Goal: Information Seeking & Learning: Learn about a topic

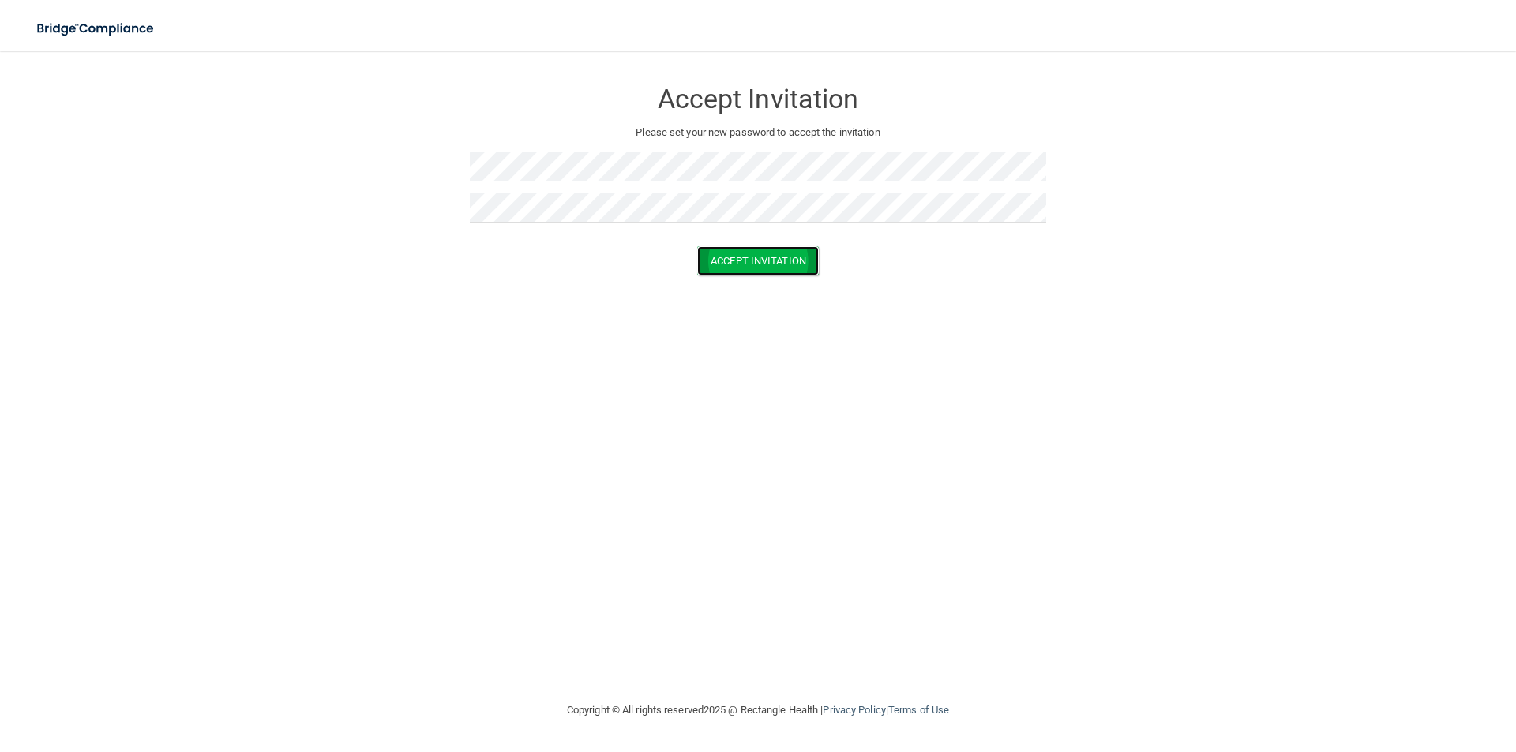
click at [745, 265] on button "Accept Invitation" at bounding box center [758, 260] width 122 height 29
click at [781, 281] on button "Accept Invitation" at bounding box center [758, 283] width 122 height 29
click at [524, 283] on div "Accept Invitation" at bounding box center [758, 283] width 1476 height 29
click at [787, 257] on button "Accept Invitation" at bounding box center [758, 260] width 122 height 29
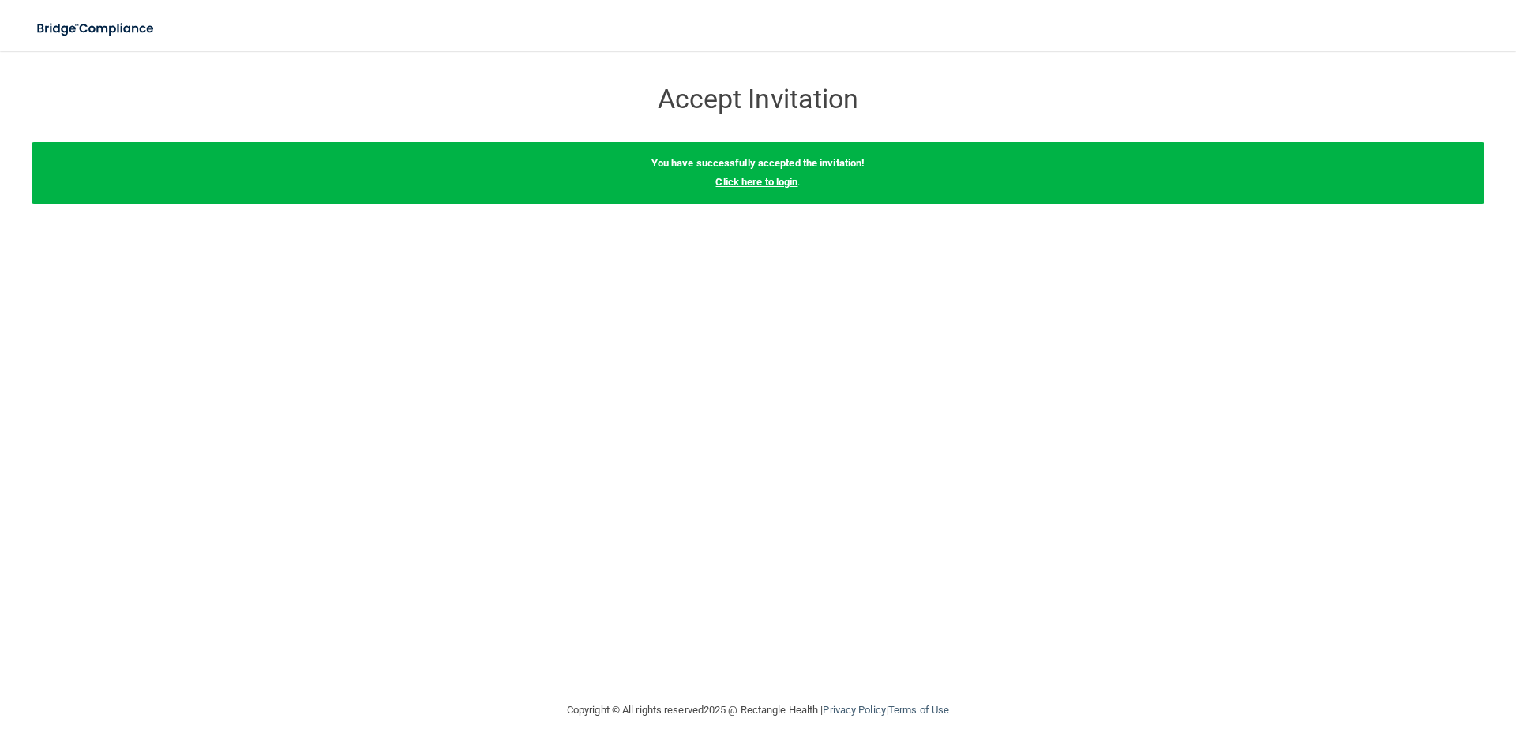
click at [784, 186] on link "Click here to login" at bounding box center [756, 182] width 82 height 12
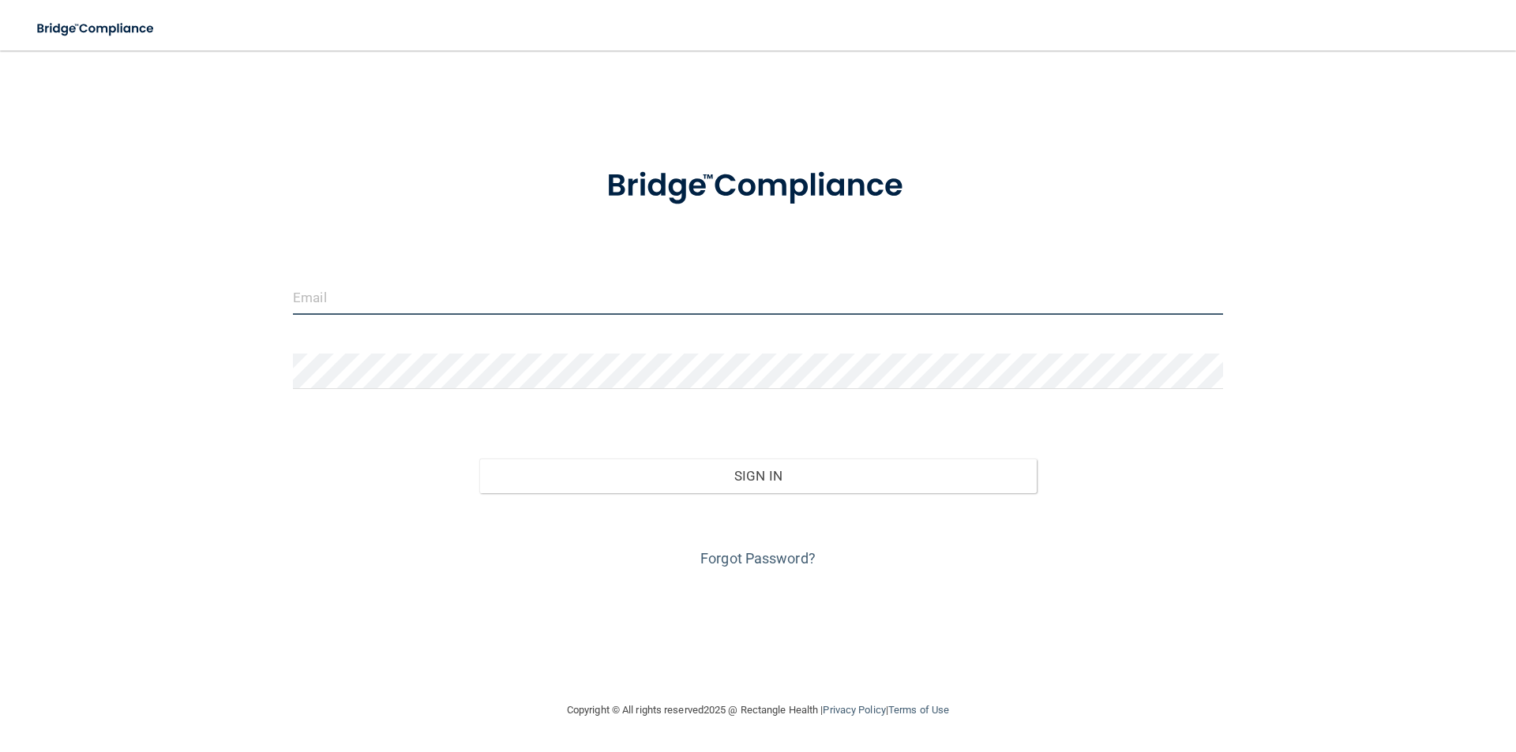
click at [567, 306] on input "email" at bounding box center [758, 297] width 930 height 36
type input "[PERSON_NAME][EMAIL_ADDRESS][PERSON_NAME][DOMAIN_NAME]"
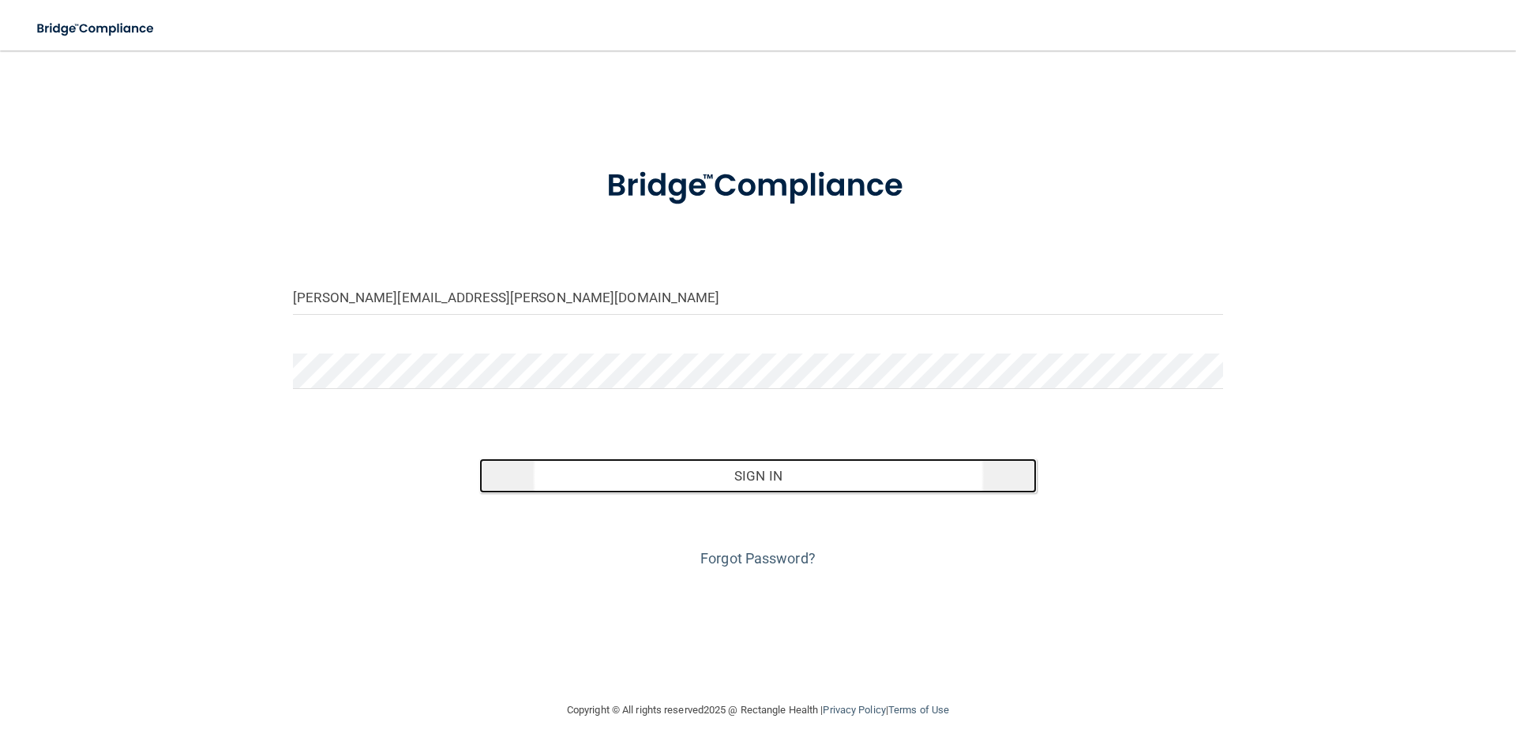
click at [665, 474] on button "Sign In" at bounding box center [758, 476] width 558 height 35
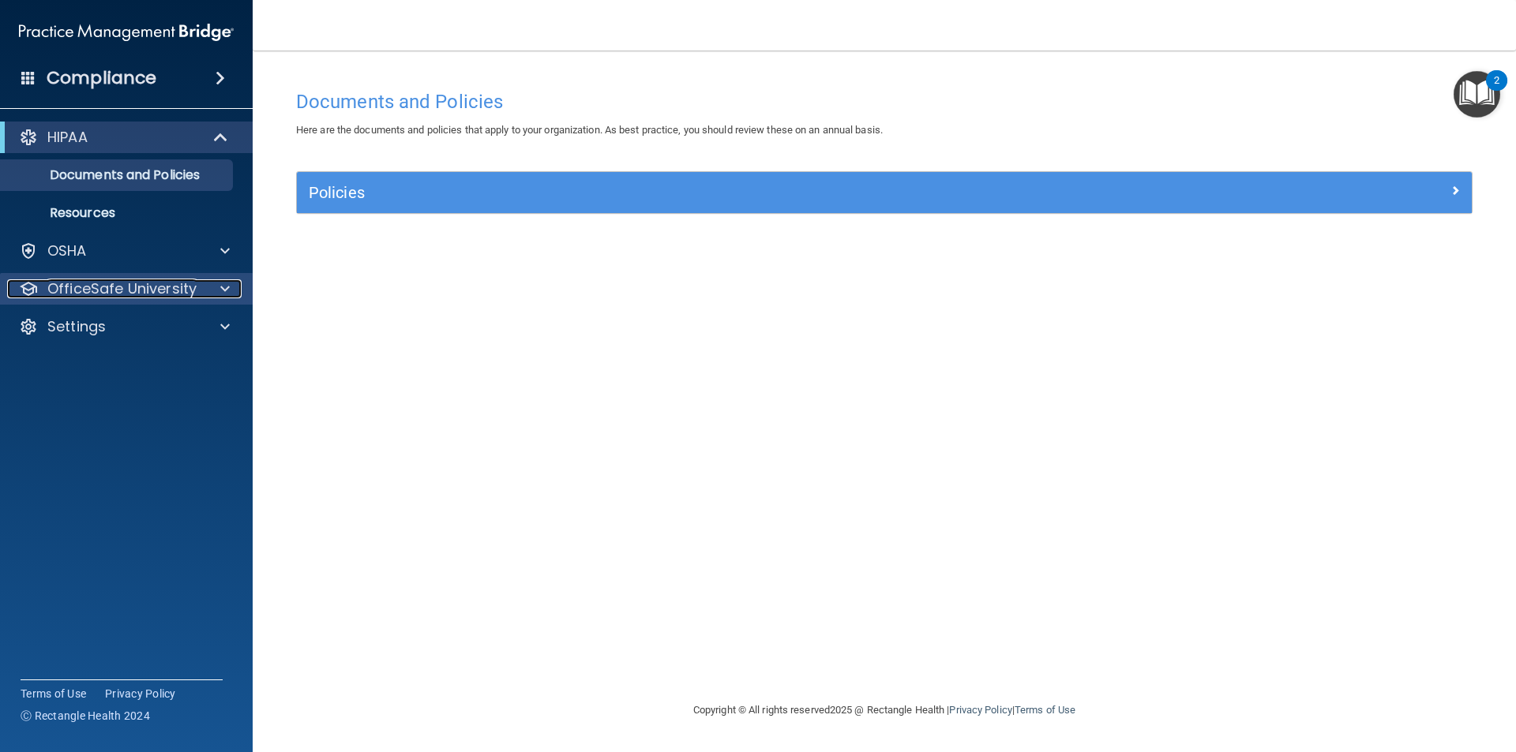
click at [114, 285] on p "OfficeSafe University" at bounding box center [121, 288] width 149 height 19
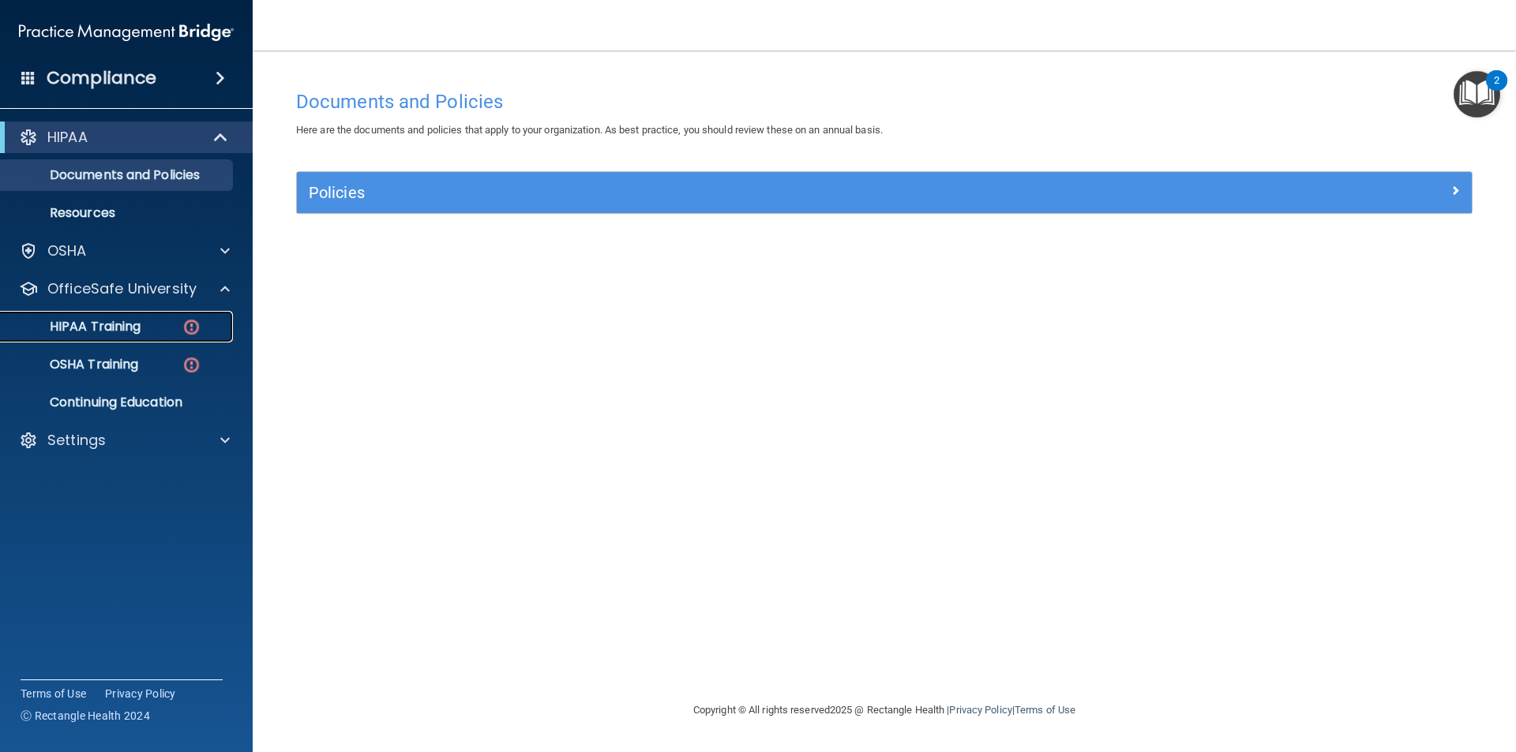
click at [102, 328] on p "HIPAA Training" at bounding box center [75, 327] width 130 height 16
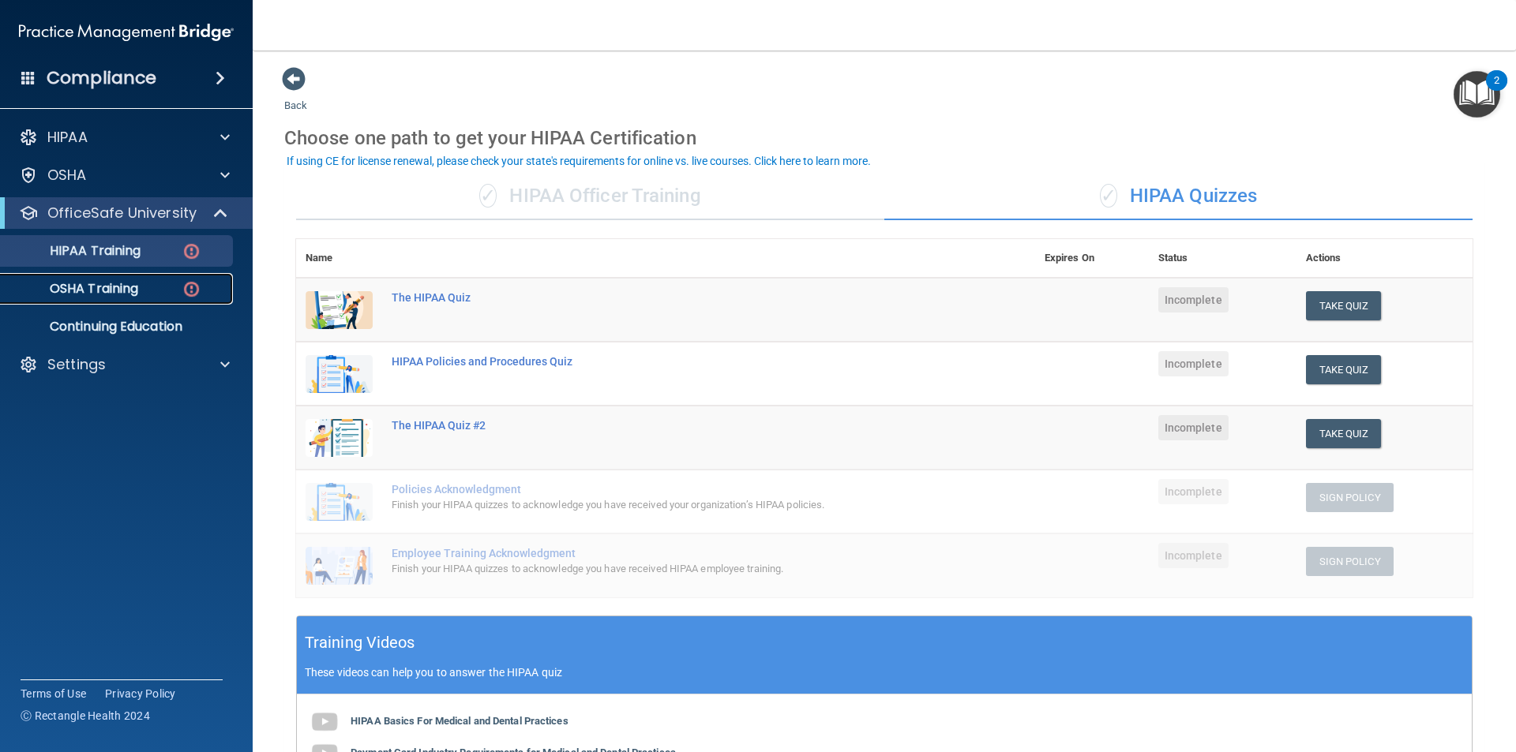
click at [148, 283] on div "OSHA Training" at bounding box center [117, 289] width 215 height 16
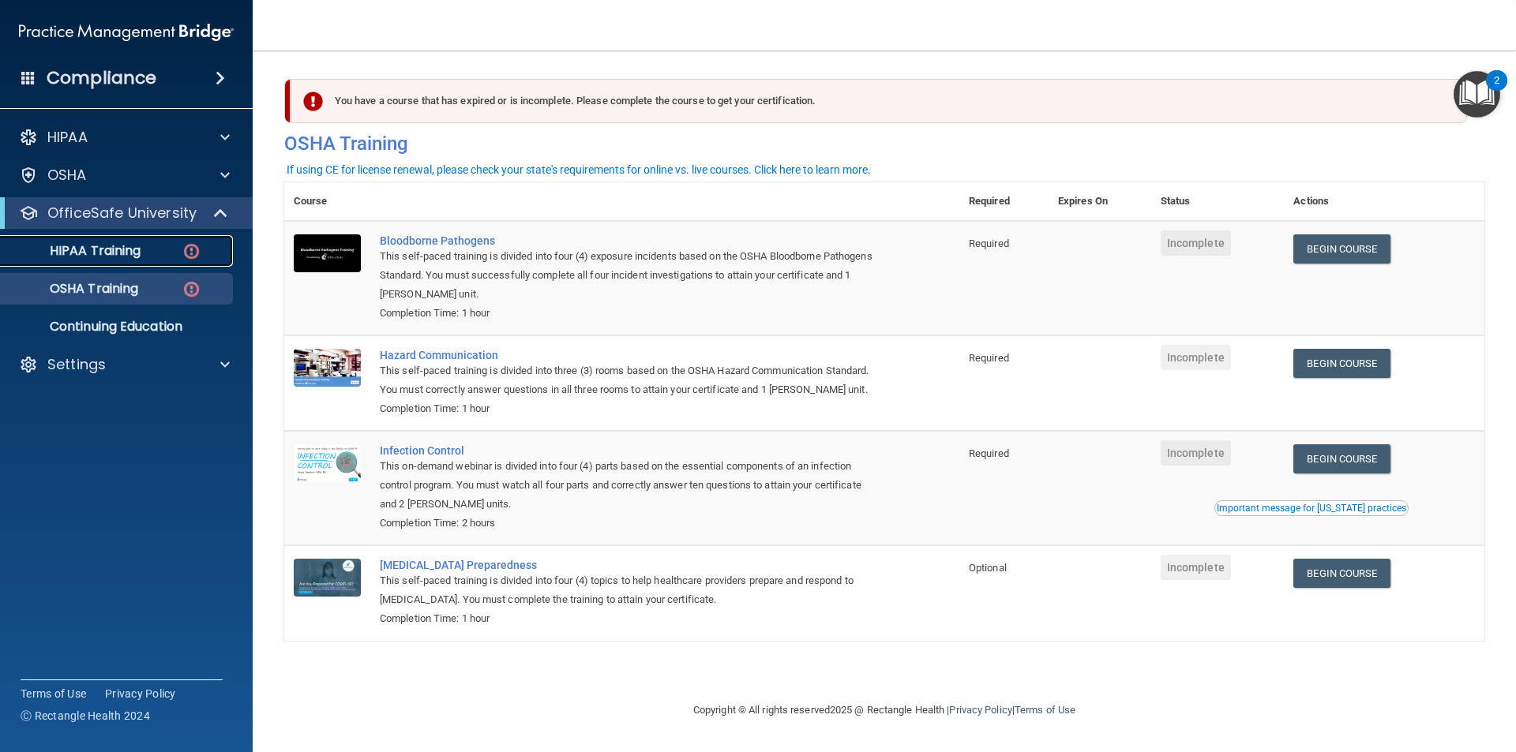
click at [149, 259] on link "HIPAA Training" at bounding box center [108, 251] width 249 height 32
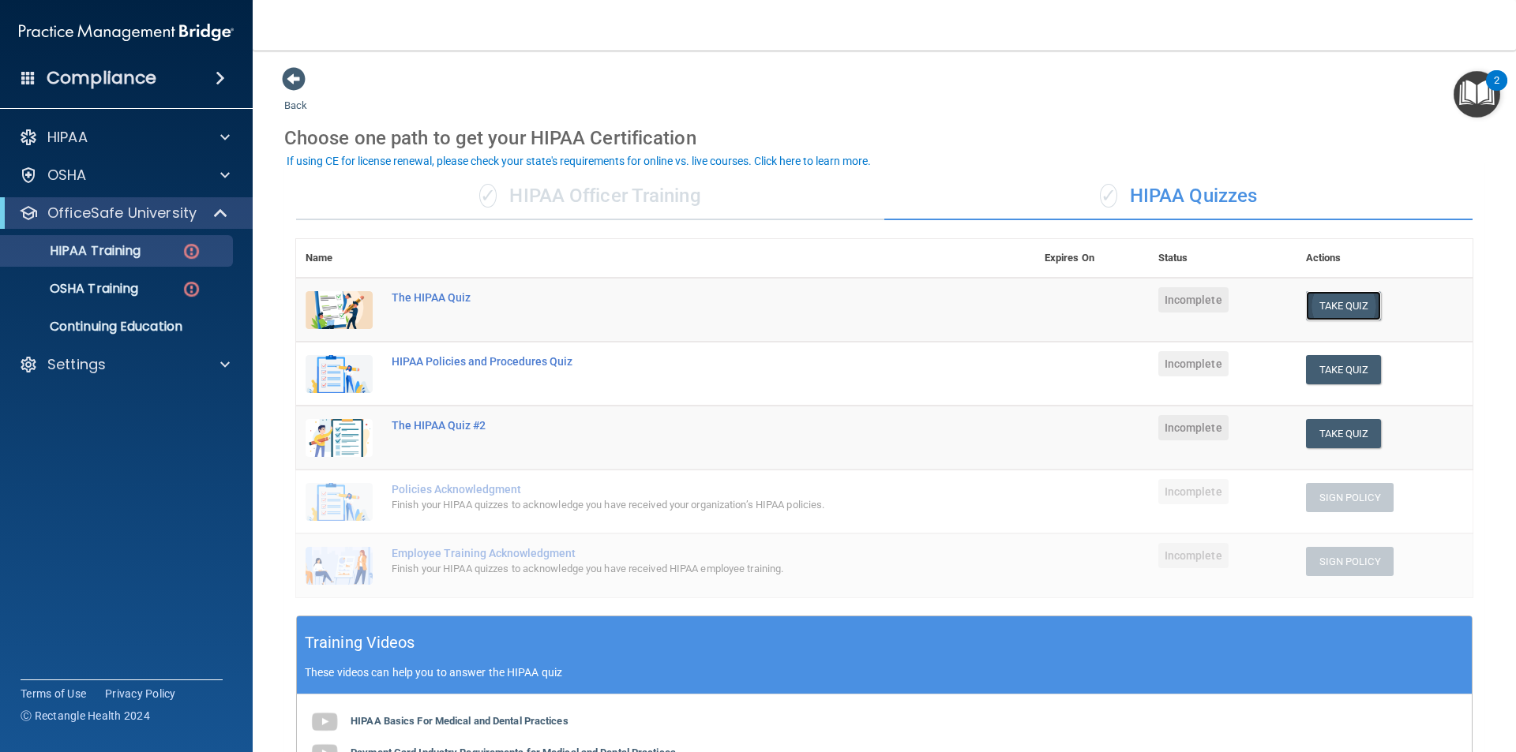
click at [1347, 303] on button "Take Quiz" at bounding box center [1344, 305] width 76 height 29
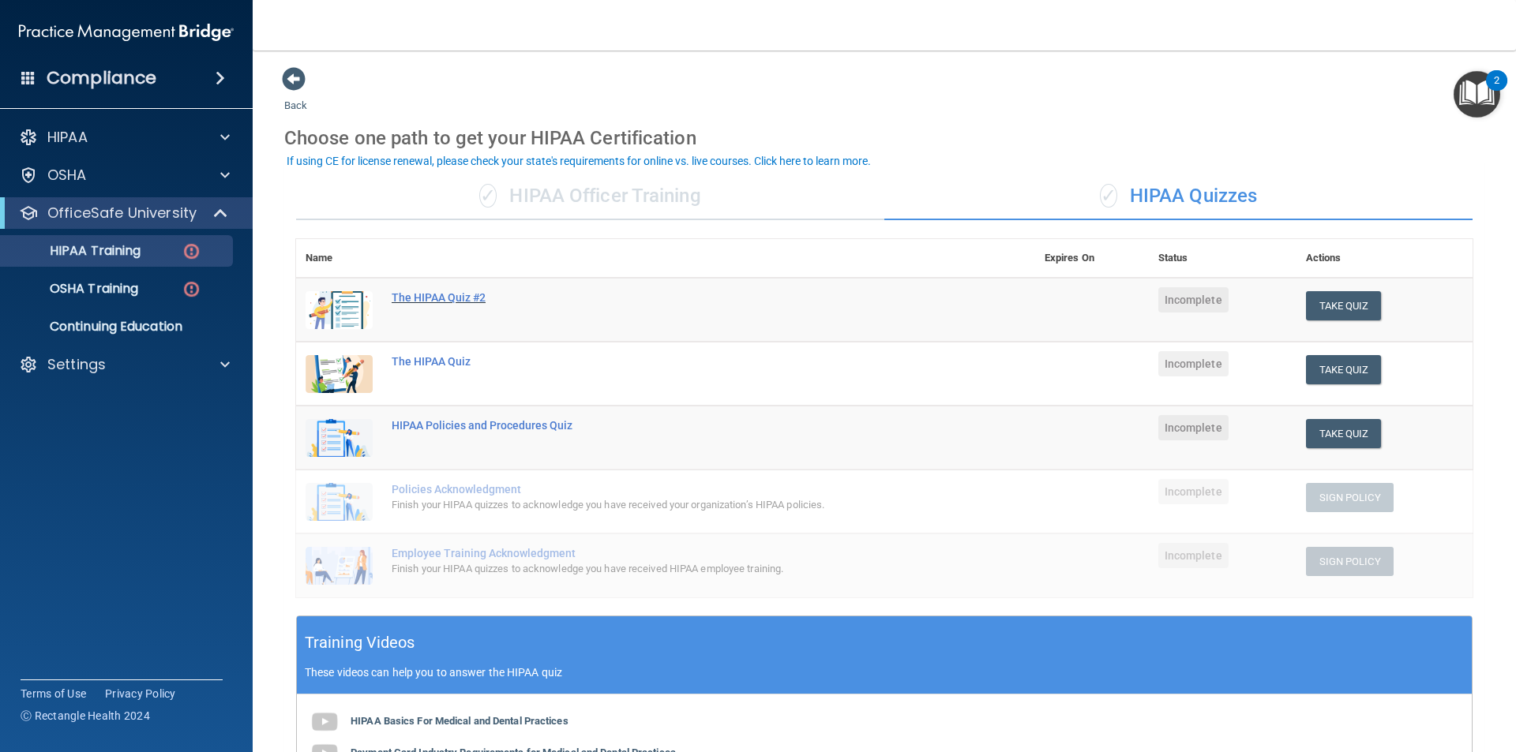
click at [433, 297] on div "The HIPAA Quiz #2" at bounding box center [674, 297] width 564 height 13
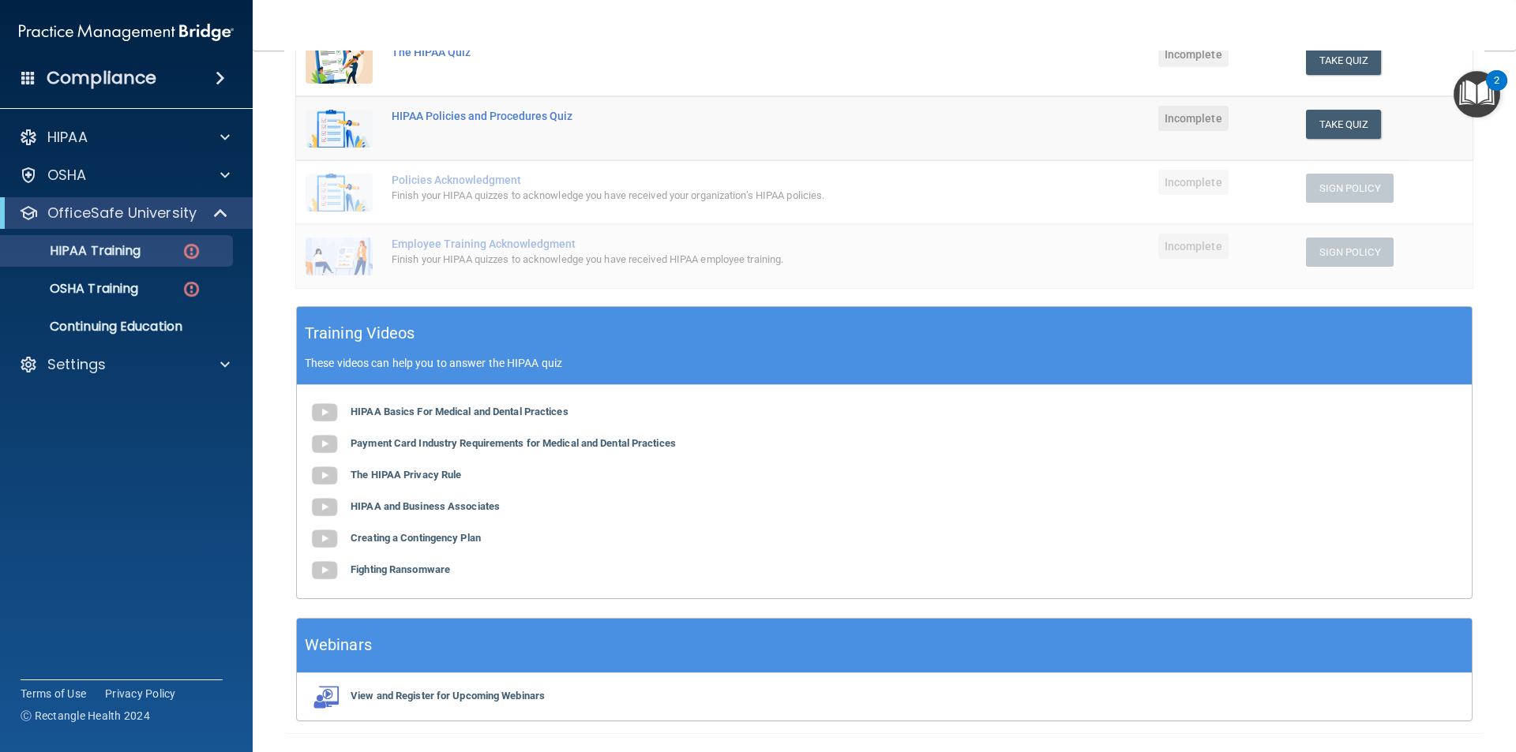
scroll to position [316, 0]
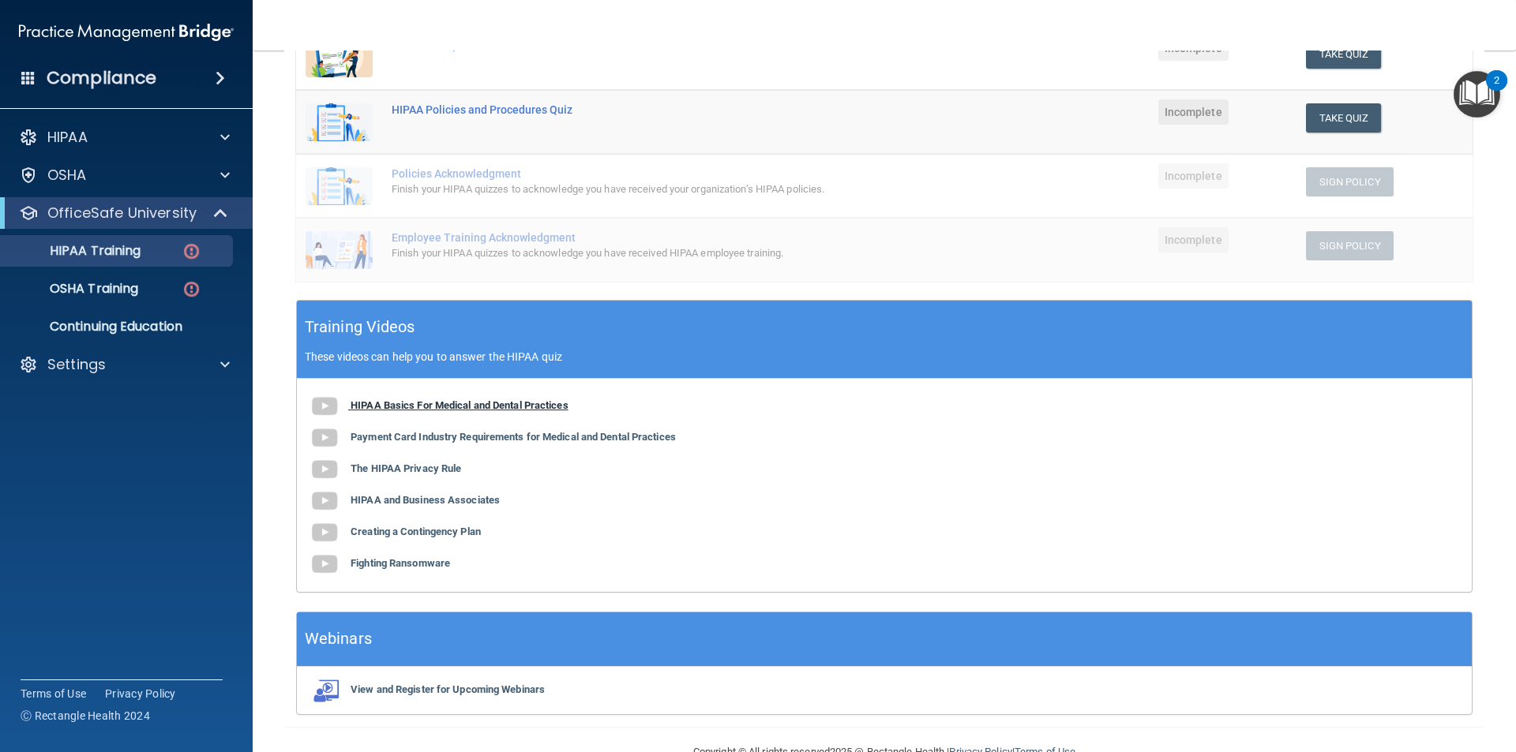
click at [484, 403] on b "HIPAA Basics For Medical and Dental Practices" at bounding box center [459, 405] width 218 height 12
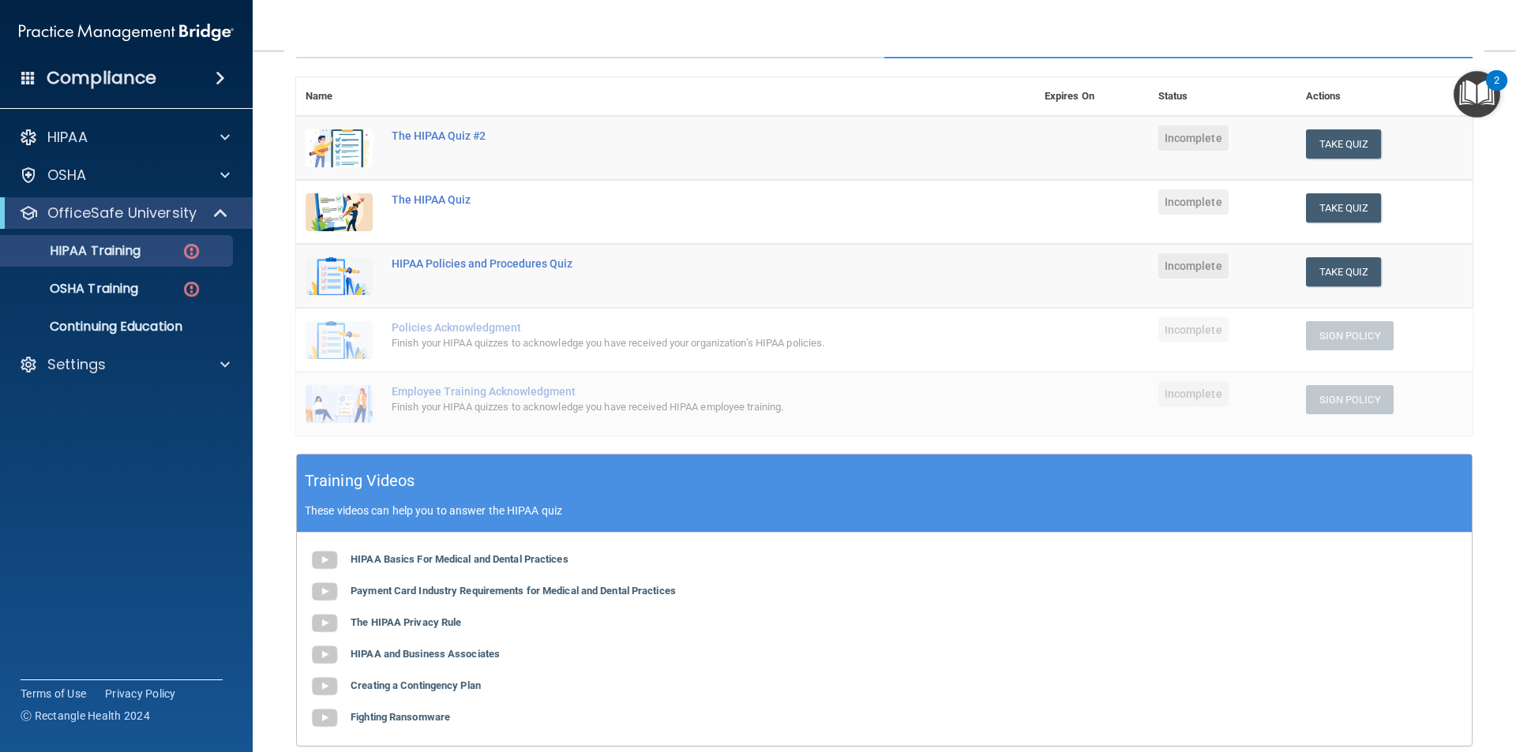
scroll to position [79, 0]
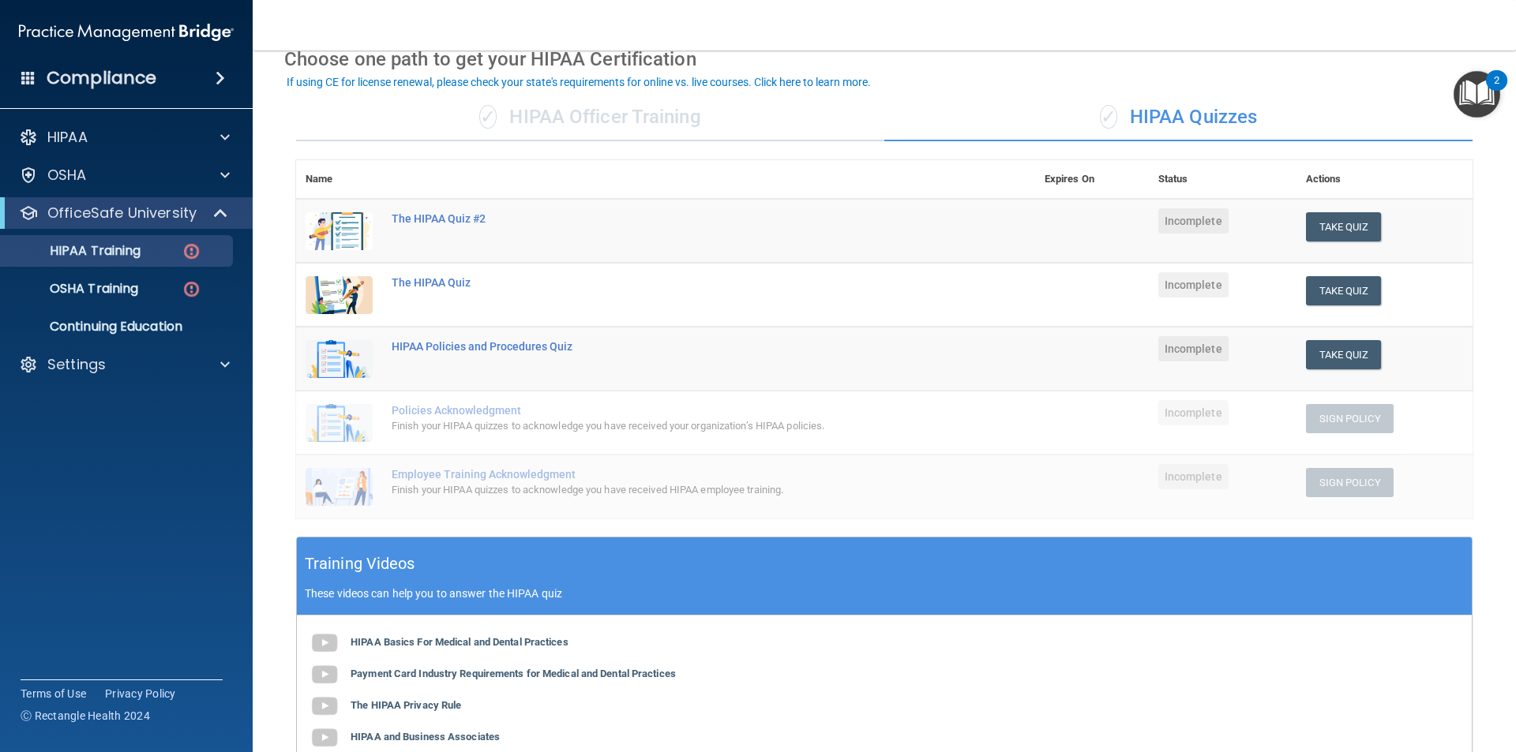
click at [422, 271] on td "The HIPAA Quiz" at bounding box center [708, 295] width 653 height 64
click at [422, 281] on div "The HIPAA Quiz" at bounding box center [674, 282] width 564 height 13
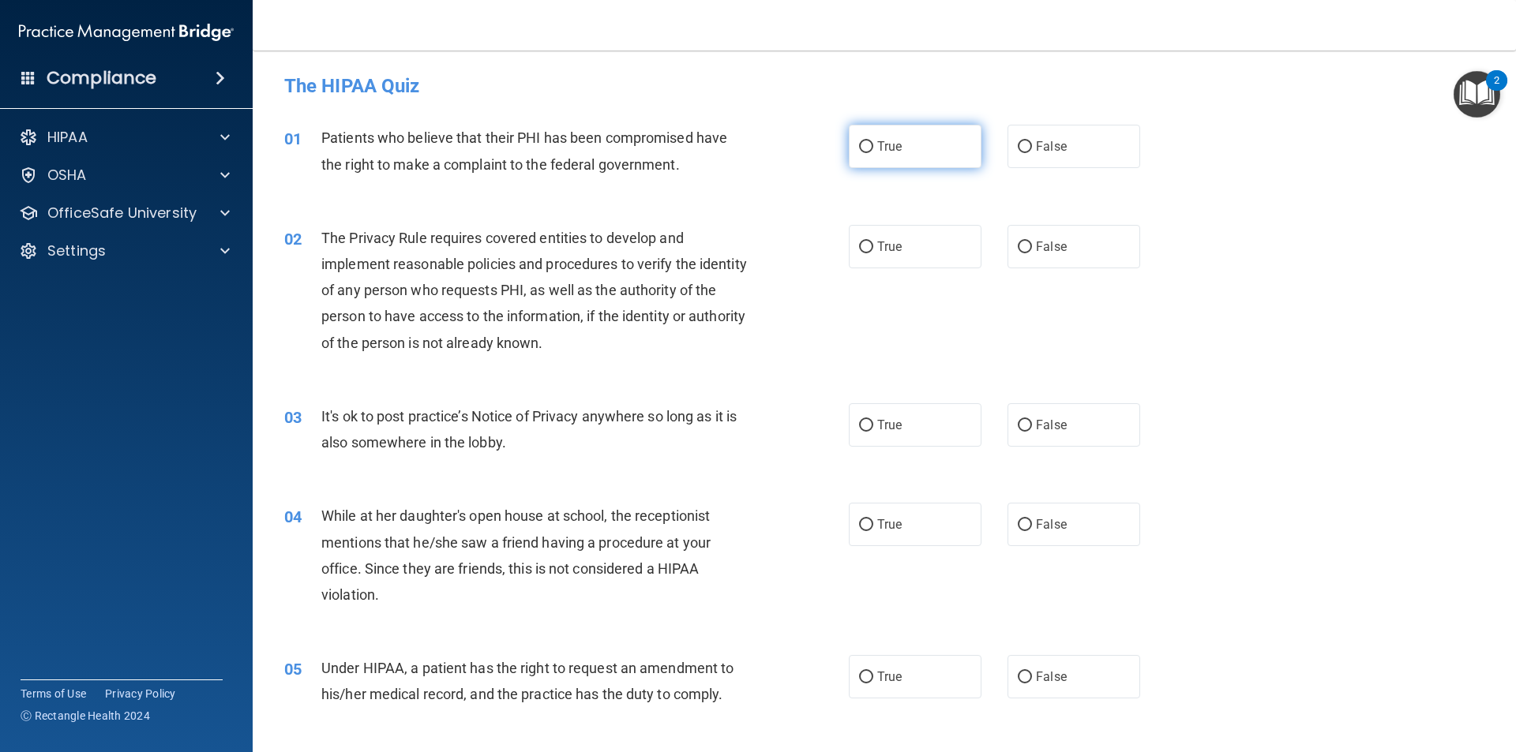
click at [867, 148] on label "True" at bounding box center [915, 146] width 133 height 43
click at [867, 148] on input "True" at bounding box center [866, 147] width 14 height 12
radio input "true"
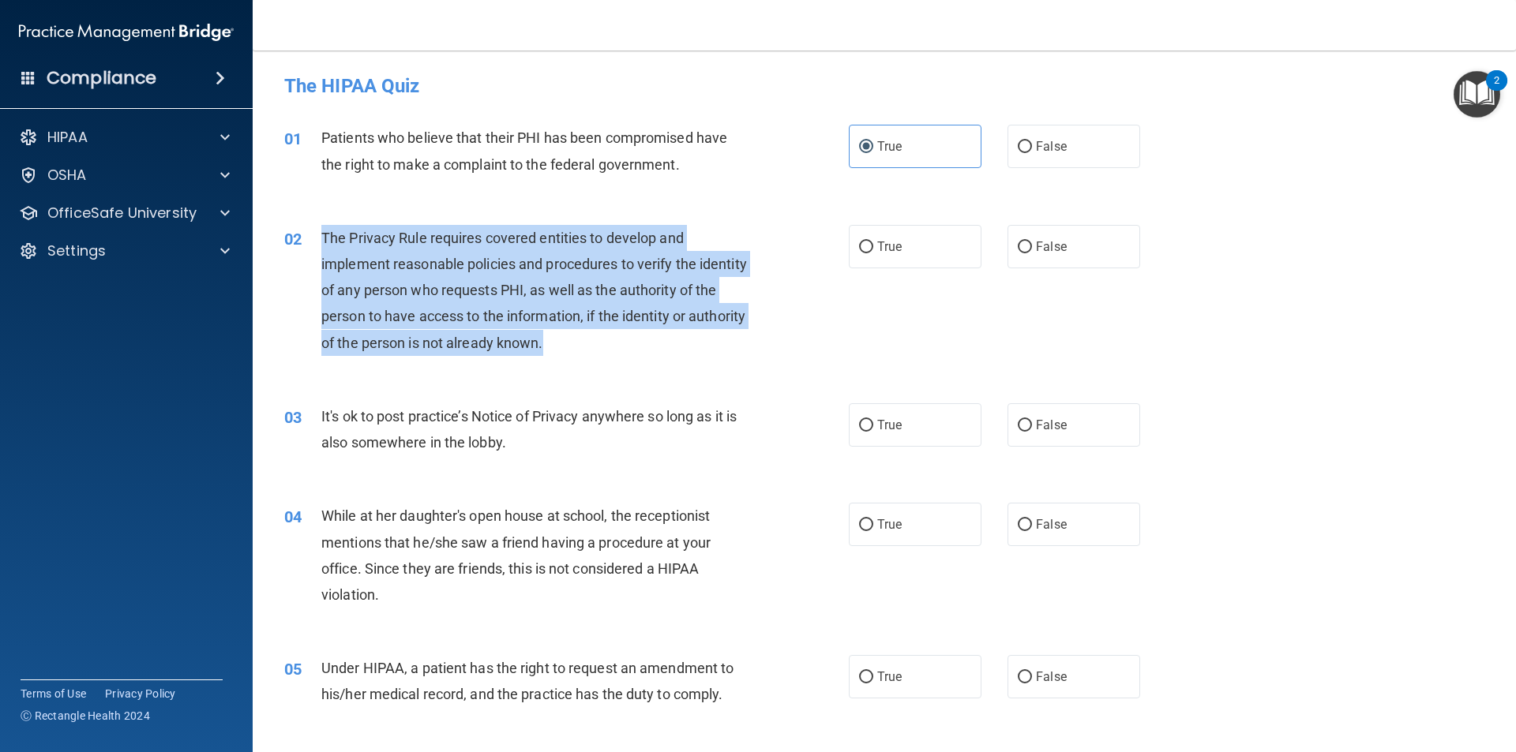
drag, startPoint x: 605, startPoint y: 345, endPoint x: 324, endPoint y: 227, distance: 305.3
click at [324, 227] on div "The Privacy Rule requires covered entities to develop and implement reasonable …" at bounding box center [541, 290] width 441 height 131
copy span "The Privacy Rule requires covered entities to develop and implement reasonable …"
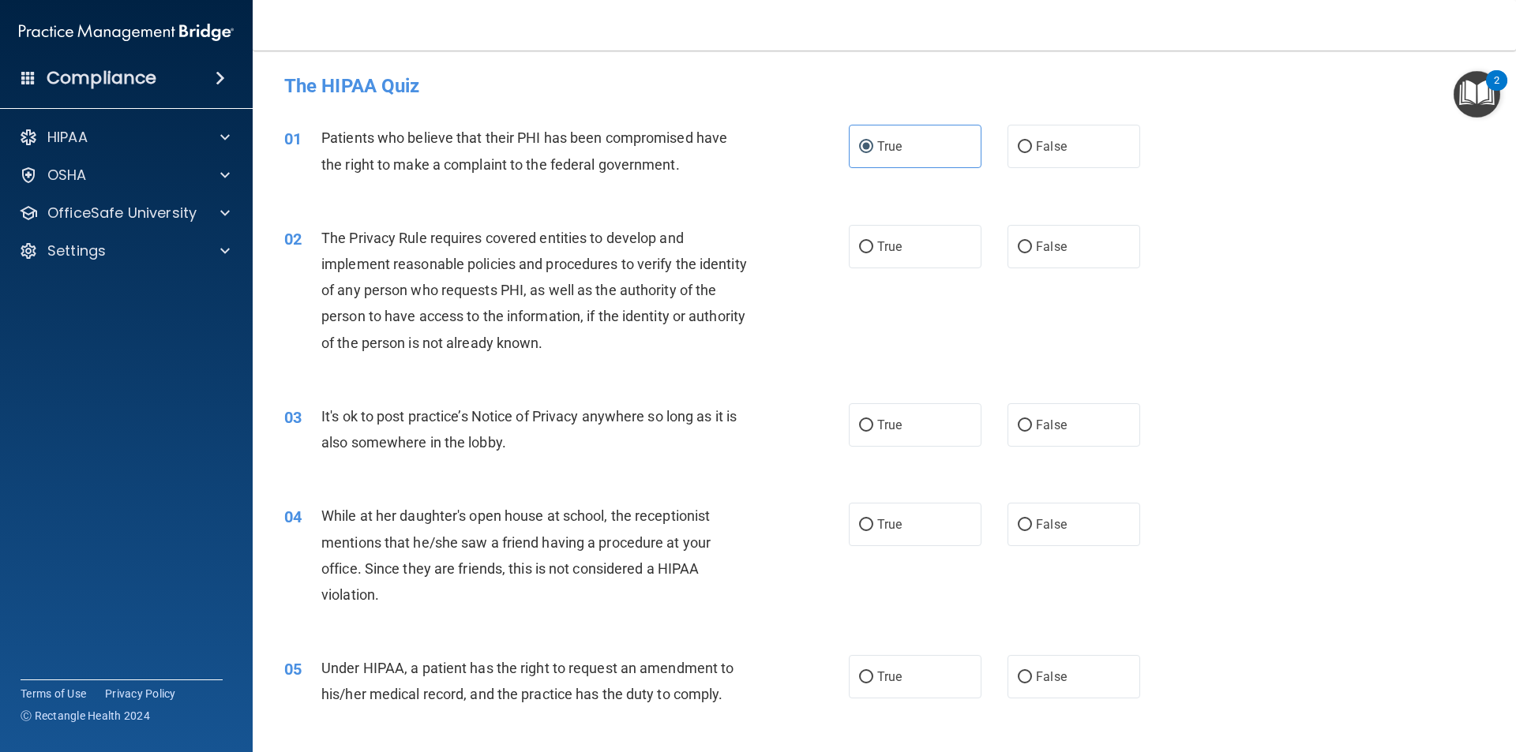
click at [903, 333] on div "02 The Privacy Rule requires covered entities to develop and implement reasonab…" at bounding box center [883, 294] width 1223 height 178
click at [863, 247] on input "True" at bounding box center [866, 248] width 14 height 12
radio input "true"
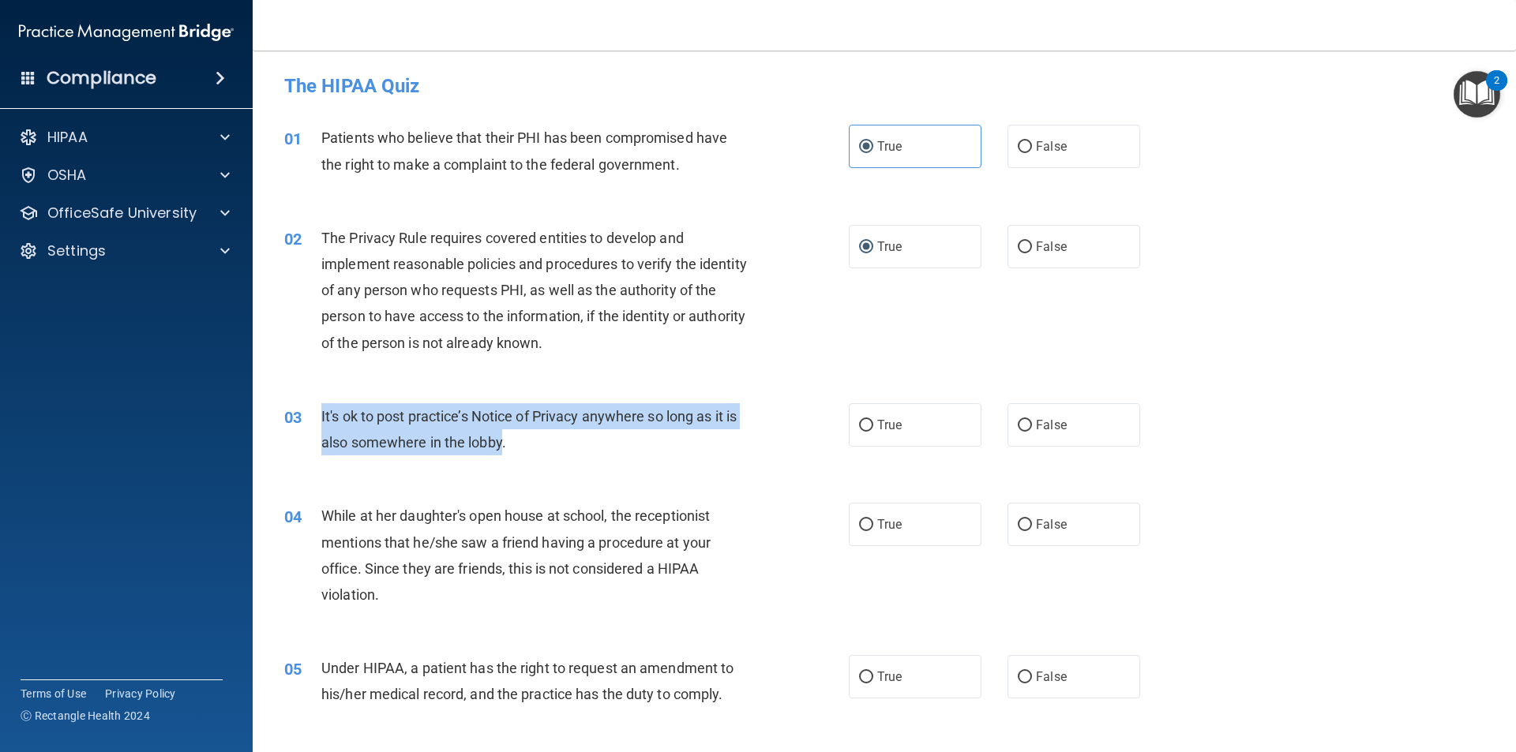
drag, startPoint x: 504, startPoint y: 452, endPoint x: 312, endPoint y: 412, distance: 196.0
click at [312, 412] on div "03 It's ok to post practice’s Notice of Privacy anywhere so long as it is also …" at bounding box center [566, 433] width 612 height 60
copy div "It's ok to post practice’s Notice of Privacy anywhere so long as it is also som…"
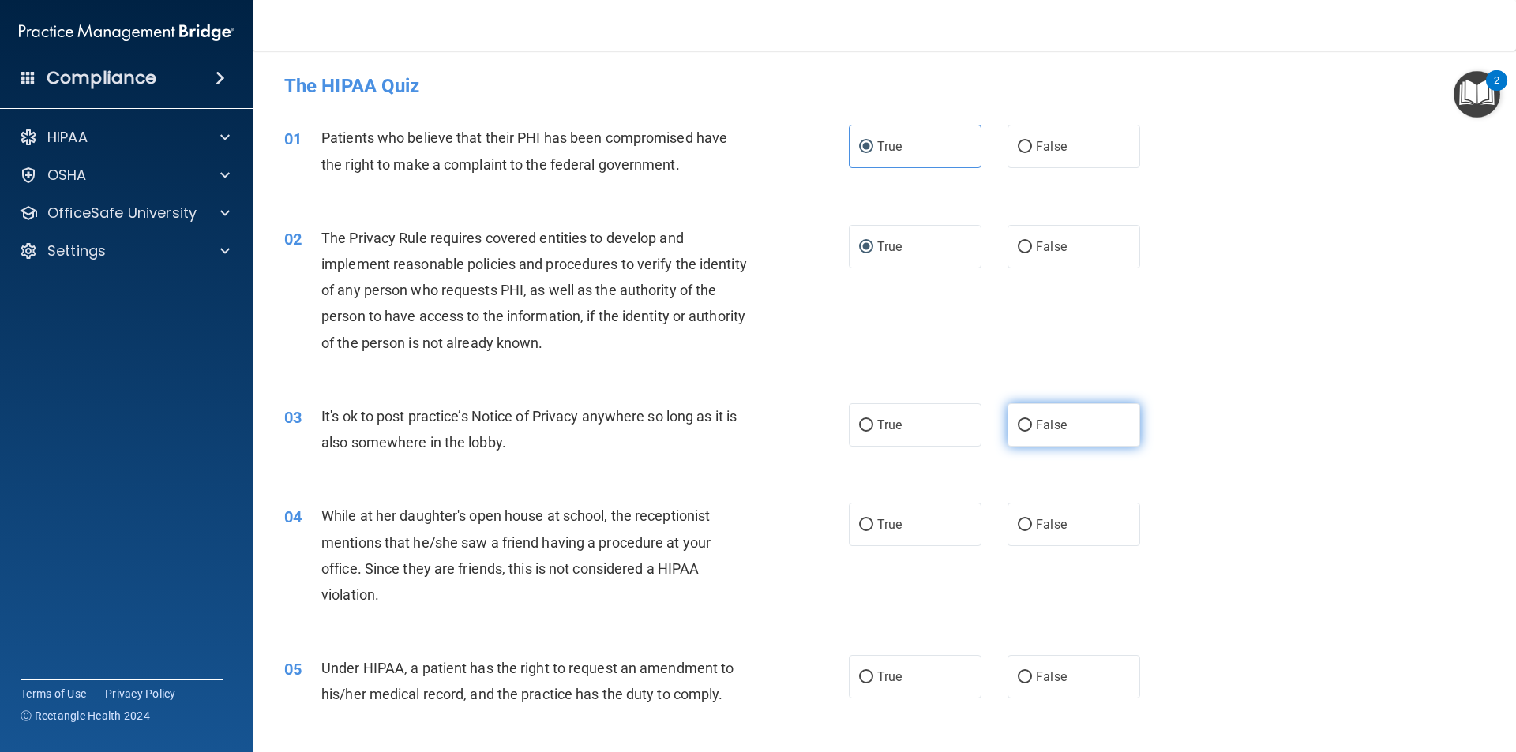
click at [1037, 424] on span "False" at bounding box center [1051, 425] width 31 height 15
click at [1032, 424] on input "False" at bounding box center [1024, 426] width 14 height 12
radio input "true"
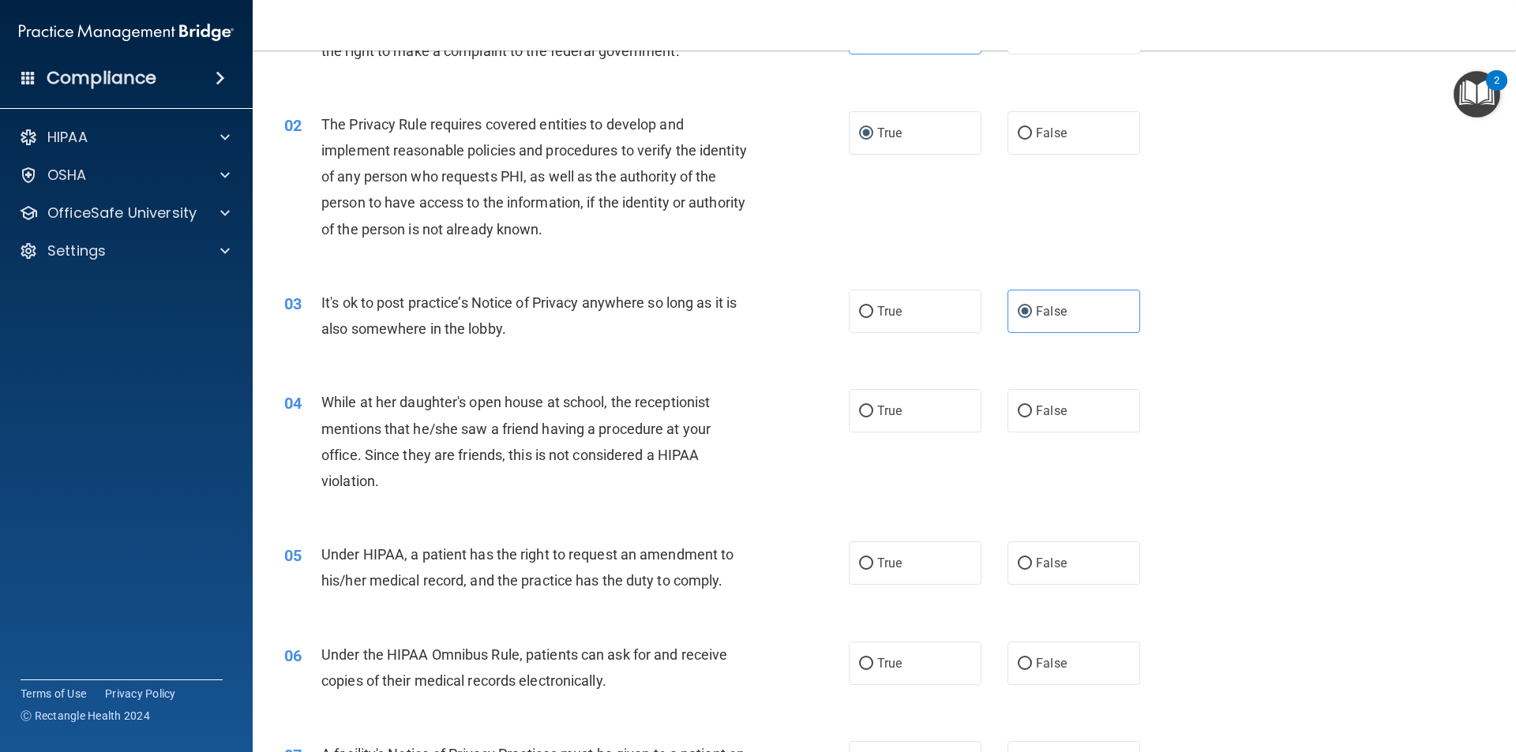
scroll to position [158, 0]
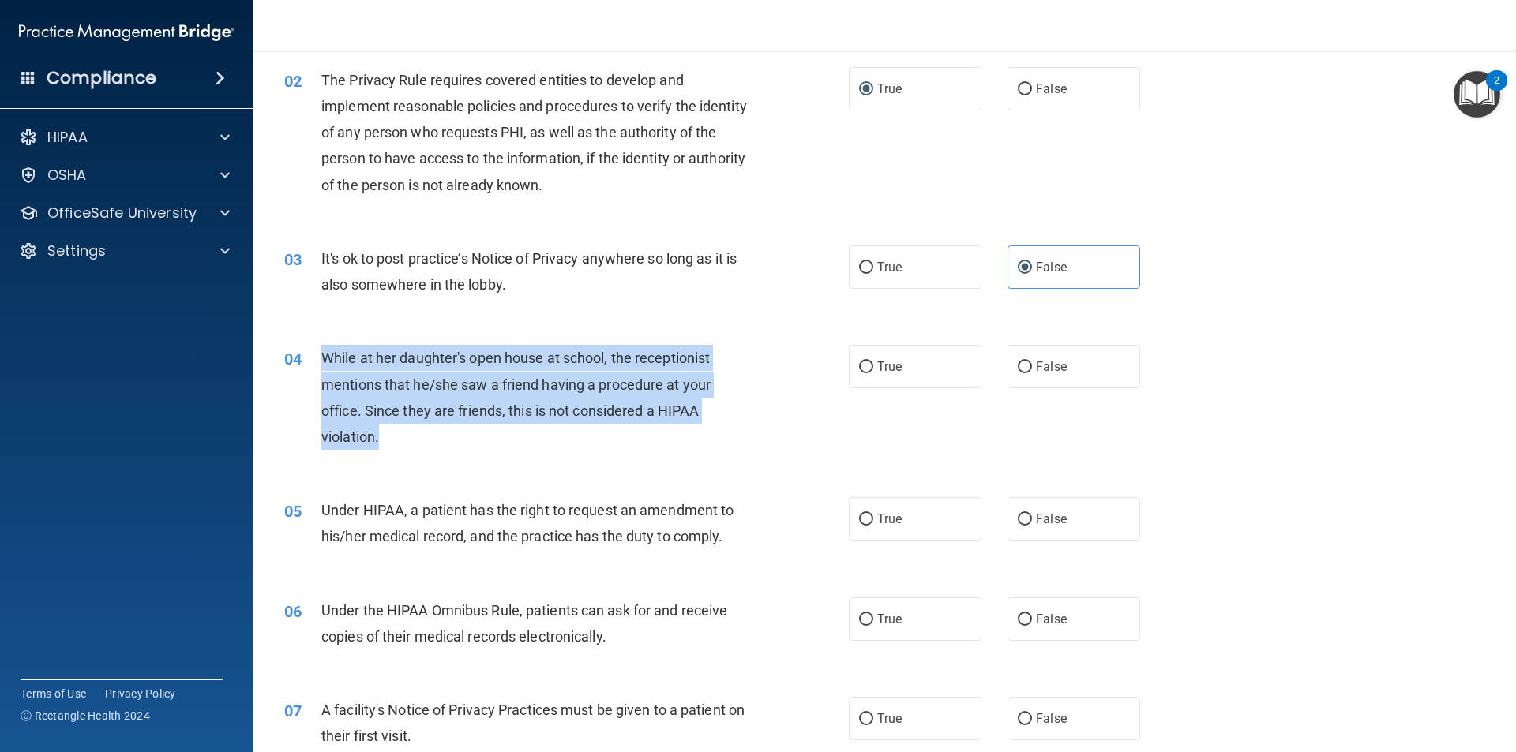
drag, startPoint x: 385, startPoint y: 439, endPoint x: 316, endPoint y: 358, distance: 106.9
click at [316, 358] on div "04 While at her daughter's open house at school, the receptionist mentions that…" at bounding box center [566, 401] width 612 height 113
copy div "While at her daughter's open house at school, the receptionist mentions that he…"
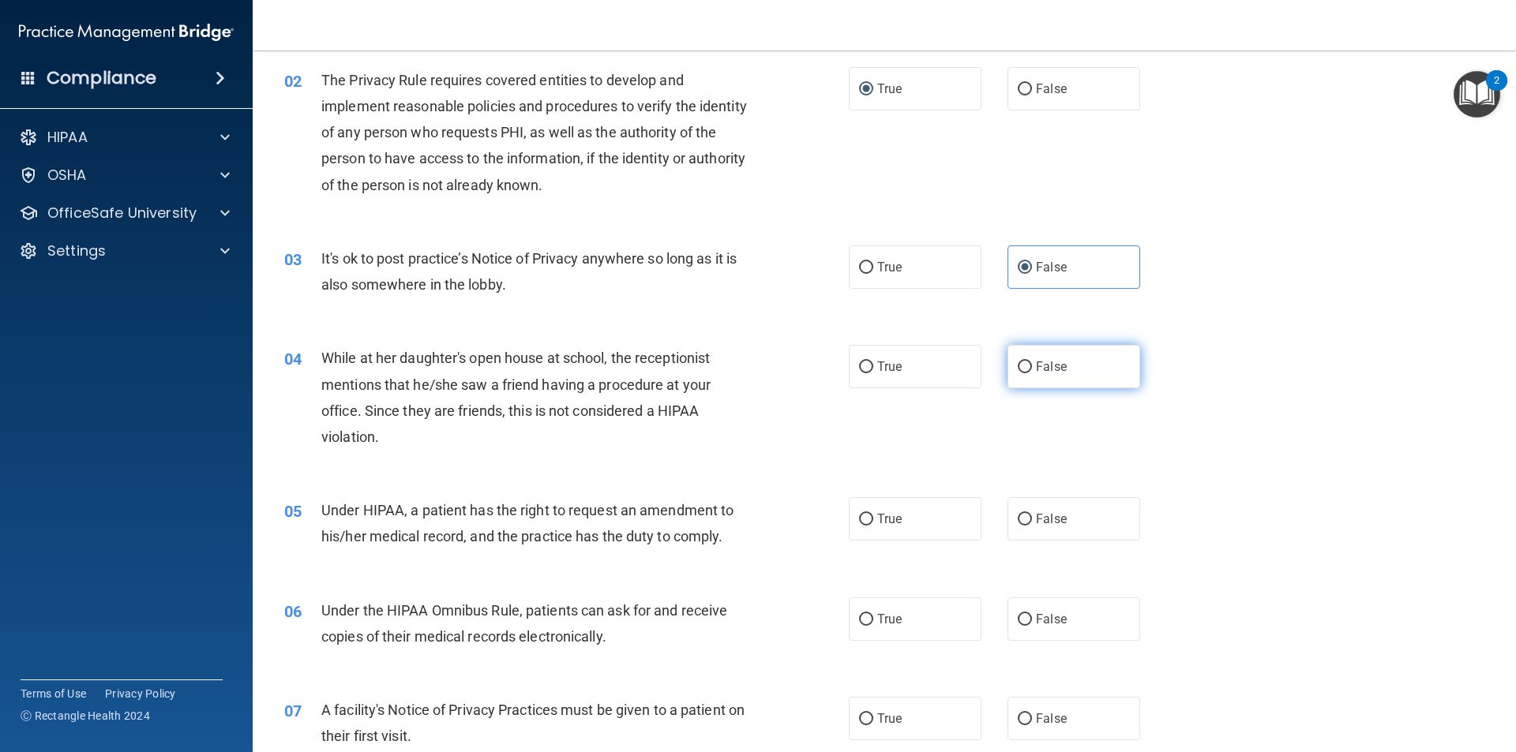
click at [1103, 354] on label "False" at bounding box center [1073, 366] width 133 height 43
click at [1032, 362] on input "False" at bounding box center [1024, 368] width 14 height 12
radio input "true"
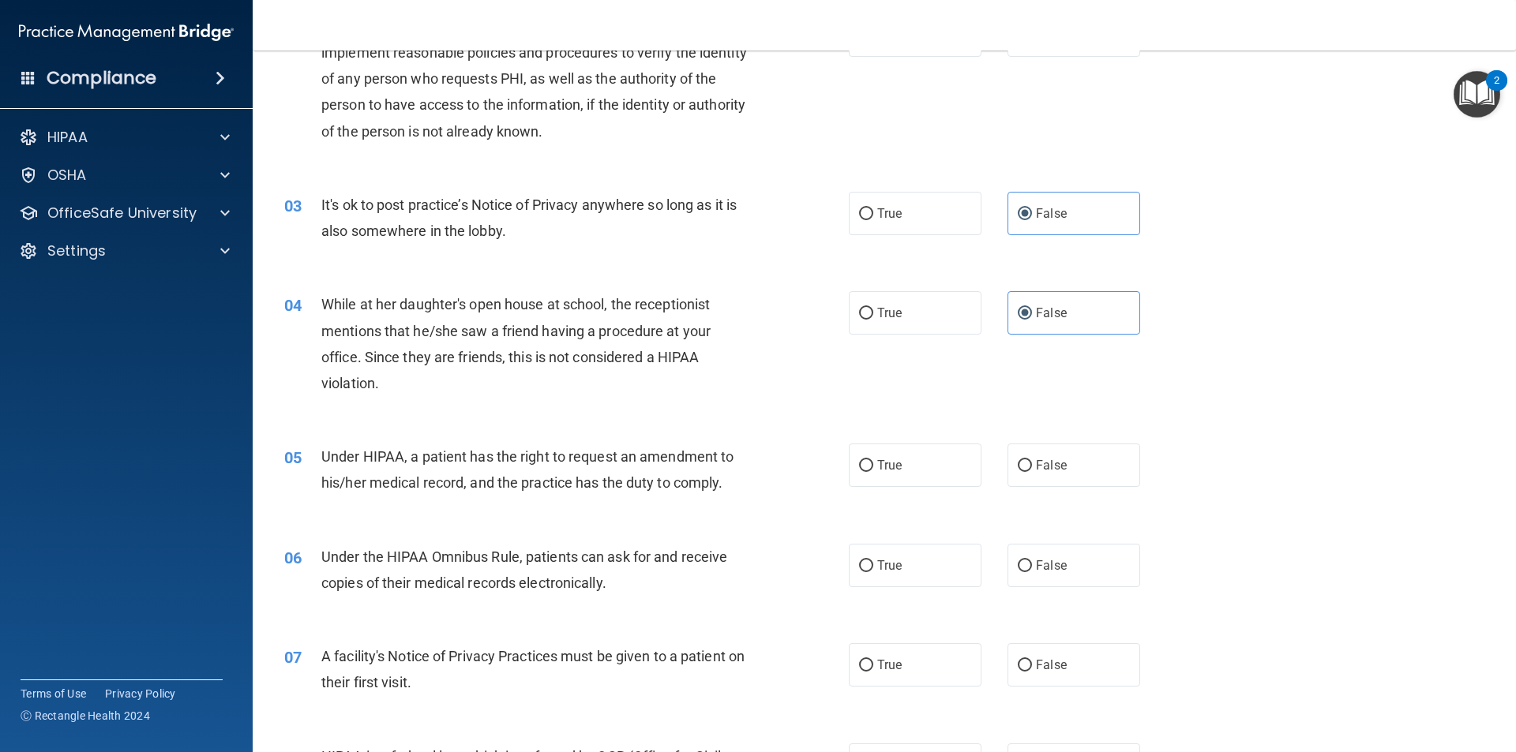
scroll to position [237, 0]
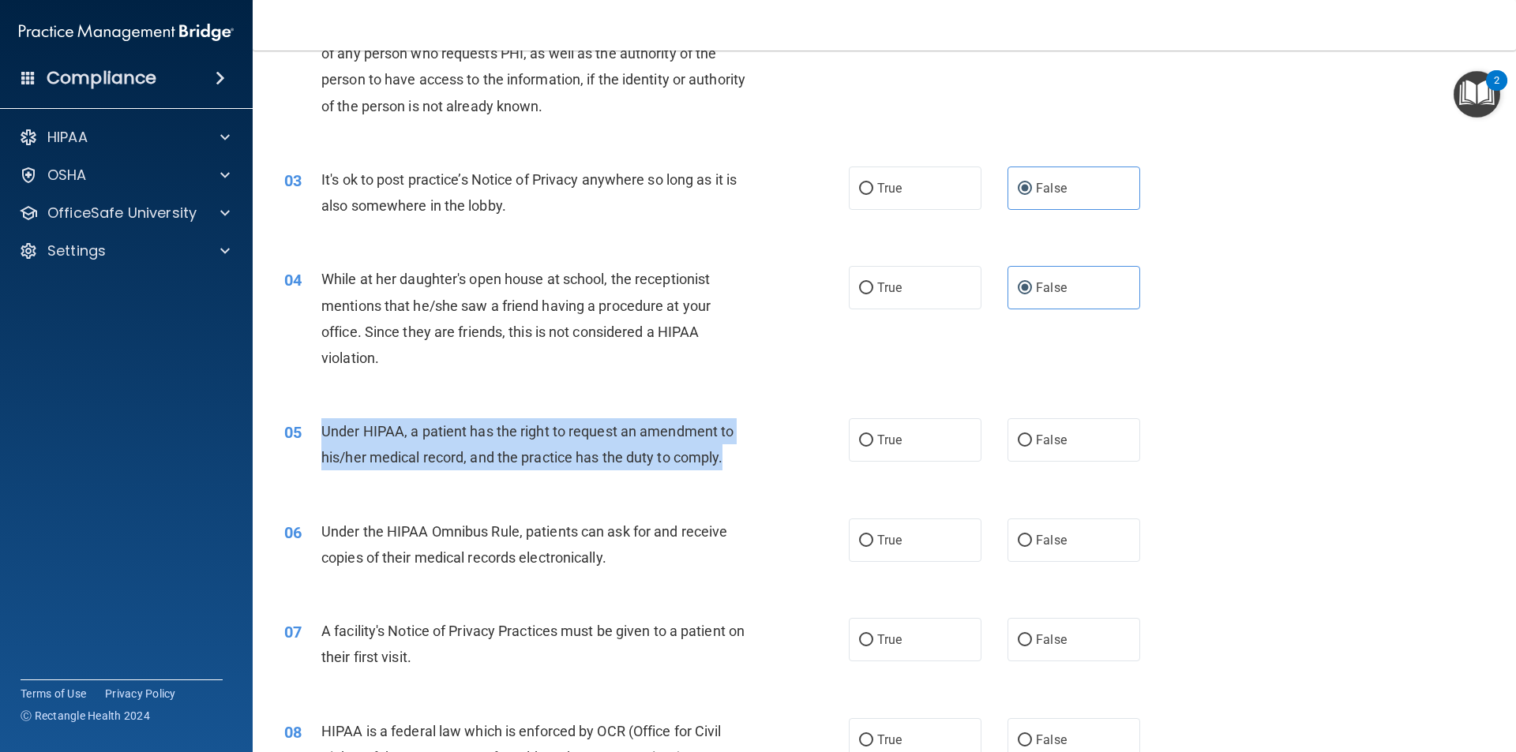
drag, startPoint x: 725, startPoint y: 465, endPoint x: 317, endPoint y: 441, distance: 408.8
click at [317, 441] on div "05 Under HIPAA, a patient has the right to request an amendment to his/her medi…" at bounding box center [566, 448] width 612 height 60
copy div "Under HIPAA, a patient has the right to request an amendment to his/her medical…"
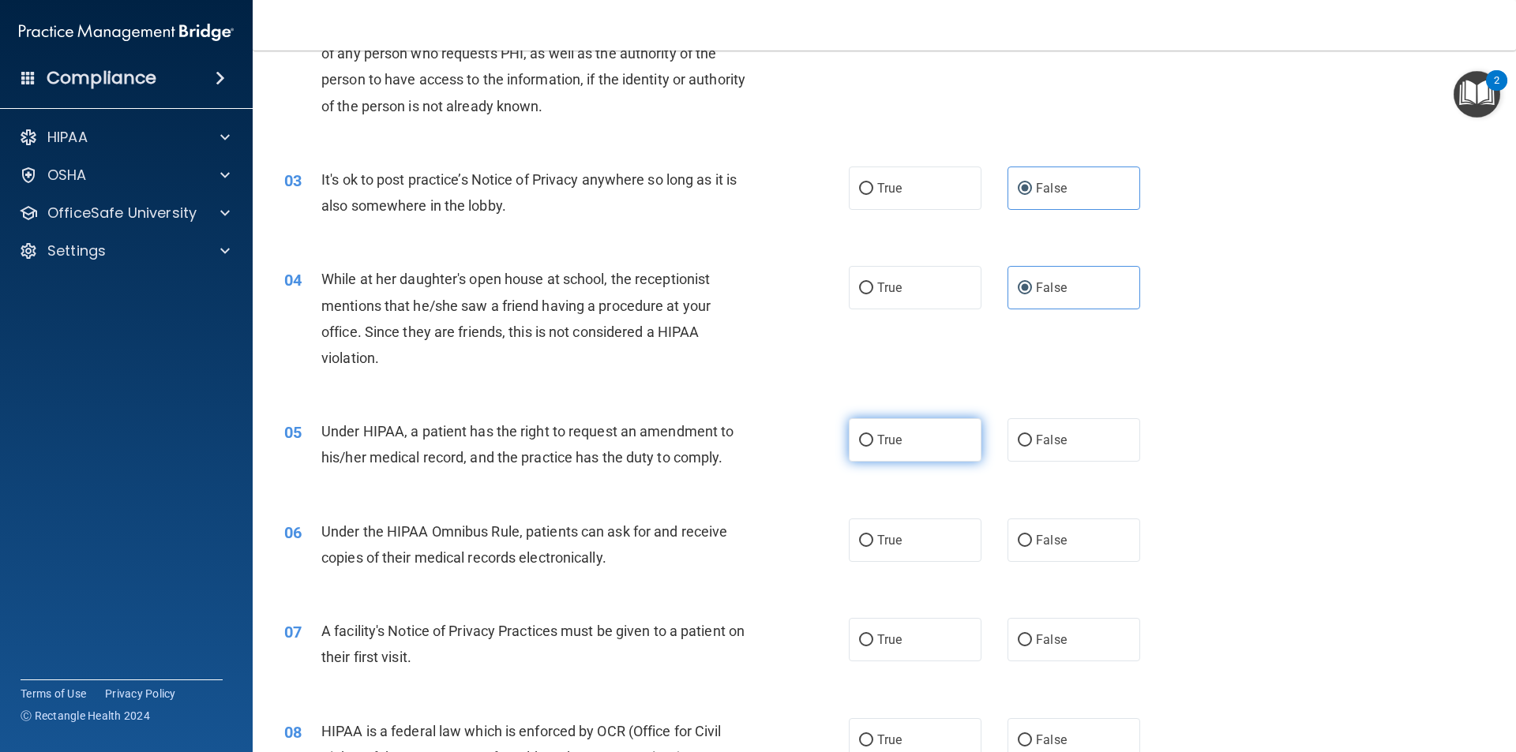
click at [927, 425] on label "True" at bounding box center [915, 439] width 133 height 43
click at [873, 435] on input "True" at bounding box center [866, 441] width 14 height 12
radio input "true"
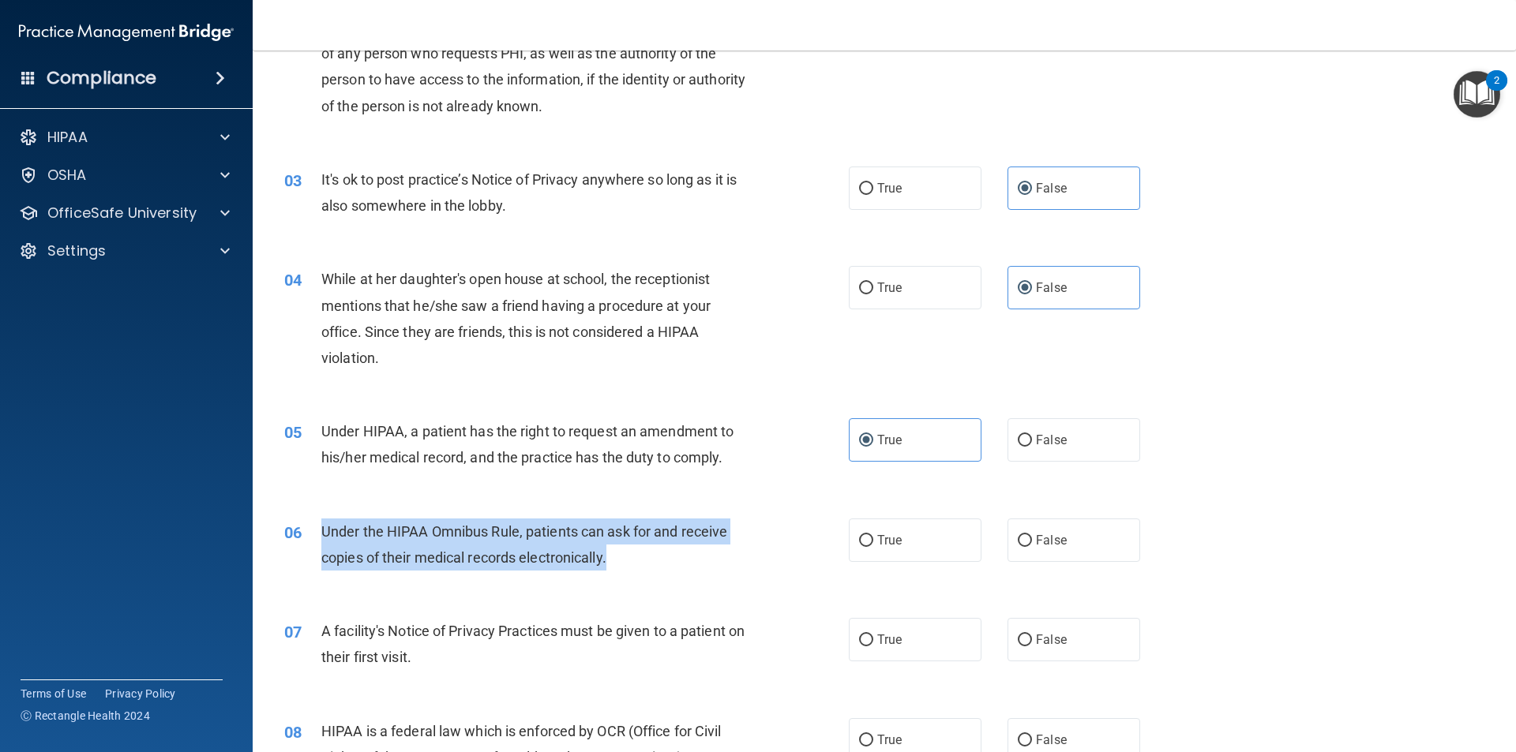
drag, startPoint x: 629, startPoint y: 560, endPoint x: 318, endPoint y: 527, distance: 312.8
click at [318, 527] on div "06 Under the HIPAA Omnibus Rule, patients can ask for and receive copies of the…" at bounding box center [566, 549] width 612 height 60
copy div "Under the HIPAA Omnibus Rule, patients can ask for and receive copies of their …"
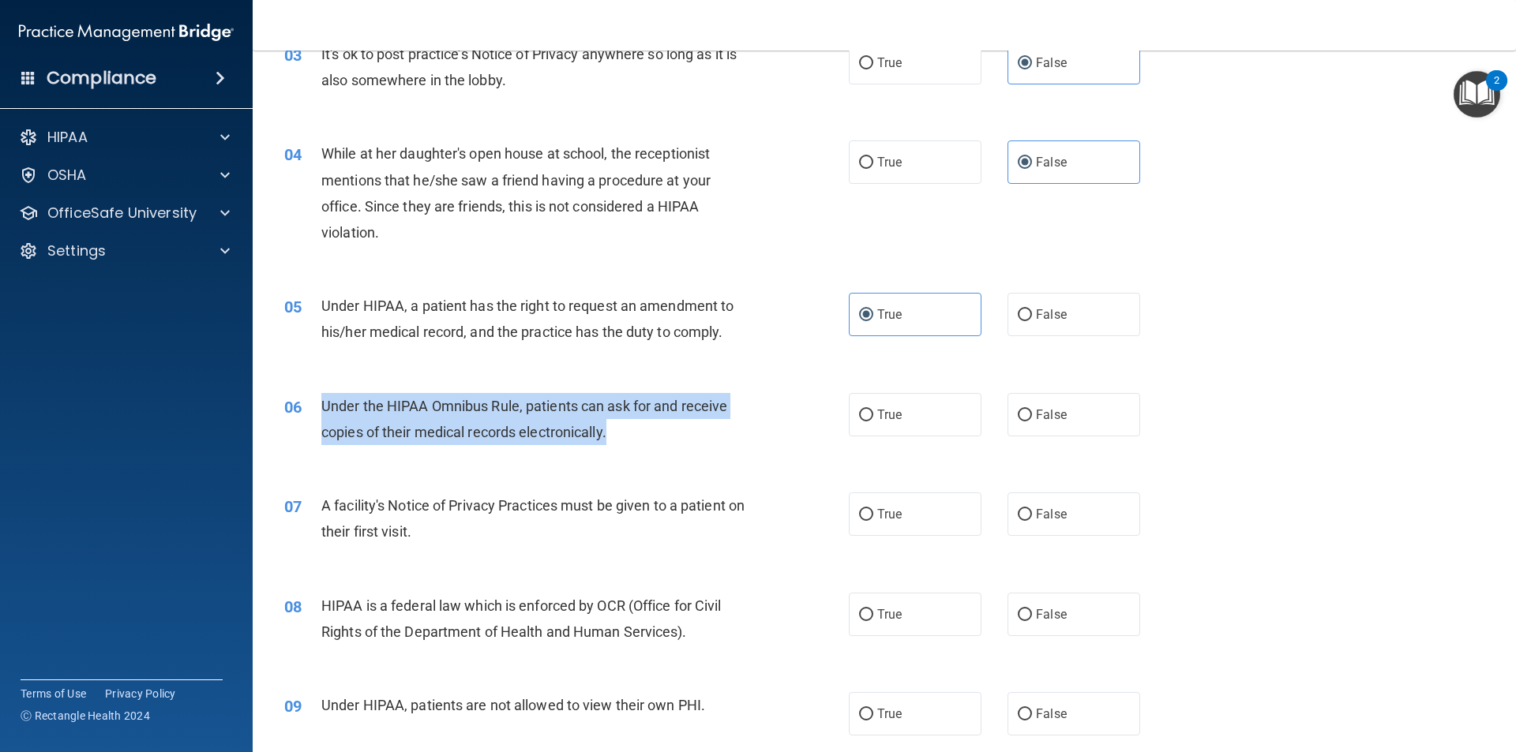
scroll to position [300, 0]
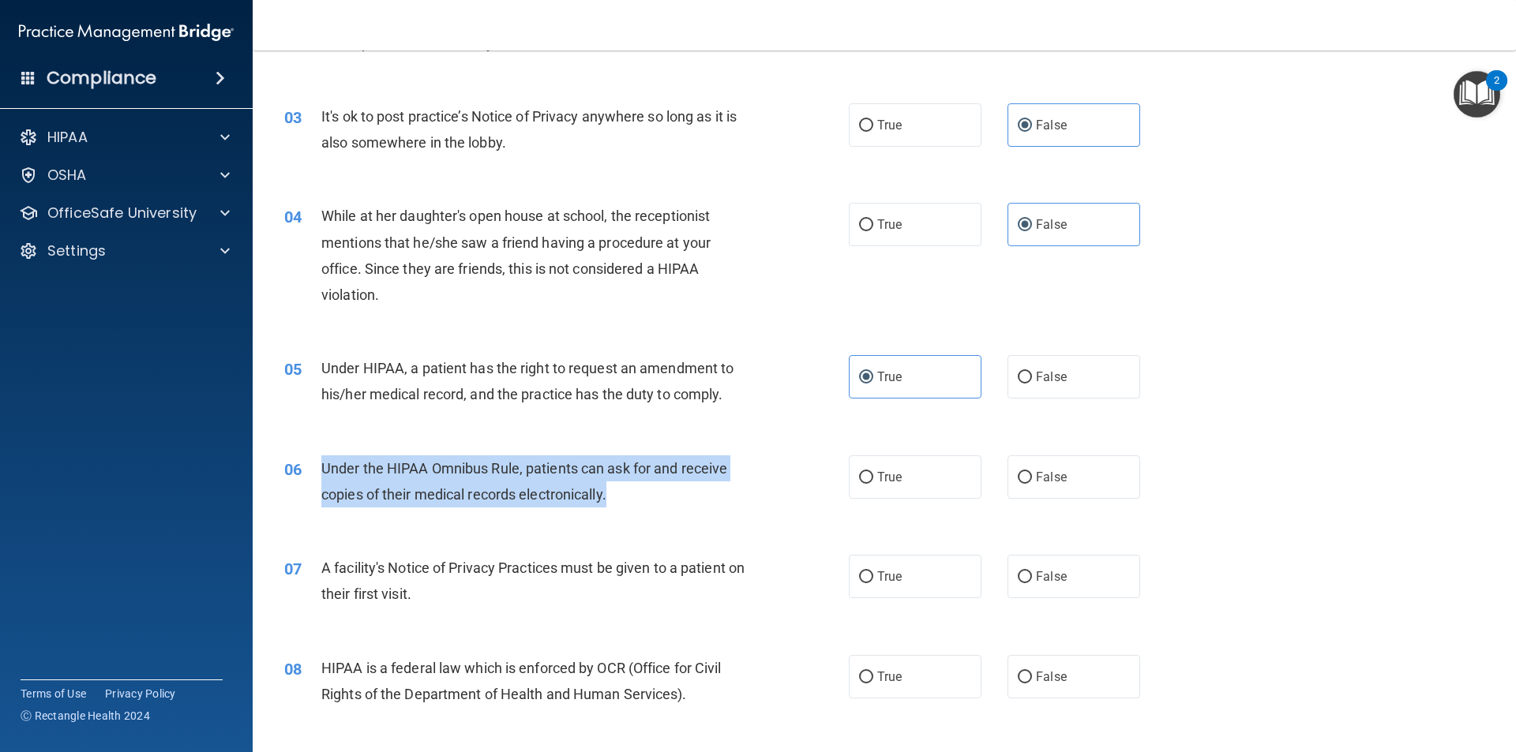
click at [820, 498] on div "06 Under the HIPAA Omnibus Rule, patients can ask for and receive copies of the…" at bounding box center [566, 485] width 612 height 60
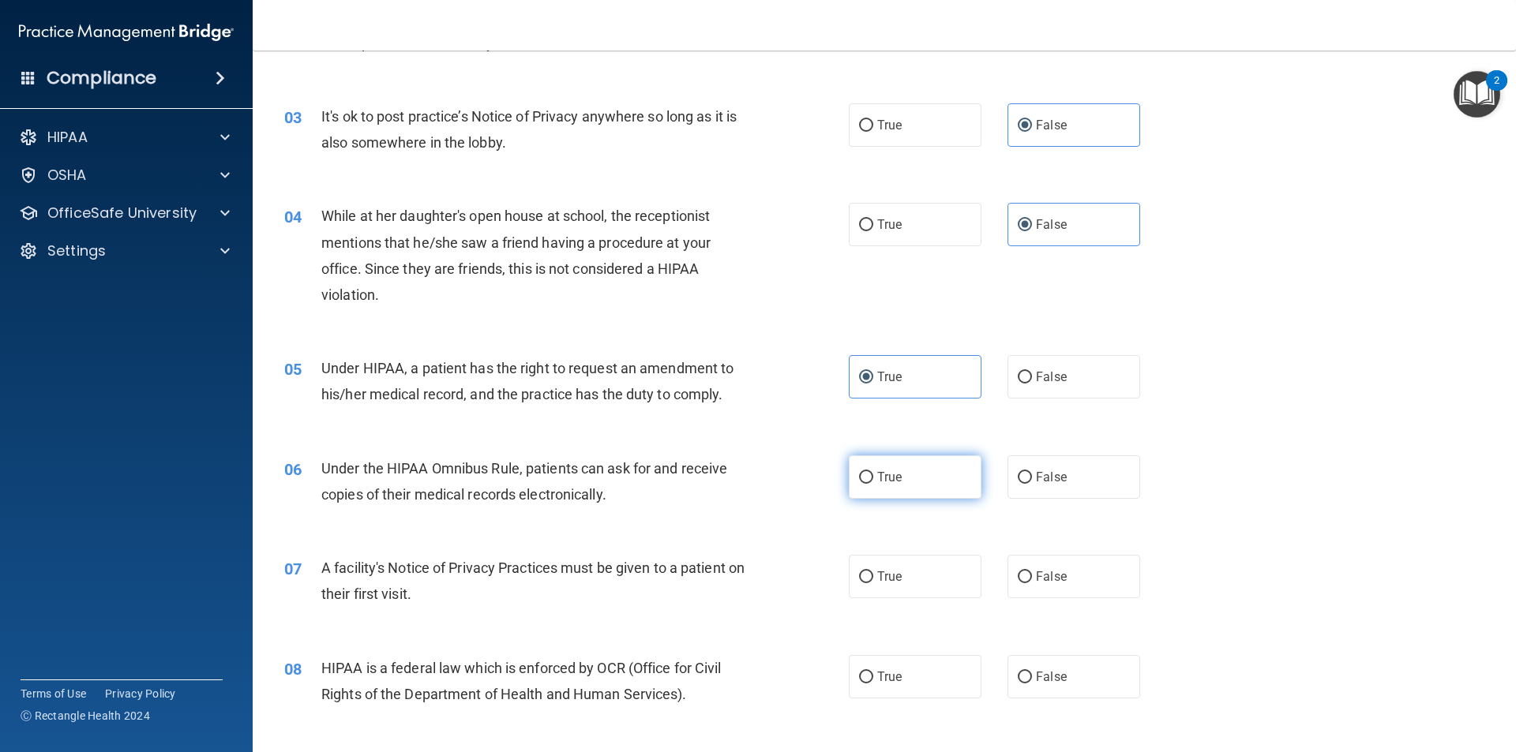
click at [938, 461] on label "True" at bounding box center [915, 476] width 133 height 43
click at [873, 472] on input "True" at bounding box center [866, 478] width 14 height 12
radio input "true"
click at [427, 598] on span "A facility's Notice of Privacy Practices must be given to a patient on their fi…" at bounding box center [532, 581] width 423 height 43
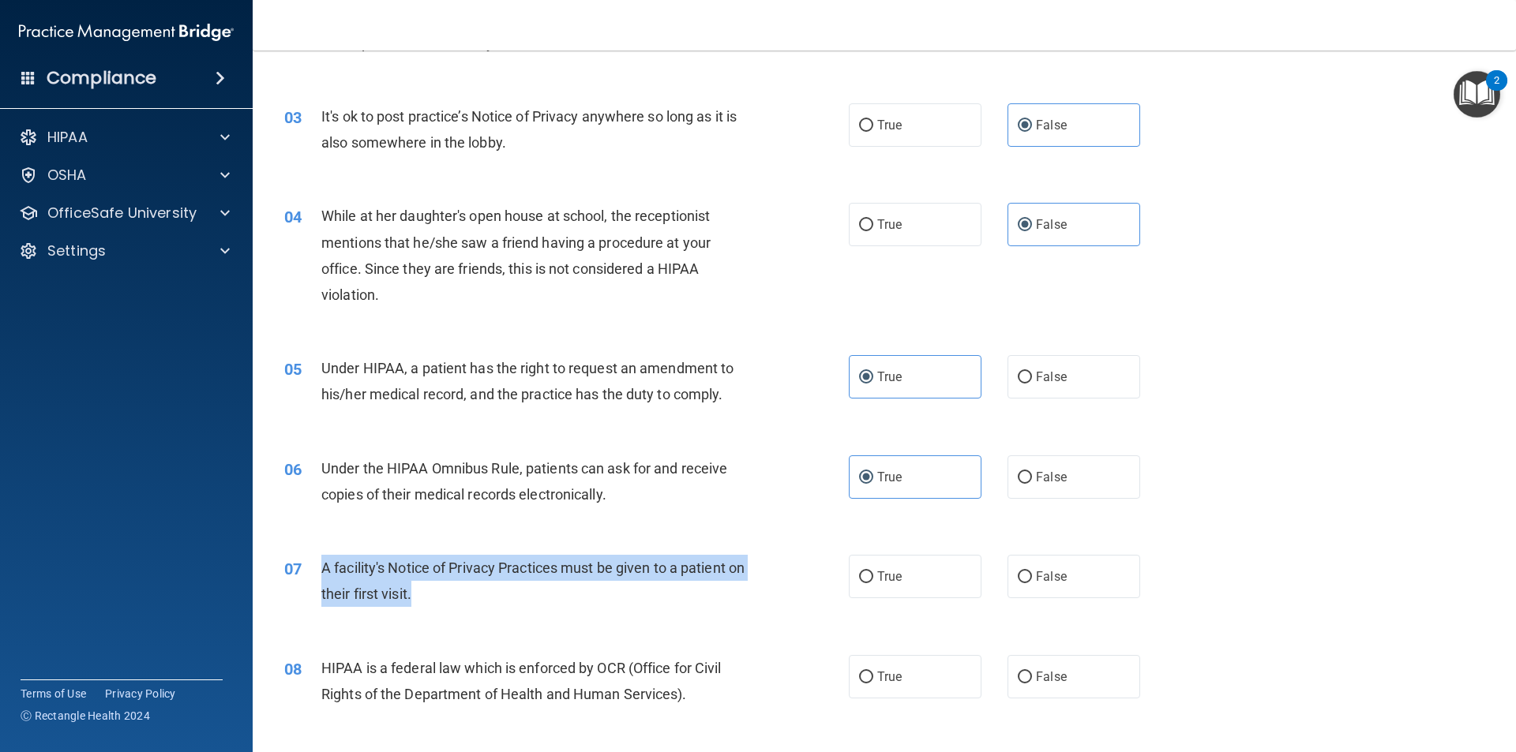
drag, startPoint x: 434, startPoint y: 598, endPoint x: 322, endPoint y: 558, distance: 119.1
click at [322, 558] on div "A facility's Notice of Privacy Practices must be given to a patient on their fi…" at bounding box center [541, 581] width 441 height 52
copy span "A facility's Notice of Privacy Practices must be given to a patient on their fi…"
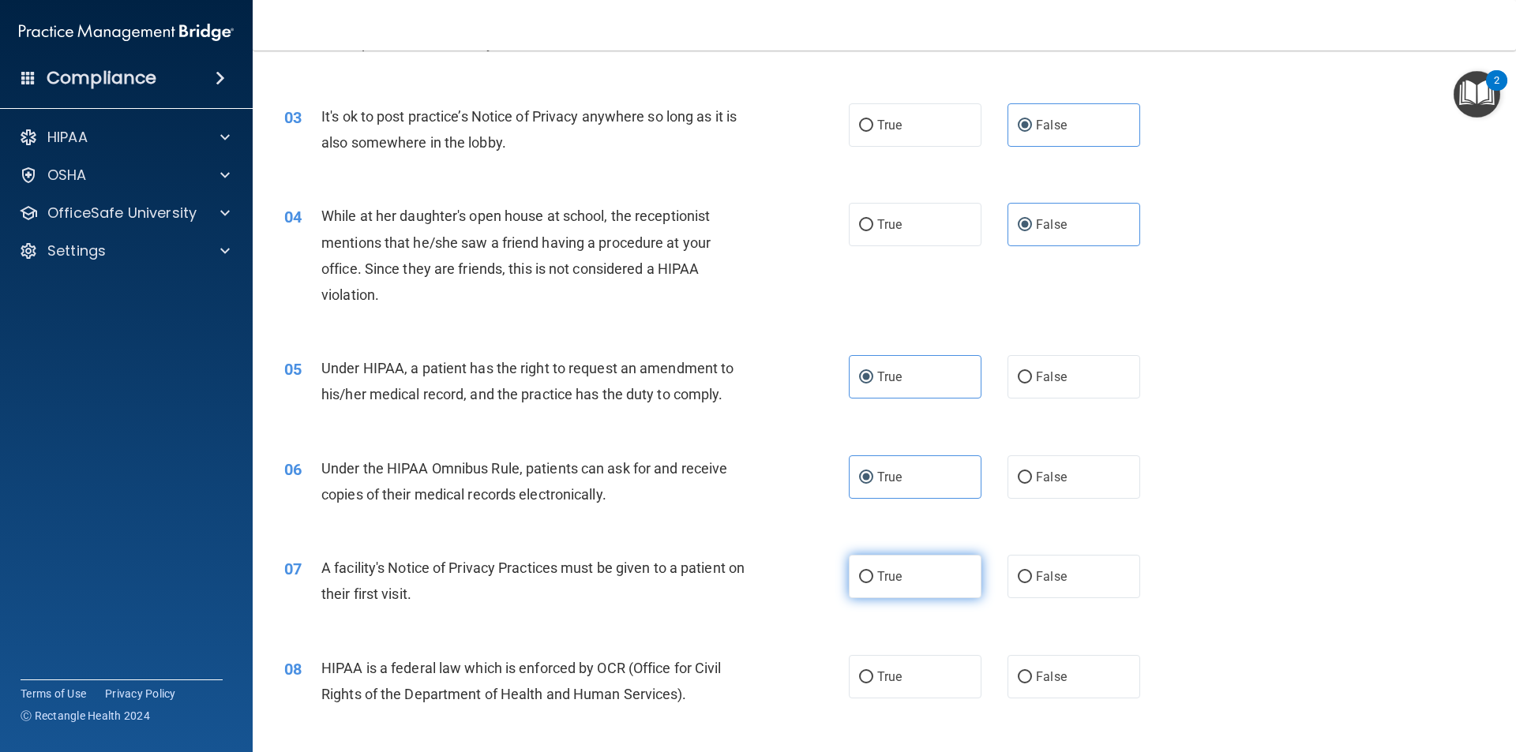
click at [928, 564] on label "True" at bounding box center [915, 576] width 133 height 43
click at [873, 571] on input "True" at bounding box center [866, 577] width 14 height 12
radio input "true"
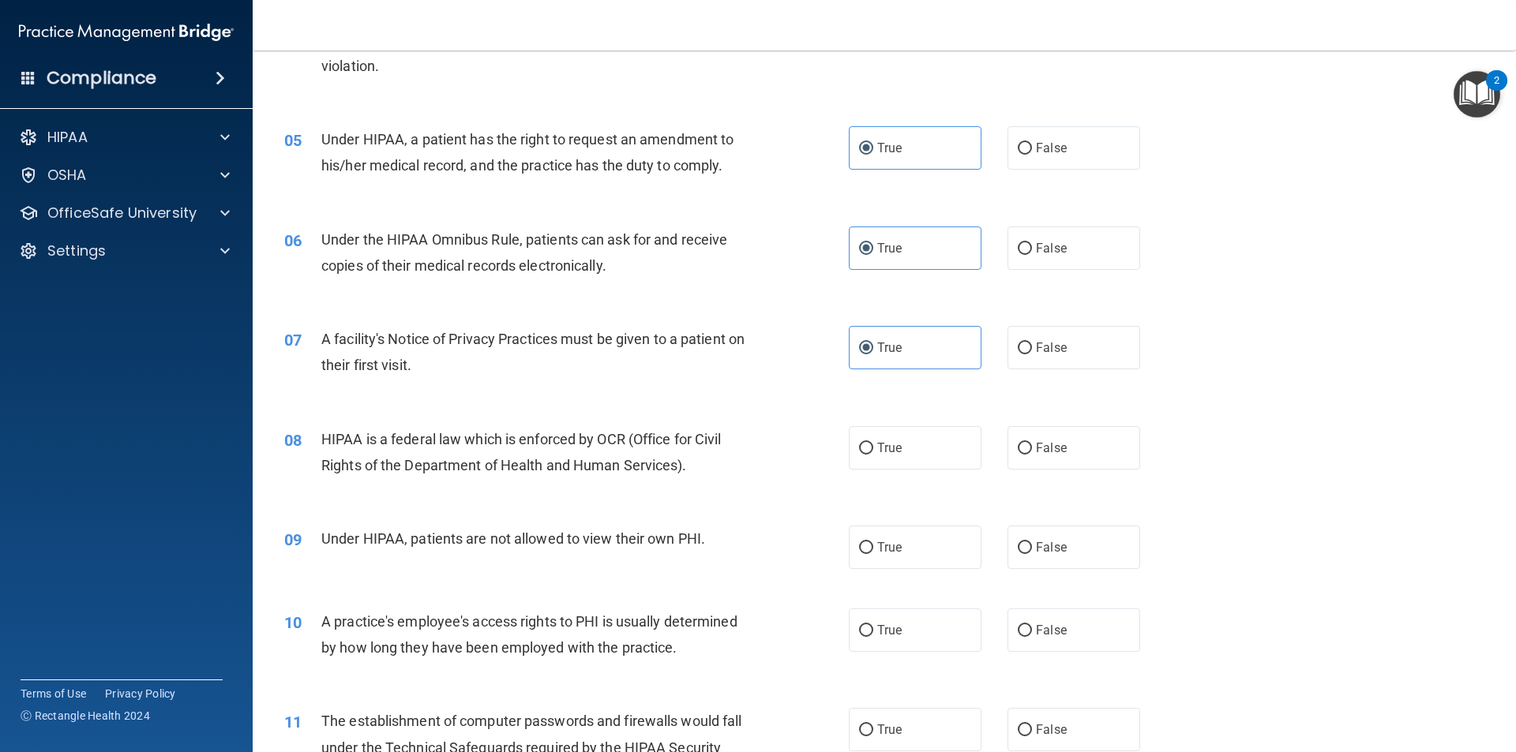
scroll to position [537, 0]
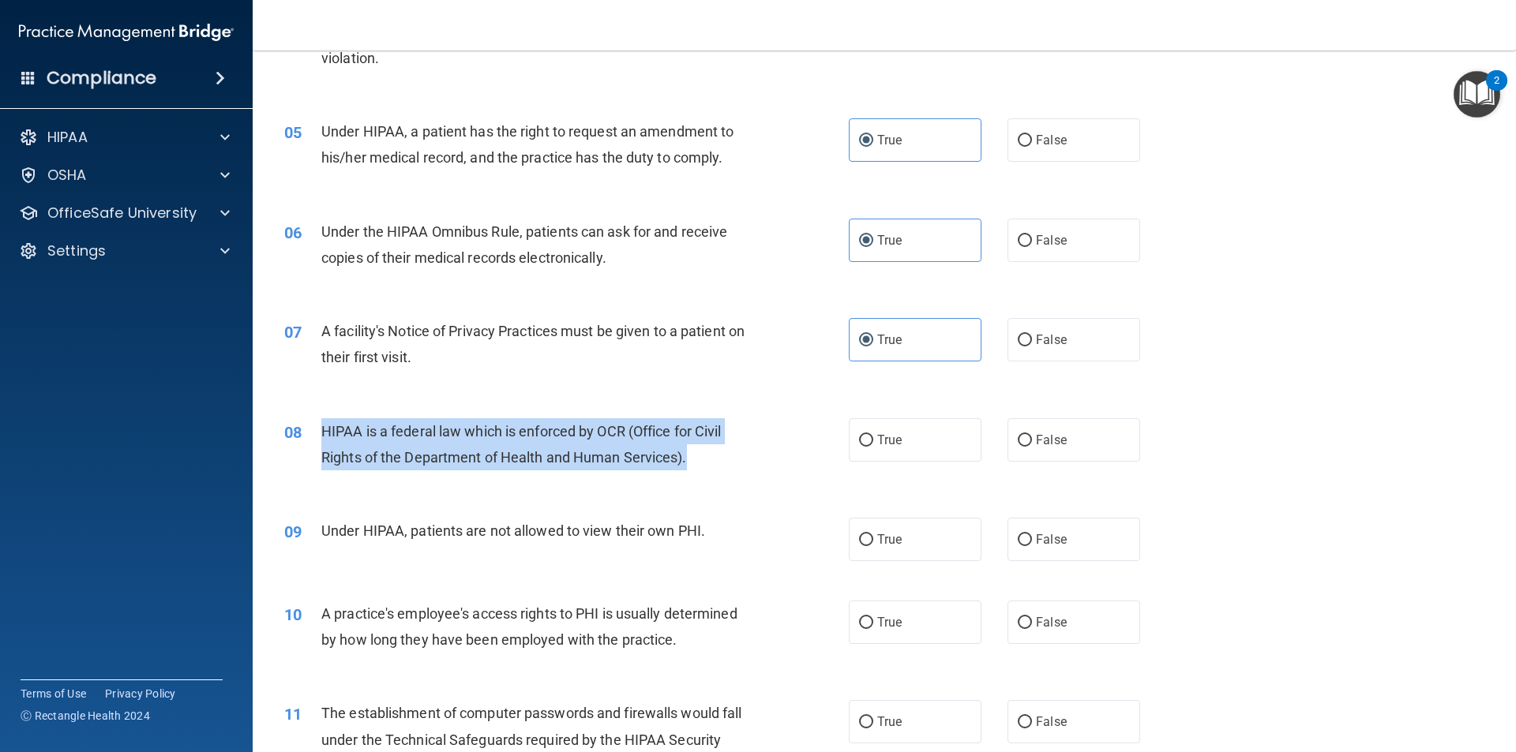
drag, startPoint x: 701, startPoint y: 455, endPoint x: 321, endPoint y: 418, distance: 381.6
click at [321, 418] on div "HIPAA is a federal law which is enforced by OCR (Office for Civil Rights of the…" at bounding box center [541, 444] width 441 height 52
copy span "HIPAA is a federal law which is enforced by OCR (Office for Civil Rights of the…"
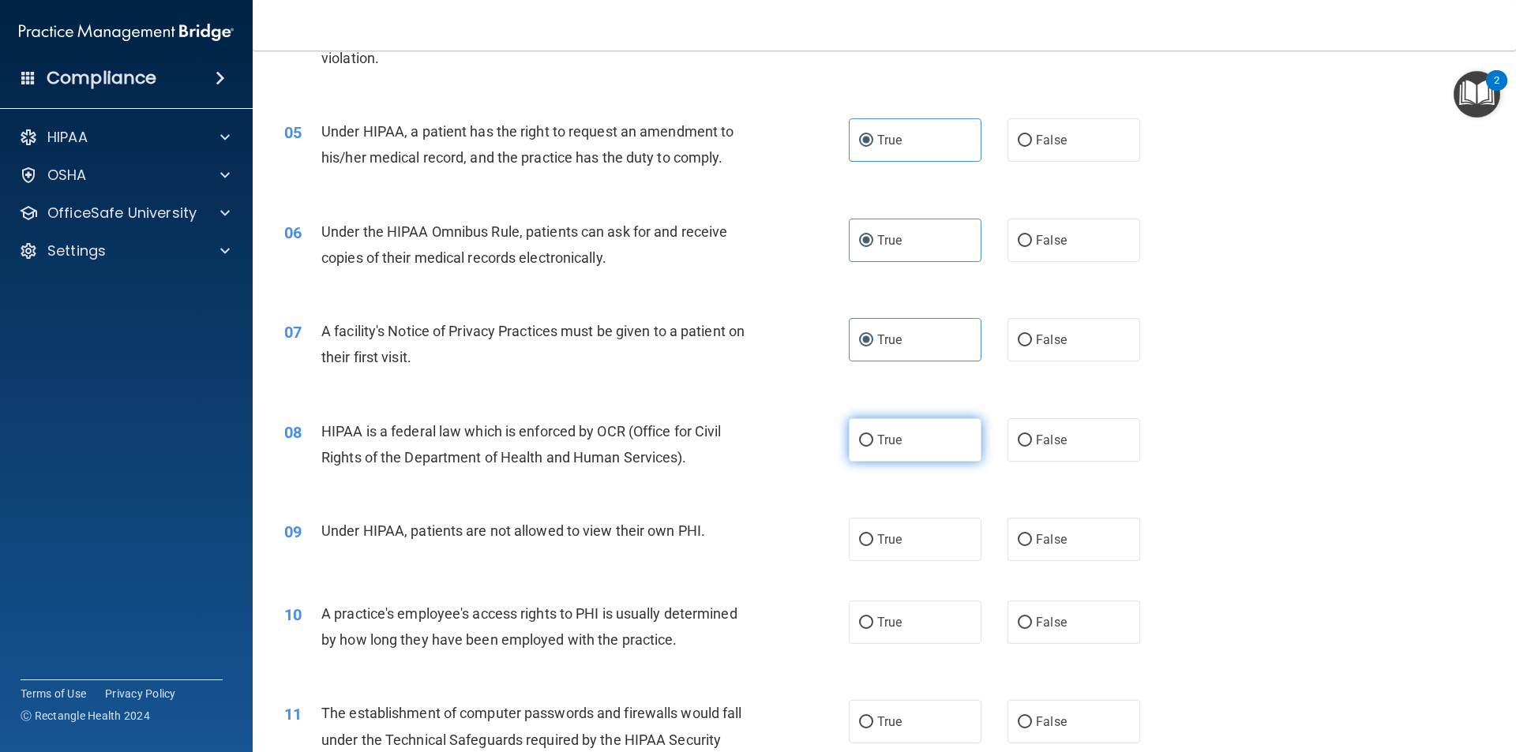
click at [902, 444] on label "True" at bounding box center [915, 439] width 133 height 43
click at [873, 444] on input "True" at bounding box center [866, 441] width 14 height 12
radio input "true"
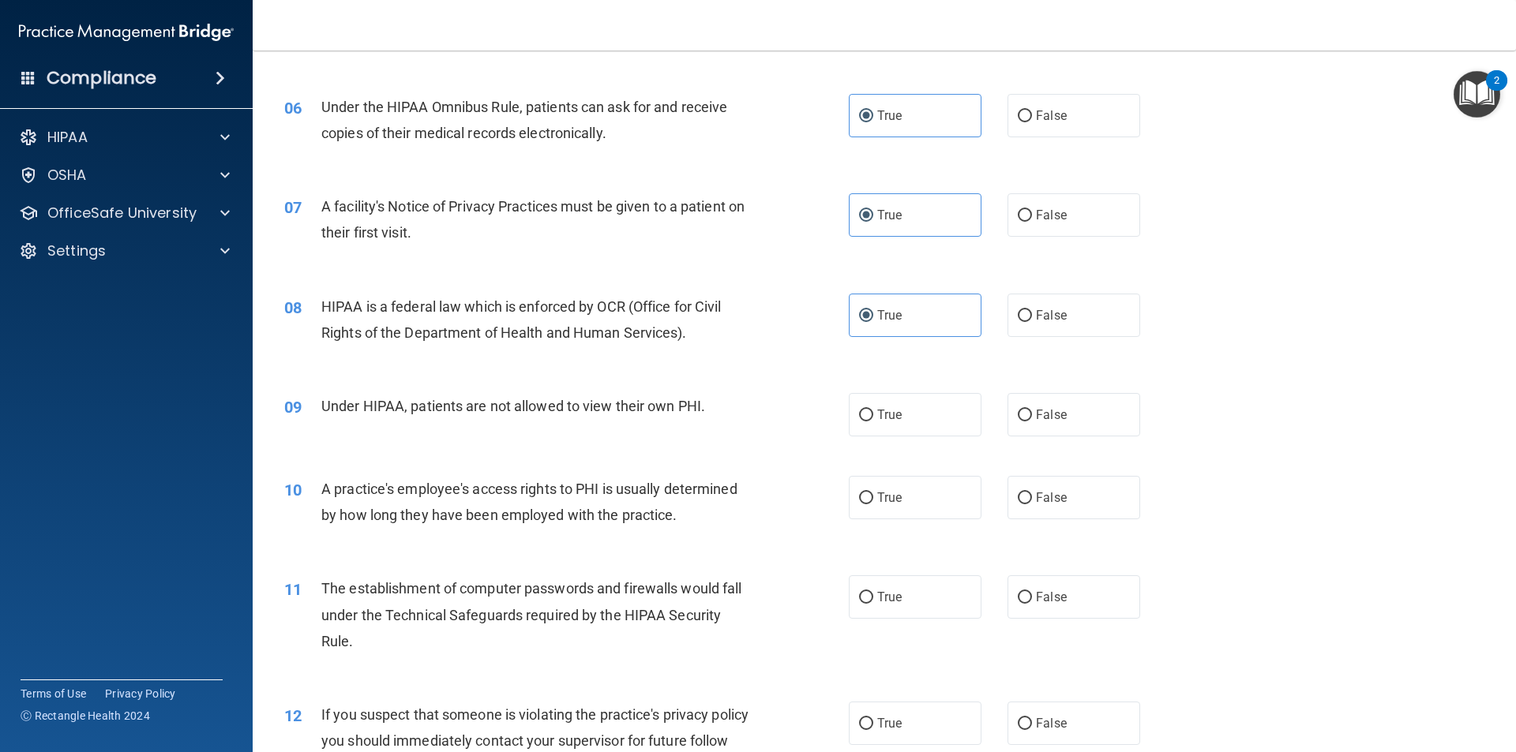
scroll to position [931, 0]
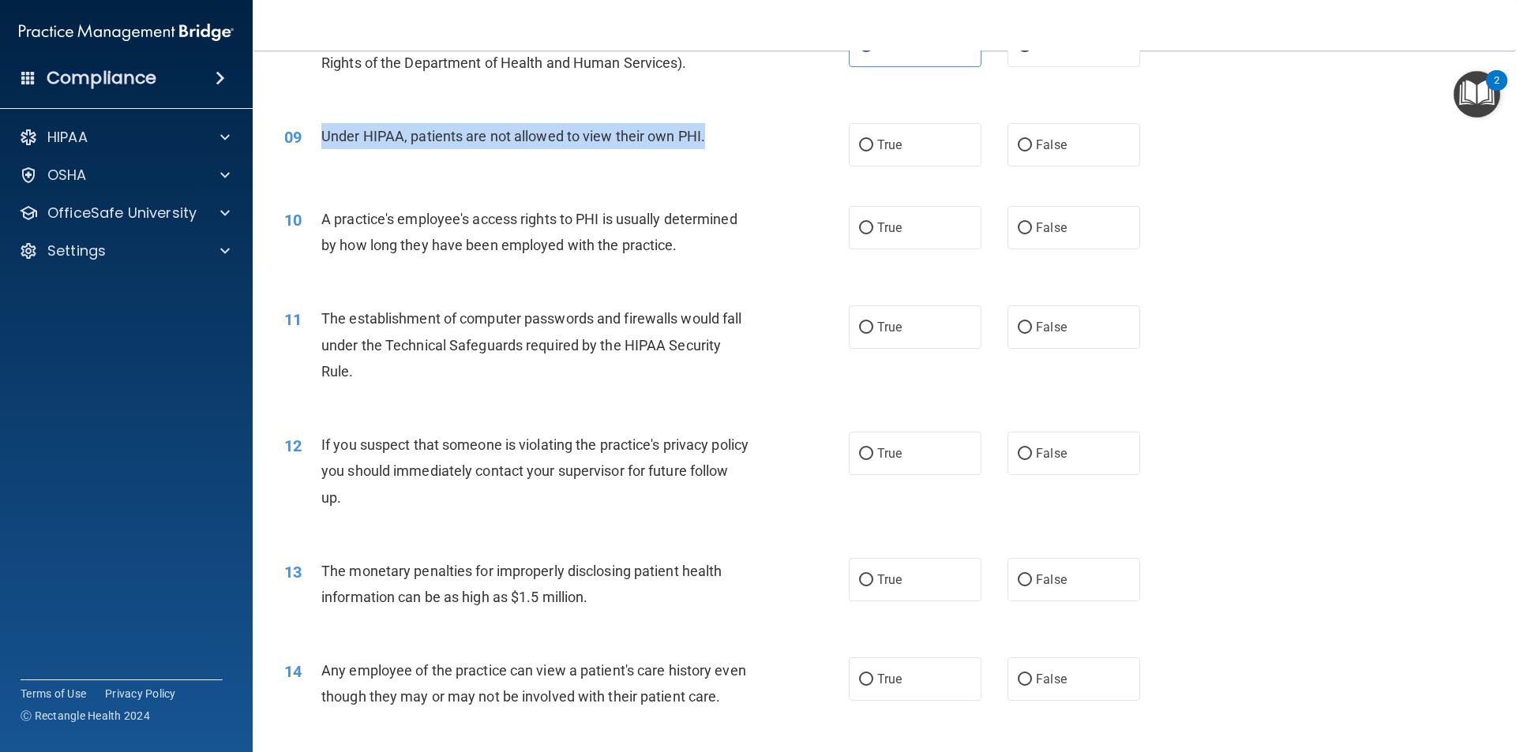
drag, startPoint x: 711, startPoint y: 133, endPoint x: 325, endPoint y: 125, distance: 386.1
click at [325, 125] on div "Under HIPAA, patients are not allowed to view their own PHI." at bounding box center [541, 136] width 441 height 26
copy span "Under HIPAA, patients are not allowed to view their own PHI."
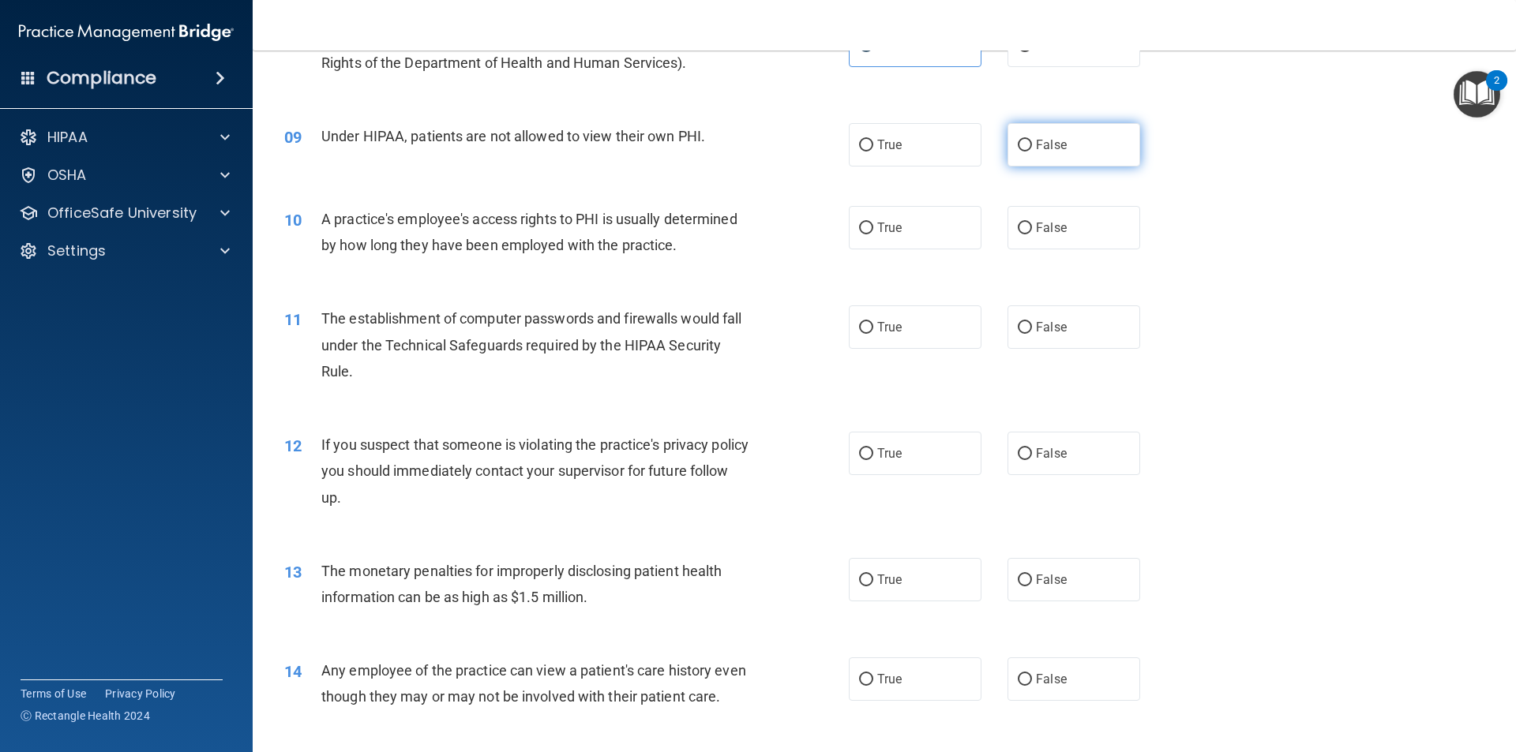
click at [1064, 148] on label "False" at bounding box center [1073, 144] width 133 height 43
click at [1032, 148] on input "False" at bounding box center [1024, 146] width 14 height 12
radio input "true"
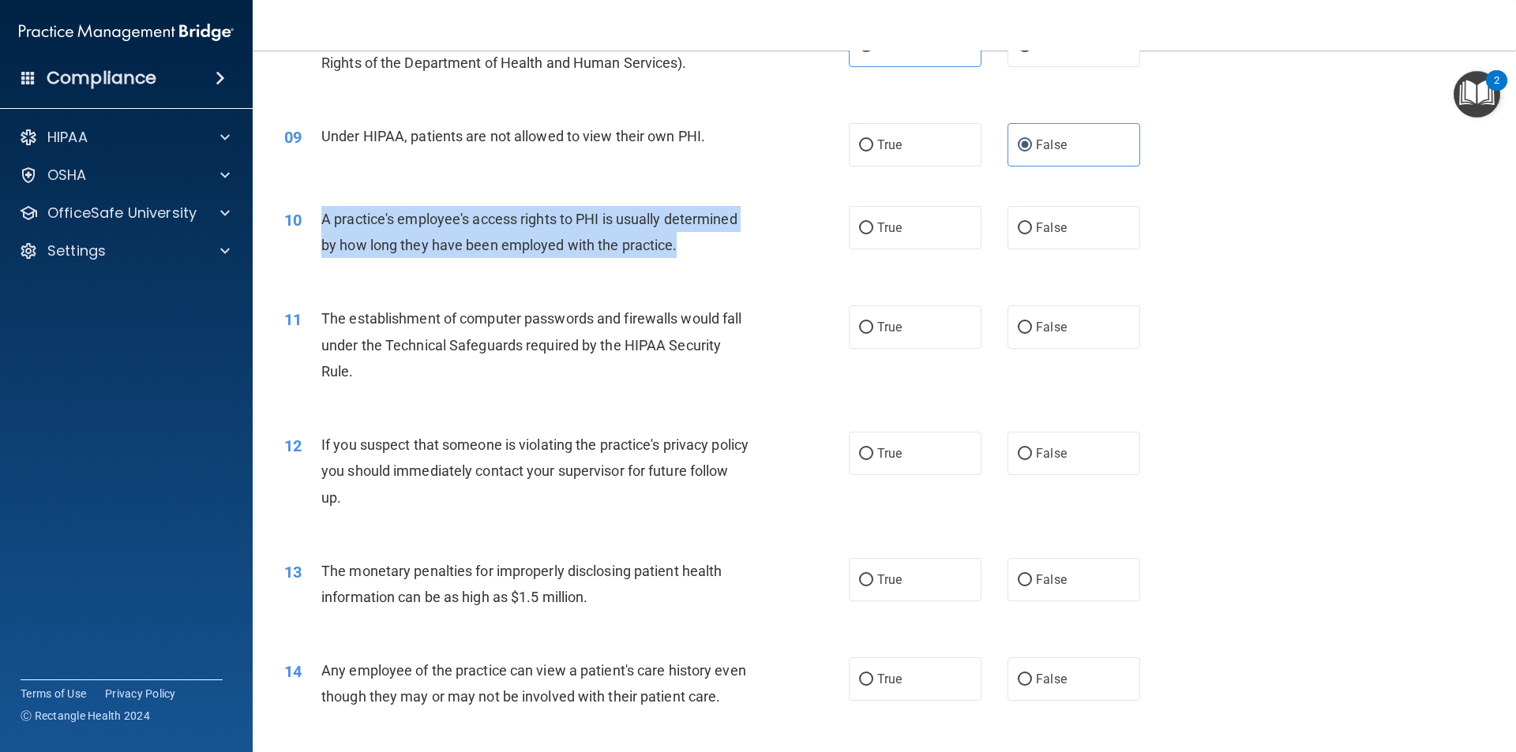
drag, startPoint x: 703, startPoint y: 248, endPoint x: 325, endPoint y: 219, distance: 379.2
click at [325, 219] on div "A practice's employee's access rights to PHI is usually determined by how long …" at bounding box center [541, 232] width 441 height 52
copy span "A practice's employee's access rights to PHI is usually determined by how long …"
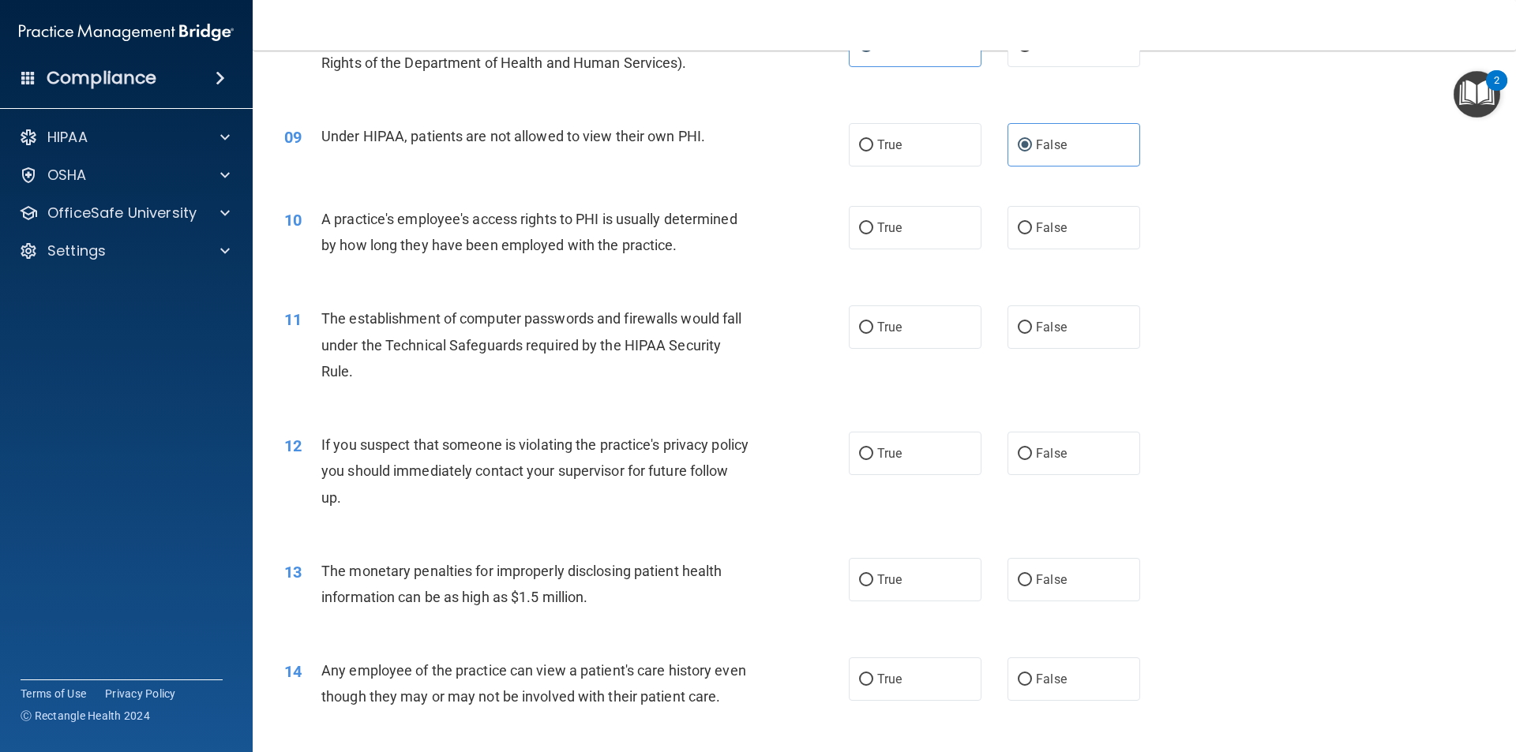
click at [1324, 204] on div "10 A practice's employee's access rights to PHI is usually determined by how lo…" at bounding box center [883, 235] width 1223 height 99
click at [1046, 233] on span "False" at bounding box center [1051, 227] width 31 height 15
click at [1032, 233] on input "False" at bounding box center [1024, 229] width 14 height 12
radio input "true"
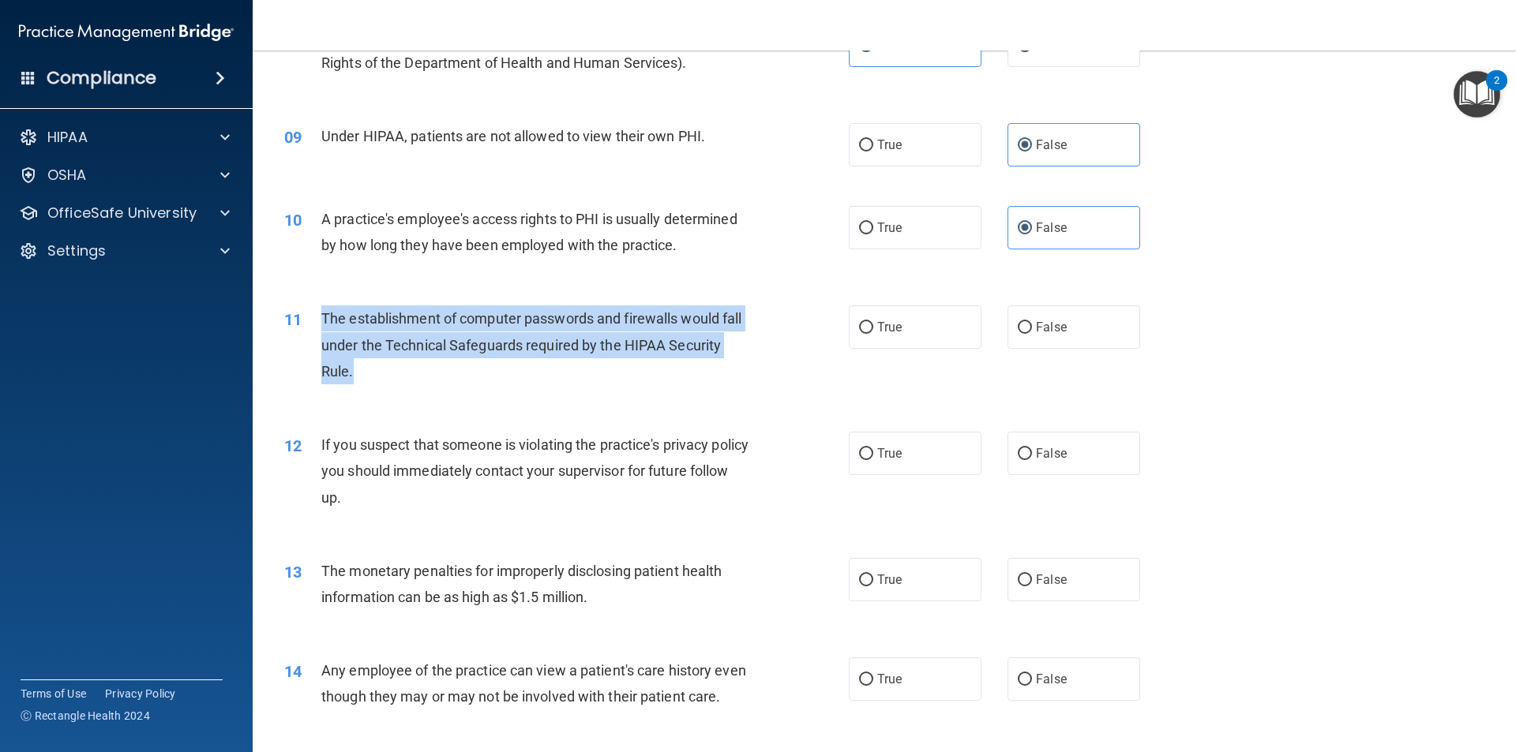
drag, startPoint x: 399, startPoint y: 380, endPoint x: 303, endPoint y: 330, distance: 108.7
click at [303, 330] on div "11 The establishment of computer passwords and firewalls would fall under the T…" at bounding box center [566, 348] width 612 height 87
copy div "The establishment of computer passwords and firewalls would fall under the Tech…"
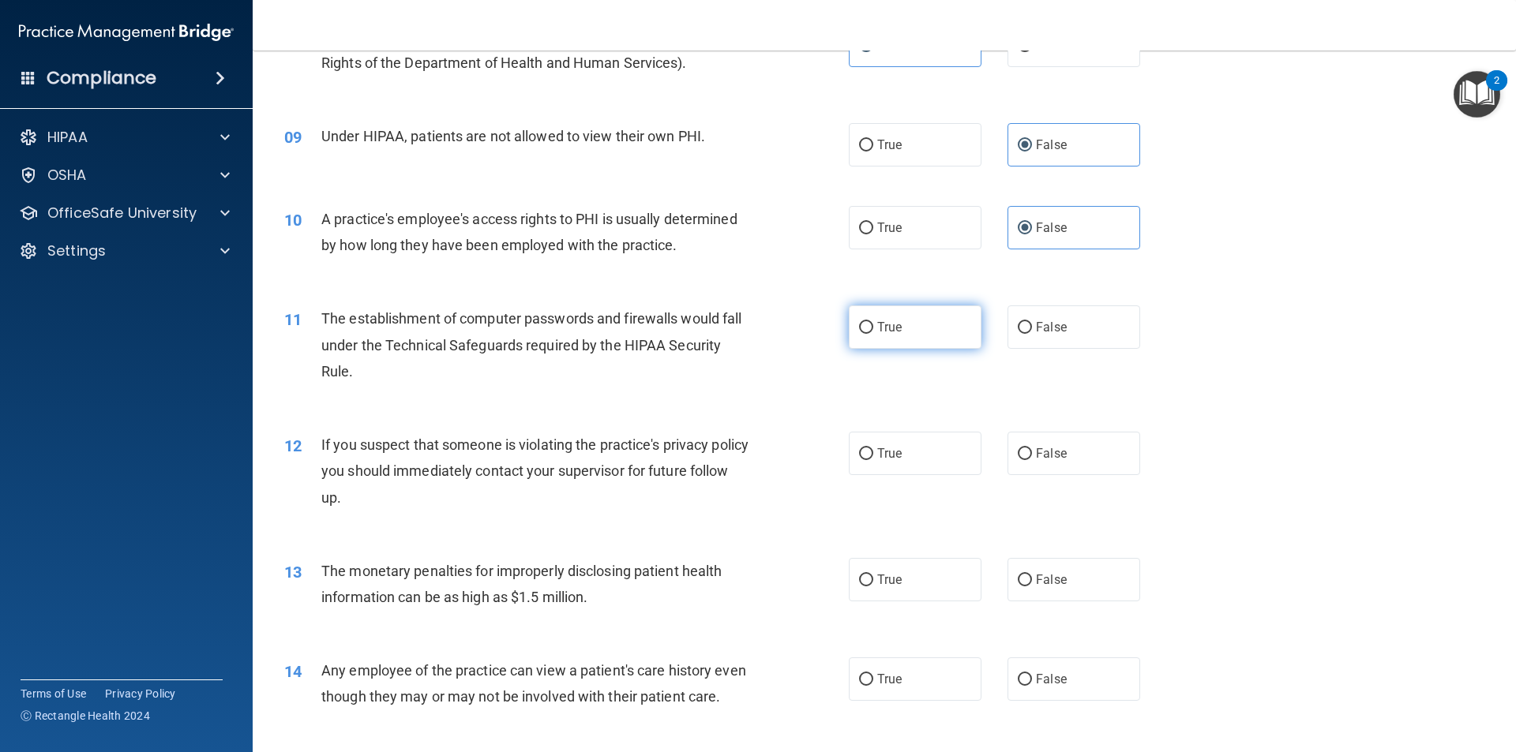
click at [851, 347] on label "True" at bounding box center [915, 326] width 133 height 43
click at [859, 334] on input "True" at bounding box center [866, 328] width 14 height 12
radio input "true"
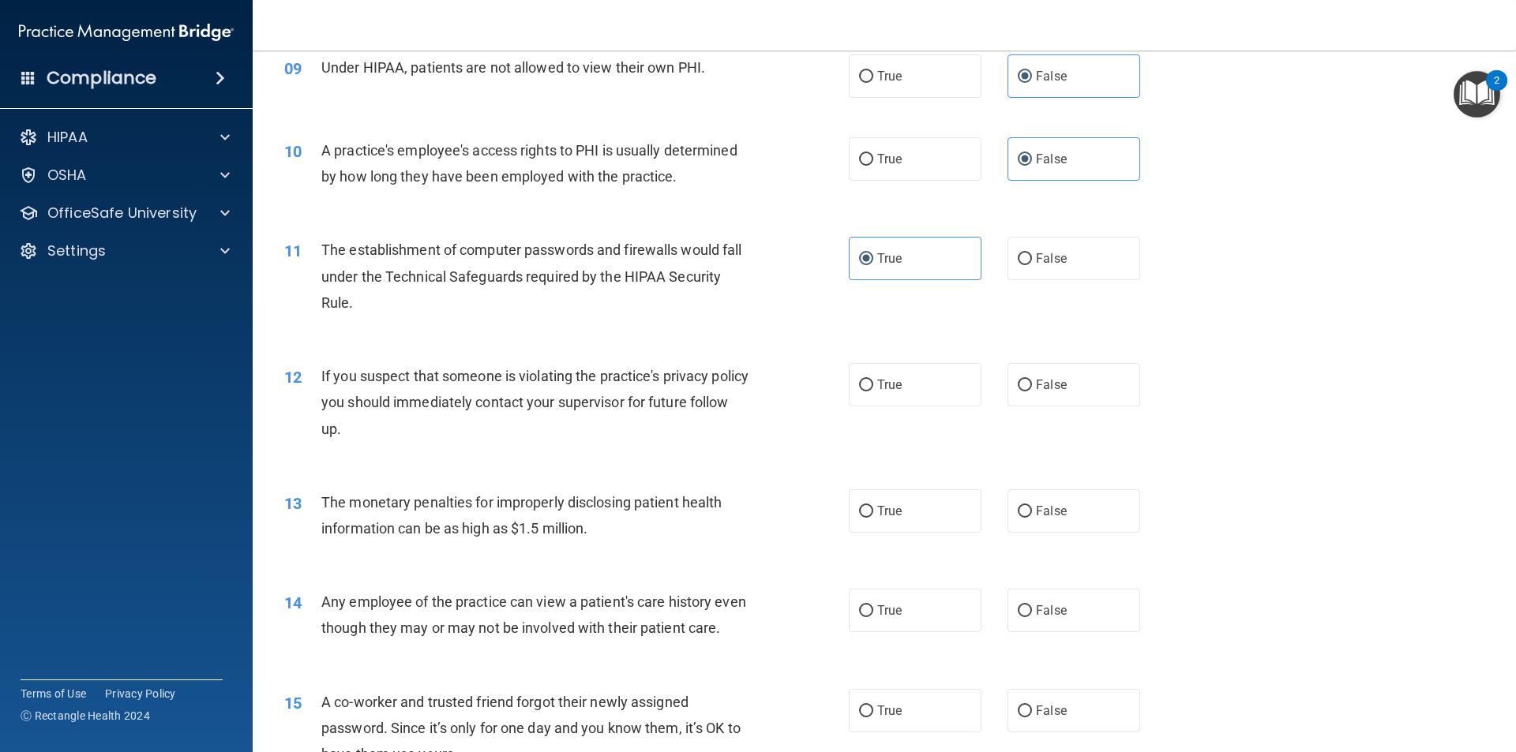
scroll to position [1089, 0]
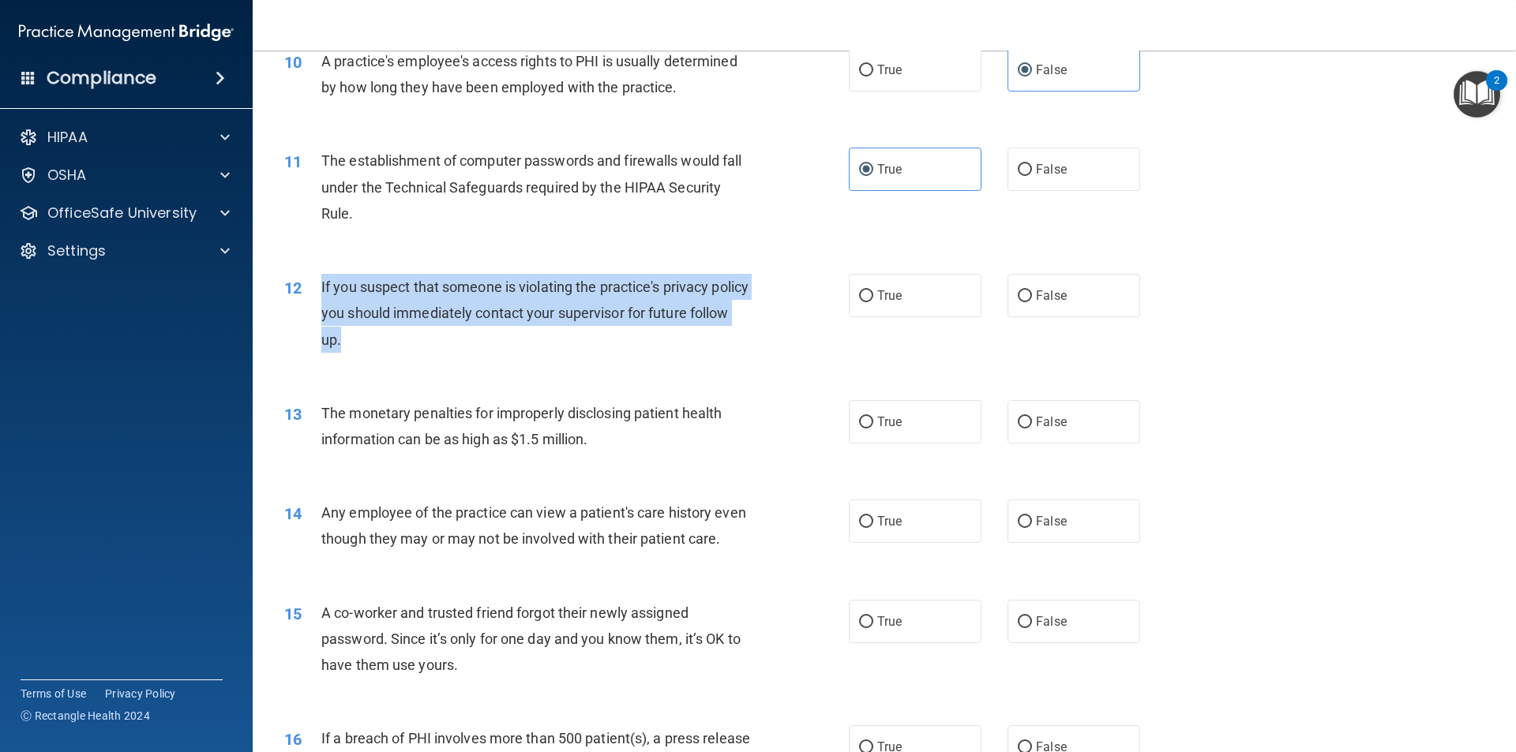
drag, startPoint x: 410, startPoint y: 332, endPoint x: 322, endPoint y: 290, distance: 97.4
click at [322, 290] on div "If you suspect that someone is violating the practice's privacy policy you shou…" at bounding box center [541, 313] width 441 height 79
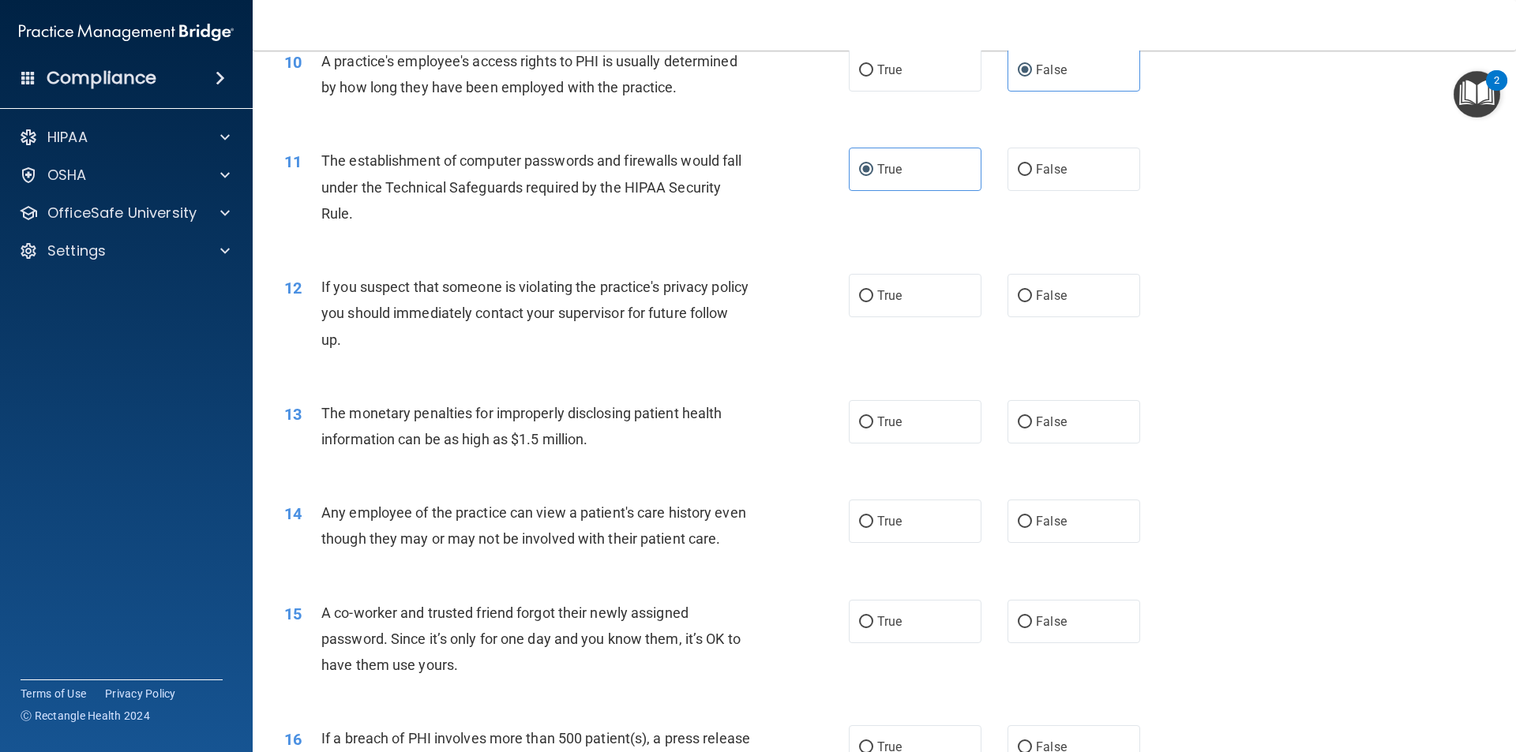
click at [795, 384] on div "13 The monetary penalties for improperly disclosing patient health information …" at bounding box center [883, 429] width 1223 height 99
click at [854, 310] on label "True" at bounding box center [915, 295] width 133 height 43
click at [859, 302] on input "True" at bounding box center [866, 296] width 14 height 12
radio input "true"
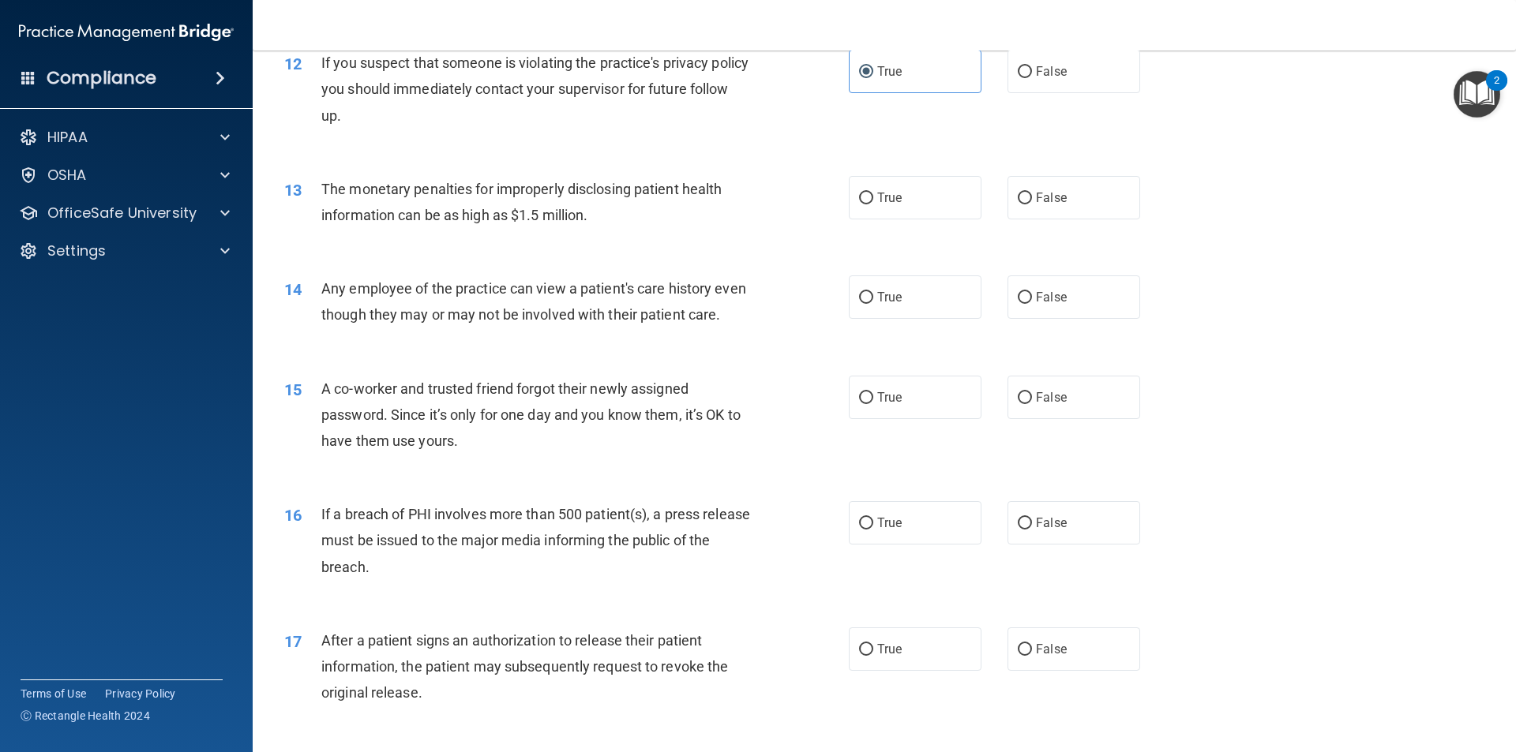
scroll to position [1326, 0]
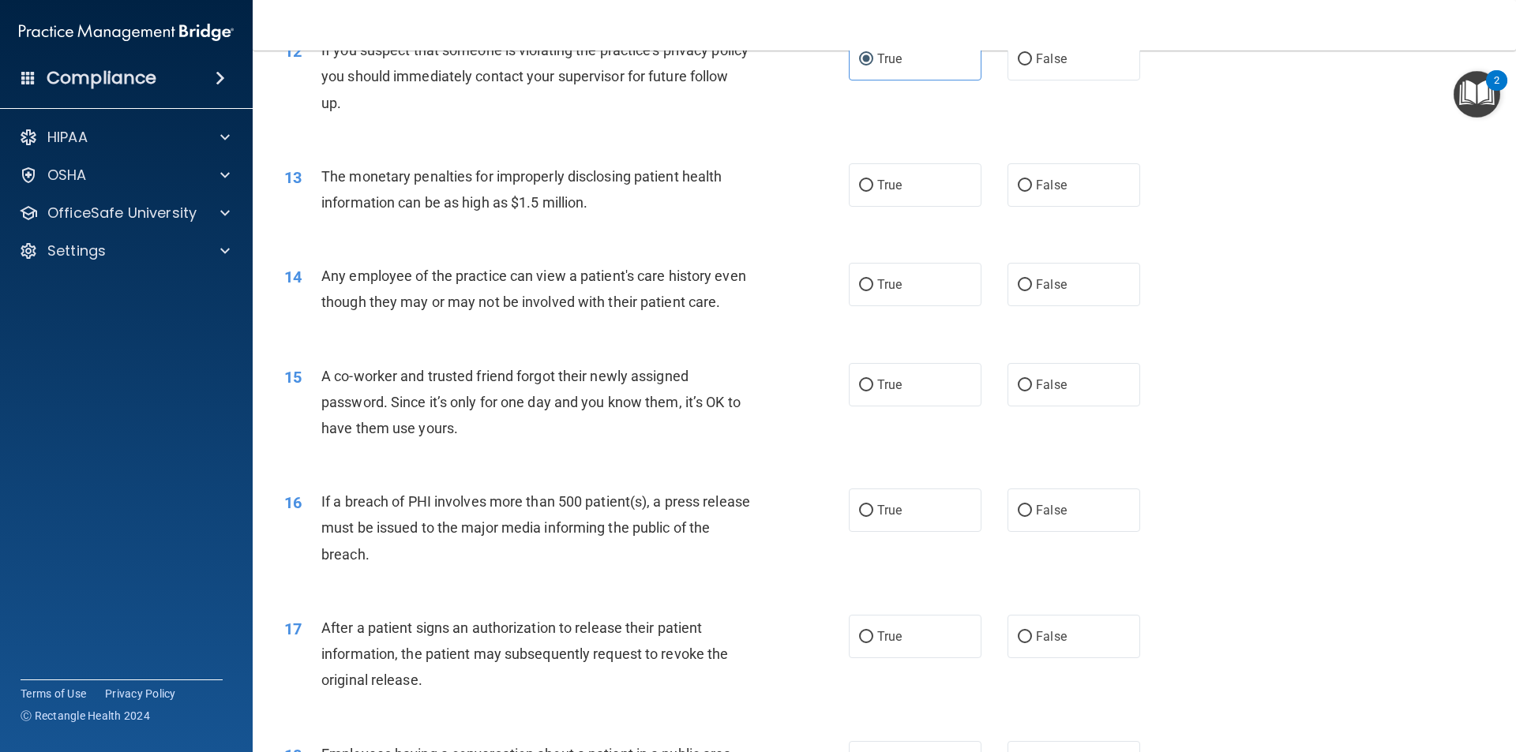
click at [598, 201] on div "The monetary penalties for improperly disclosing patient health information can…" at bounding box center [541, 189] width 441 height 52
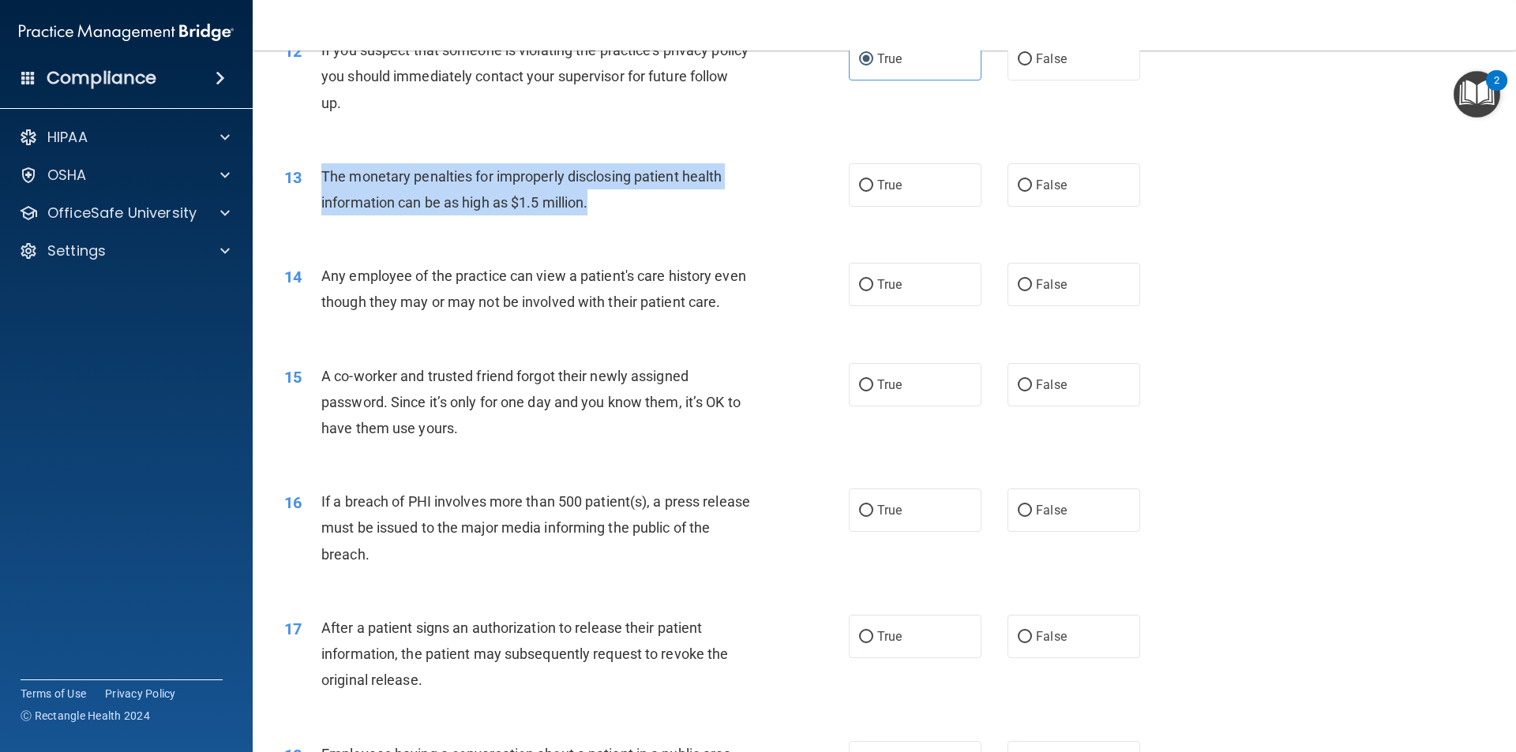
drag, startPoint x: 633, startPoint y: 205, endPoint x: 308, endPoint y: 175, distance: 326.6
click at [308, 175] on div "13 The monetary penalties for improperly disclosing patient health information …" at bounding box center [566, 193] width 612 height 60
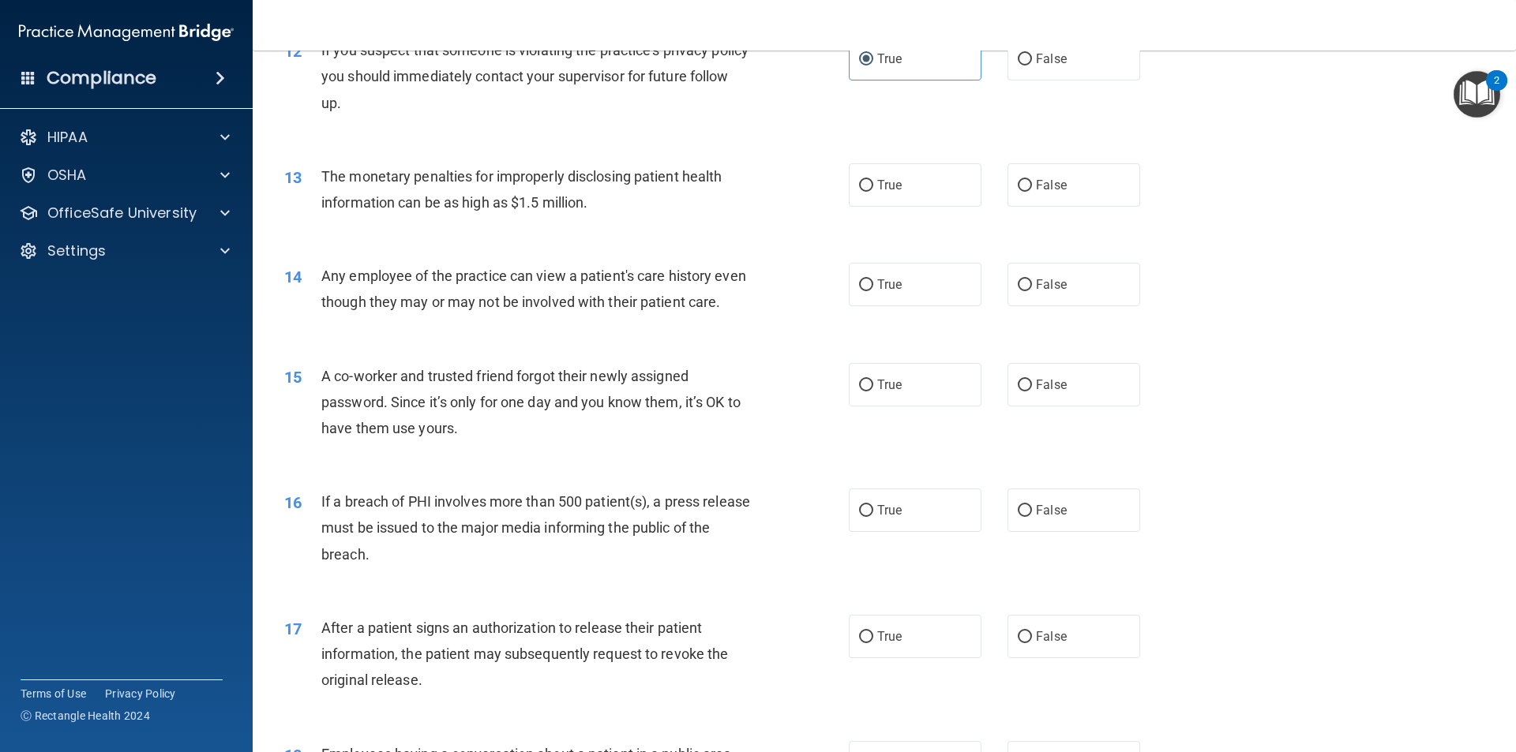
click at [605, 343] on div "14 Any employee of the practice can view a patient's care history even though t…" at bounding box center [883, 292] width 1223 height 99
click at [856, 197] on label "True" at bounding box center [915, 184] width 133 height 43
click at [859, 192] on input "True" at bounding box center [866, 186] width 14 height 12
radio input "true"
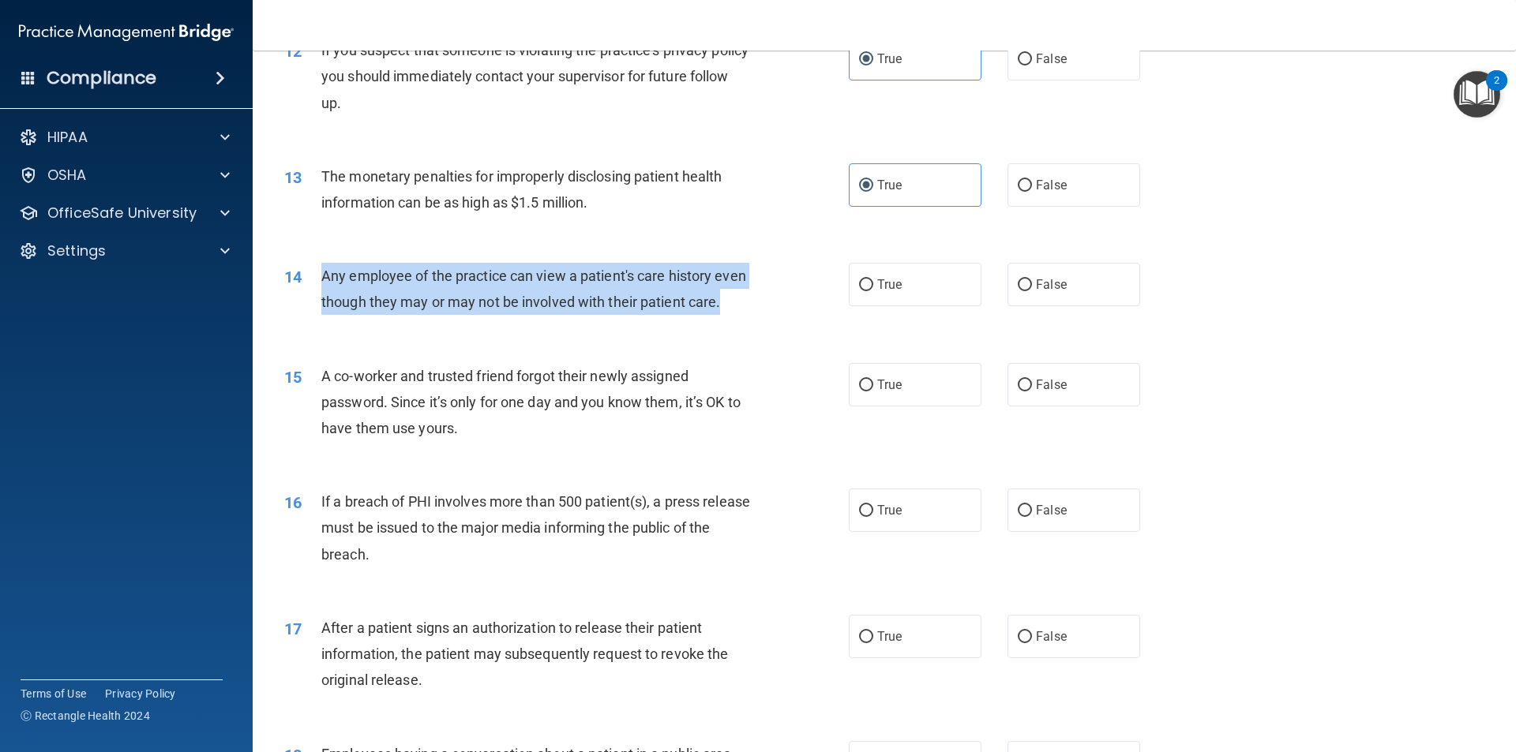
drag, startPoint x: 352, startPoint y: 325, endPoint x: 305, endPoint y: 277, distance: 67.5
click at [305, 277] on div "14 Any employee of the practice can view a patient's care history even though t…" at bounding box center [566, 293] width 612 height 60
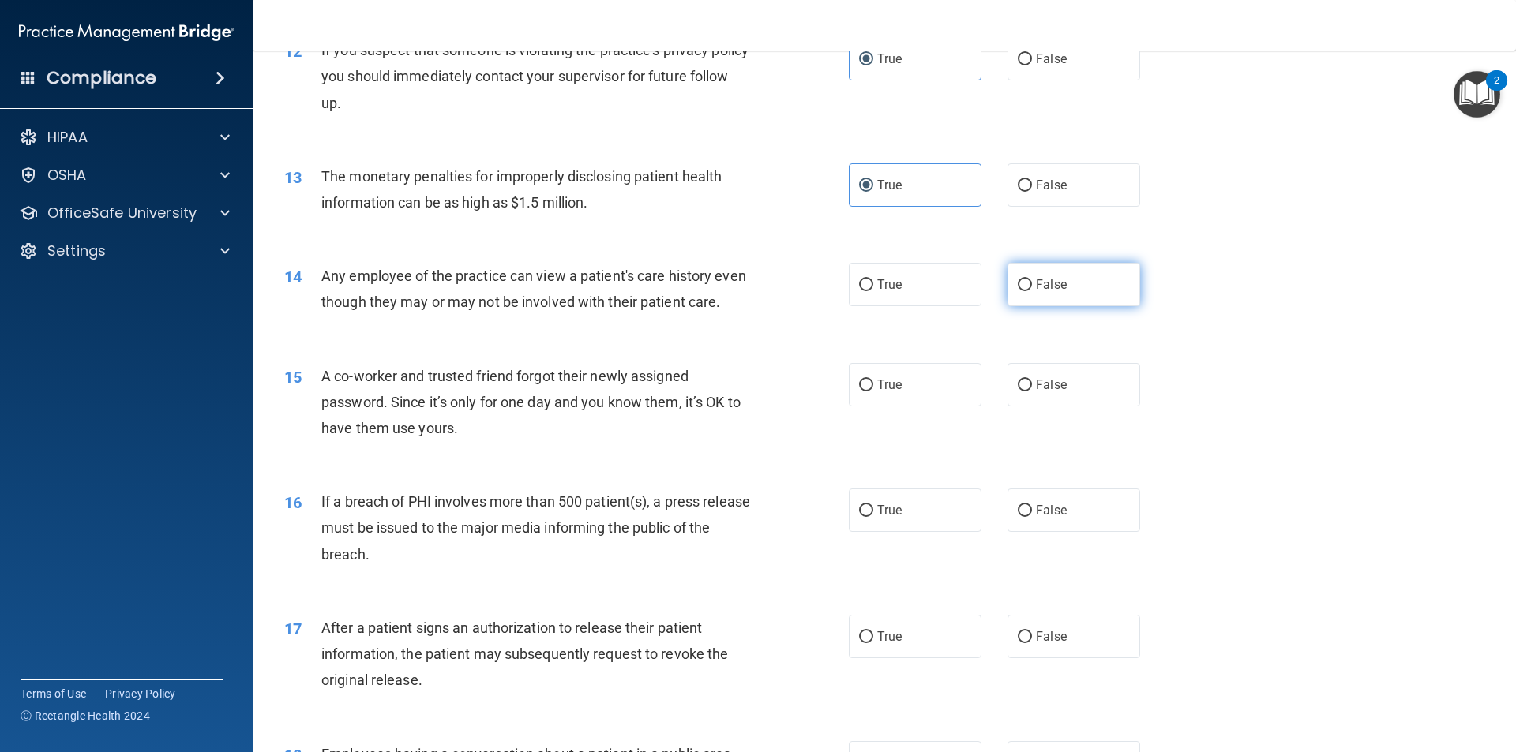
click at [1068, 297] on label "False" at bounding box center [1073, 284] width 133 height 43
click at [1032, 291] on input "False" at bounding box center [1024, 285] width 14 height 12
radio input "true"
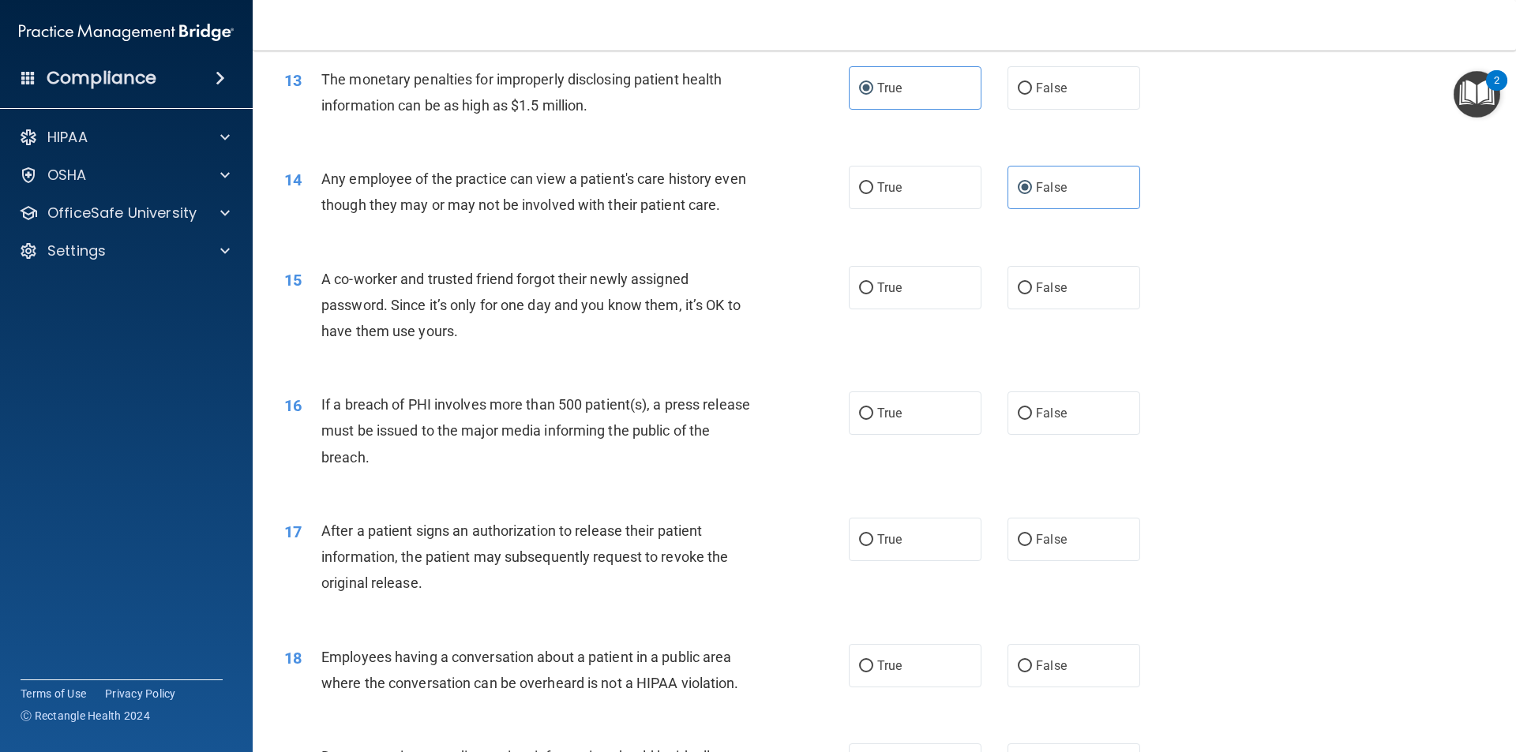
scroll to position [1563, 0]
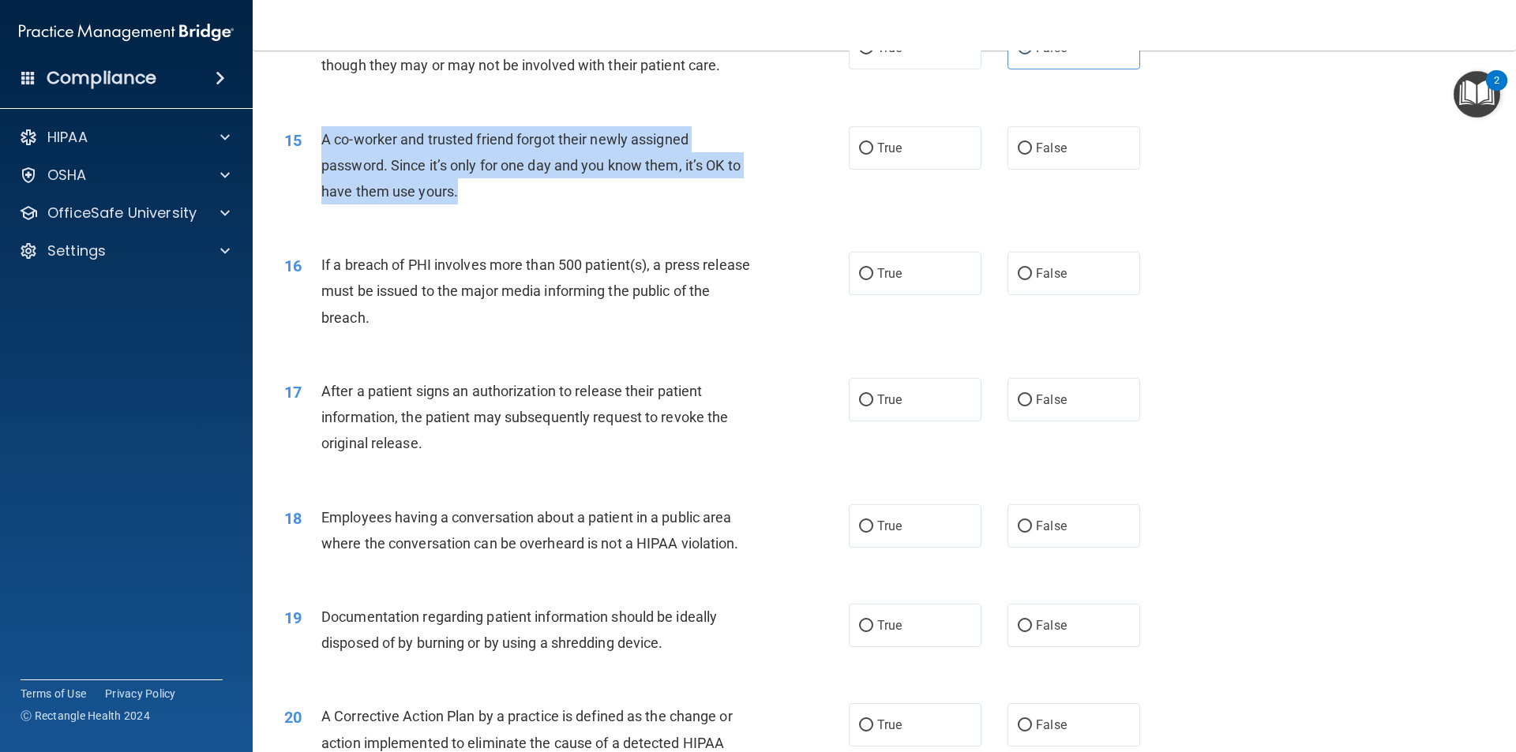
drag, startPoint x: 478, startPoint y: 217, endPoint x: 315, endPoint y: 160, distance: 172.2
click at [315, 160] on div "15 A co-worker and trusted friend forgot their newly assigned password. Since i…" at bounding box center [566, 169] width 612 height 87
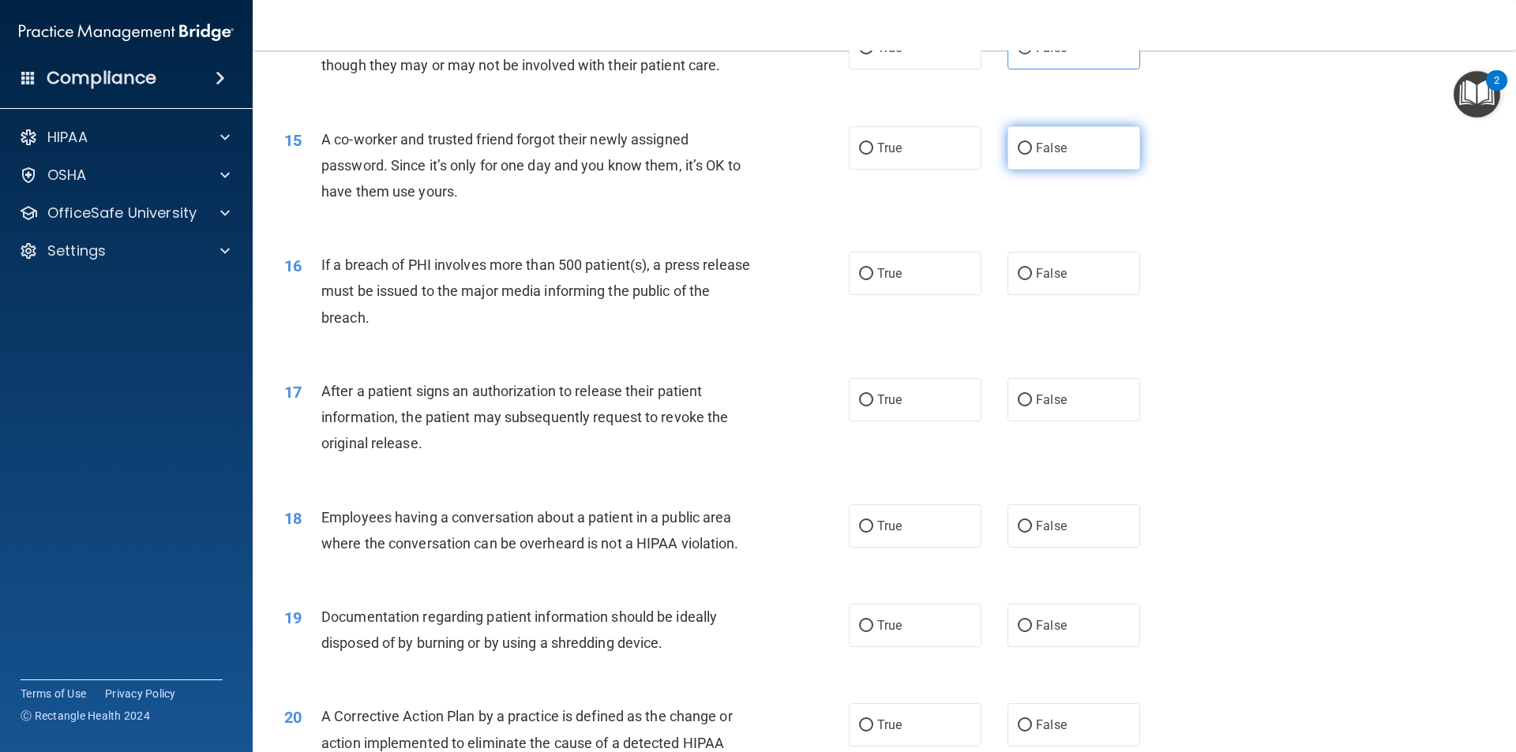
click at [1053, 155] on span "False" at bounding box center [1051, 148] width 31 height 15
click at [1032, 155] on input "False" at bounding box center [1024, 149] width 14 height 12
radio input "true"
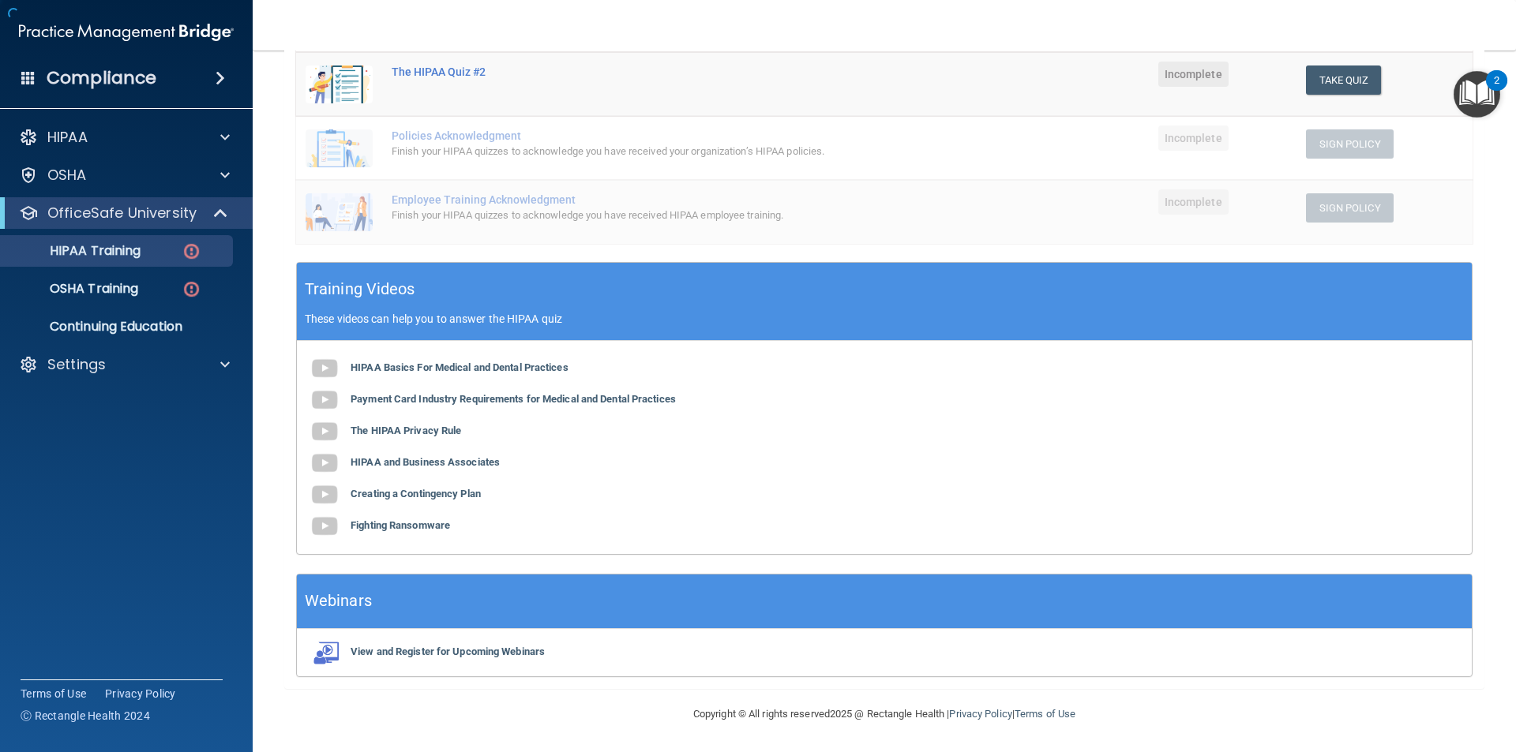
scroll to position [354, 0]
click at [604, 395] on b "Payment Card Industry Requirements for Medical and Dental Practices" at bounding box center [512, 399] width 325 height 12
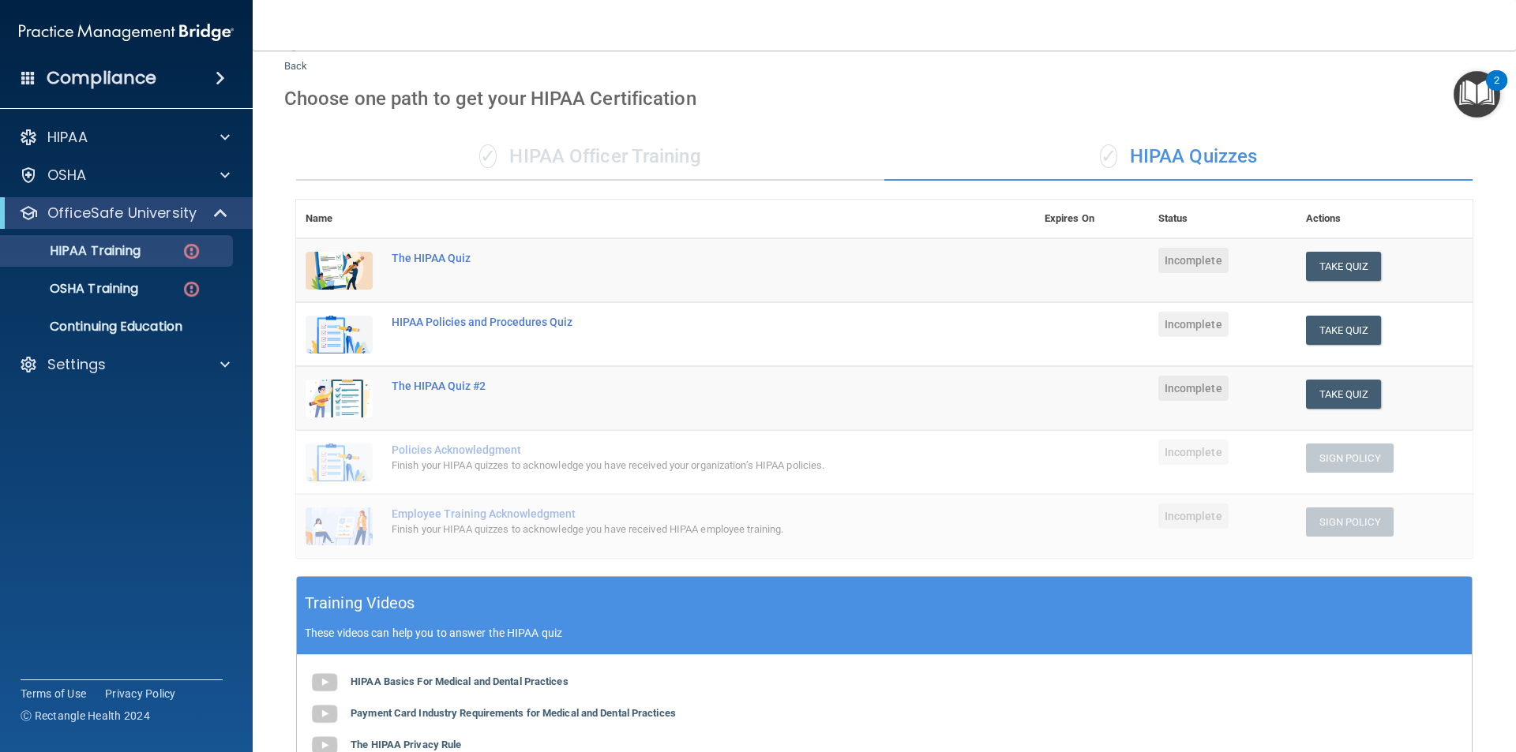
scroll to position [38, 0]
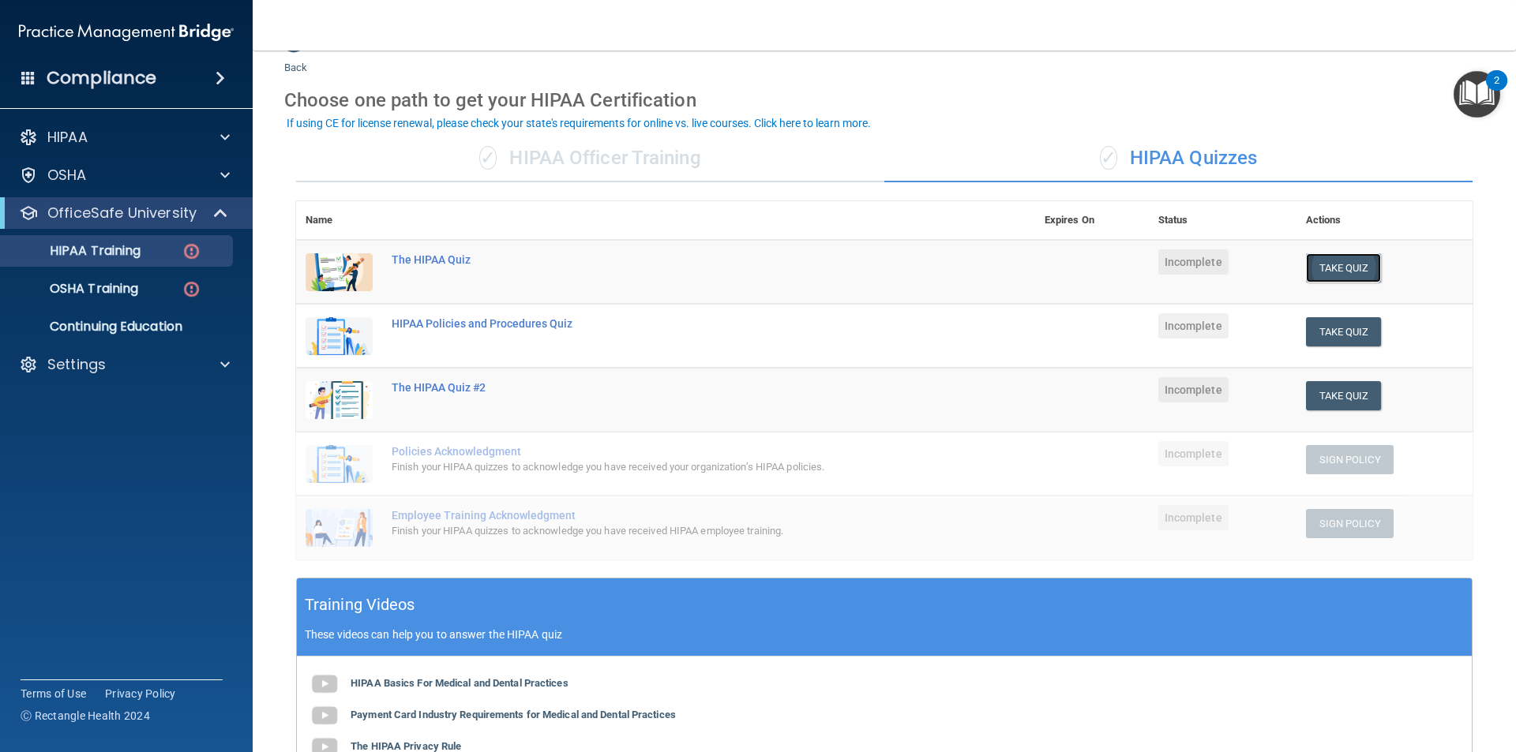
click at [1323, 275] on button "Take Quiz" at bounding box center [1344, 267] width 76 height 29
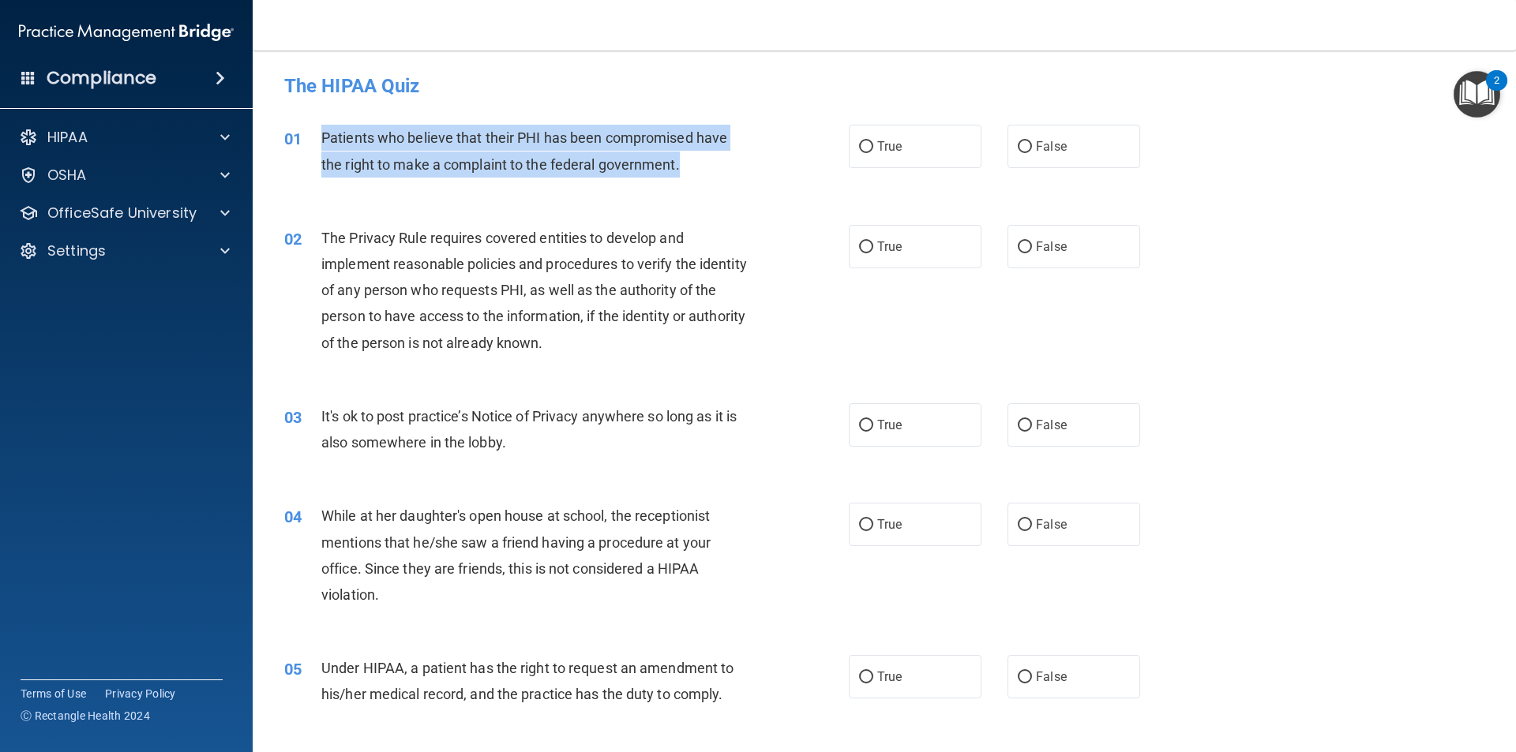
drag, startPoint x: 696, startPoint y: 158, endPoint x: 324, endPoint y: 147, distance: 372.7
click at [322, 147] on div "Patients who believe that their PHI has been compromised have the right to make…" at bounding box center [541, 151] width 441 height 52
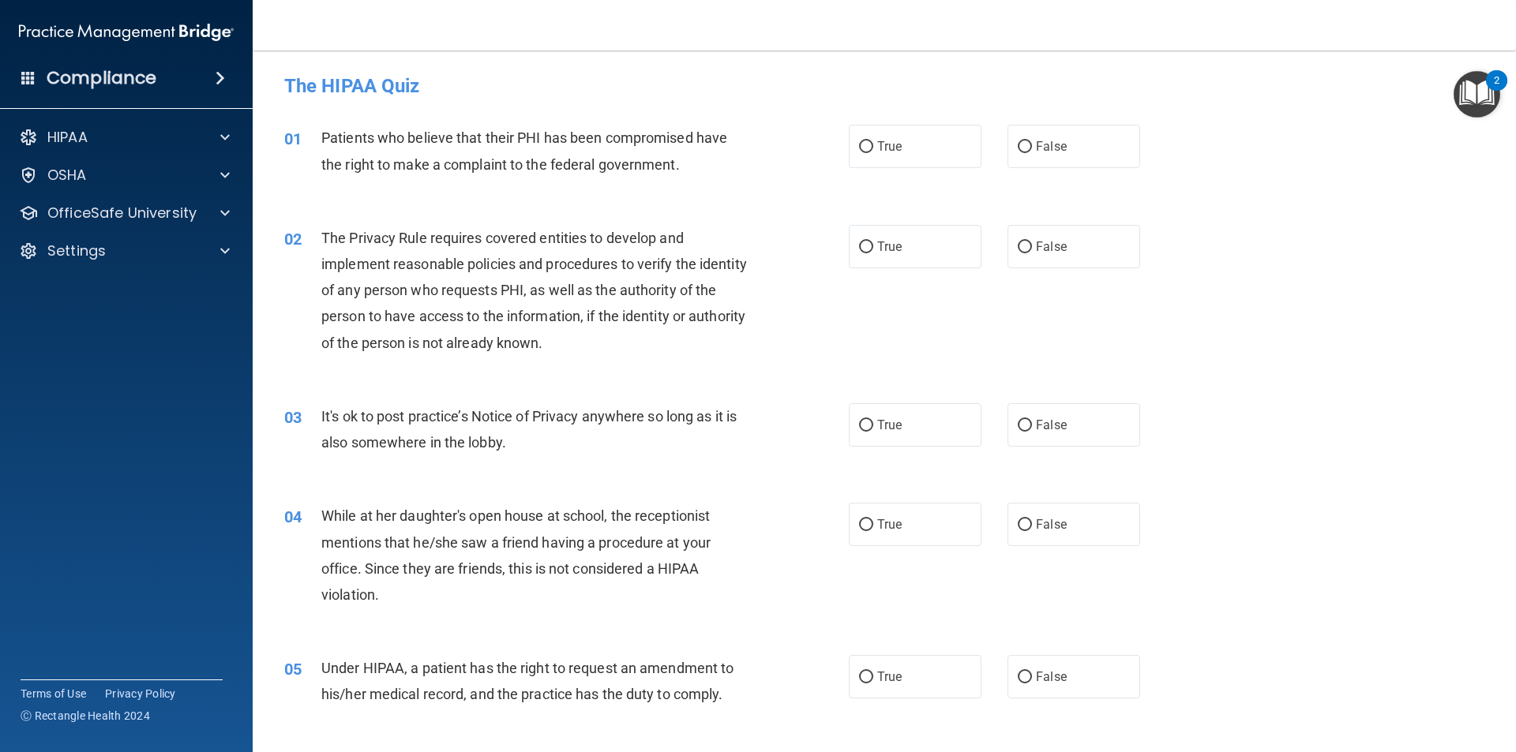
click at [716, 114] on div "01 Patients who believe that their PHI has been compromised have the right to m…" at bounding box center [883, 154] width 1223 height 99
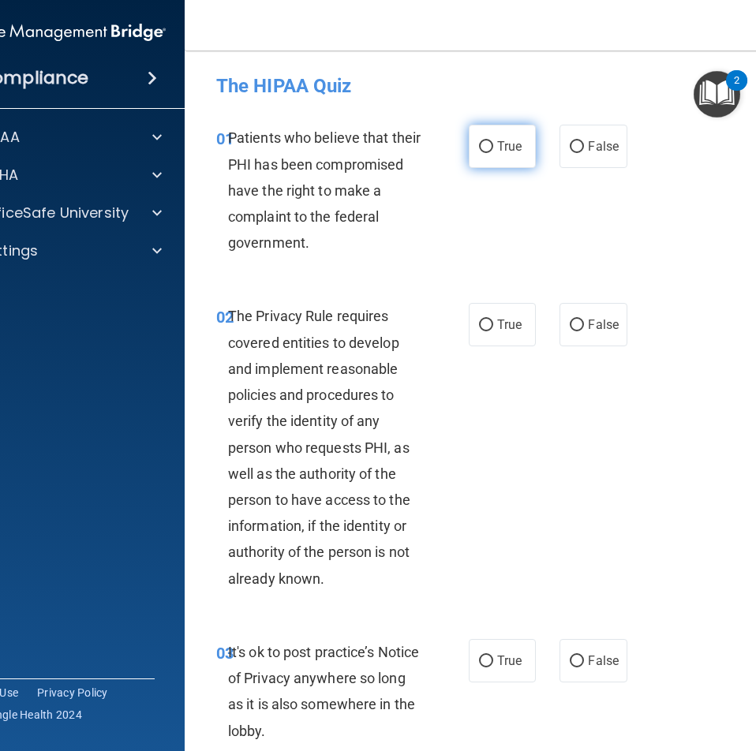
click at [497, 141] on span "True" at bounding box center [509, 146] width 24 height 15
click at [493, 141] on input "True" at bounding box center [486, 147] width 14 height 12
radio input "true"
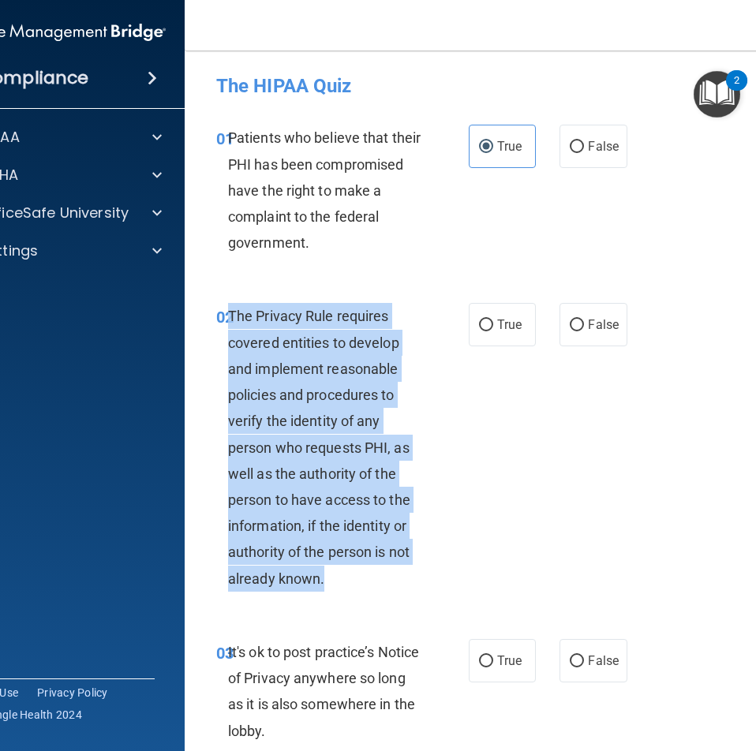
drag, startPoint x: 330, startPoint y: 578, endPoint x: 227, endPoint y: 322, distance: 275.6
click at [228, 322] on div "The Privacy Rule requires covered entities to develop and implement reasonable …" at bounding box center [332, 447] width 208 height 288
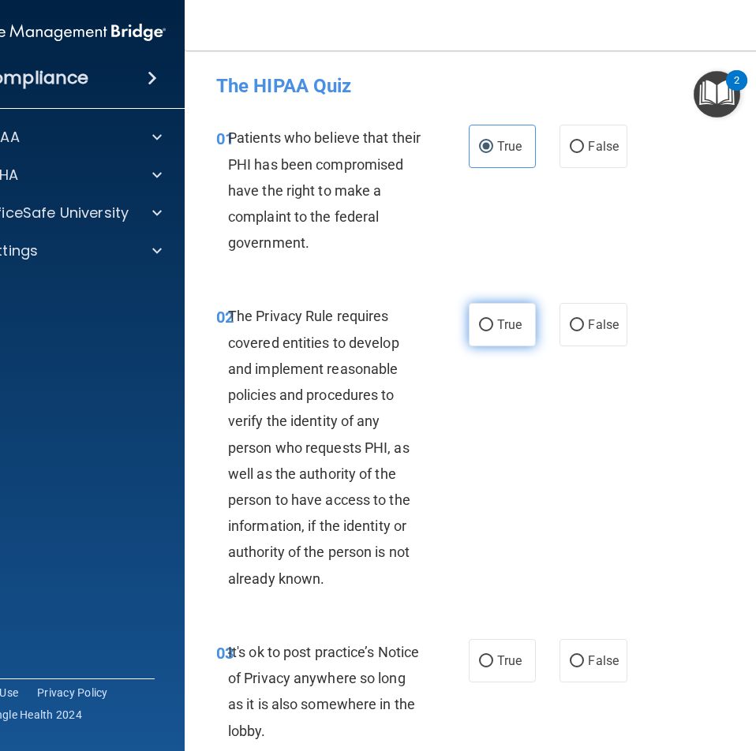
click at [496, 334] on label "True" at bounding box center [502, 324] width 67 height 43
click at [493, 332] on input "True" at bounding box center [486, 326] width 14 height 12
radio input "true"
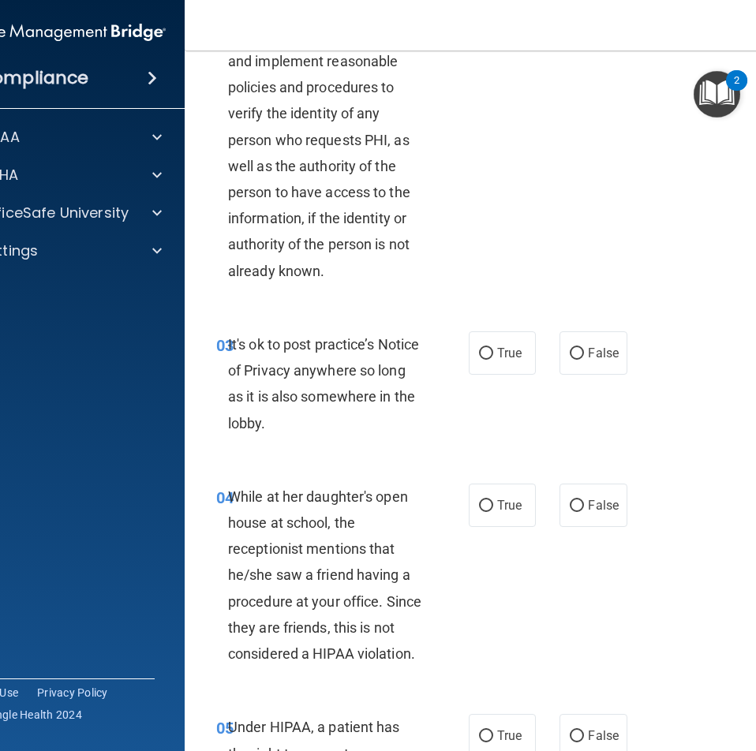
scroll to position [316, 0]
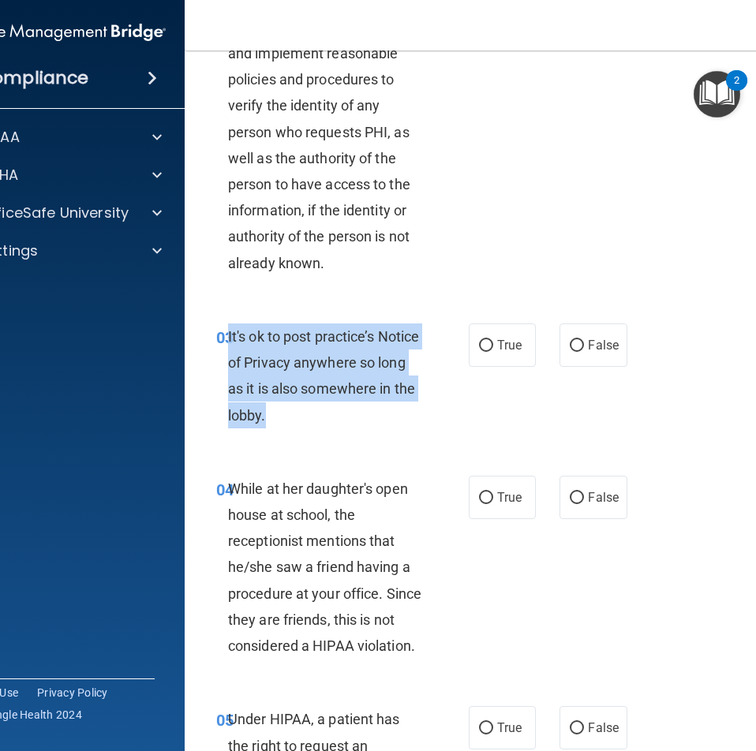
drag, startPoint x: 302, startPoint y: 410, endPoint x: 223, endPoint y: 340, distance: 105.7
click at [228, 340] on div "It's ok to post practice’s Notice of Privacy anywhere so long as it is also som…" at bounding box center [332, 376] width 208 height 105
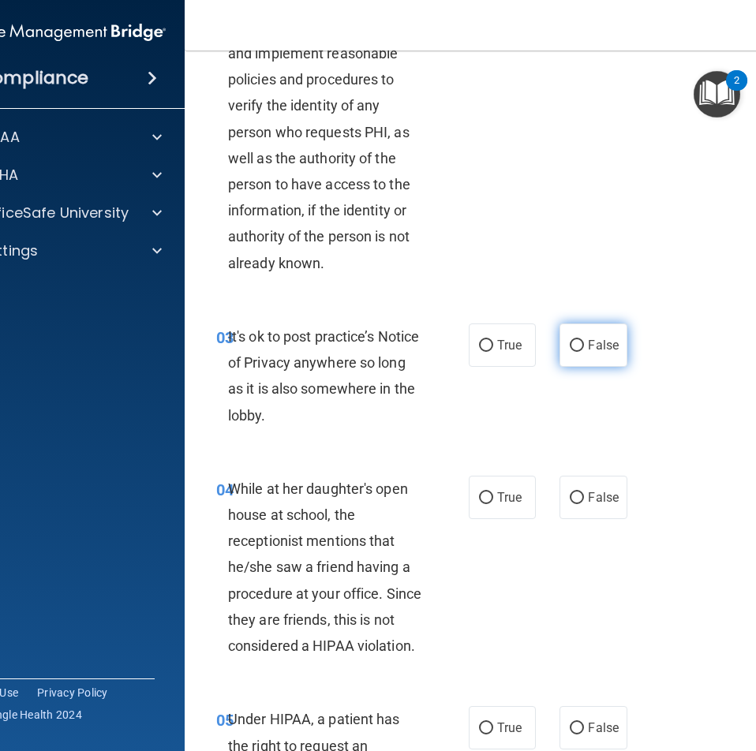
click at [598, 354] on label "False" at bounding box center [593, 345] width 67 height 43
click at [584, 352] on input "False" at bounding box center [577, 346] width 14 height 12
radio input "true"
click at [590, 392] on div "03 It's ok to post practice’s Notice of Privacy anywhere so long as it is also …" at bounding box center [504, 380] width 600 height 152
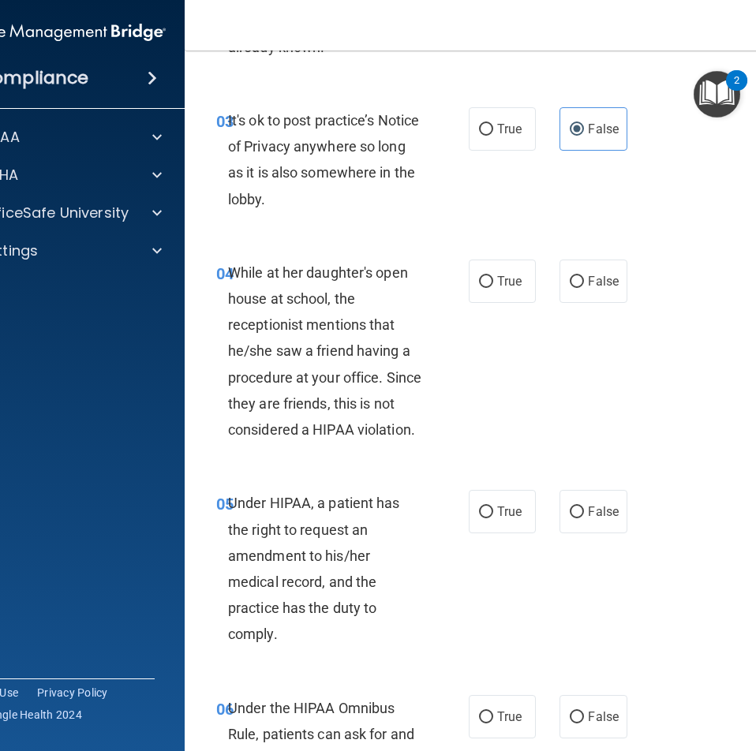
scroll to position [553, 0]
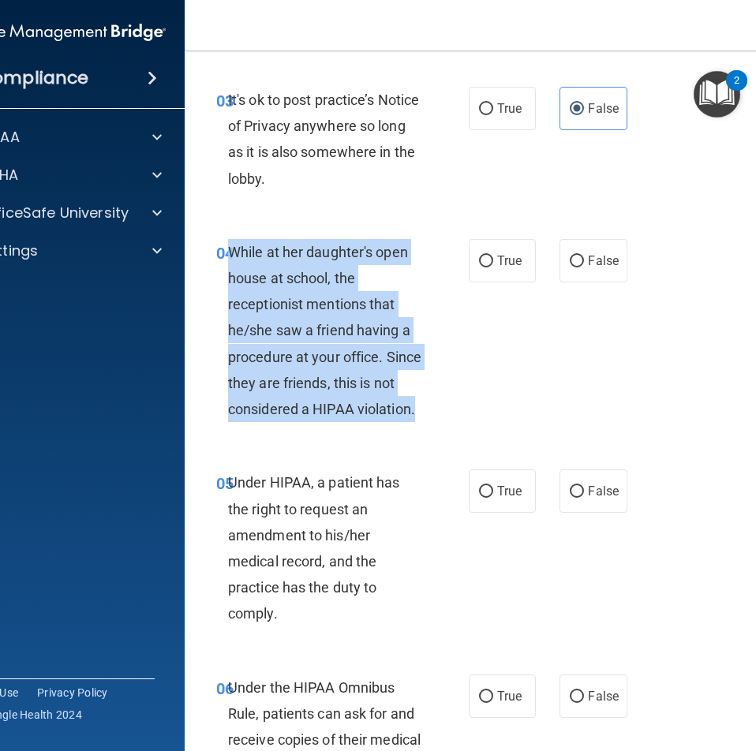
drag, startPoint x: 424, startPoint y: 418, endPoint x: 226, endPoint y: 257, distance: 254.8
click at [228, 257] on div "While at her daughter's open house at school, the receptionist mentions that he…" at bounding box center [332, 331] width 208 height 184
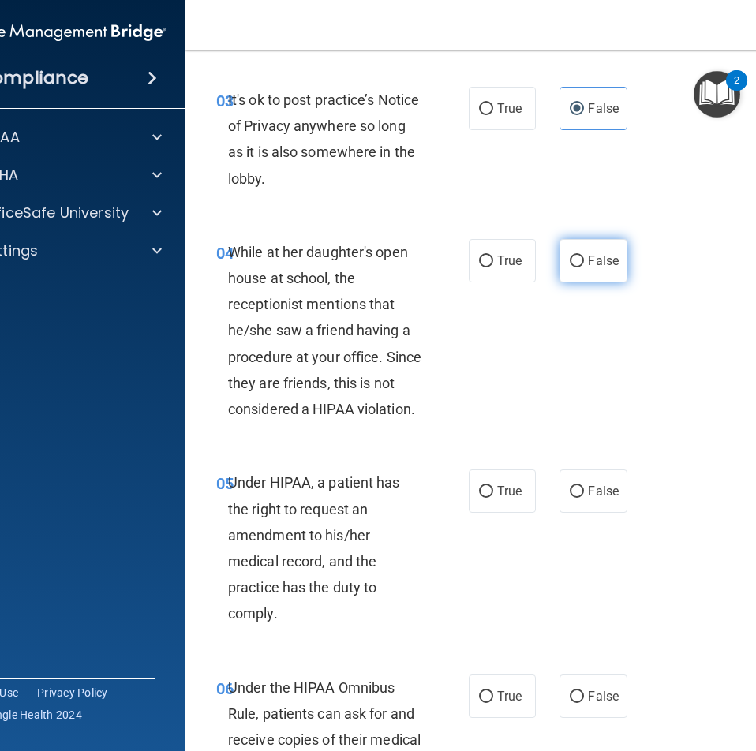
click at [590, 245] on label "False" at bounding box center [593, 260] width 67 height 43
click at [584, 256] on input "False" at bounding box center [577, 262] width 14 height 12
radio input "true"
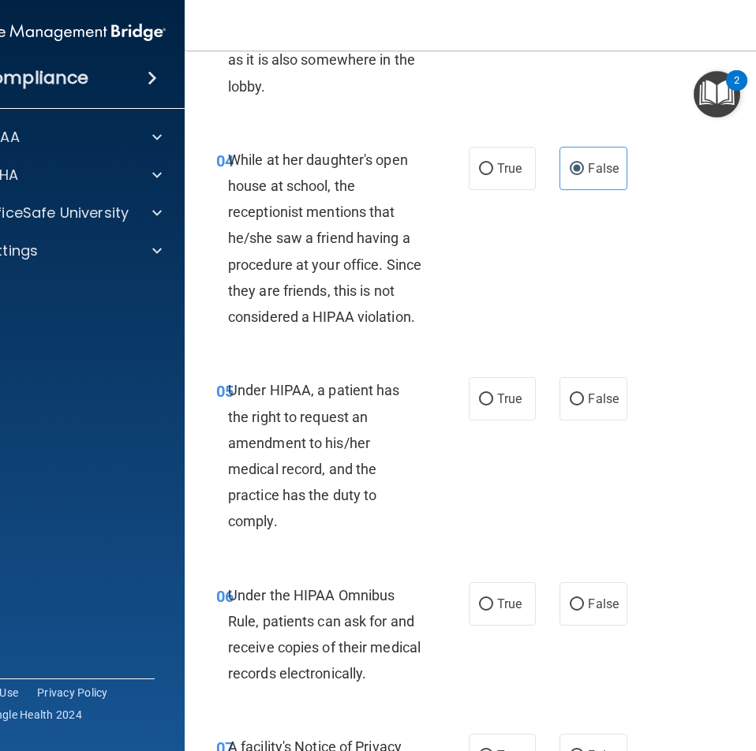
scroll to position [868, 0]
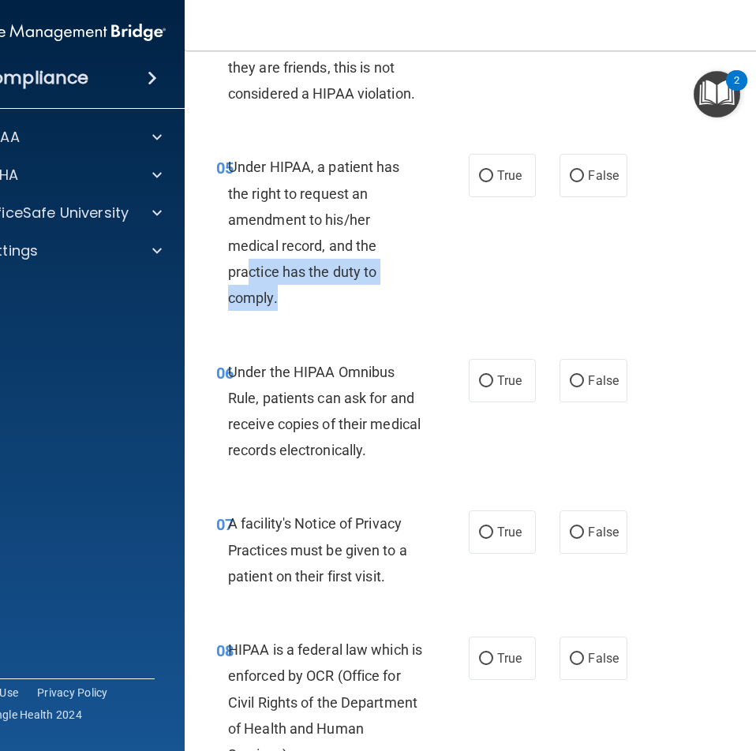
drag, startPoint x: 277, startPoint y: 302, endPoint x: 246, endPoint y: 278, distance: 38.8
click at [246, 278] on div "Under HIPAA, a patient has the right to request an amendment to his/her medical…" at bounding box center [332, 232] width 208 height 157
click at [294, 319] on div "05 Under HIPAA, a patient has the right to request an amendment to his/her medi…" at bounding box center [343, 236] width 300 height 165
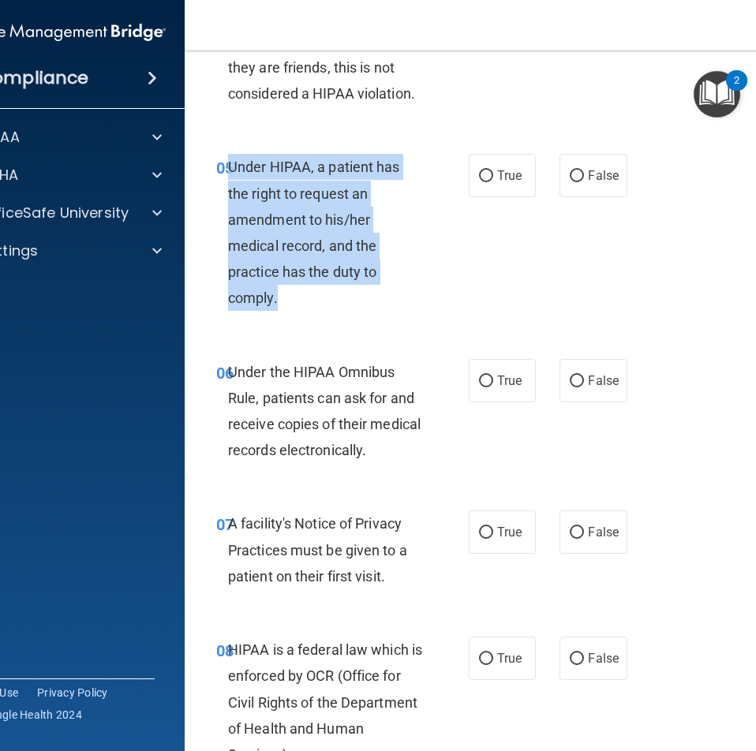
drag, startPoint x: 279, startPoint y: 295, endPoint x: 224, endPoint y: 162, distance: 144.4
click at [228, 162] on div "Under HIPAA, a patient has the right to request an amendment to his/her medical…" at bounding box center [332, 232] width 208 height 157
click at [395, 257] on div "Under HIPAA, a patient has the right to request an amendment to his/her medical…" at bounding box center [332, 232] width 208 height 157
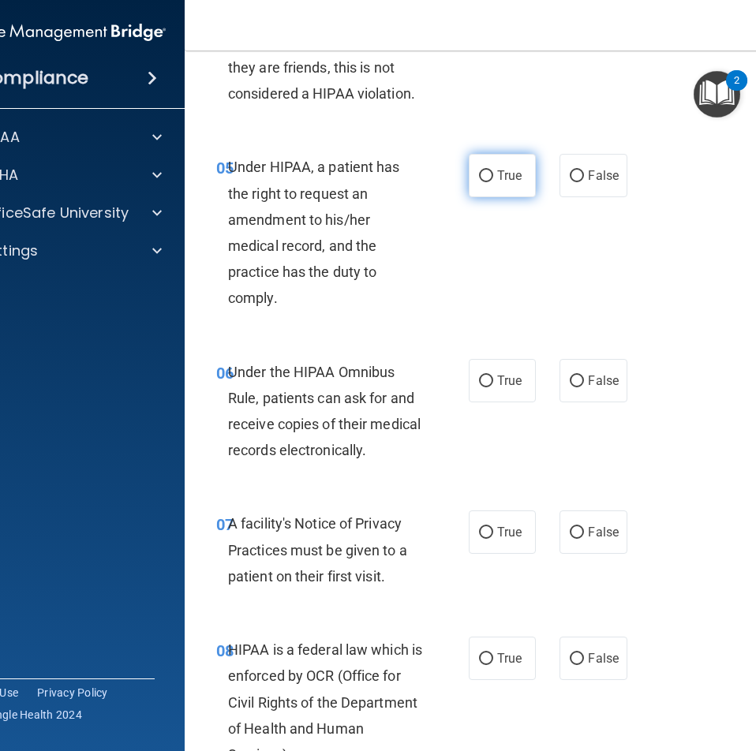
click at [469, 185] on label "True" at bounding box center [502, 175] width 67 height 43
click at [479, 182] on input "True" at bounding box center [486, 176] width 14 height 12
radio input "true"
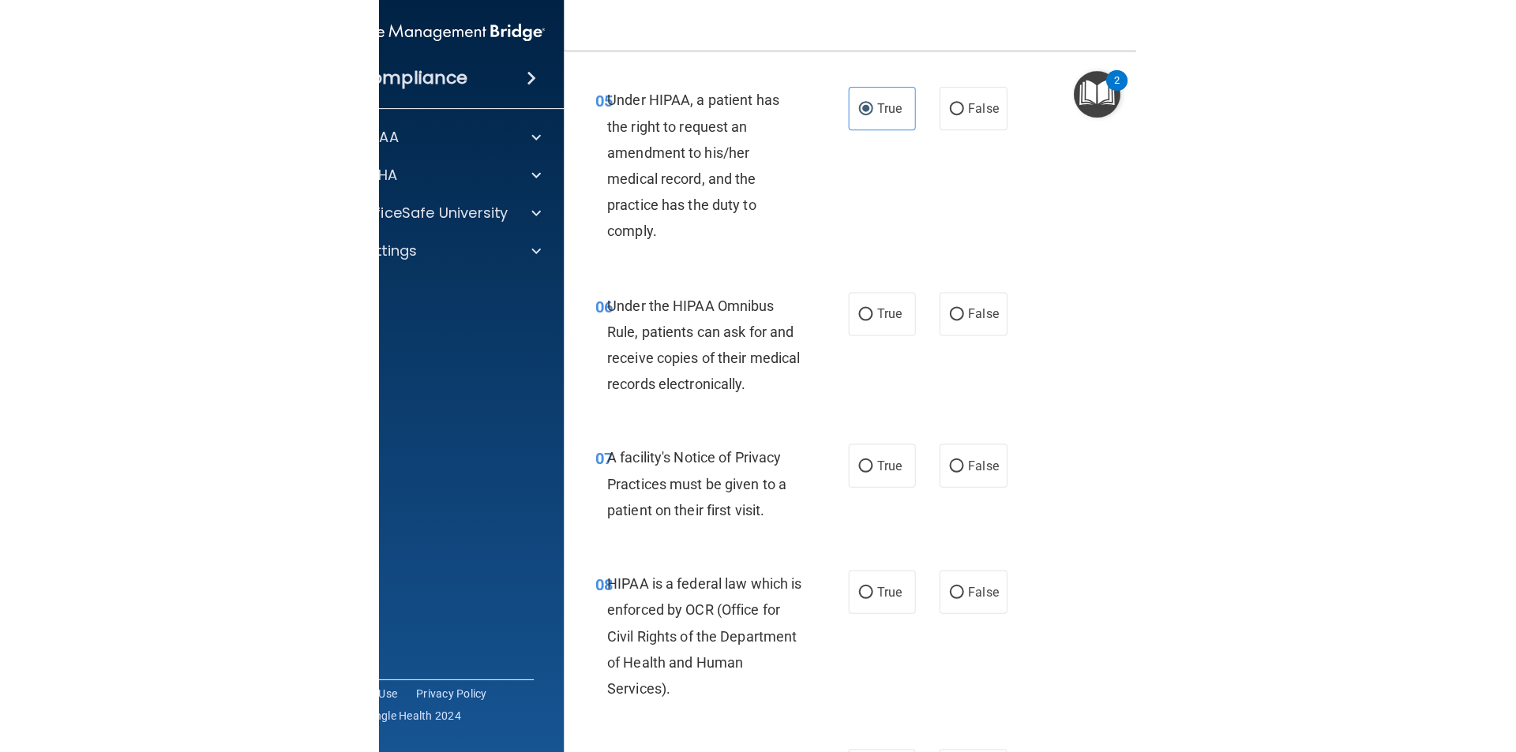
scroll to position [1026, 0]
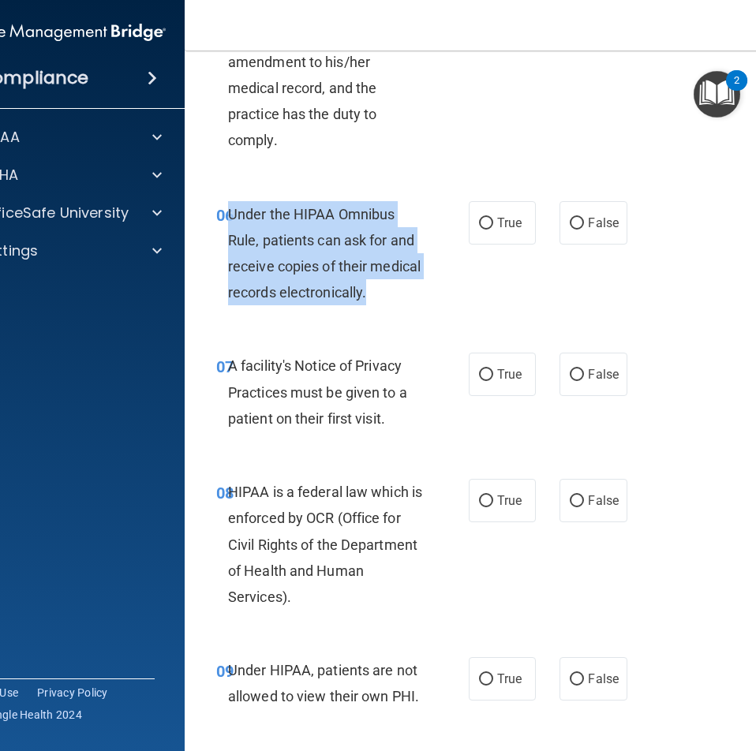
drag, startPoint x: 377, startPoint y: 291, endPoint x: 223, endPoint y: 209, distance: 175.1
click at [228, 209] on div "Under the HIPAA Omnibus Rule, patients can ask for and receive copies of their …" at bounding box center [332, 253] width 208 height 105
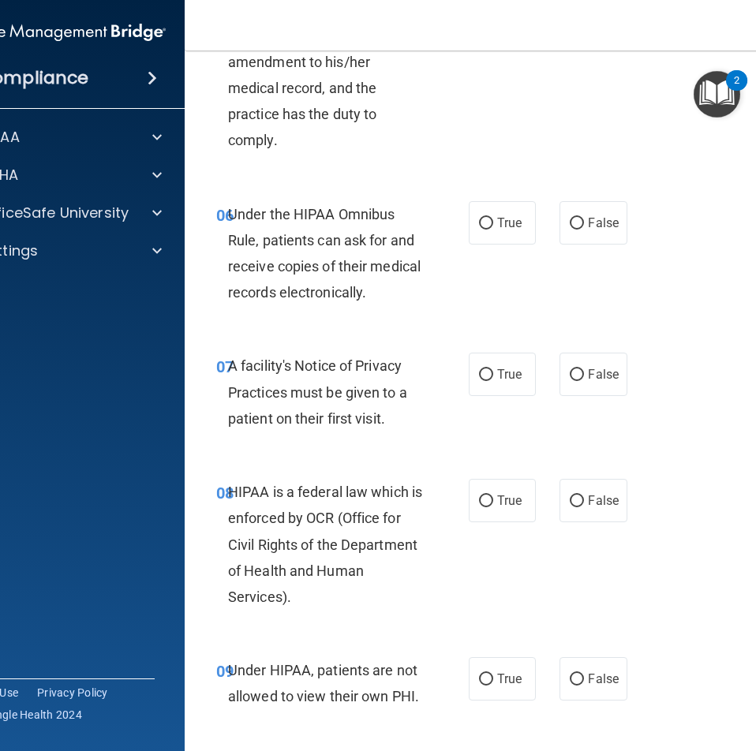
click at [225, 330] on div "06 Under the HIPAA Omnibus Rule, patients can ask for and receive copies of the…" at bounding box center [504, 258] width 600 height 152
click at [497, 227] on span "True" at bounding box center [509, 222] width 24 height 15
click at [493, 227] on input "True" at bounding box center [486, 224] width 14 height 12
radio input "true"
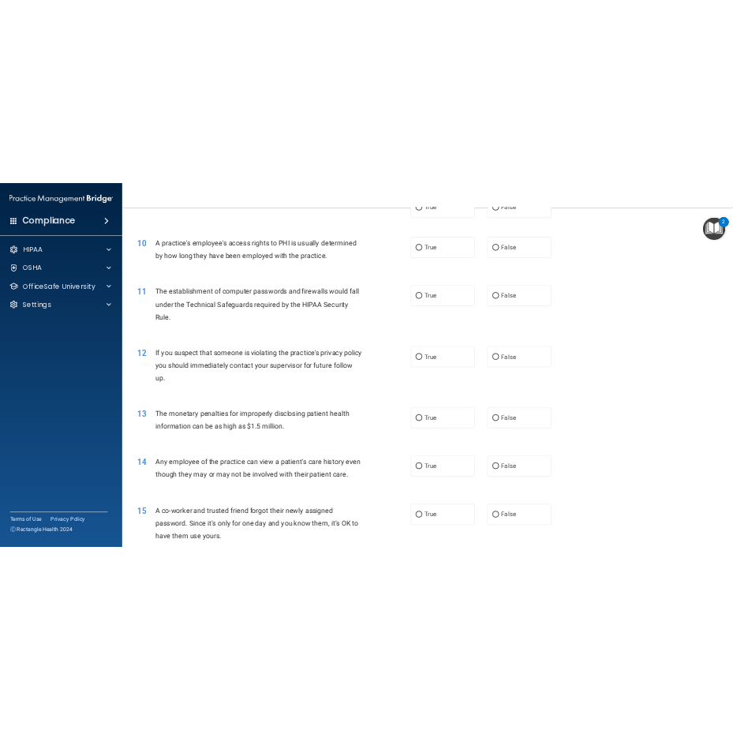
scroll to position [659, 0]
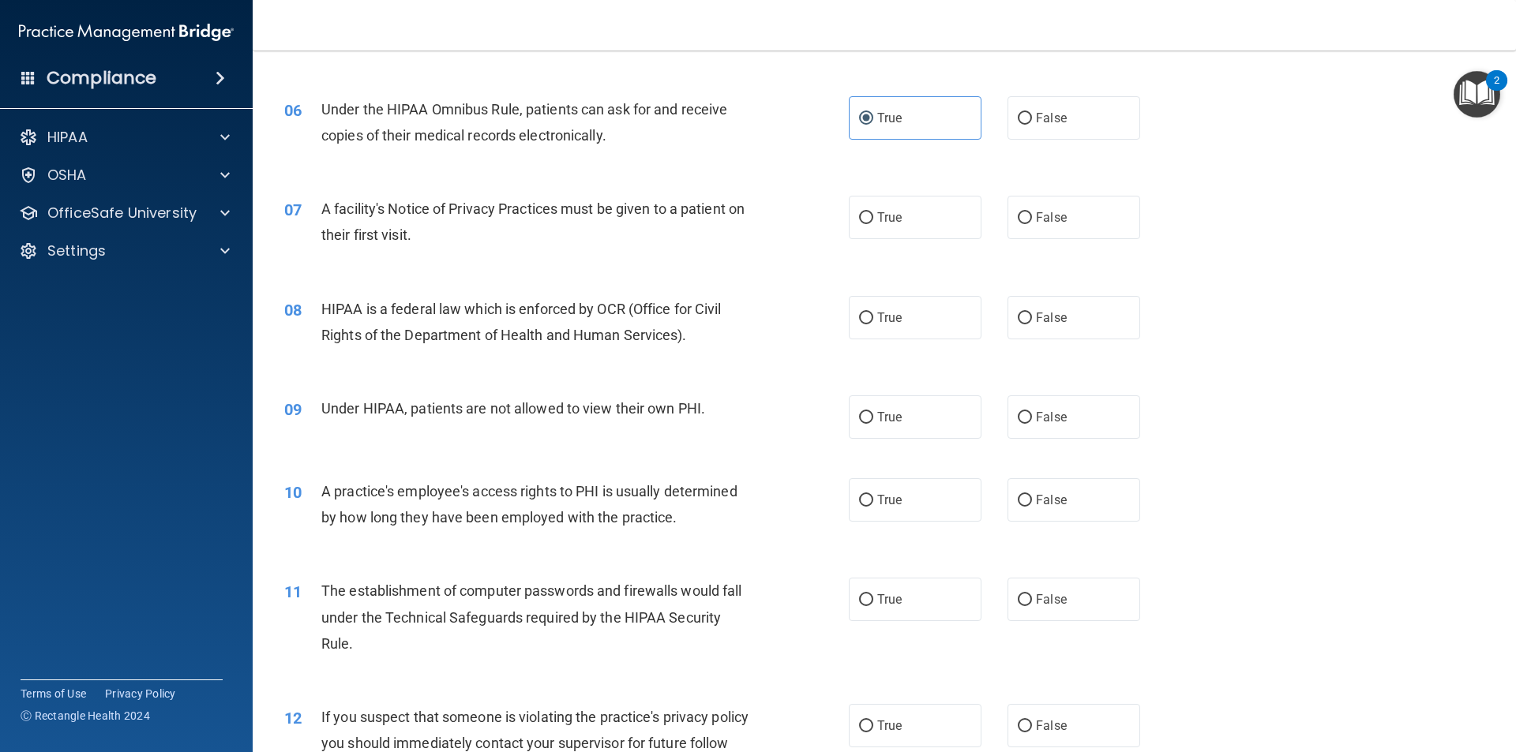
click at [524, 287] on div "08 HIPAA is a federal law which is enforced by OCR (Office for Civil Rights of …" at bounding box center [883, 325] width 1223 height 99
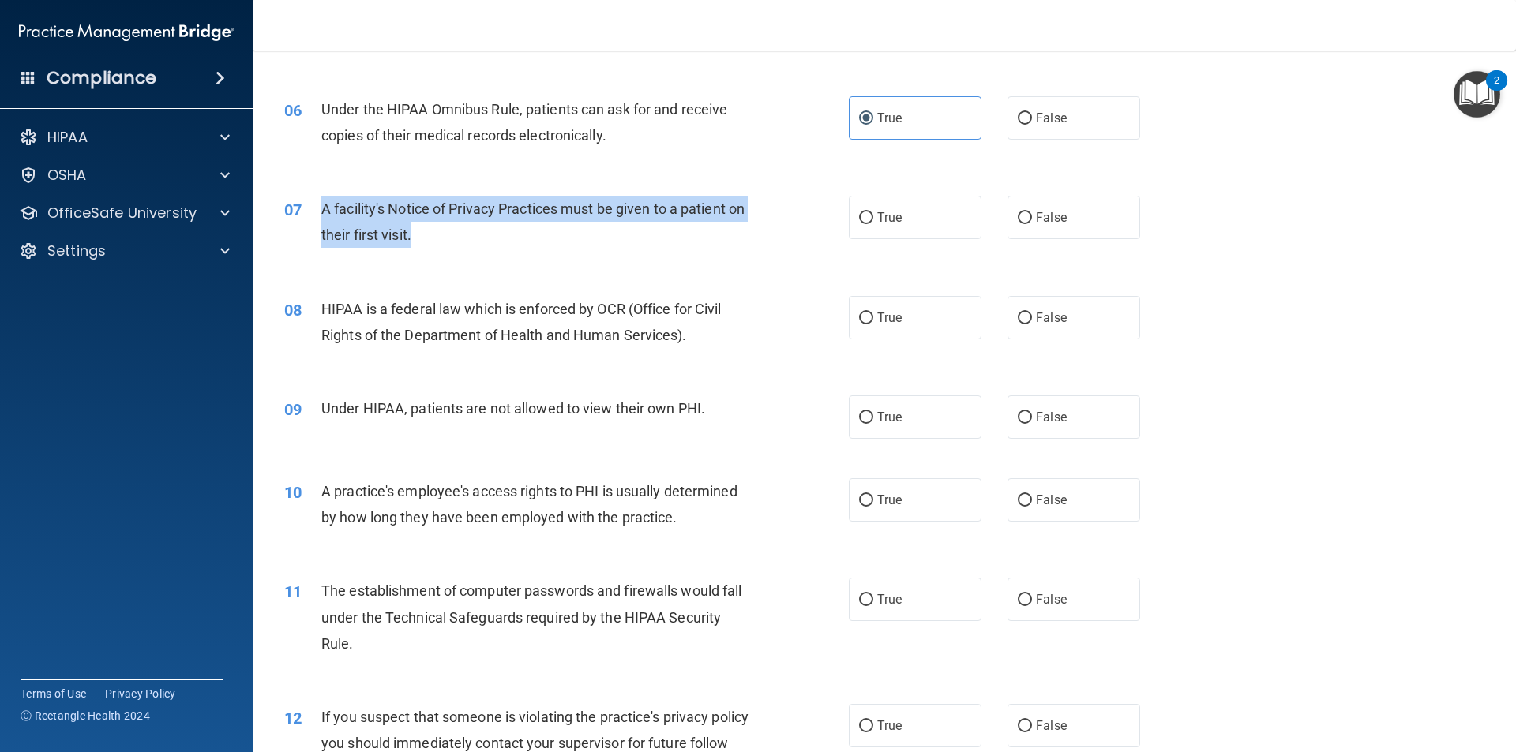
drag, startPoint x: 440, startPoint y: 246, endPoint x: 312, endPoint y: 208, distance: 134.3
click at [312, 208] on div "07 A facility's Notice of Privacy Practices must be given to a patient on their…" at bounding box center [566, 226] width 612 height 60
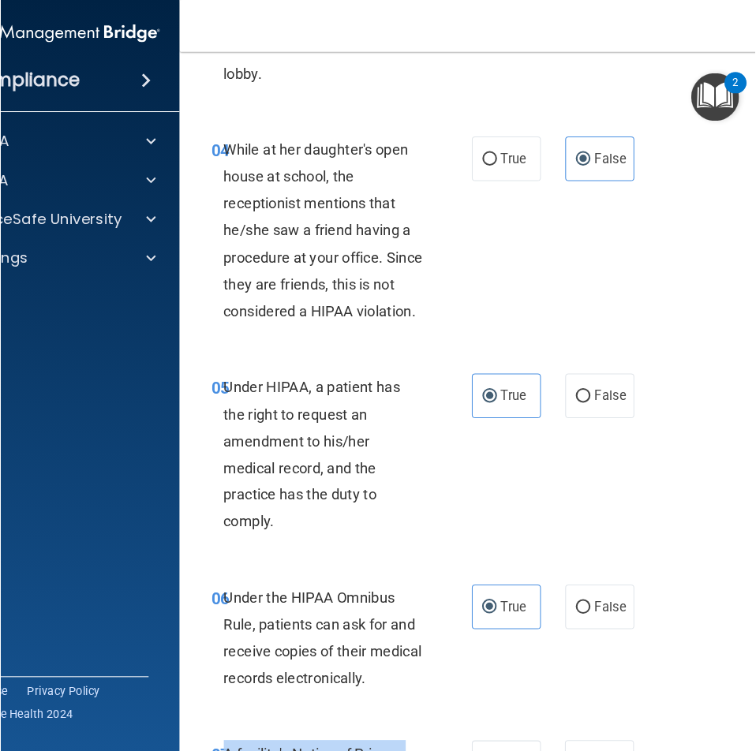
scroll to position [1026, 0]
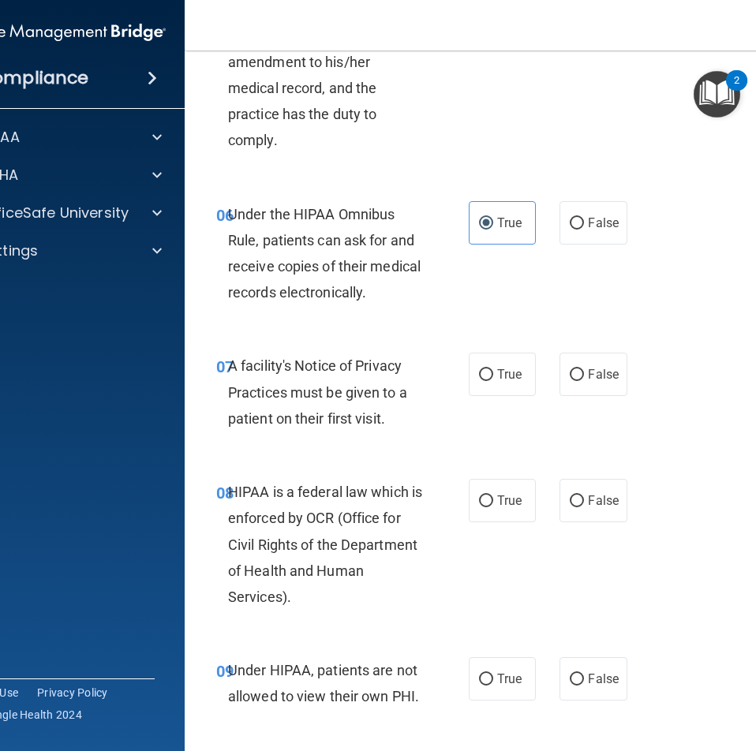
click at [335, 296] on span "Under the HIPAA Omnibus Rule, patients can ask for and receive copies of their …" at bounding box center [324, 254] width 193 height 96
click at [477, 365] on label "True" at bounding box center [502, 374] width 67 height 43
click at [479, 369] on input "True" at bounding box center [486, 375] width 14 height 12
radio input "true"
click at [480, 379] on input "True" at bounding box center [486, 375] width 14 height 12
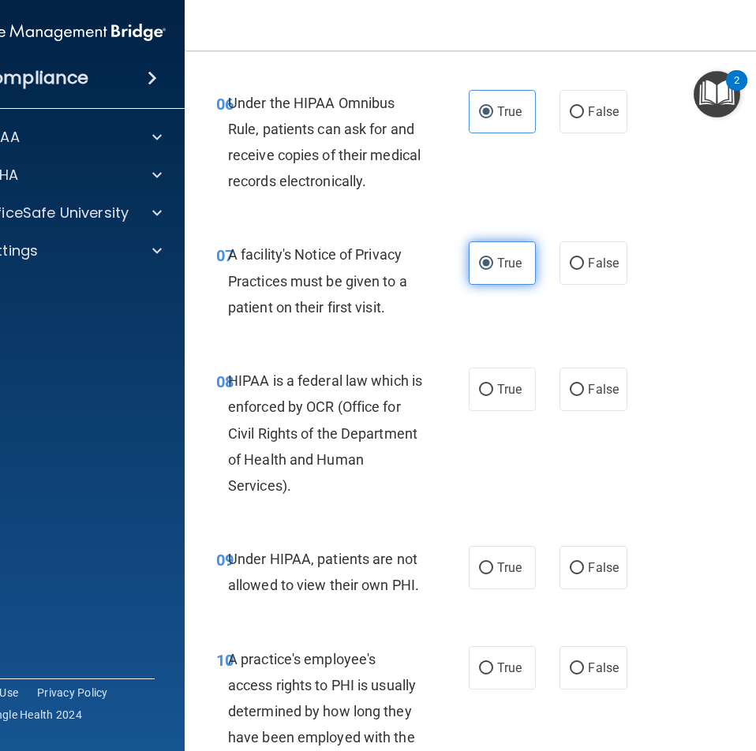
scroll to position [1421, 0]
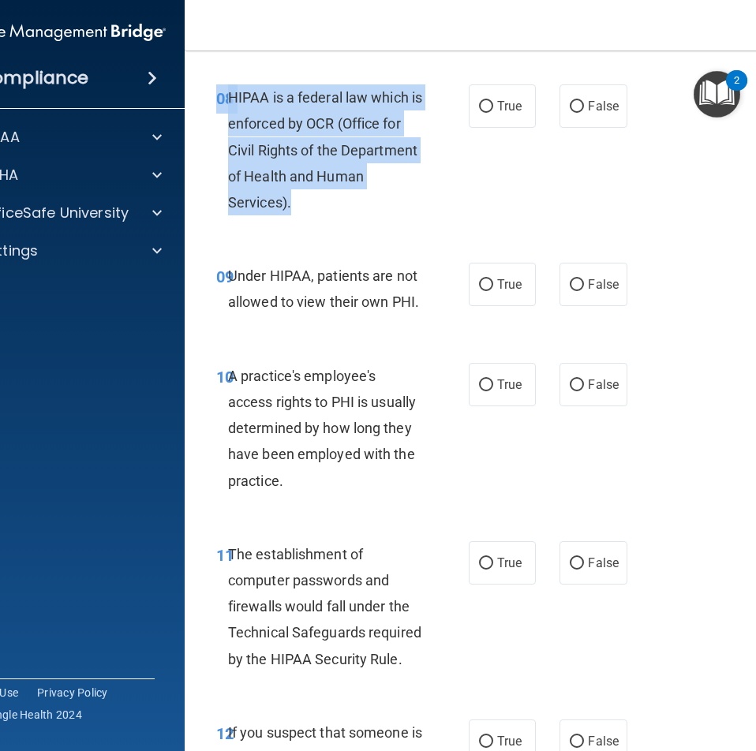
drag, startPoint x: 292, startPoint y: 203, endPoint x: 205, endPoint y: 84, distance: 147.5
click at [205, 84] on div "08 HIPAA is a federal law which is enforced by OCR (Office for Civil Rights of …" at bounding box center [504, 154] width 600 height 178
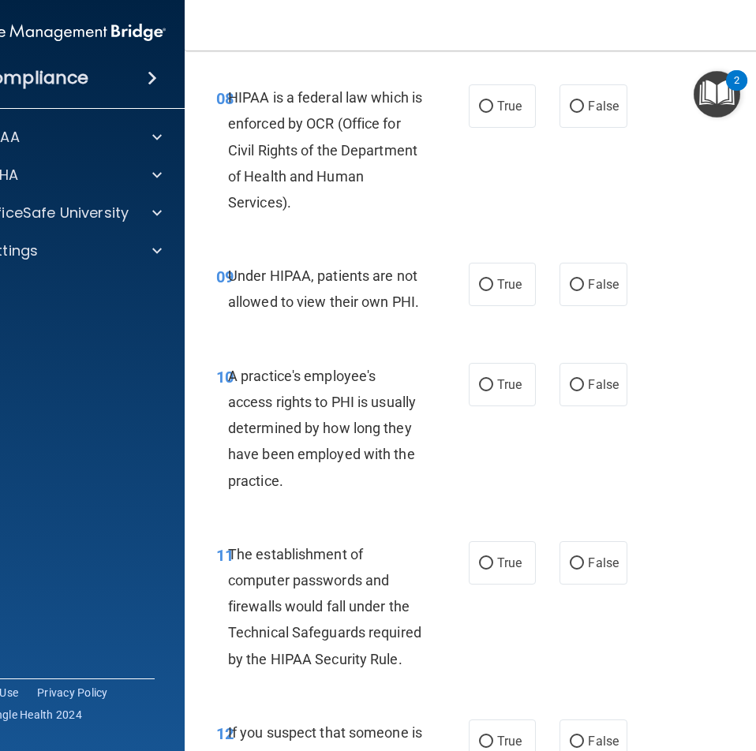
click at [691, 184] on div "08 HIPAA is a federal law which is enforced by OCR (Office for Civil Rights of …" at bounding box center [504, 154] width 600 height 178
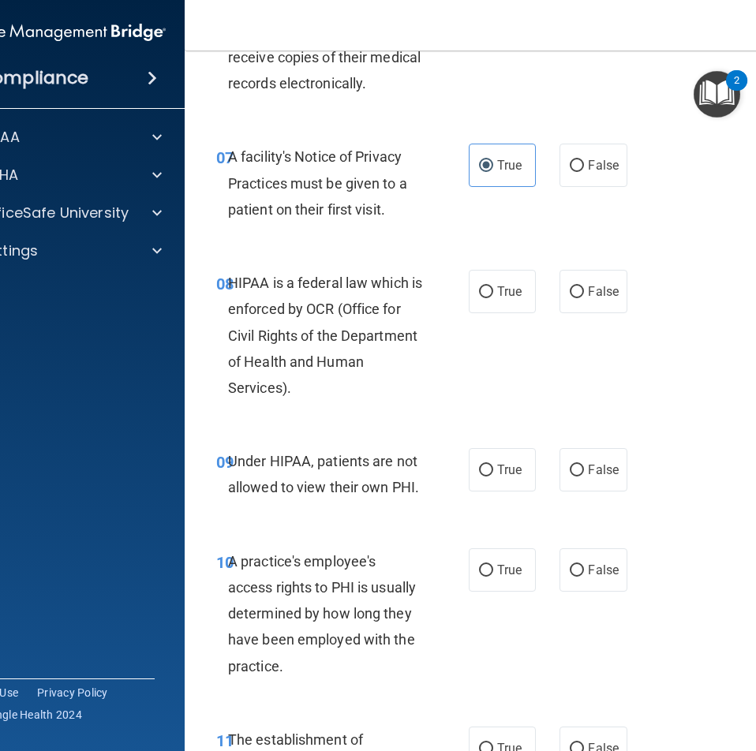
scroll to position [1263, 0]
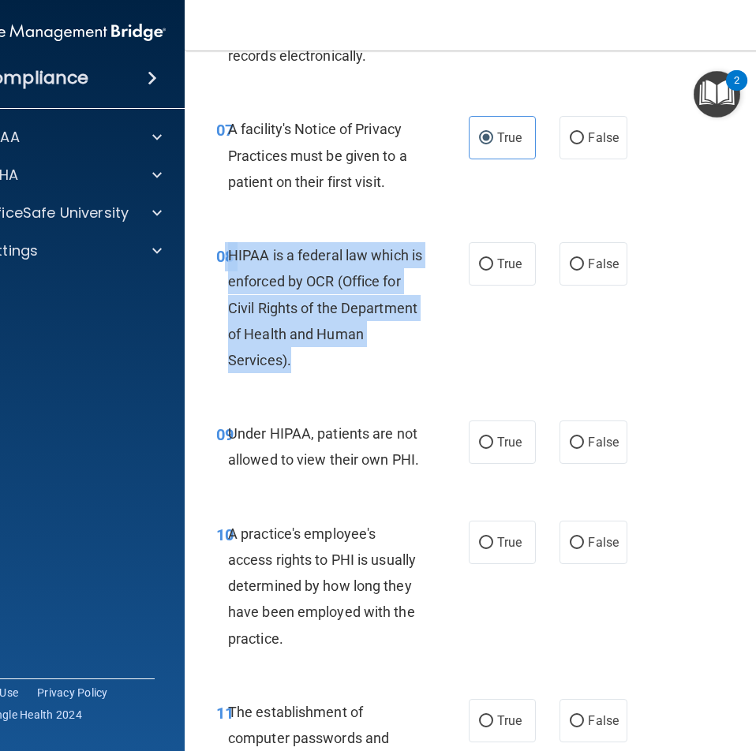
drag, startPoint x: 294, startPoint y: 362, endPoint x: 221, endPoint y: 272, distance: 116.7
click at [221, 272] on div "08 HIPAA is a federal law which is enforced by OCR (Office for Civil Rights of …" at bounding box center [343, 311] width 300 height 139
click at [379, 362] on div "HIPAA is a federal law which is enforced by OCR (Office for Civil Rights of the…" at bounding box center [332, 307] width 208 height 131
drag, startPoint x: 303, startPoint y: 356, endPoint x: 222, endPoint y: 256, distance: 129.1
click at [228, 256] on div "HIPAA is a federal law which is enforced by OCR (Office for Civil Rights of the…" at bounding box center [332, 307] width 208 height 131
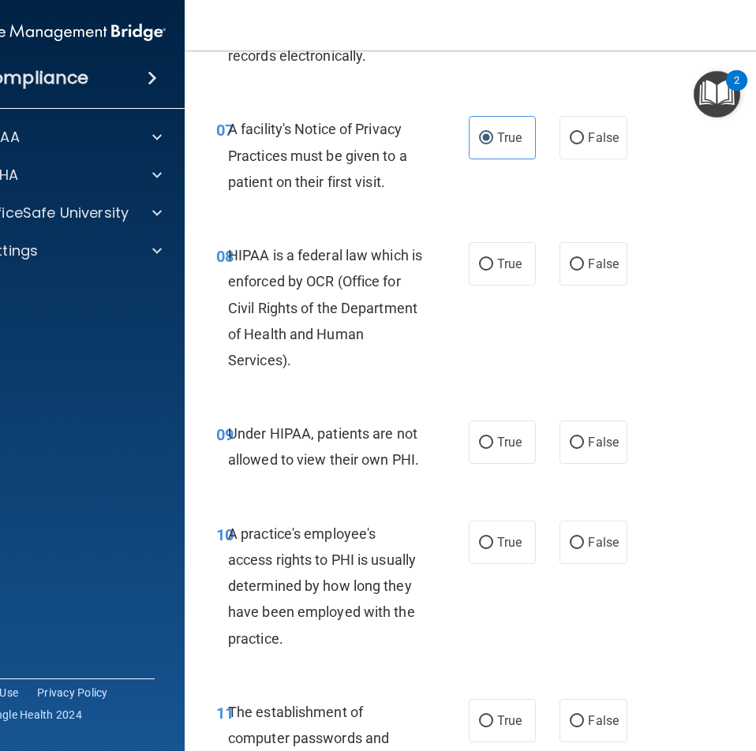
click at [377, 403] on div "09 Under HIPAA, patients are not allowed to view their own PHI. True False" at bounding box center [504, 450] width 600 height 99
click at [503, 277] on label "True" at bounding box center [502, 263] width 67 height 43
click at [493, 271] on input "True" at bounding box center [486, 265] width 14 height 12
radio input "true"
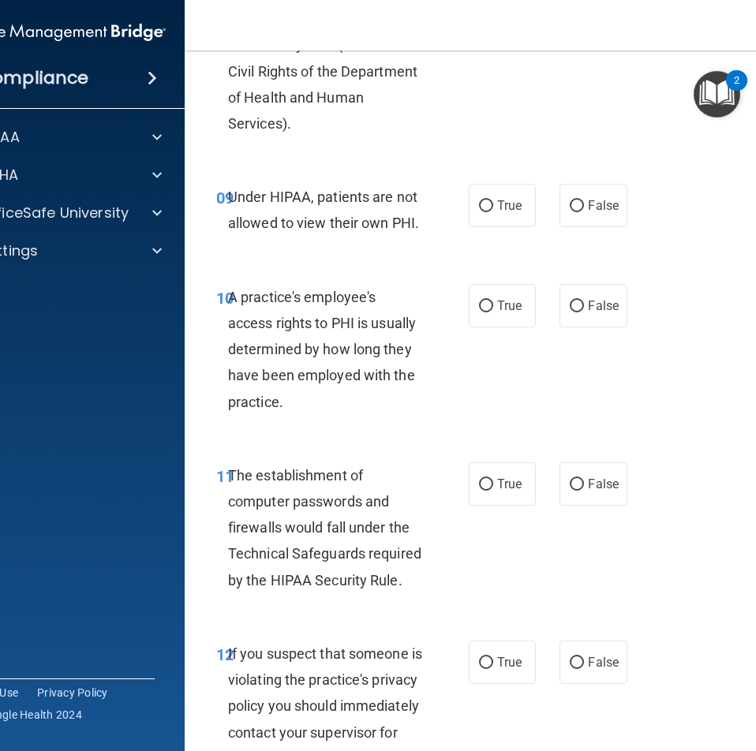
scroll to position [1421, 0]
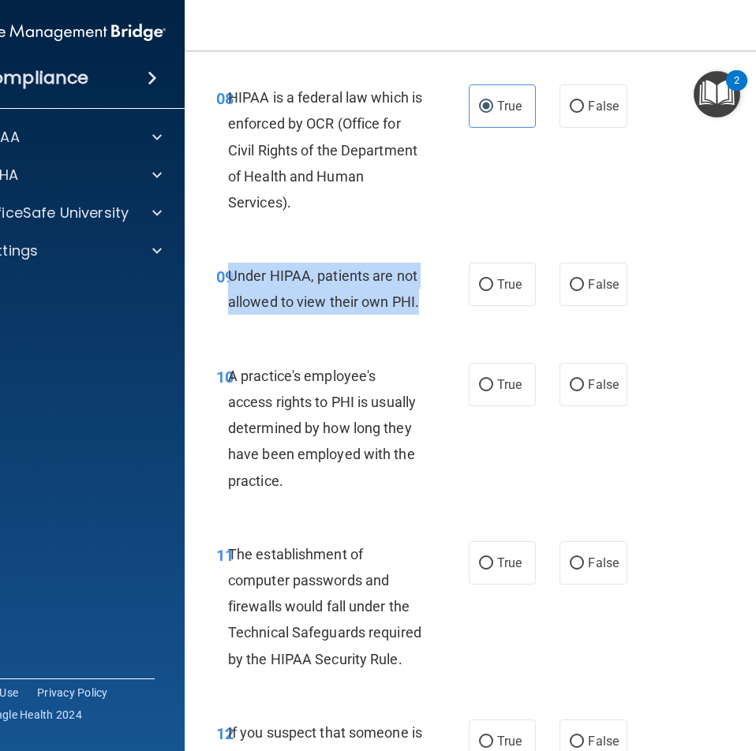
drag, startPoint x: 416, startPoint y: 302, endPoint x: 226, endPoint y: 289, distance: 190.6
click at [228, 289] on div "Under HIPAA, patients are not allowed to view their own PHI." at bounding box center [332, 289] width 208 height 52
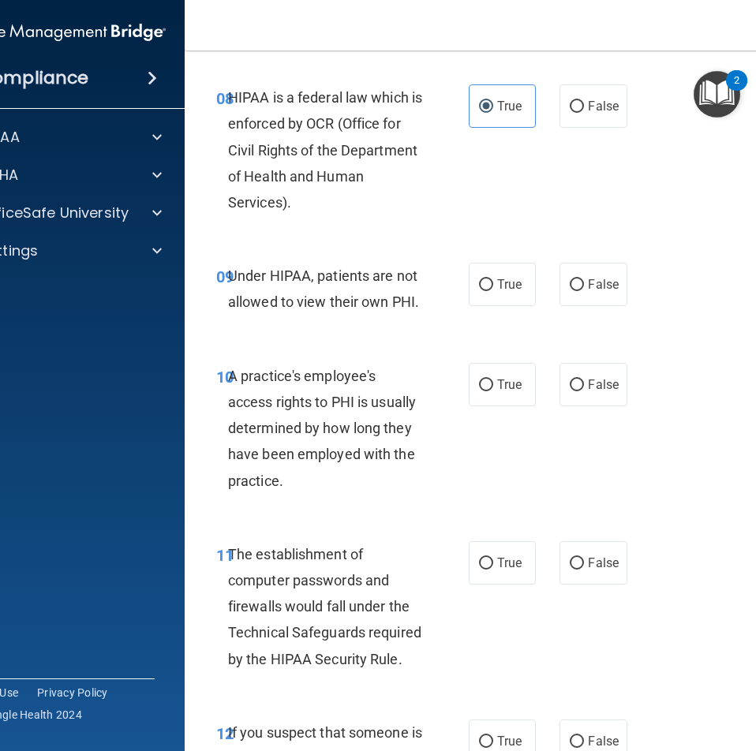
click at [517, 201] on div "08 HIPAA is a federal law which is enforced by OCR (Office for Civil Rights of …" at bounding box center [504, 154] width 600 height 178
click at [601, 283] on span "False" at bounding box center [603, 284] width 31 height 15
click at [584, 283] on input "False" at bounding box center [577, 285] width 14 height 12
radio input "true"
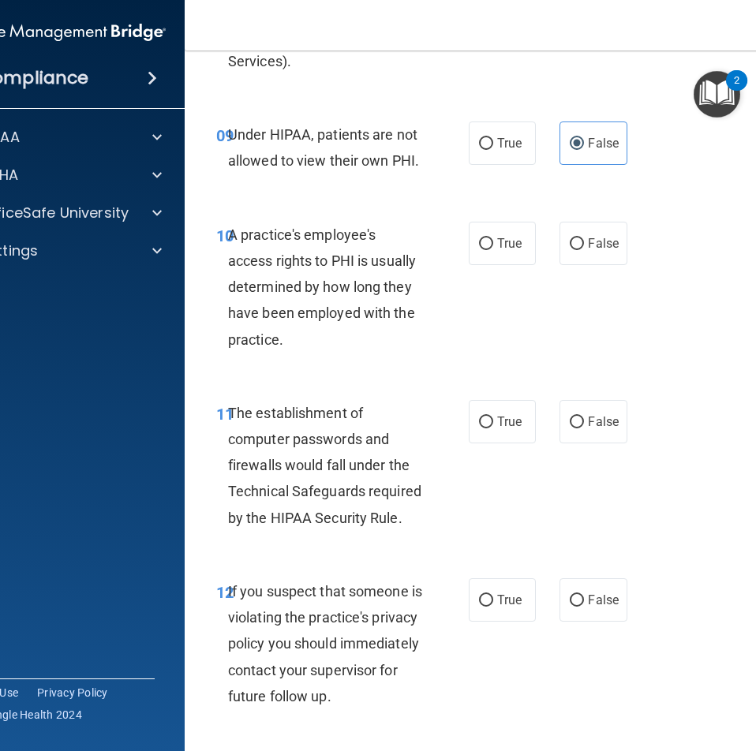
scroll to position [1579, 0]
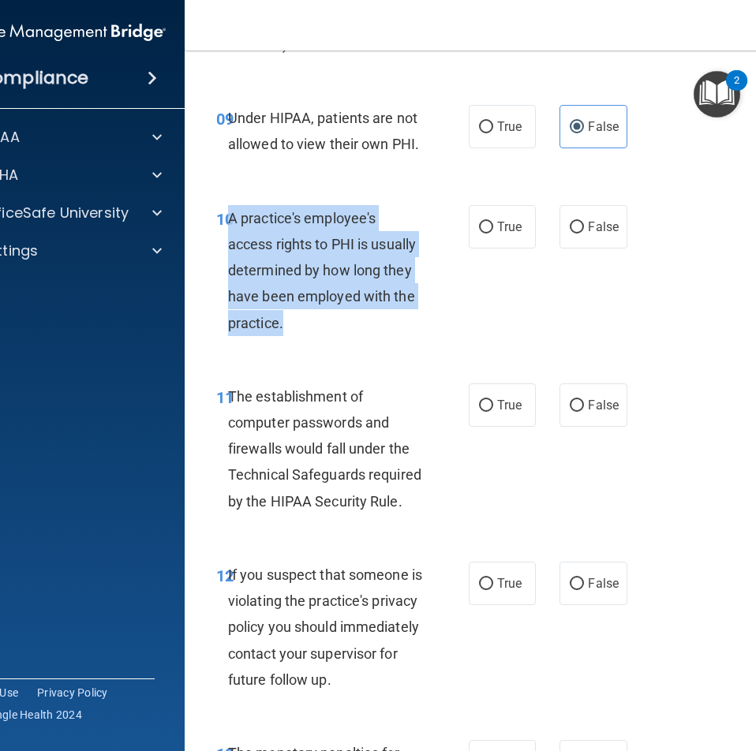
drag, startPoint x: 294, startPoint y: 326, endPoint x: 222, endPoint y: 229, distance: 121.2
click at [228, 229] on div "A practice's employee's access rights to PHI is usually determined by how long …" at bounding box center [332, 270] width 208 height 131
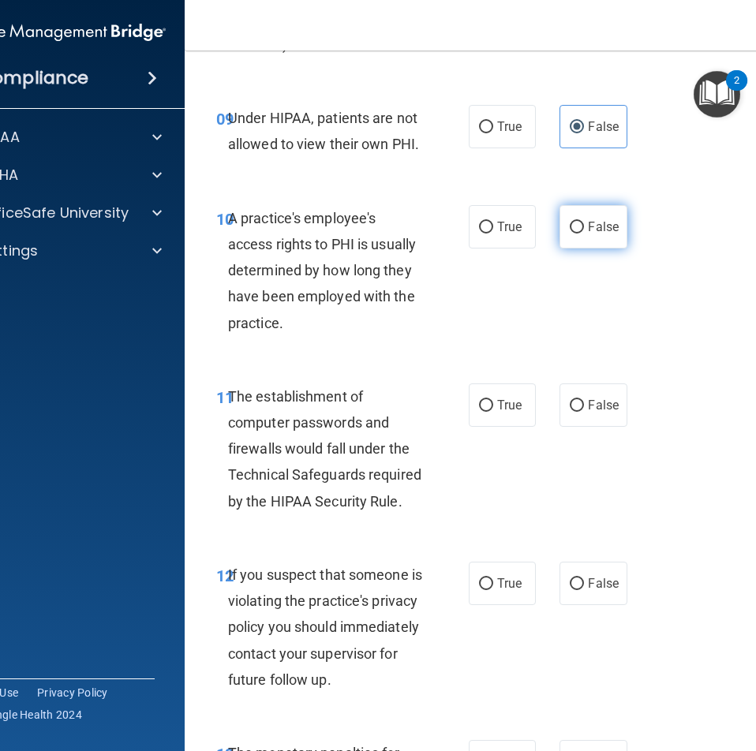
click at [614, 234] on label "False" at bounding box center [593, 226] width 67 height 43
click at [584, 234] on input "False" at bounding box center [577, 228] width 14 height 12
radio input "true"
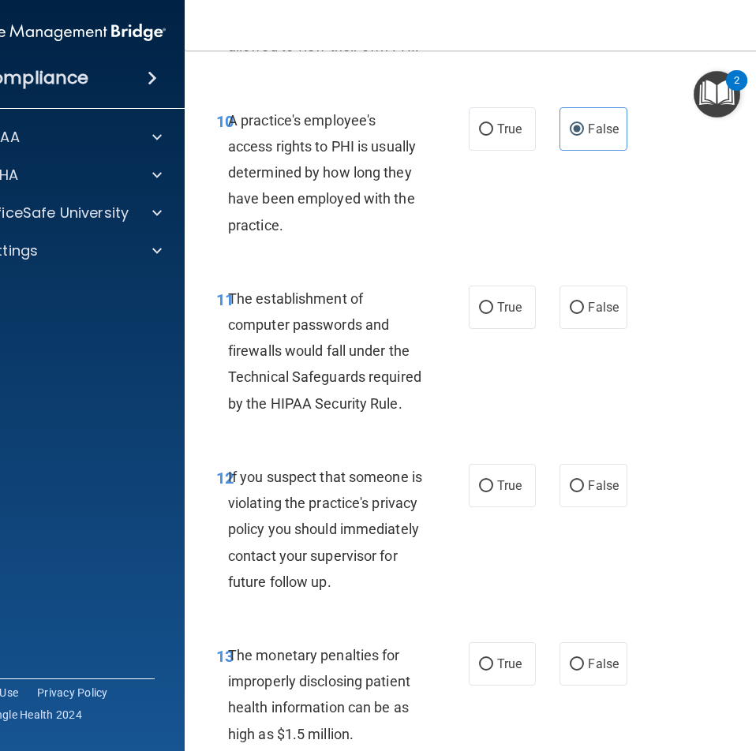
scroll to position [1678, 0]
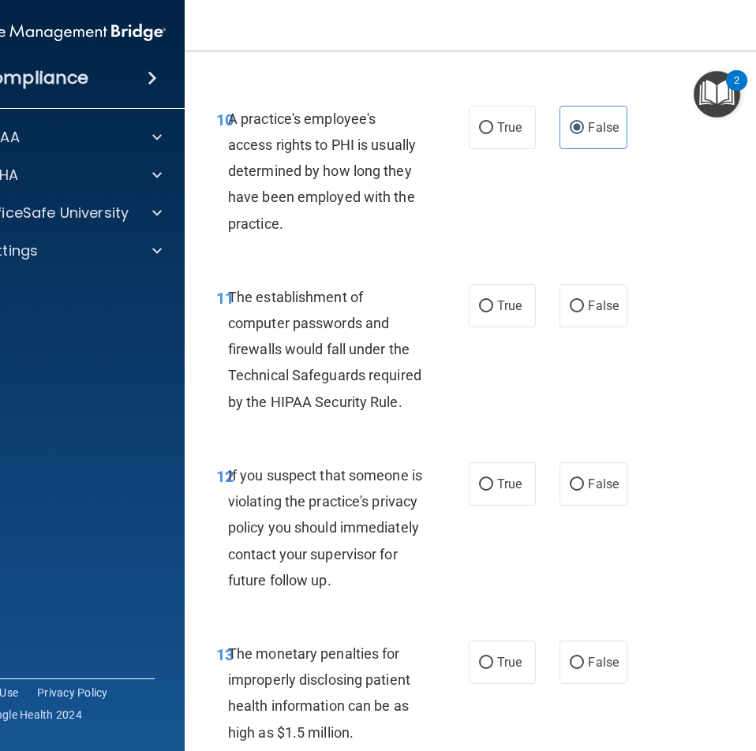
click at [423, 322] on div "The establishment of computer passwords and firewalls would fall under the Tech…" at bounding box center [332, 349] width 208 height 131
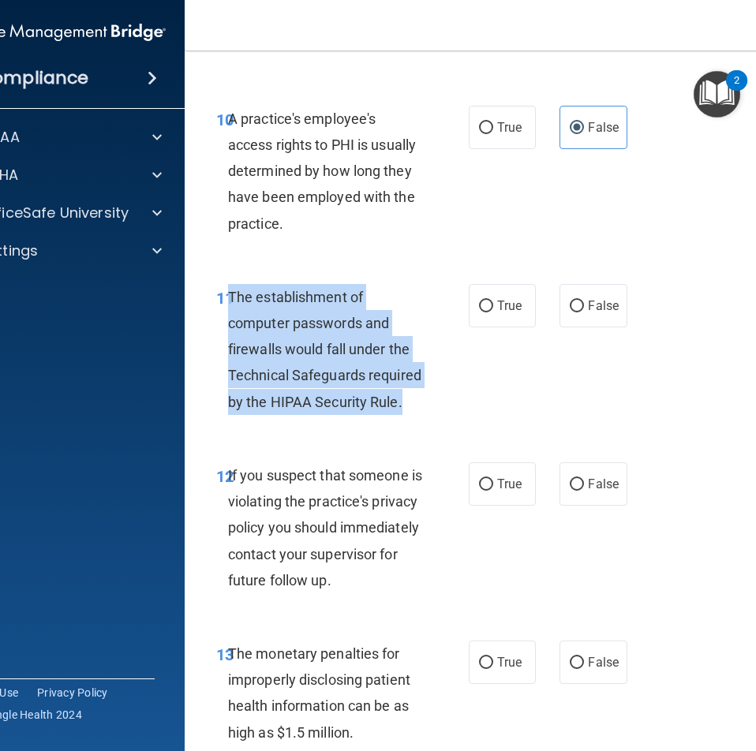
drag, startPoint x: 404, startPoint y: 397, endPoint x: 224, endPoint y: 309, distance: 200.5
click at [228, 309] on div "The establishment of computer passwords and firewalls would fall under the Tech…" at bounding box center [332, 349] width 208 height 131
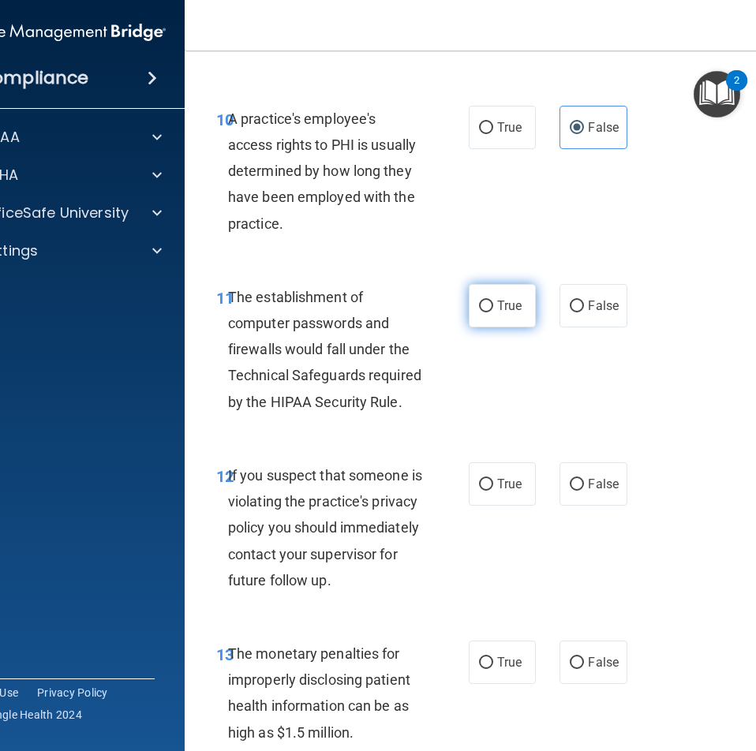
click at [488, 324] on label "True" at bounding box center [502, 305] width 67 height 43
click at [488, 313] on input "True" at bounding box center [486, 307] width 14 height 12
radio input "true"
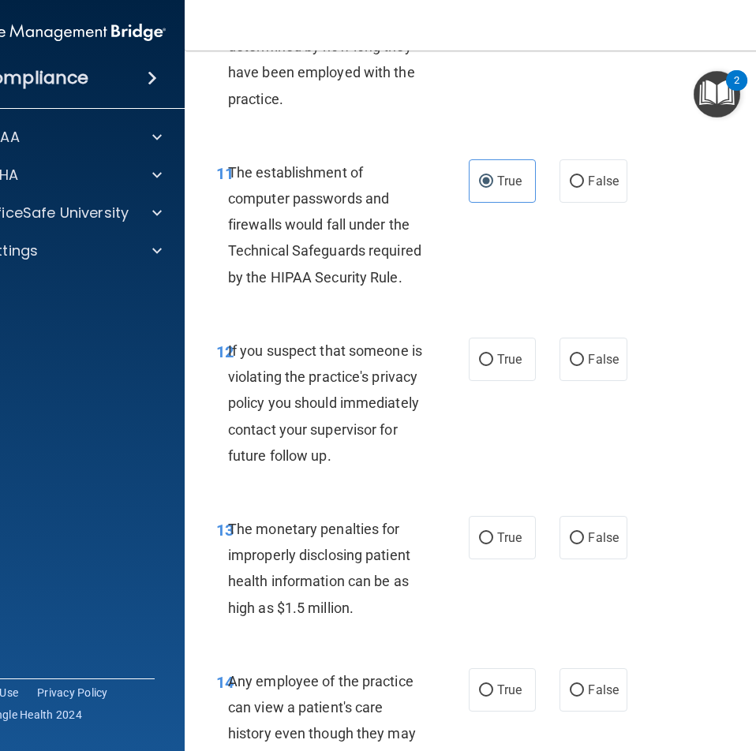
scroll to position [1994, 0]
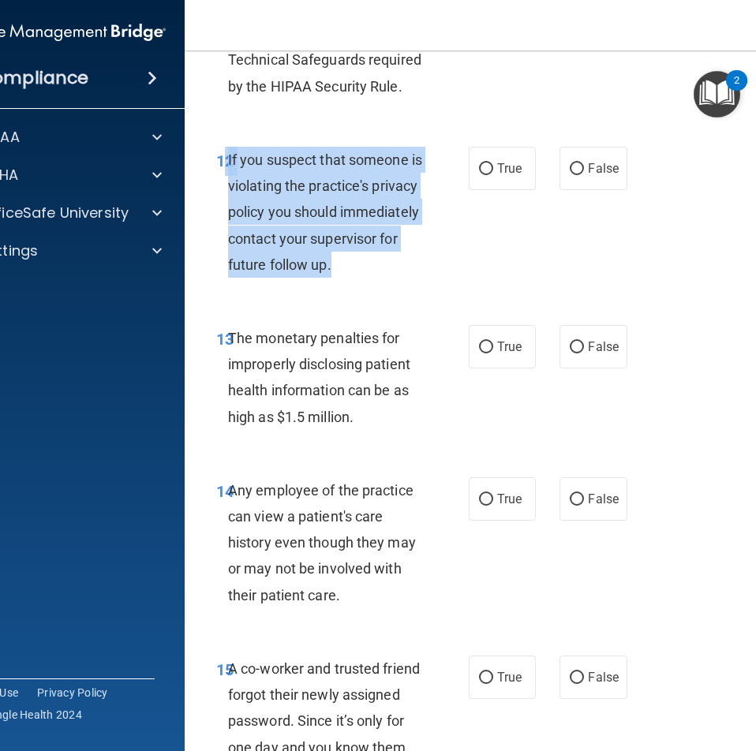
drag, startPoint x: 275, startPoint y: 287, endPoint x: 219, endPoint y: 161, distance: 137.4
click at [219, 161] on div "12 If you suspect that someone is violating the practice's privacy policy you s…" at bounding box center [343, 216] width 300 height 139
click at [388, 278] on div "If you suspect that someone is violating the practice's privacy policy you shou…" at bounding box center [332, 212] width 208 height 131
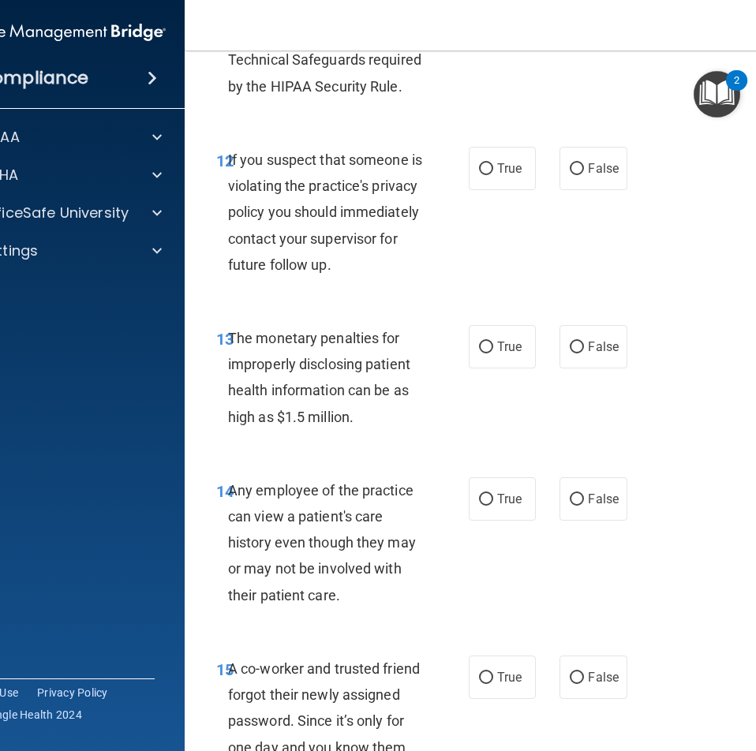
click at [522, 262] on div "12 If you suspect that someone is violating the practice's privacy policy you s…" at bounding box center [504, 216] width 600 height 178
click at [470, 185] on label "True" at bounding box center [502, 168] width 67 height 43
click at [479, 175] on input "True" at bounding box center [486, 169] width 14 height 12
radio input "true"
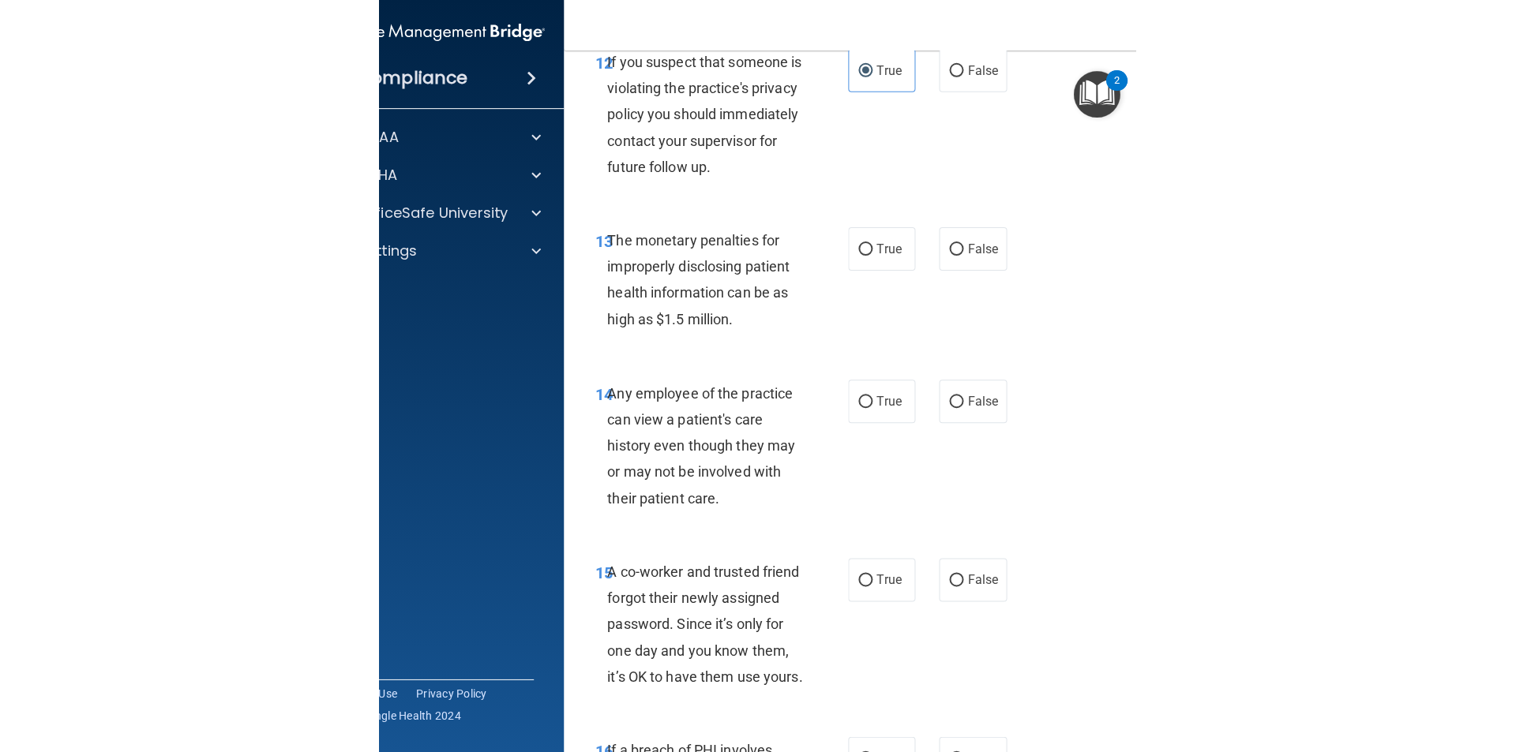
scroll to position [2073, 0]
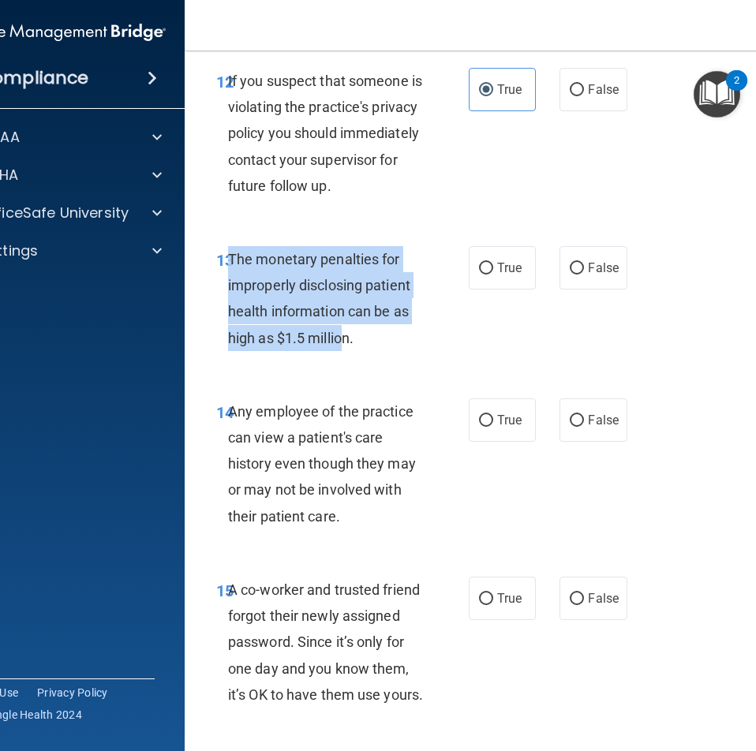
drag, startPoint x: 341, startPoint y: 365, endPoint x: 224, endPoint y: 284, distance: 142.3
click at [228, 284] on span "The monetary penalties for improperly disclosing patient health information can…" at bounding box center [319, 299] width 182 height 96
click at [481, 275] on input "True" at bounding box center [486, 269] width 14 height 12
radio input "true"
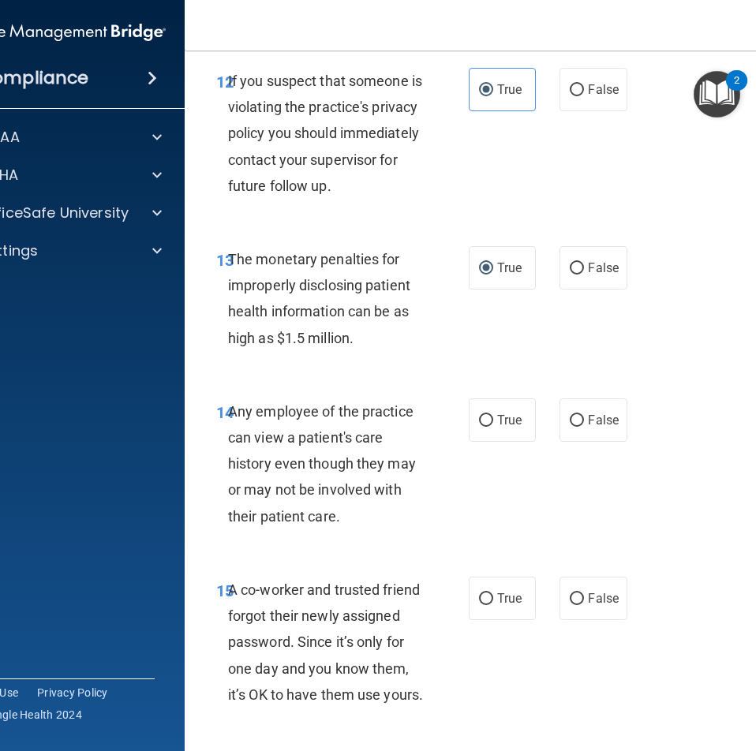
drag, startPoint x: 431, startPoint y: 392, endPoint x: 443, endPoint y: 373, distance: 21.7
click at [431, 379] on div "13 The monetary penalties for improperly disclosing patient health information …" at bounding box center [504, 303] width 600 height 152
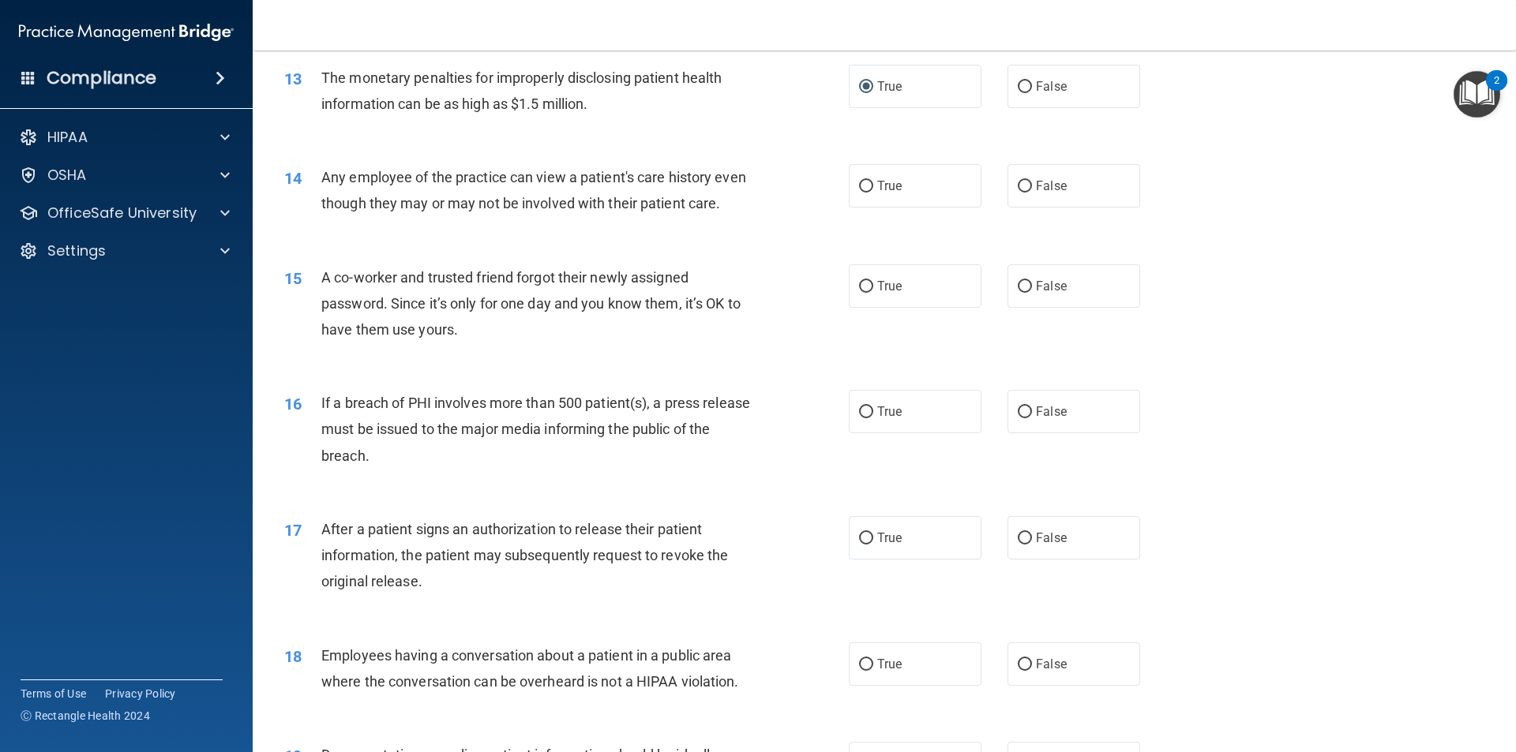
scroll to position [1168, 0]
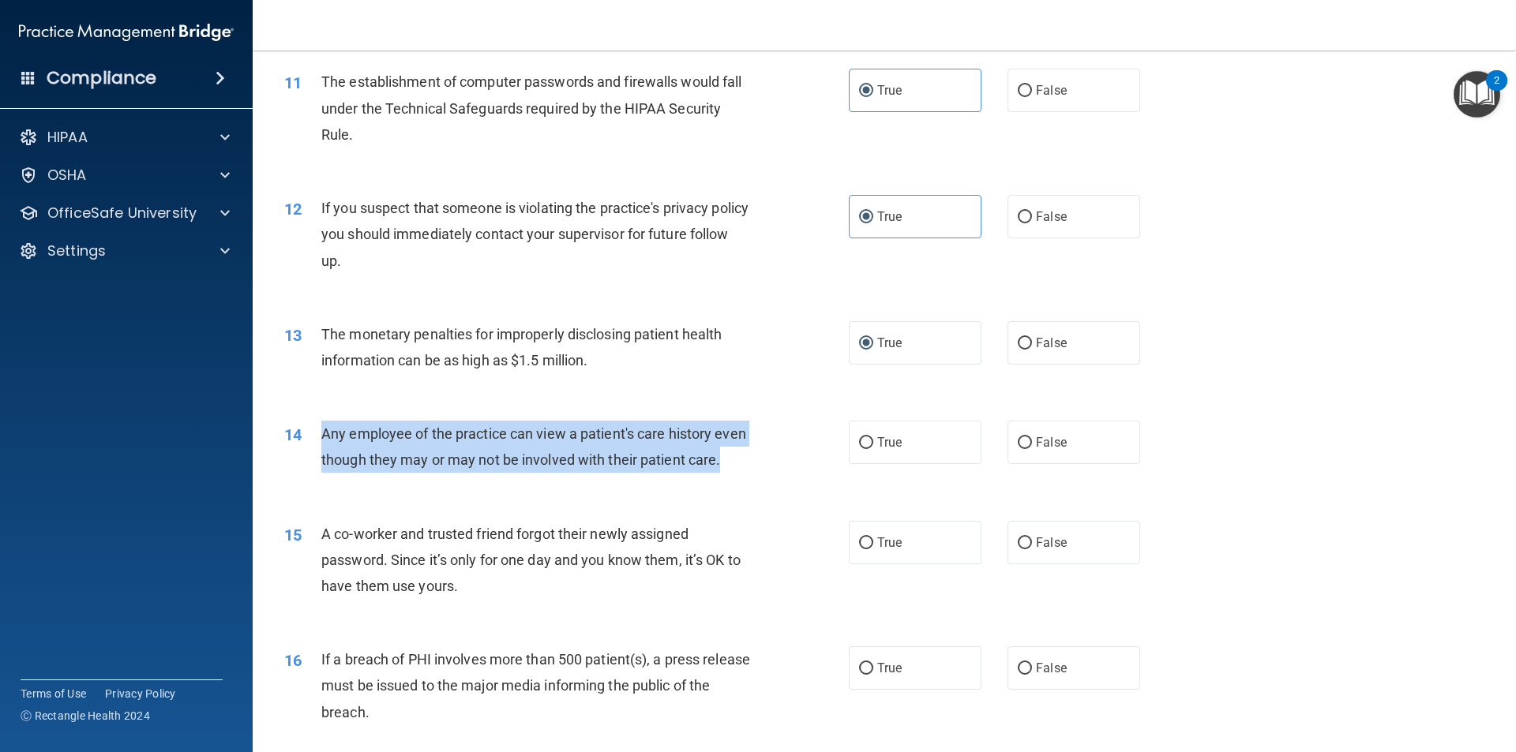
drag, startPoint x: 365, startPoint y: 489, endPoint x: 317, endPoint y: 443, distance: 67.0
click at [317, 443] on div "14 Any employee of the practice can view a patient's care history even though t…" at bounding box center [566, 451] width 612 height 60
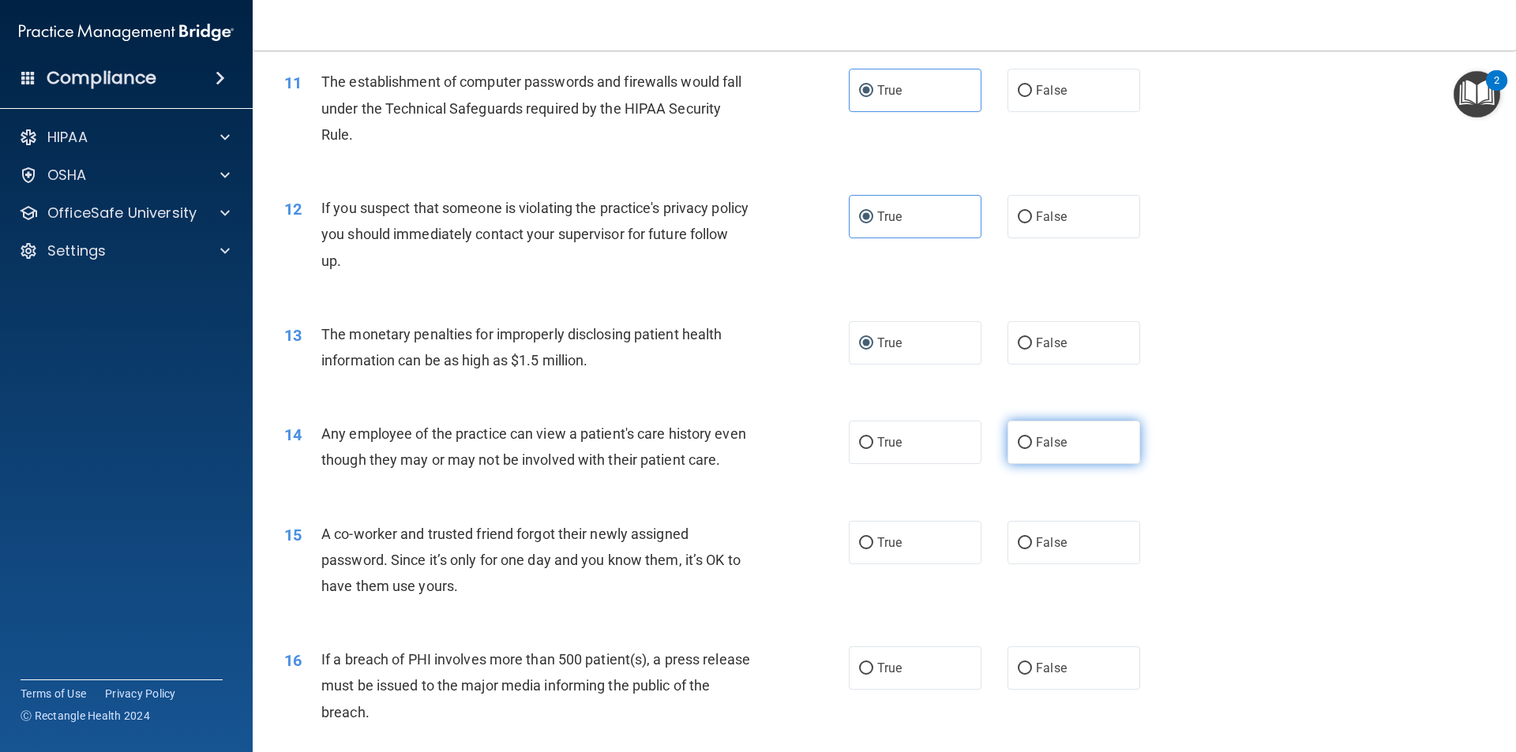
click at [1007, 451] on label "False" at bounding box center [1073, 442] width 133 height 43
click at [1017, 449] on input "False" at bounding box center [1024, 443] width 14 height 12
radio input "true"
click at [490, 473] on div "Any employee of the practice can view a patient's care history even though they…" at bounding box center [541, 447] width 441 height 52
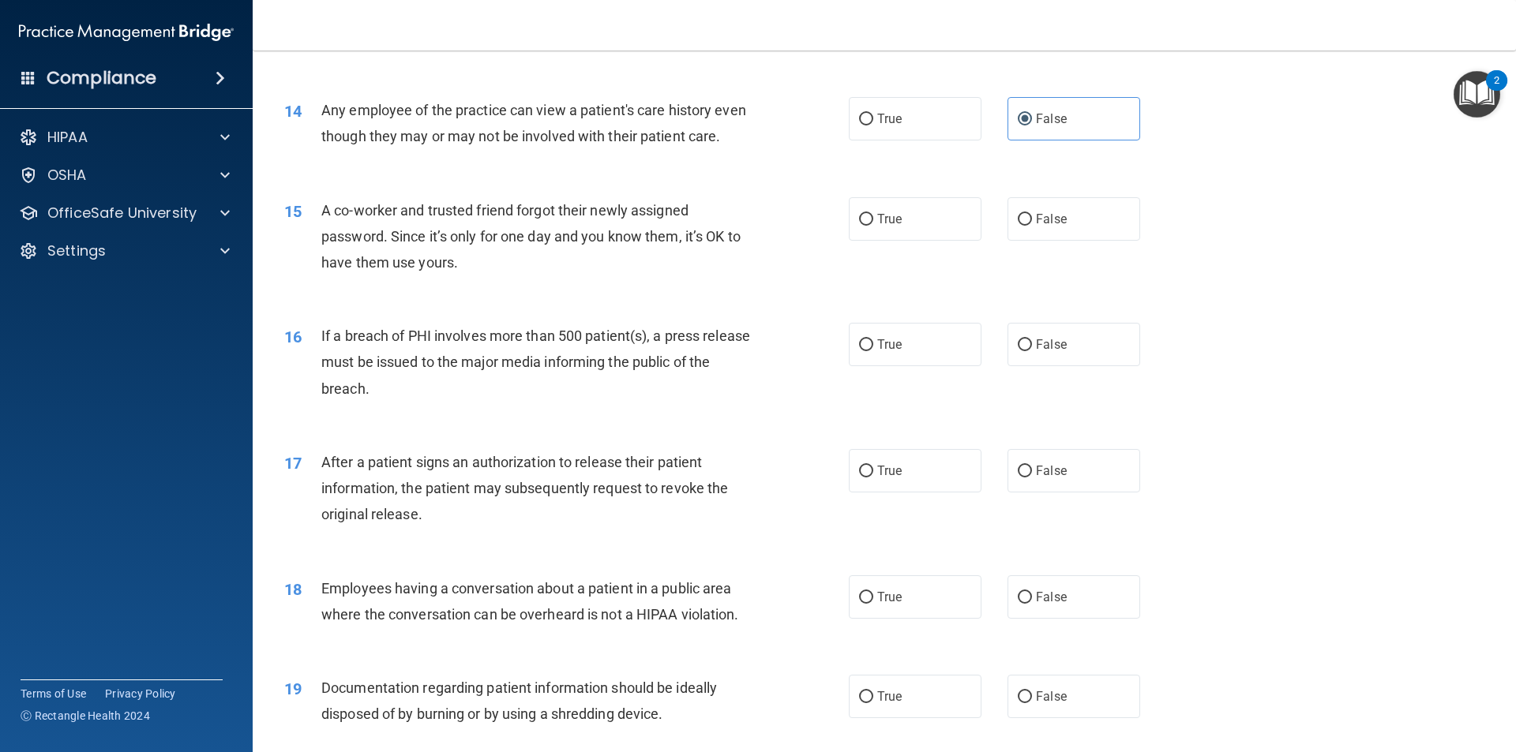
scroll to position [1563, 0]
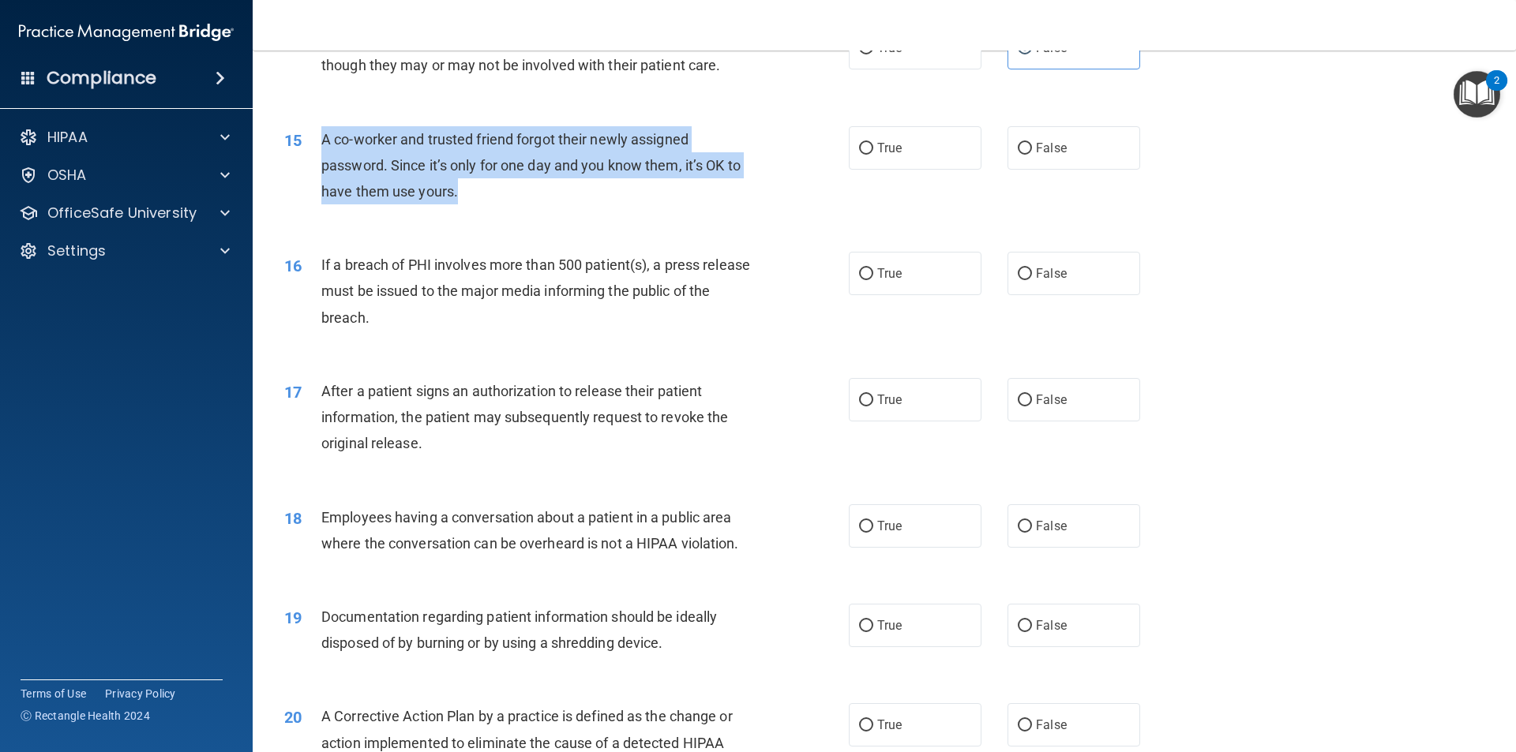
drag, startPoint x: 488, startPoint y: 212, endPoint x: 317, endPoint y: 163, distance: 177.9
click at [317, 163] on div "15 A co-worker and trusted friend forgot their newly assigned password. Since i…" at bounding box center [566, 169] width 612 height 87
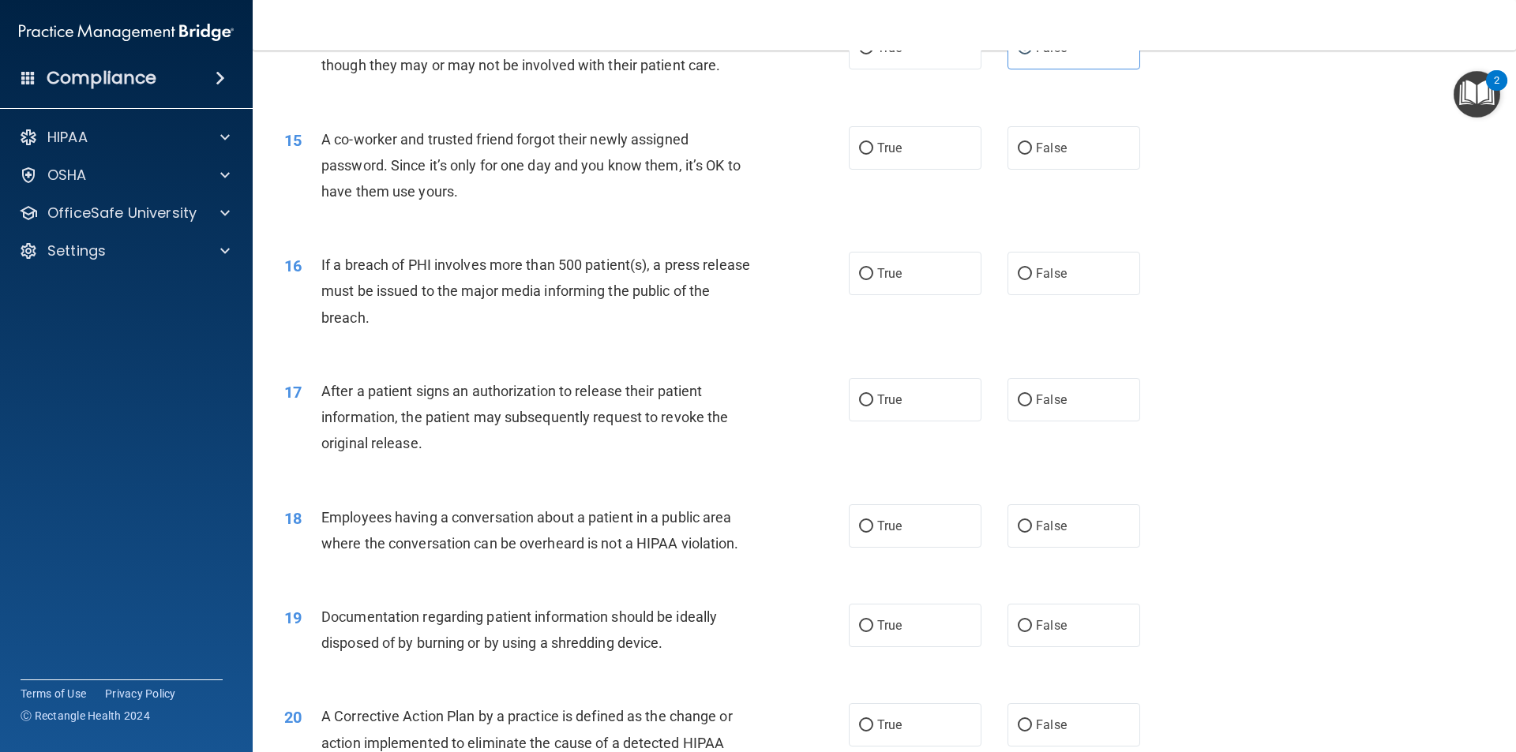
click at [1047, 219] on div "15 A co-worker and trusted friend forgot their newly assigned password. Since i…" at bounding box center [883, 170] width 1223 height 126
click at [1045, 166] on label "False" at bounding box center [1073, 147] width 133 height 43
click at [1032, 155] on input "False" at bounding box center [1024, 149] width 14 height 12
radio input "true"
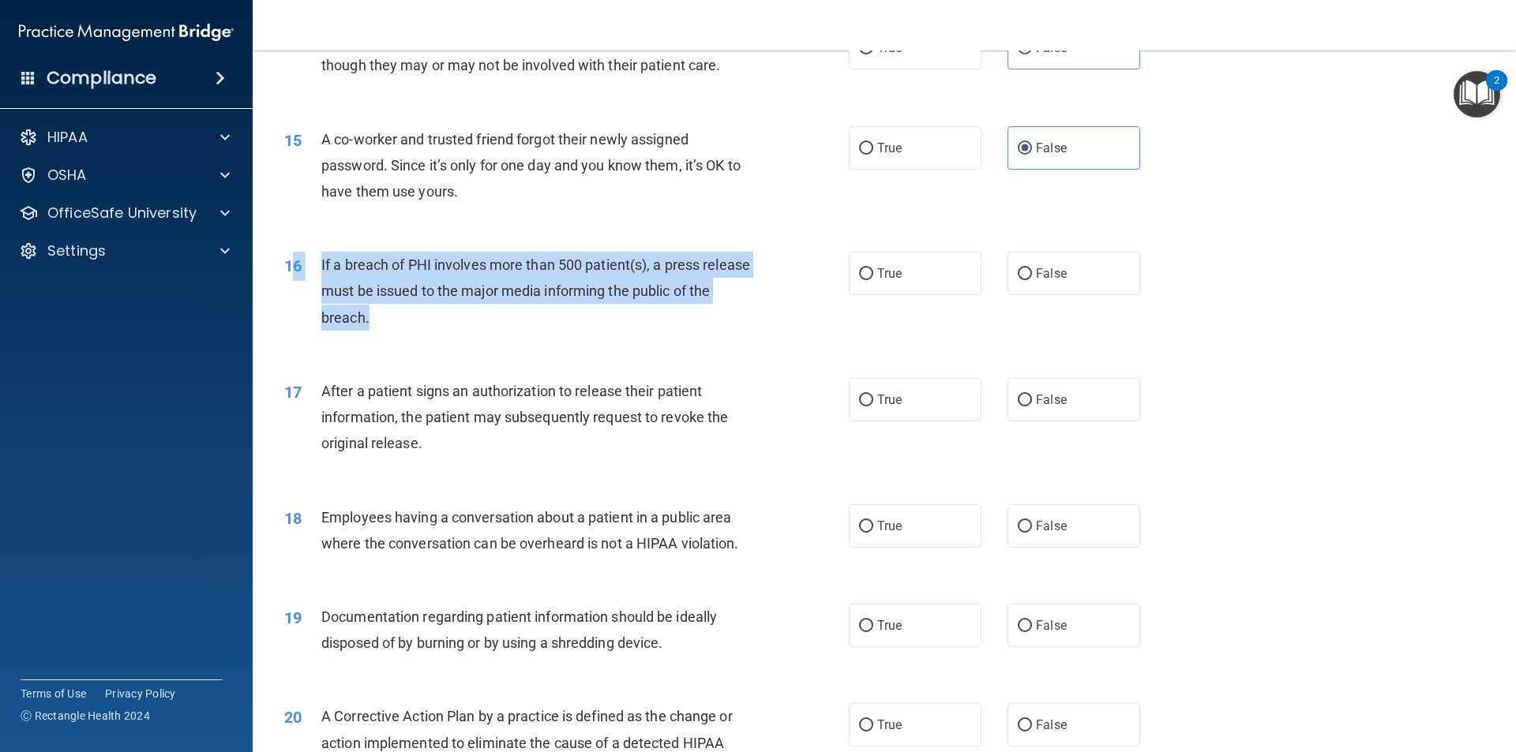
drag, startPoint x: 455, startPoint y: 351, endPoint x: 296, endPoint y: 289, distance: 171.2
click at [296, 289] on div "16 If a breach of PHI involves more than 500 patient(s), a press release must b…" at bounding box center [566, 295] width 612 height 87
click at [388, 289] on span "If a breach of PHI involves more than 500 patient(s), a press release must be i…" at bounding box center [535, 291] width 429 height 69
drag, startPoint x: 397, startPoint y: 342, endPoint x: 308, endPoint y: 280, distance: 108.4
click at [308, 280] on div "16 If a breach of PHI involves more than 500 patient(s), a press release must b…" at bounding box center [566, 295] width 612 height 87
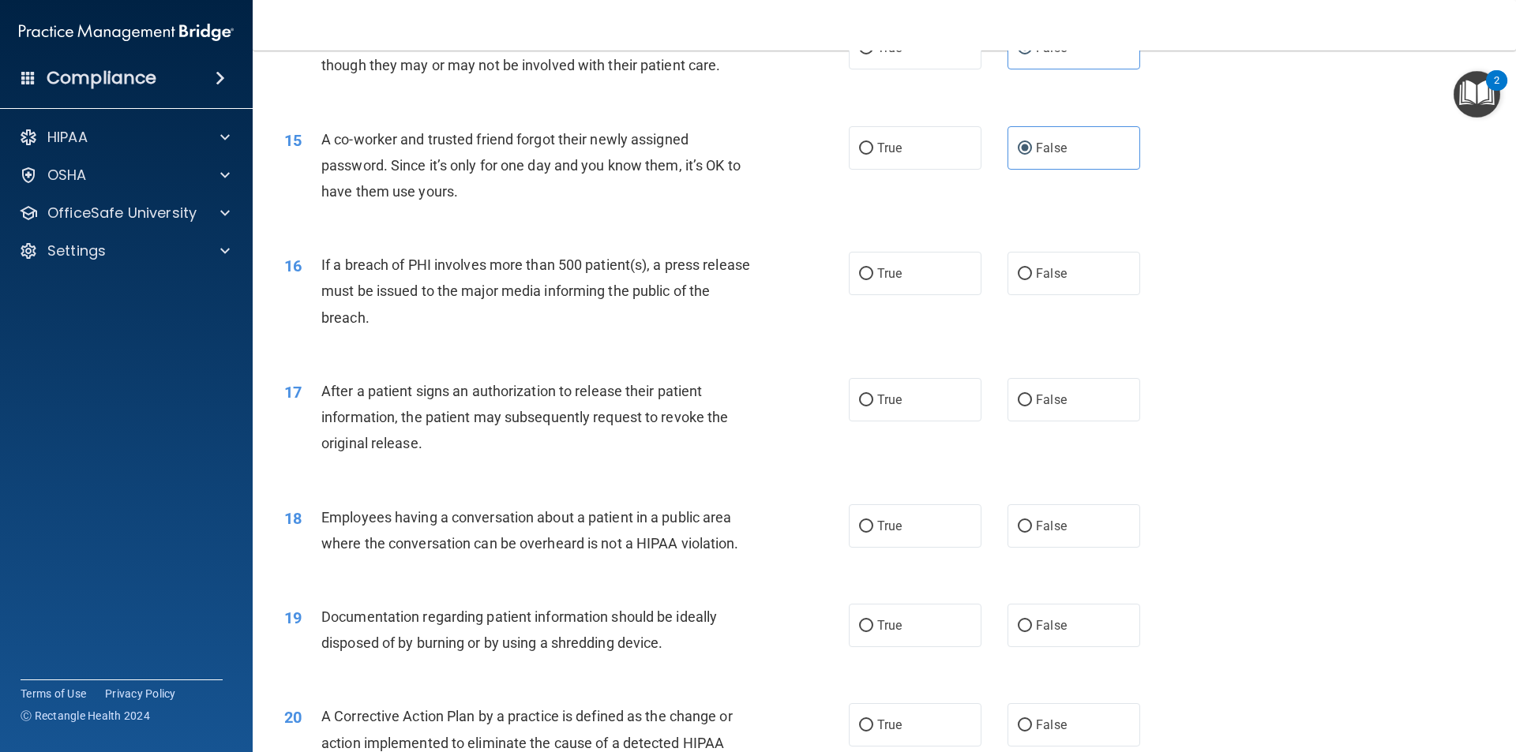
click at [691, 395] on div "17 After a patient signs an authorization to release their patient information,…" at bounding box center [883, 421] width 1223 height 126
click at [919, 295] on label "True" at bounding box center [915, 273] width 133 height 43
click at [873, 280] on input "True" at bounding box center [866, 274] width 14 height 12
radio input "true"
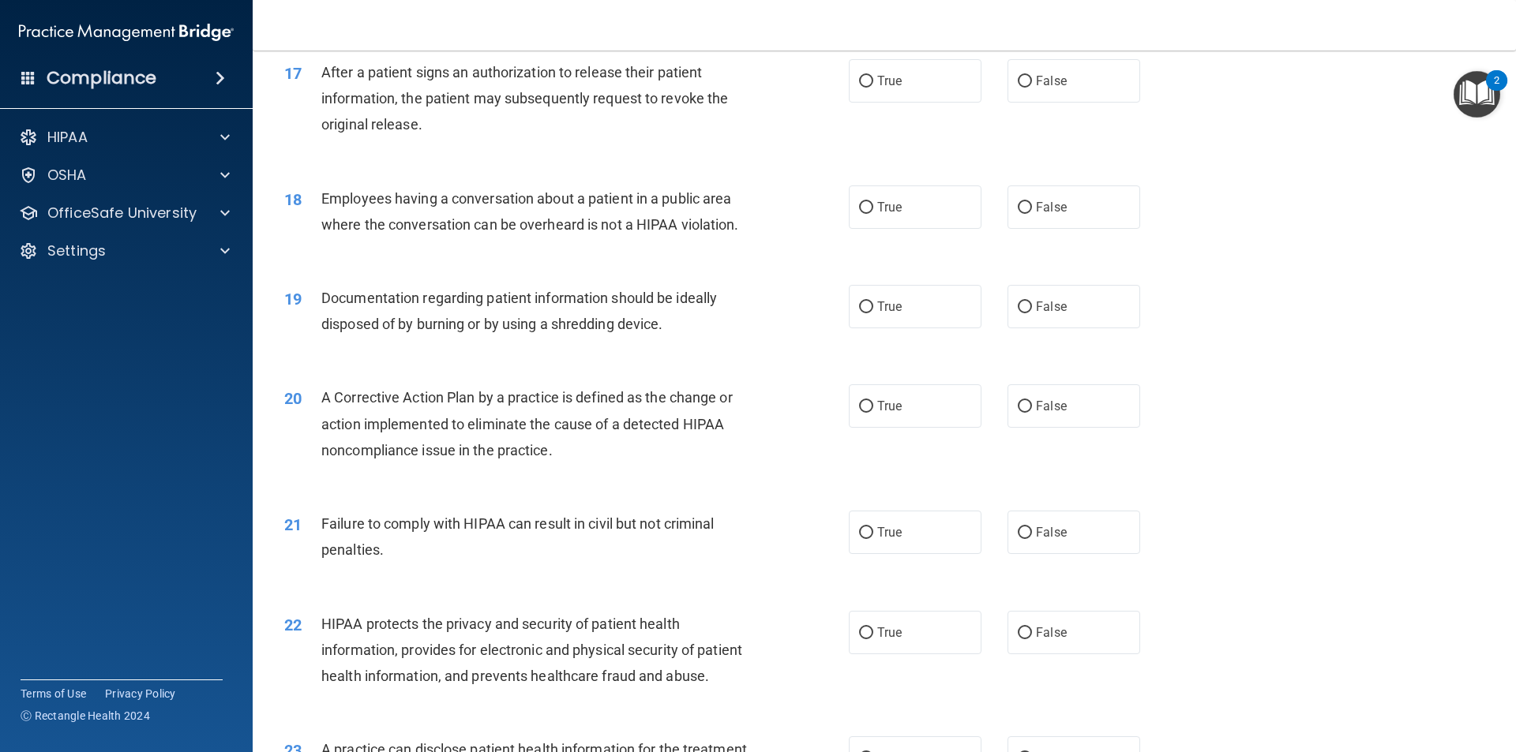
scroll to position [1721, 0]
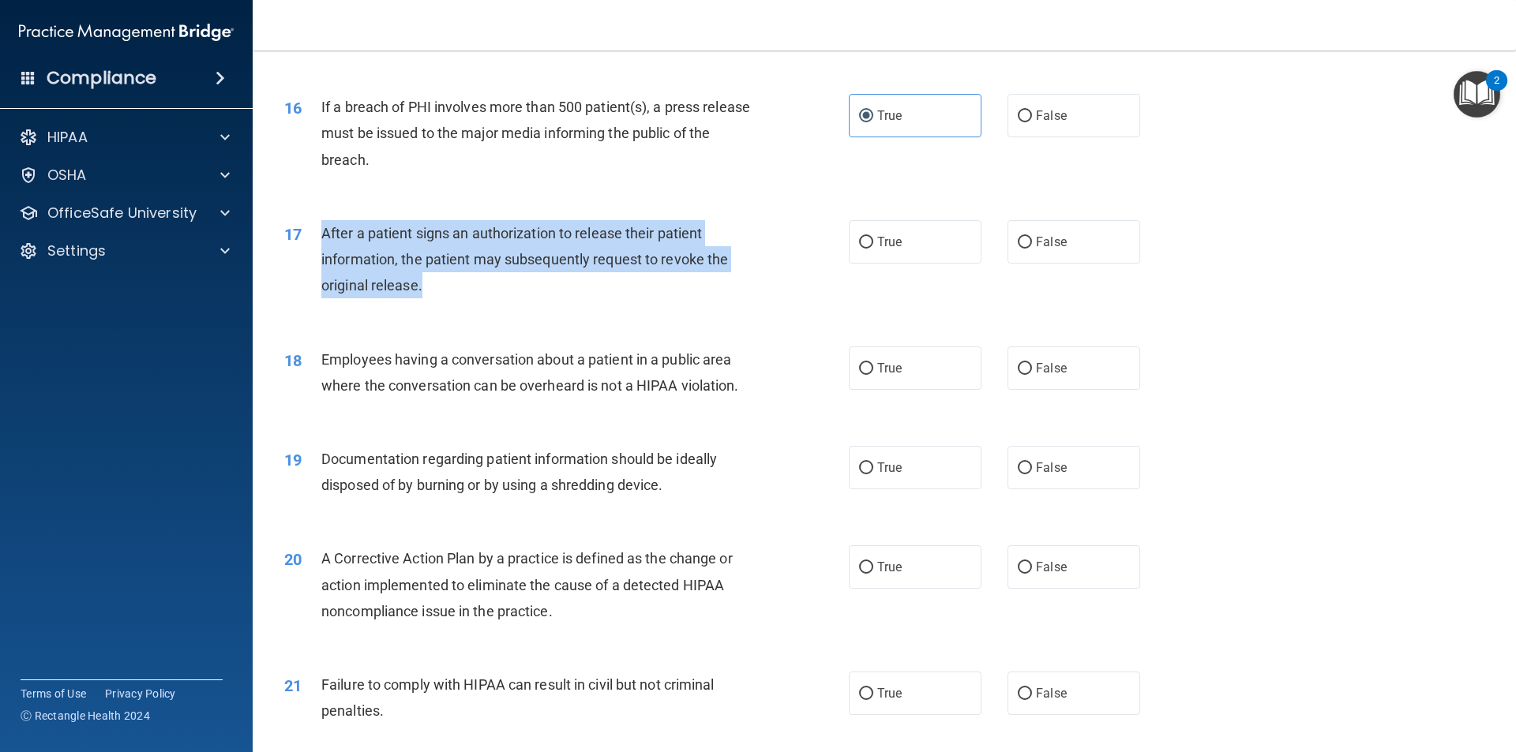
drag, startPoint x: 440, startPoint y: 332, endPoint x: 321, endPoint y: 253, distance: 142.7
click at [321, 253] on div "17 After a patient signs an authorization to release their patient information,…" at bounding box center [566, 263] width 612 height 87
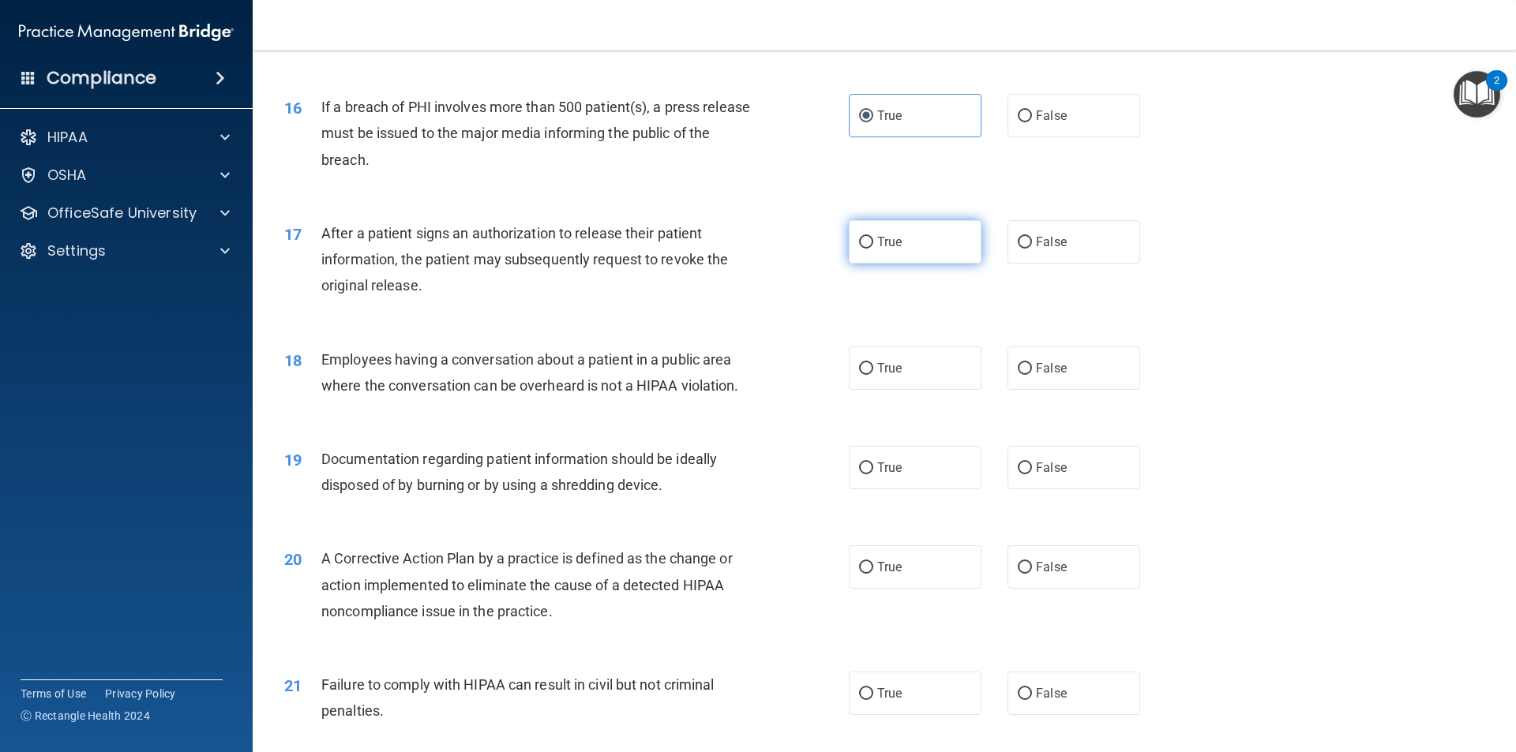
click at [895, 264] on label "True" at bounding box center [915, 241] width 133 height 43
click at [873, 249] on input "True" at bounding box center [866, 243] width 14 height 12
radio input "true"
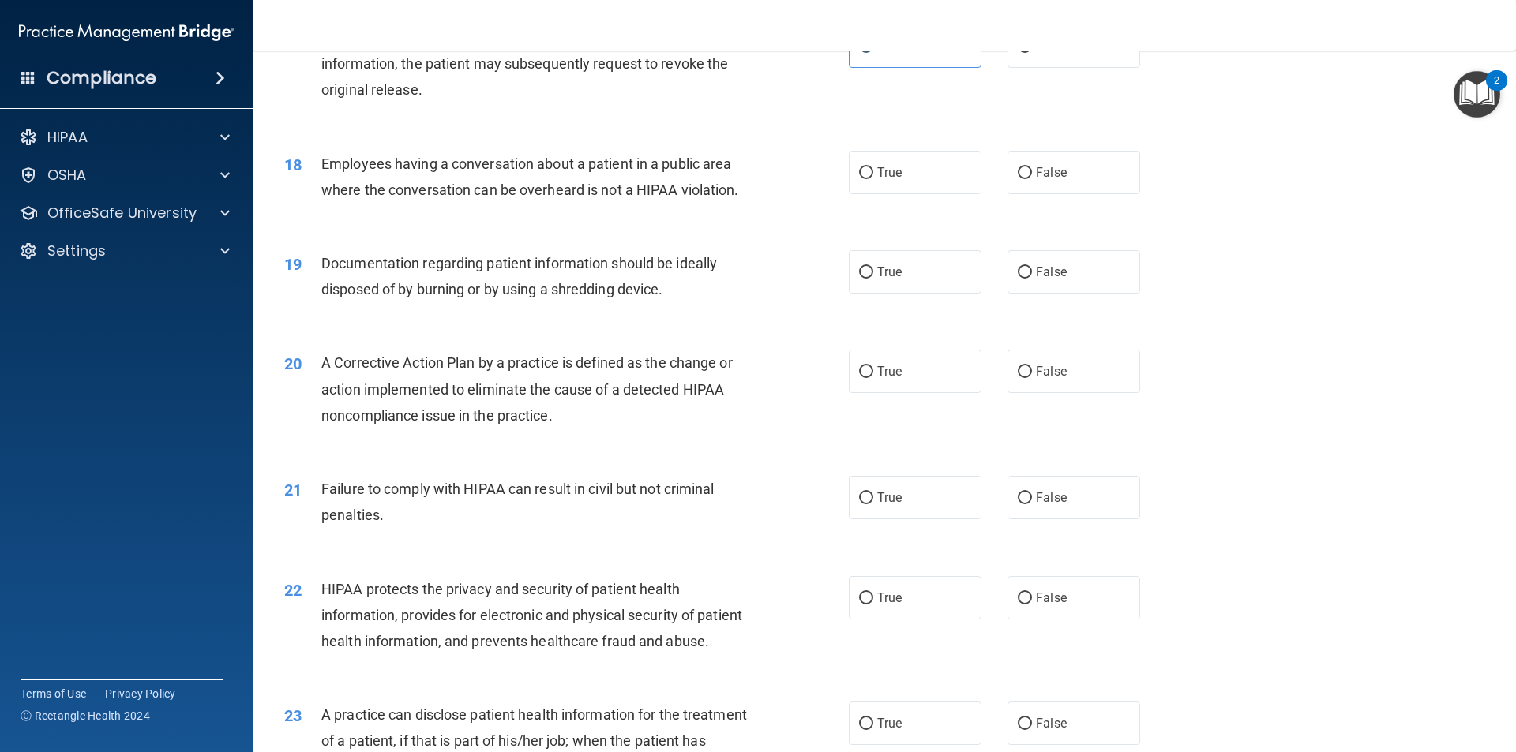
scroll to position [1800, 0]
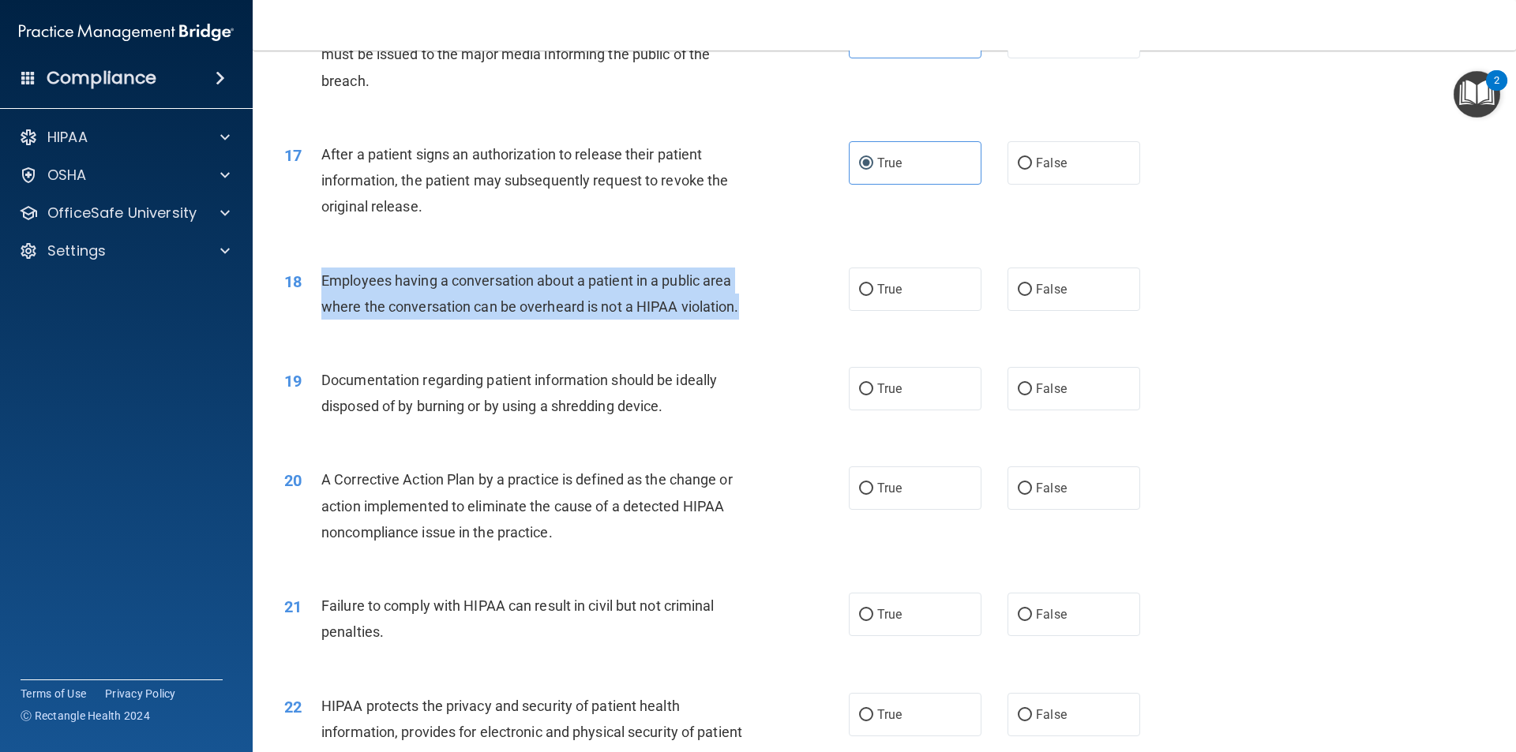
drag, startPoint x: 740, startPoint y: 336, endPoint x: 322, endPoint y: 314, distance: 418.1
click at [322, 314] on span "Employees having a conversation about a patient in a public area where the conv…" at bounding box center [530, 293] width 418 height 43
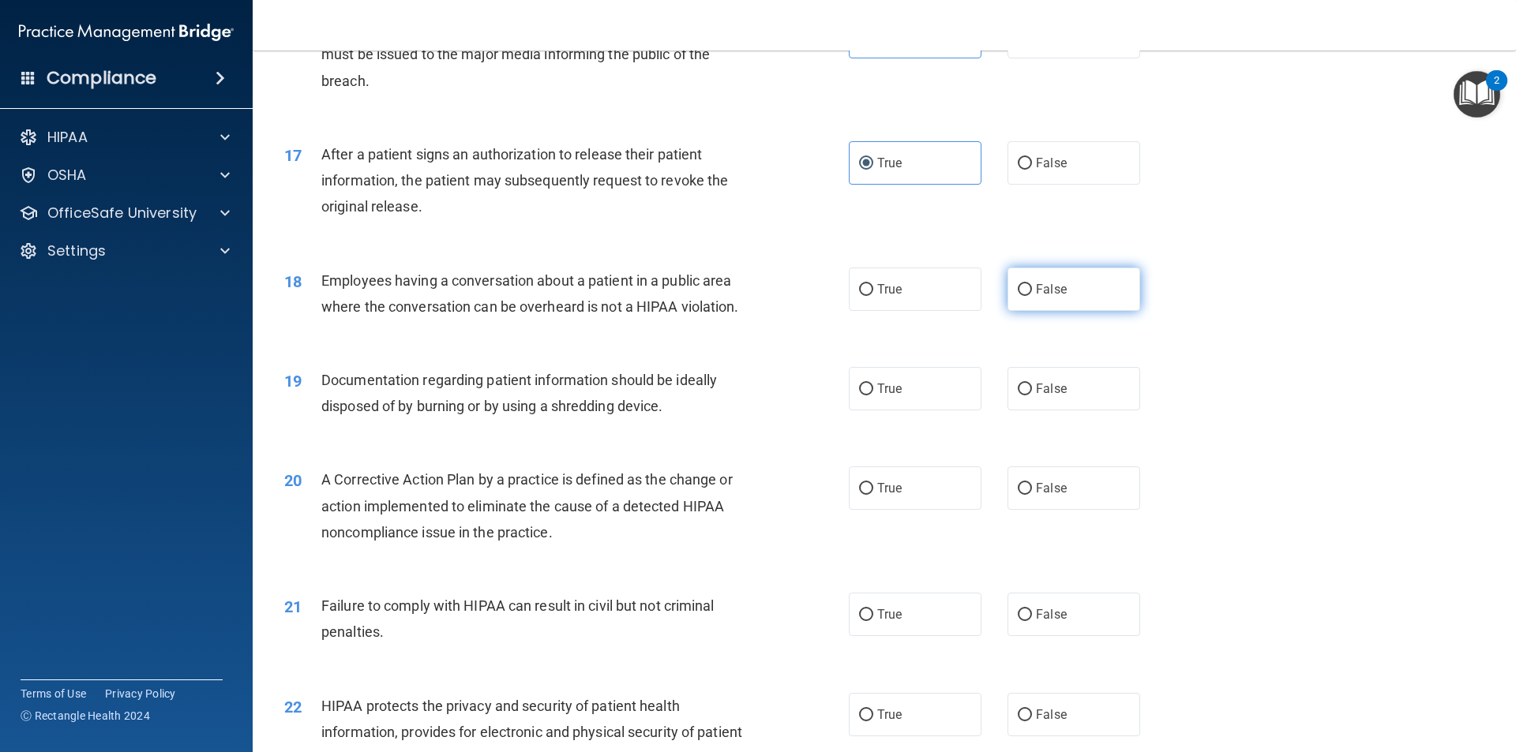
click at [1065, 311] on label "False" at bounding box center [1073, 289] width 133 height 43
click at [1032, 296] on input "False" at bounding box center [1024, 290] width 14 height 12
radio input "true"
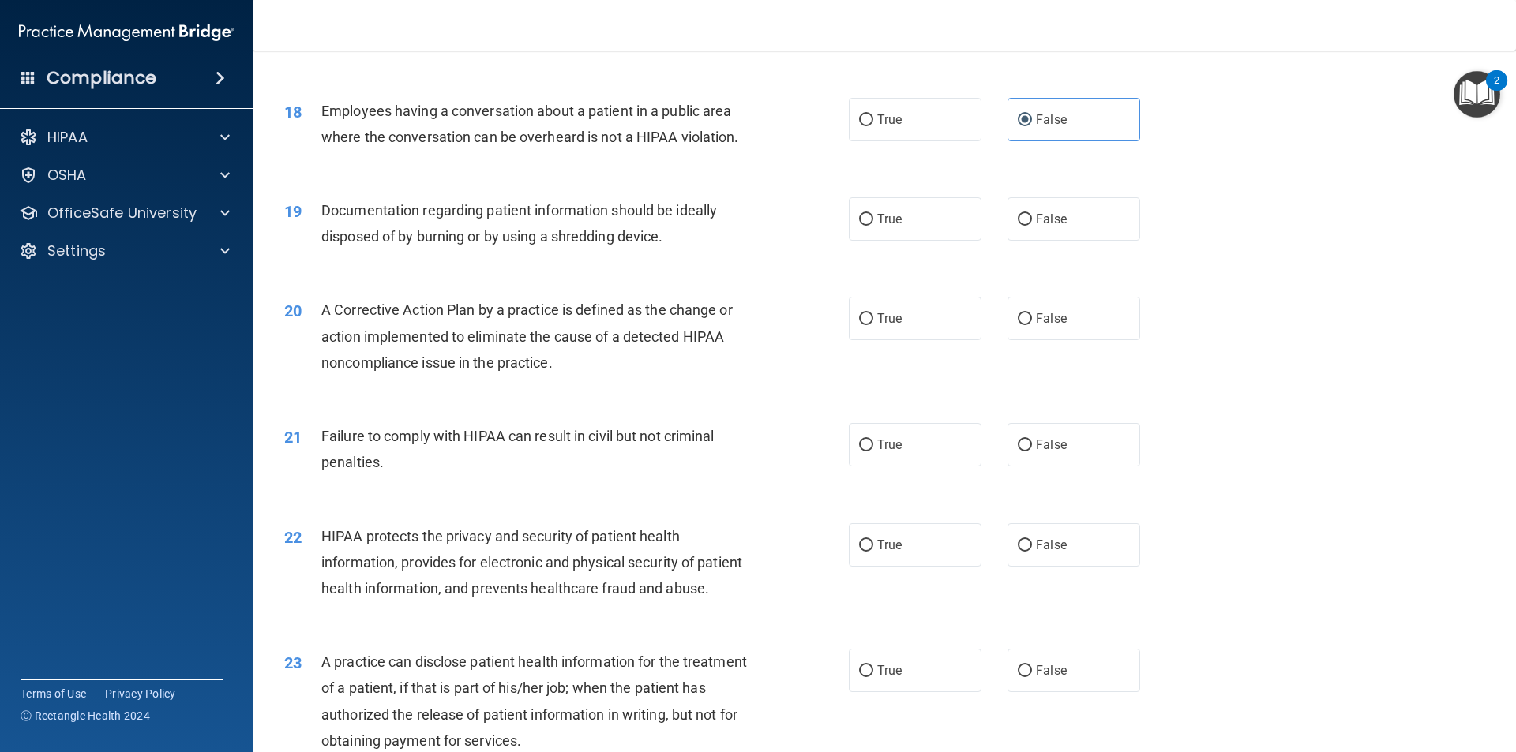
scroll to position [1958, 0]
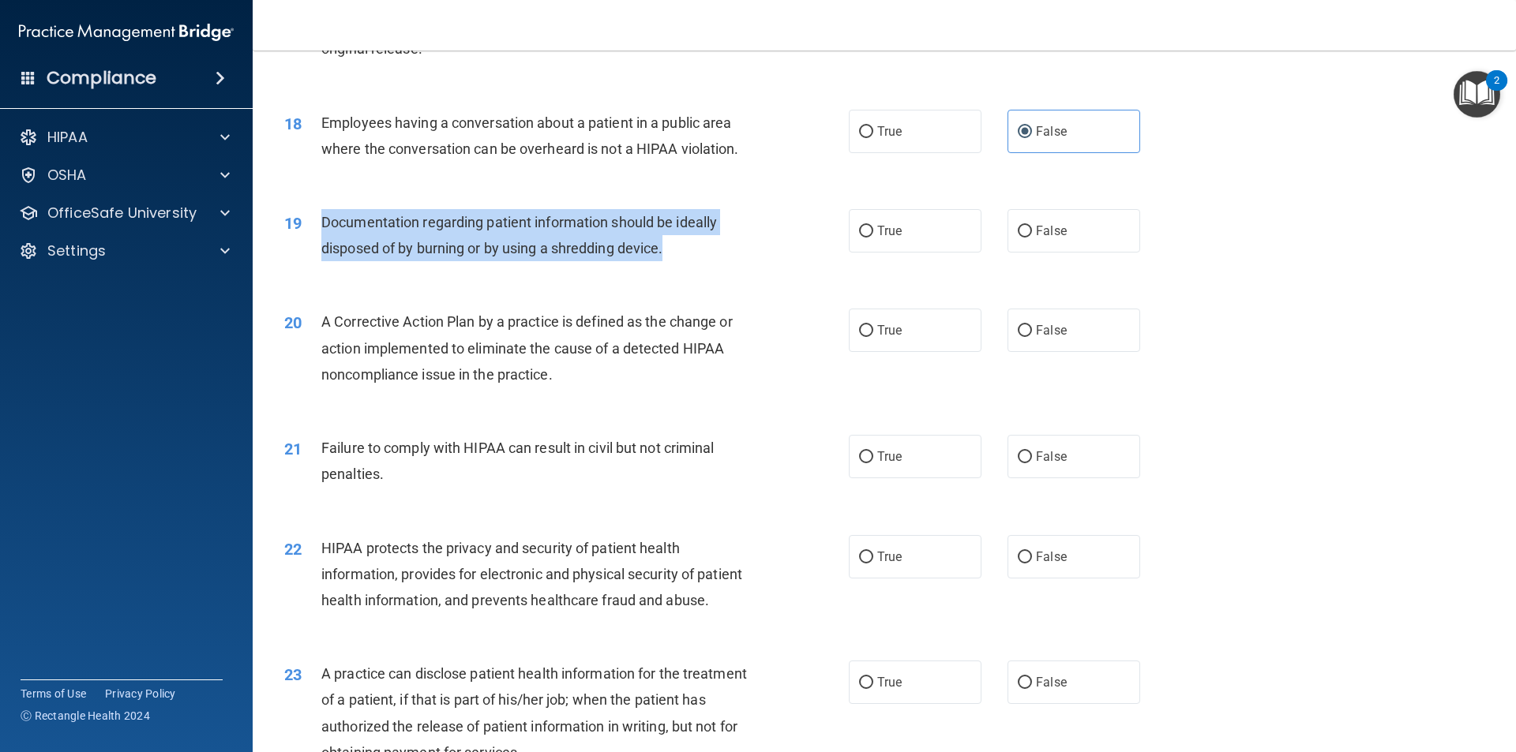
drag, startPoint x: 678, startPoint y: 273, endPoint x: 318, endPoint y: 247, distance: 360.9
click at [318, 247] on div "19 Documentation regarding patient information should be ideally disposed of by…" at bounding box center [566, 239] width 612 height 60
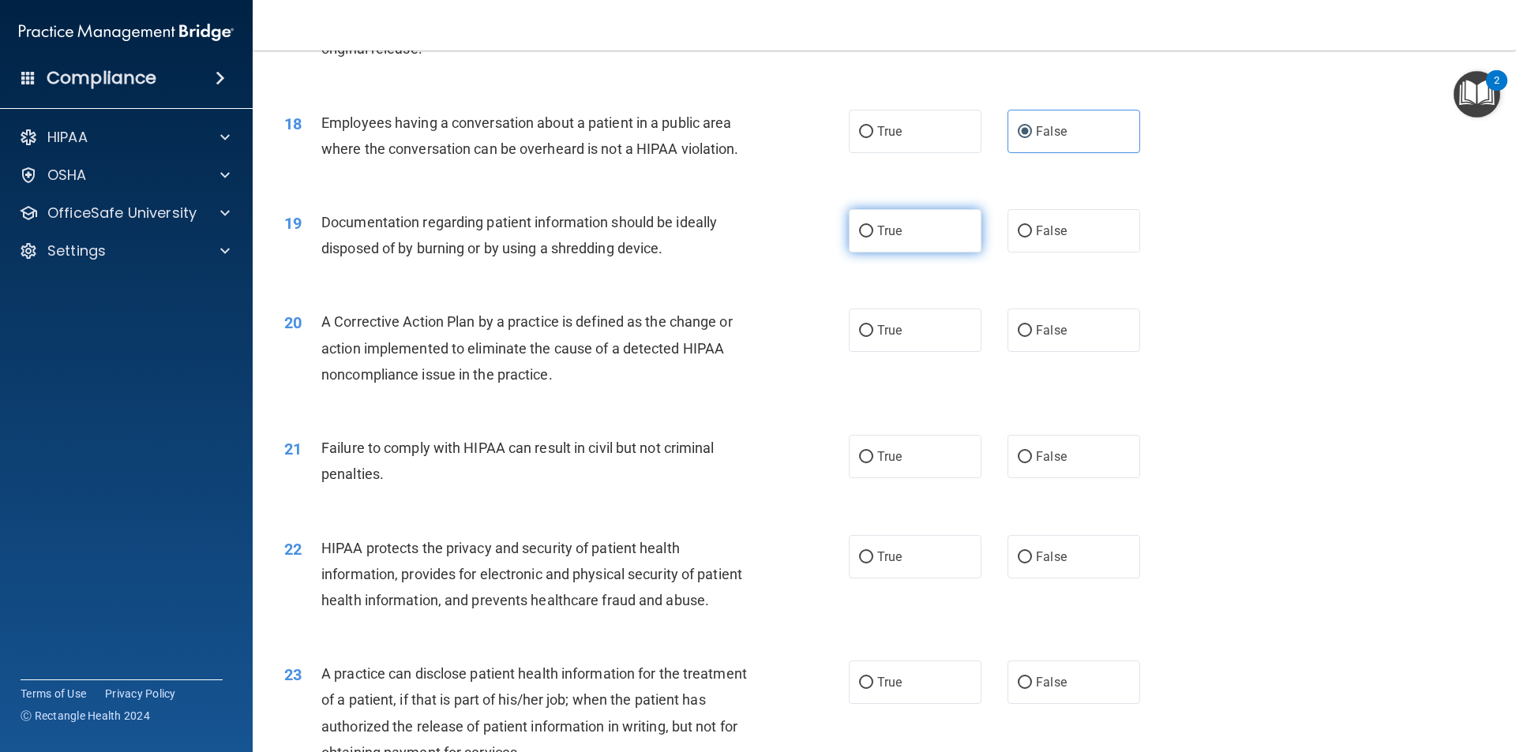
click at [868, 253] on label "True" at bounding box center [915, 230] width 133 height 43
click at [868, 238] on input "True" at bounding box center [866, 232] width 14 height 12
radio input "true"
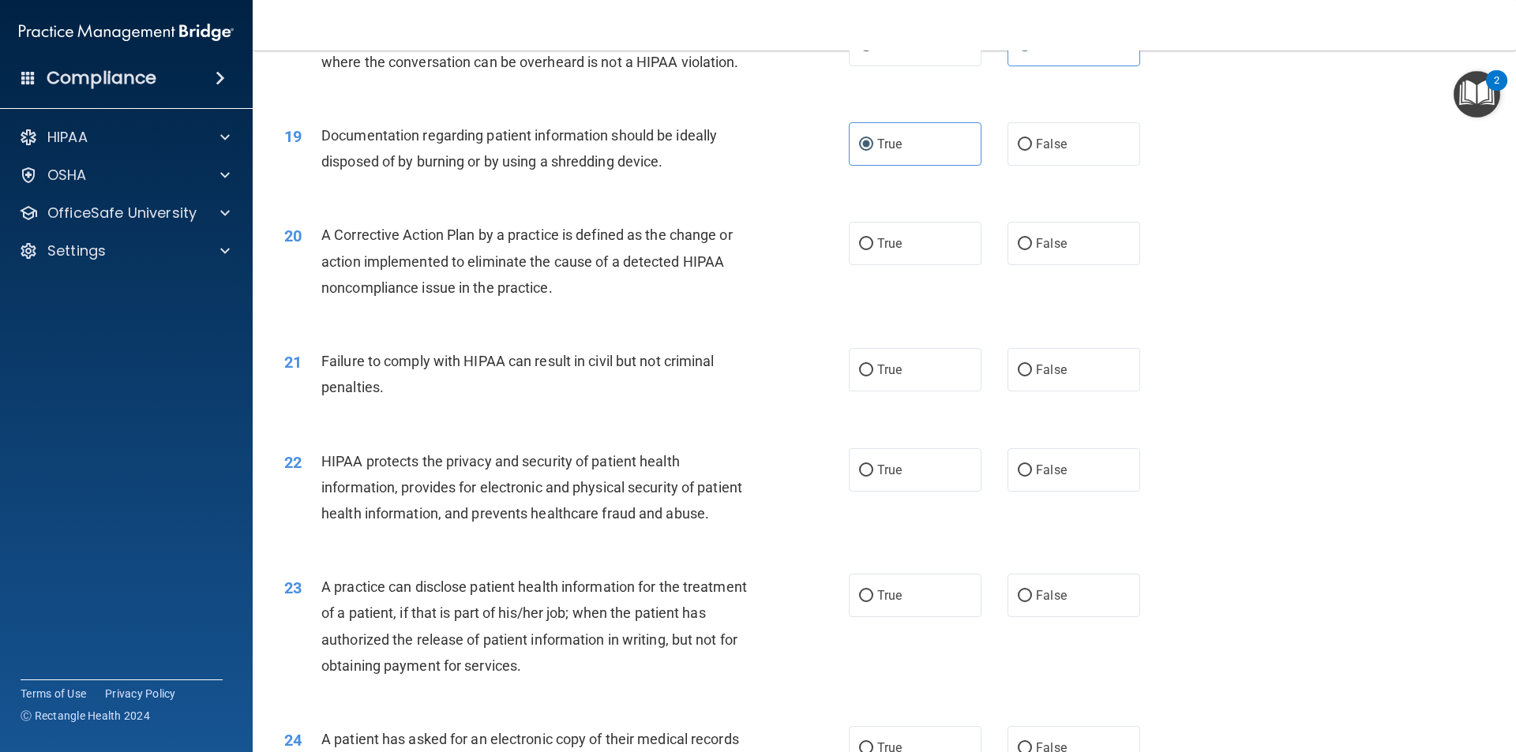
scroll to position [2036, 0]
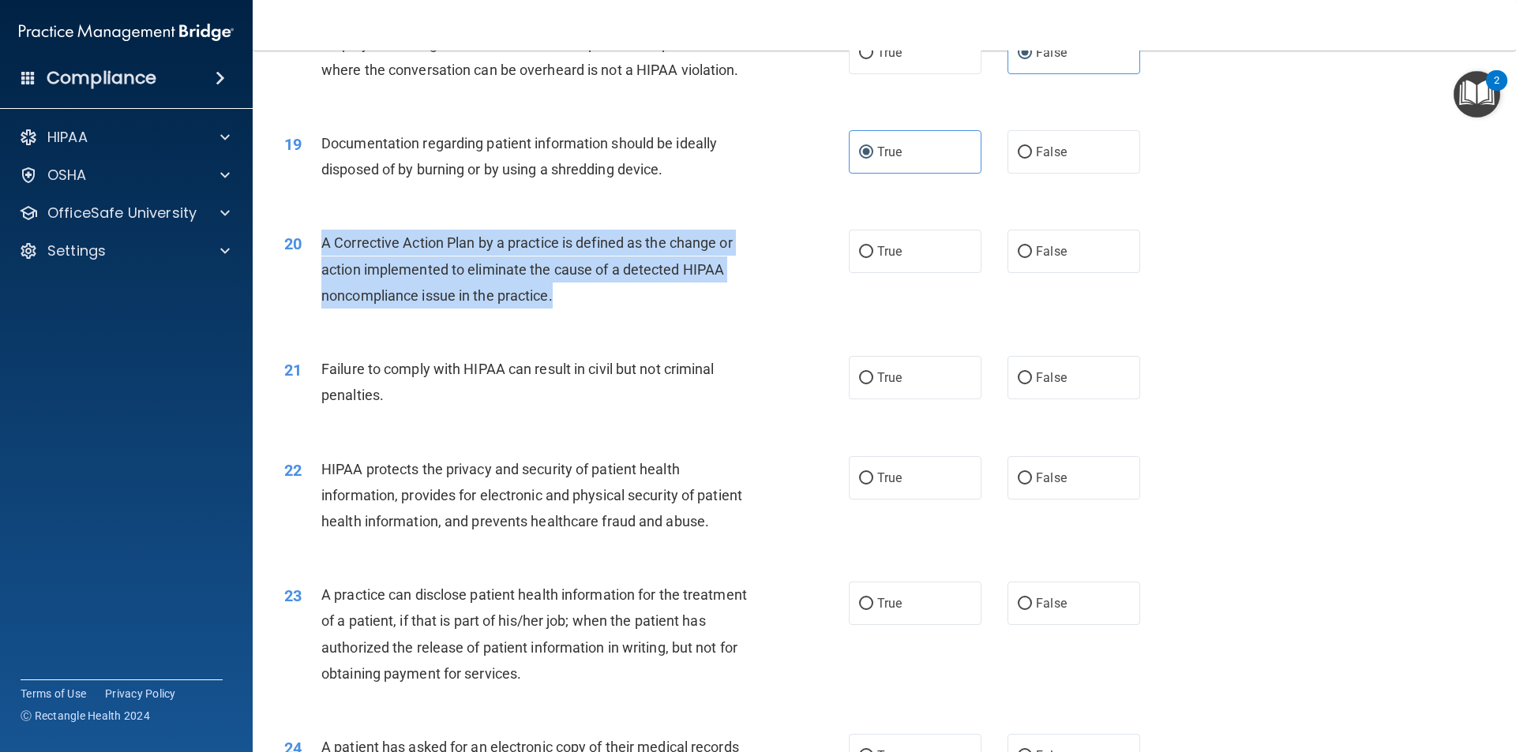
drag, startPoint x: 581, startPoint y: 330, endPoint x: 307, endPoint y: 264, distance: 281.8
click at [307, 264] on div "20 A Corrective Action Plan by a practice is defined as the change or action im…" at bounding box center [566, 273] width 612 height 87
click at [839, 317] on div "20 A Corrective Action Plan by a practice is defined as the change or action im…" at bounding box center [566, 273] width 612 height 87
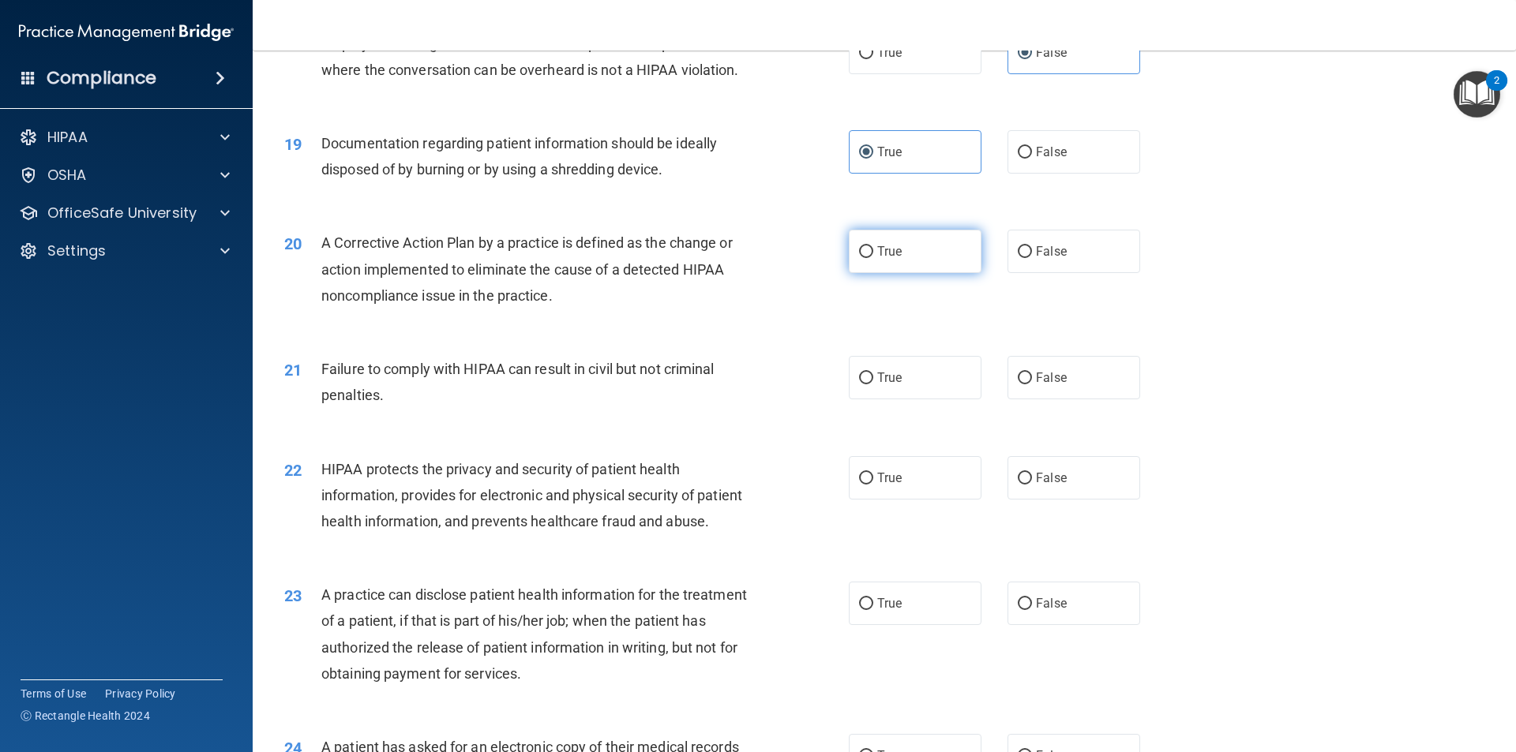
click at [892, 273] on label "True" at bounding box center [915, 251] width 133 height 43
click at [873, 258] on input "True" at bounding box center [866, 252] width 14 height 12
radio input "true"
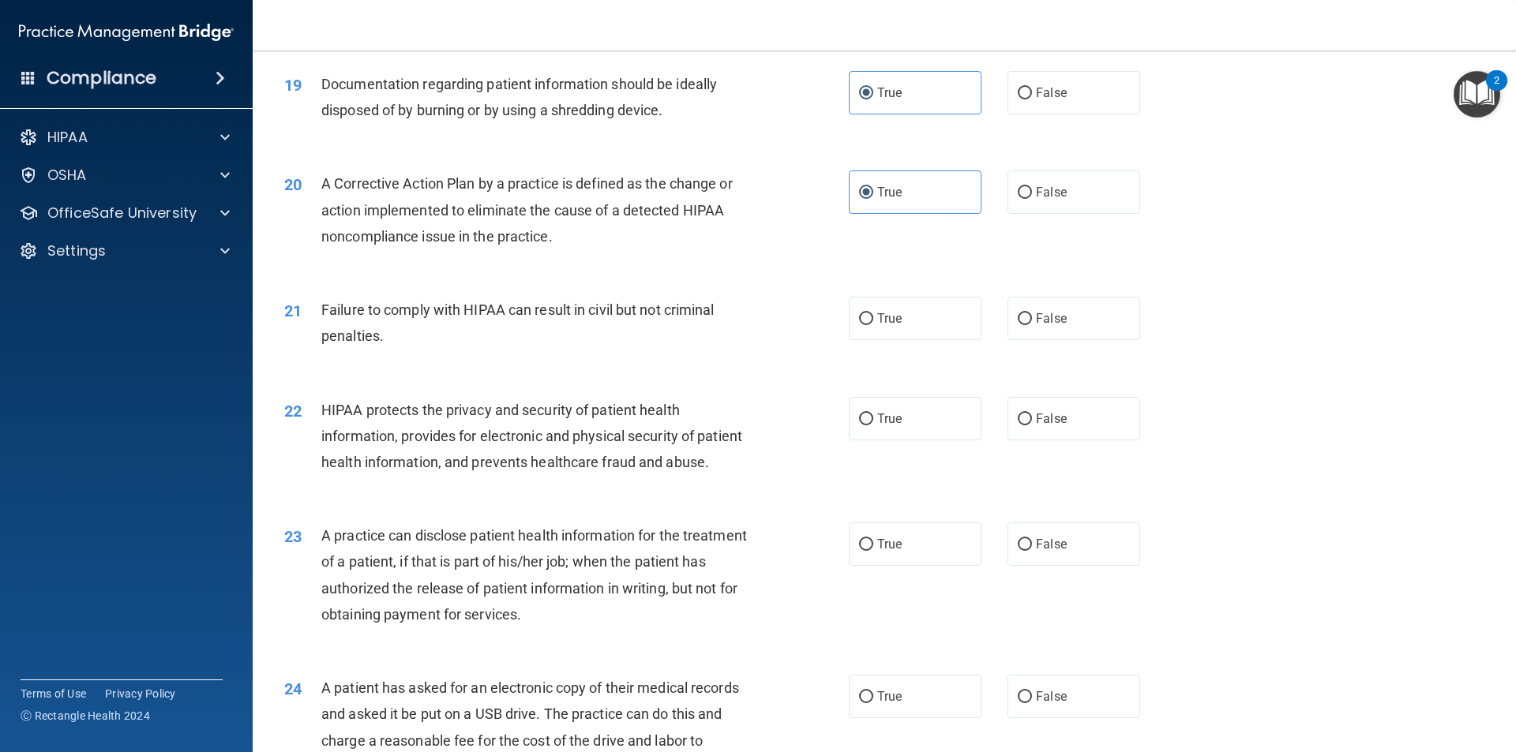
scroll to position [2194, 0]
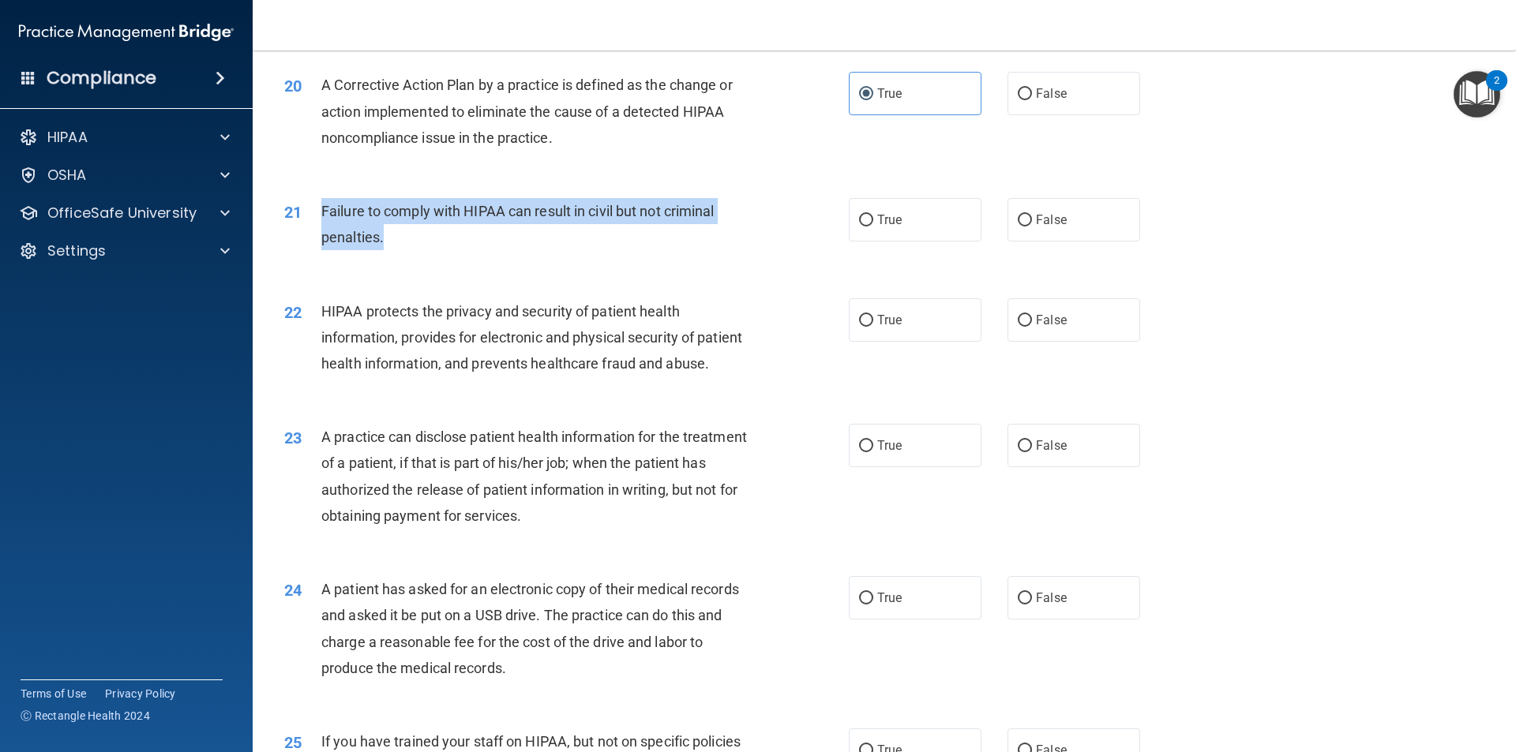
drag, startPoint x: 388, startPoint y: 262, endPoint x: 312, endPoint y: 231, distance: 81.8
click at [312, 231] on div "21 Failure to comply with HIPAA can result in civil but not criminal penalties." at bounding box center [566, 228] width 612 height 60
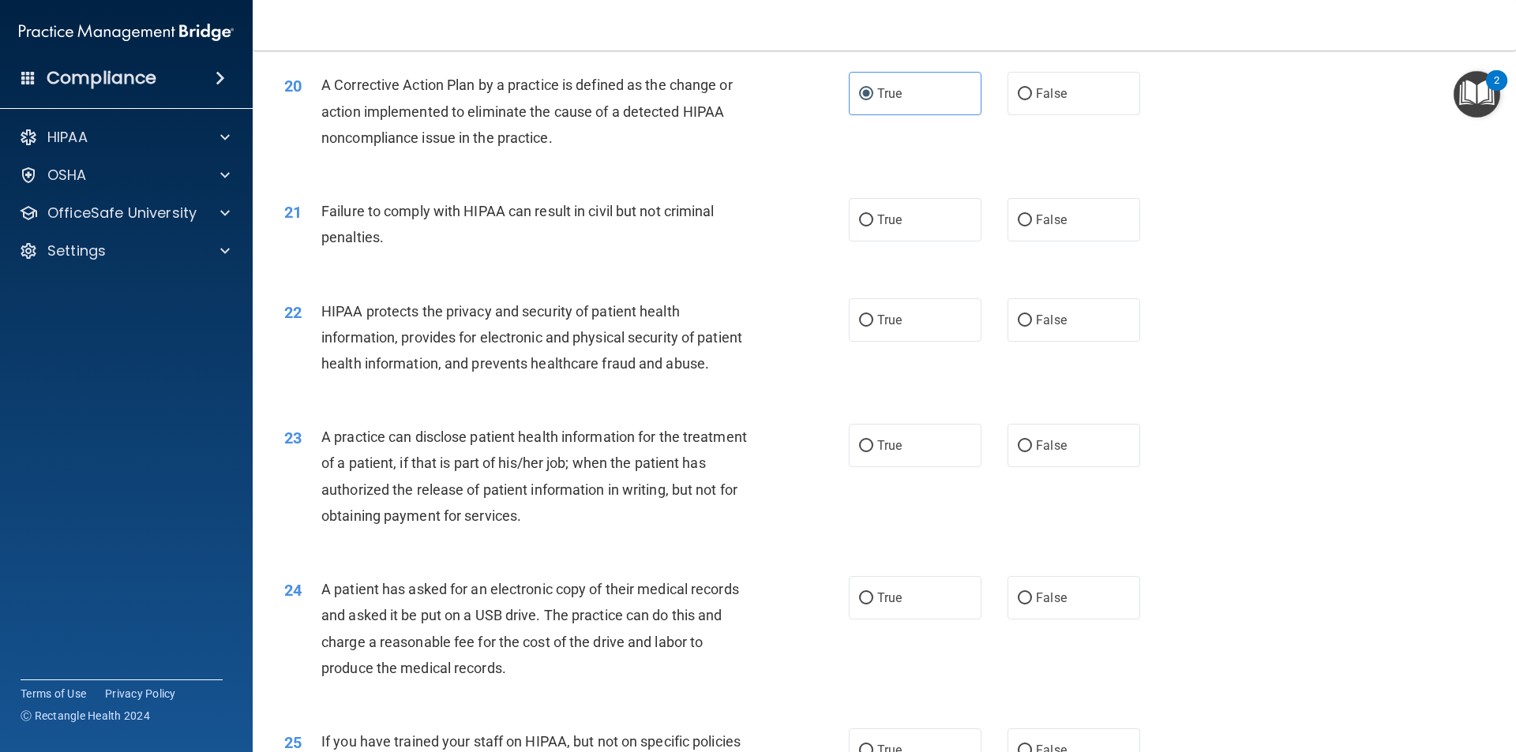
click at [431, 145] on span "A Corrective Action Plan by a practice is defined as the change or action imple…" at bounding box center [526, 111] width 411 height 69
click at [679, 250] on div "Failure to comply with HIPAA can result in civil but not criminal penalties." at bounding box center [541, 224] width 441 height 52
click at [712, 327] on div "HIPAA protects the privacy and security of patient health information, provides…" at bounding box center [541, 337] width 441 height 79
click at [1038, 227] on span "False" at bounding box center [1051, 219] width 31 height 15
click at [1032, 227] on input "False" at bounding box center [1024, 221] width 14 height 12
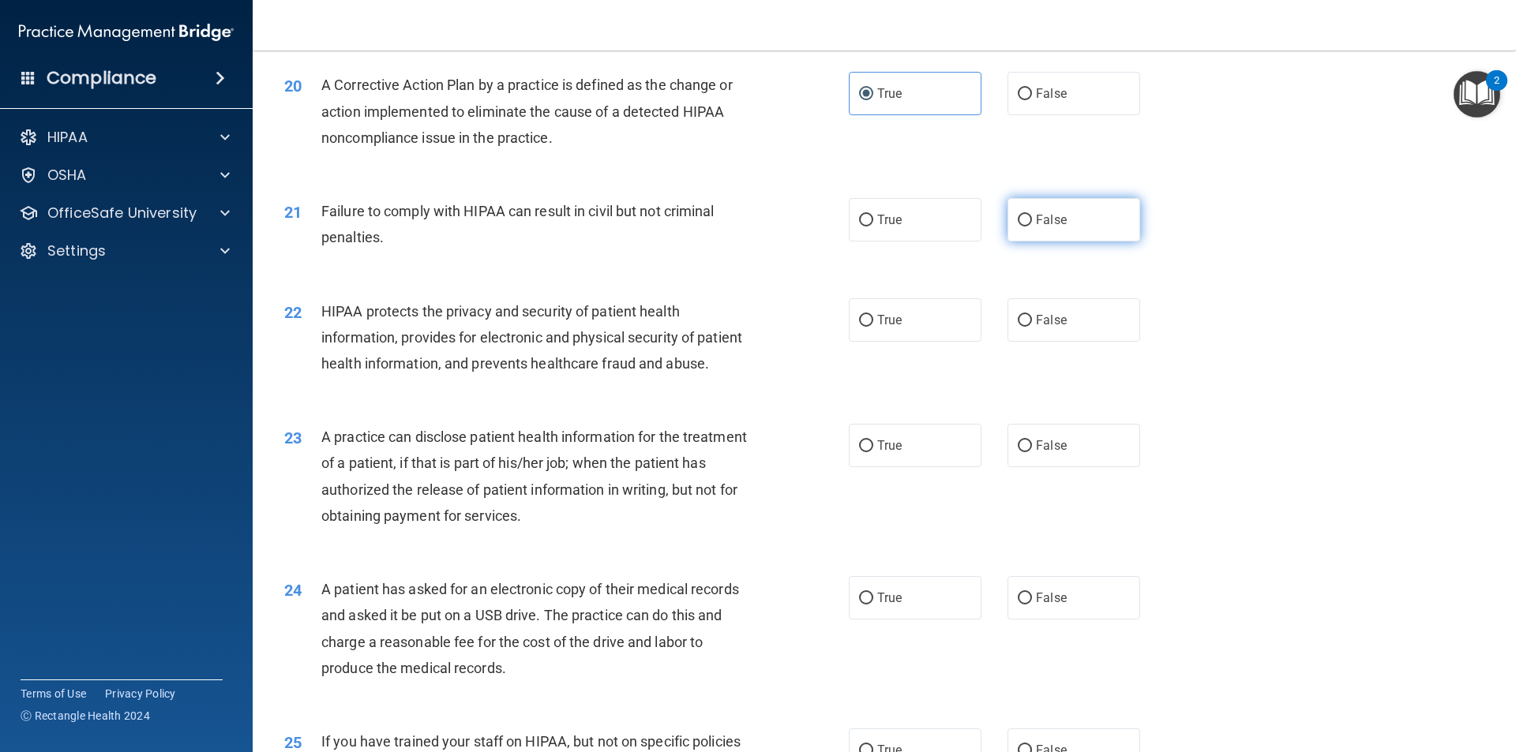
radio input "true"
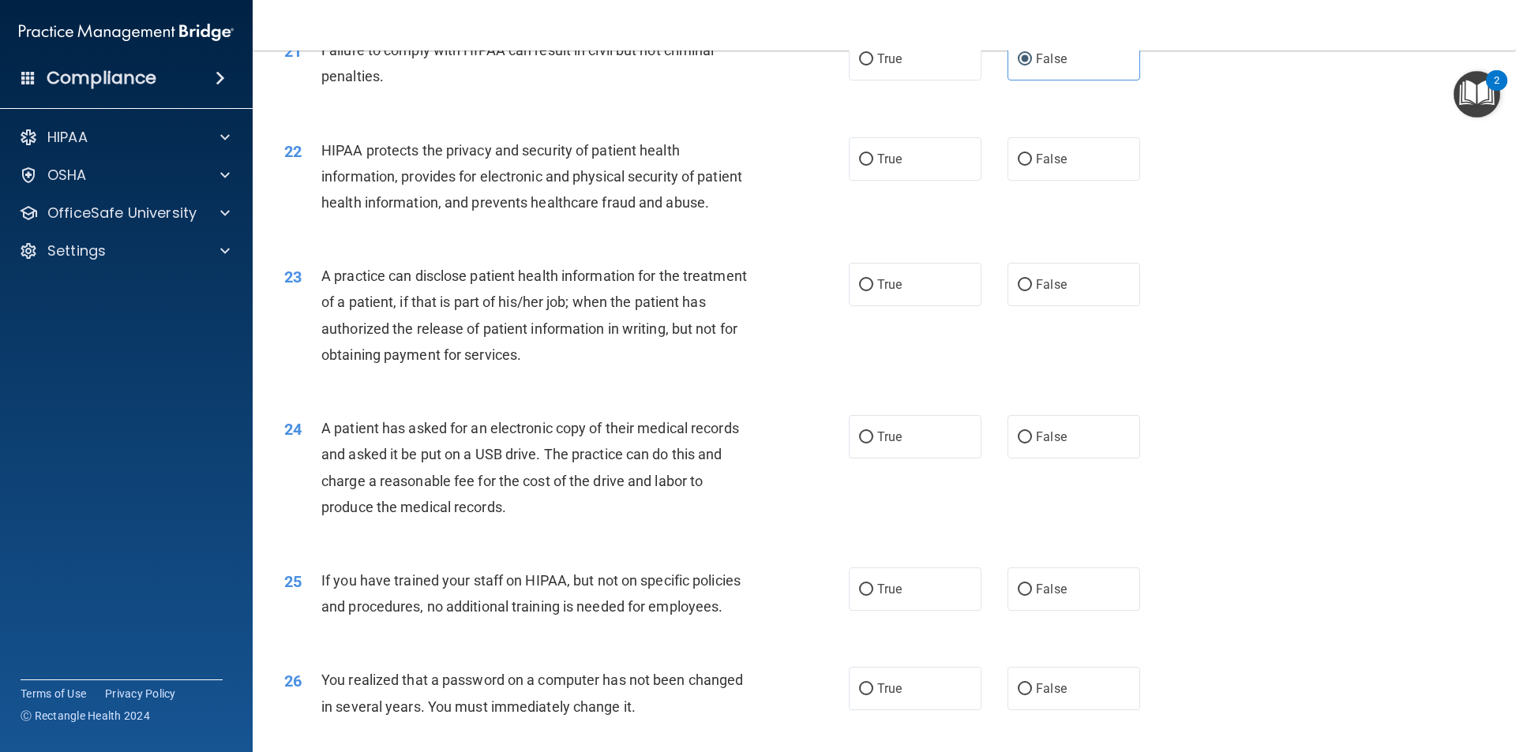
scroll to position [2352, 0]
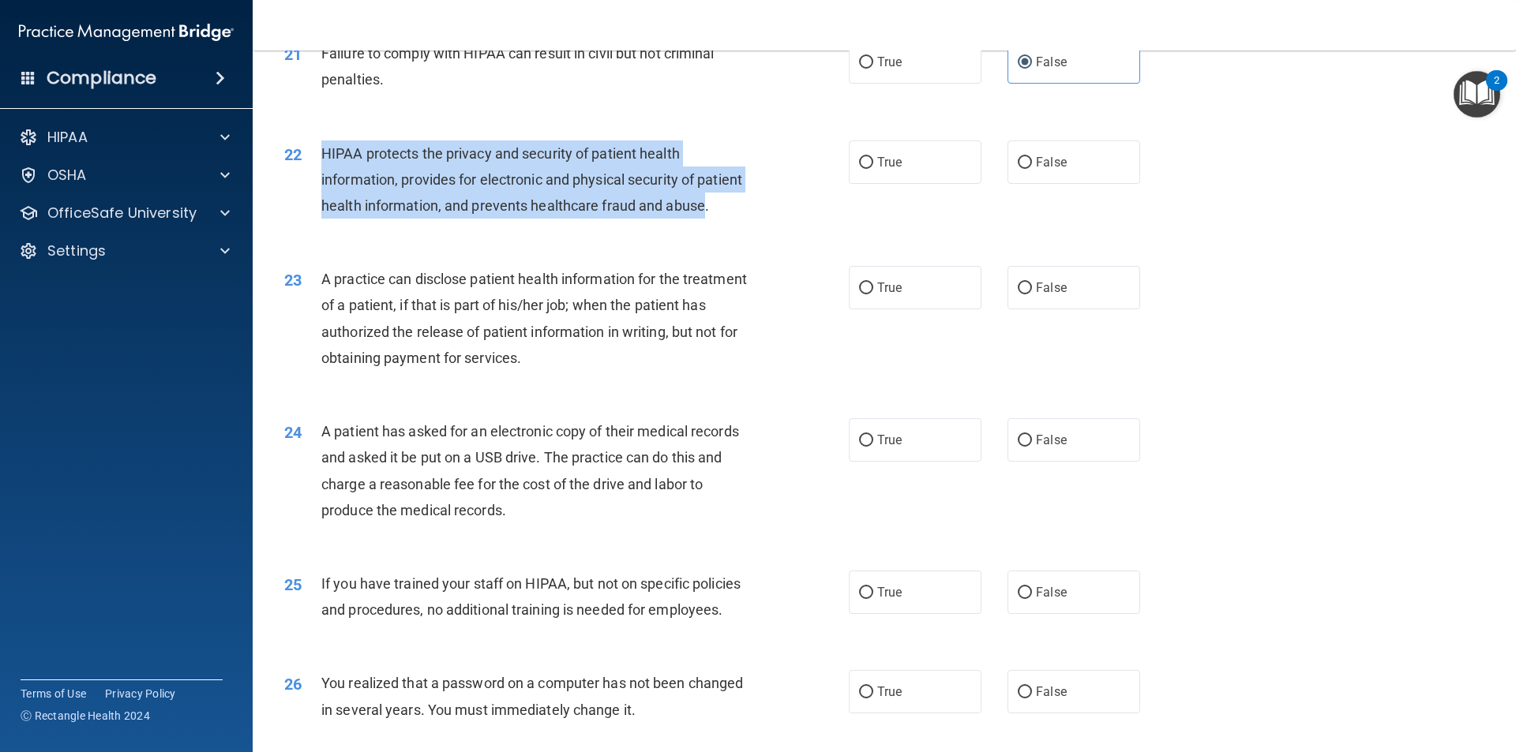
drag, startPoint x: 362, startPoint y: 262, endPoint x: 317, endPoint y: 197, distance: 79.5
click at [317, 197] on div "22 HIPAA protects the privacy and security of patient health information, provi…" at bounding box center [566, 184] width 612 height 87
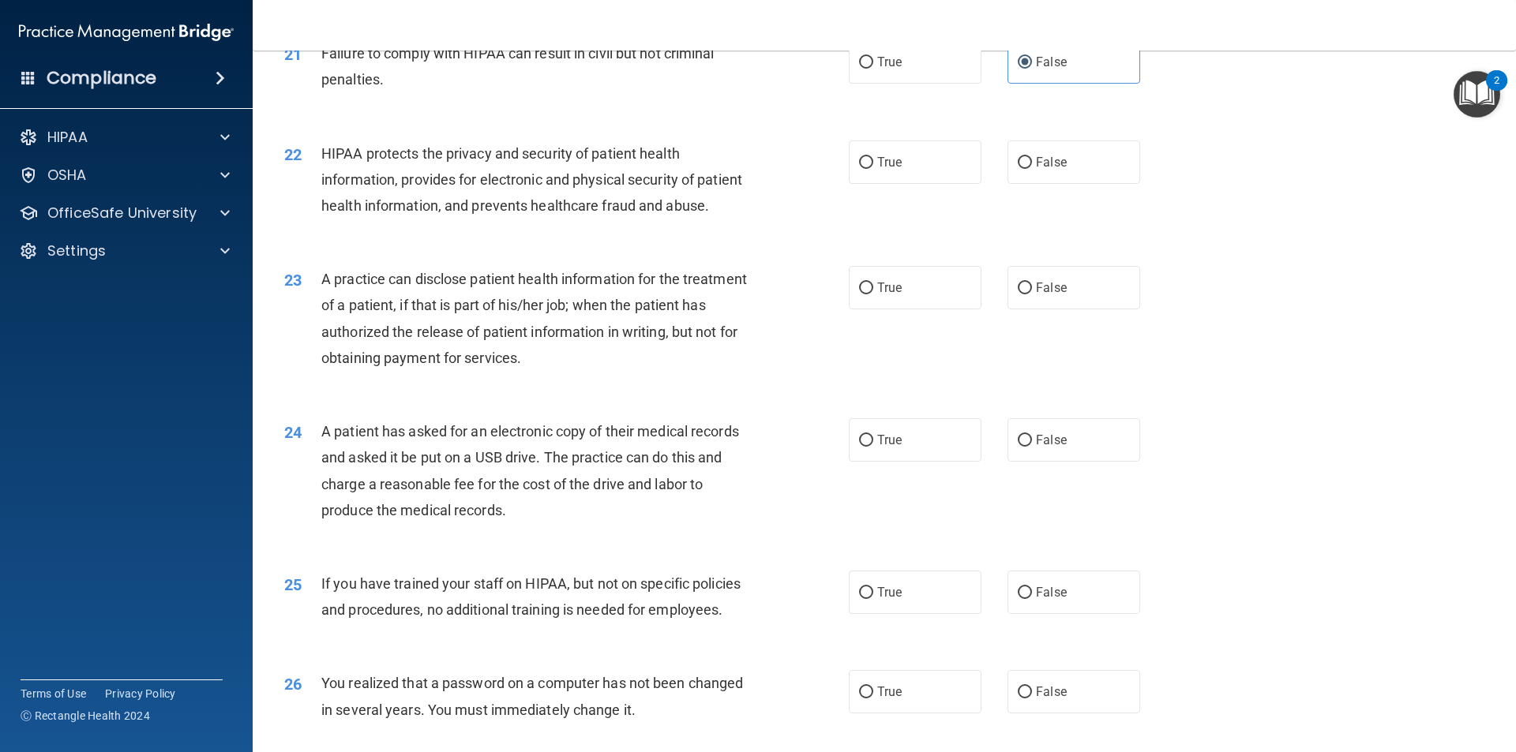
click at [892, 247] on div "22 HIPAA protects the privacy and security of patient health information, provi…" at bounding box center [883, 184] width 1223 height 126
click at [942, 184] on label "True" at bounding box center [915, 162] width 133 height 43
click at [873, 169] on input "True" at bounding box center [866, 163] width 14 height 12
radio input "true"
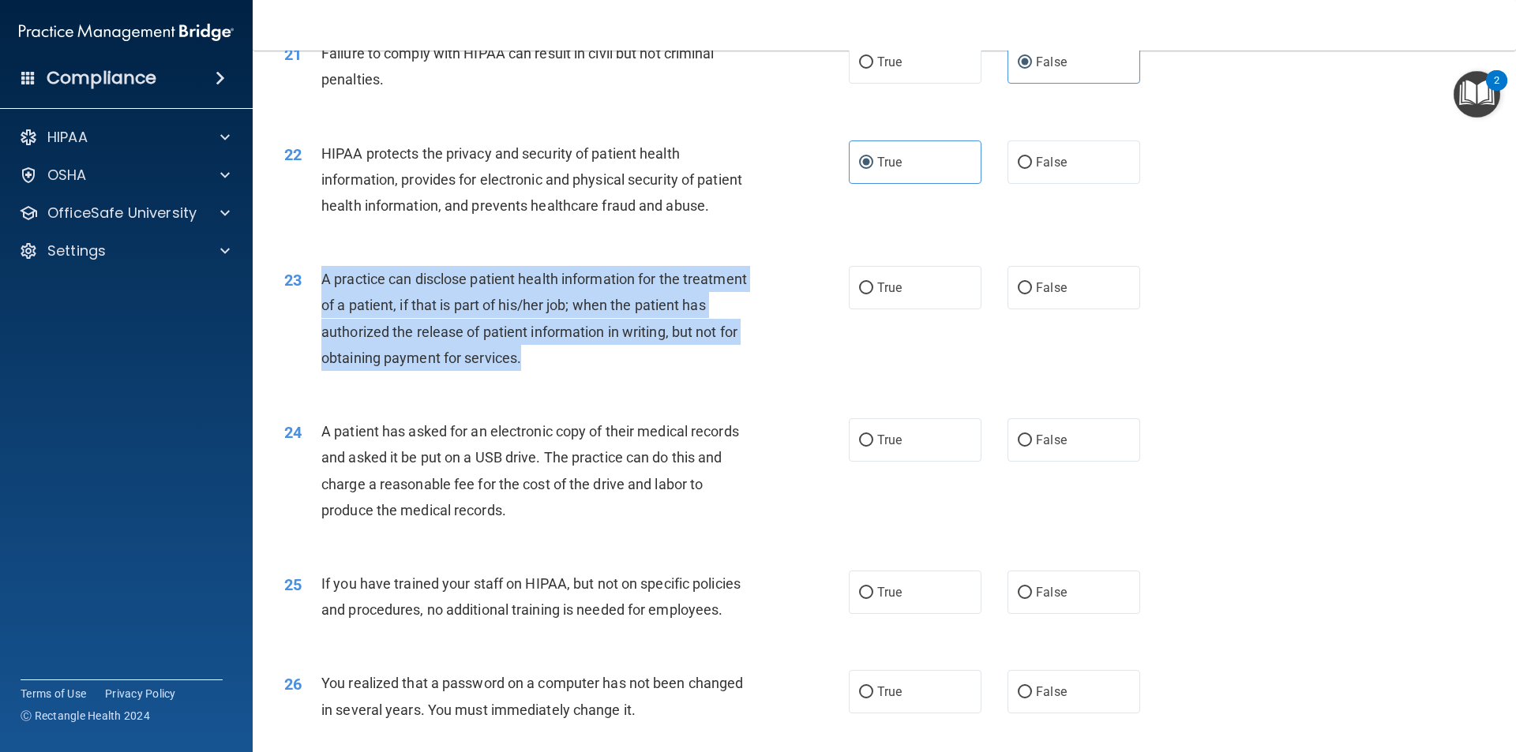
drag, startPoint x: 624, startPoint y: 413, endPoint x: 310, endPoint y: 346, distance: 321.2
click at [310, 346] on div "23 A practice can disclose patient health information for the treatment of a pa…" at bounding box center [566, 322] width 612 height 113
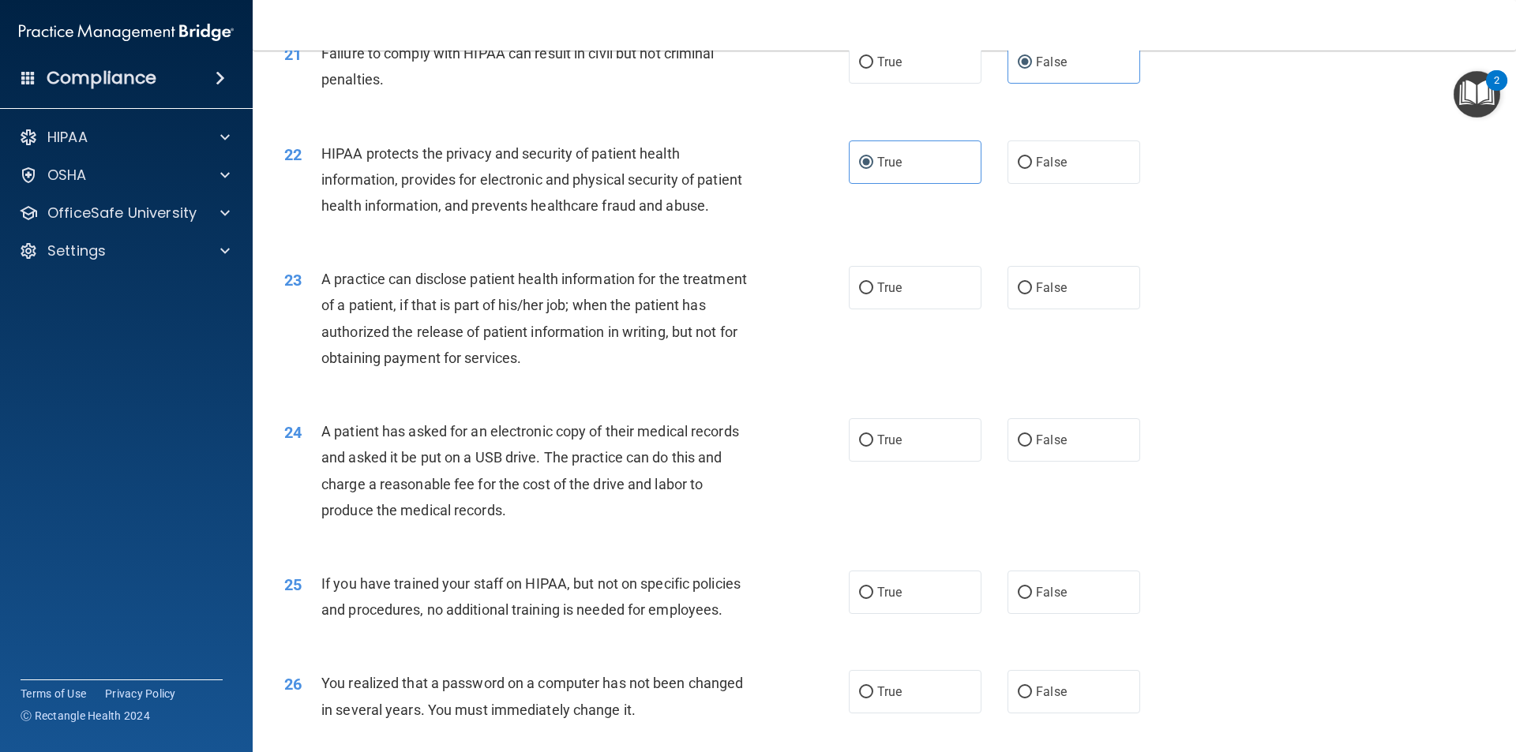
click at [832, 227] on div "22 HIPAA protects the privacy and security of patient health information, provi…" at bounding box center [566, 184] width 612 height 87
click at [1017, 294] on input "False" at bounding box center [1024, 289] width 14 height 12
radio input "true"
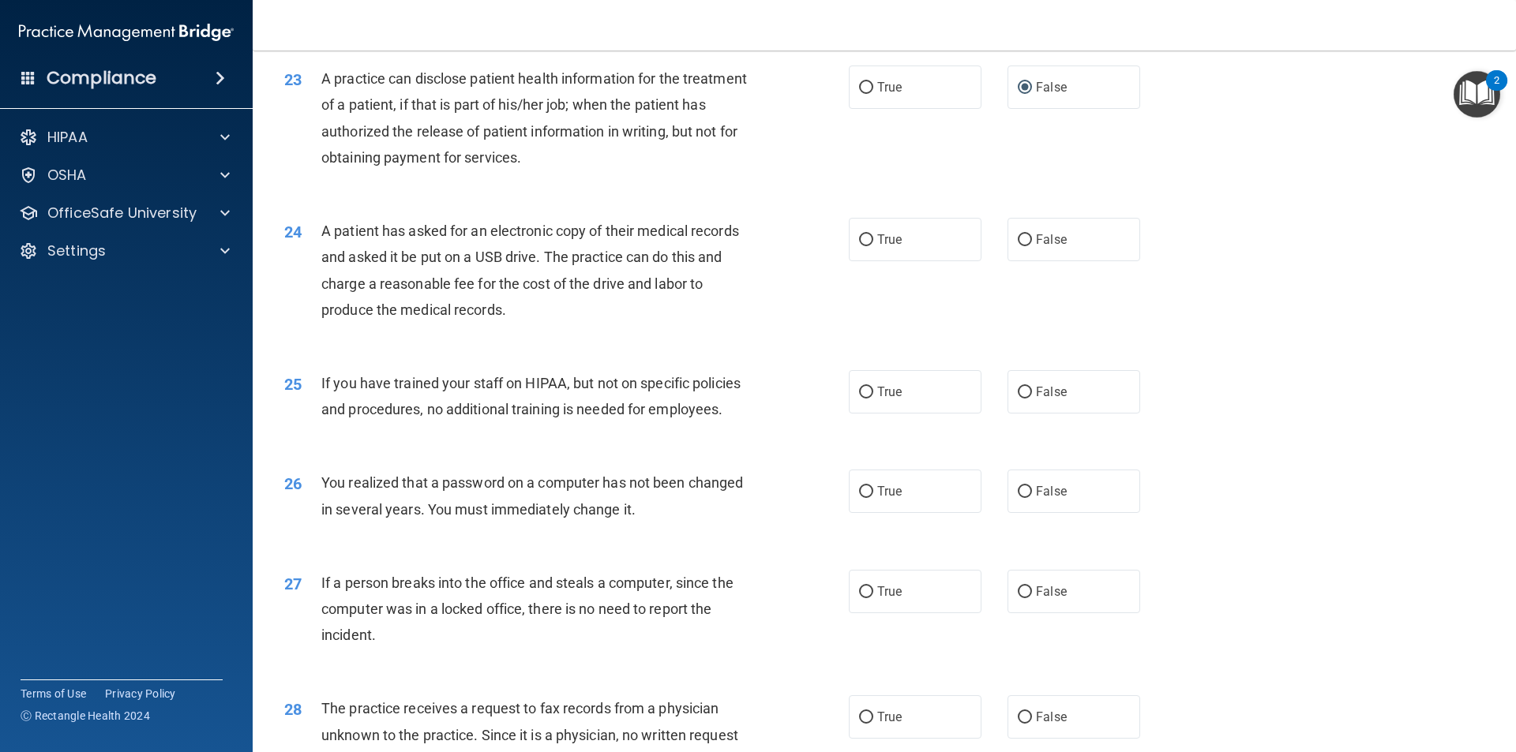
scroll to position [2589, 0]
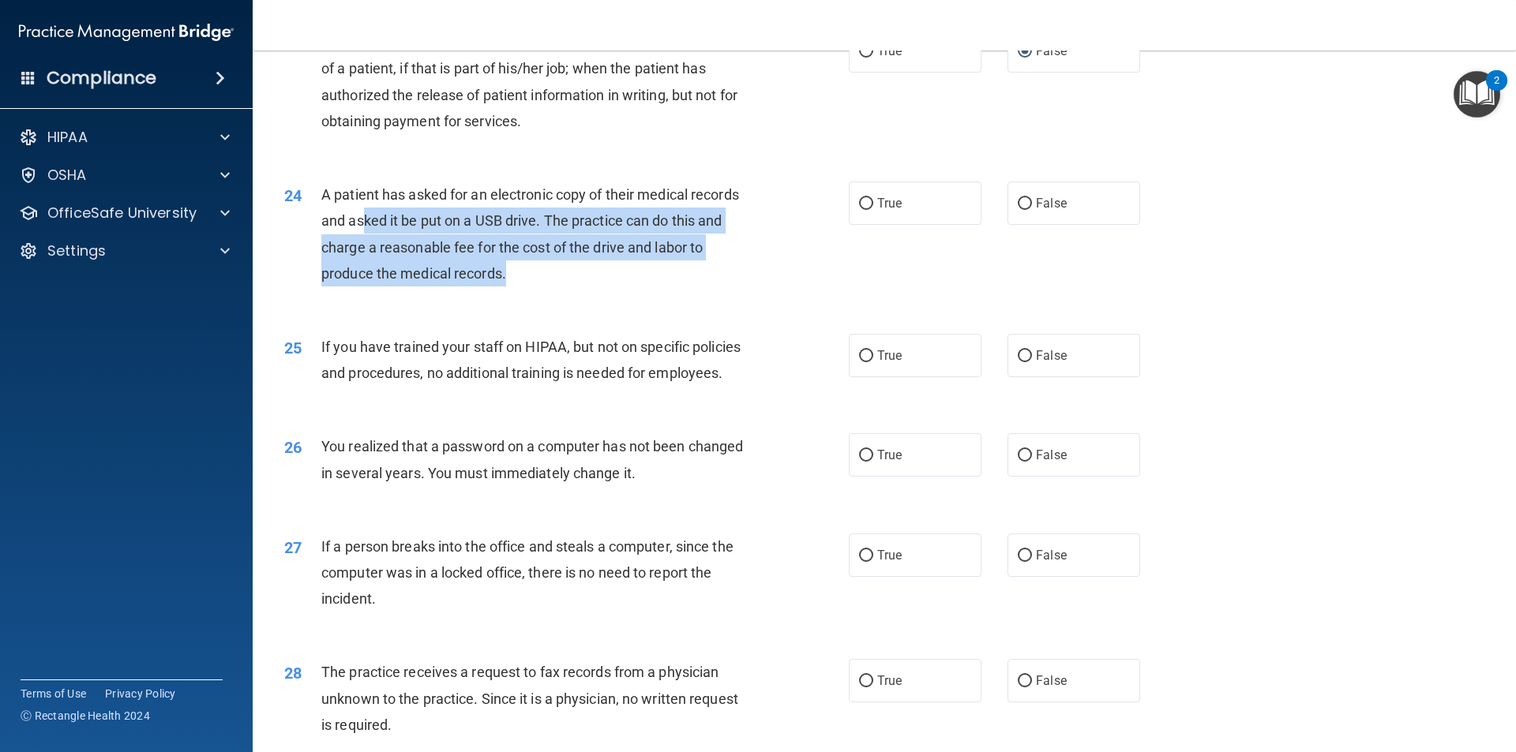
drag, startPoint x: 527, startPoint y: 327, endPoint x: 360, endPoint y: 267, distance: 177.8
click at [360, 267] on div "A patient has asked for an electronic copy of their medical records and asked i…" at bounding box center [541, 234] width 441 height 105
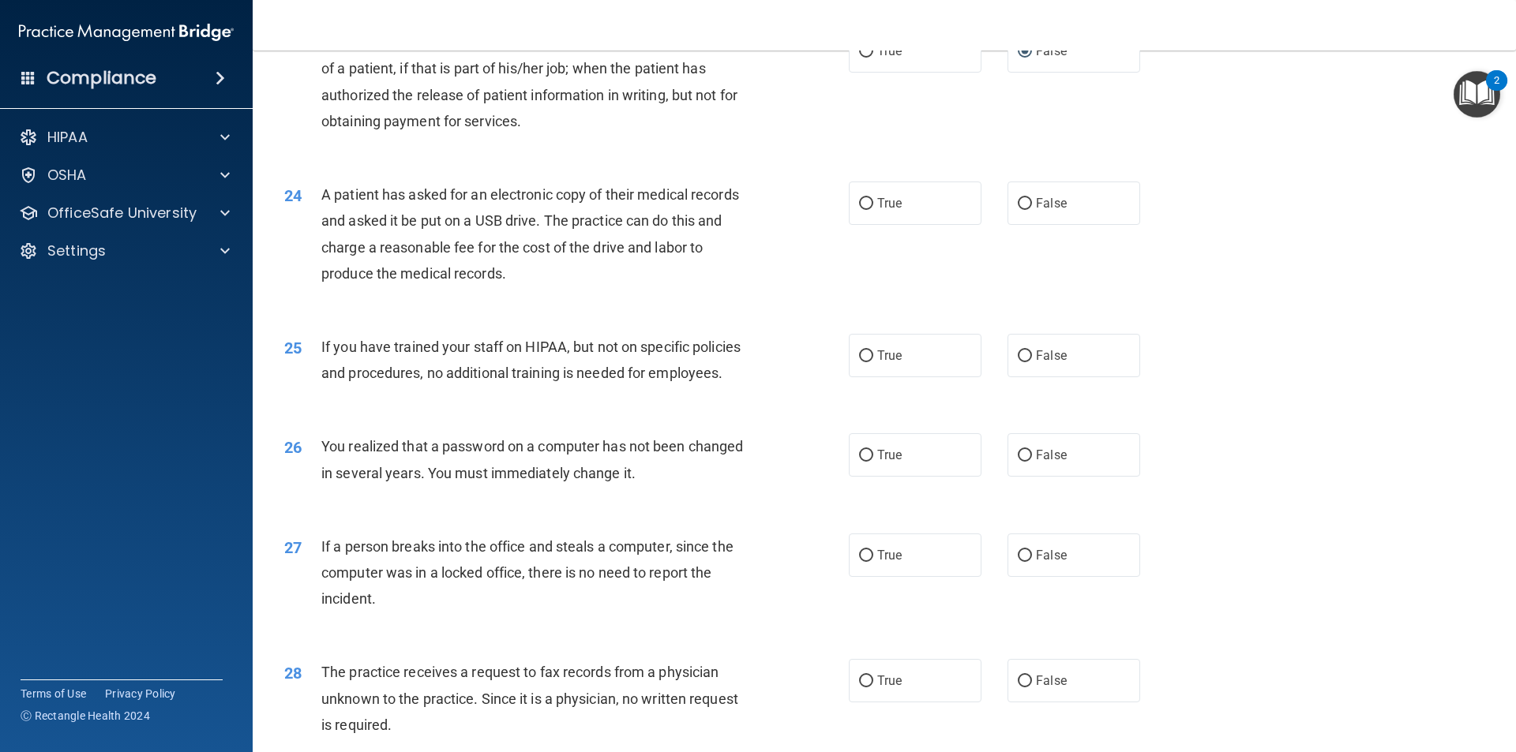
click at [350, 261] on div "A patient has asked for an electronic copy of their medical records and asked i…" at bounding box center [541, 234] width 441 height 105
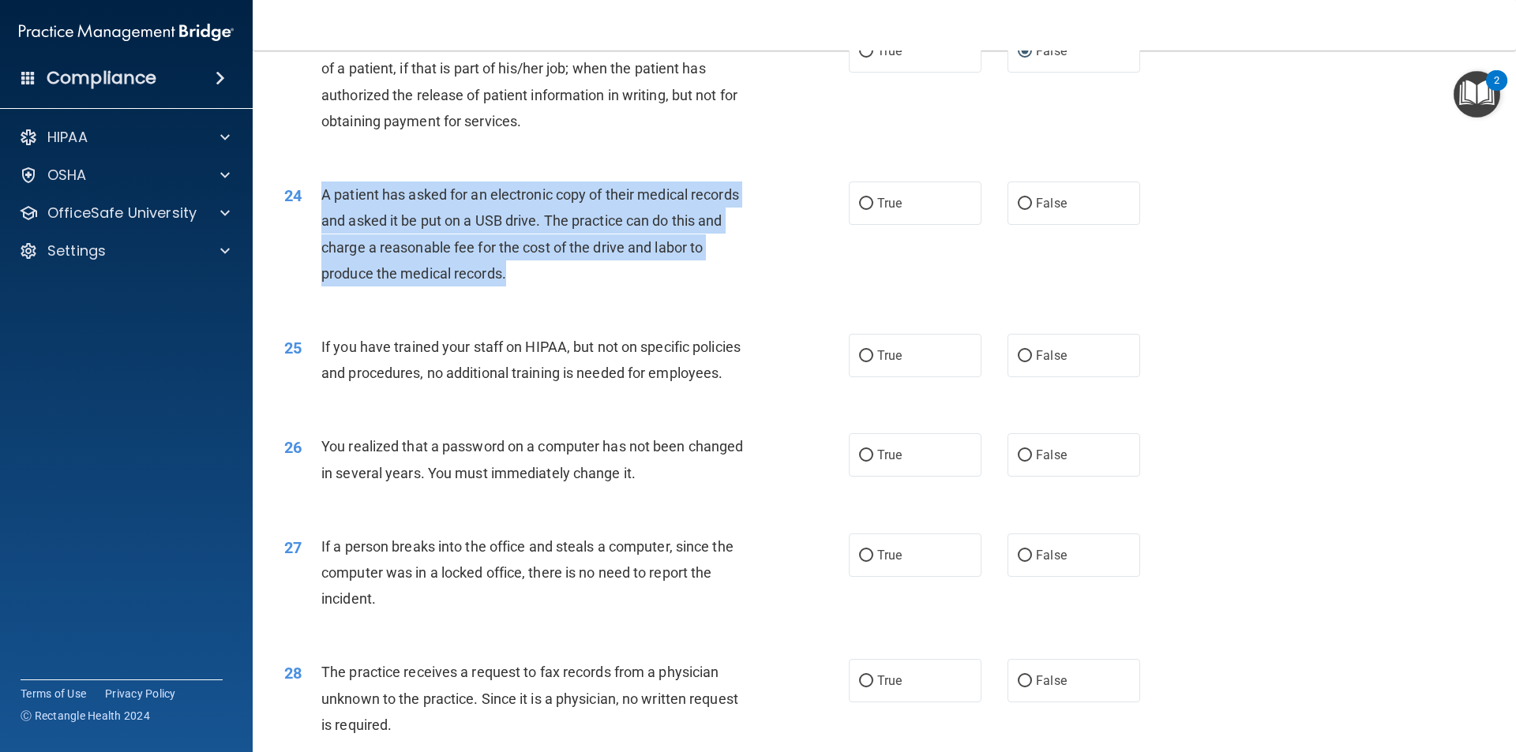
drag, startPoint x: 509, startPoint y: 327, endPoint x: 302, endPoint y: 253, distance: 219.7
click at [302, 253] on div "24 A patient has asked for an electronic copy of their medical records and aske…" at bounding box center [566, 238] width 612 height 113
click at [552, 287] on div "A patient has asked for an electronic copy of their medical records and asked i…" at bounding box center [541, 234] width 441 height 105
click at [474, 282] on span "A patient has asked for an electronic copy of their medical records and asked i…" at bounding box center [530, 234] width 418 height 96
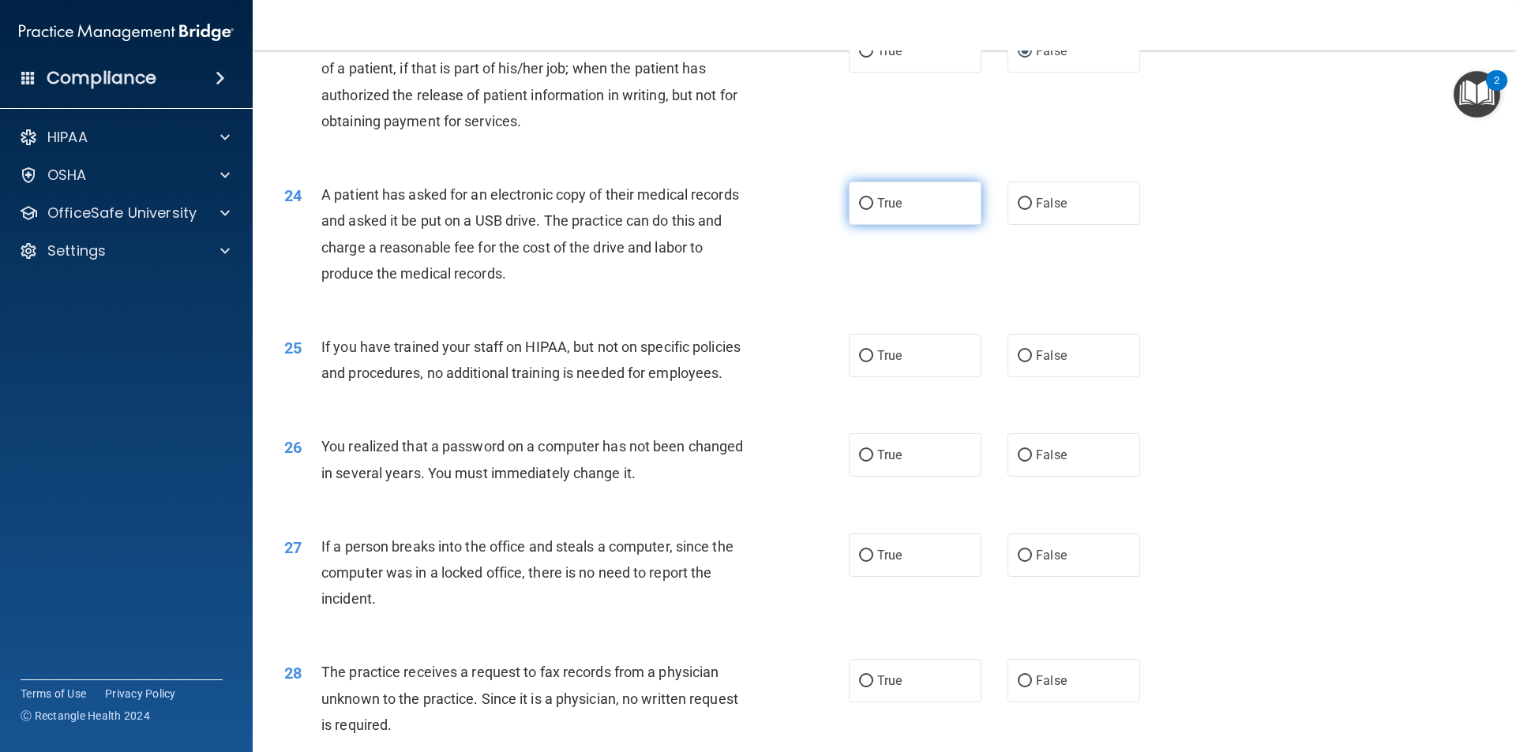
click at [891, 211] on span "True" at bounding box center [889, 203] width 24 height 15
click at [873, 210] on input "True" at bounding box center [866, 204] width 14 height 12
radio input "true"
click at [726, 314] on div "24 A patient has asked for an electronic copy of their medical records and aske…" at bounding box center [883, 238] width 1223 height 152
click at [1190, 292] on div "24 A patient has asked for an electronic copy of their medical records and aske…" at bounding box center [883, 238] width 1223 height 152
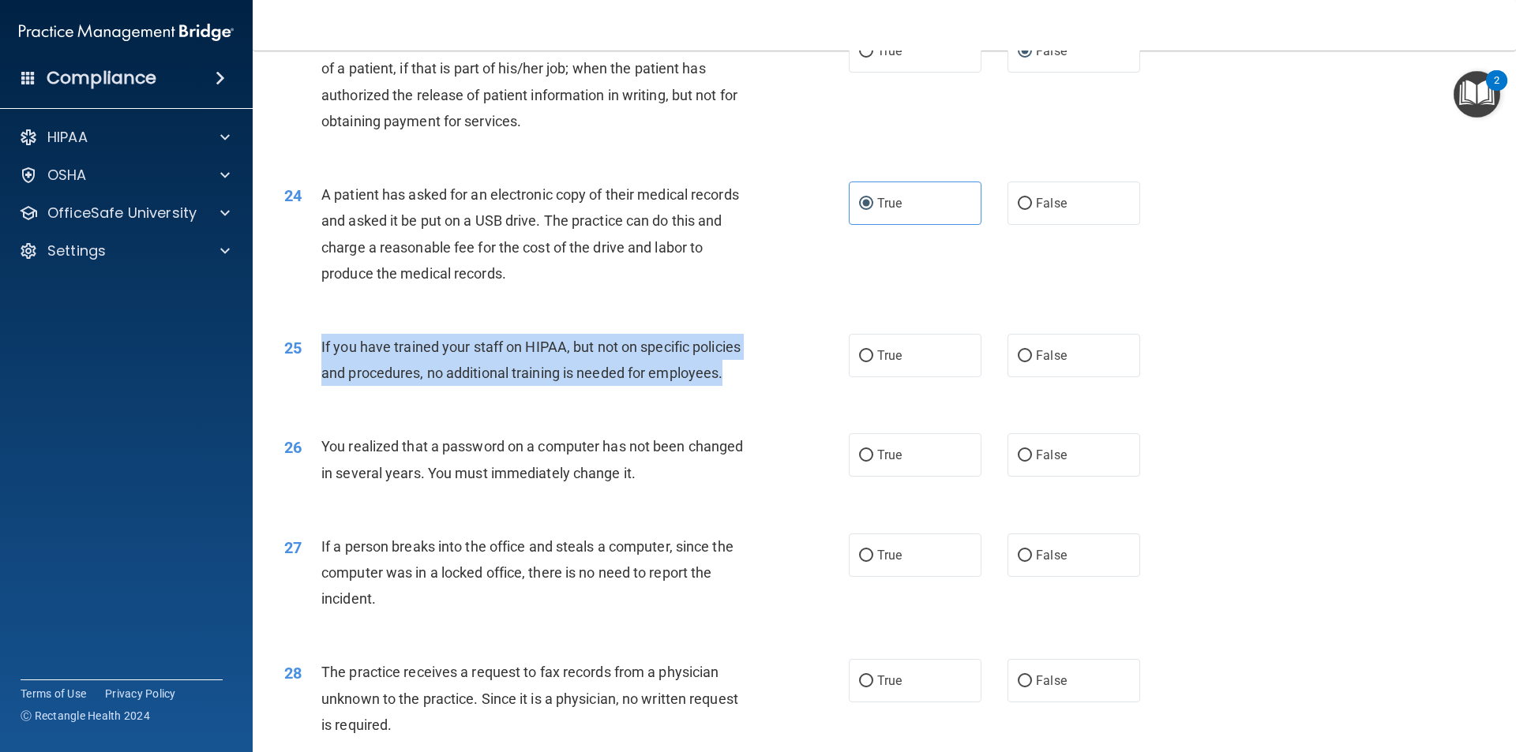
drag, startPoint x: 725, startPoint y: 429, endPoint x: 305, endPoint y: 396, distance: 422.0
click at [305, 394] on div "25 If you have trained your staff on HIPAA, but not on specific policies and pr…" at bounding box center [566, 364] width 612 height 60
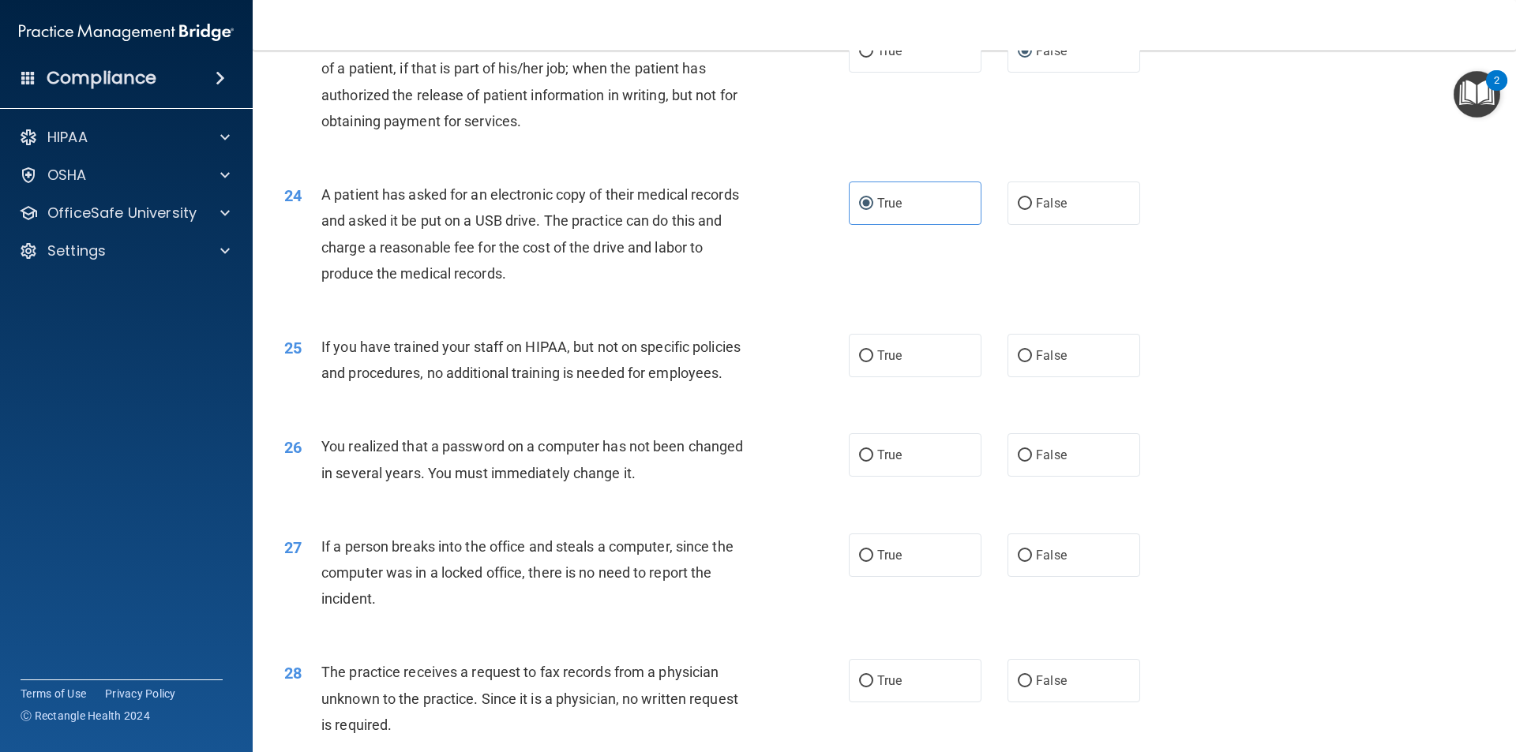
click at [762, 294] on div "24 A patient has asked for an electronic copy of their medical records and aske…" at bounding box center [566, 238] width 612 height 113
click at [1085, 377] on label "False" at bounding box center [1073, 355] width 133 height 43
click at [1032, 362] on input "False" at bounding box center [1024, 356] width 14 height 12
radio input "true"
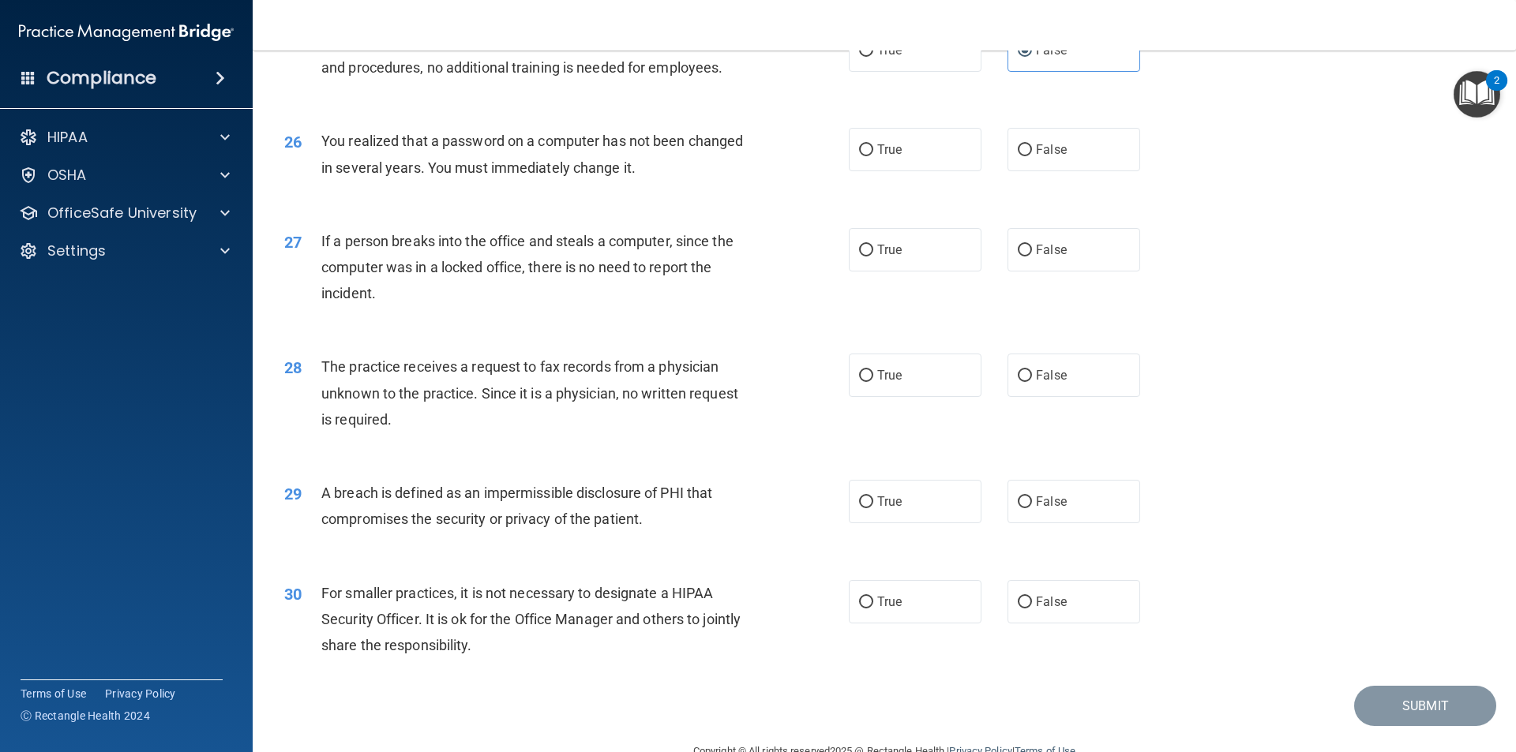
scroll to position [2905, 0]
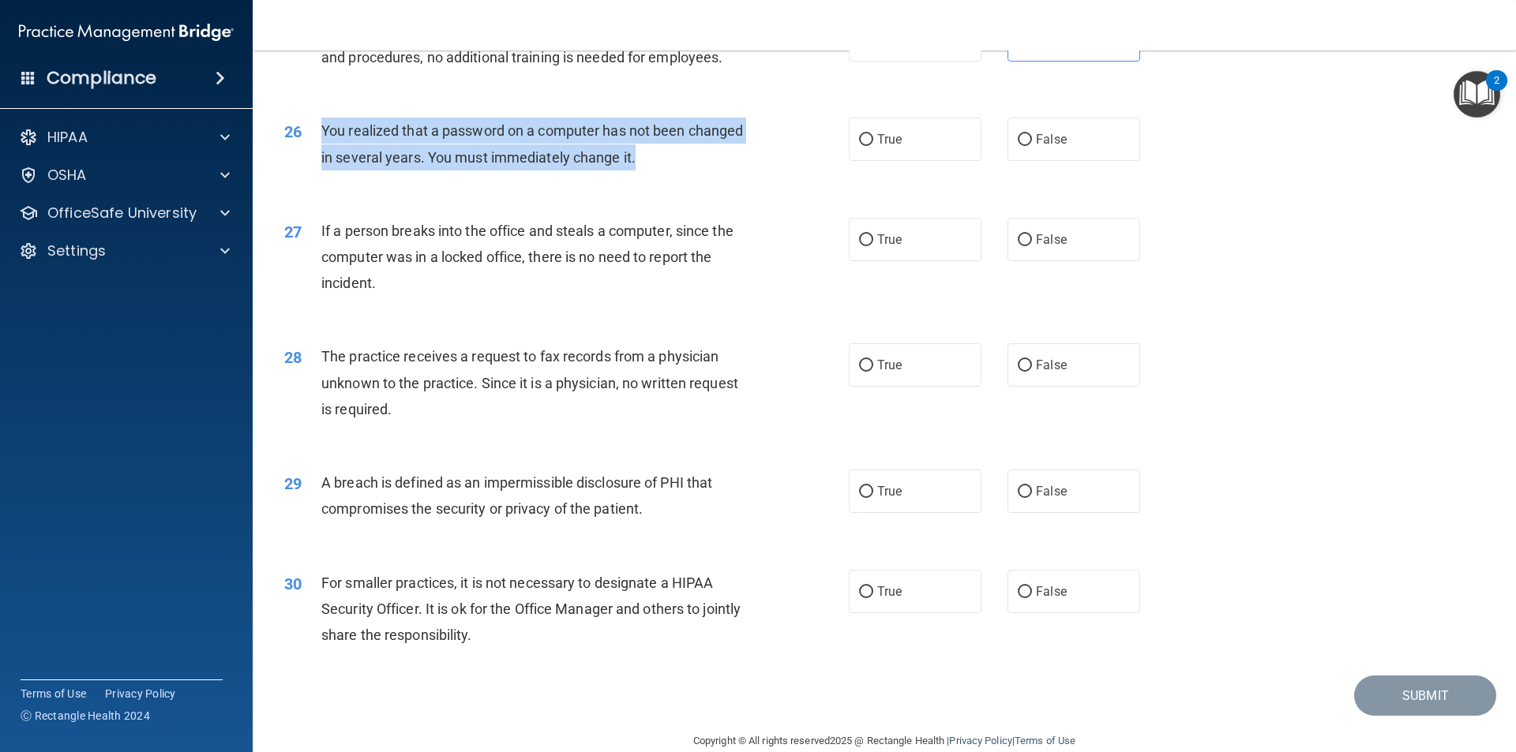
drag, startPoint x: 637, startPoint y: 214, endPoint x: 314, endPoint y: 202, distance: 323.1
click at [314, 178] on div "26 You realized that a password on a computer has not been changed in several y…" at bounding box center [566, 148] width 612 height 60
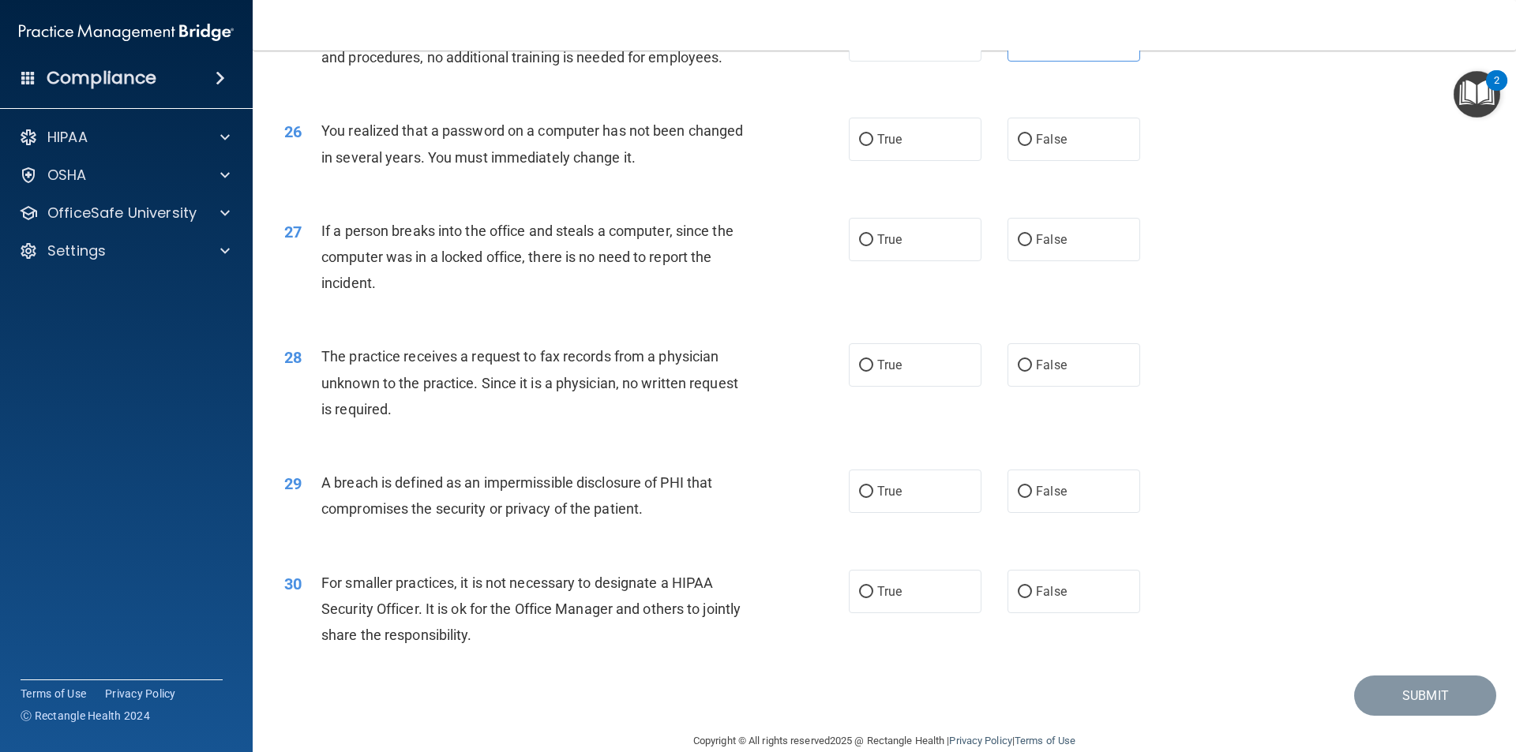
click at [766, 287] on div "27 If a person breaks into the office and steals a computer, since the computer…" at bounding box center [566, 261] width 612 height 87
click at [1032, 161] on label "False" at bounding box center [1073, 139] width 133 height 43
click at [1032, 146] on input "False" at bounding box center [1024, 140] width 14 height 12
radio input "true"
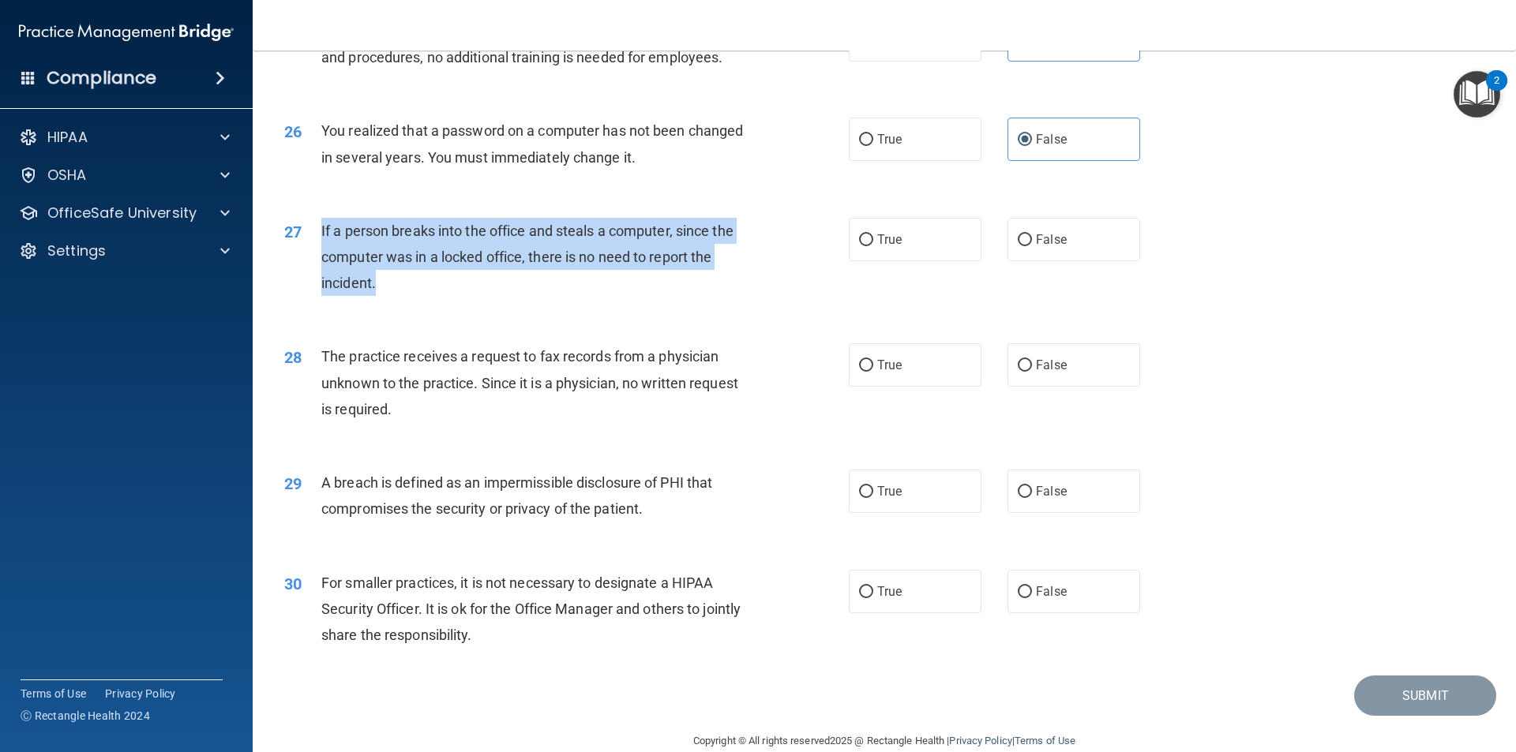
drag, startPoint x: 412, startPoint y: 335, endPoint x: 318, endPoint y: 281, distance: 108.2
click at [318, 281] on div "27 If a person breaks into the office and steals a computer, since the computer…" at bounding box center [566, 261] width 612 height 87
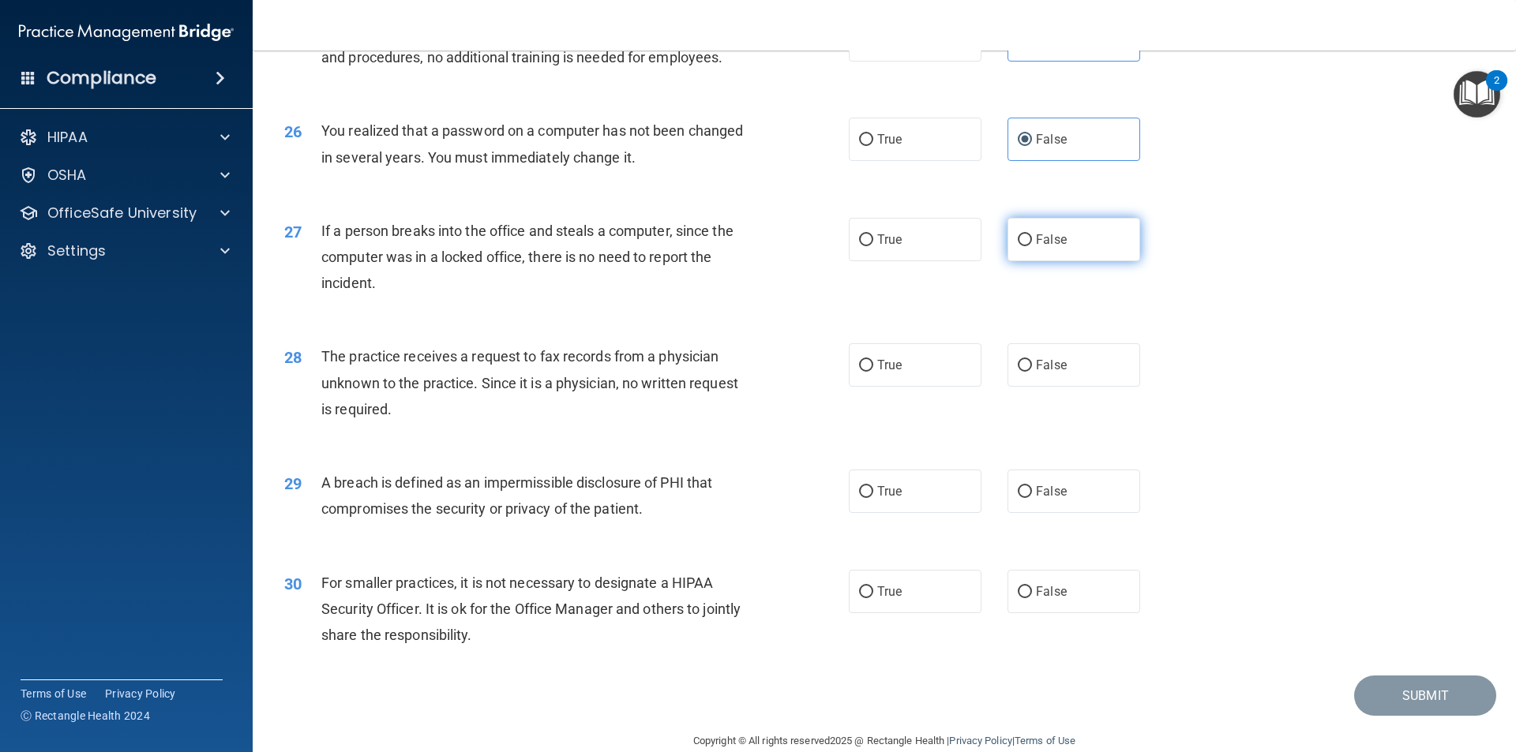
click at [1007, 261] on label "False" at bounding box center [1073, 239] width 133 height 43
click at [1017, 246] on input "False" at bounding box center [1024, 240] width 14 height 12
radio input "true"
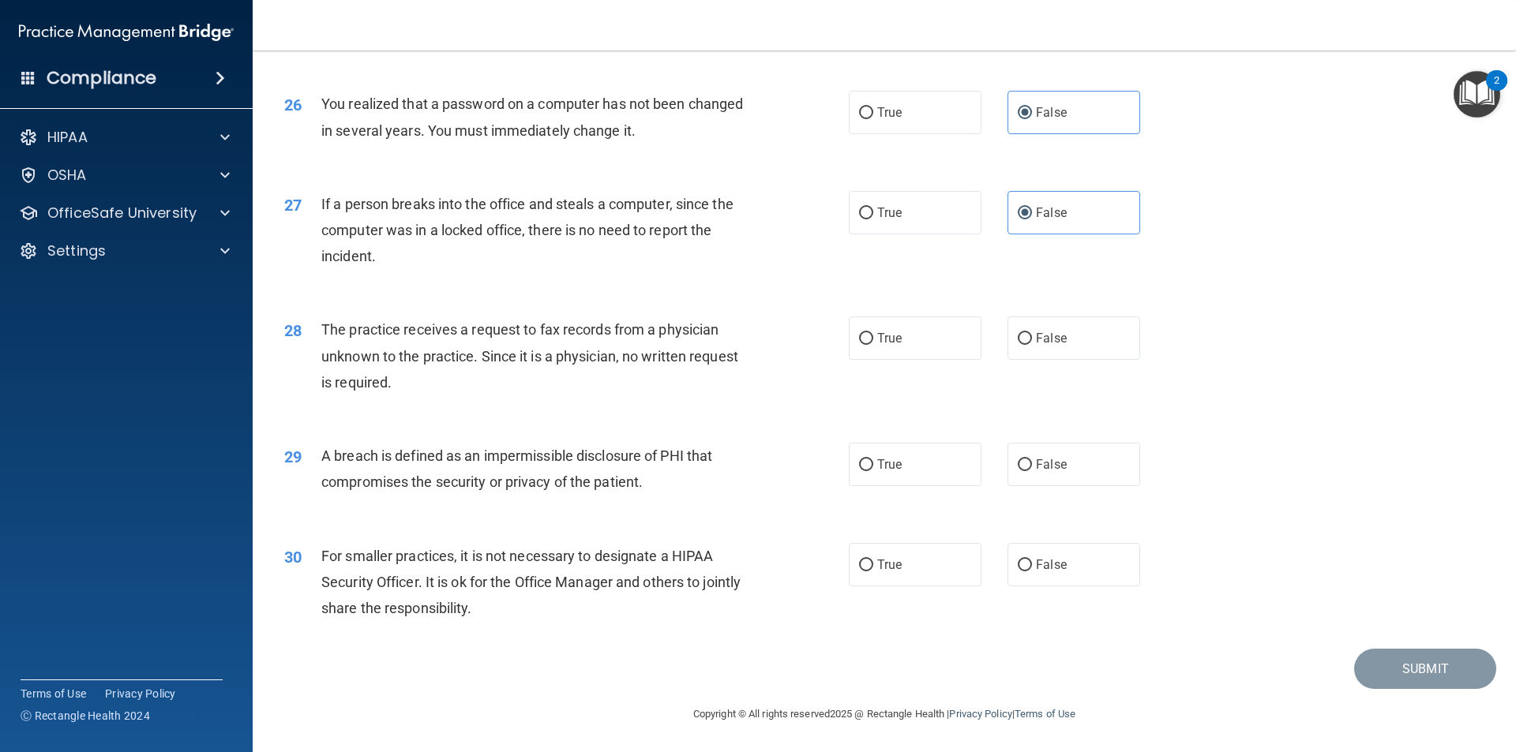
scroll to position [2984, 0]
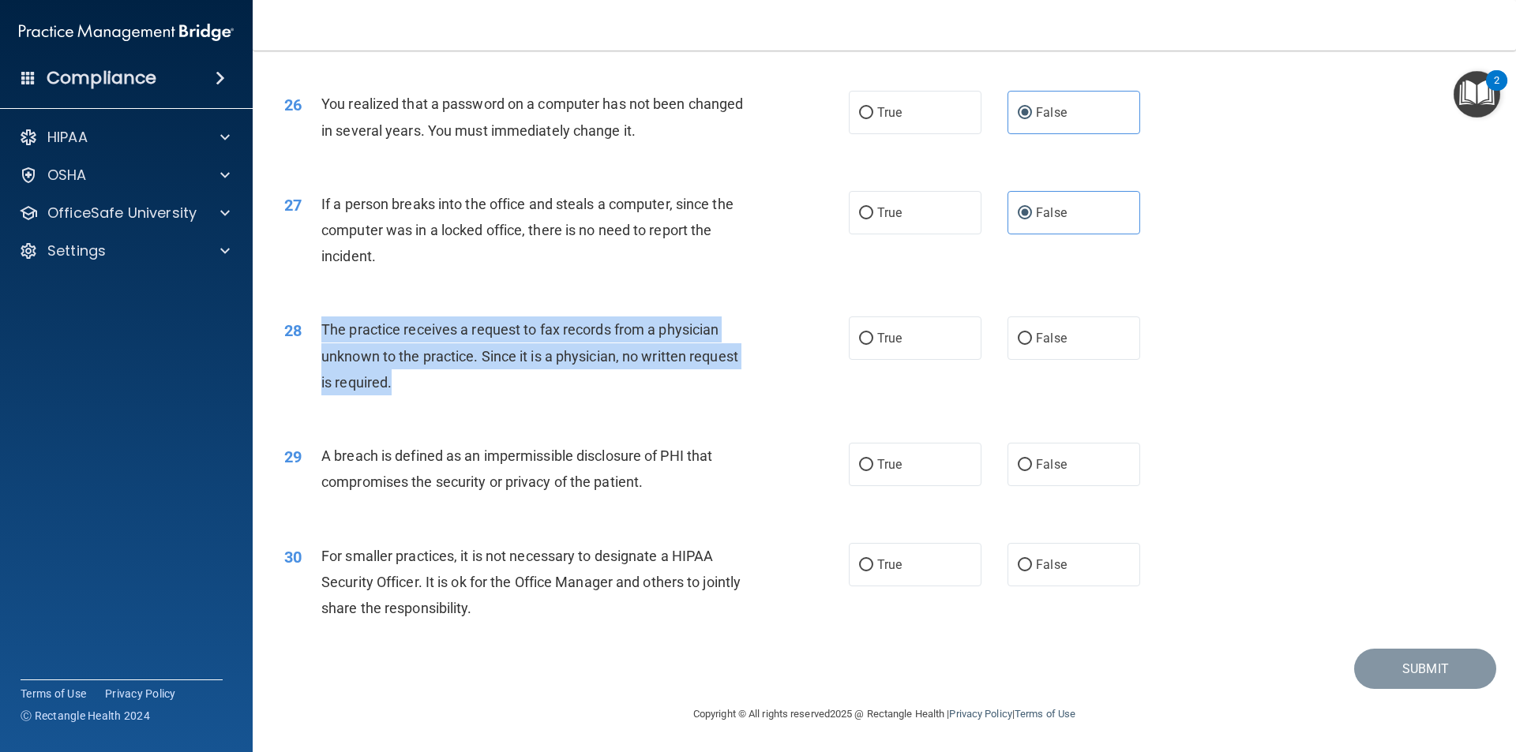
drag, startPoint x: 406, startPoint y: 384, endPoint x: 330, endPoint y: 331, distance: 92.9
click at [324, 328] on div "The practice receives a request to fax records from a physician unknown to the …" at bounding box center [541, 356] width 441 height 79
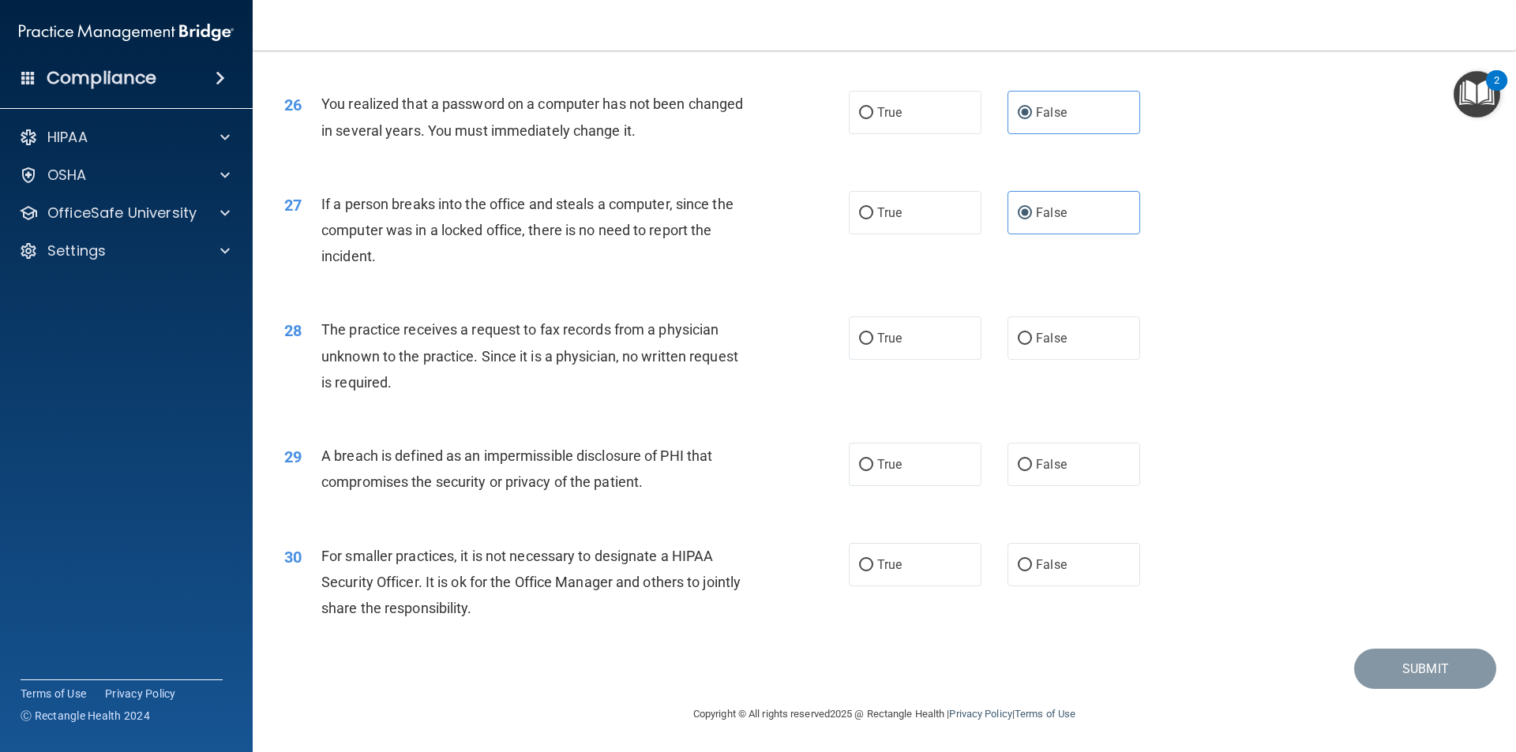
click at [771, 427] on div "29 A breach is defined as an impermissible disclosure of PHI that compromises t…" at bounding box center [883, 472] width 1223 height 99
click at [1036, 337] on span "False" at bounding box center [1051, 338] width 31 height 15
click at [1032, 337] on input "False" at bounding box center [1024, 339] width 14 height 12
radio input "true"
click at [1025, 467] on label "False" at bounding box center [1073, 464] width 133 height 43
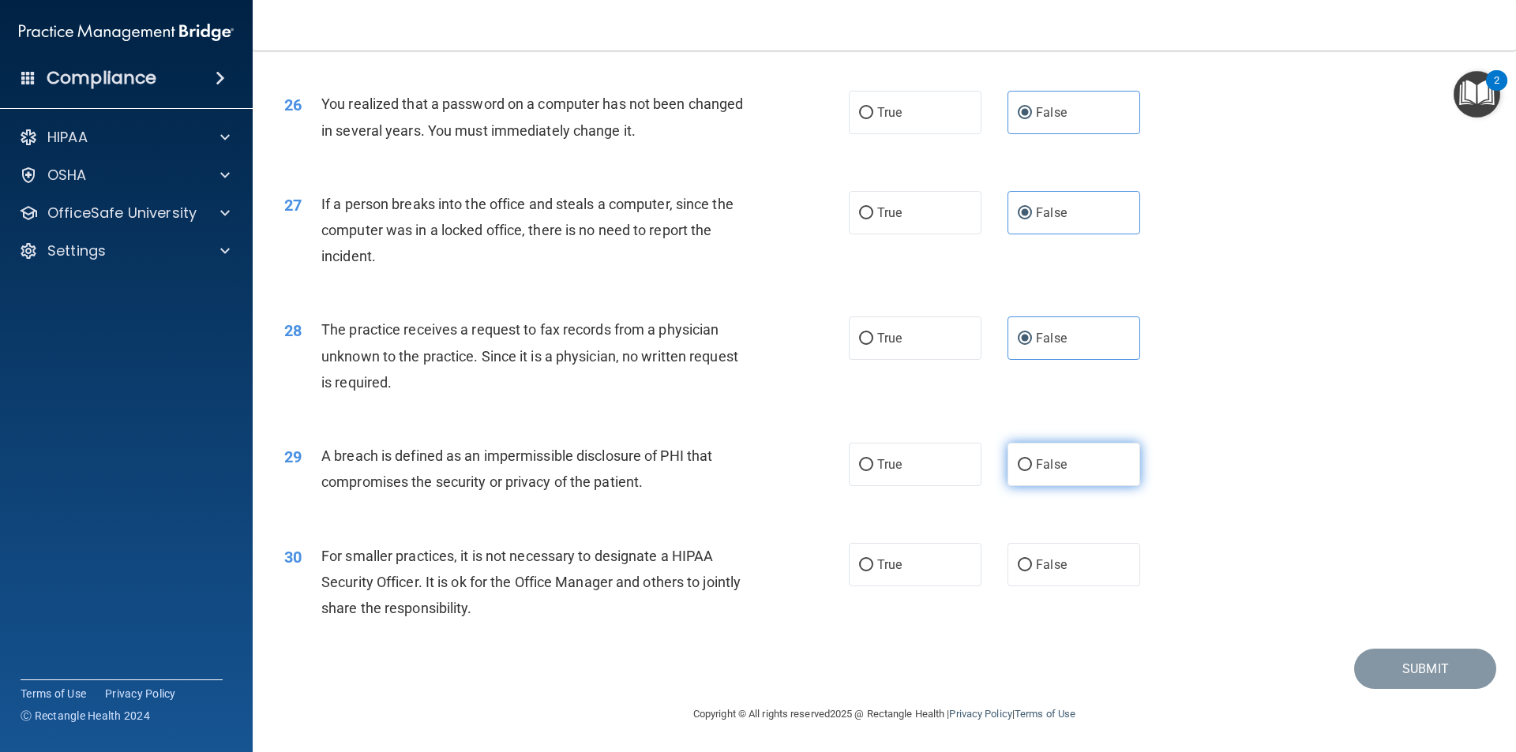
click at [1025, 467] on input "False" at bounding box center [1024, 465] width 14 height 12
radio input "true"
click at [1054, 556] on label "False" at bounding box center [1073, 564] width 133 height 43
click at [1032, 560] on input "False" at bounding box center [1024, 566] width 14 height 12
radio input "true"
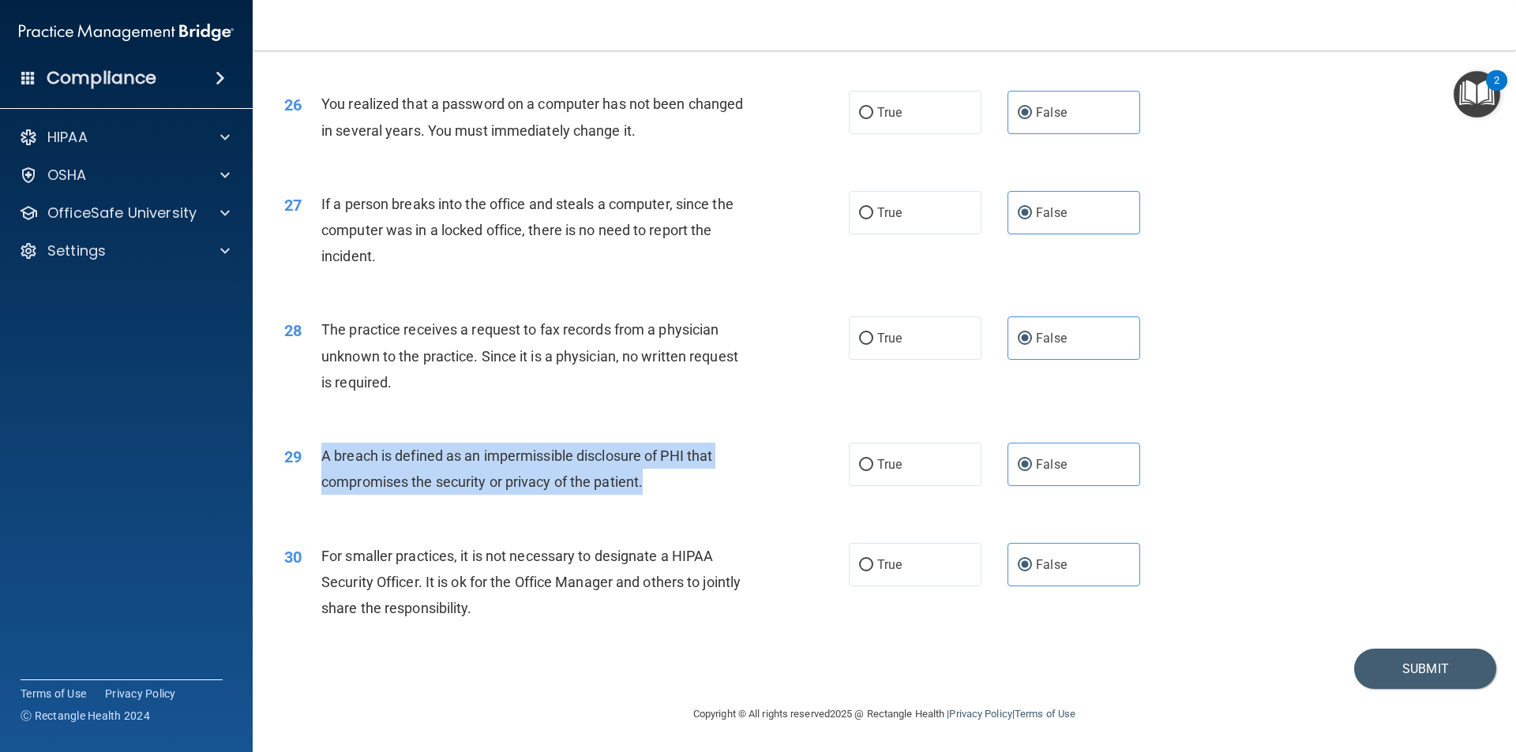
drag, startPoint x: 677, startPoint y: 481, endPoint x: 312, endPoint y: 444, distance: 367.3
click at [312, 444] on div "29 A breach is defined as an impermissible disclosure of PHI that compromises t…" at bounding box center [566, 473] width 612 height 60
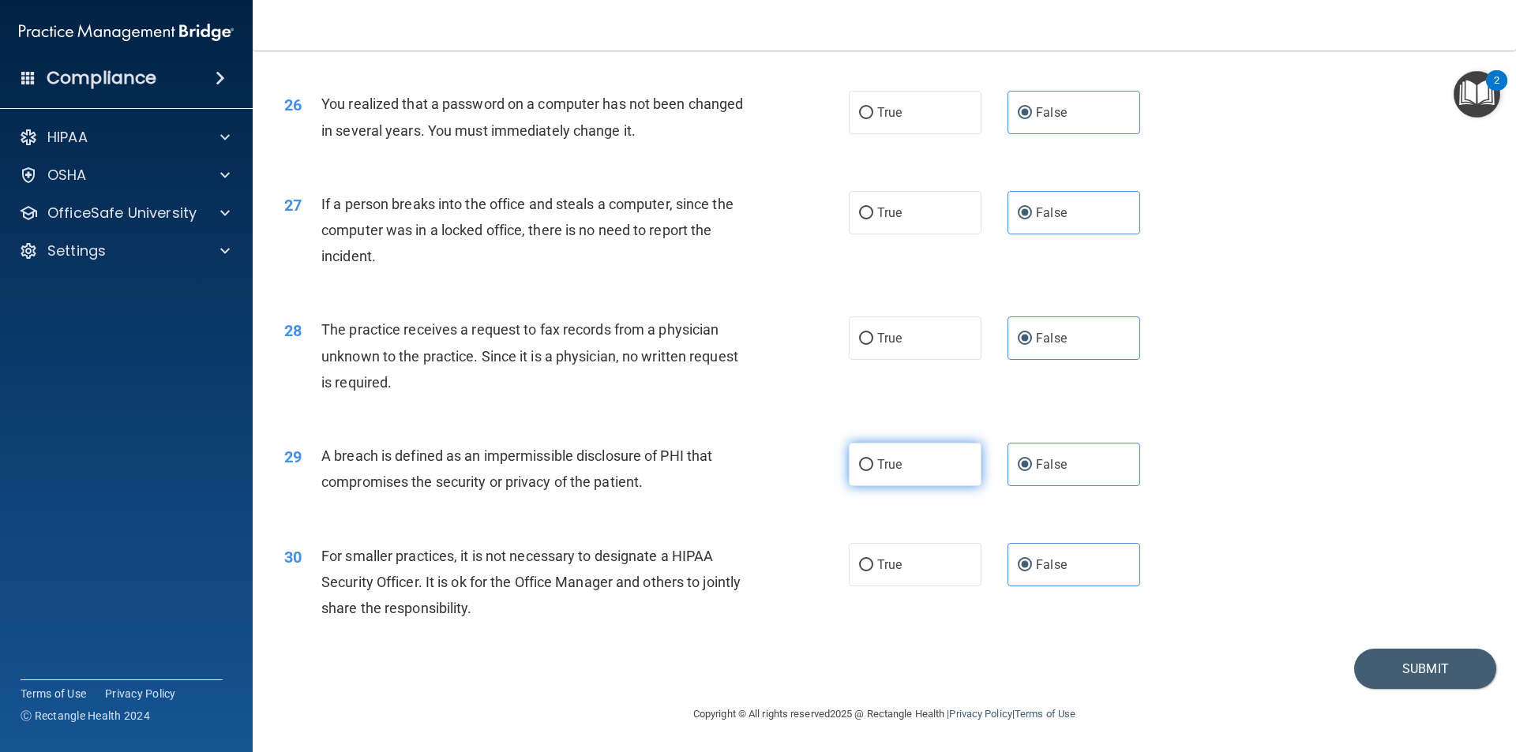
click at [878, 472] on span "True" at bounding box center [889, 464] width 24 height 15
click at [873, 471] on input "True" at bounding box center [866, 465] width 14 height 12
radio input "true"
radio input "false"
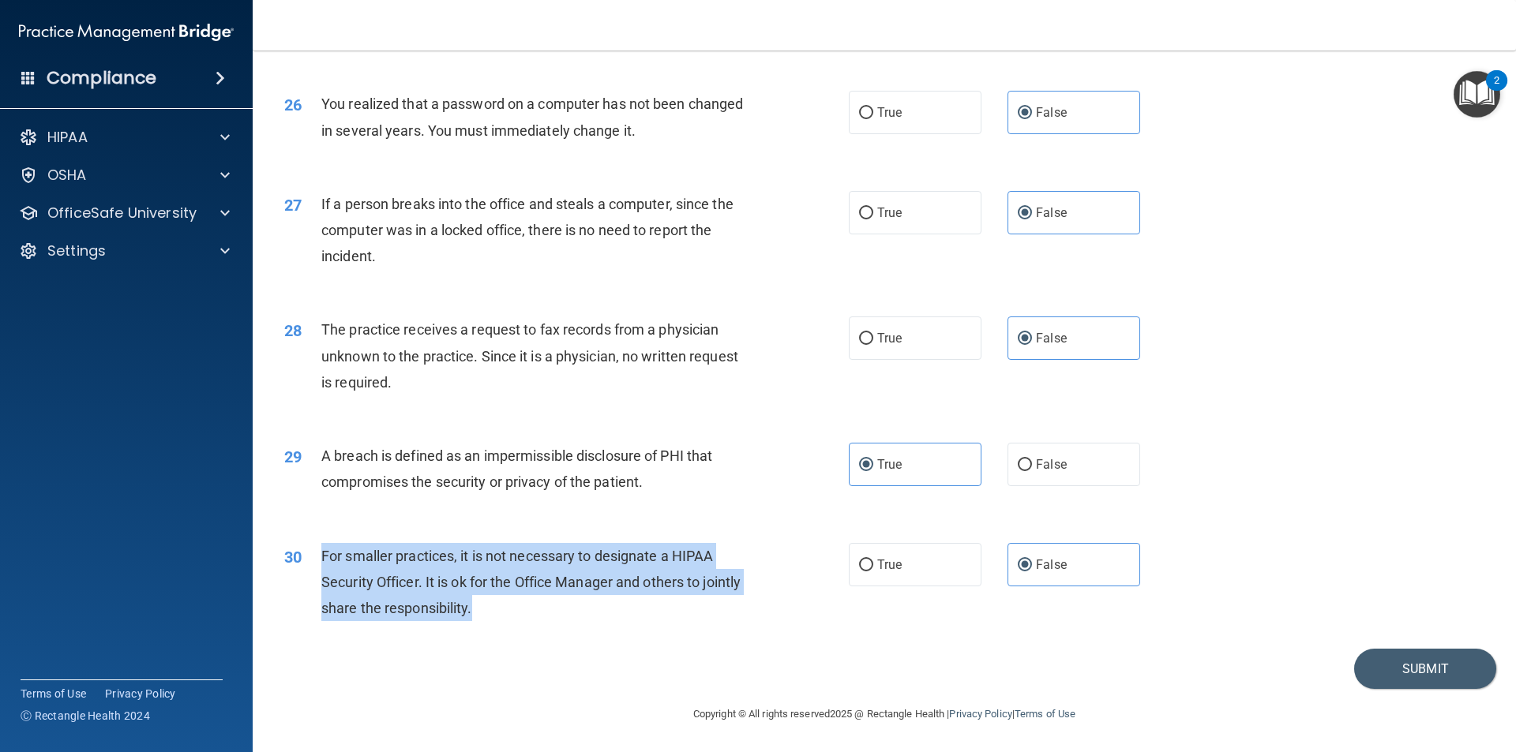
drag, startPoint x: 565, startPoint y: 605, endPoint x: 324, endPoint y: 548, distance: 247.5
click at [324, 548] on div "For smaller practices, it is not necessary to designate a HIPAA Security Office…" at bounding box center [541, 582] width 441 height 79
click at [1500, 599] on main "- The HIPAA Quiz This quiz doesn’t expire until . Are you sure you want to take…" at bounding box center [884, 402] width 1263 height 702
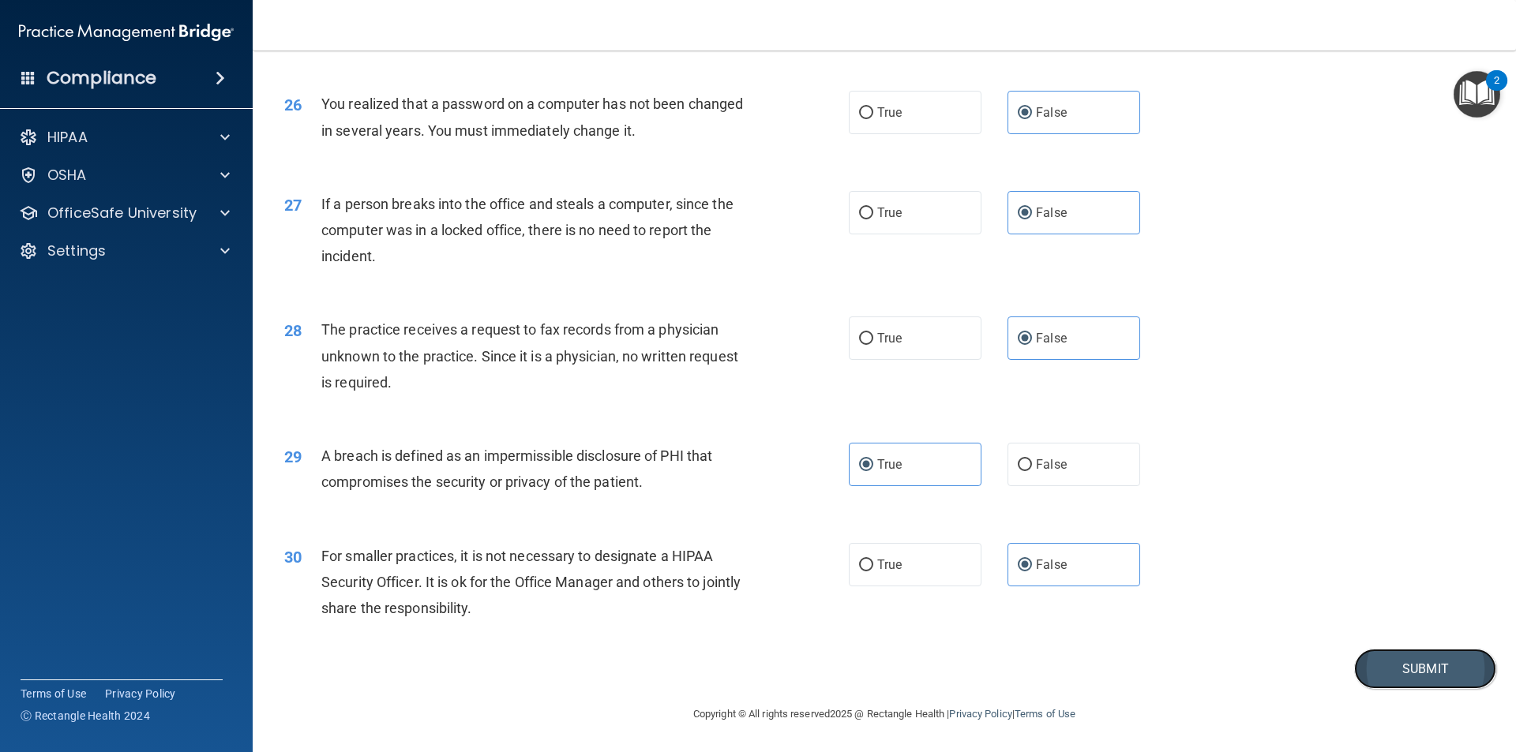
click at [1433, 679] on button "Submit" at bounding box center [1425, 669] width 142 height 40
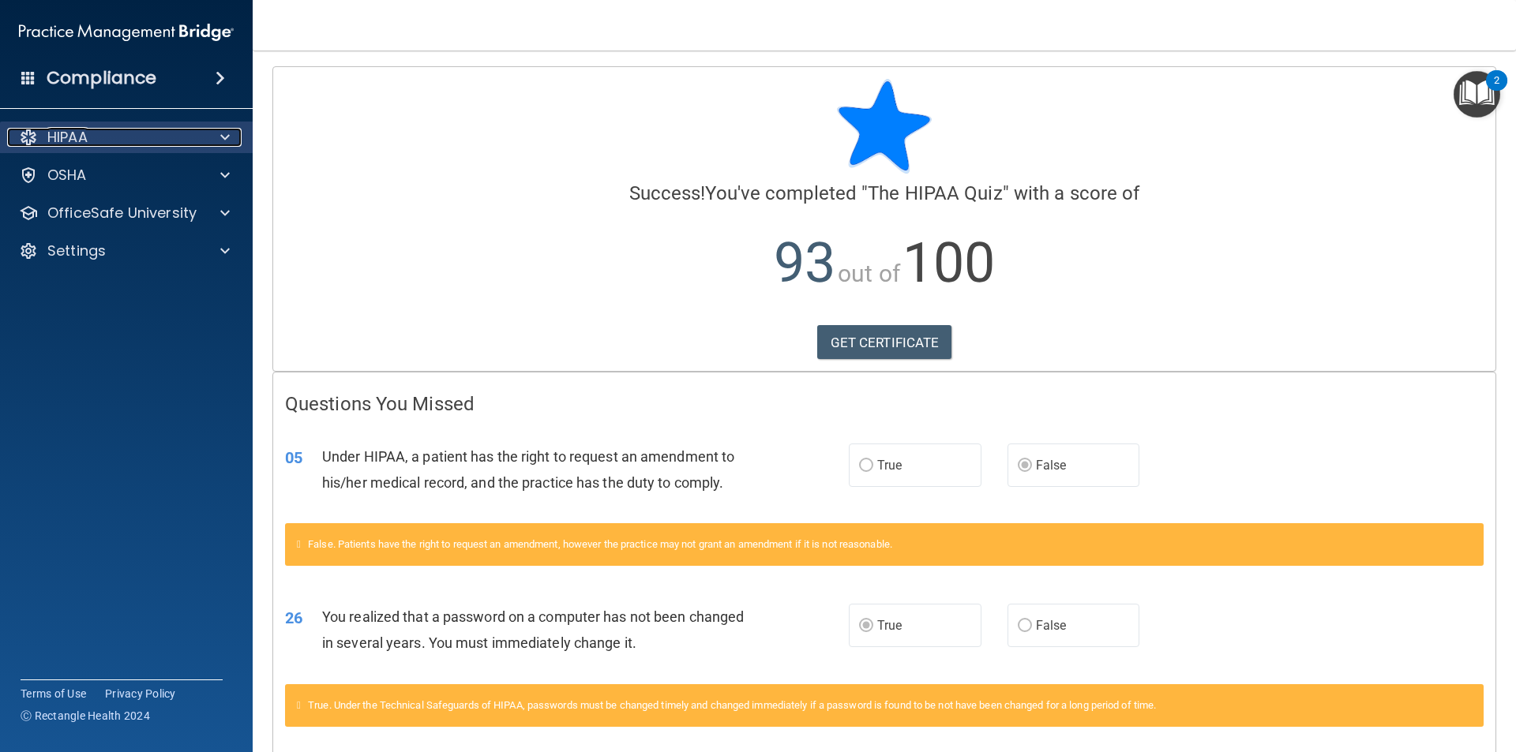
click at [124, 132] on div "HIPAA" at bounding box center [105, 137] width 196 height 19
click at [138, 134] on div "HIPAA" at bounding box center [105, 137] width 196 height 19
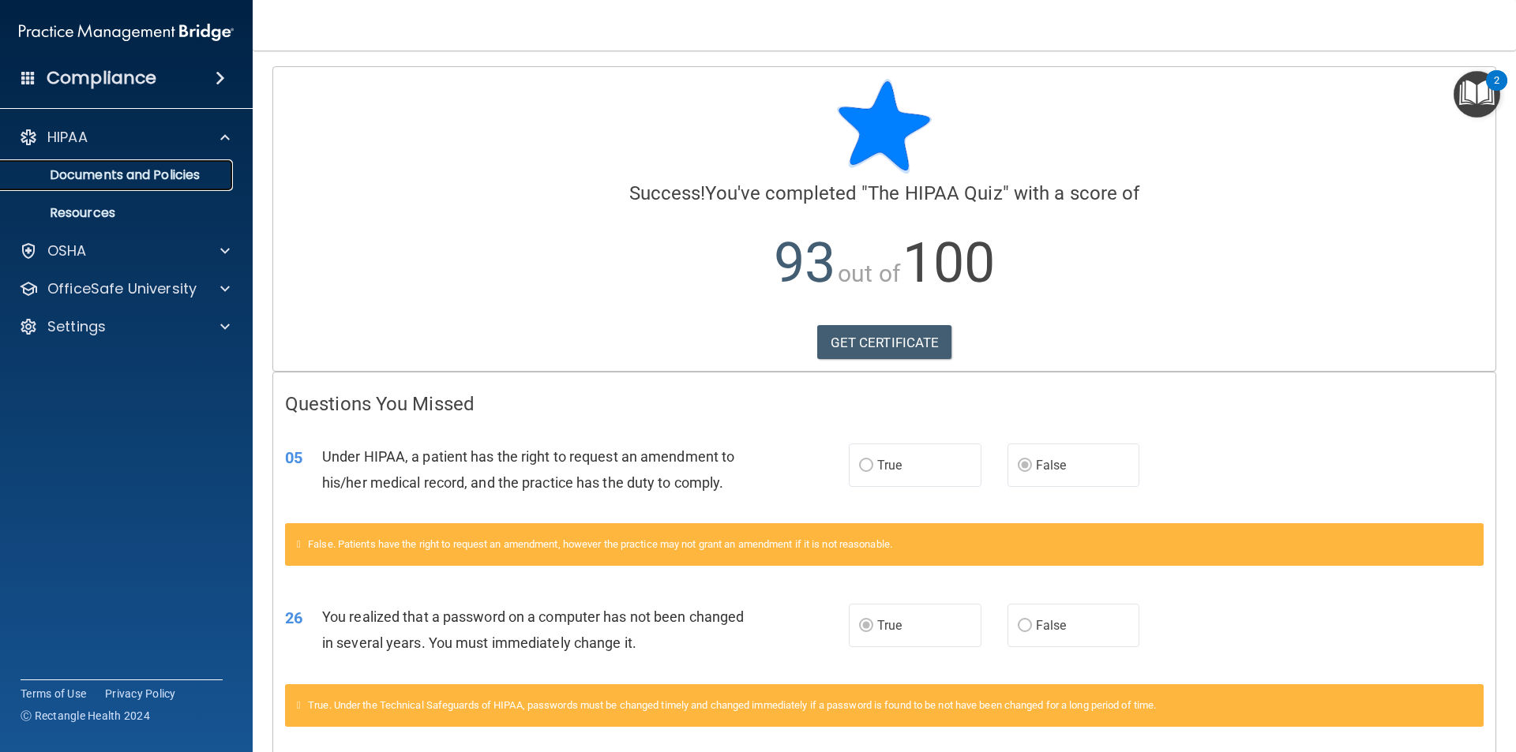
click at [155, 180] on p "Documents and Policies" at bounding box center [117, 175] width 215 height 16
click at [215, 79] on span at bounding box center [219, 78] width 9 height 19
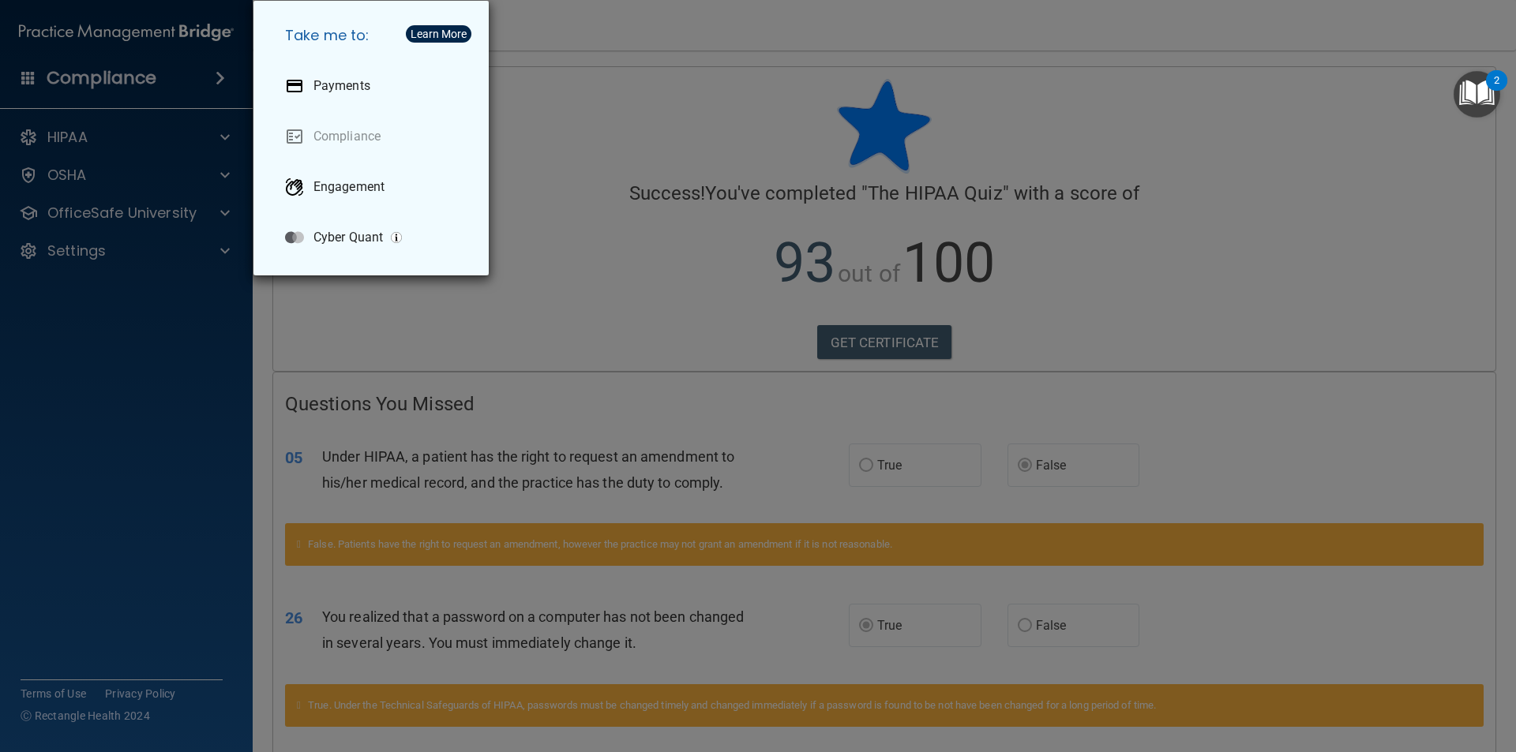
click at [204, 84] on div "Take me to: Payments Compliance Engagement Cyber Quant" at bounding box center [758, 376] width 1516 height 752
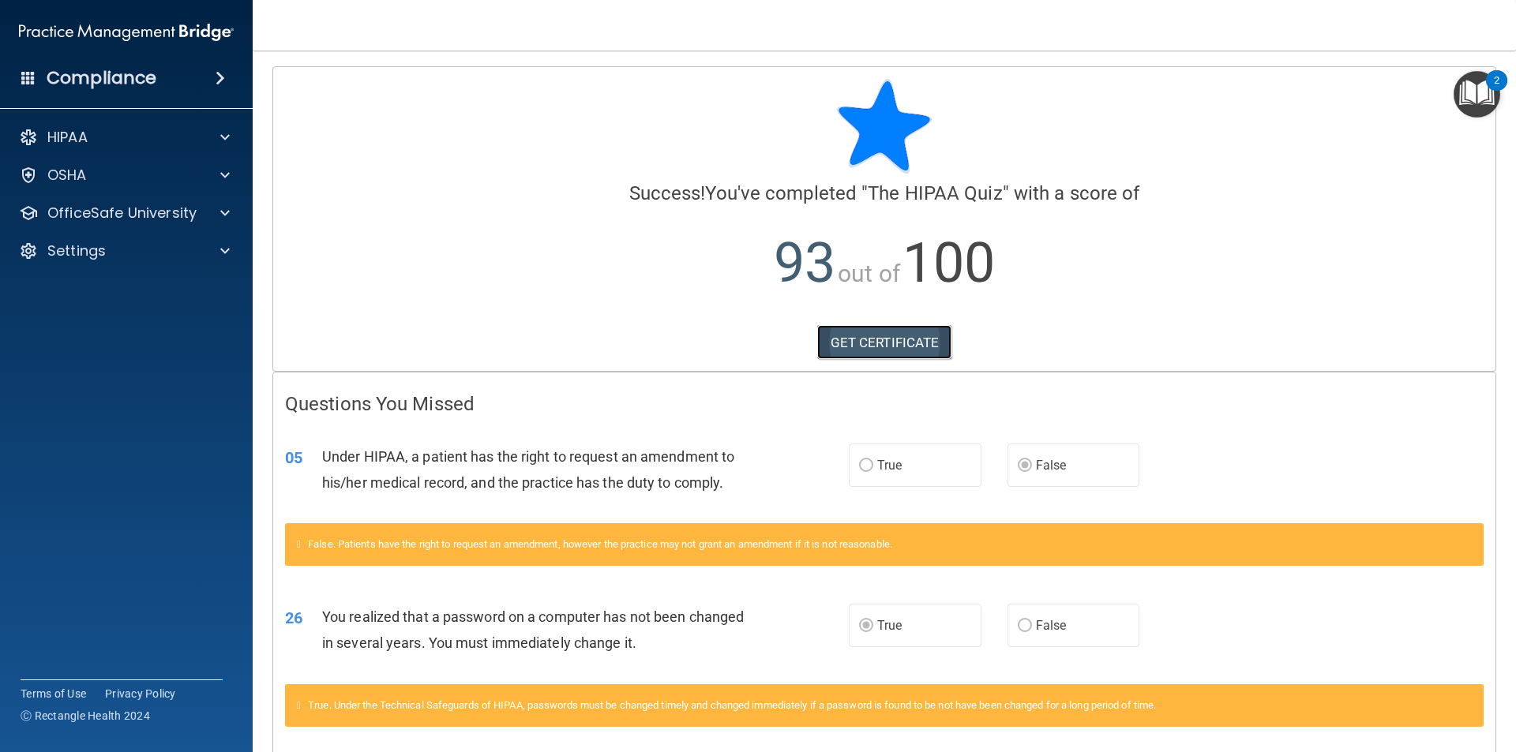
click at [883, 329] on link "GET CERTIFICATE" at bounding box center [884, 342] width 135 height 35
click at [96, 150] on div "HIPAA" at bounding box center [126, 138] width 253 height 32
click at [221, 134] on span at bounding box center [224, 137] width 9 height 19
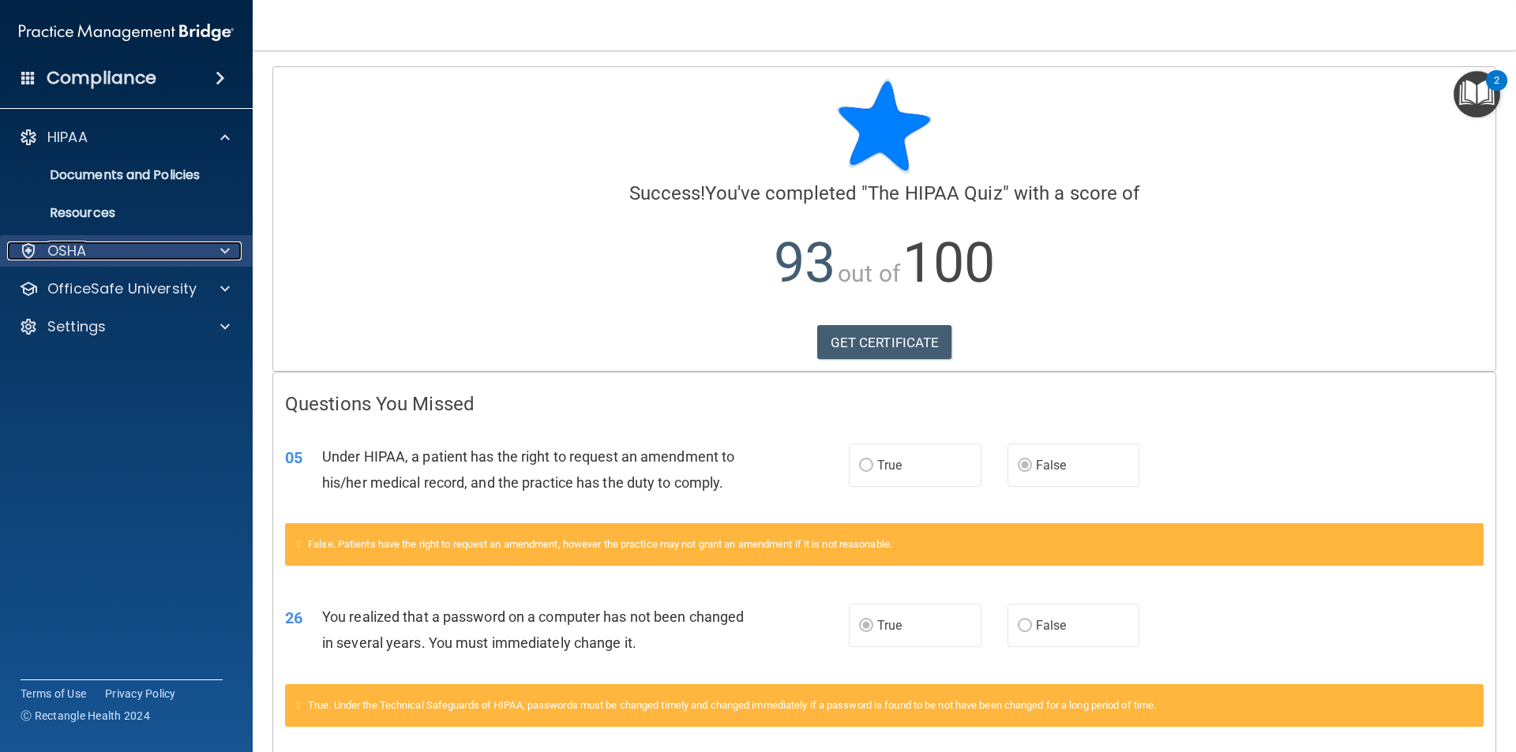
click at [226, 256] on span at bounding box center [224, 251] width 9 height 19
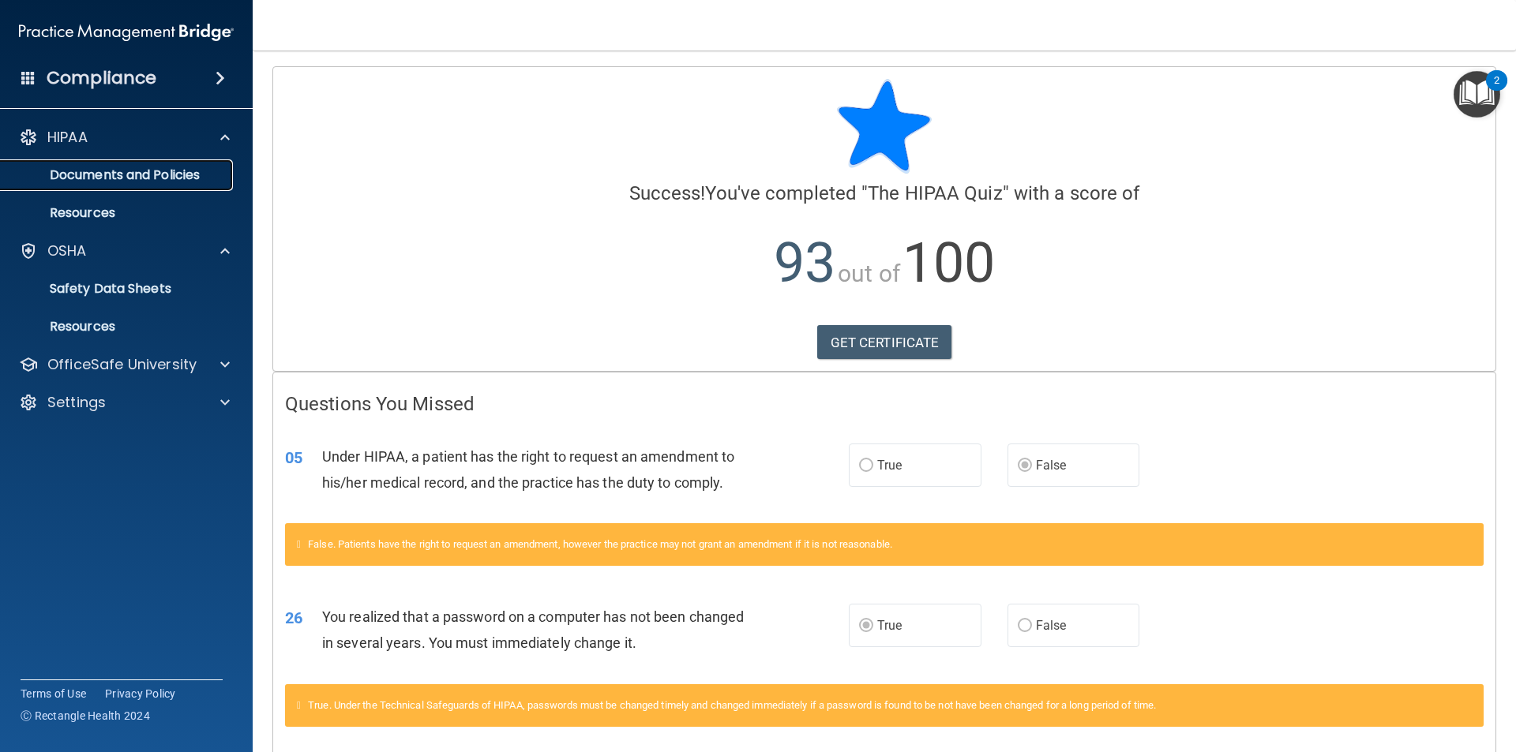
click at [182, 178] on p "Documents and Policies" at bounding box center [117, 175] width 215 height 16
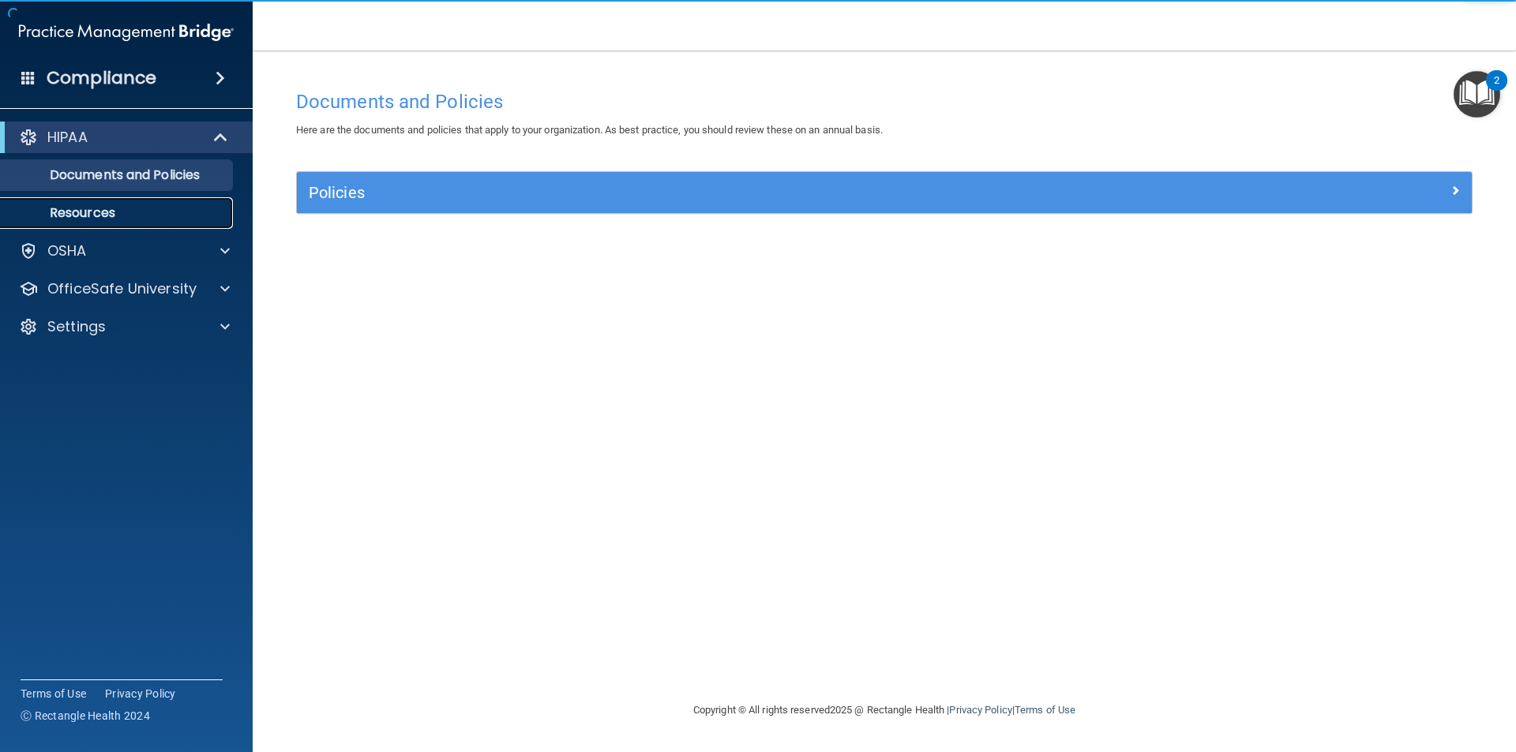
click at [127, 216] on p "Resources" at bounding box center [117, 213] width 215 height 16
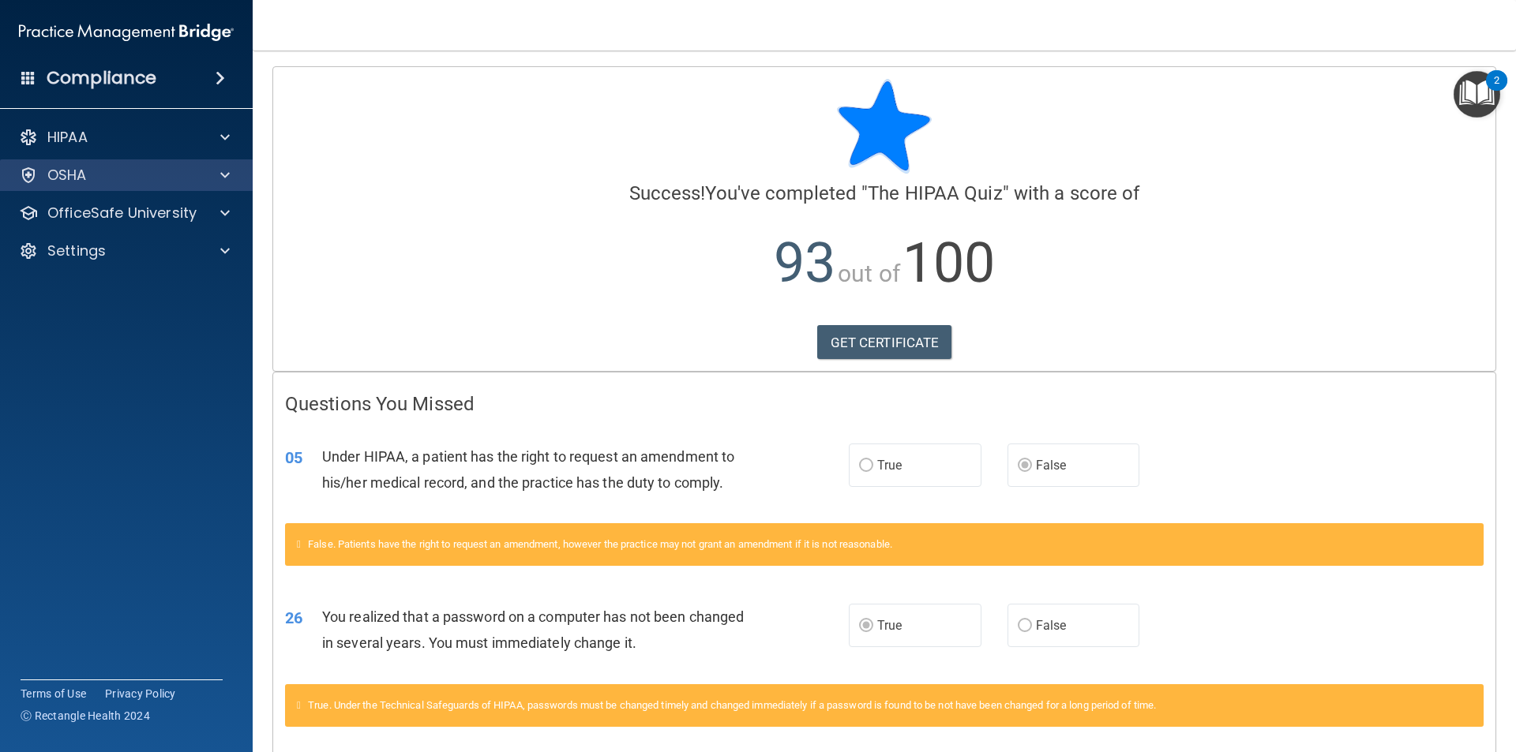
click at [104, 163] on div "OSHA" at bounding box center [126, 175] width 253 height 32
click at [129, 181] on div "OSHA" at bounding box center [105, 175] width 196 height 19
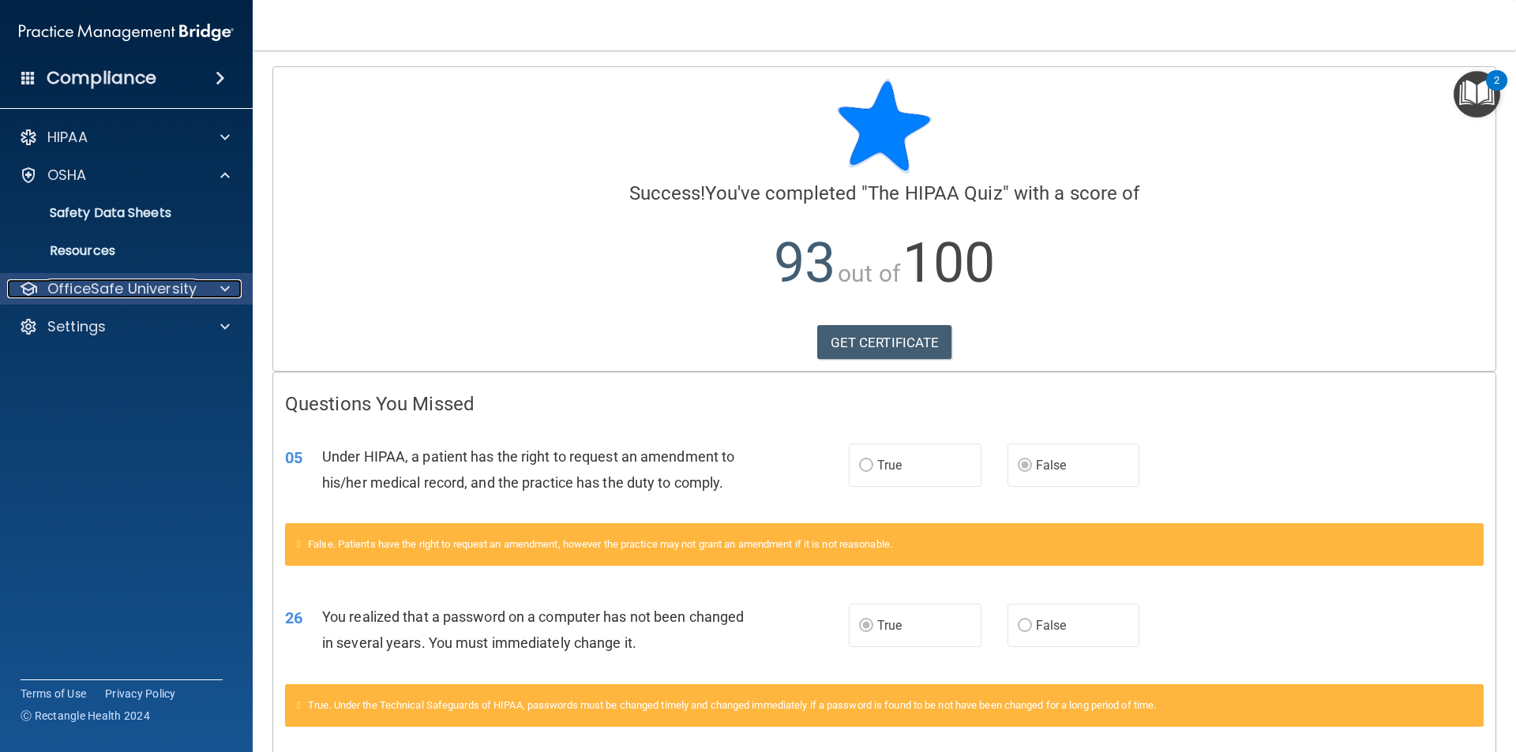
click at [129, 288] on p "OfficeSafe University" at bounding box center [121, 288] width 149 height 19
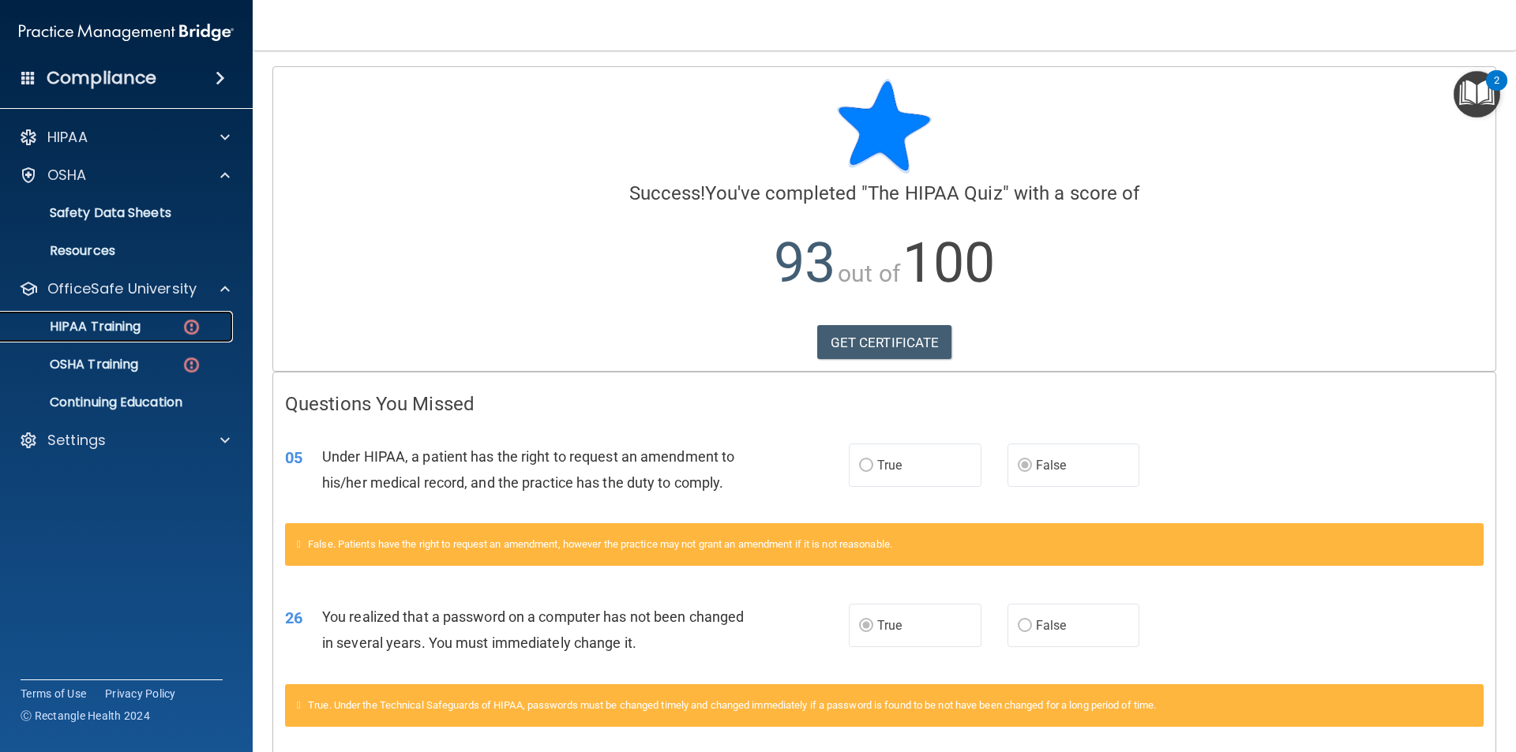
click at [134, 321] on p "HIPAA Training" at bounding box center [75, 327] width 130 height 16
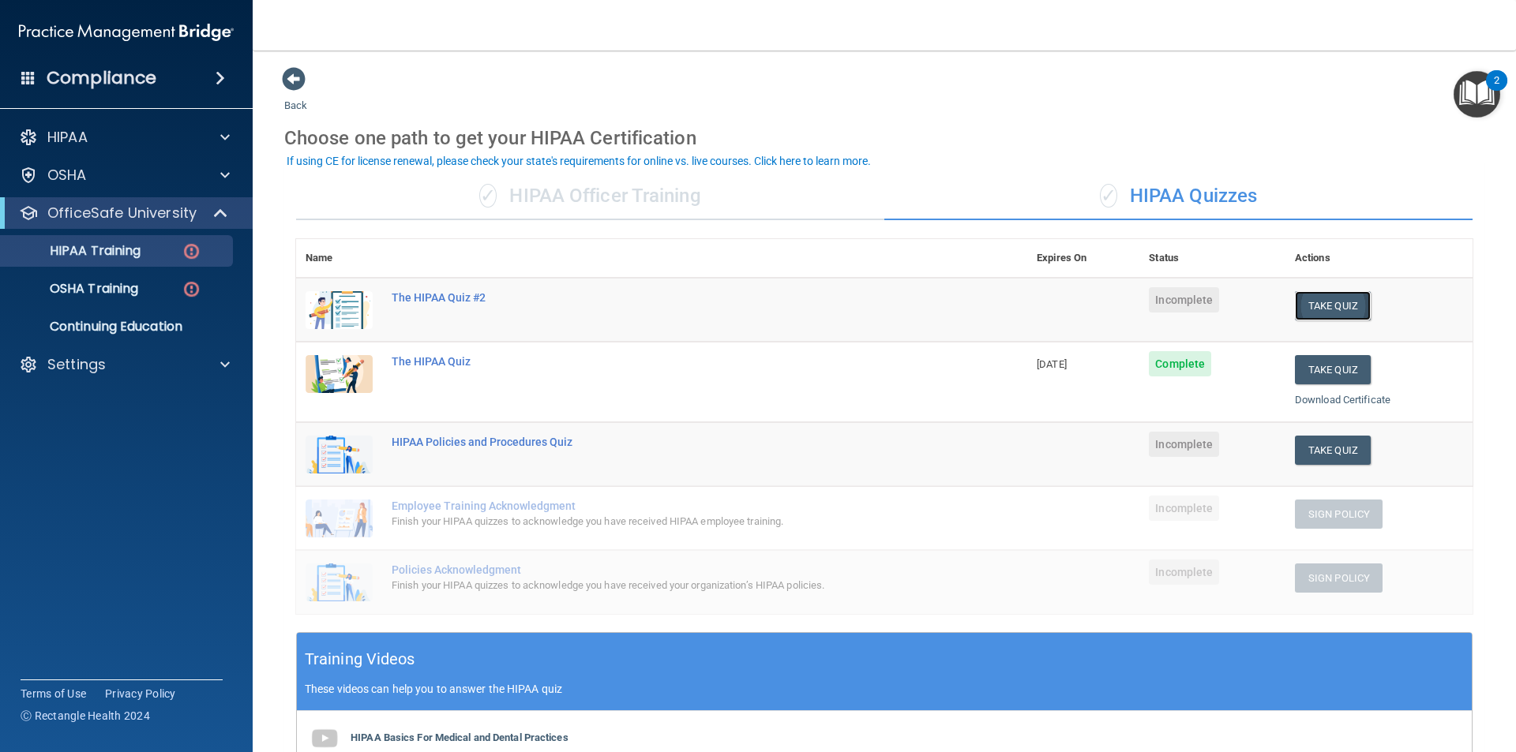
click at [1335, 300] on button "Take Quiz" at bounding box center [1332, 305] width 76 height 29
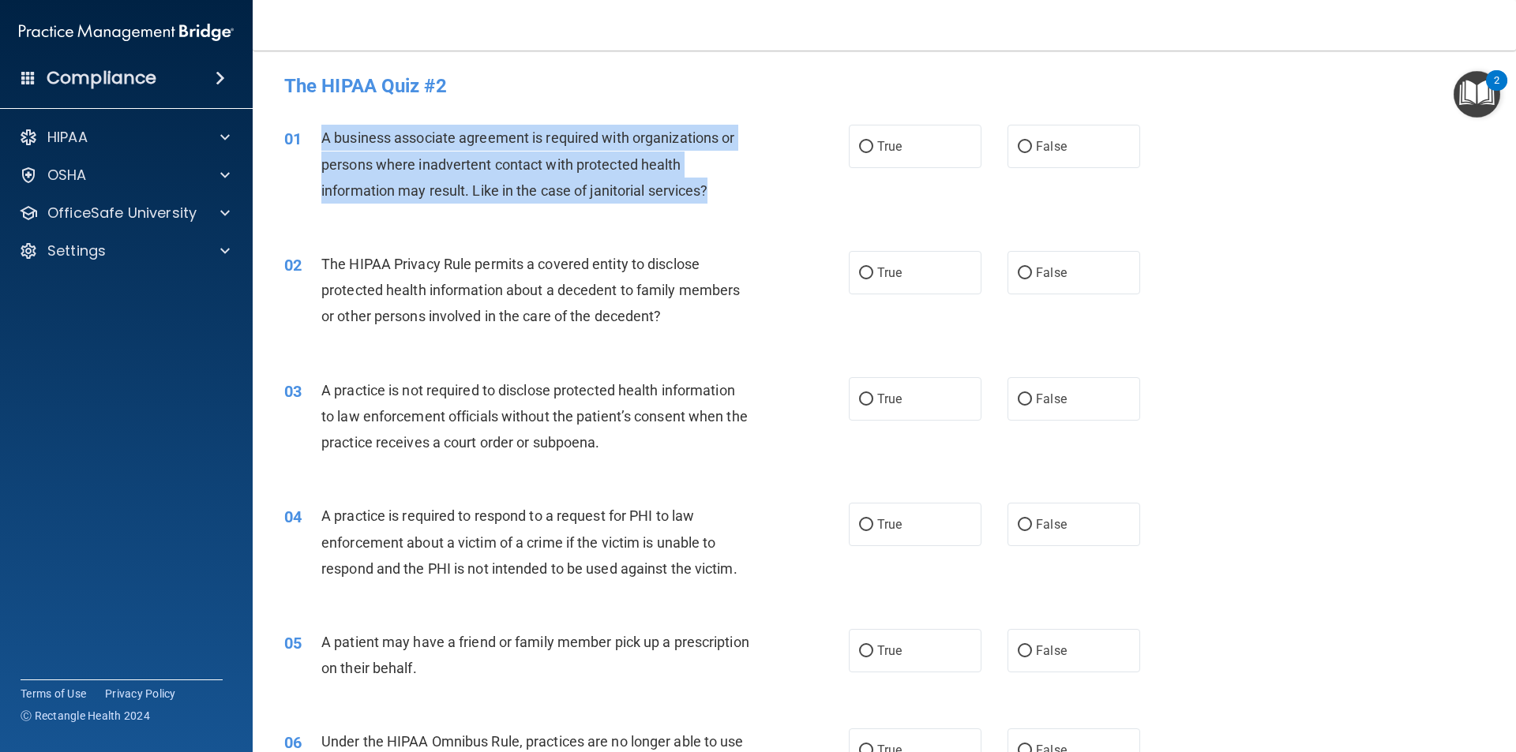
drag, startPoint x: 732, startPoint y: 192, endPoint x: 315, endPoint y: 131, distance: 422.0
click at [315, 131] on div "01 A business associate agreement is required with organizations or persons whe…" at bounding box center [566, 168] width 612 height 87
copy div "A business associate agreement is required with organizations or persons where …"
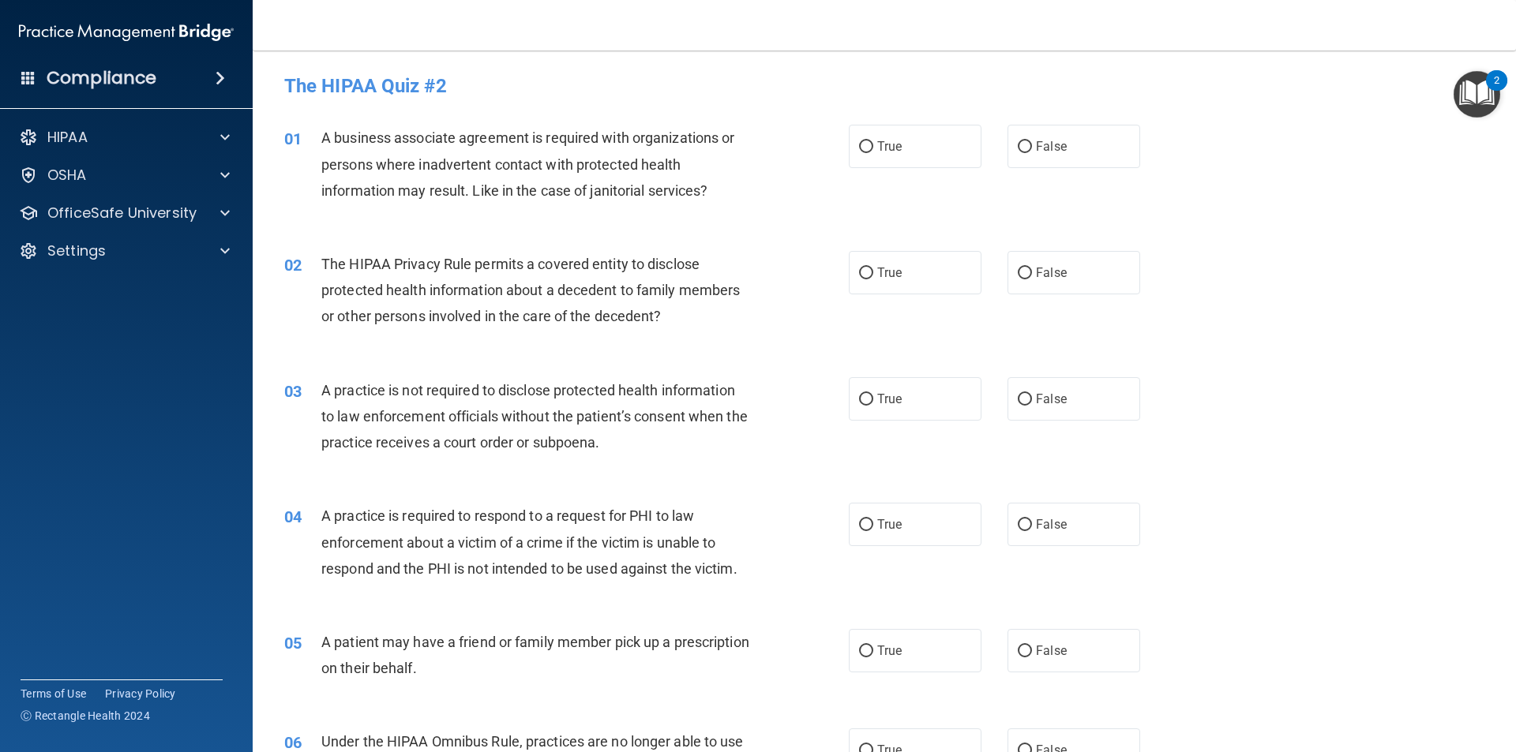
click at [661, 244] on div "02 The HIPAA Privacy Rule permits a covered entity to disclose protected health…" at bounding box center [883, 294] width 1223 height 126
click at [1086, 145] on label "False" at bounding box center [1073, 146] width 133 height 43
click at [1032, 145] on input "False" at bounding box center [1024, 147] width 14 height 12
radio input "true"
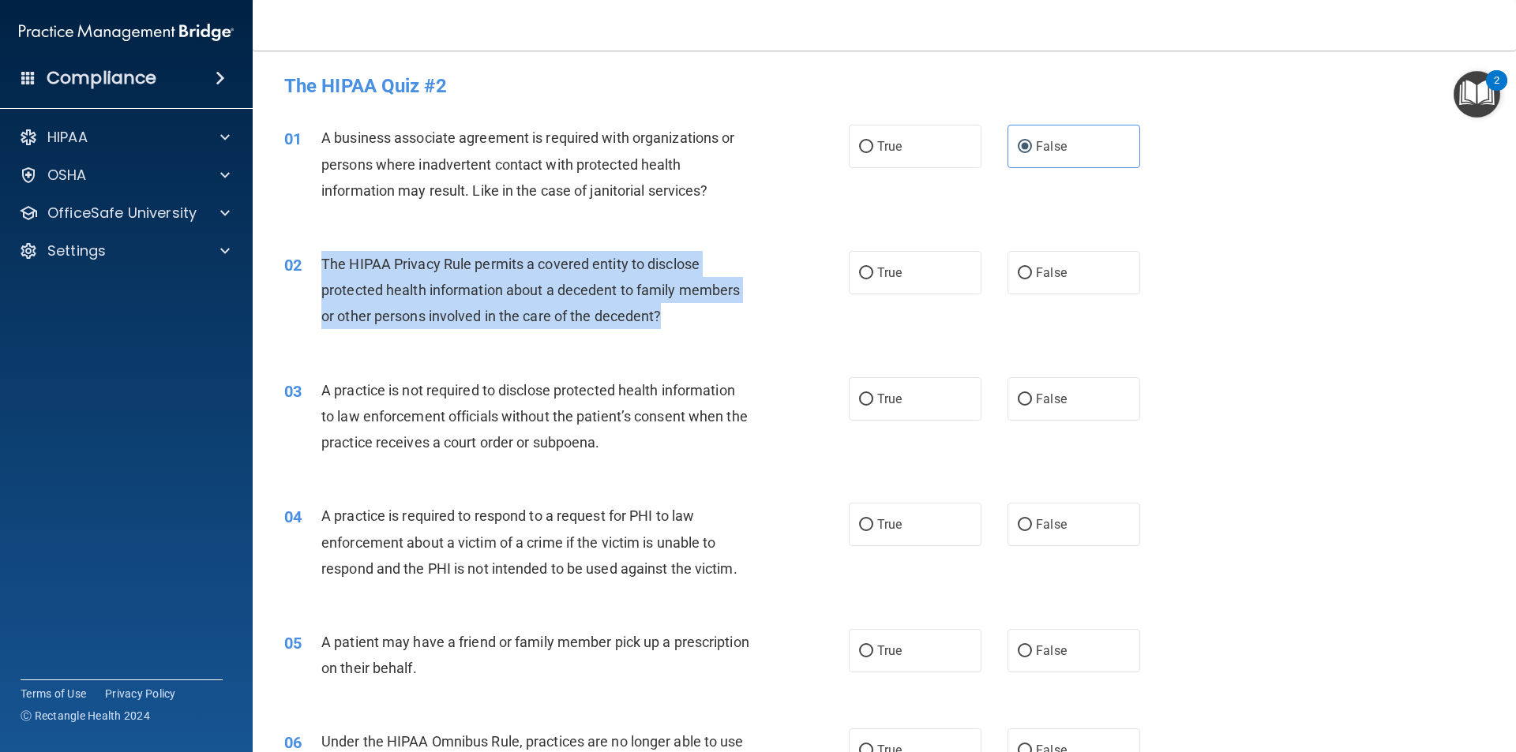
drag, startPoint x: 673, startPoint y: 313, endPoint x: 315, endPoint y: 271, distance: 360.1
click at [315, 271] on div "02 The HIPAA Privacy Rule permits a covered entity to disclose protected health…" at bounding box center [566, 294] width 612 height 87
copy div "The HIPAA Privacy Rule permits a covered entity to disclose protected health in…"
click at [768, 318] on div "02 The HIPAA Privacy Rule permits a covered entity to disclose protected health…" at bounding box center [566, 294] width 612 height 87
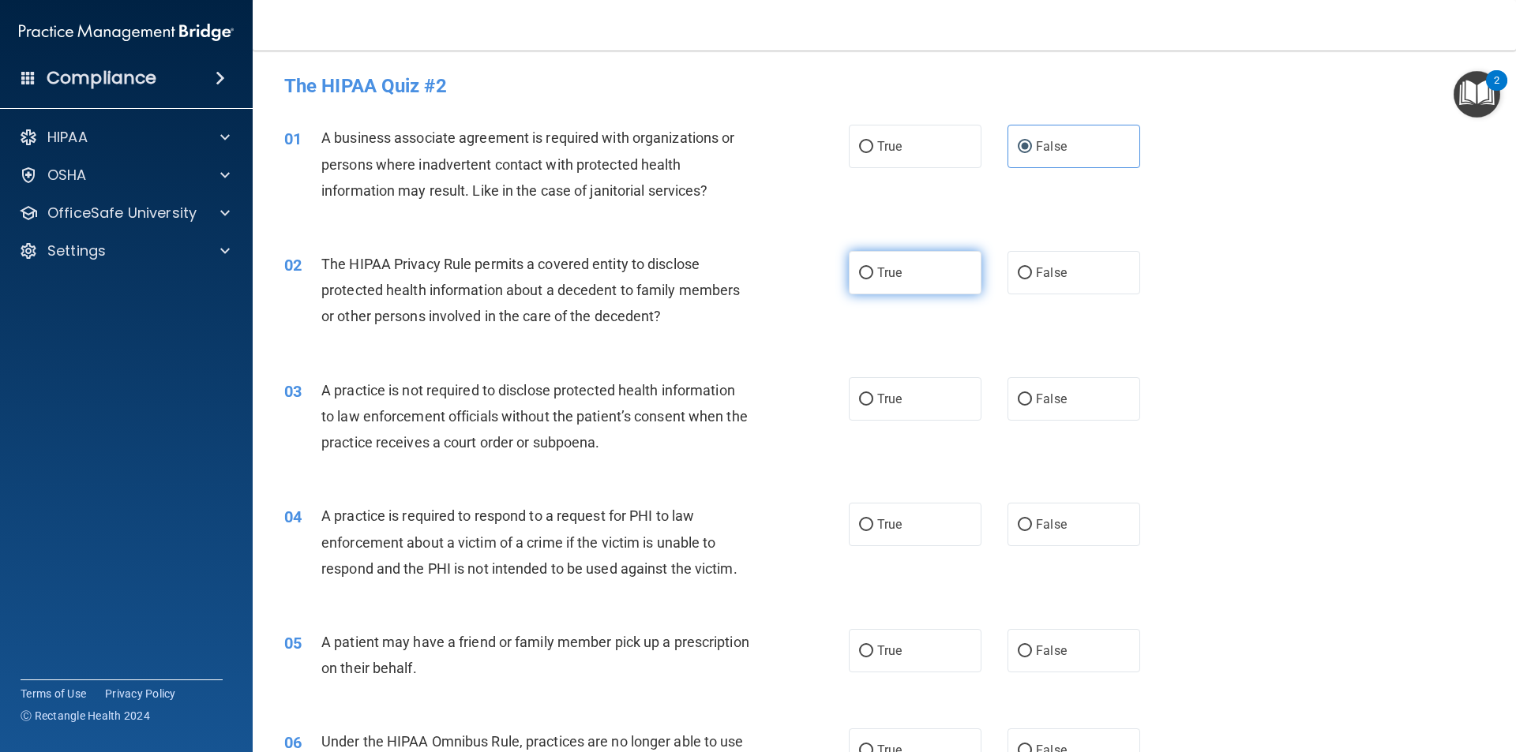
click at [859, 268] on input "True" at bounding box center [866, 274] width 14 height 12
radio input "true"
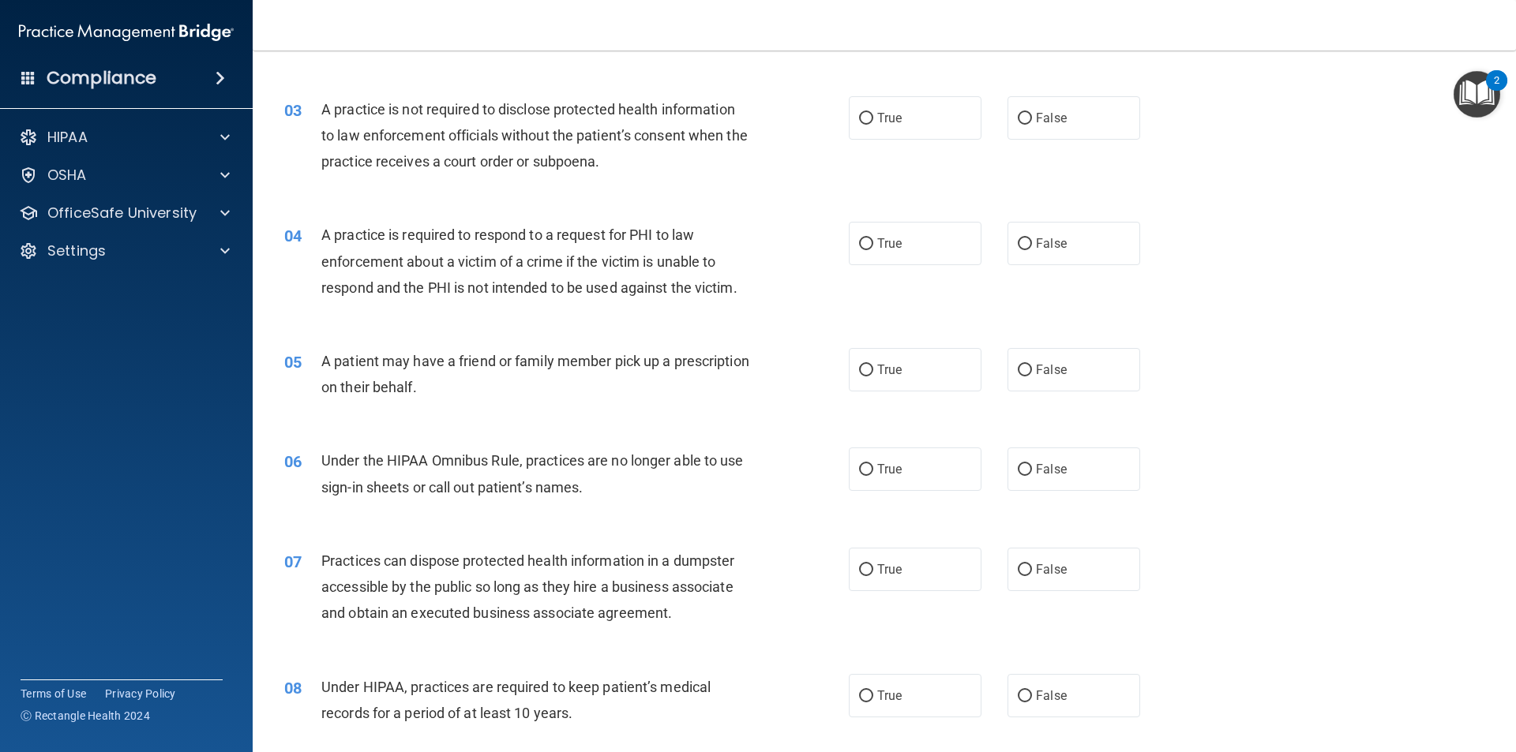
scroll to position [316, 0]
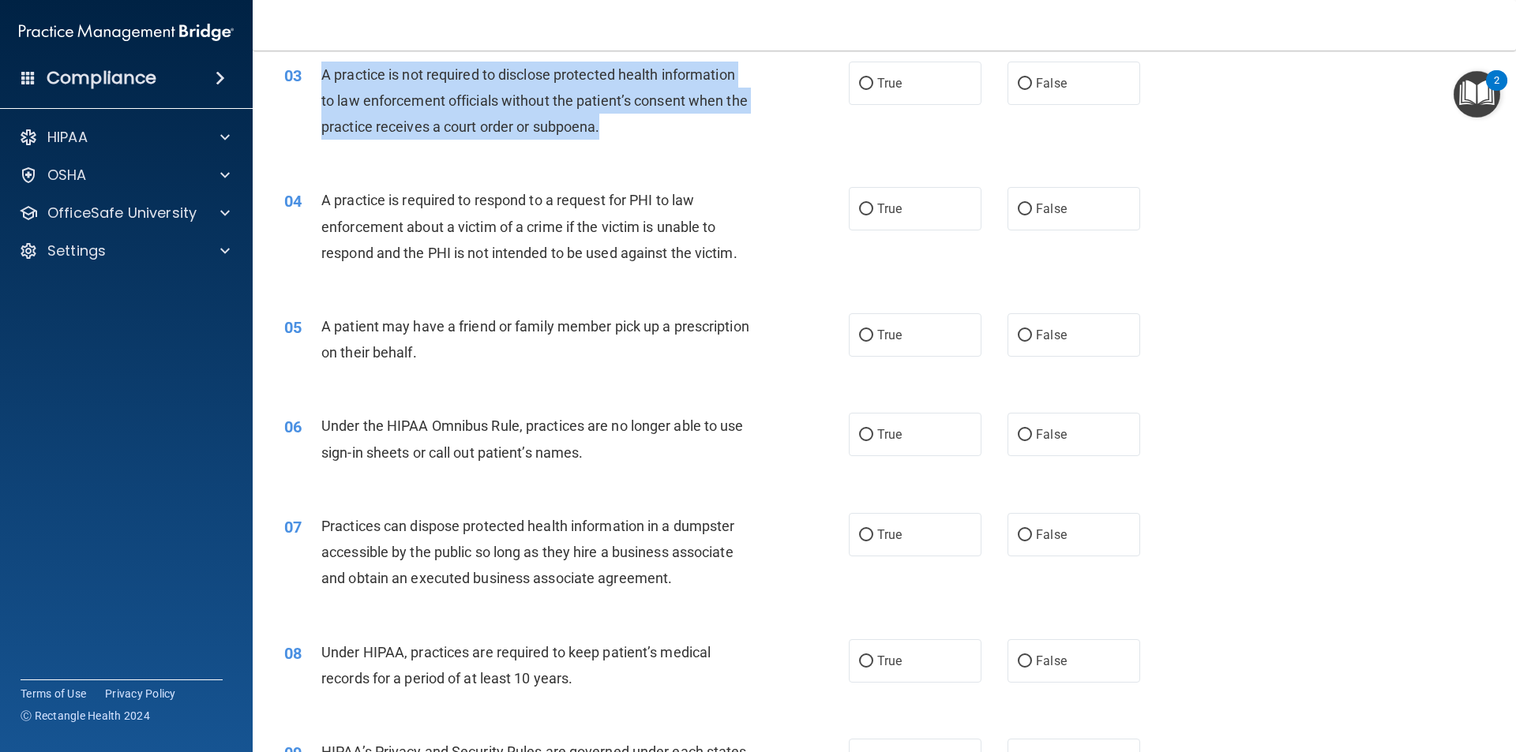
drag, startPoint x: 647, startPoint y: 123, endPoint x: 310, endPoint y: 75, distance: 340.5
click at [310, 75] on div "03 A practice is not required to disclose protected health information to law e…" at bounding box center [566, 105] width 612 height 87
copy div "A practice is not required to disclose protected health information to law enfo…"
click at [856, 107] on div "03 A practice is not required to disclose protected health information to law e…" at bounding box center [566, 105] width 612 height 87
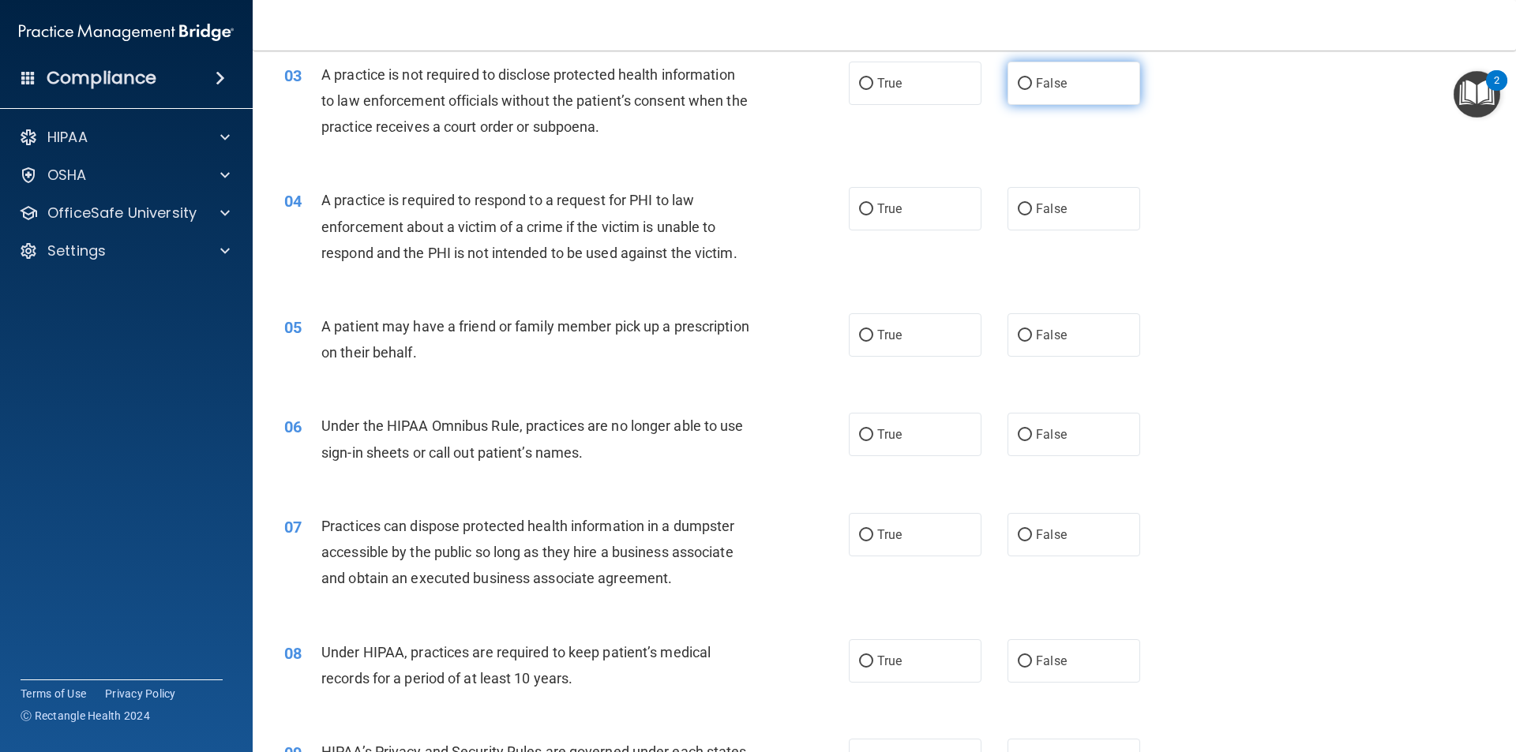
click at [1073, 84] on label "False" at bounding box center [1073, 83] width 133 height 43
click at [1032, 84] on input "False" at bounding box center [1024, 84] width 14 height 12
radio input "true"
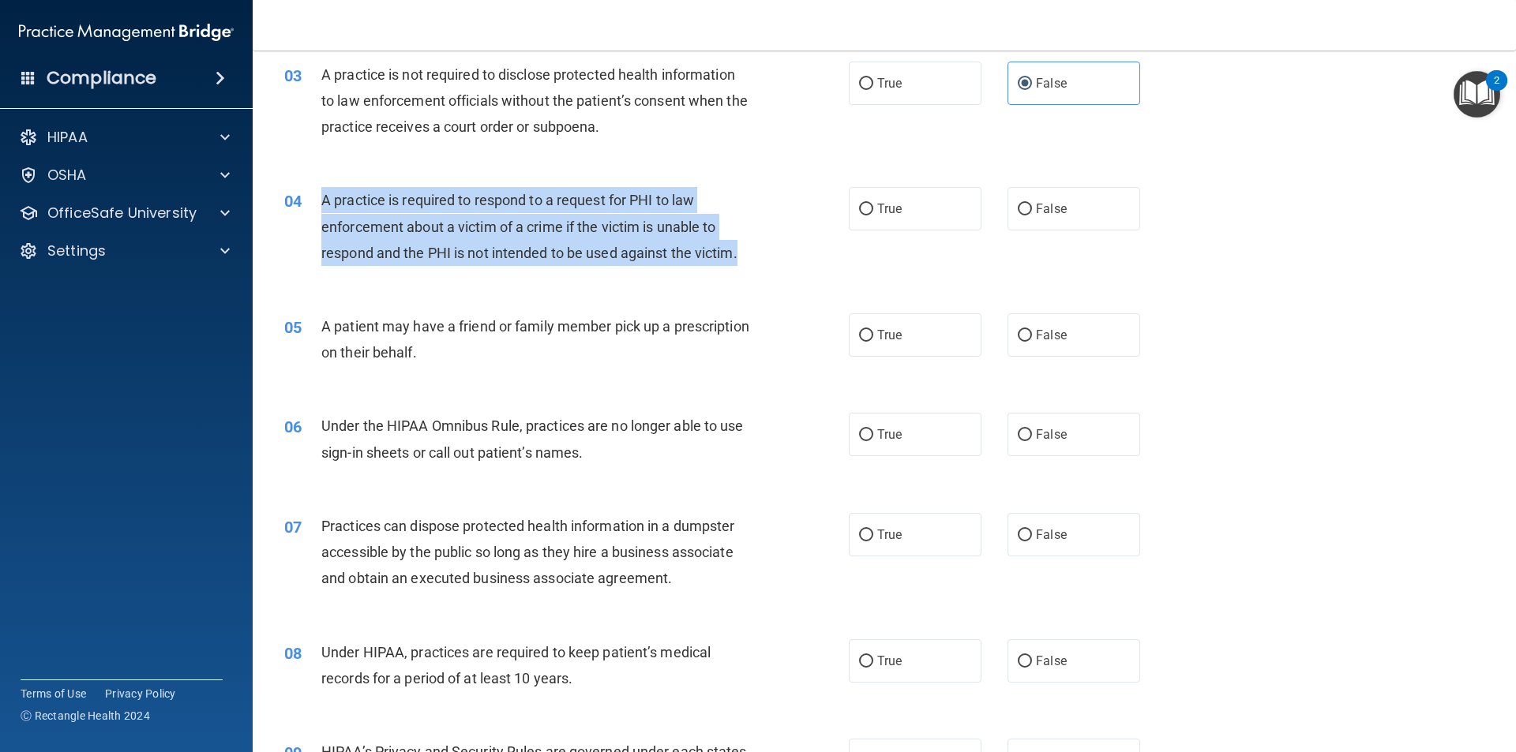
drag, startPoint x: 757, startPoint y: 258, endPoint x: 301, endPoint y: 201, distance: 459.8
click at [301, 201] on div "04 A practice is required to respond to a request for PHI to law enforcement ab…" at bounding box center [566, 230] width 612 height 87
copy div "A practice is required to respond to a request for PHI to law enforcement about…"
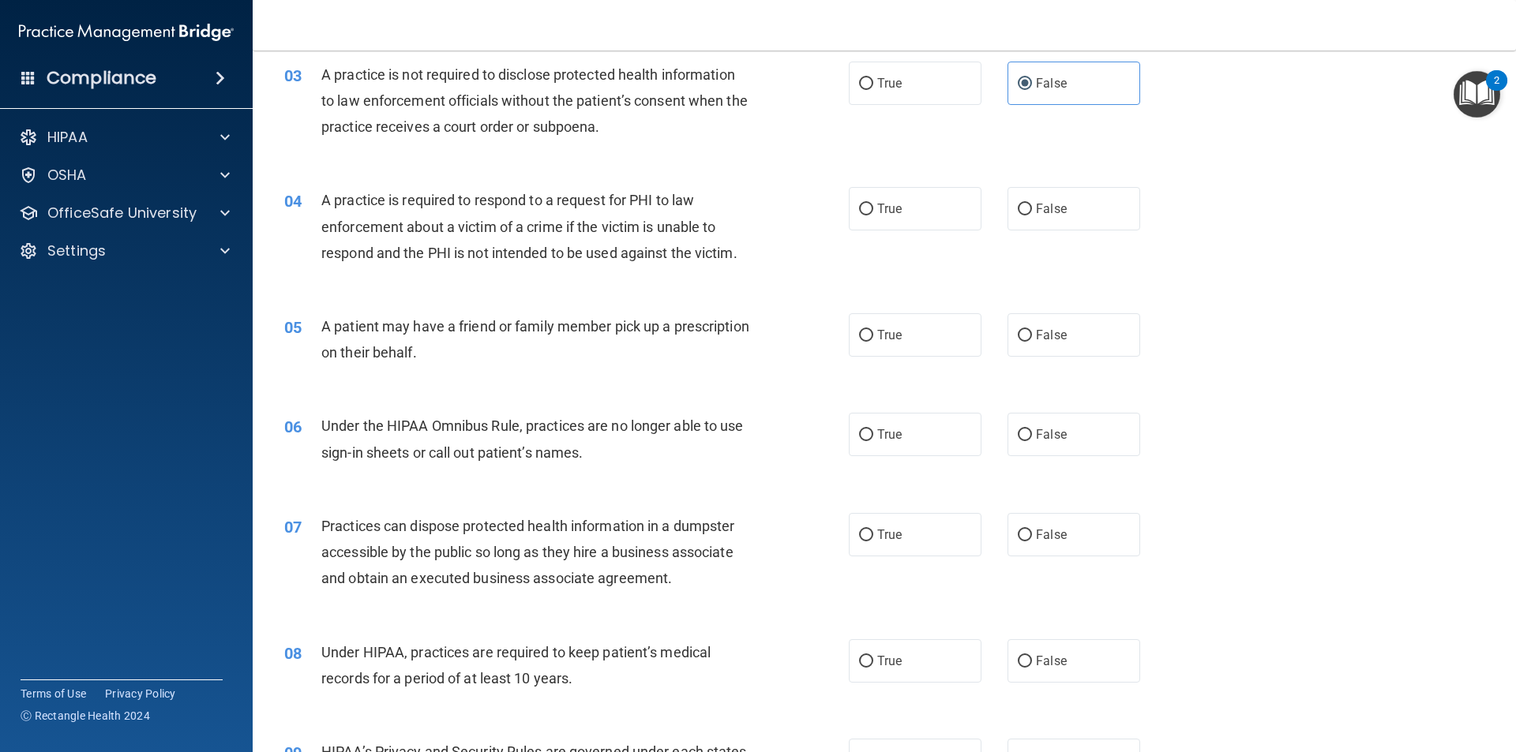
click at [552, 280] on div "04 A practice is required to respond to a request for PHI to law enforcement ab…" at bounding box center [883, 230] width 1223 height 126
click at [881, 202] on span "True" at bounding box center [889, 208] width 24 height 15
click at [873, 204] on input "True" at bounding box center [866, 210] width 14 height 12
radio input "true"
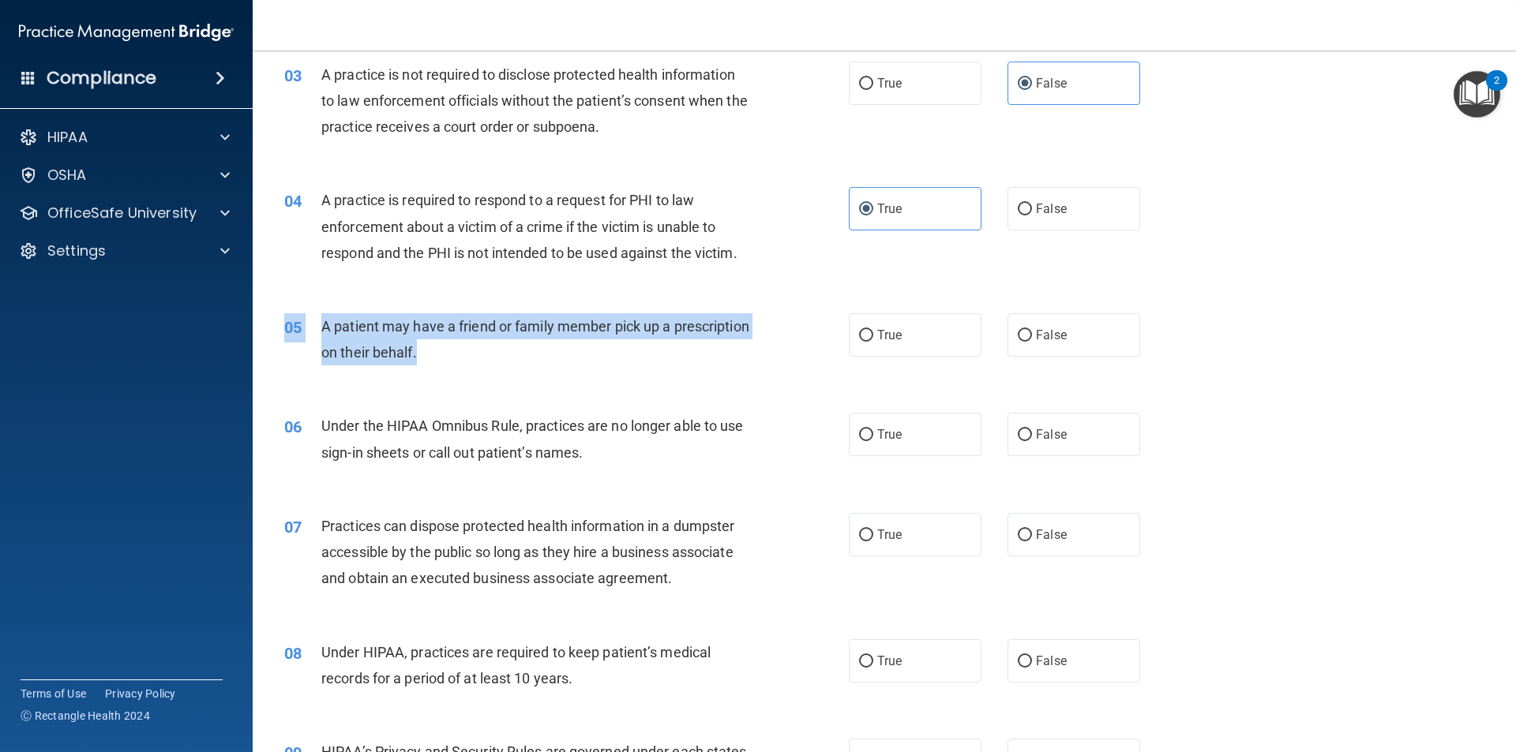
drag, startPoint x: 508, startPoint y: 350, endPoint x: 320, endPoint y: 309, distance: 192.1
click at [323, 311] on div "05 A patient may have a friend or family member pick up a prescription on their…" at bounding box center [883, 343] width 1223 height 99
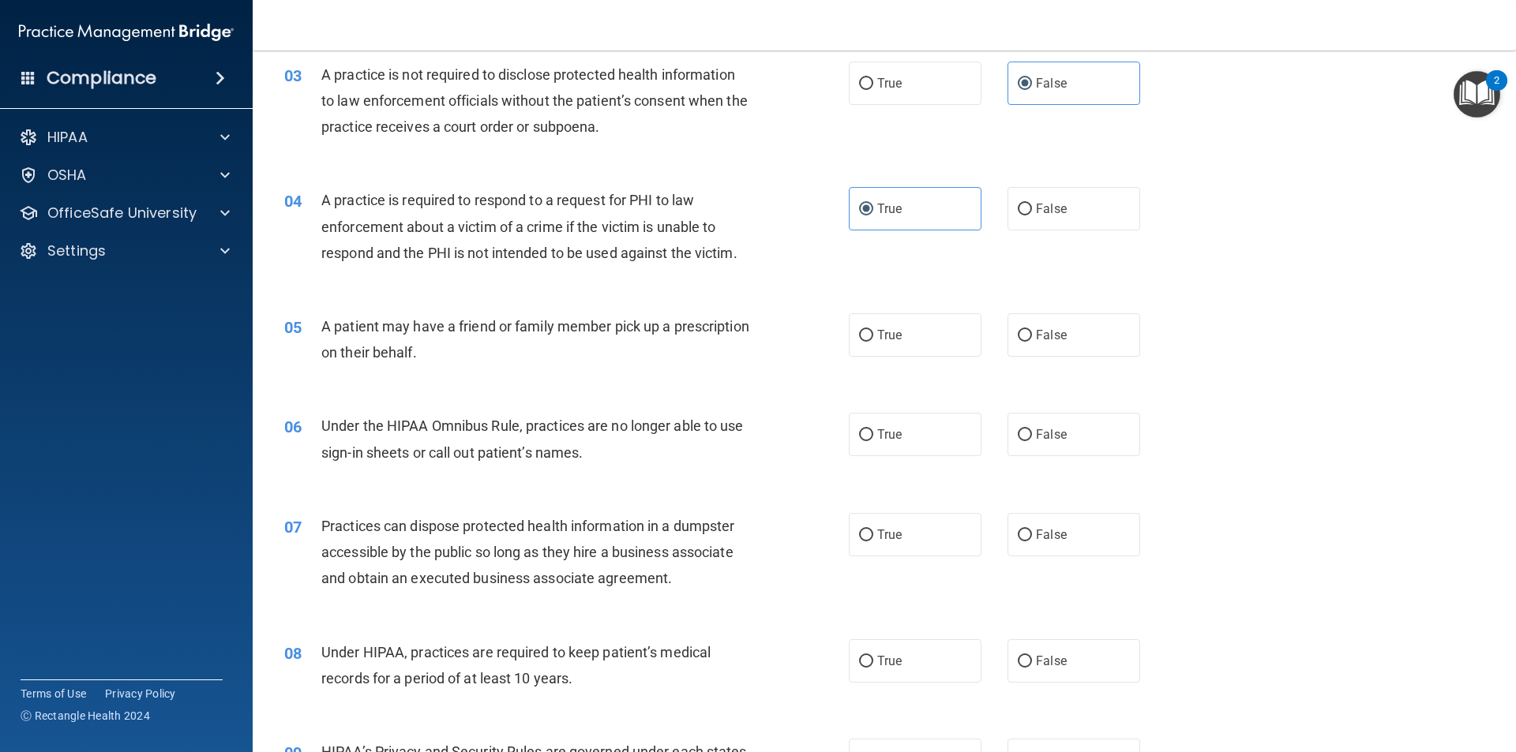
click at [320, 309] on div "05 A patient may have a friend or family member pick up a prescription on their…" at bounding box center [883, 343] width 1223 height 99
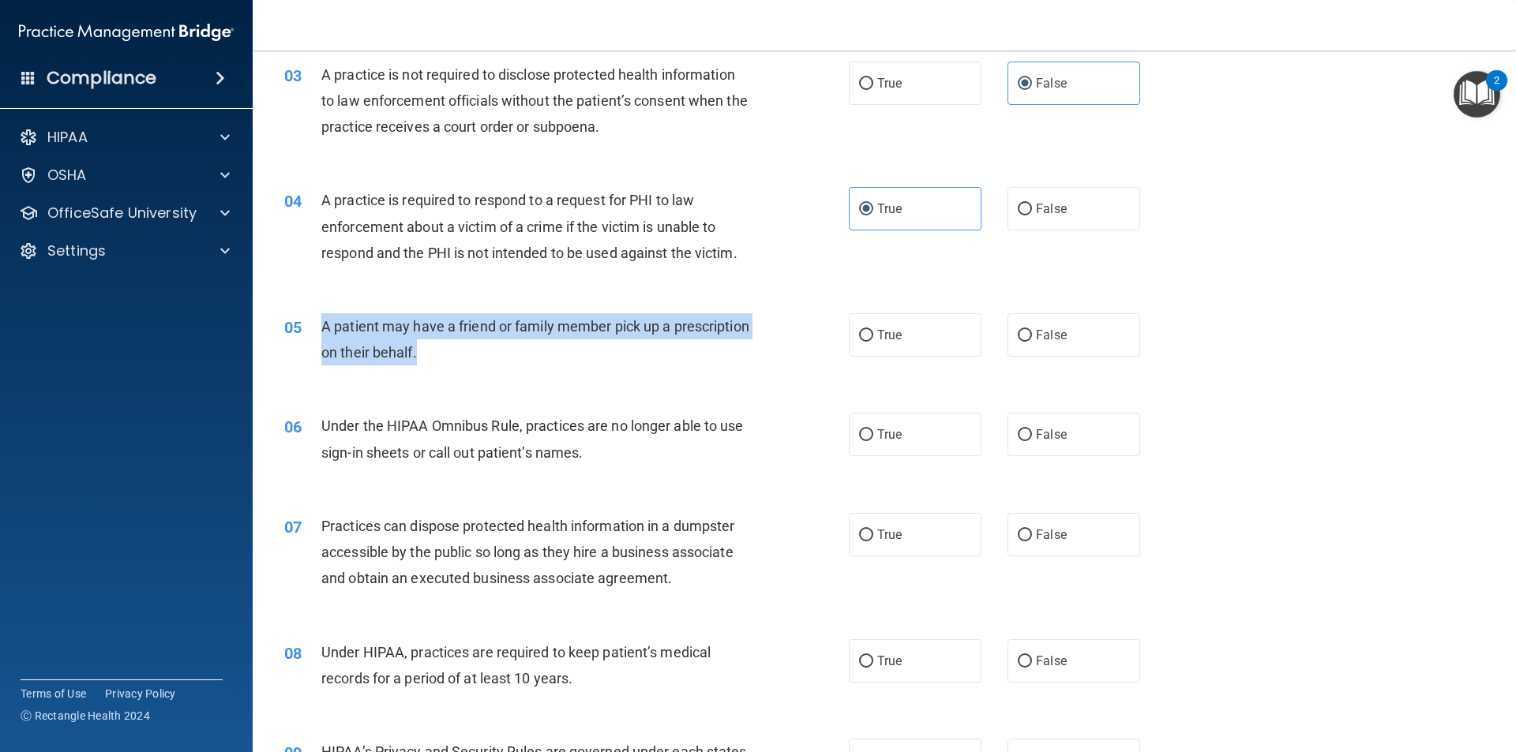
drag, startPoint x: 320, startPoint y: 320, endPoint x: 524, endPoint y: 362, distance: 208.8
click at [524, 362] on div "05 A patient may have a friend or family member pick up a prescription on their…" at bounding box center [566, 343] width 612 height 60
copy div "A patient may have a friend or family member pick up a prescription on their be…"
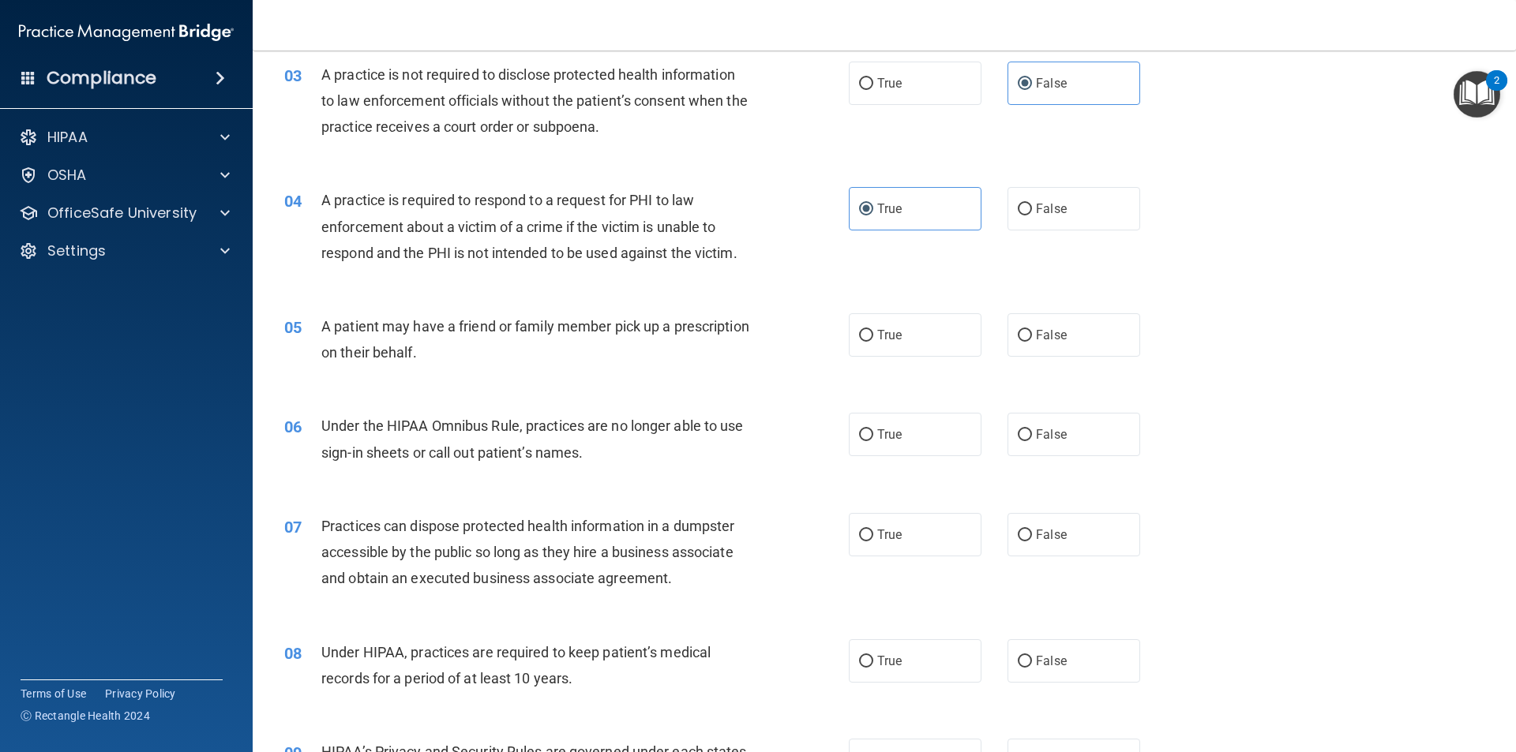
drag, startPoint x: 717, startPoint y: 439, endPoint x: 891, endPoint y: 375, distance: 185.0
click at [717, 438] on div "Under the HIPAA Omnibus Rule, practices are no longer able to use sign-in sheet…" at bounding box center [541, 439] width 441 height 52
click at [946, 337] on label "True" at bounding box center [915, 334] width 133 height 43
click at [873, 337] on input "True" at bounding box center [866, 336] width 14 height 12
radio input "true"
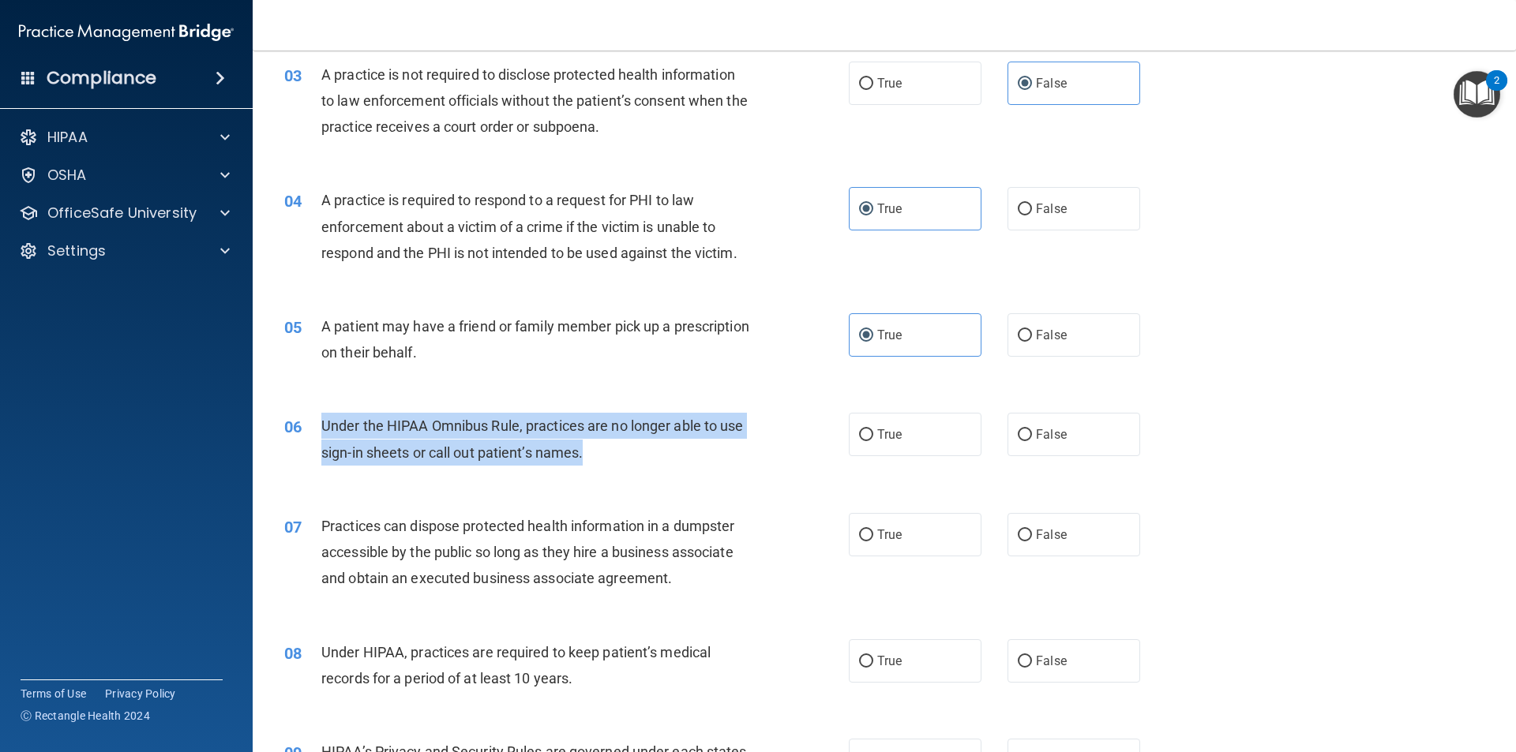
drag, startPoint x: 594, startPoint y: 451, endPoint x: 319, endPoint y: 424, distance: 276.9
click at [319, 424] on div "06 Under the HIPAA Omnibus Rule, practices are no longer able to use sign-in sh…" at bounding box center [566, 443] width 612 height 60
copy div "Under the HIPAA Omnibus Rule, practices are no longer able to use sign-in sheet…"
click at [831, 448] on div "06 Under the HIPAA Omnibus Rule, practices are no longer able to use sign-in sh…" at bounding box center [566, 443] width 612 height 60
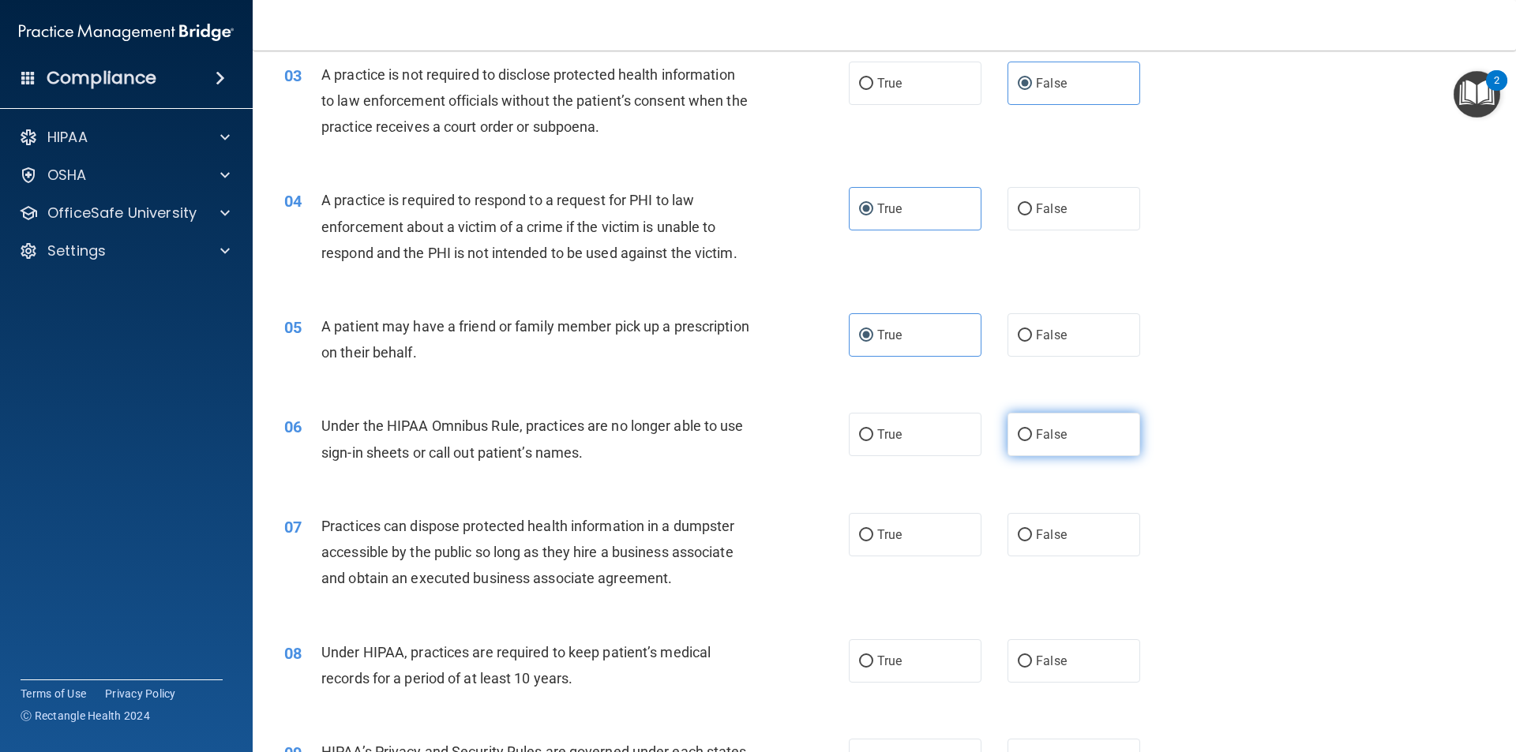
click at [1073, 430] on label "False" at bounding box center [1073, 434] width 133 height 43
click at [1032, 430] on input "False" at bounding box center [1024, 435] width 14 height 12
radio input "true"
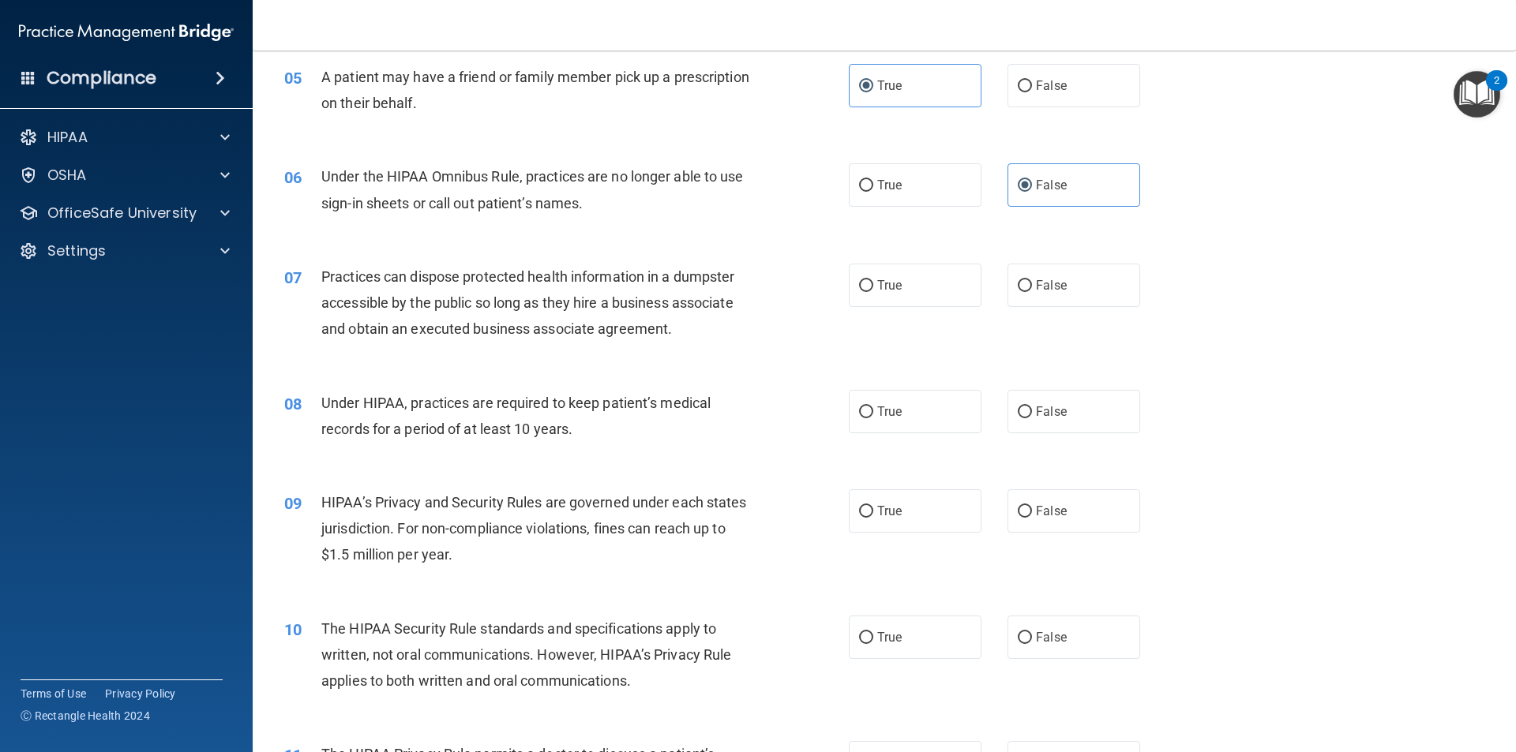
scroll to position [710, 0]
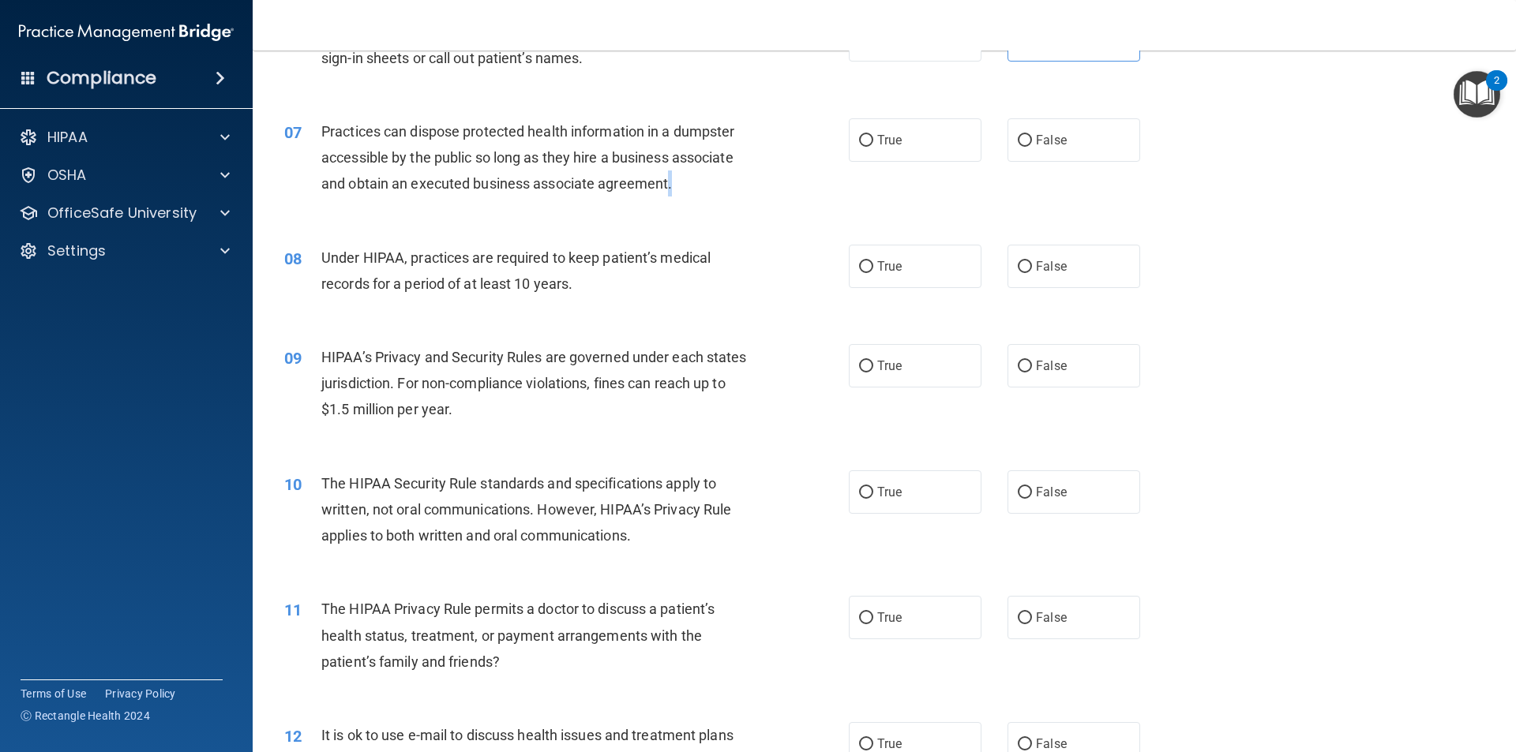
click at [668, 185] on span "Practices can dispose protected health information in a dumpster accessible by …" at bounding box center [527, 157] width 413 height 69
click at [681, 185] on div "Practices can dispose protected health information in a dumpster accessible by …" at bounding box center [541, 157] width 441 height 79
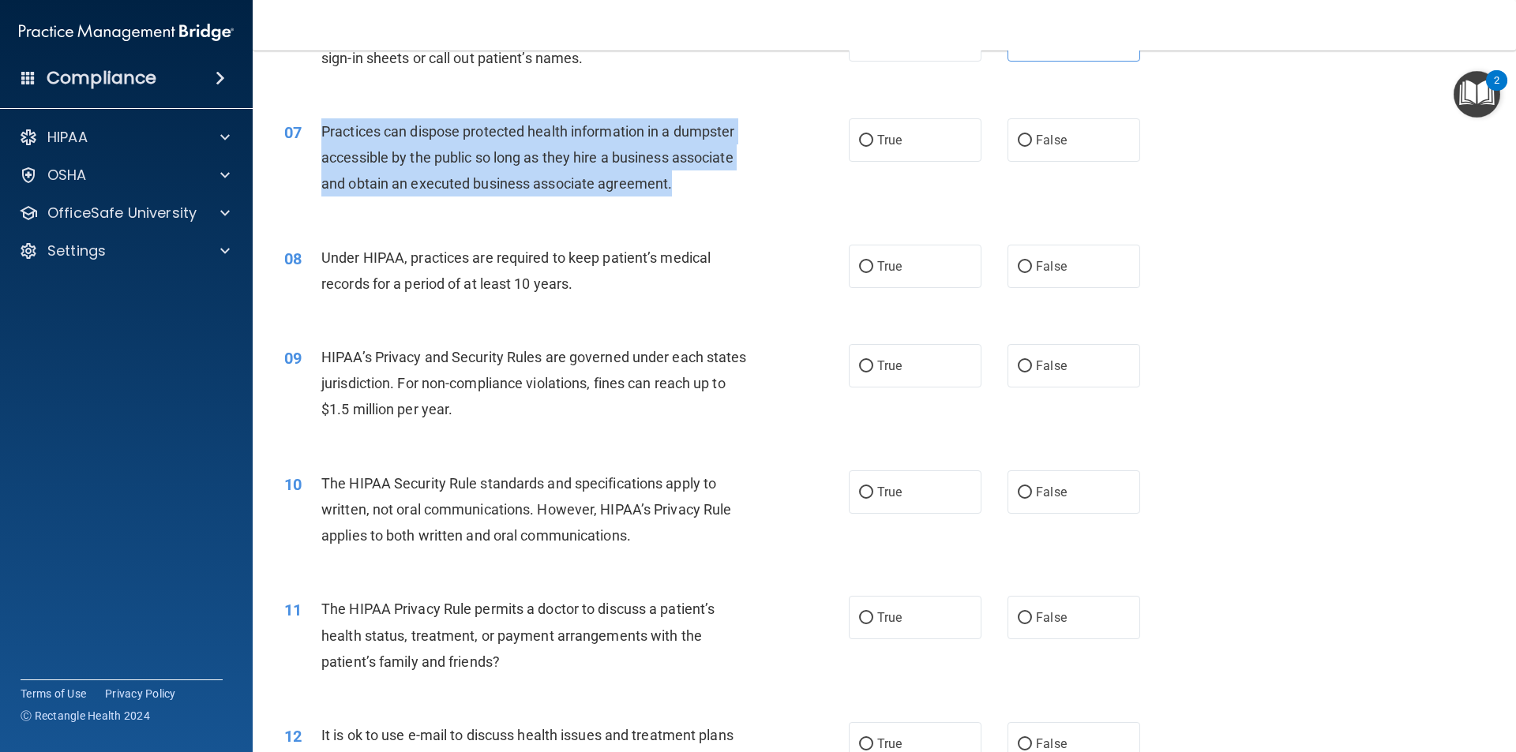
drag, startPoint x: 693, startPoint y: 176, endPoint x: 320, endPoint y: 125, distance: 376.1
click at [321, 125] on div "Practices can dispose protected health information in a dumpster accessible by …" at bounding box center [541, 157] width 441 height 79
copy span "Practices can dispose protected health information in a dumpster accessible by …"
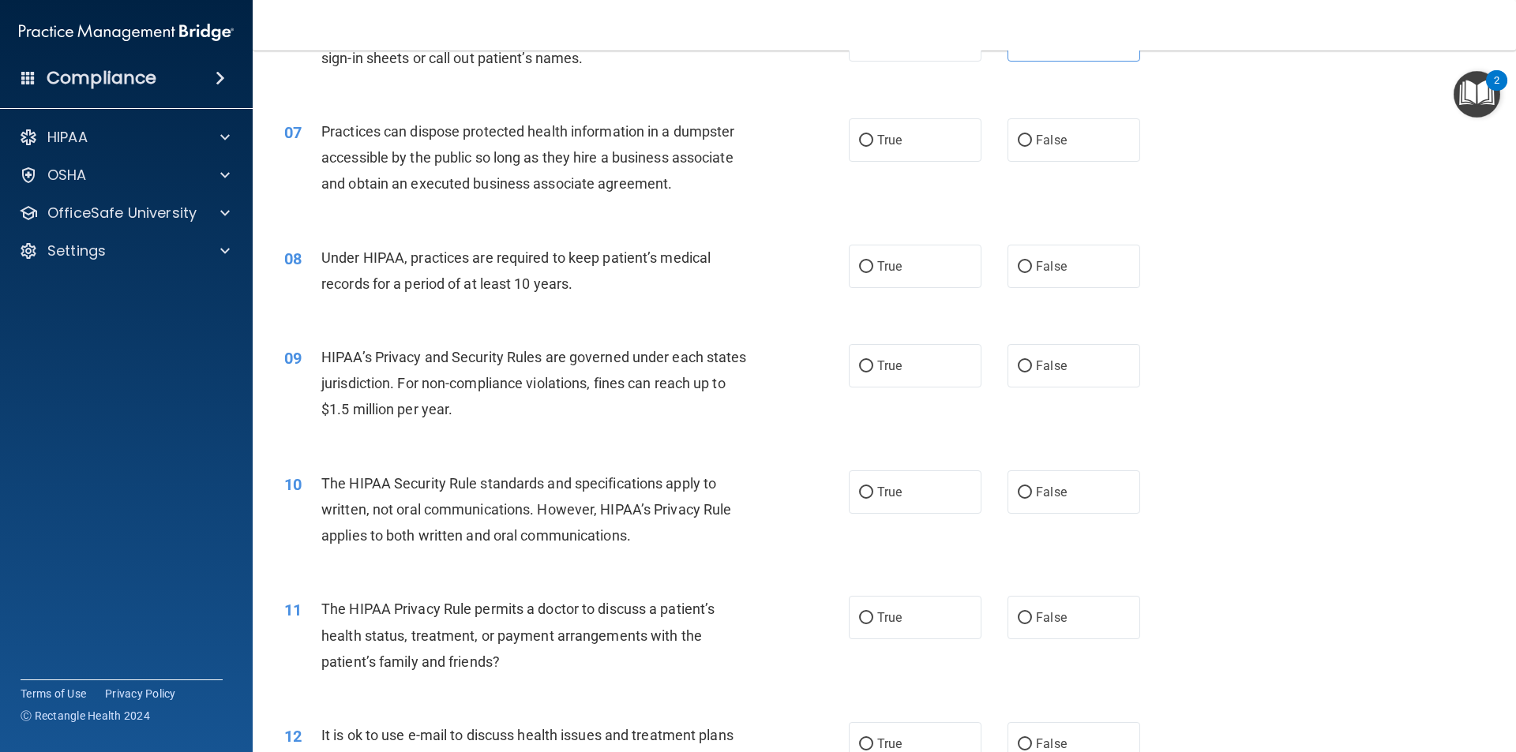
click at [769, 370] on div "09 HIPAA’s Privacy and Security Rules are governed under each states jurisdicti…" at bounding box center [566, 387] width 612 height 87
click at [1067, 122] on label "False" at bounding box center [1073, 139] width 133 height 43
click at [1032, 135] on input "False" at bounding box center [1024, 141] width 14 height 12
radio input "true"
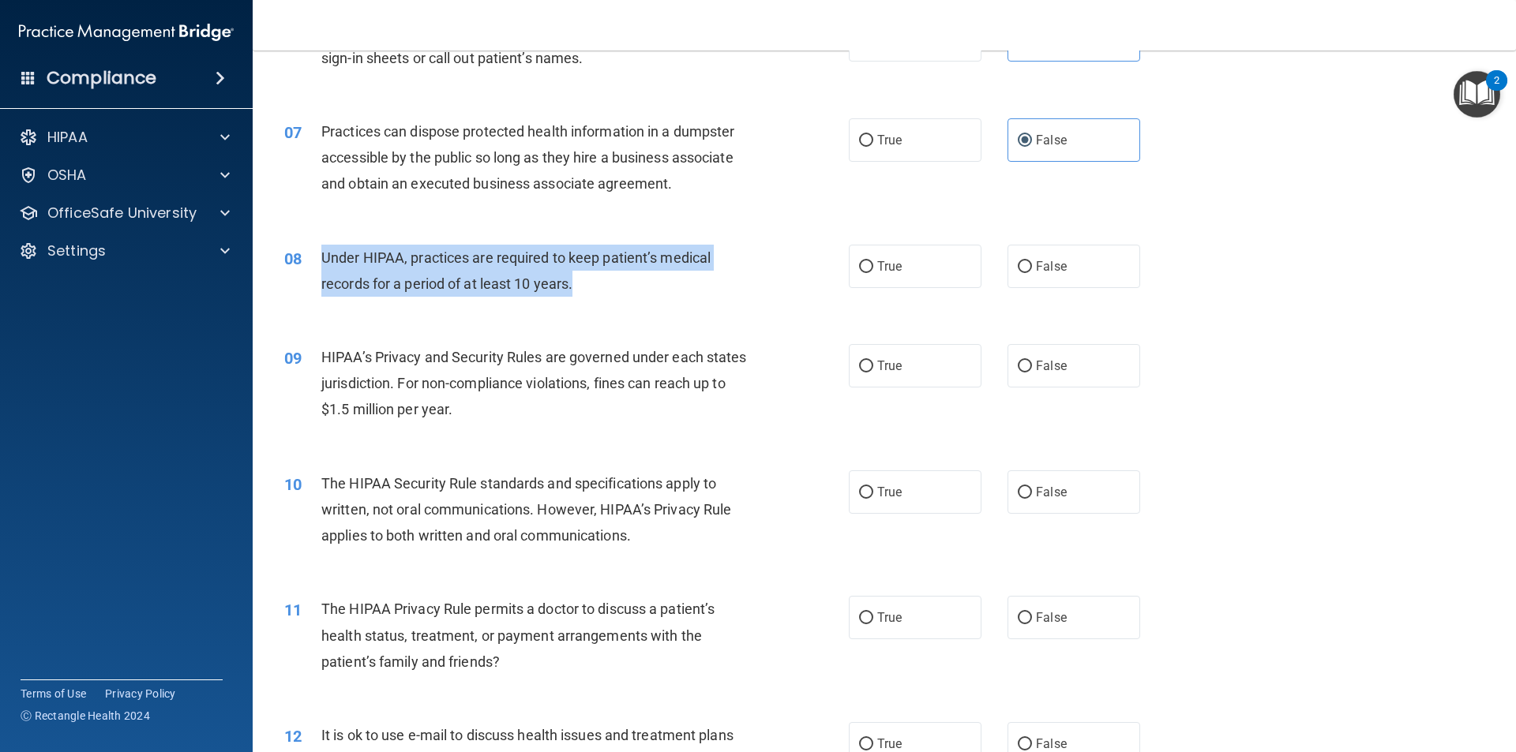
drag, startPoint x: 574, startPoint y: 279, endPoint x: 313, endPoint y: 247, distance: 263.3
click at [313, 247] on div "08 Under HIPAA, practices are required to keep patient’s medical records for a …" at bounding box center [566, 275] width 612 height 60
copy div "Under HIPAA, practices are required to keep patient’s medical records for a per…"
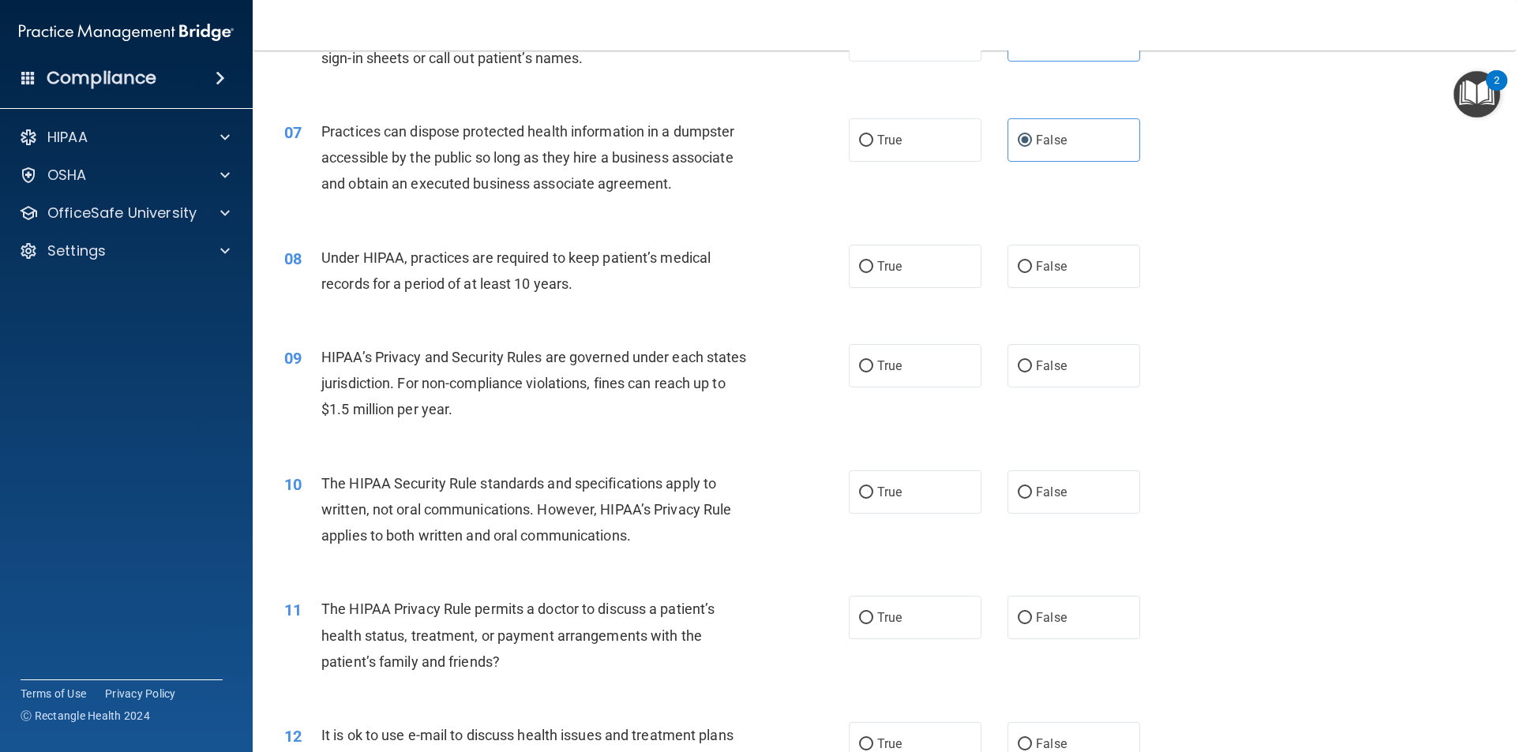
click at [796, 344] on div "09 HIPAA’s Privacy and Security Rules are governed under each states jurisdicti…" at bounding box center [566, 387] width 612 height 87
click at [1038, 256] on label "False" at bounding box center [1073, 266] width 133 height 43
click at [1032, 261] on input "False" at bounding box center [1024, 267] width 14 height 12
radio input "true"
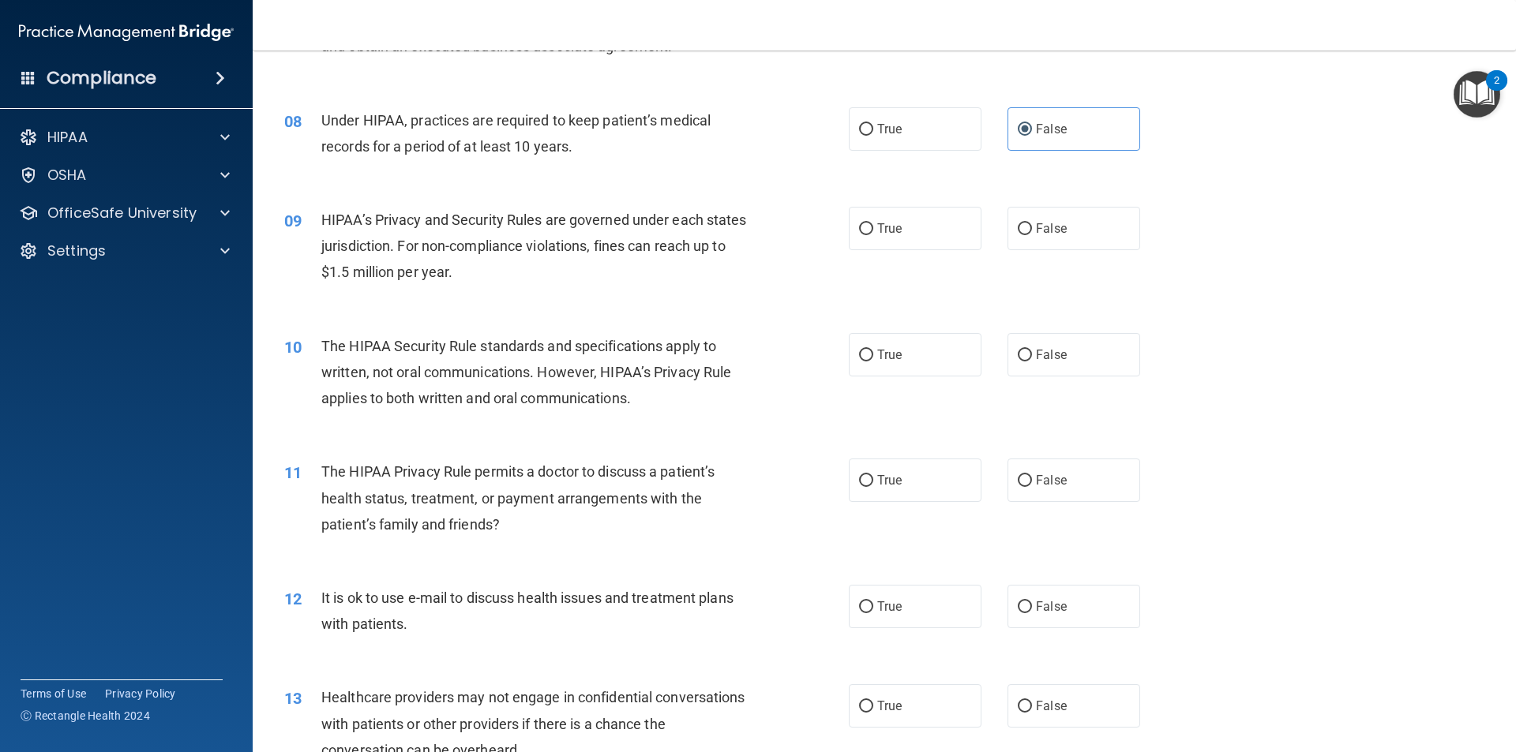
scroll to position [868, 0]
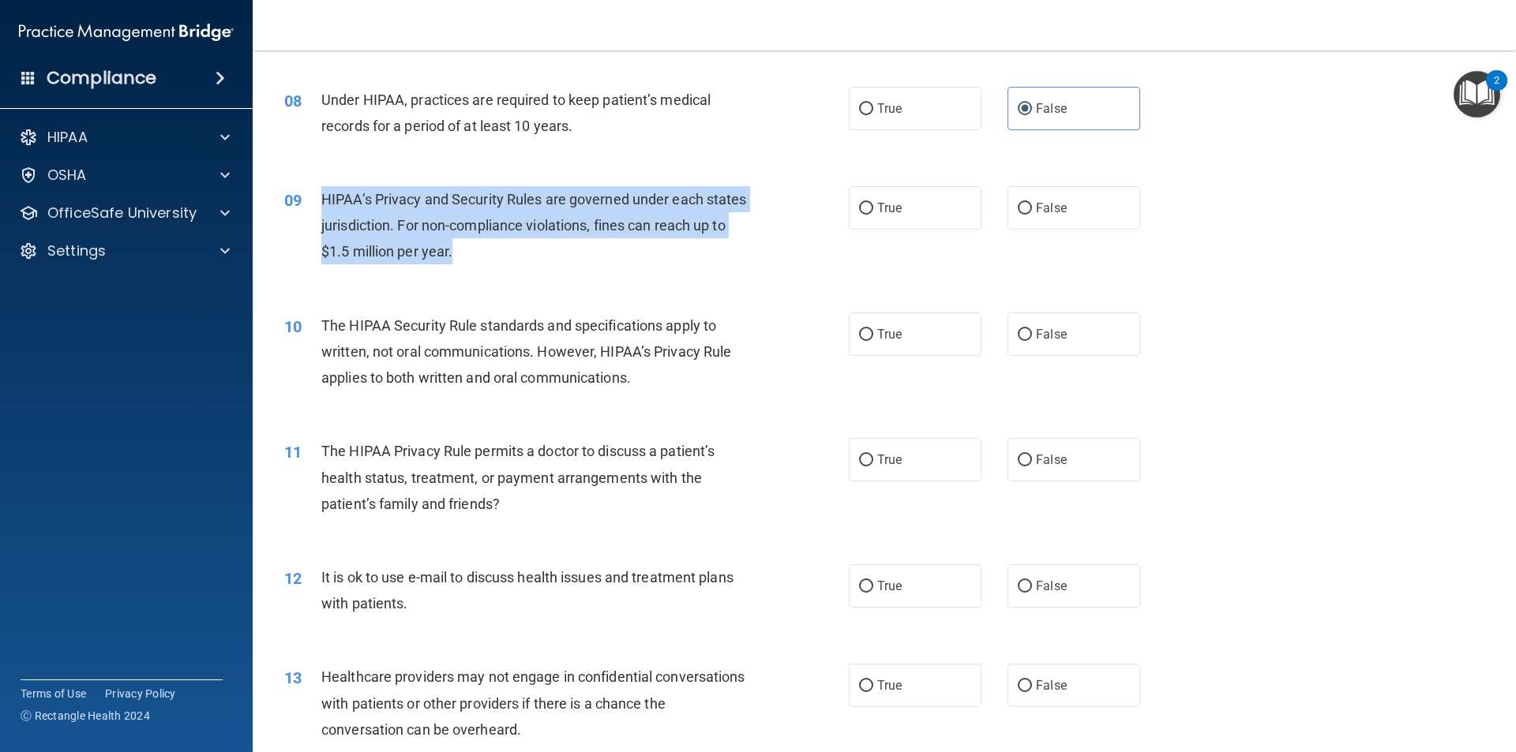
drag, startPoint x: 508, startPoint y: 250, endPoint x: 311, endPoint y: 211, distance: 200.5
click at [313, 204] on div "09 HIPAA’s Privacy and Security Rules are governed under each states jurisdicti…" at bounding box center [566, 229] width 612 height 87
copy div "HIPAA’s Privacy and Security Rules are governed under each states jurisdiction.…"
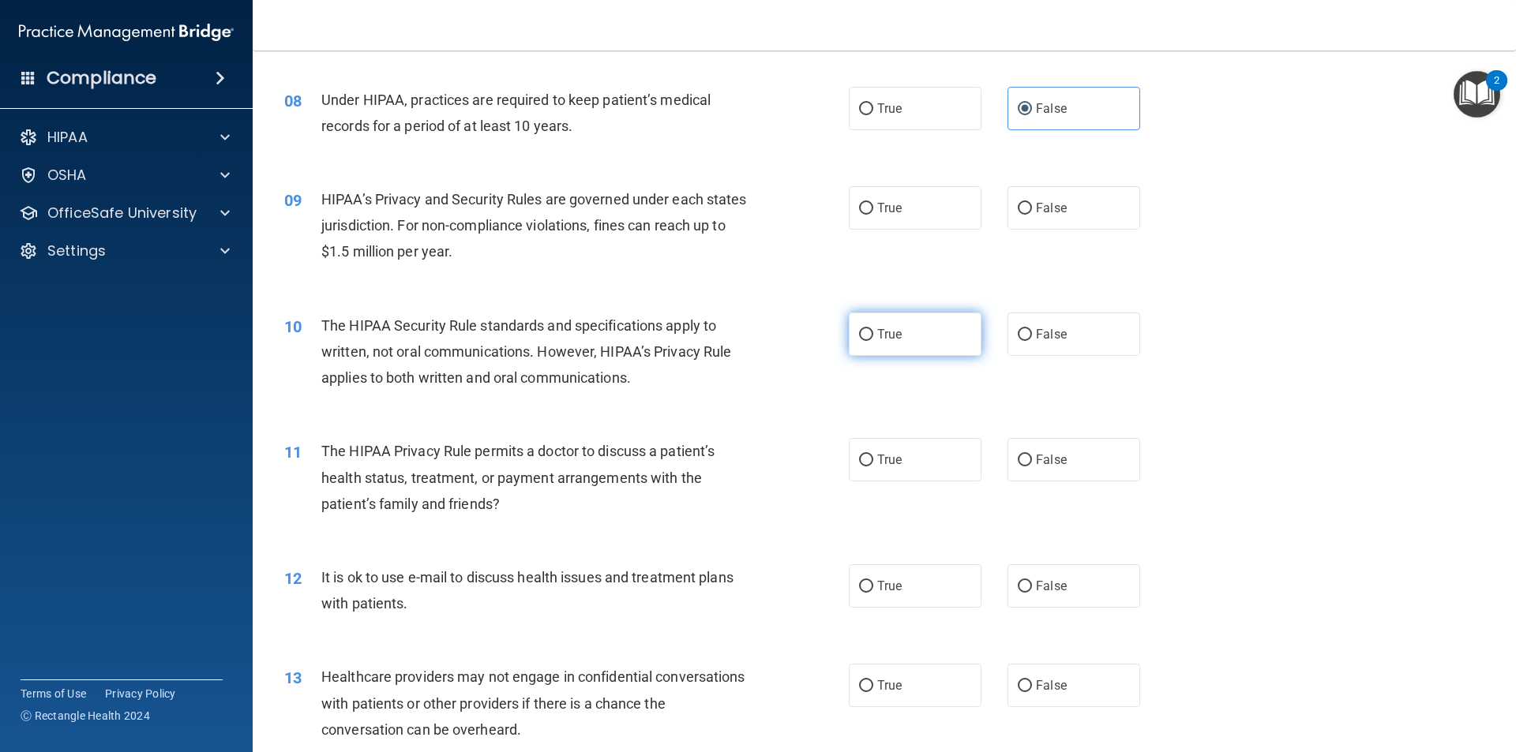
click at [901, 352] on label "True" at bounding box center [915, 334] width 133 height 43
click at [873, 341] on input "True" at bounding box center [866, 335] width 14 height 12
radio input "true"
click at [1036, 209] on span "False" at bounding box center [1051, 207] width 31 height 15
click at [1032, 209] on input "False" at bounding box center [1024, 209] width 14 height 12
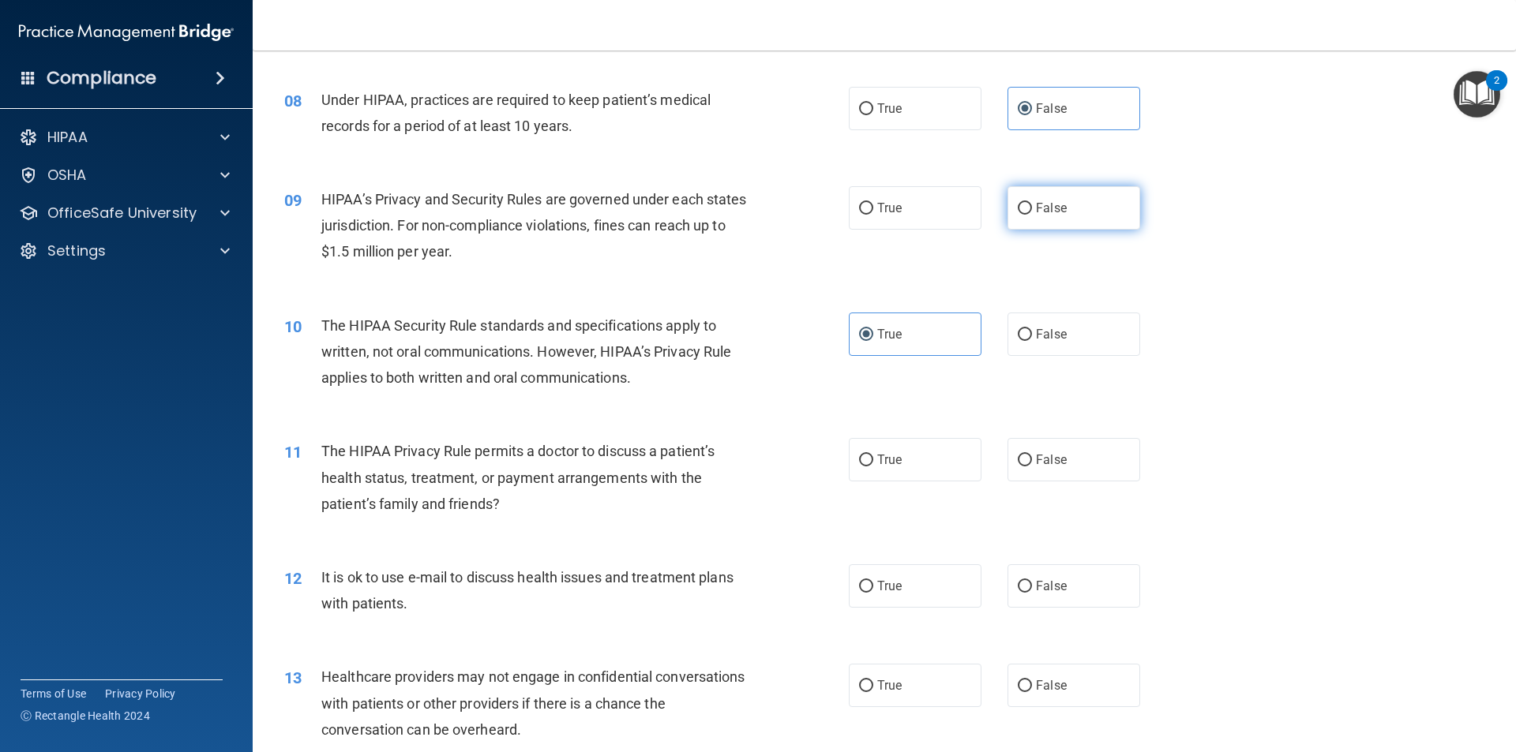
radio input "true"
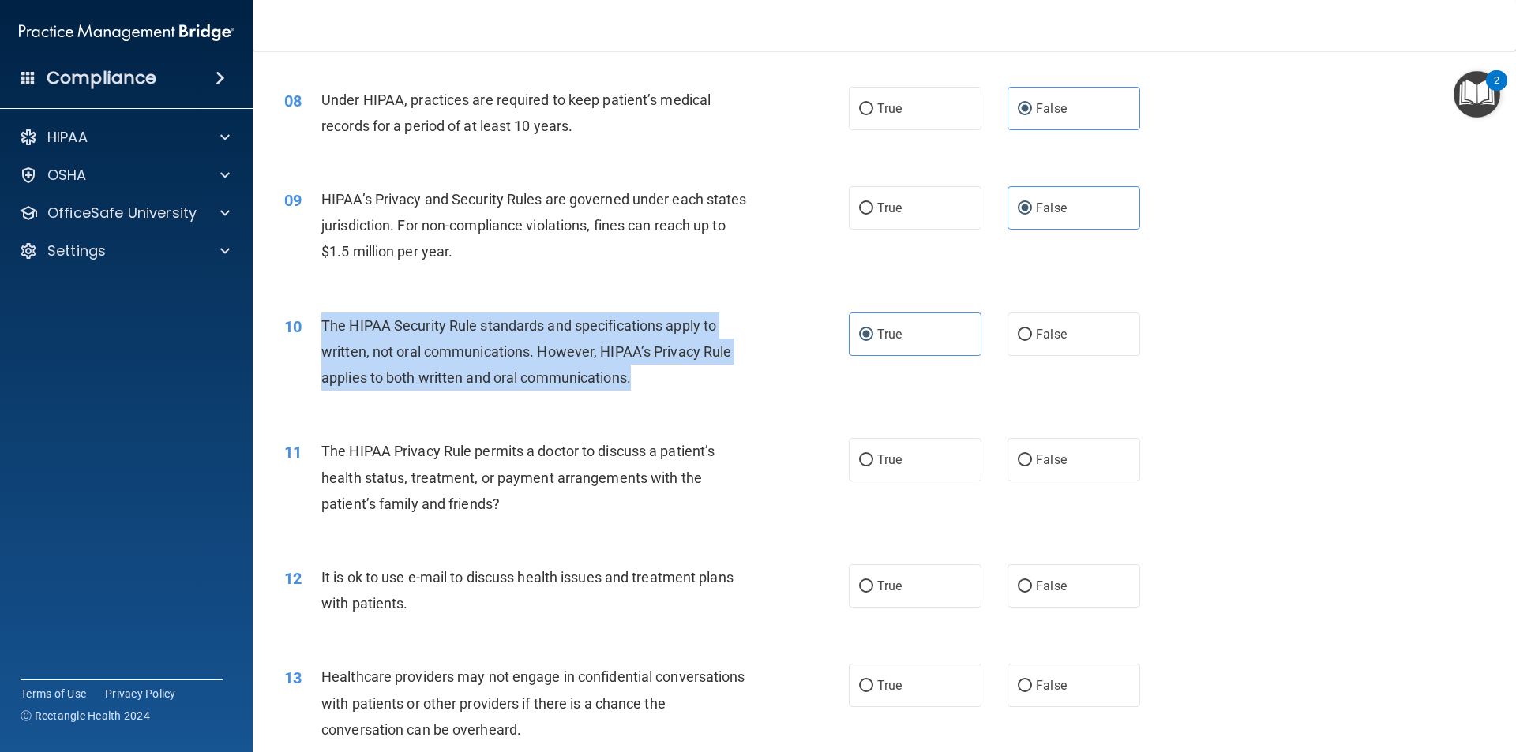
drag, startPoint x: 654, startPoint y: 379, endPoint x: 317, endPoint y: 320, distance: 342.2
click at [317, 320] on div "10 The HIPAA Security Rule standards and specifications apply to written, not o…" at bounding box center [566, 356] width 612 height 87
copy div "The HIPAA Security Rule standards and specifications apply to written, not oral…"
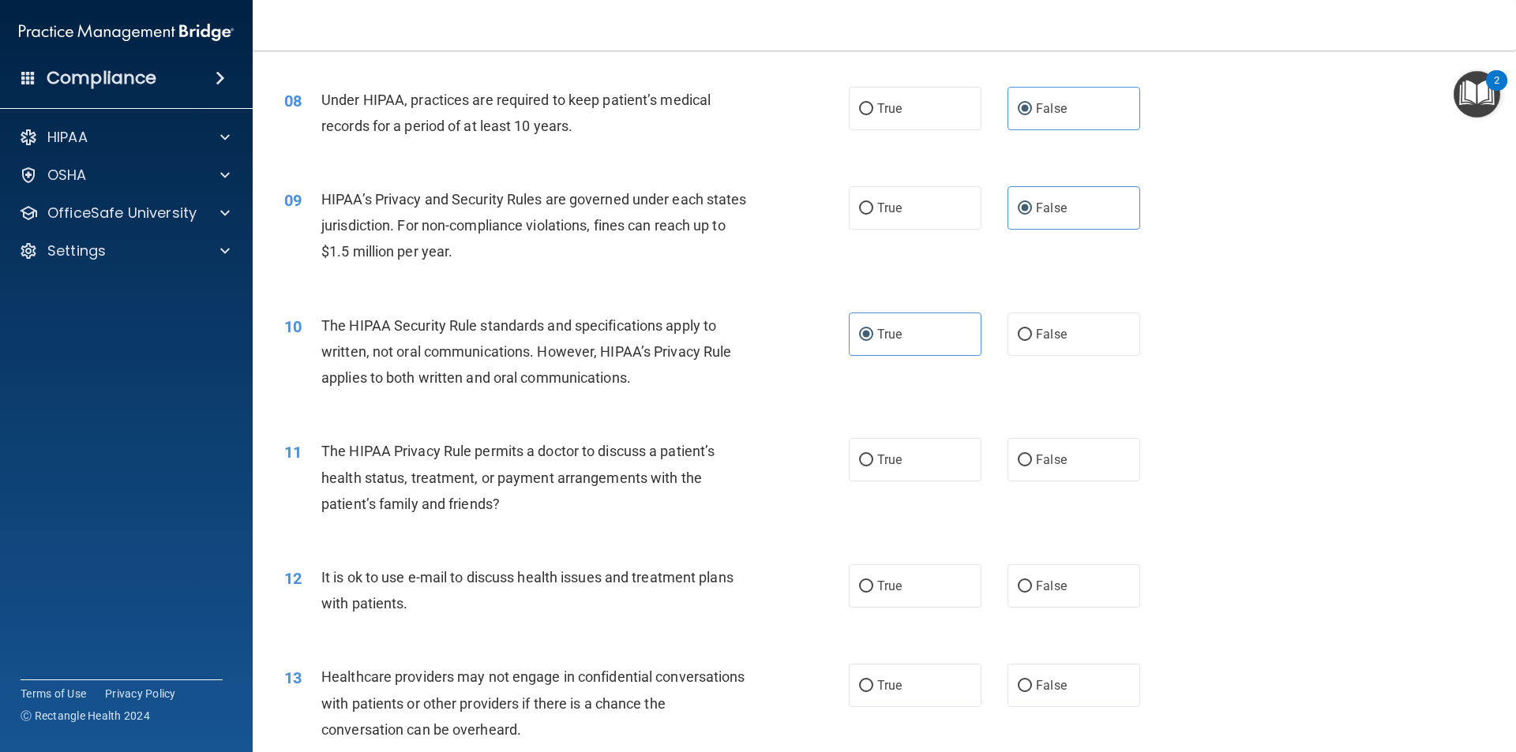
click at [486, 95] on span "Under HIPAA, practices are required to keep patient’s medical records for a per…" at bounding box center [515, 113] width 389 height 43
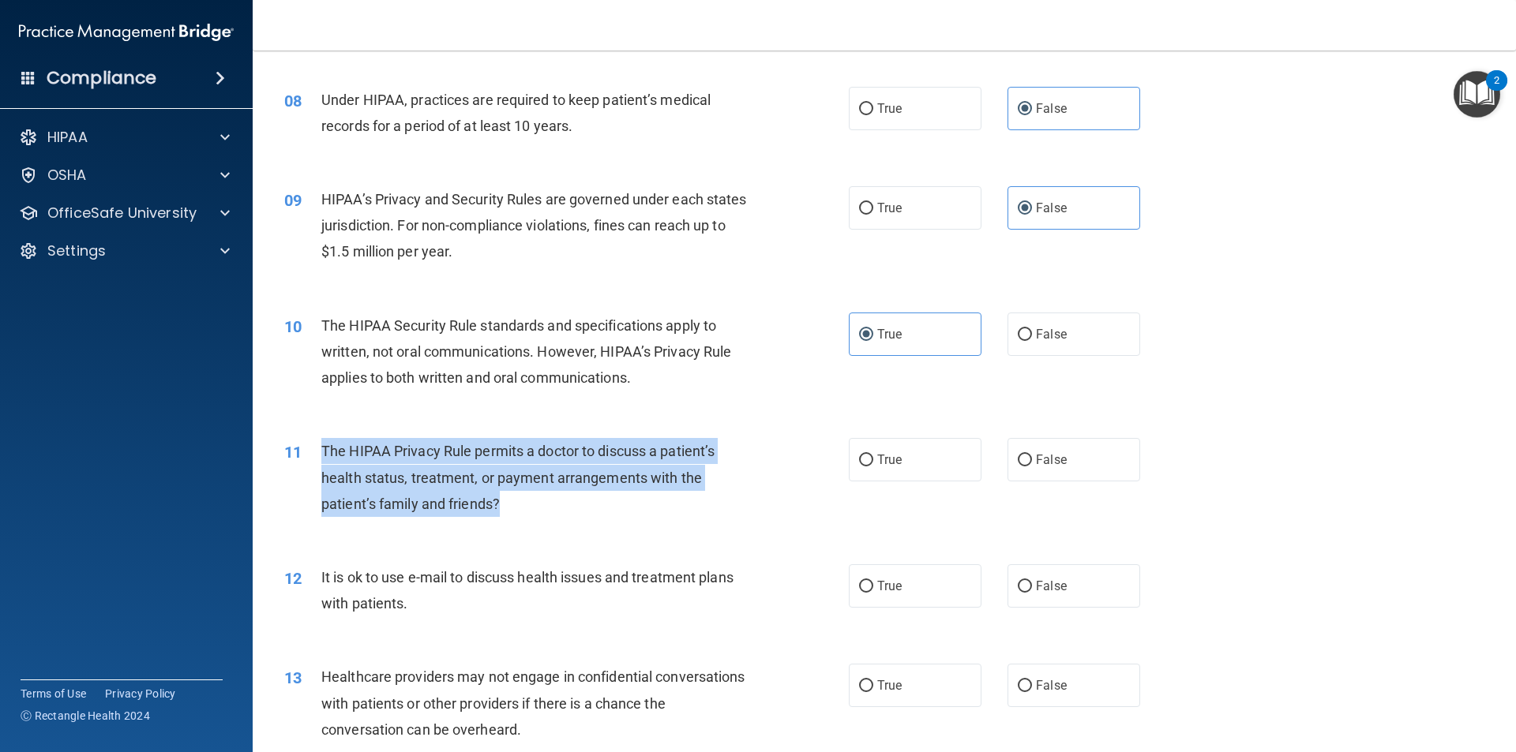
drag, startPoint x: 533, startPoint y: 507, endPoint x: 309, endPoint y: 444, distance: 231.9
click at [309, 444] on div "11 The HIPAA Privacy Rule permits a doctor to discuss a patient’s health status…" at bounding box center [566, 481] width 612 height 87
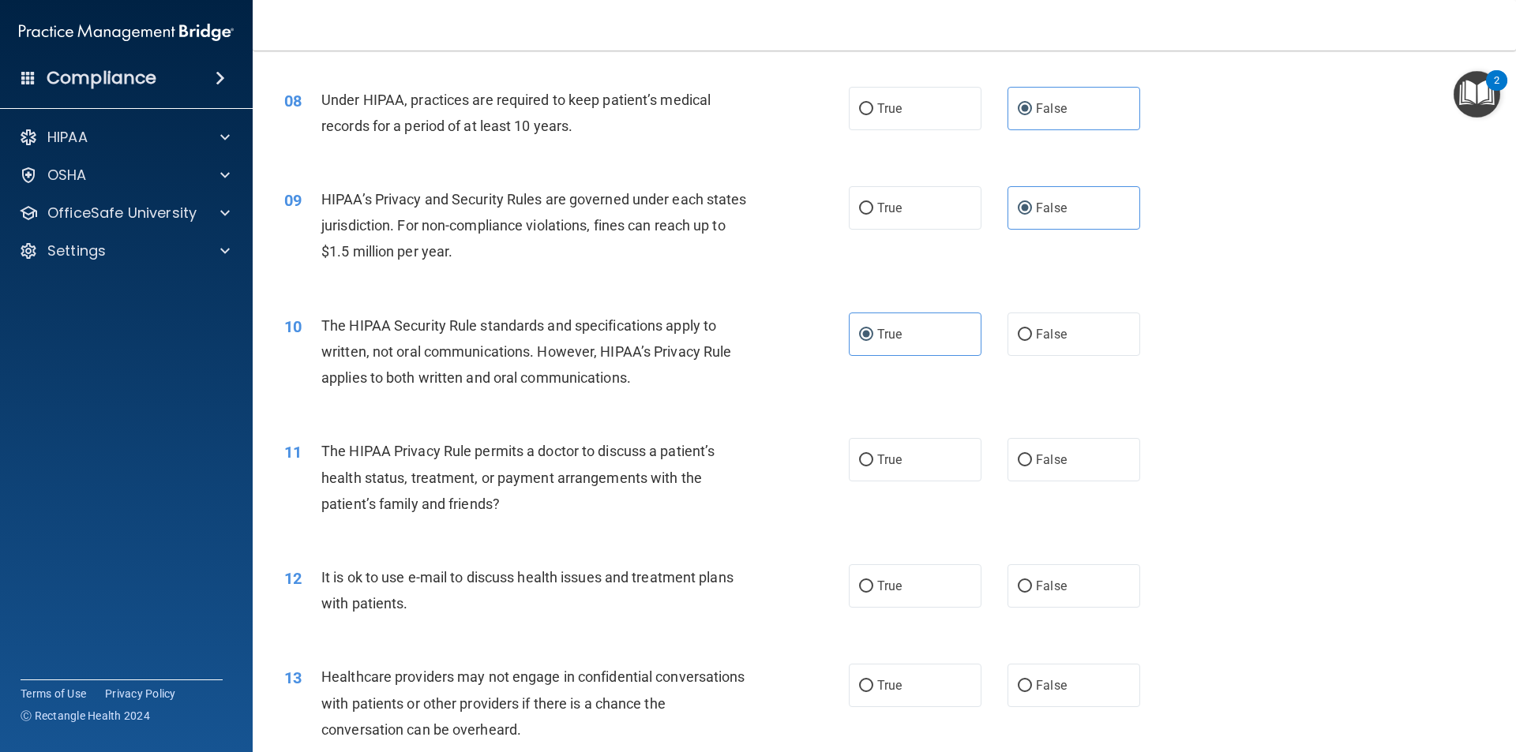
click at [757, 392] on div "10 The HIPAA Security Rule standards and specifications apply to written, not o…" at bounding box center [566, 356] width 612 height 87
click at [1106, 339] on label "False" at bounding box center [1073, 334] width 133 height 43
click at [1032, 339] on input "False" at bounding box center [1024, 335] width 14 height 12
radio input "true"
radio input "false"
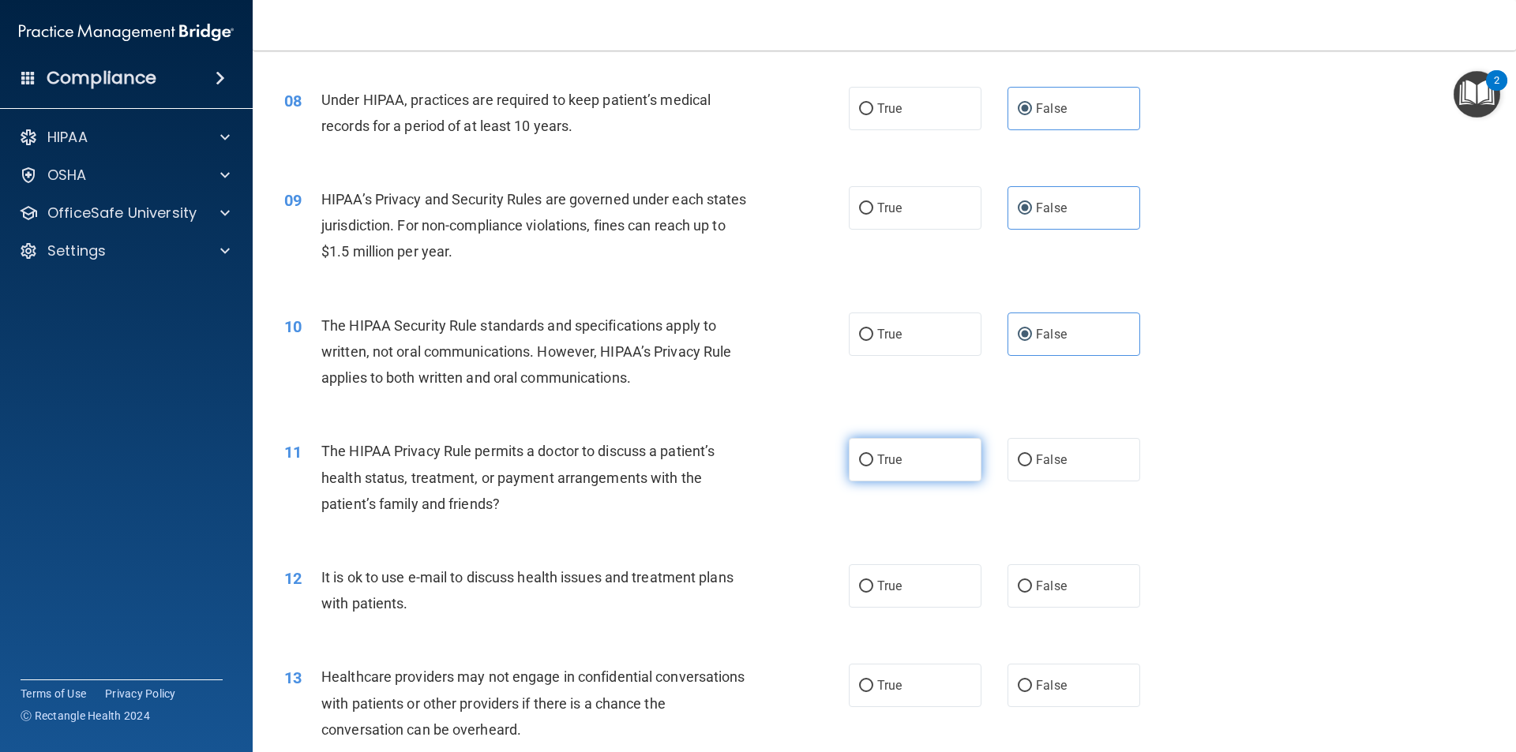
click at [920, 441] on label "True" at bounding box center [915, 459] width 133 height 43
click at [873, 455] on input "True" at bounding box center [866, 461] width 14 height 12
radio input "true"
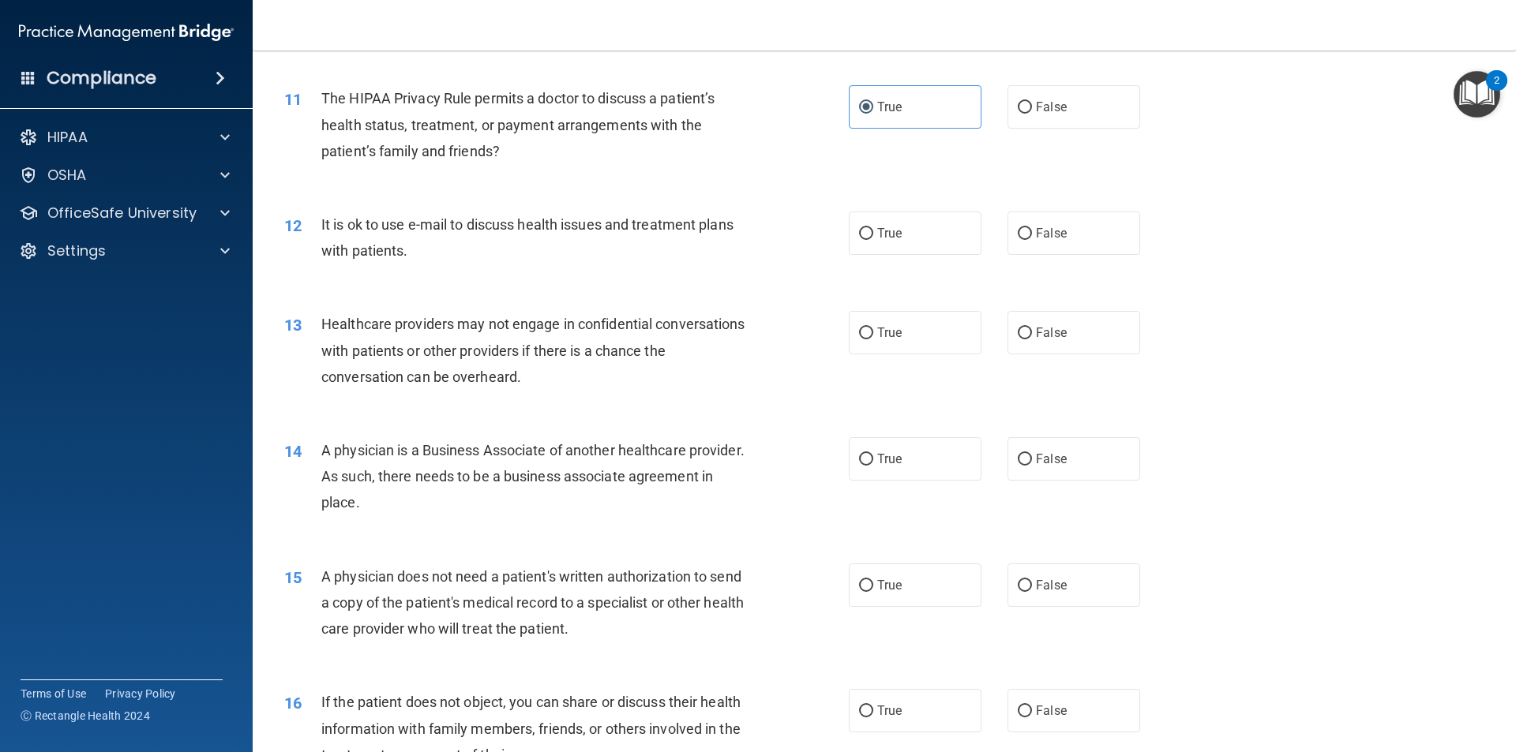
scroll to position [1184, 0]
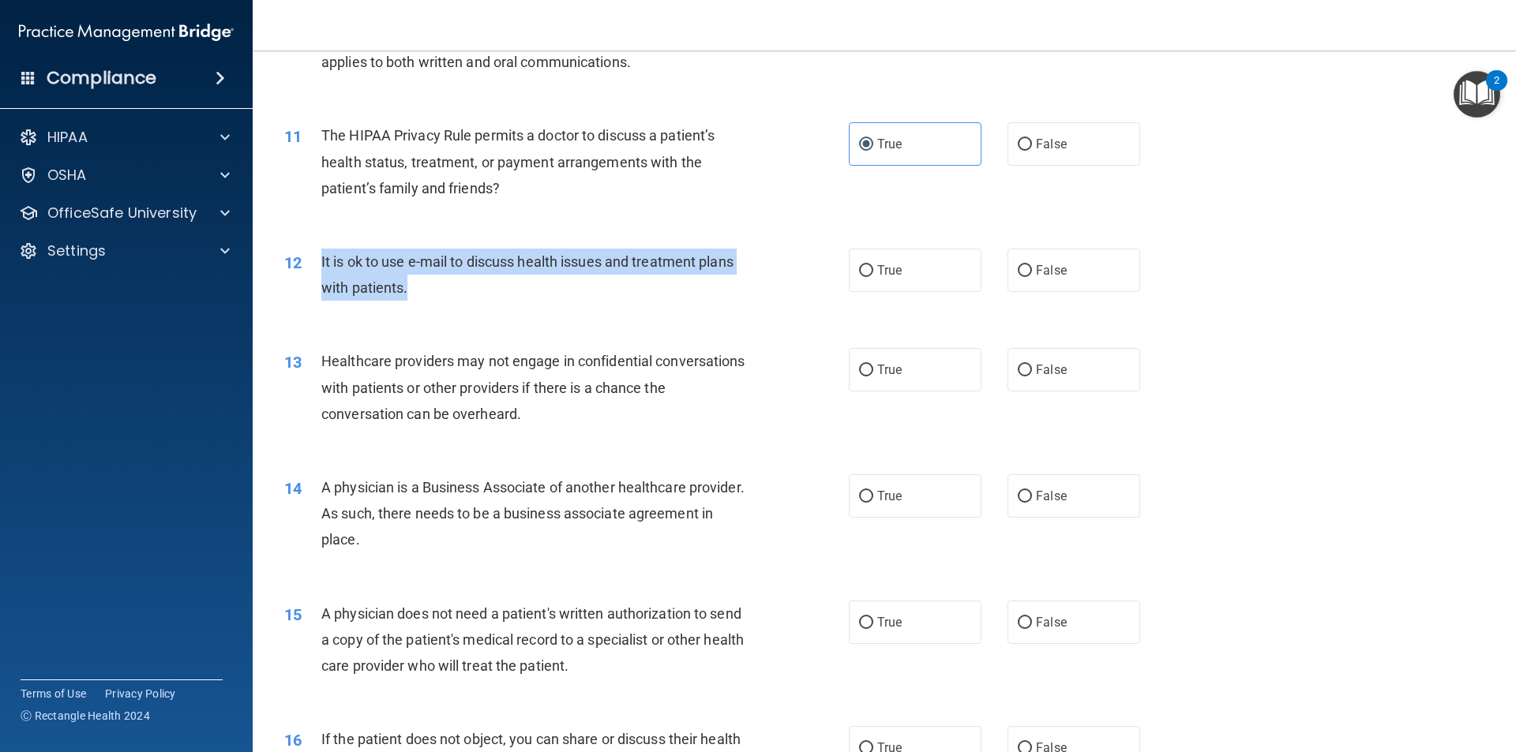
drag, startPoint x: 422, startPoint y: 294, endPoint x: 320, endPoint y: 257, distance: 109.1
click at [320, 257] on div "12 It is ok to use e-mail to discuss health issues and treatment plans with pat…" at bounding box center [566, 279] width 612 height 60
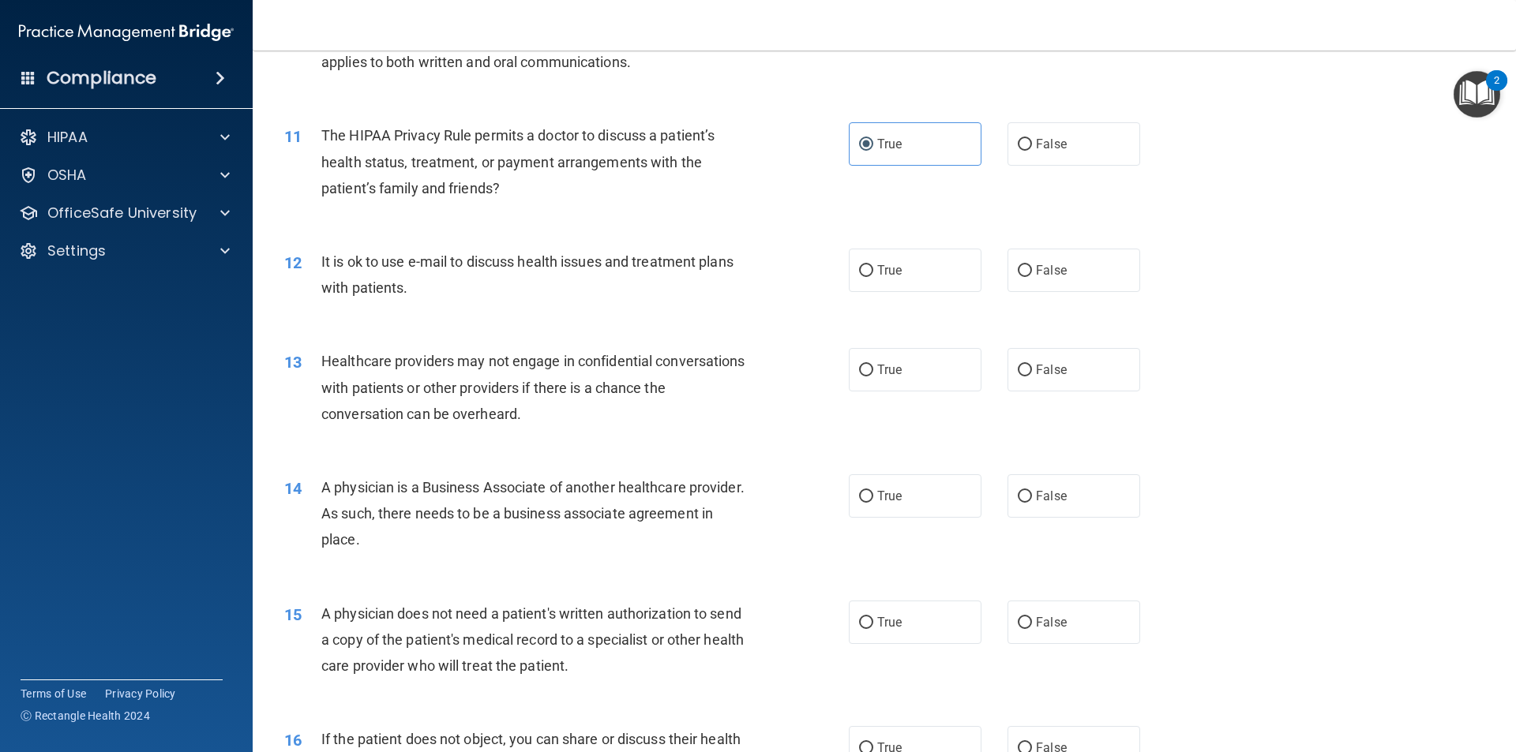
click at [1154, 406] on div "13 Healthcare providers may not engage in confidential conversations with patie…" at bounding box center [883, 391] width 1223 height 126
click at [1092, 270] on label "False" at bounding box center [1073, 270] width 133 height 43
click at [1032, 270] on input "False" at bounding box center [1024, 271] width 14 height 12
radio input "true"
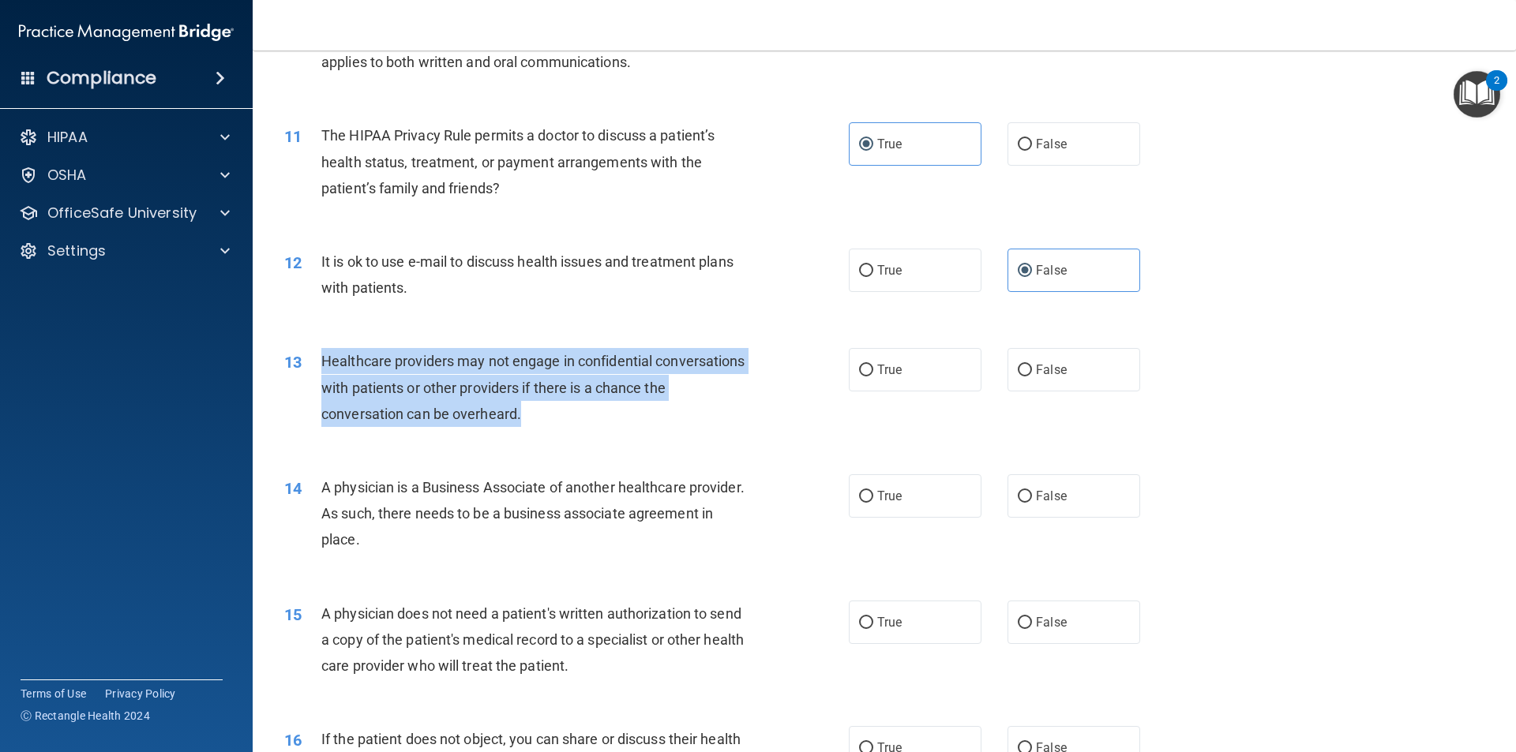
drag, startPoint x: 549, startPoint y: 418, endPoint x: 322, endPoint y: 356, distance: 234.8
click at [322, 356] on div "Healthcare providers may not engage in confidential conversations with patients…" at bounding box center [541, 387] width 441 height 79
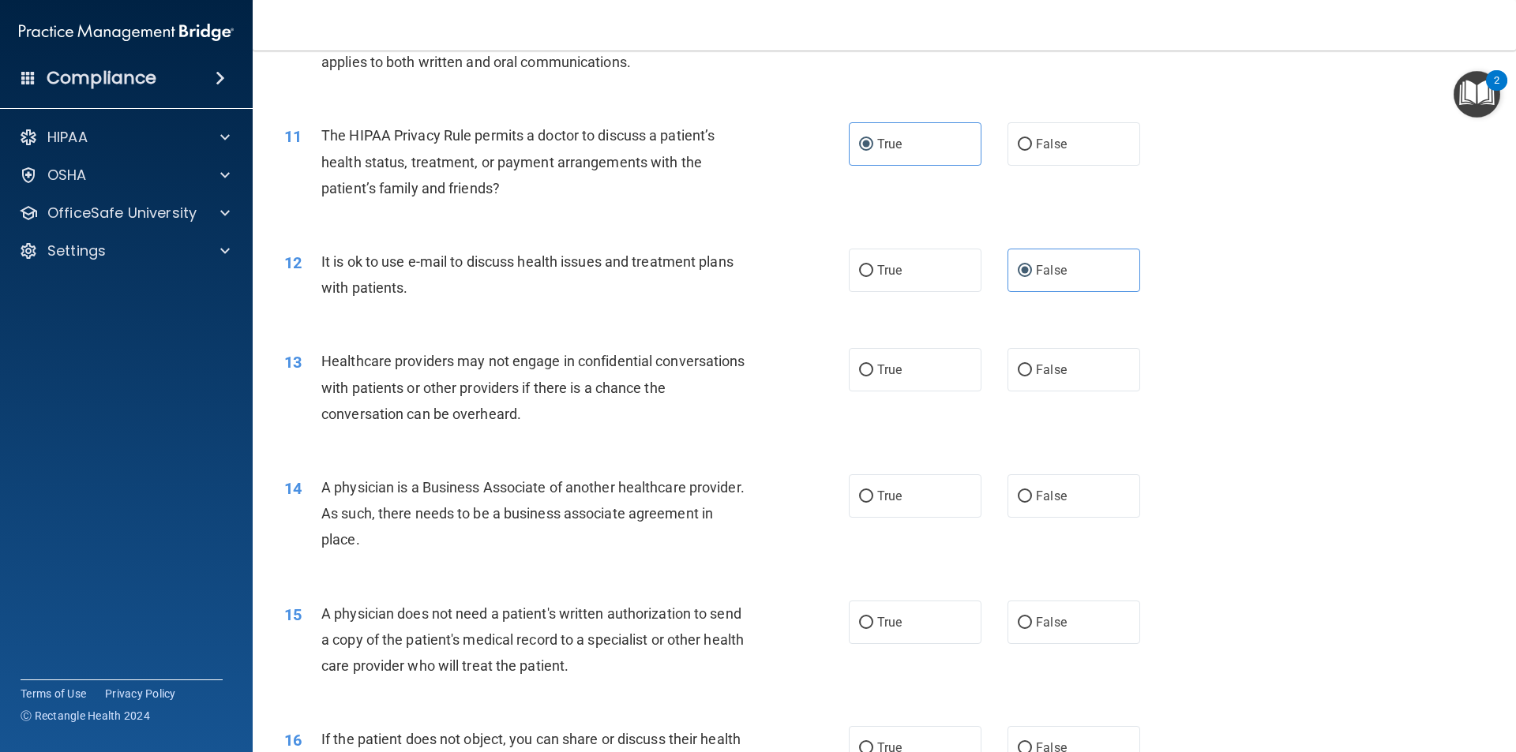
click at [607, 199] on div "The HIPAA Privacy Rule permits a doctor to discuss a patient’s health status, t…" at bounding box center [541, 161] width 441 height 79
click at [1036, 375] on span "False" at bounding box center [1051, 369] width 31 height 15
click at [1032, 375] on input "False" at bounding box center [1024, 371] width 14 height 12
radio input "true"
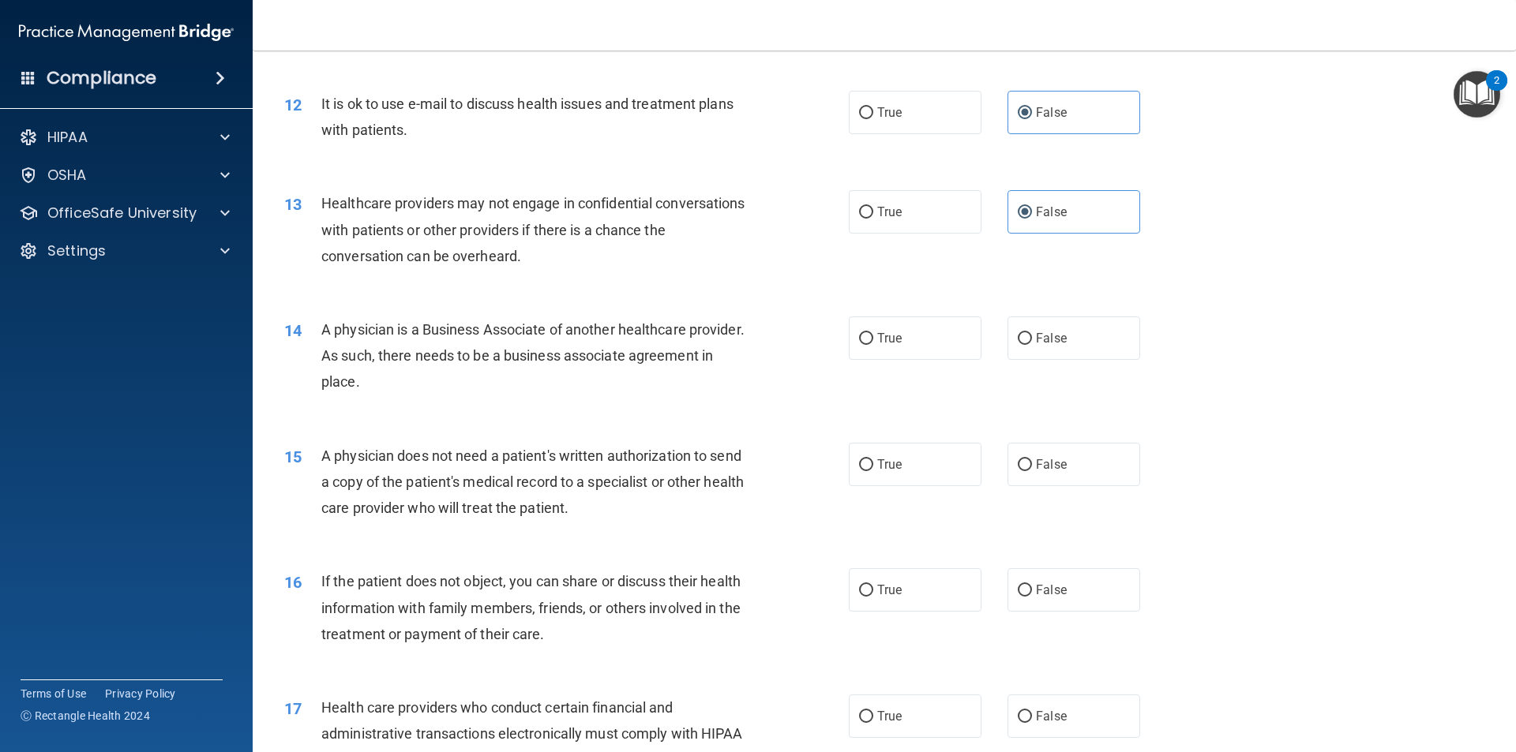
click at [440, 379] on span "A physician is a Business Associate of another healthcare provider. As such, th…" at bounding box center [532, 355] width 423 height 69
drag, startPoint x: 453, startPoint y: 383, endPoint x: 311, endPoint y: 321, distance: 154.8
click at [311, 321] on div "14 A physician is a Business Associate of another healthcare provider. As such,…" at bounding box center [566, 360] width 612 height 87
click at [779, 398] on div "14 A physician is a Business Associate of another healthcare provider. As such,…" at bounding box center [566, 360] width 612 height 87
click at [1058, 347] on label "False" at bounding box center [1073, 338] width 133 height 43
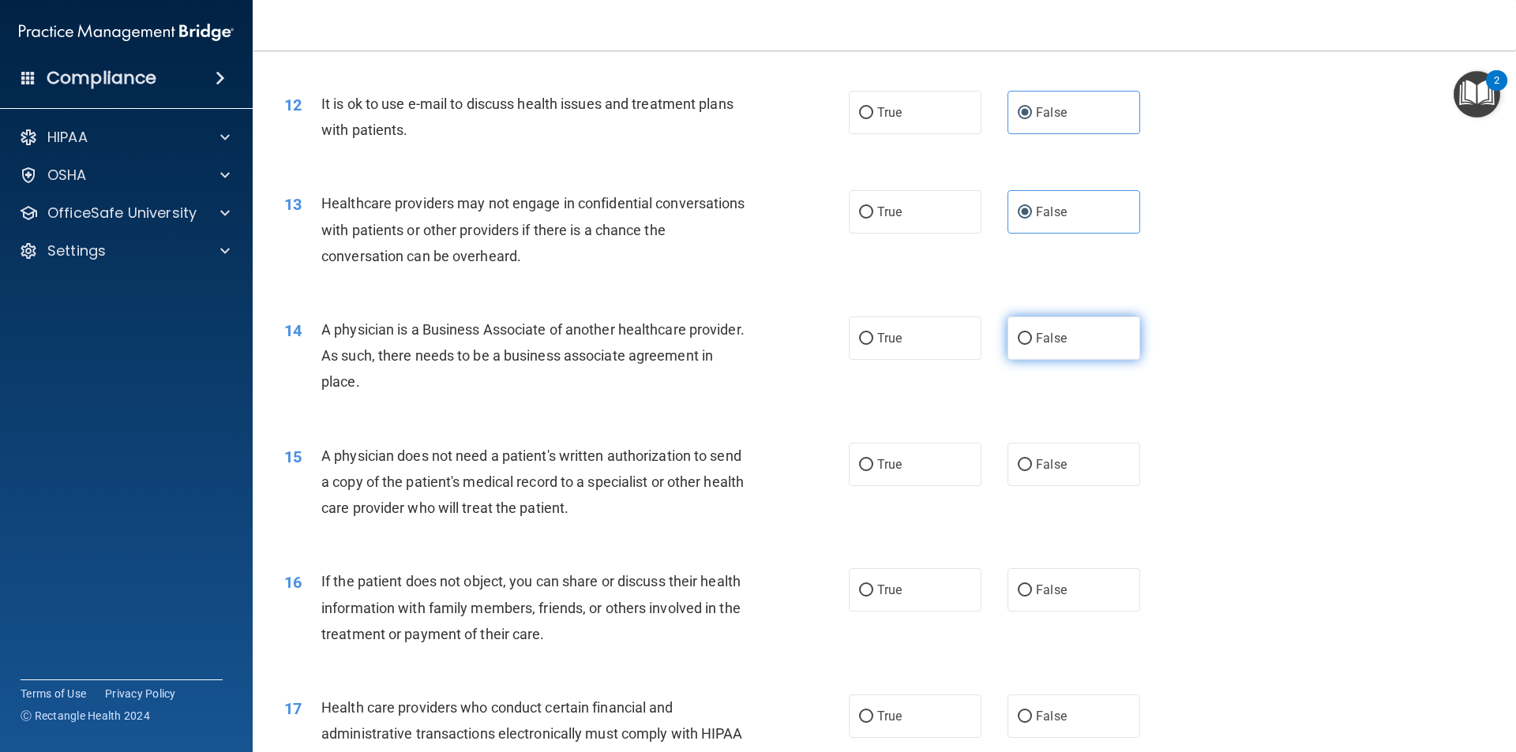
click at [1032, 345] on input "False" at bounding box center [1024, 339] width 14 height 12
radio input "true"
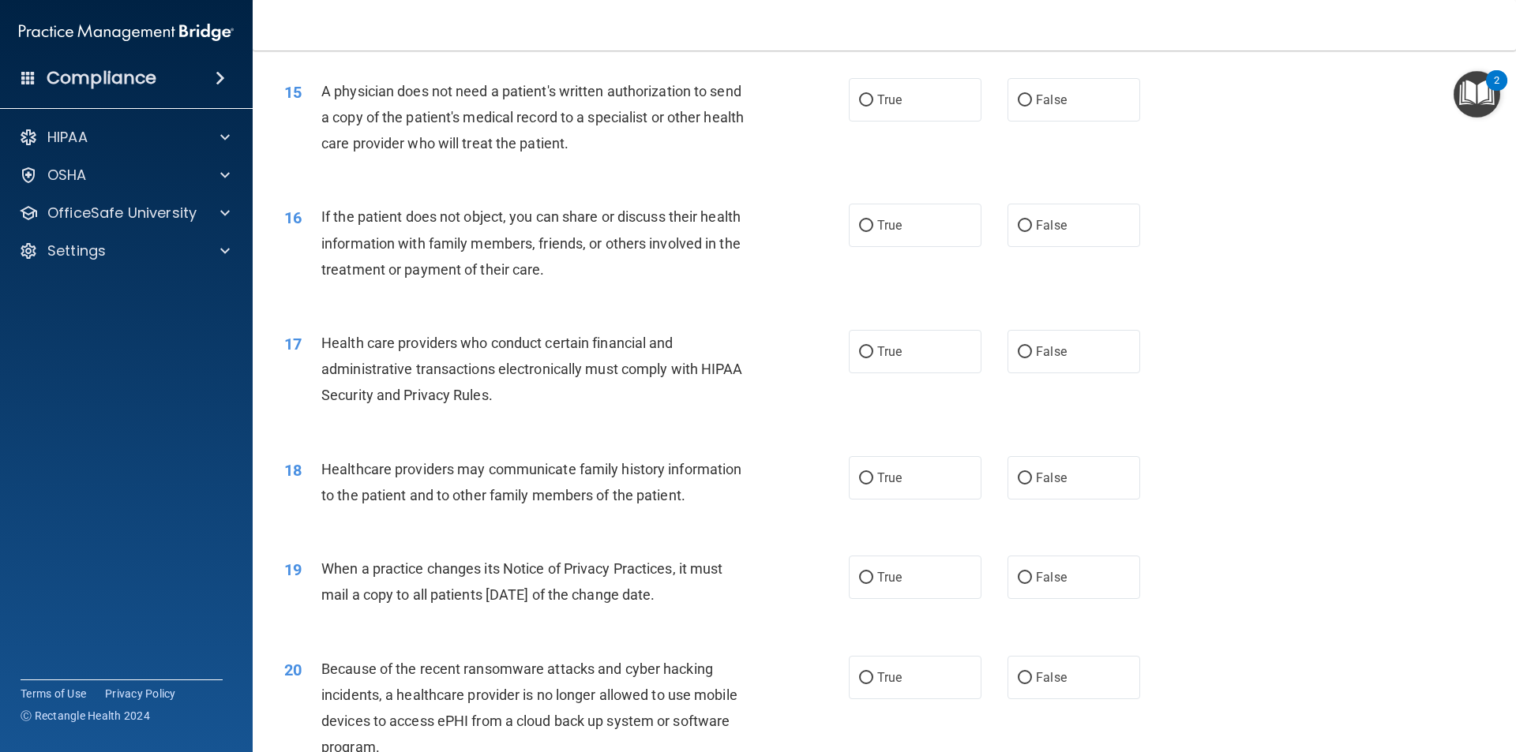
scroll to position [1579, 0]
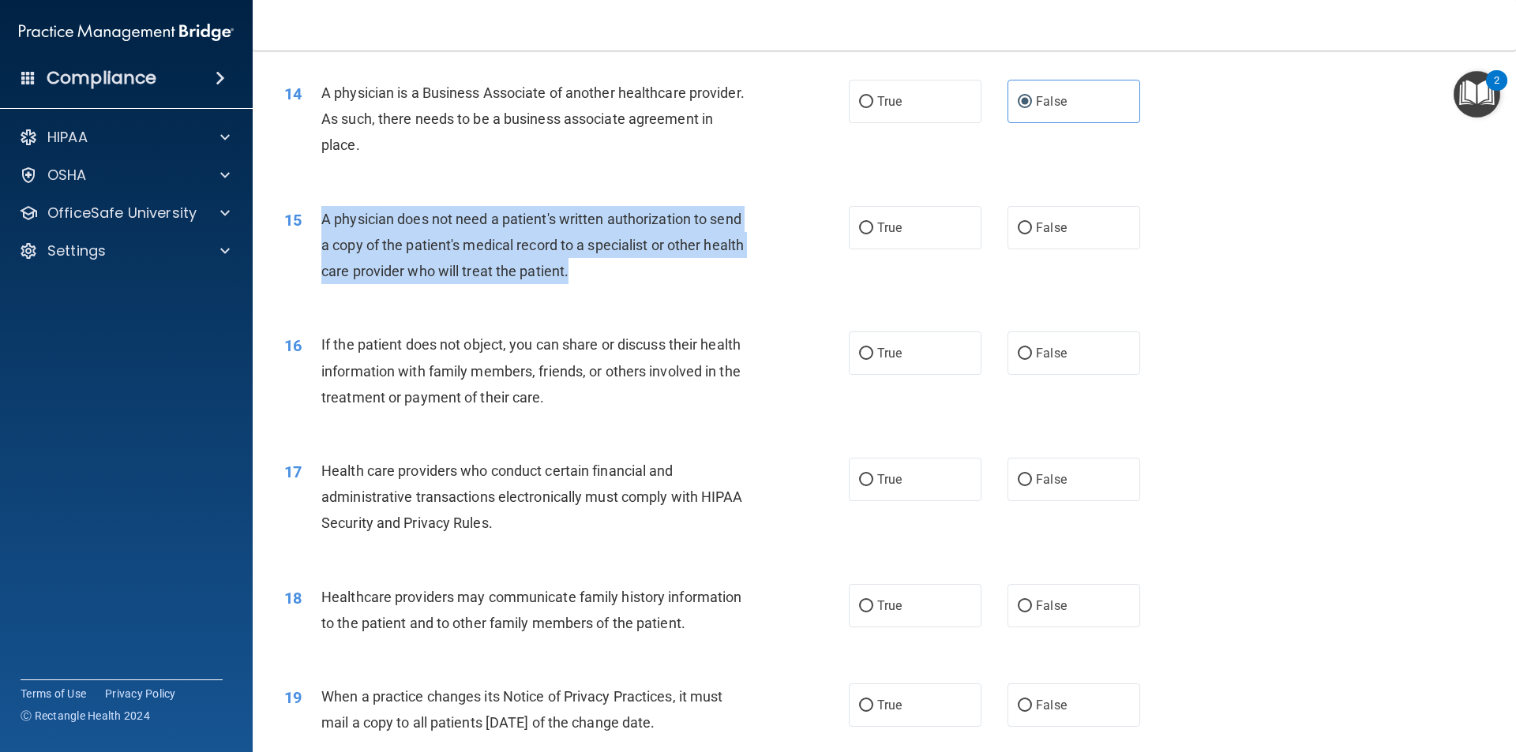
drag, startPoint x: 651, startPoint y: 286, endPoint x: 319, endPoint y: 220, distance: 338.7
click at [319, 220] on div "15 A physician does not need a patient's written authorization to send a copy o…" at bounding box center [566, 249] width 612 height 87
click at [755, 238] on div "A physician does not need a patient's written authorization to send a copy of t…" at bounding box center [541, 245] width 441 height 79
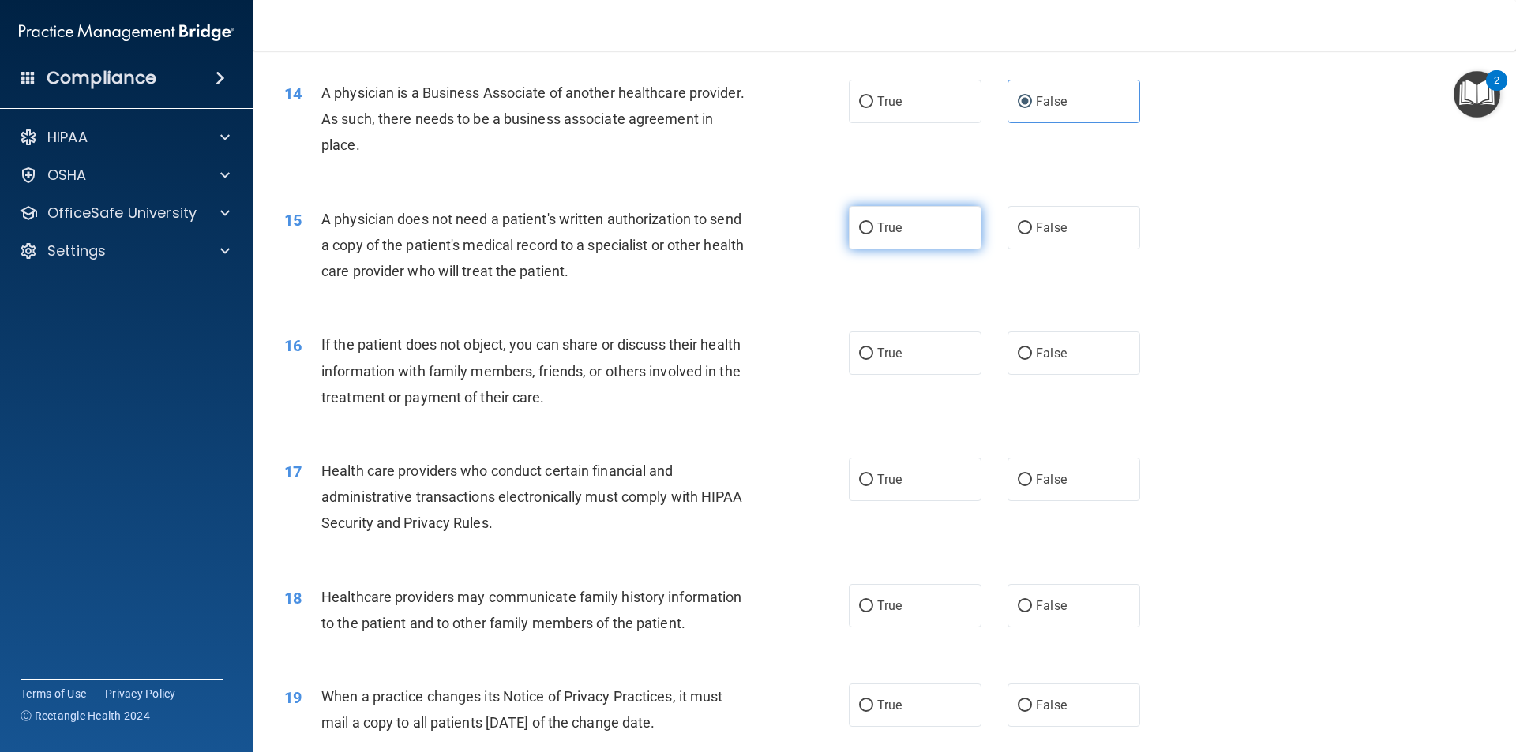
click at [908, 219] on label "True" at bounding box center [915, 227] width 133 height 43
click at [873, 223] on input "True" at bounding box center [866, 229] width 14 height 12
radio input "true"
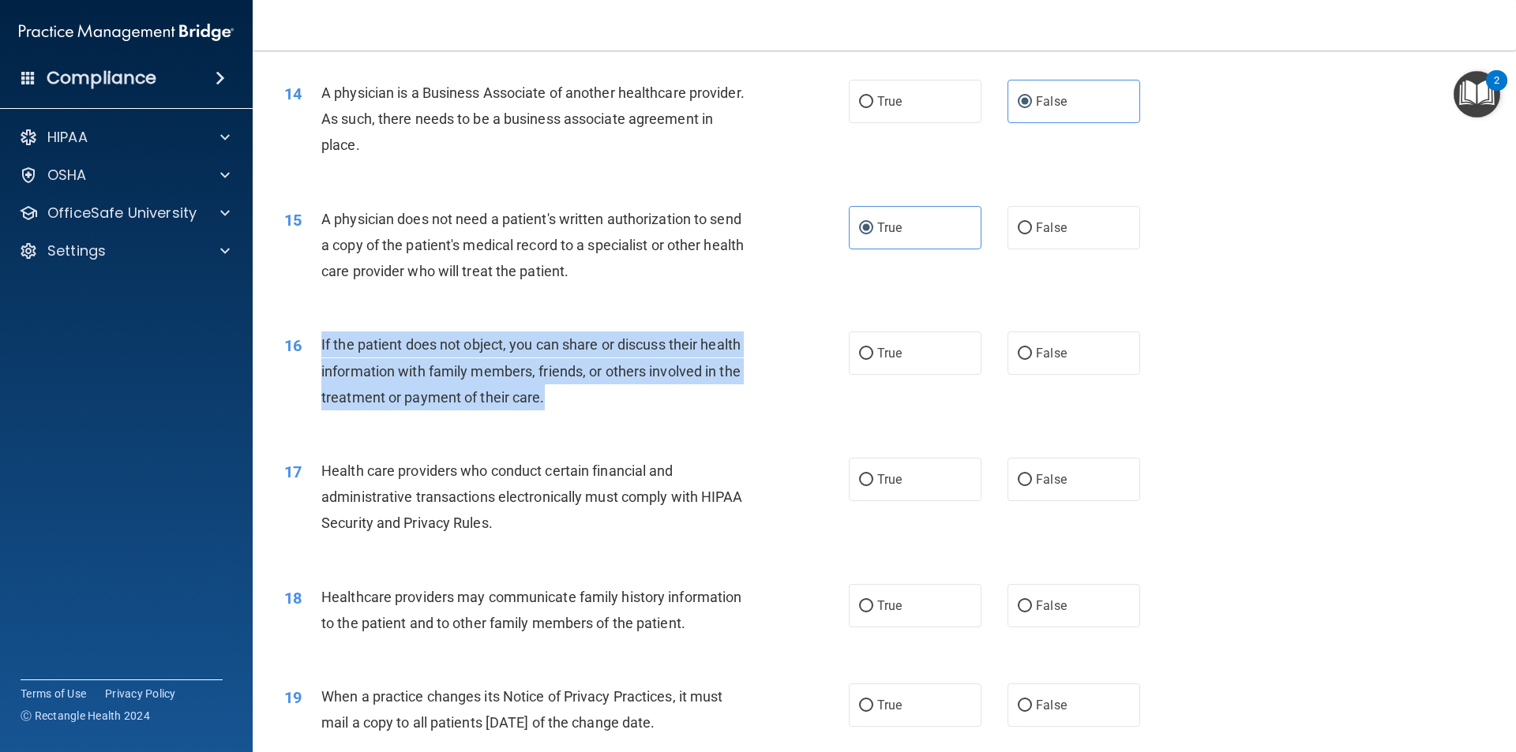
drag, startPoint x: 557, startPoint y: 394, endPoint x: 311, endPoint y: 337, distance: 252.7
click at [313, 338] on div "16 If the patient does not object, you can share or discuss their health inform…" at bounding box center [566, 375] width 612 height 87
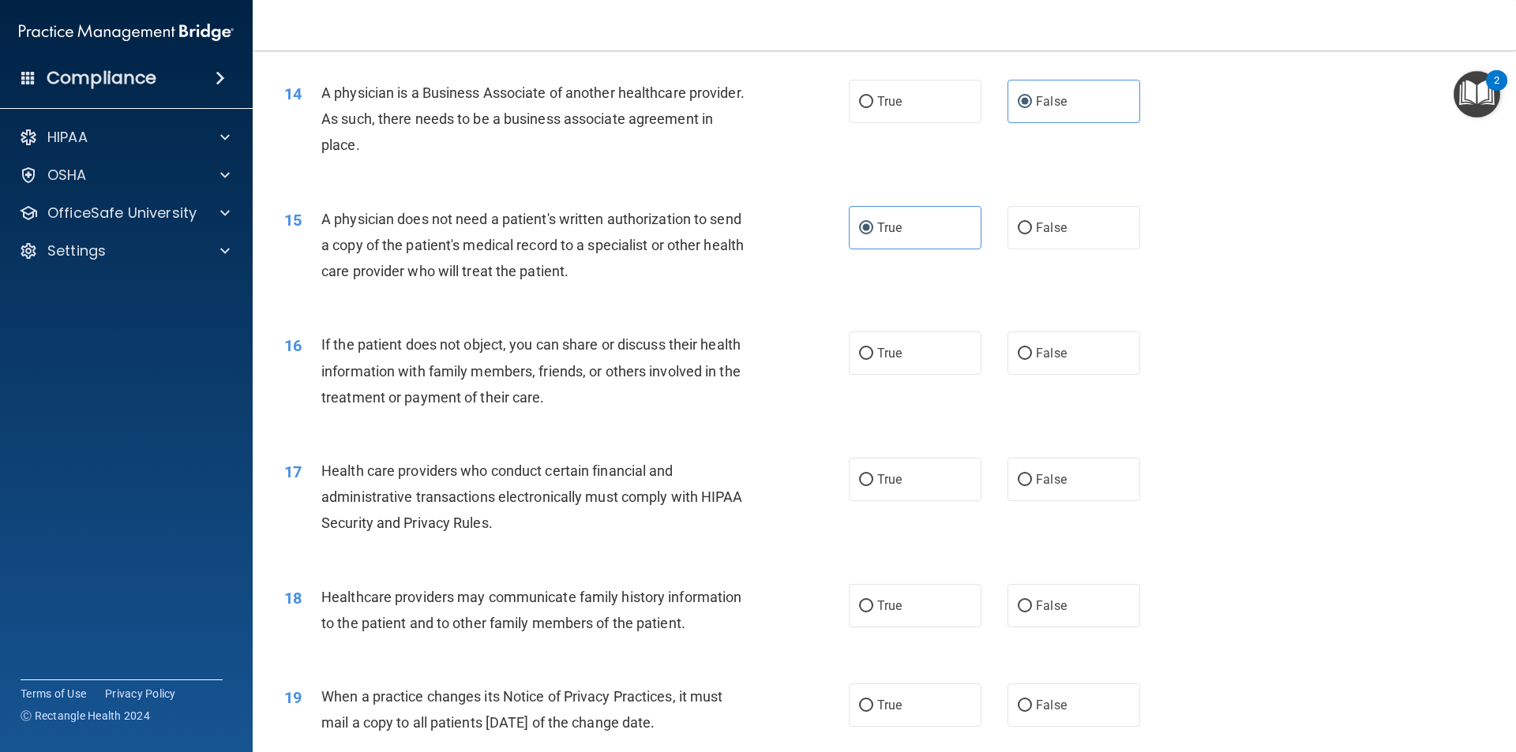
click at [701, 429] on div "16 If the patient does not object, you can share or discuss their health inform…" at bounding box center [883, 375] width 1223 height 126
click at [931, 359] on label "True" at bounding box center [915, 353] width 133 height 43
click at [873, 359] on input "True" at bounding box center [866, 354] width 14 height 12
radio input "true"
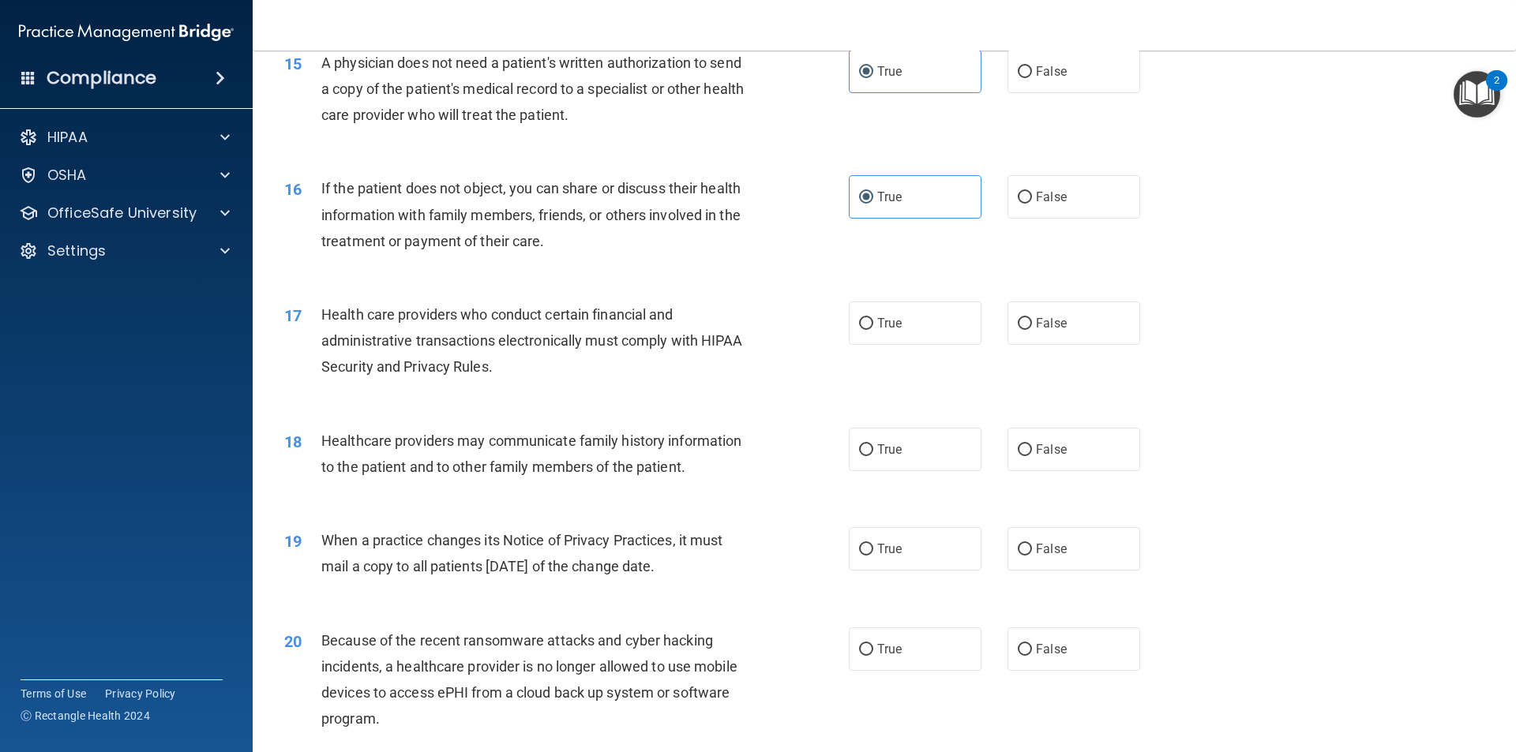
scroll to position [1737, 0]
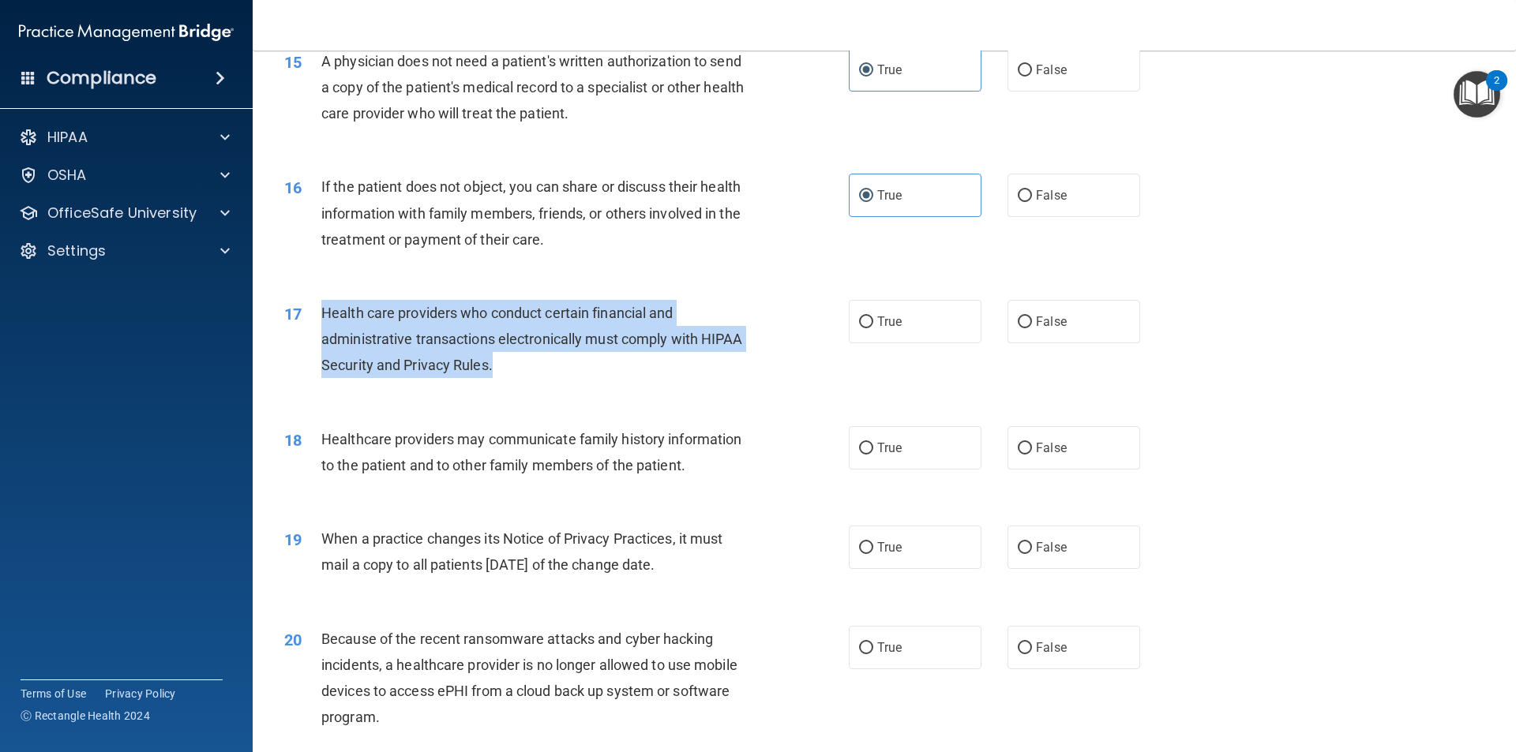
drag, startPoint x: 521, startPoint y: 362, endPoint x: 306, endPoint y: 303, distance: 222.7
click at [306, 303] on div "17 Health care providers who conduct certain financial and administrative trans…" at bounding box center [566, 343] width 612 height 87
click at [619, 313] on span "Health care providers who conduct certain financial and administrative transact…" at bounding box center [532, 339] width 422 height 69
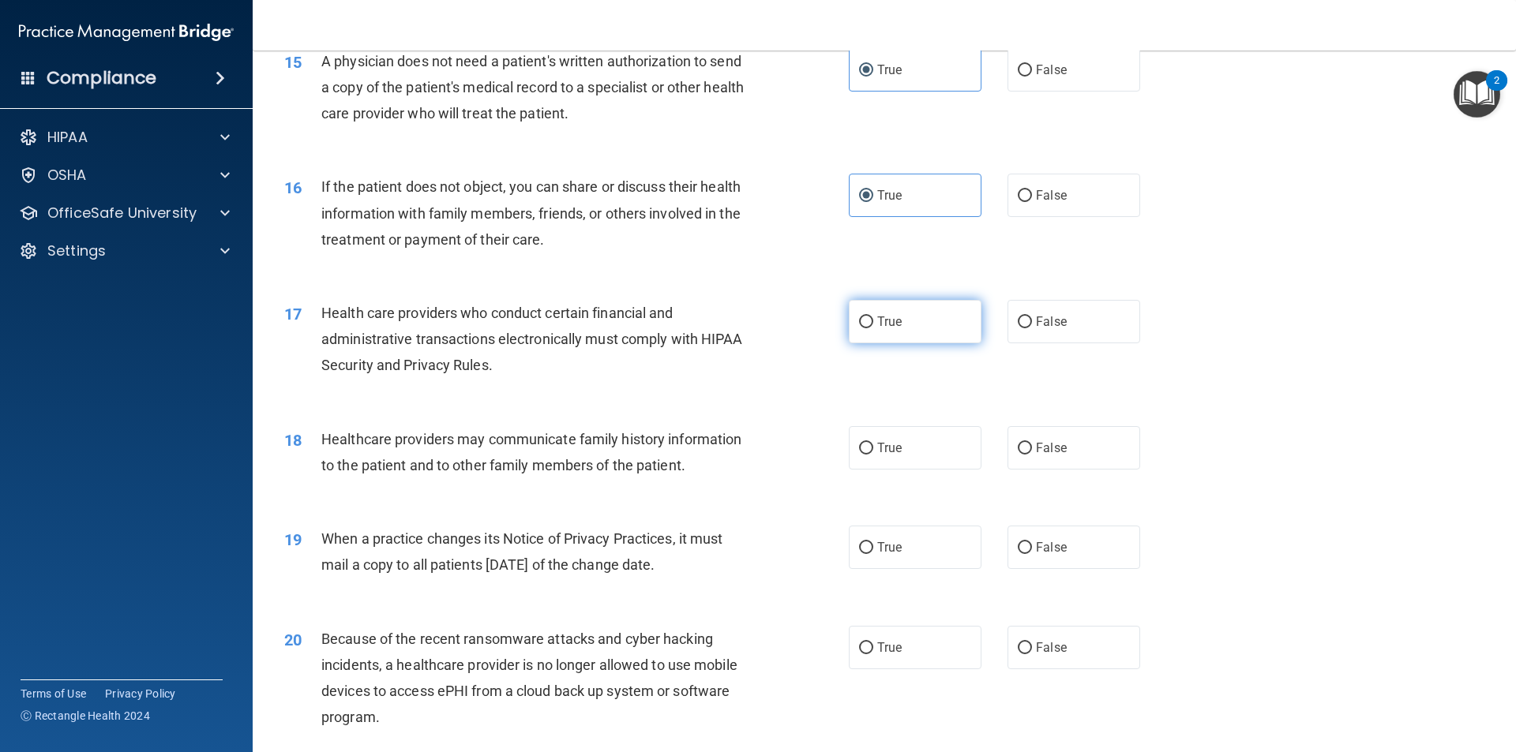
click at [862, 317] on input "True" at bounding box center [866, 323] width 14 height 12
radio input "true"
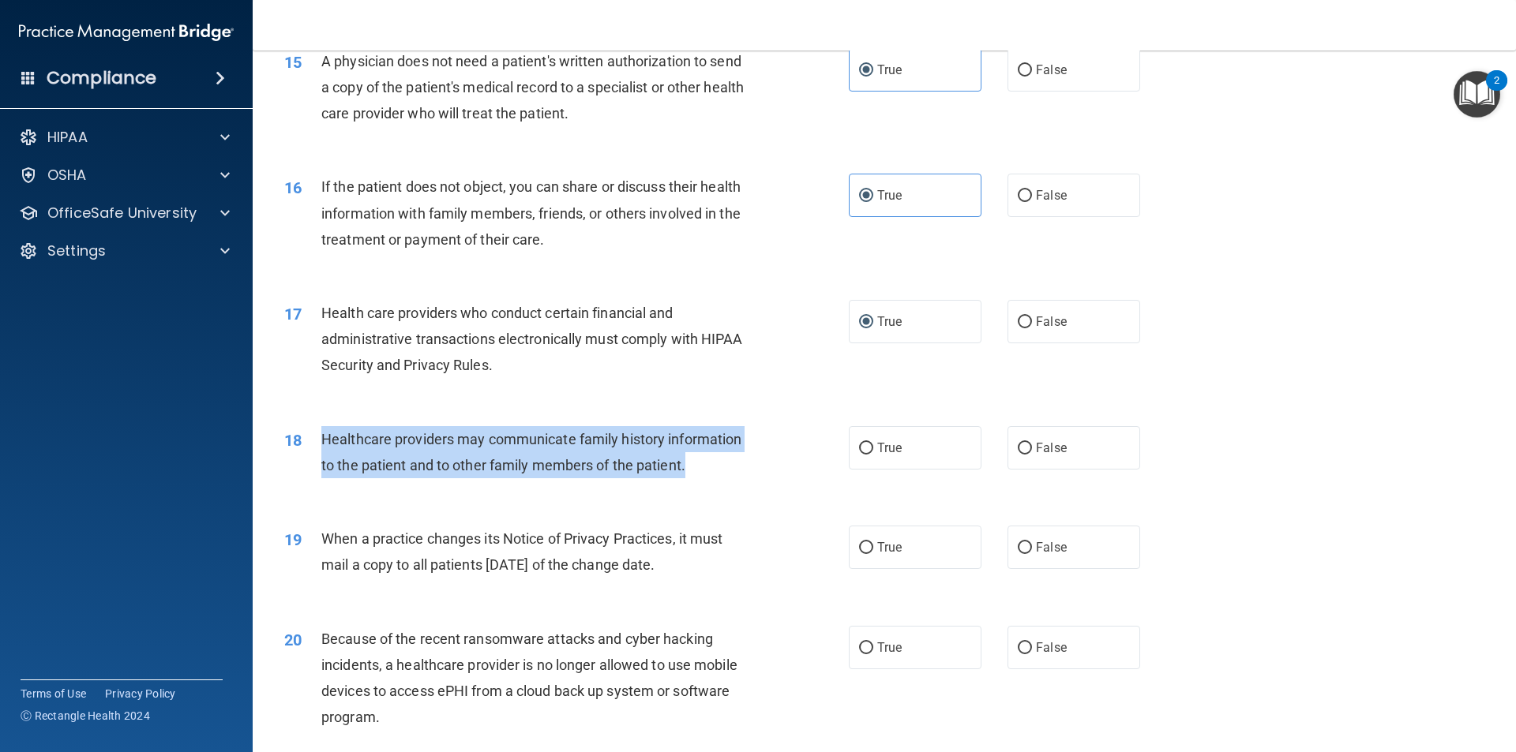
drag, startPoint x: 699, startPoint y: 469, endPoint x: 320, endPoint y: 436, distance: 379.5
click at [321, 436] on div "Healthcare providers may communicate family history information to the patient …" at bounding box center [541, 452] width 441 height 52
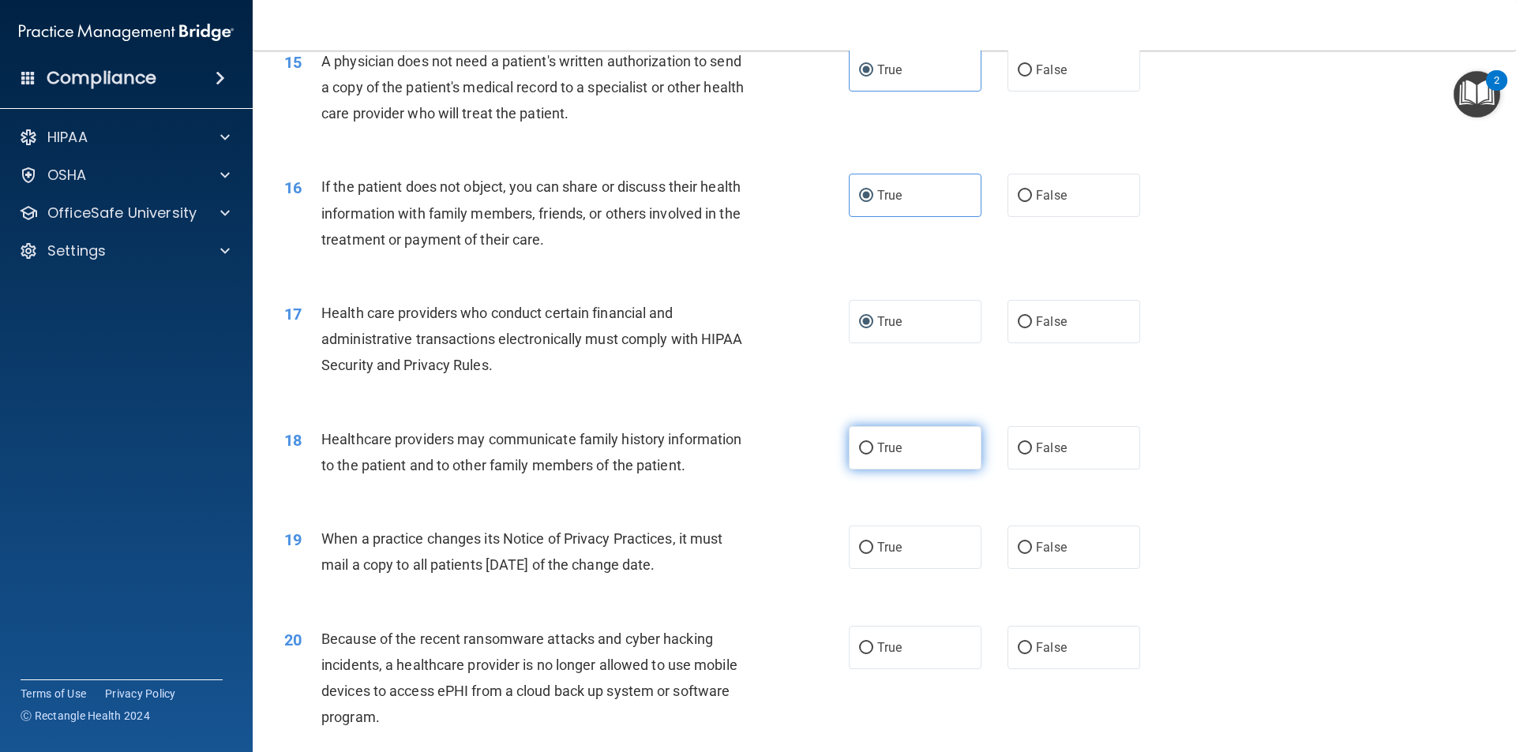
click at [870, 443] on label "True" at bounding box center [915, 447] width 133 height 43
click at [870, 443] on input "True" at bounding box center [866, 449] width 14 height 12
radio input "true"
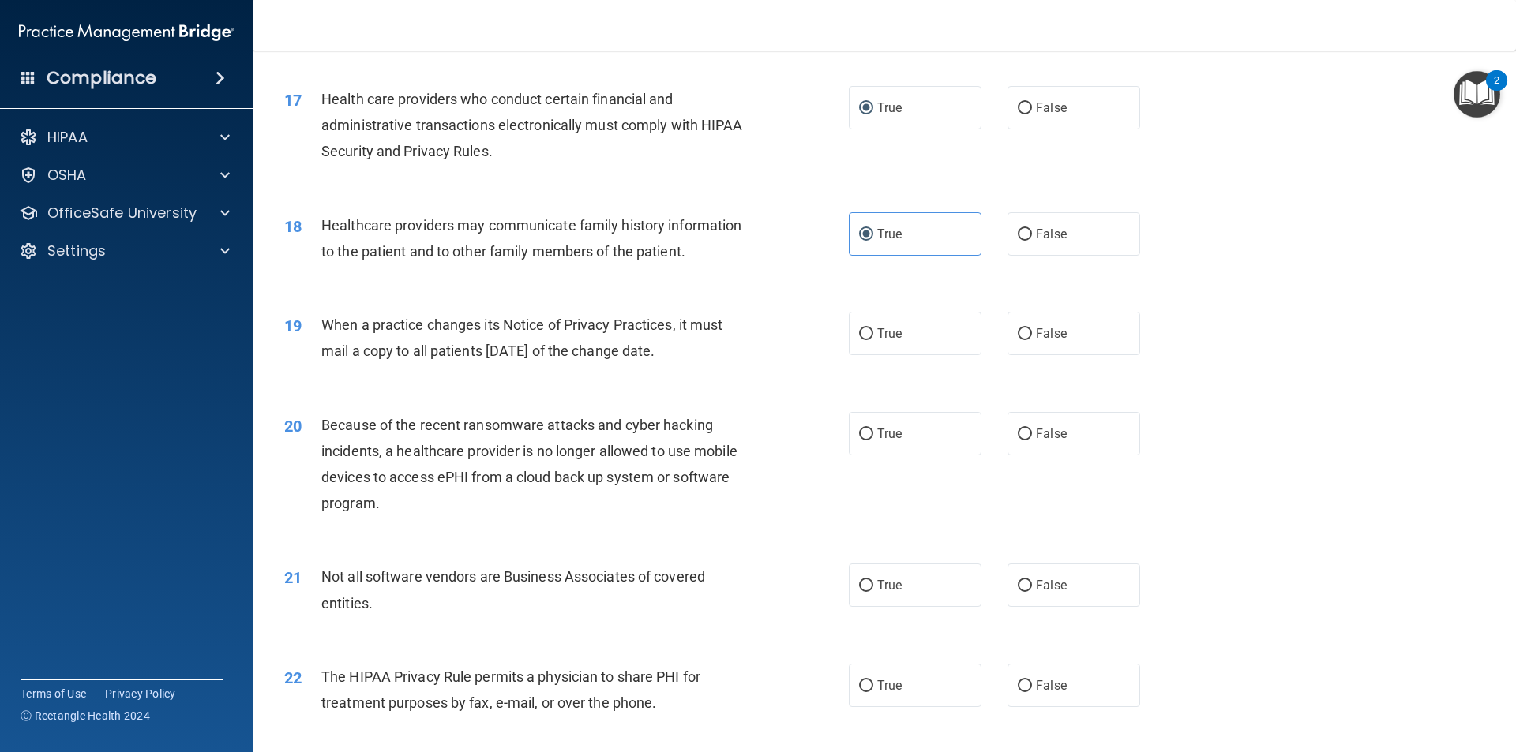
scroll to position [1973, 0]
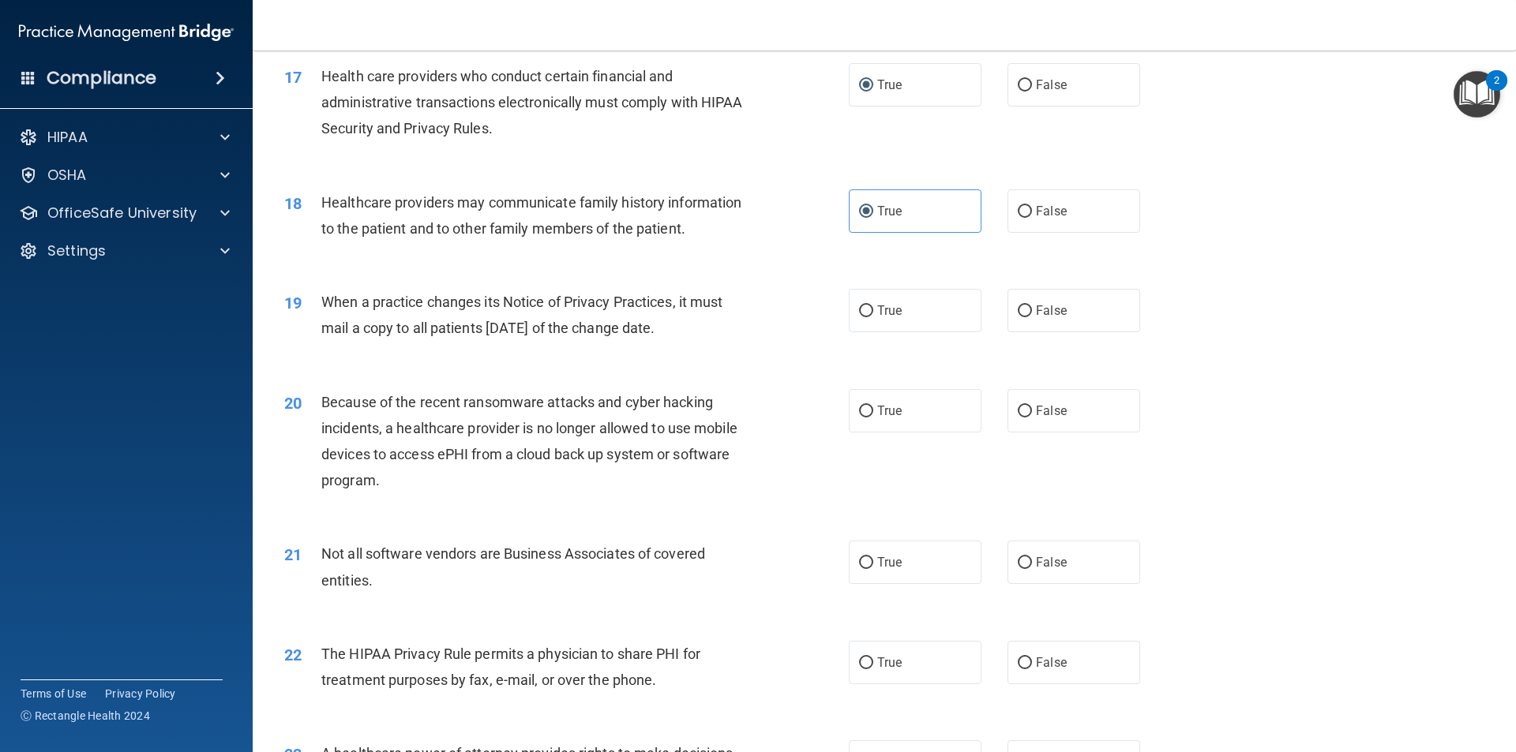
drag, startPoint x: 719, startPoint y: 324, endPoint x: 303, endPoint y: 300, distance: 416.7
click at [303, 300] on div "19 When a practice changes its Notice of Privacy Practices, it must mail a copy…" at bounding box center [566, 319] width 612 height 60
click at [302, 300] on span "19" at bounding box center [292, 303] width 17 height 19
drag, startPoint x: 703, startPoint y: 332, endPoint x: 314, endPoint y: 296, distance: 390.8
click at [314, 296] on div "19 When a practice changes its Notice of Privacy Practices, it must mail a copy…" at bounding box center [566, 319] width 612 height 60
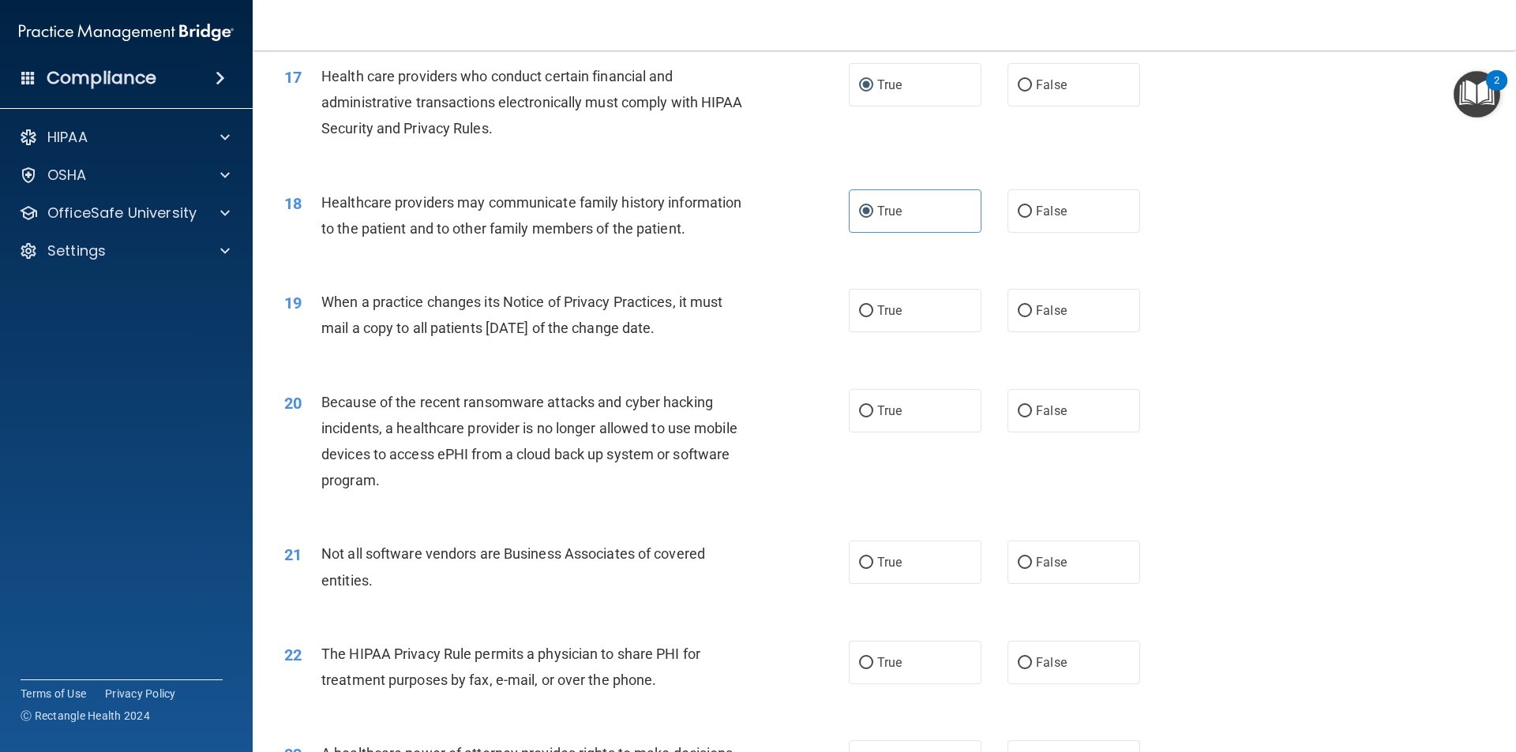
click at [761, 275] on div "19 When a practice changes its Notice of Privacy Practices, it must mail a copy…" at bounding box center [883, 318] width 1223 height 99
click at [1098, 289] on label "False" at bounding box center [1073, 310] width 133 height 43
click at [1032, 305] on input "False" at bounding box center [1024, 311] width 14 height 12
radio input "true"
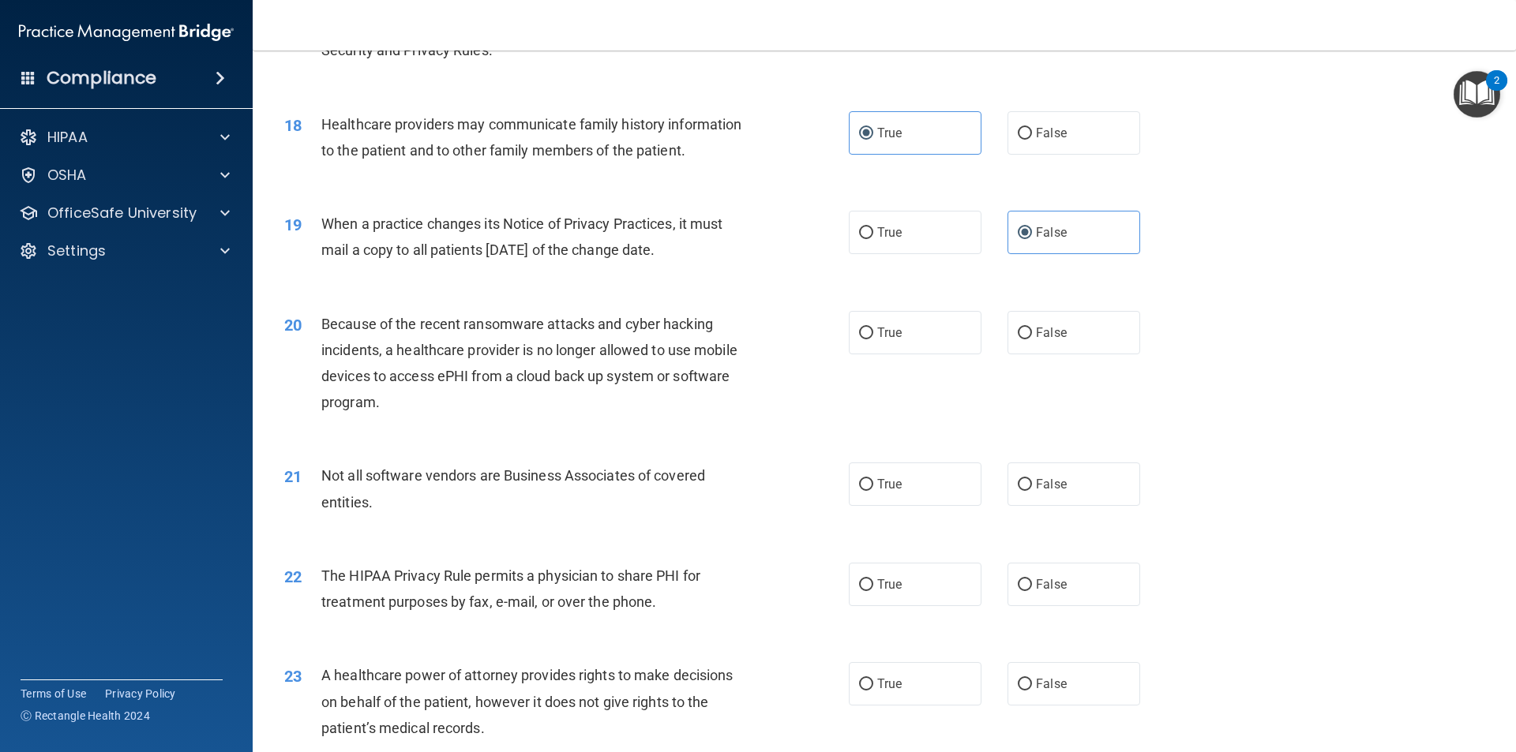
scroll to position [2052, 0]
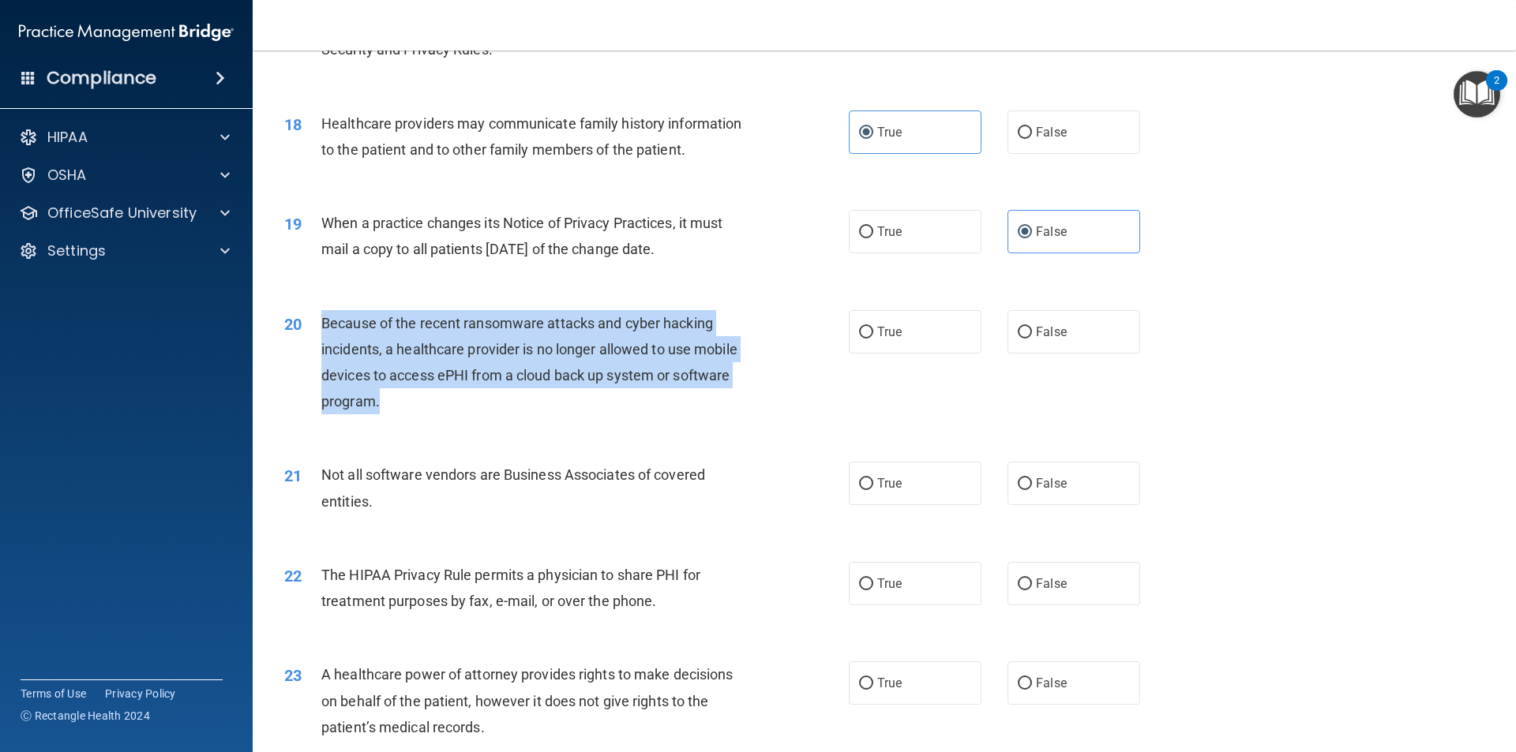
drag, startPoint x: 394, startPoint y: 394, endPoint x: 315, endPoint y: 333, distance: 99.6
click at [315, 333] on div "20 Because of the recent ransomware attacks and cyber hacking incidents, a heal…" at bounding box center [566, 366] width 612 height 113
click at [646, 326] on span "Because of the recent ransomware attacks and cyber hacking incidents, a healthc…" at bounding box center [529, 363] width 416 height 96
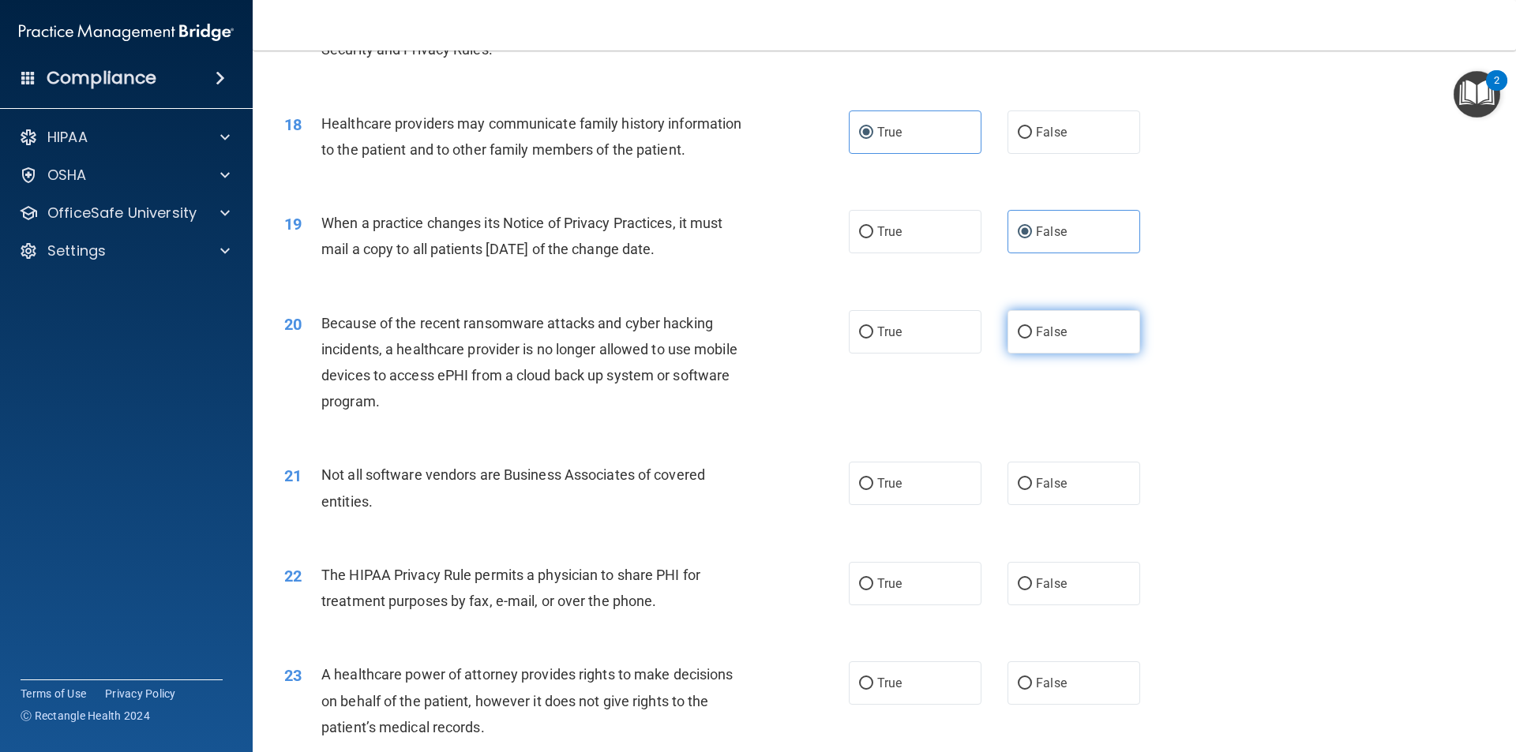
click at [1033, 345] on label "False" at bounding box center [1073, 331] width 133 height 43
click at [1032, 339] on input "False" at bounding box center [1024, 333] width 14 height 12
radio input "true"
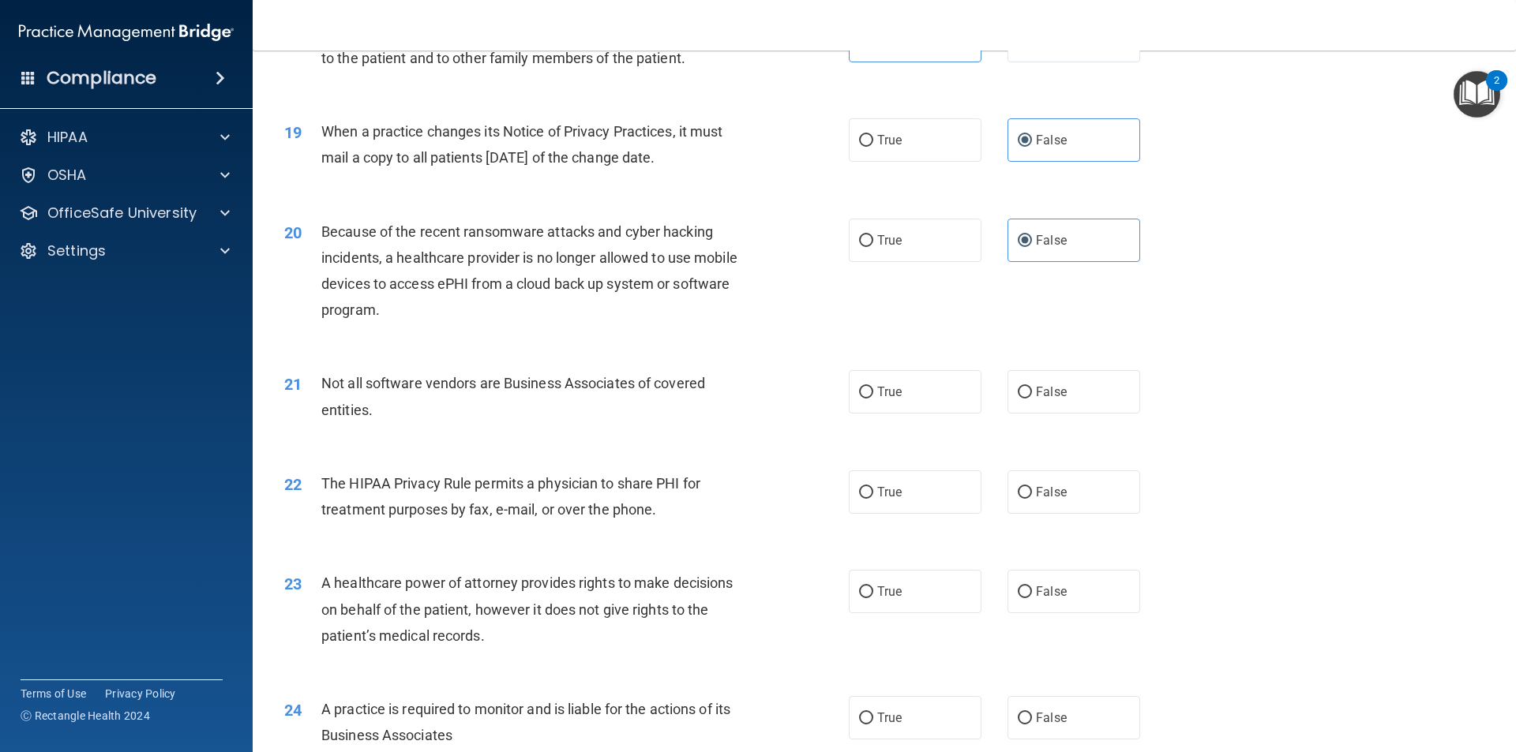
scroll to position [2289, 0]
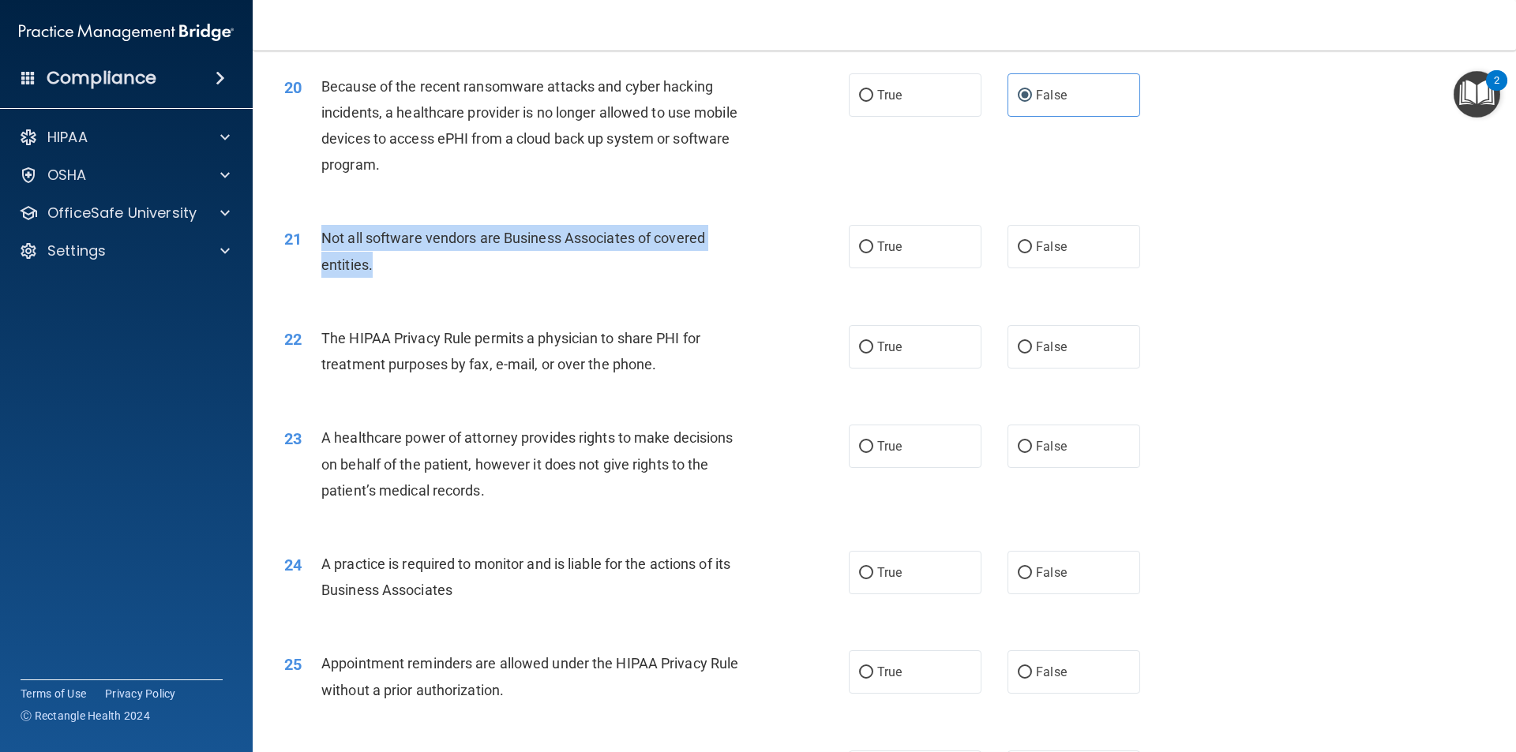
drag, startPoint x: 378, startPoint y: 268, endPoint x: 305, endPoint y: 246, distance: 75.9
click at [305, 246] on div "21 Not all software vendors are Business Associates of covered entities." at bounding box center [566, 255] width 612 height 60
click at [628, 227] on div "Not all software vendors are Business Associates of covered entities." at bounding box center [541, 251] width 441 height 52
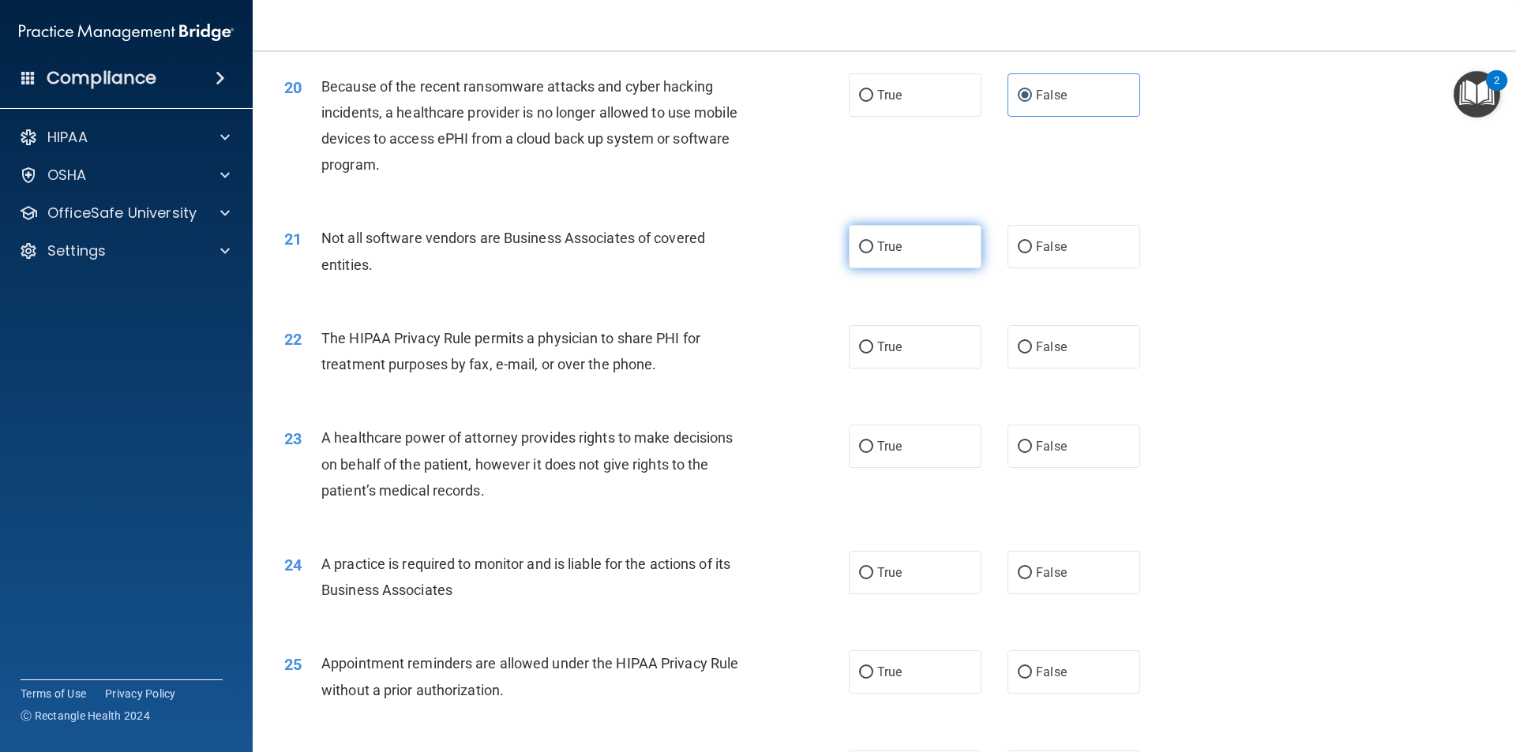
click at [927, 245] on label "True" at bounding box center [915, 246] width 133 height 43
click at [873, 245] on input "True" at bounding box center [866, 248] width 14 height 12
radio input "true"
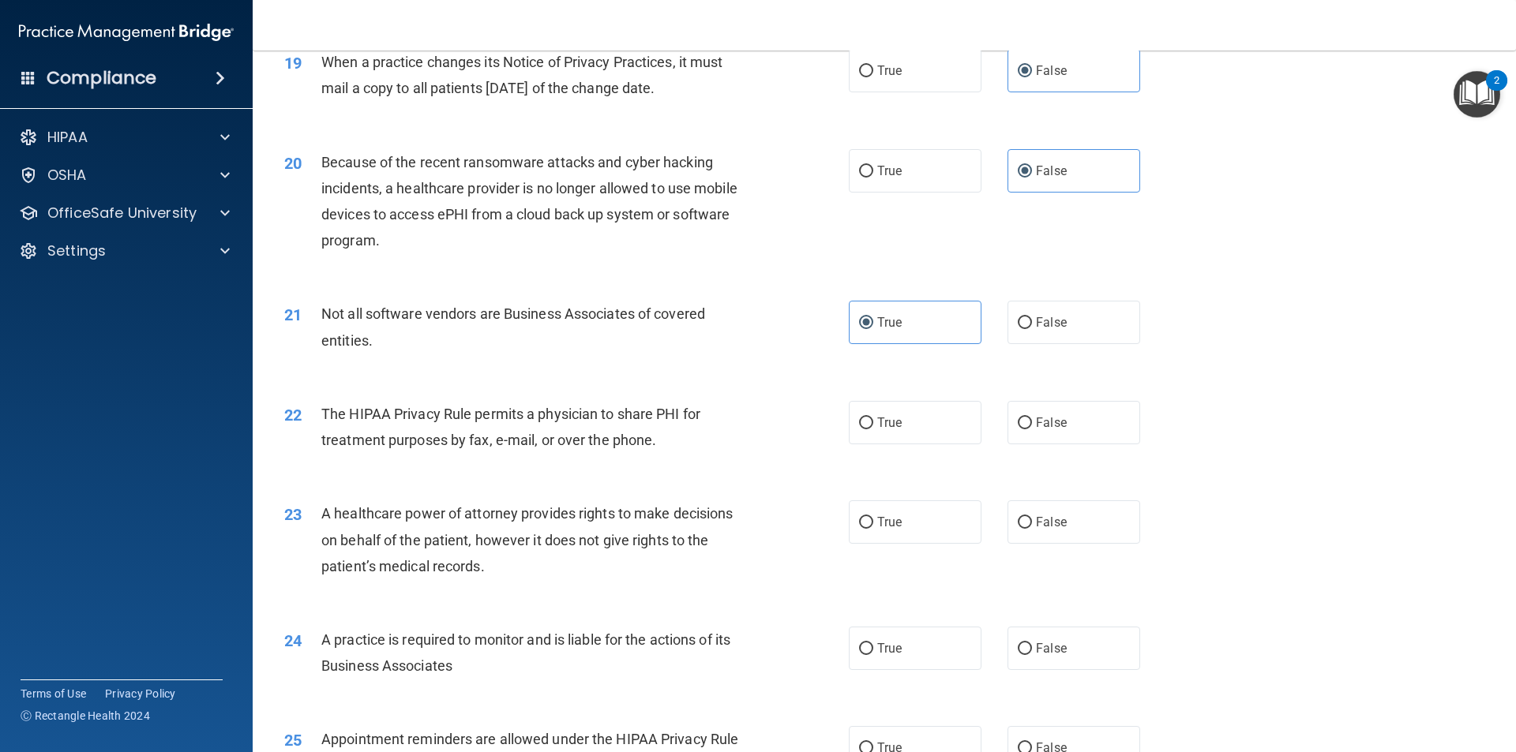
scroll to position [2291, 0]
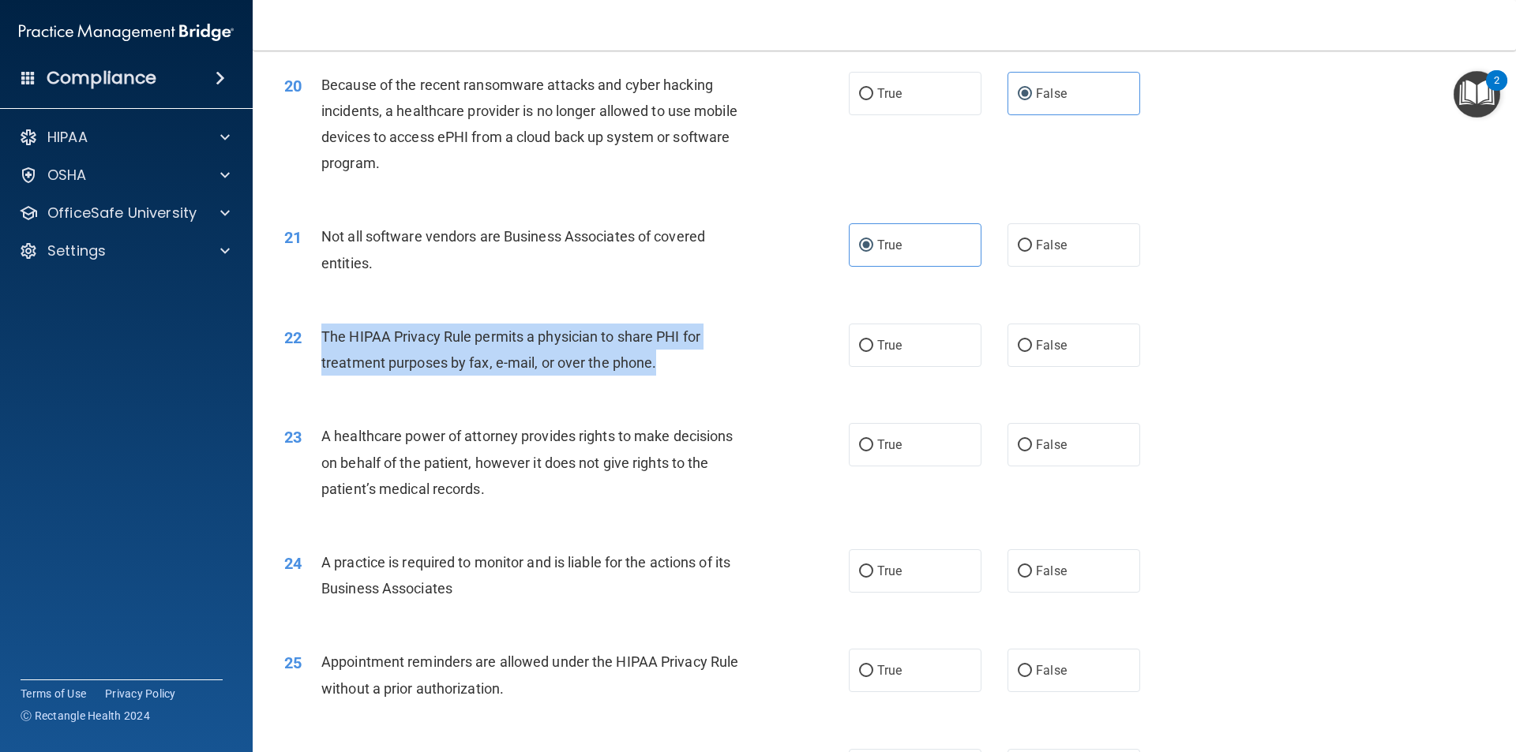
drag, startPoint x: 679, startPoint y: 360, endPoint x: 298, endPoint y: 337, distance: 381.1
click at [298, 337] on div "22 The HIPAA Privacy Rule permits a physician to share PHI for treatment purpos…" at bounding box center [566, 354] width 612 height 60
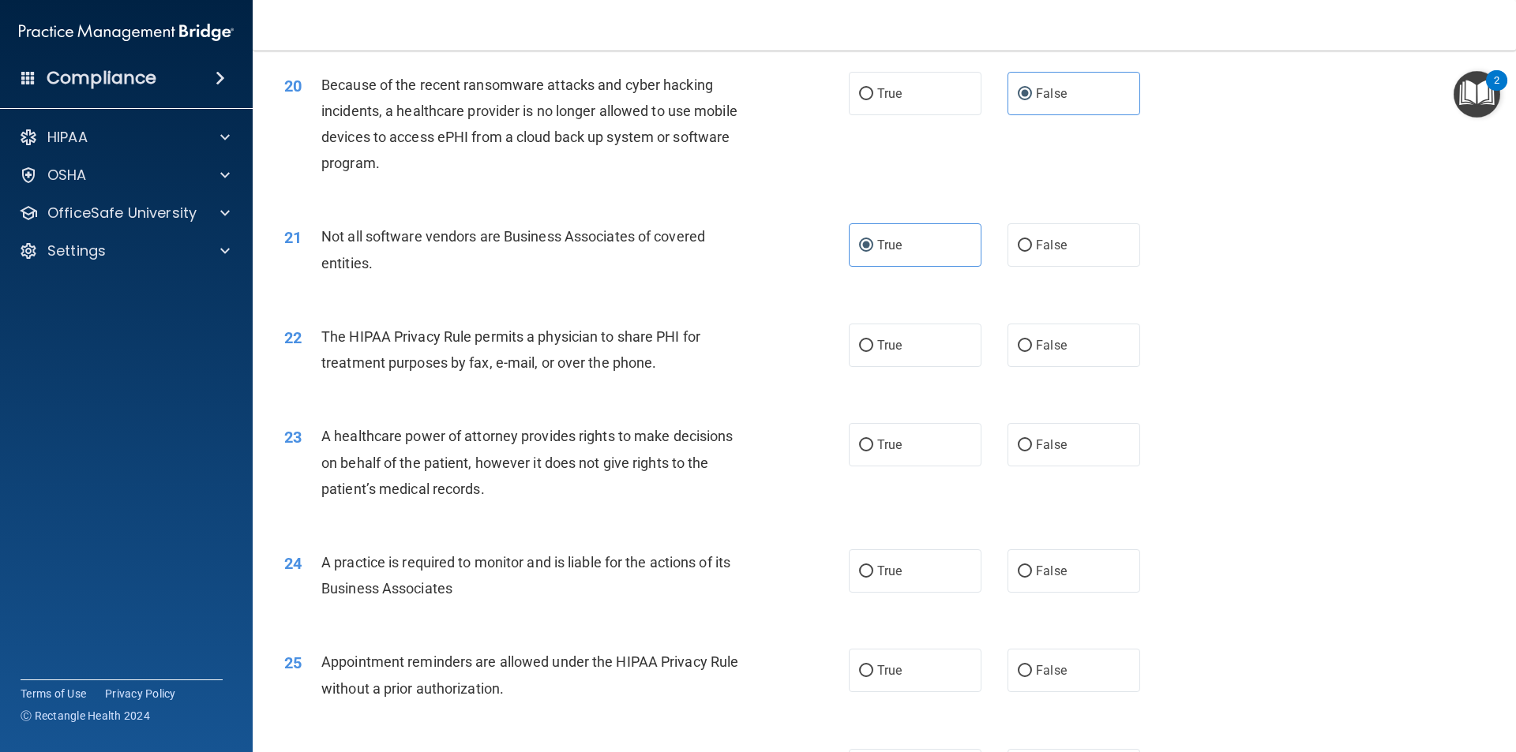
click at [867, 401] on div "22 The HIPAA Privacy Rule permits a physician to share PHI for treatment purpos…" at bounding box center [883, 353] width 1223 height 99
click at [877, 347] on span "True" at bounding box center [889, 345] width 24 height 15
click at [873, 347] on input "True" at bounding box center [866, 346] width 14 height 12
radio input "true"
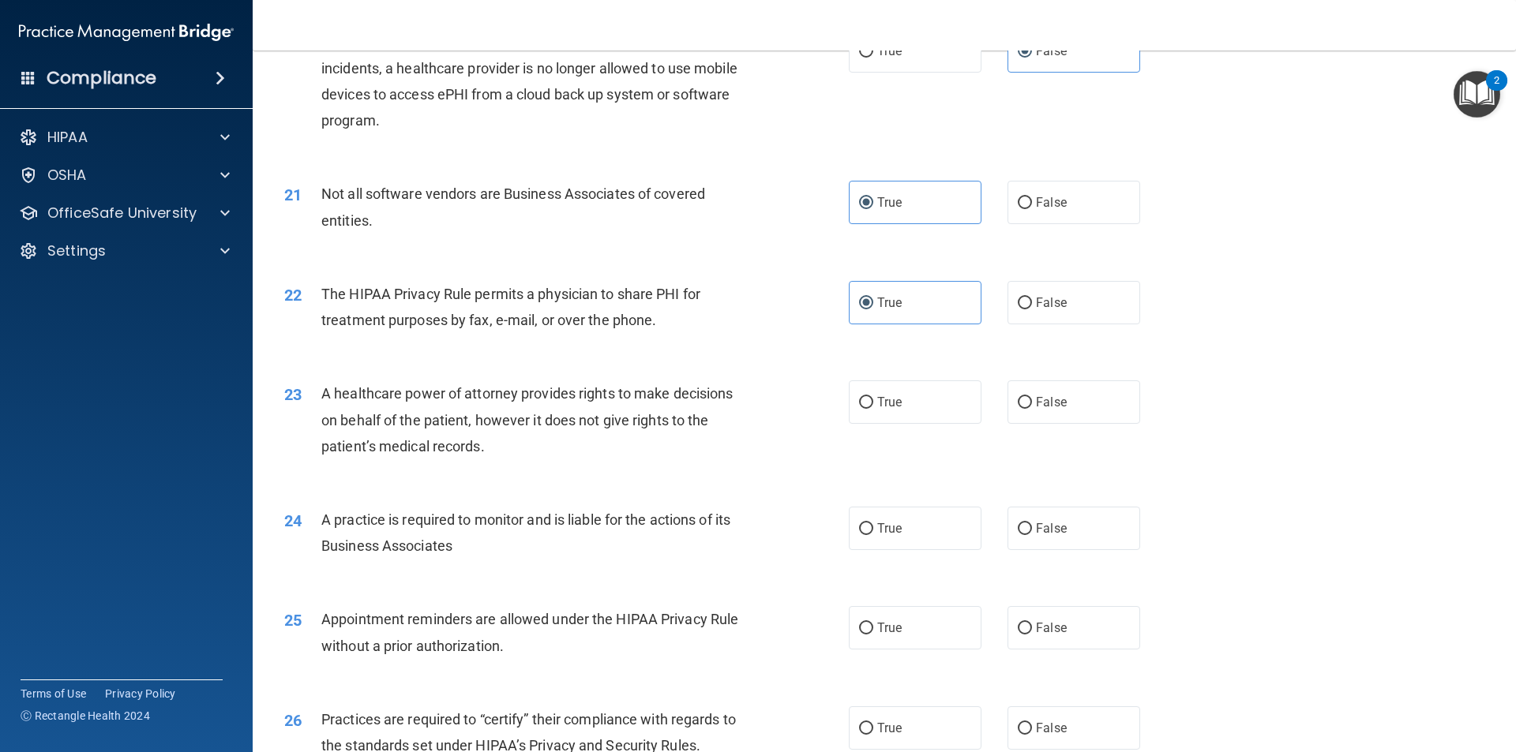
scroll to position [2370, 0]
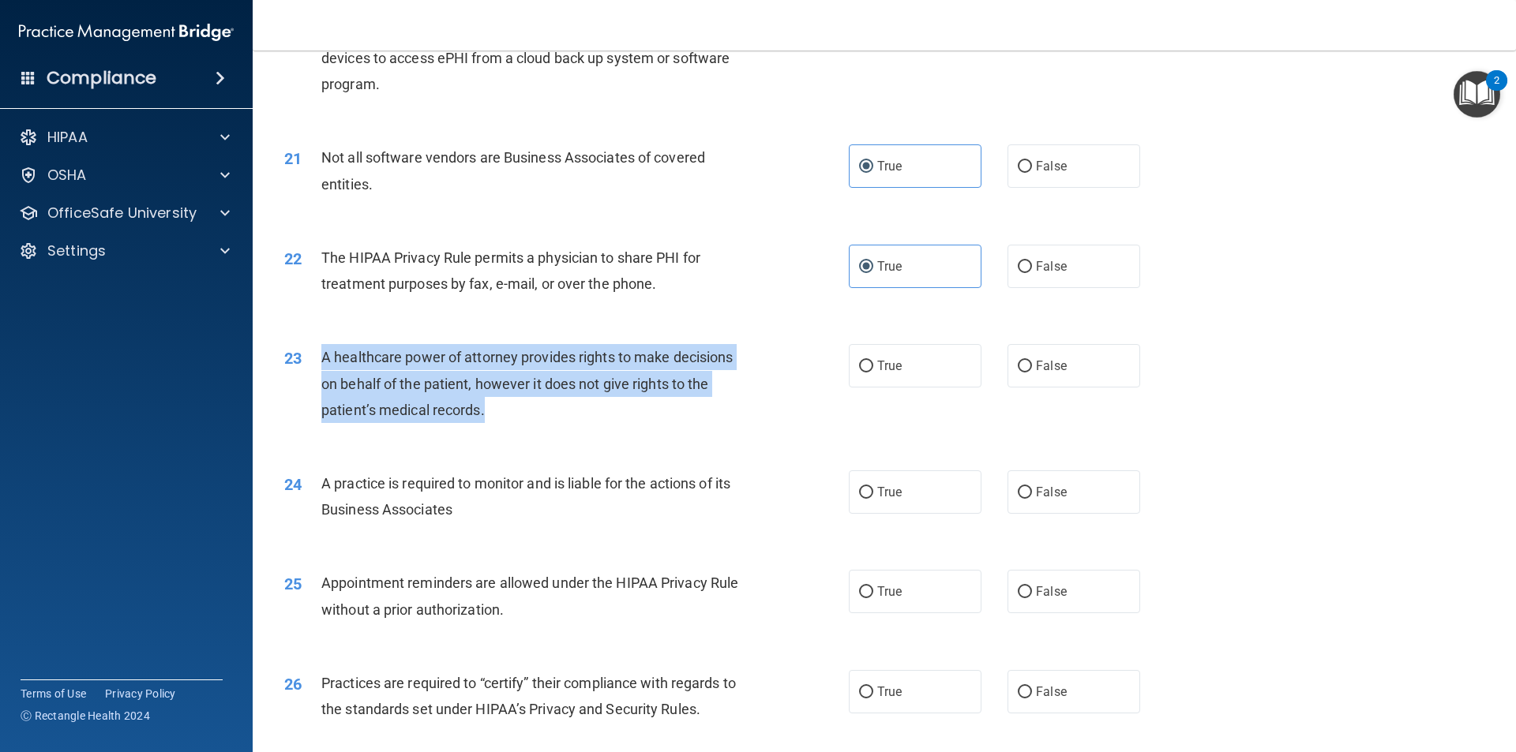
drag, startPoint x: 498, startPoint y: 405, endPoint x: 316, endPoint y: 347, distance: 191.2
click at [316, 347] on div "23 A healthcare power of attorney provides rights to make decisions on behalf o…" at bounding box center [566, 387] width 612 height 87
click at [488, 361] on span "A healthcare power of attorney provides rights to make decisions on behalf of t…" at bounding box center [526, 383] width 411 height 69
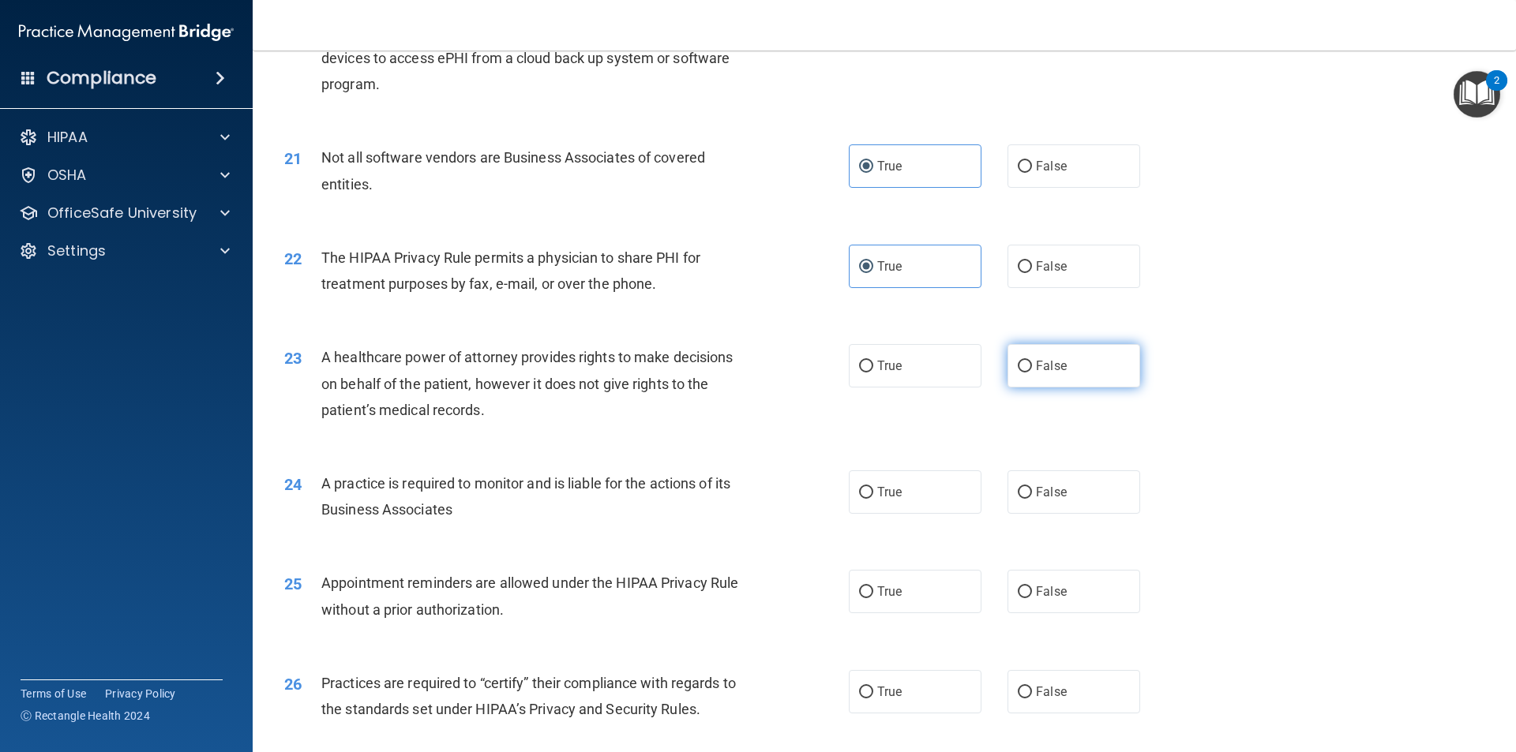
click at [1066, 367] on label "False" at bounding box center [1073, 365] width 133 height 43
click at [1032, 367] on input "False" at bounding box center [1024, 367] width 14 height 12
radio input "true"
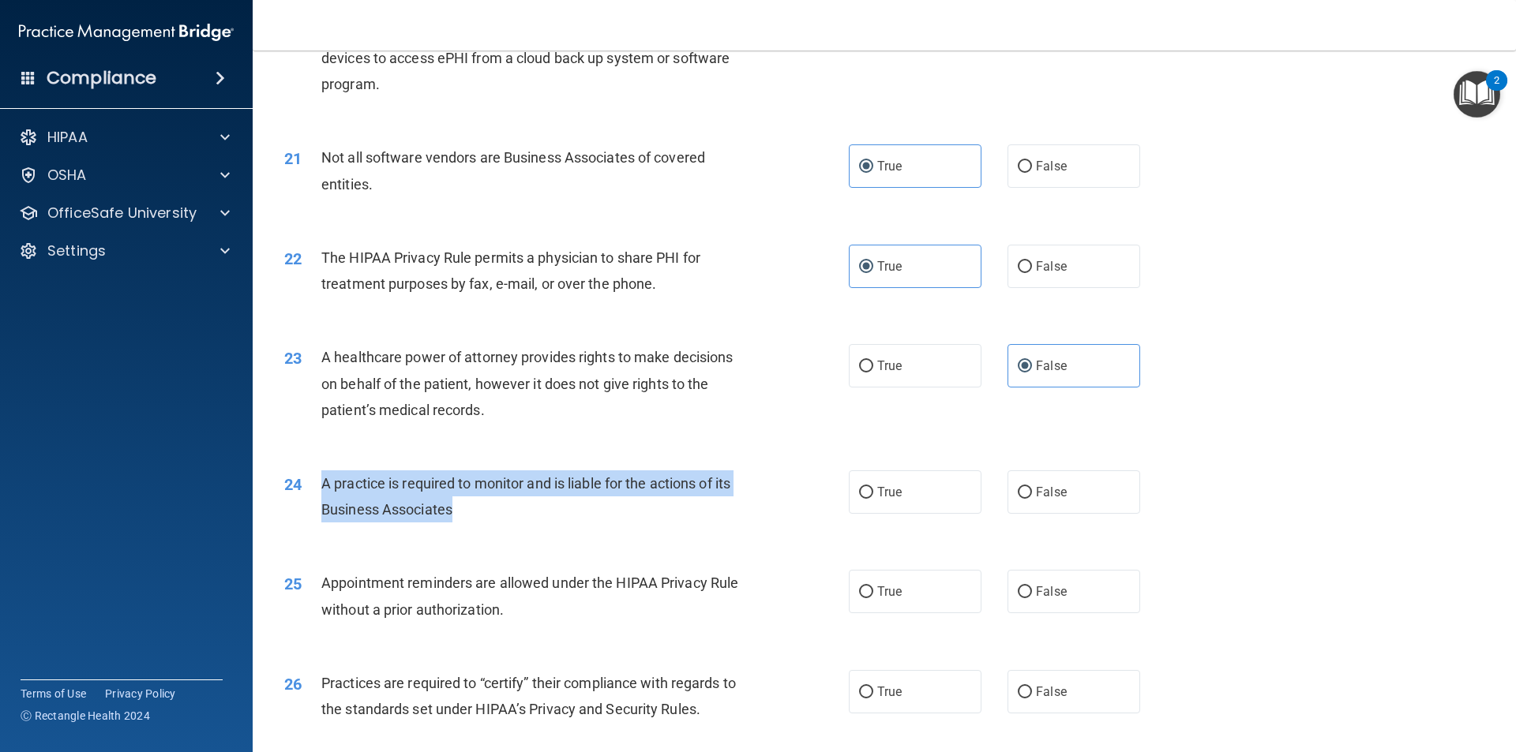
drag, startPoint x: 515, startPoint y: 503, endPoint x: 305, endPoint y: 470, distance: 212.4
click at [305, 470] on div "24 A practice is required to monitor and is liable for the actions of its Busin…" at bounding box center [566, 500] width 612 height 60
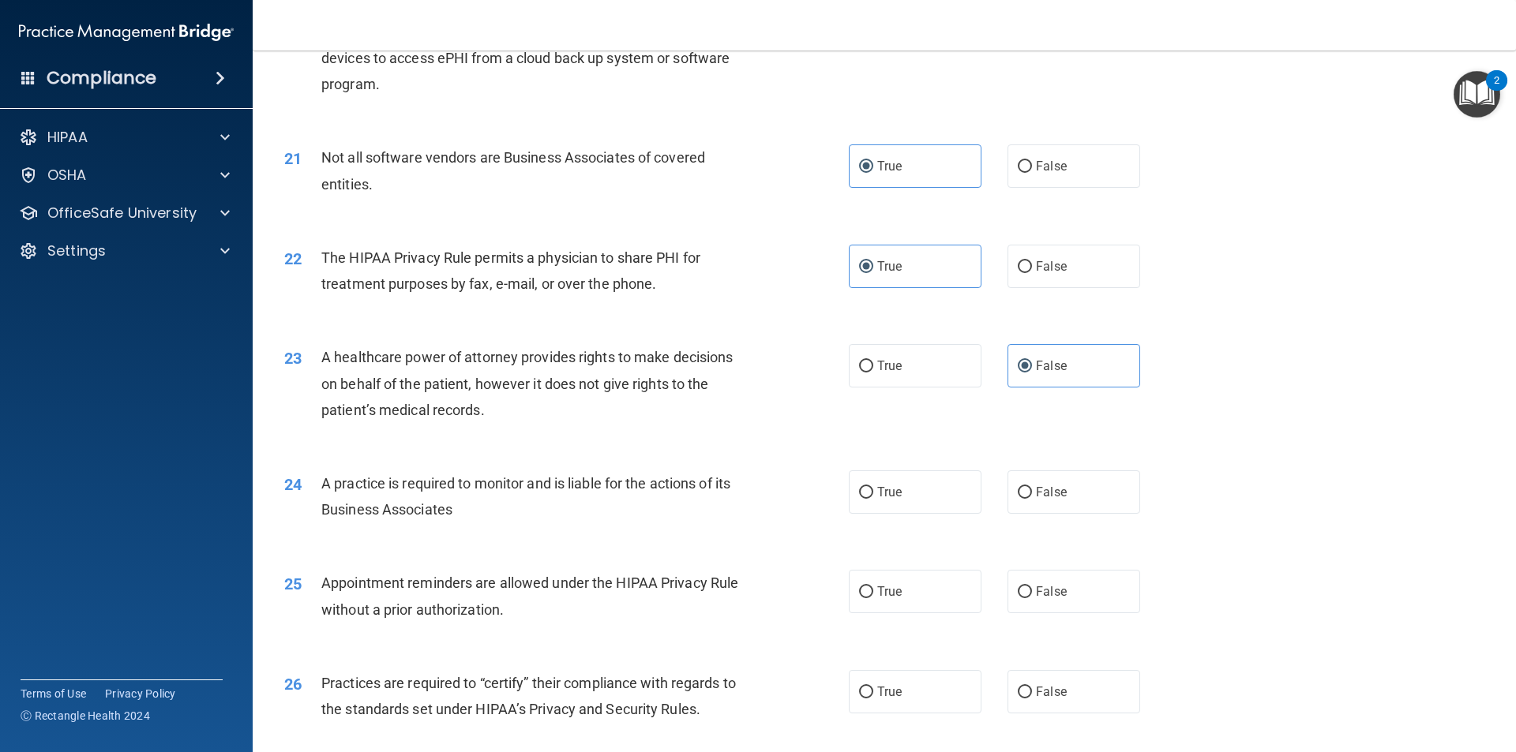
click at [508, 545] on div "24 A practice is required to monitor and is liable for the actions of its Busin…" at bounding box center [883, 500] width 1223 height 99
click at [1039, 507] on label "False" at bounding box center [1073, 491] width 133 height 43
click at [1032, 499] on input "False" at bounding box center [1024, 493] width 14 height 12
radio input "true"
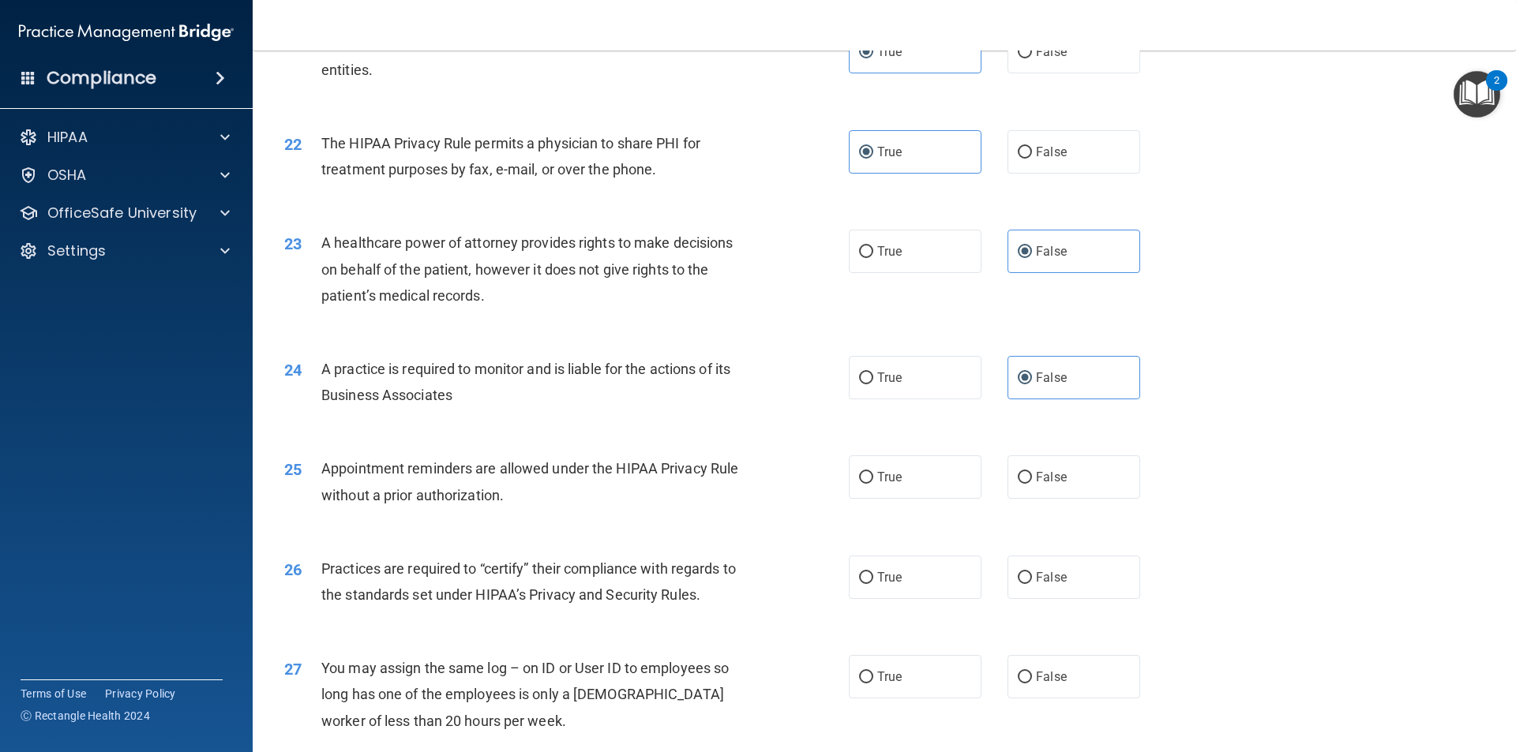
scroll to position [2685, 0]
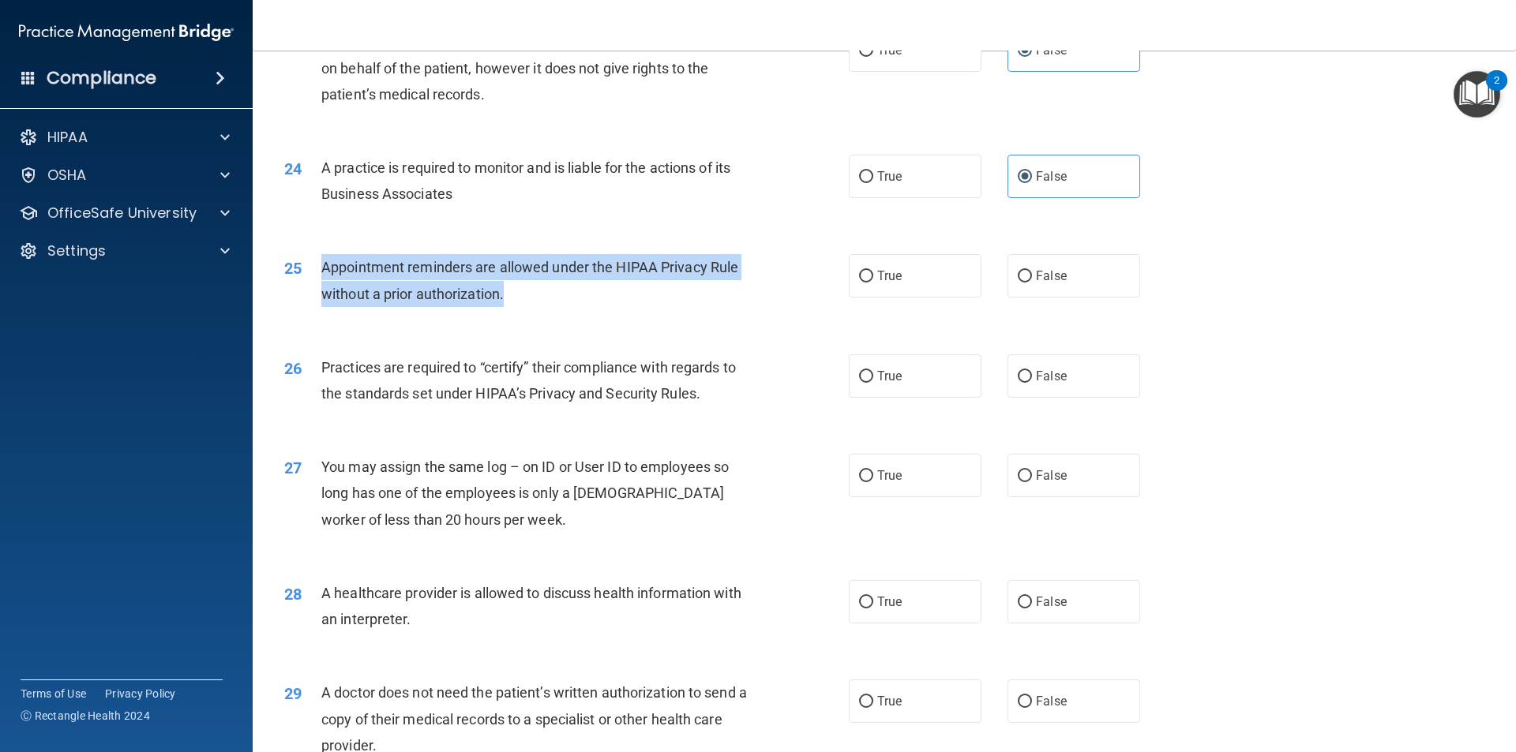
drag, startPoint x: 526, startPoint y: 307, endPoint x: 313, endPoint y: 269, distance: 216.5
click at [313, 269] on div "25 Appointment reminders are allowed under the HIPAA Privacy Rule without a pri…" at bounding box center [566, 284] width 612 height 60
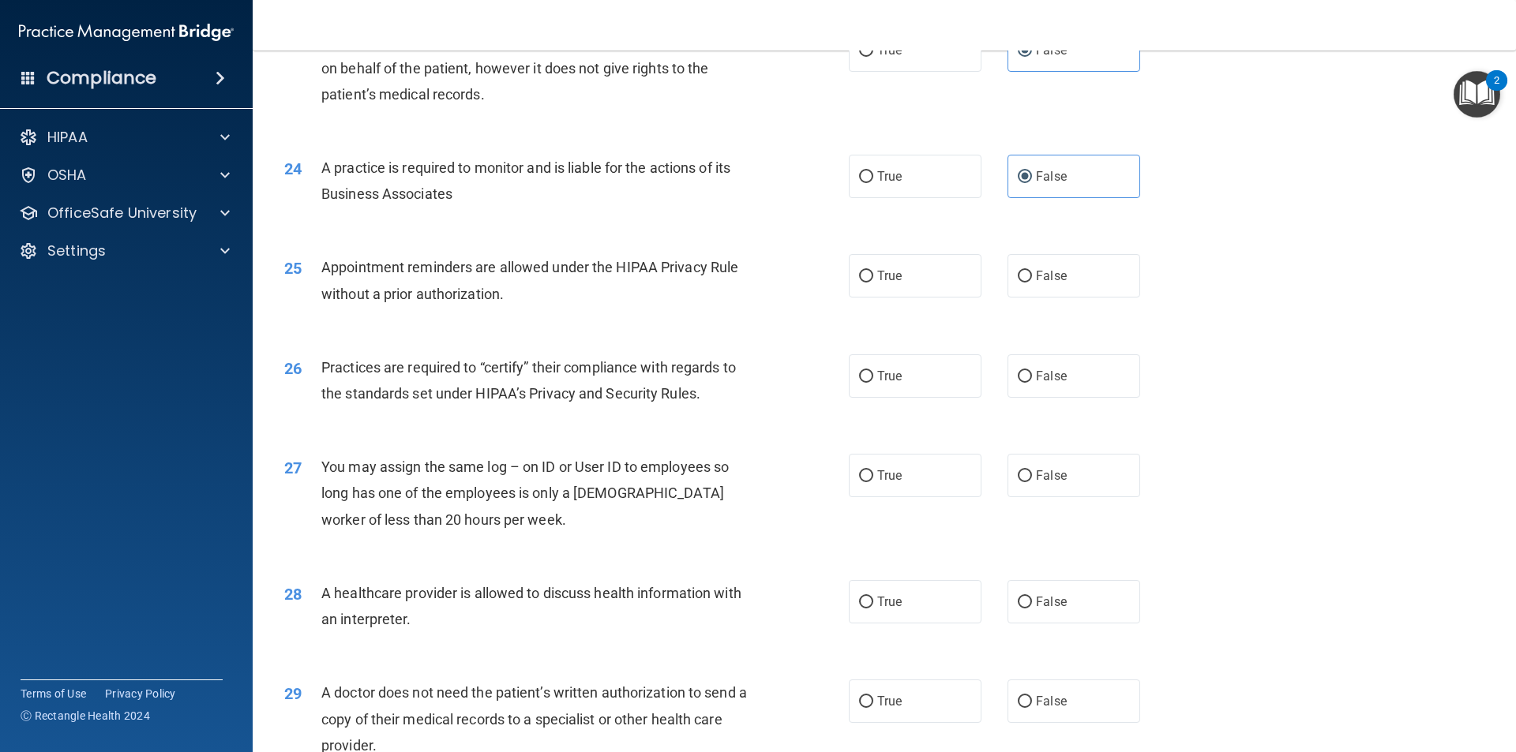
click at [701, 375] on span "Practices are required to “certify” their compliance with regards to the standa…" at bounding box center [528, 380] width 414 height 43
click at [878, 283] on span "True" at bounding box center [889, 275] width 24 height 15
click at [873, 283] on input "True" at bounding box center [866, 277] width 14 height 12
radio input "true"
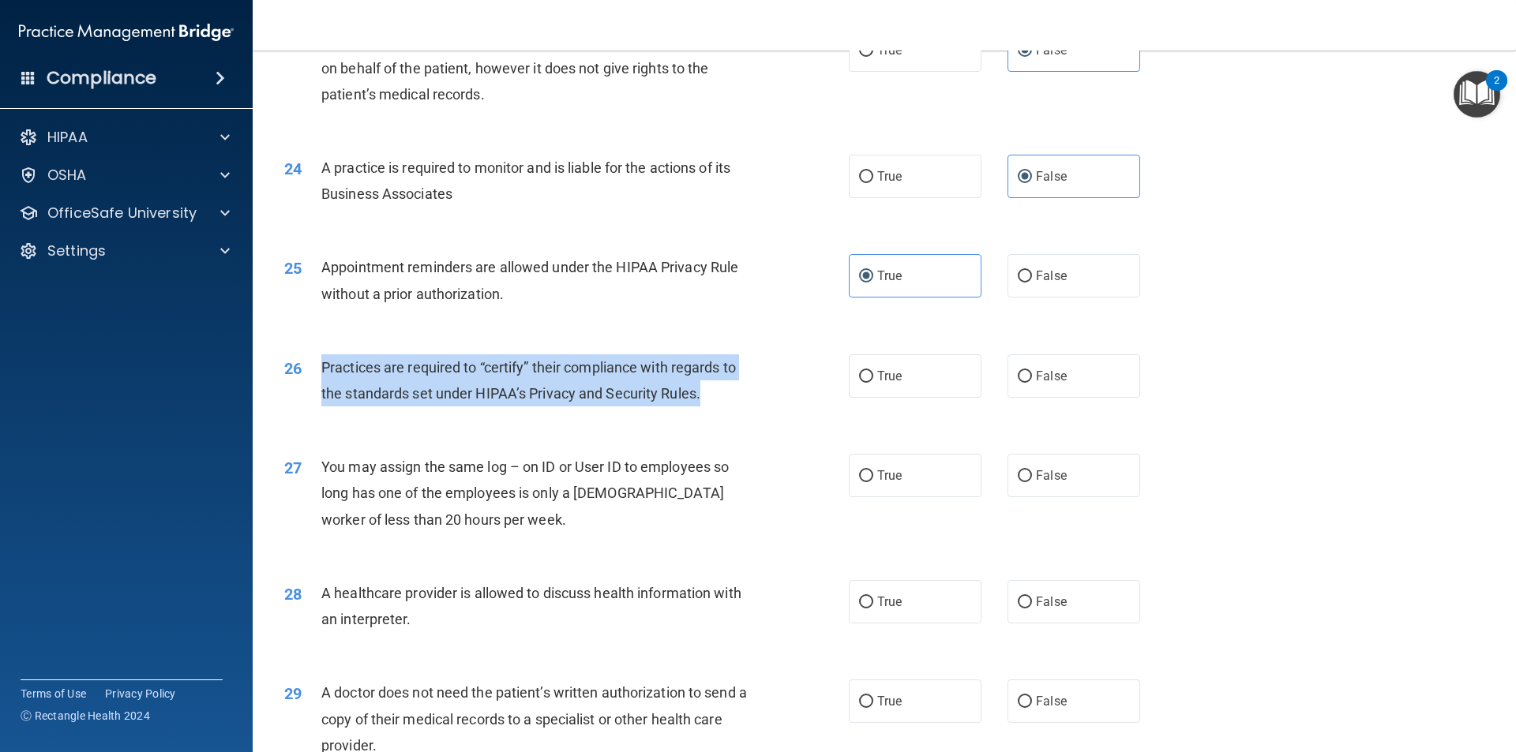
drag, startPoint x: 707, startPoint y: 388, endPoint x: 306, endPoint y: 372, distance: 401.3
click at [306, 372] on div "26 Practices are required to “certify” their compliance with regards to the sta…" at bounding box center [566, 384] width 612 height 60
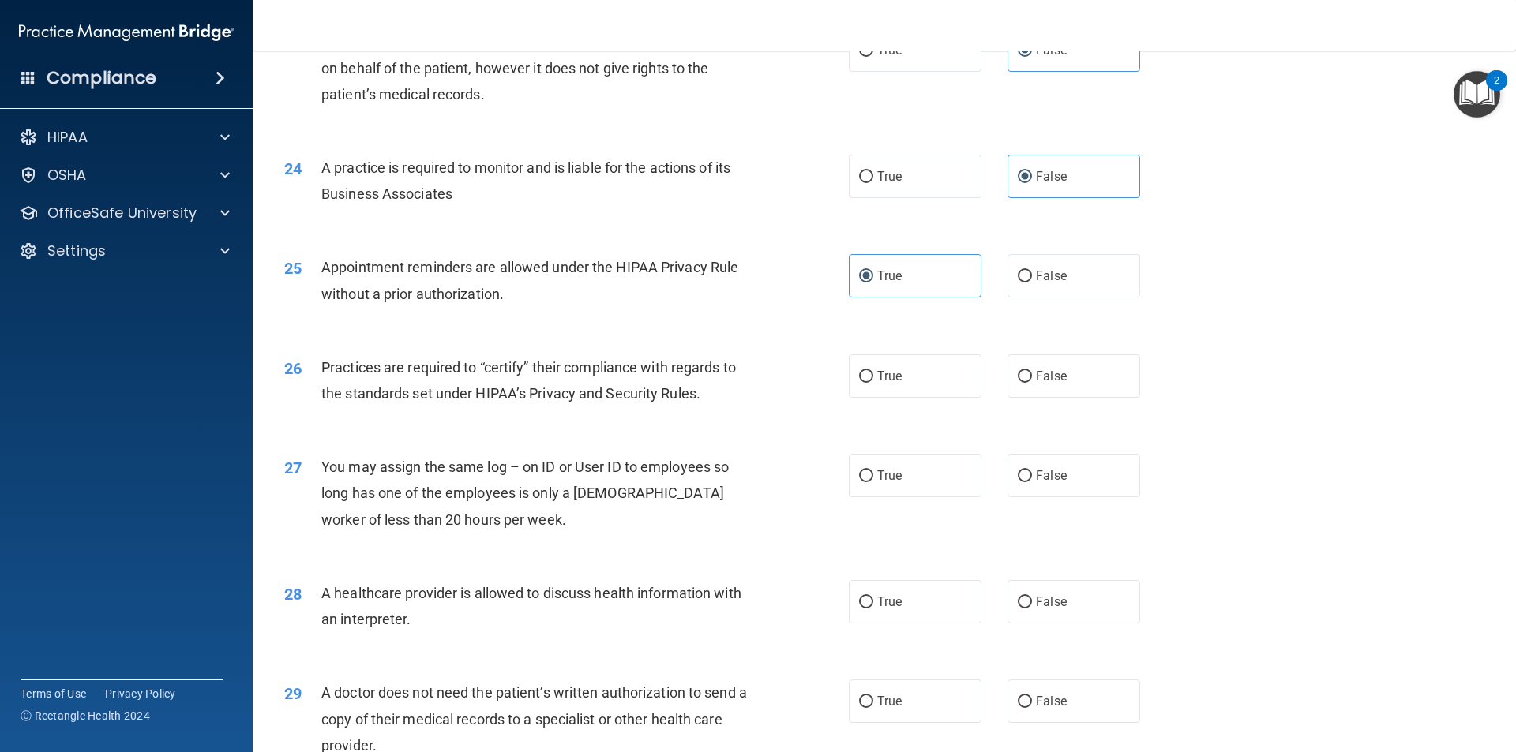
click at [1145, 399] on div "26 Practices are required to “certify” their compliance with regards to the sta…" at bounding box center [883, 384] width 1223 height 99
click at [1013, 384] on label "False" at bounding box center [1073, 375] width 133 height 43
click at [1017, 383] on input "False" at bounding box center [1024, 377] width 14 height 12
radio input "true"
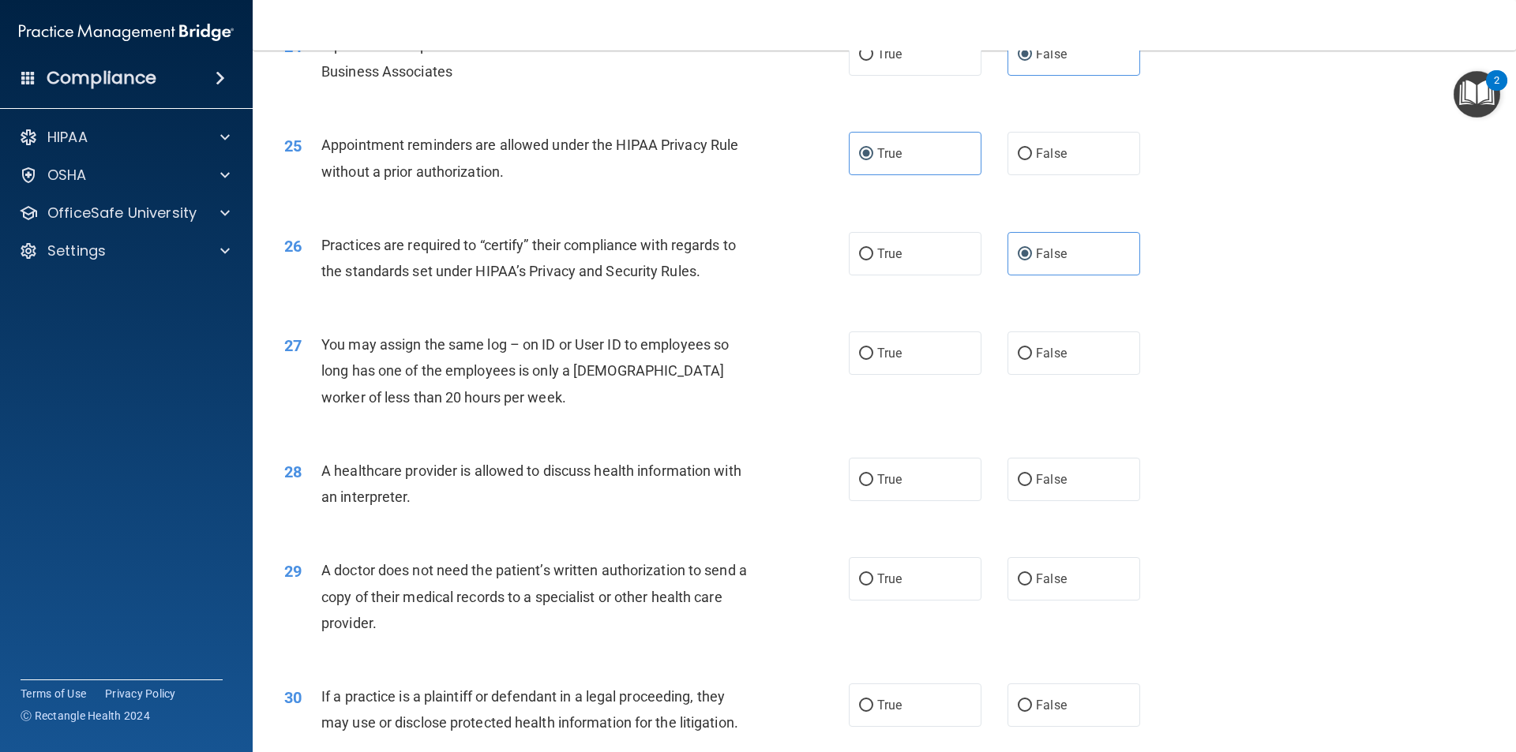
scroll to position [2922, 0]
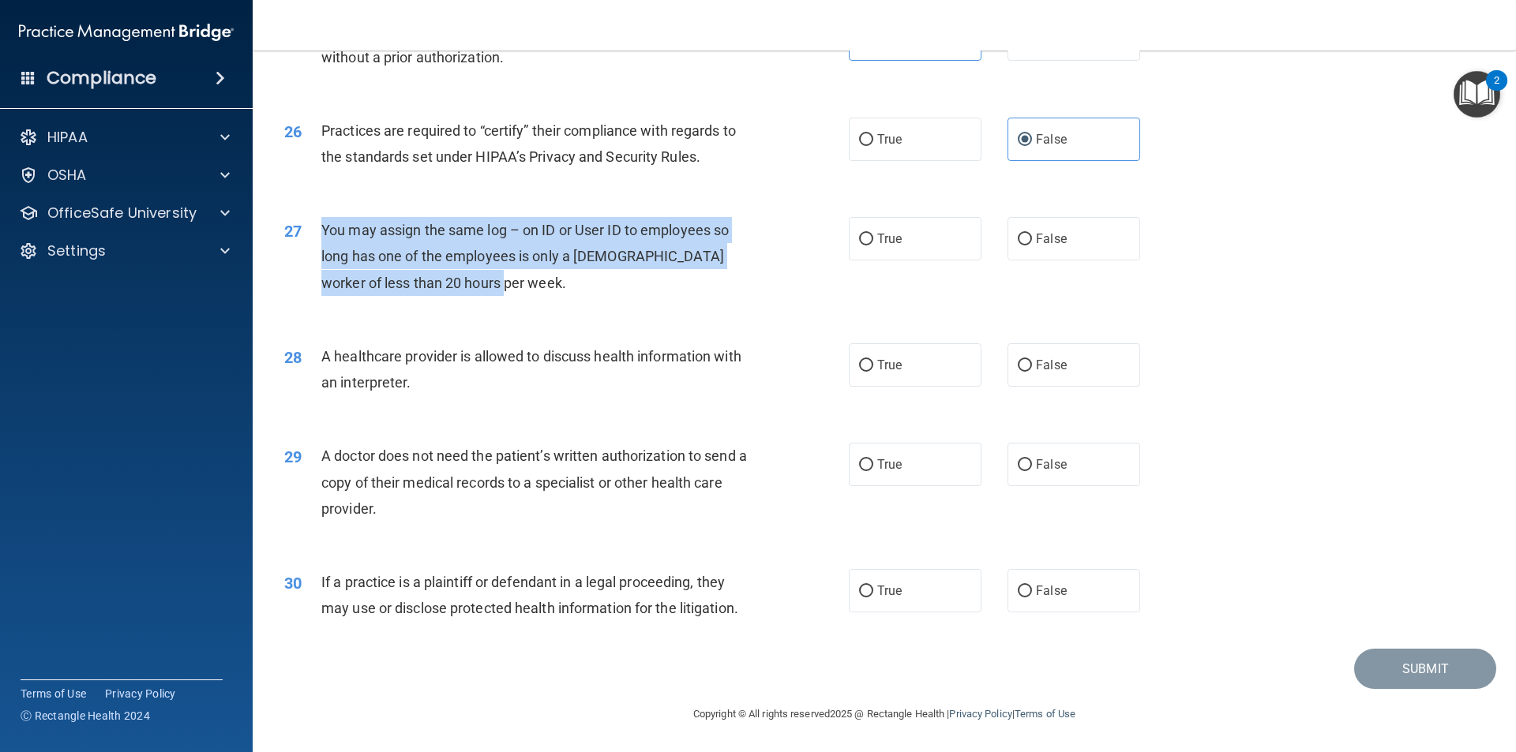
drag, startPoint x: 472, startPoint y: 287, endPoint x: 314, endPoint y: 222, distance: 170.6
click at [314, 222] on div "27 You may assign the same log – on ID or User ID to employees so long has one …" at bounding box center [566, 260] width 612 height 87
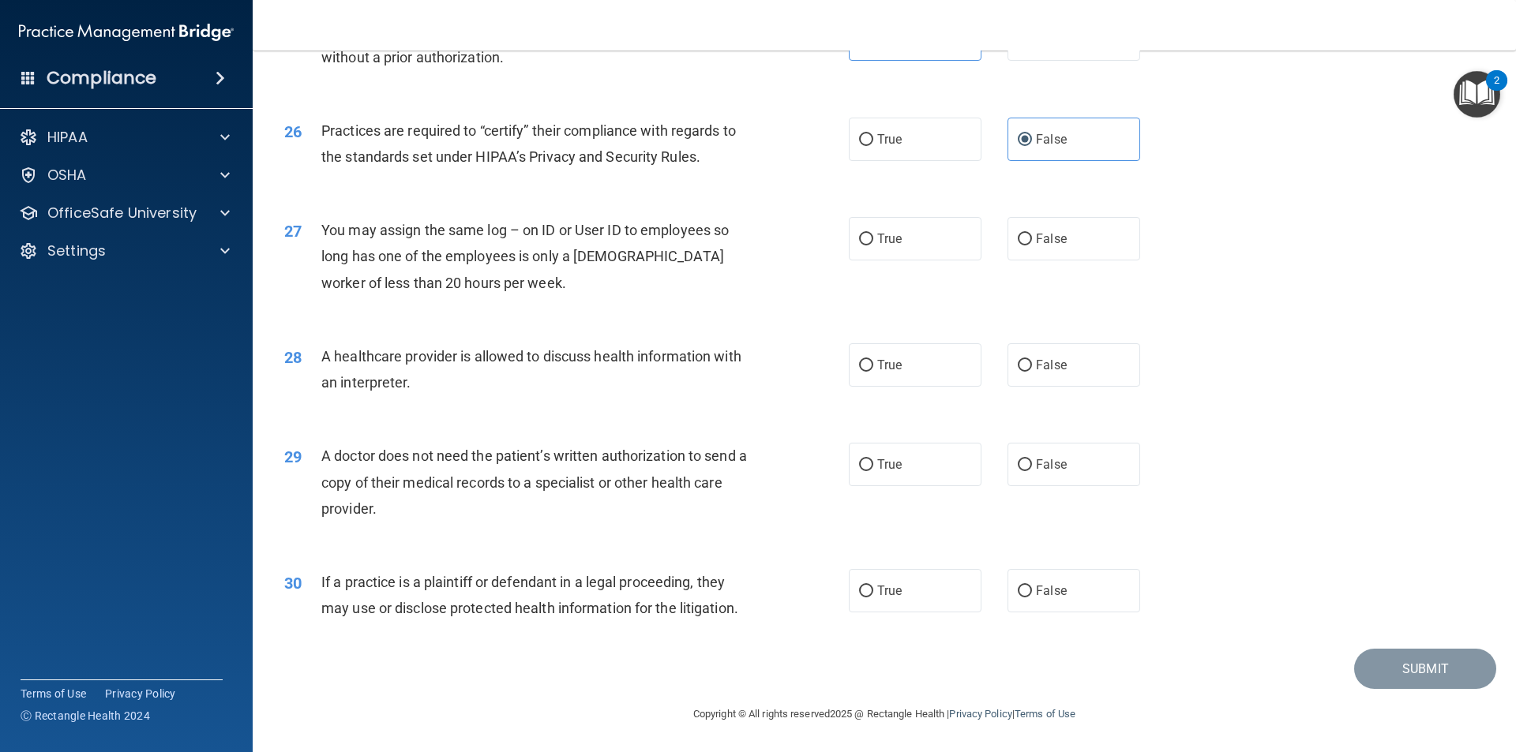
click at [1172, 307] on div "27 You may assign the same log – on ID or User ID to employees so long has one …" at bounding box center [883, 260] width 1223 height 126
click at [1026, 239] on label "False" at bounding box center [1073, 238] width 133 height 43
click at [1026, 239] on input "False" at bounding box center [1024, 240] width 14 height 12
radio input "true"
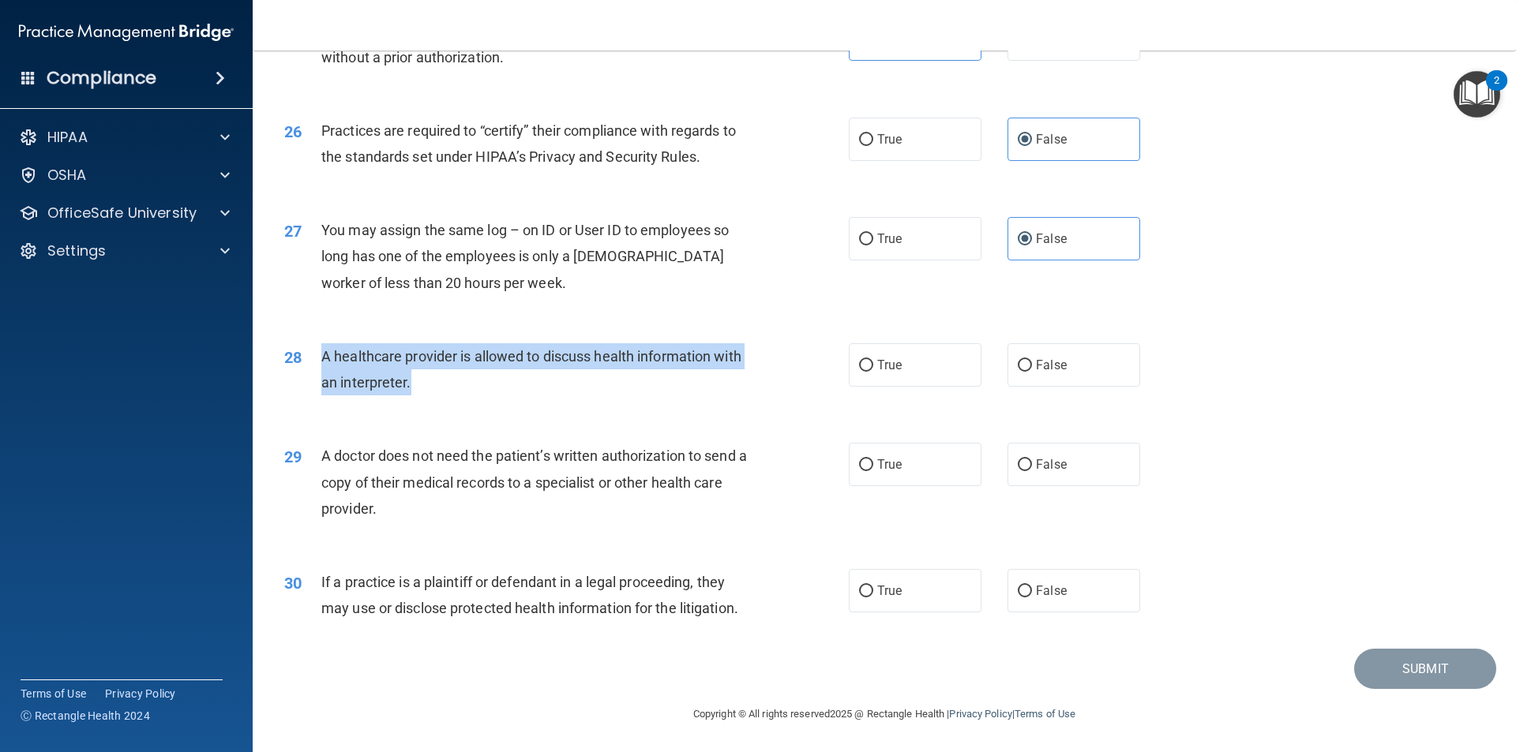
drag, startPoint x: 388, startPoint y: 379, endPoint x: 305, endPoint y: 353, distance: 86.9
click at [305, 353] on div "28 A healthcare provider is allowed to discuss health information with an inter…" at bounding box center [566, 373] width 612 height 60
click at [857, 401] on div "28 A healthcare provider is allowed to discuss health information with an inter…" at bounding box center [566, 373] width 612 height 60
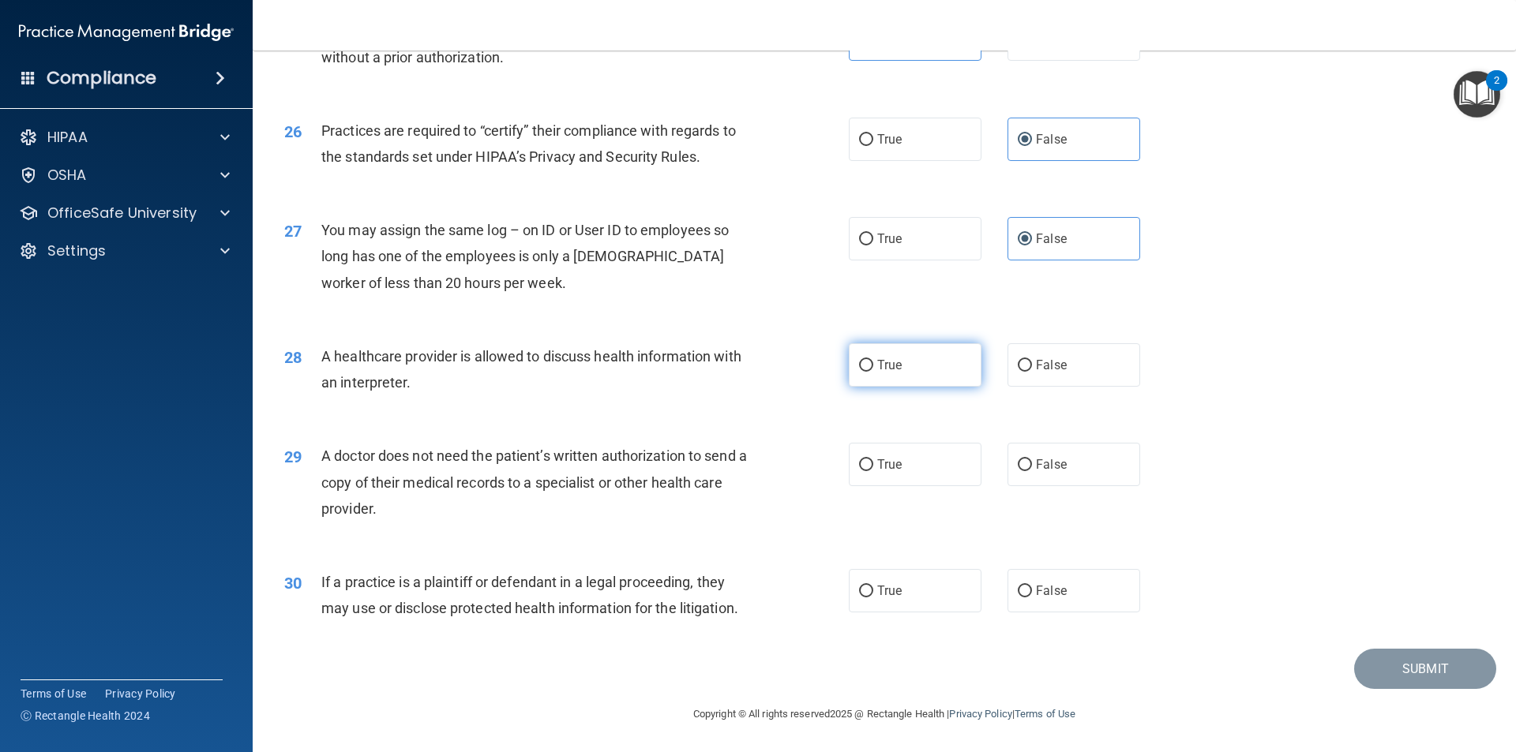
click at [850, 362] on label "True" at bounding box center [915, 364] width 133 height 43
click at [859, 362] on input "True" at bounding box center [866, 366] width 14 height 12
radio input "true"
drag, startPoint x: 384, startPoint y: 518, endPoint x: 303, endPoint y: 466, distance: 96.6
click at [303, 466] on div "29 A doctor does not need the patient’s written authorization to send a copy of…" at bounding box center [566, 486] width 612 height 87
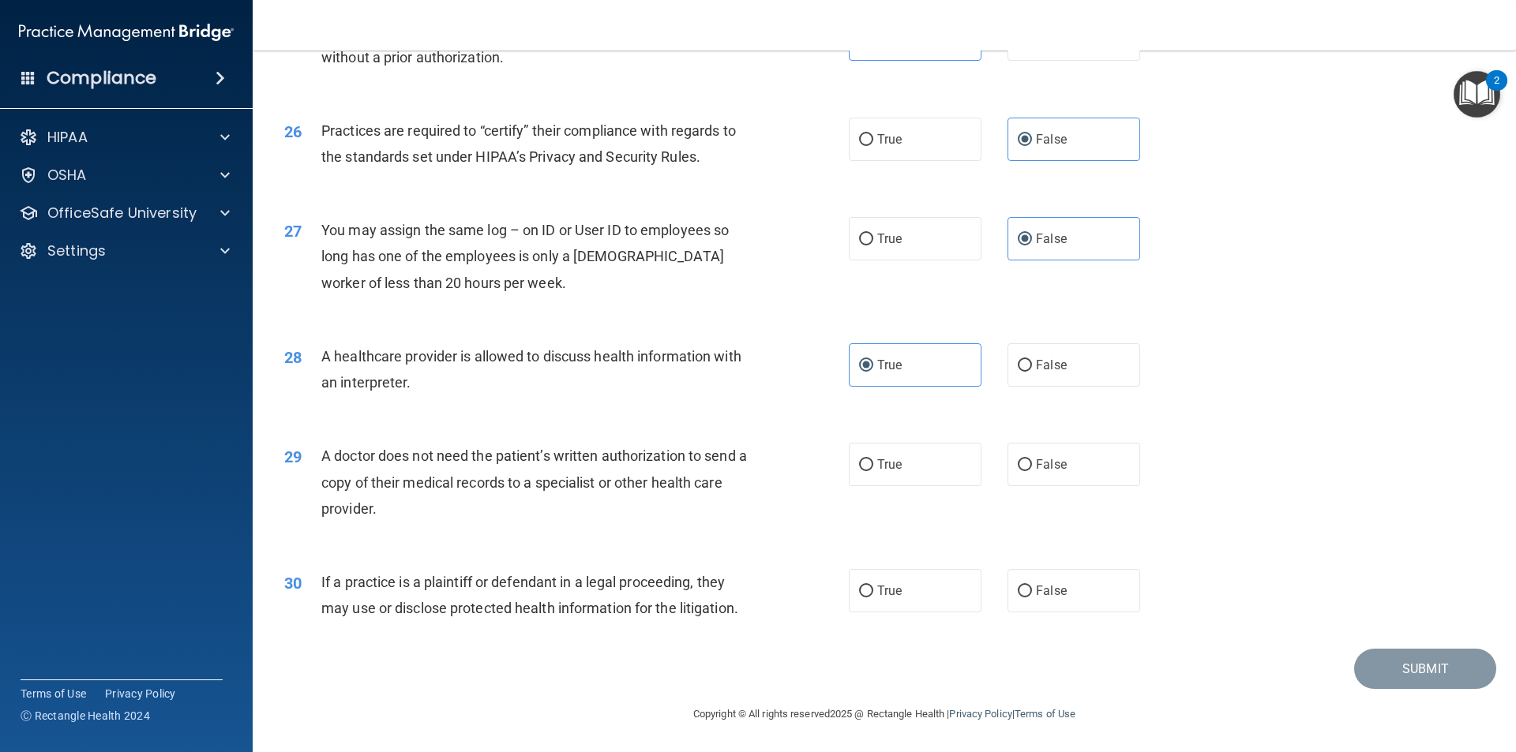
click at [864, 420] on div "28 A healthcare provider is allowed to discuss health information with an inter…" at bounding box center [883, 373] width 1223 height 99
click at [1081, 473] on label "False" at bounding box center [1073, 464] width 133 height 43
click at [1032, 471] on input "False" at bounding box center [1024, 465] width 14 height 12
radio input "true"
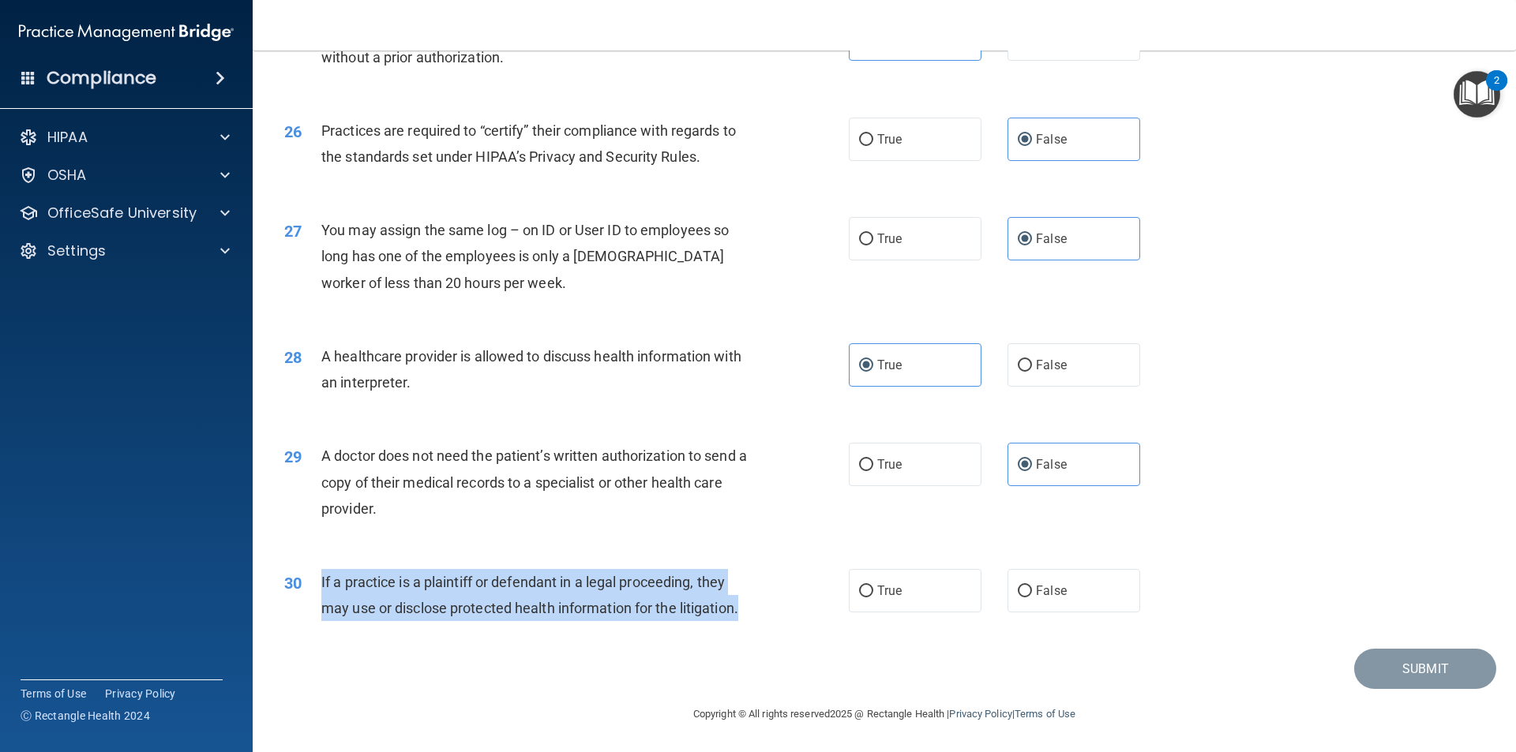
drag, startPoint x: 775, startPoint y: 606, endPoint x: 319, endPoint y: 590, distance: 456.5
click at [319, 590] on div "30 If a practice is a plaintiff or defendant in a legal proceeding, they may us…" at bounding box center [566, 599] width 612 height 60
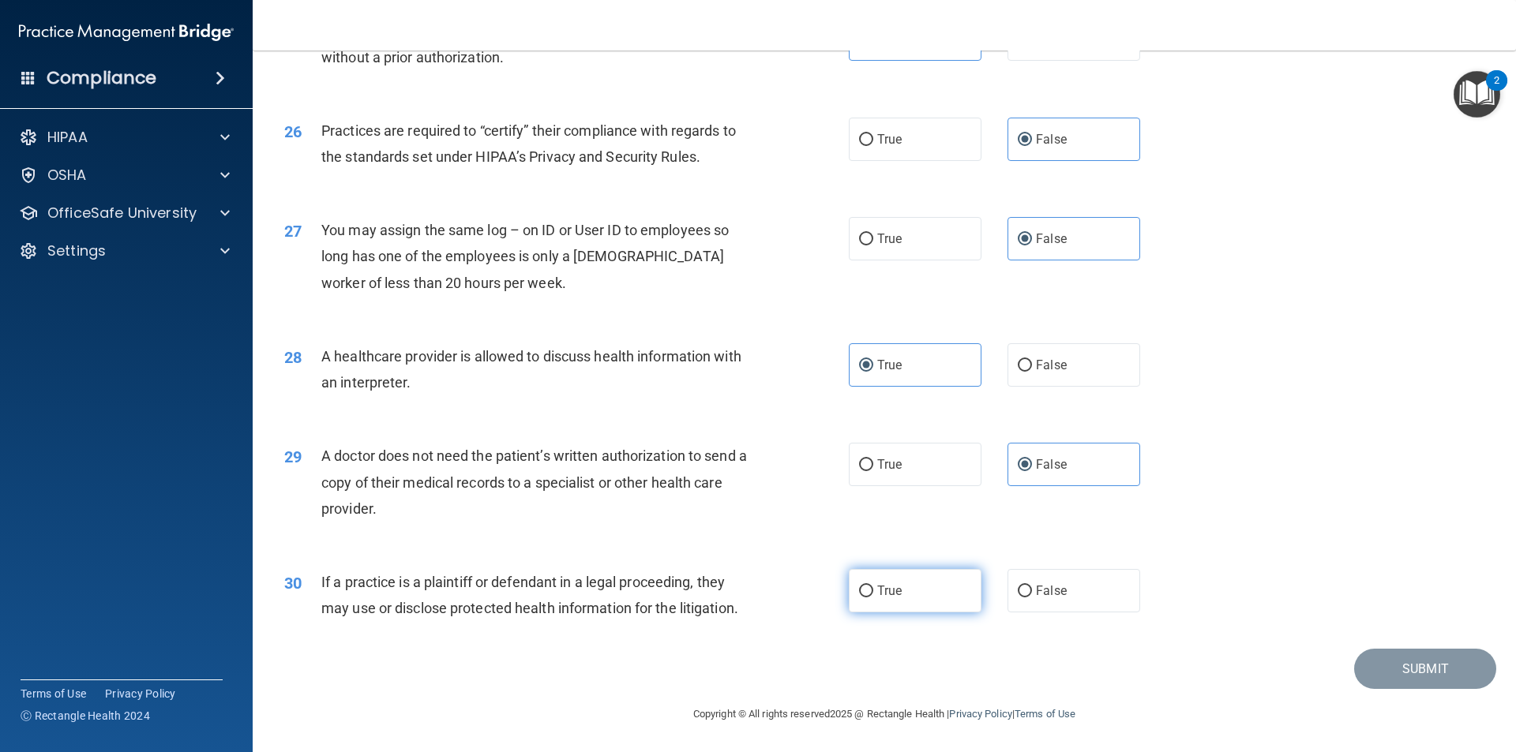
click at [926, 602] on label "True" at bounding box center [915, 590] width 133 height 43
click at [873, 598] on input "True" at bounding box center [866, 592] width 14 height 12
radio input "true"
click at [1384, 659] on button "Submit" at bounding box center [1425, 669] width 142 height 40
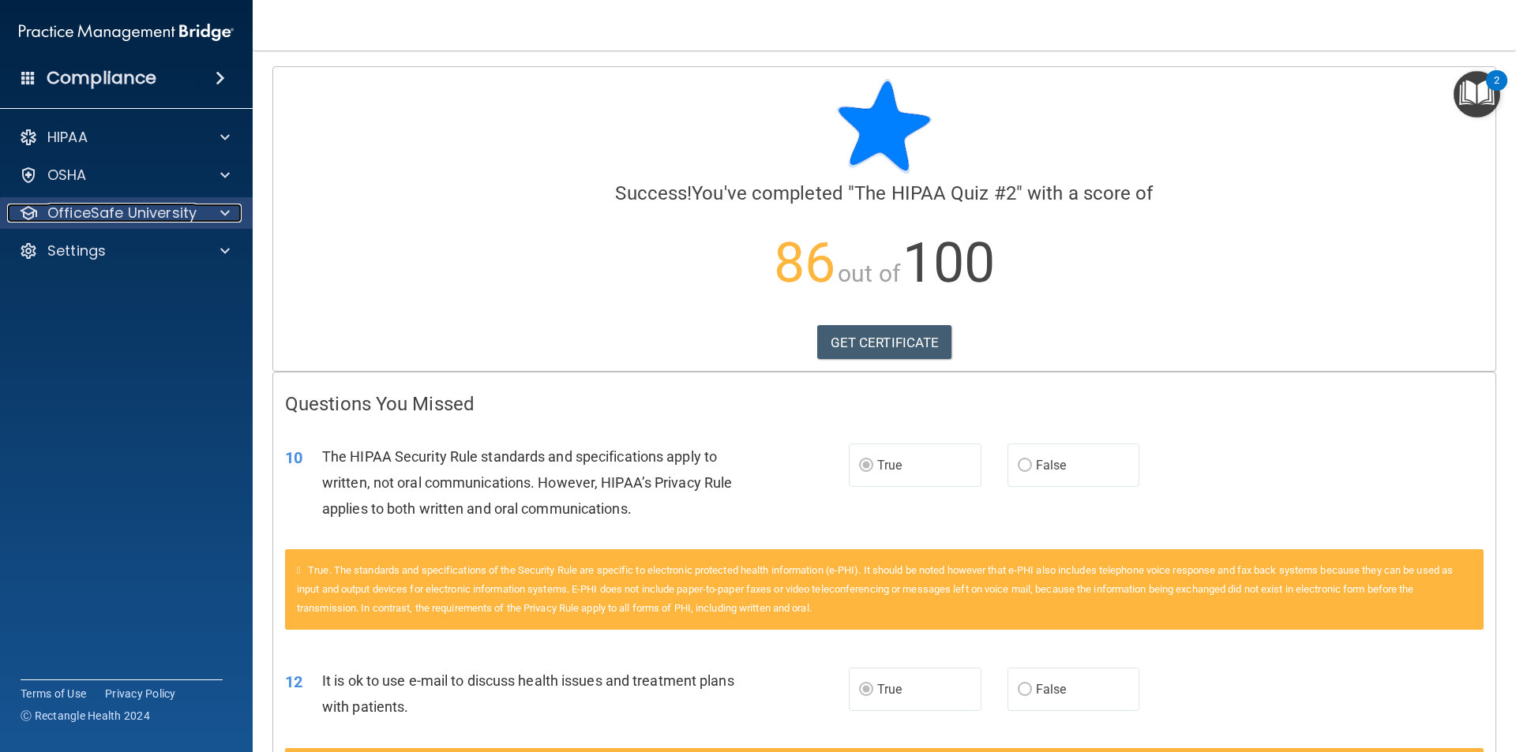
click at [203, 221] on div at bounding box center [222, 213] width 39 height 19
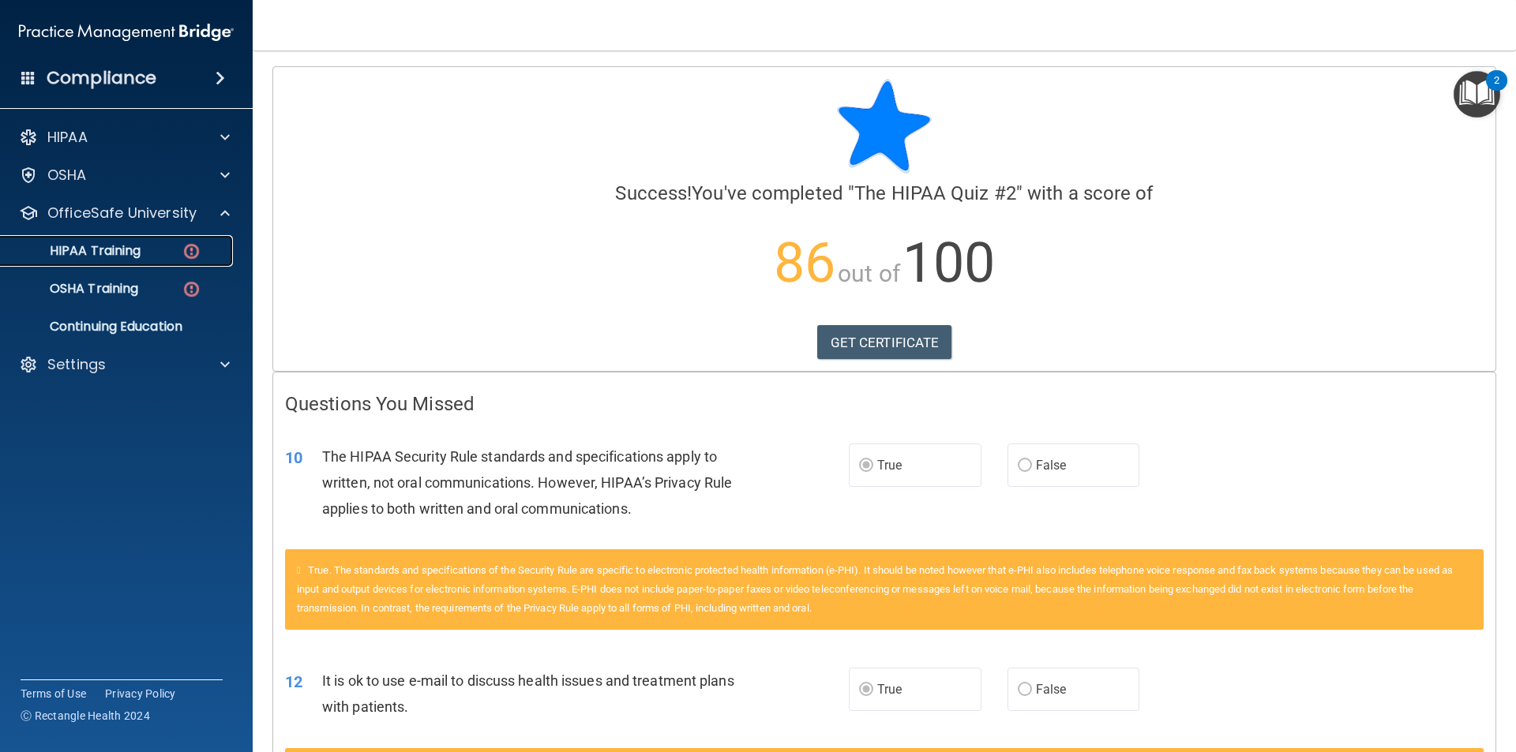
click at [101, 258] on p "HIPAA Training" at bounding box center [75, 251] width 130 height 16
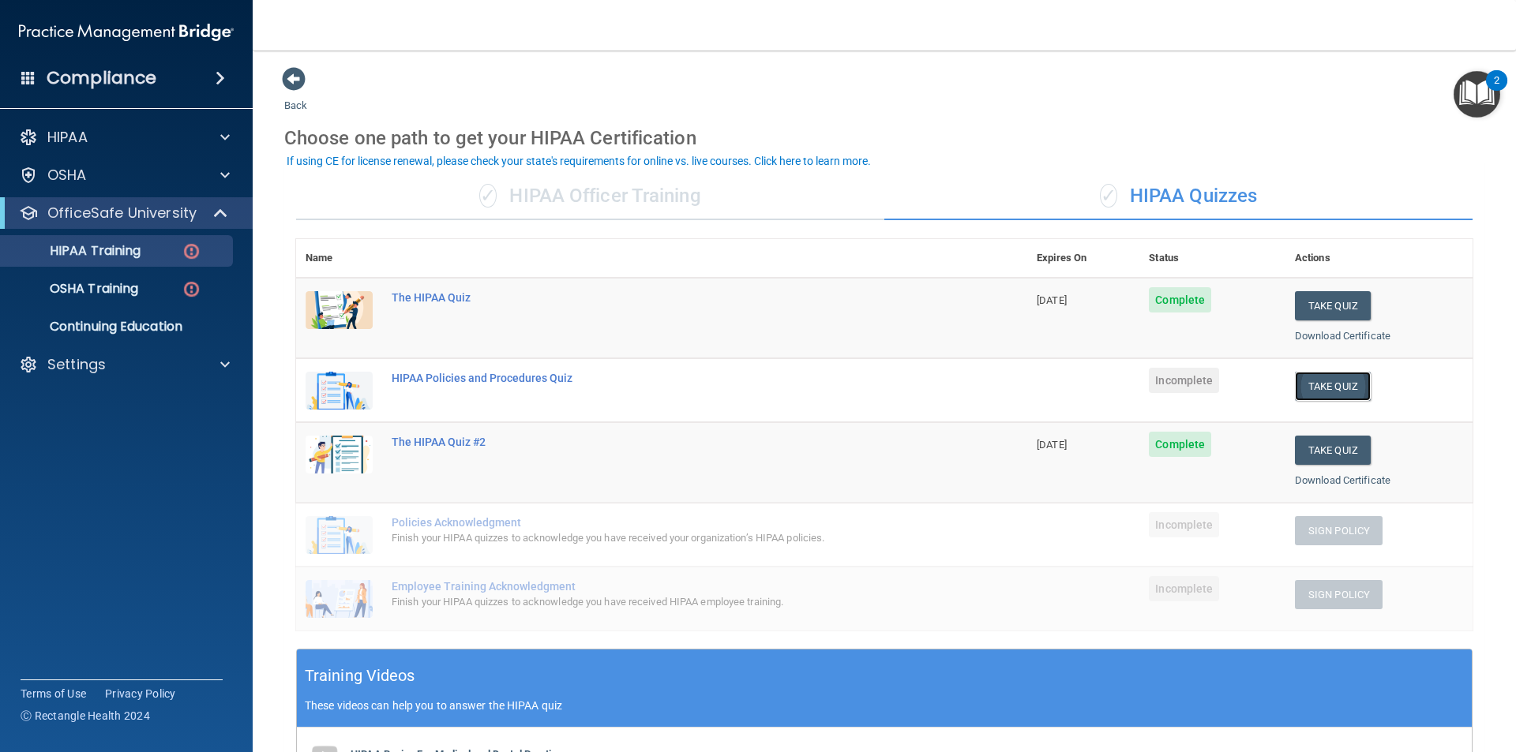
click at [1320, 390] on button "Take Quiz" at bounding box center [1332, 386] width 76 height 29
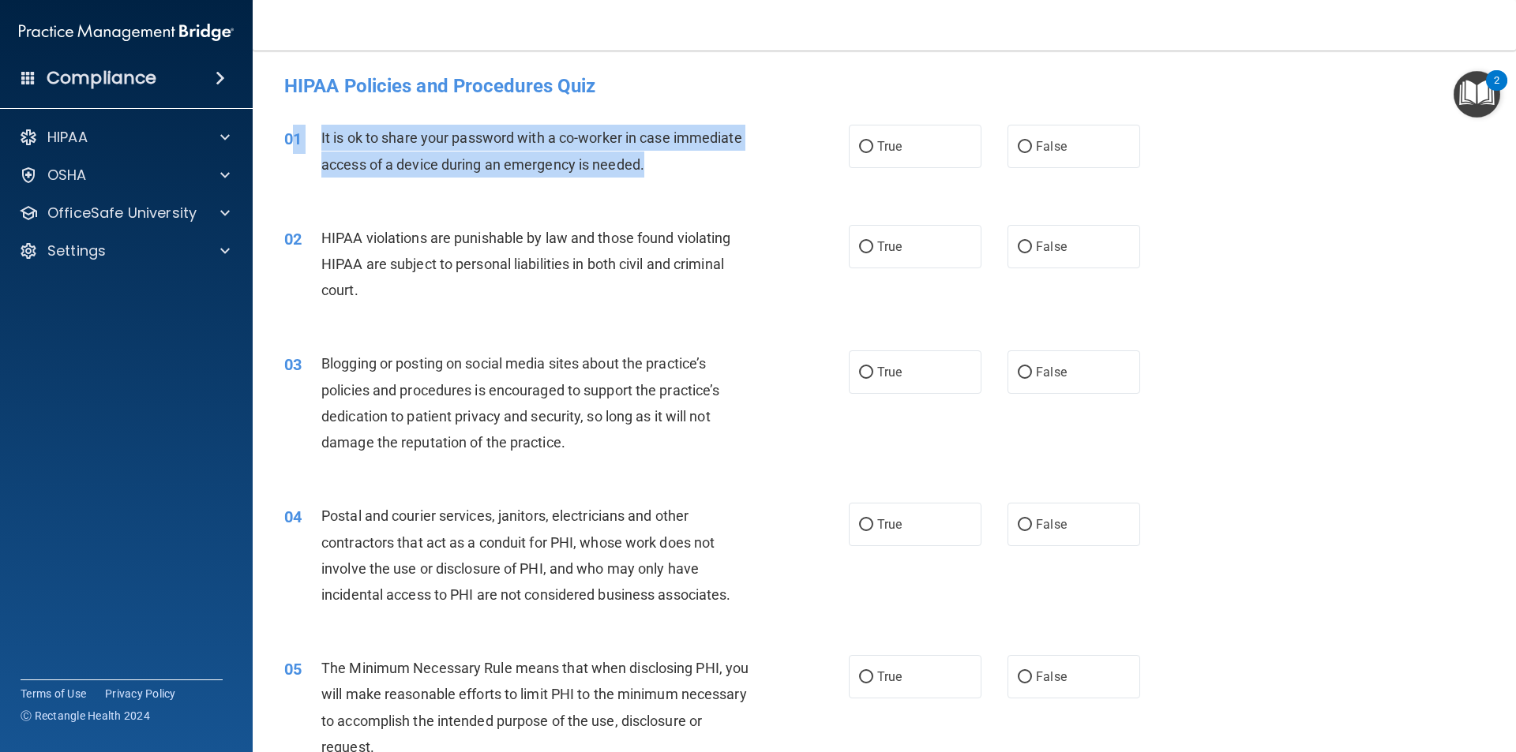
drag, startPoint x: 676, startPoint y: 173, endPoint x: 294, endPoint y: 132, distance: 384.2
click at [294, 132] on div "01 It is ok to share your password with a co-worker in case immediate access of…" at bounding box center [566, 155] width 612 height 60
click at [426, 135] on span "It is ok to share your password with a co-worker in case immediate access of a …" at bounding box center [531, 150] width 421 height 43
drag, startPoint x: 657, startPoint y: 163, endPoint x: 312, endPoint y: 149, distance: 345.2
click at [312, 149] on div "01 It is ok to share your password with a co-worker in case immediate access of…" at bounding box center [566, 155] width 612 height 60
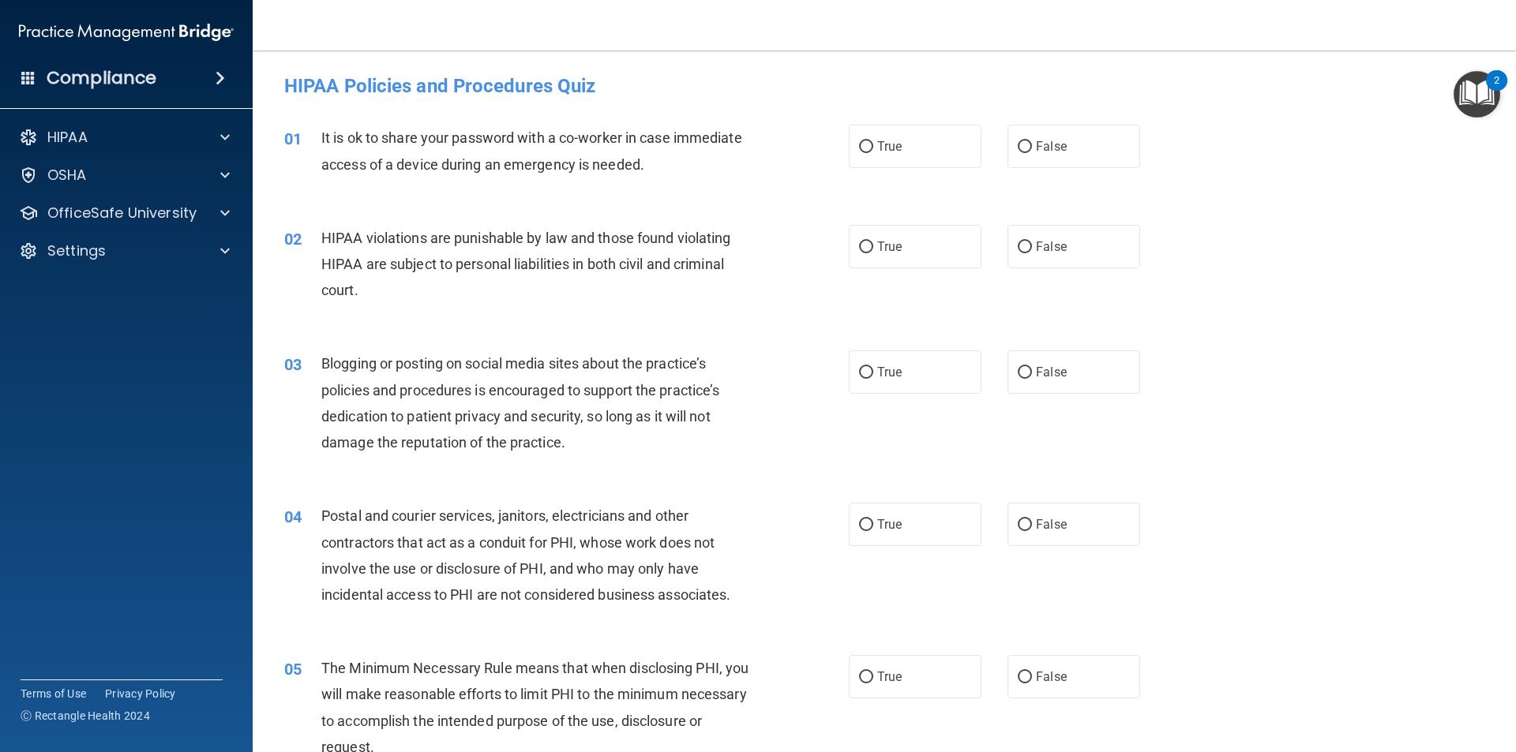
click at [669, 294] on div "HIPAA violations are punishable by law and those found violating HIPAA are subj…" at bounding box center [541, 264] width 441 height 79
click at [1071, 134] on label "False" at bounding box center [1073, 146] width 133 height 43
click at [1032, 141] on input "False" at bounding box center [1024, 147] width 14 height 12
radio input "true"
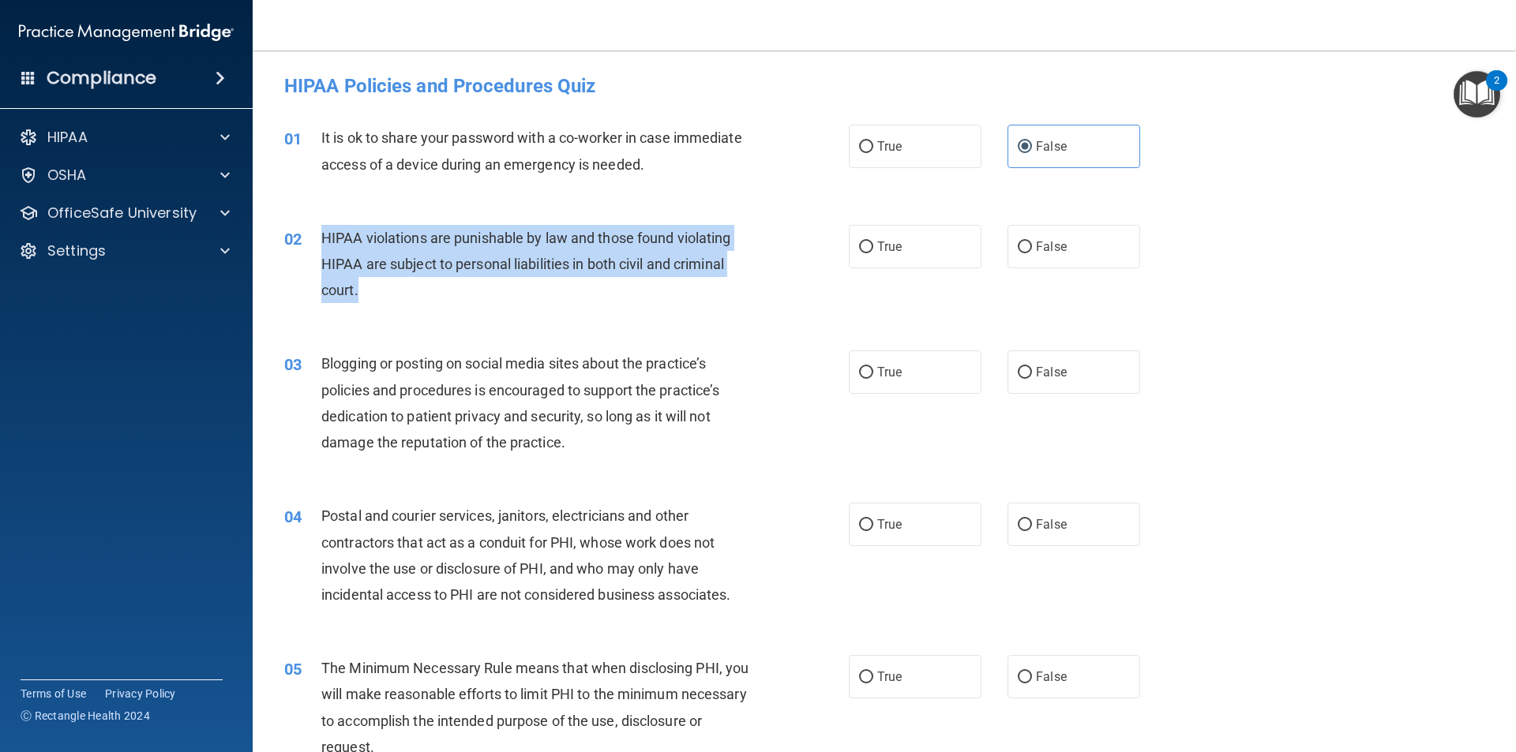
drag, startPoint x: 380, startPoint y: 289, endPoint x: 319, endPoint y: 248, distance: 74.0
click at [319, 248] on div "02 HIPAA violations are punishable by law and those found violating HIPAA are s…" at bounding box center [566, 268] width 612 height 87
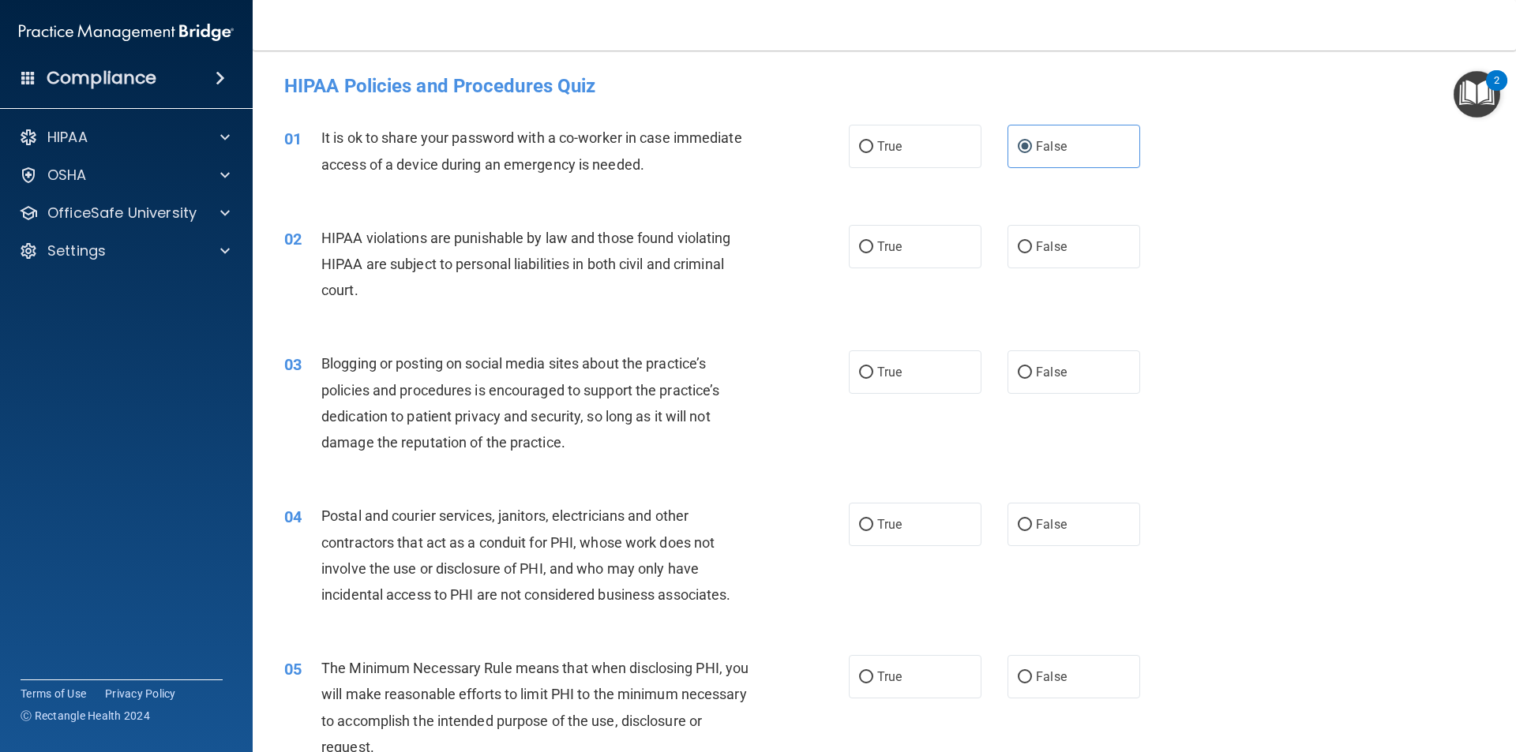
click at [664, 358] on span "Blogging or posting on social media sites about the practice’s policies and pro…" at bounding box center [520, 403] width 398 height 96
click at [954, 247] on label "True" at bounding box center [915, 246] width 133 height 43
click at [873, 247] on input "True" at bounding box center [866, 248] width 14 height 12
radio input "true"
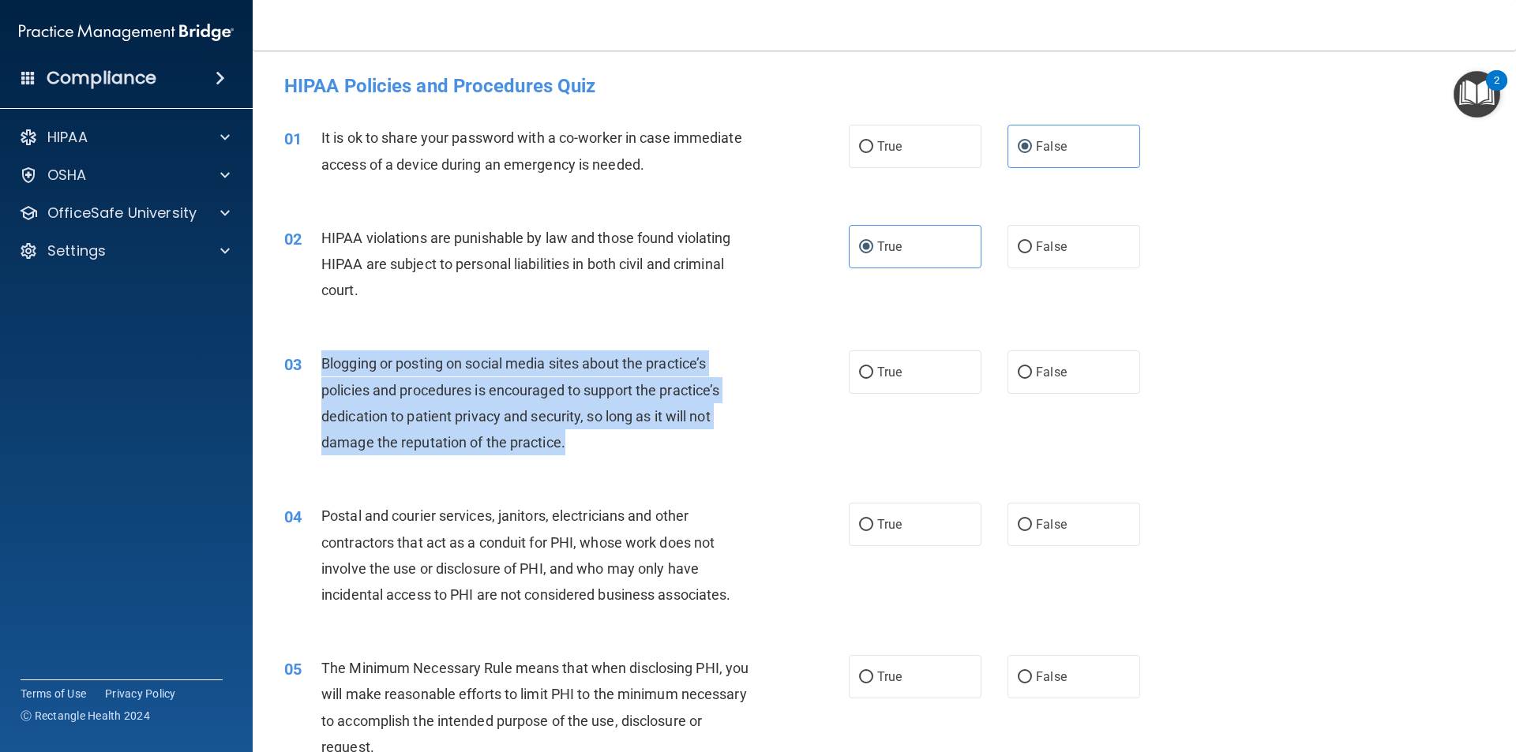
drag, startPoint x: 590, startPoint y: 448, endPoint x: 319, endPoint y: 364, distance: 283.4
click at [319, 364] on div "03 Blogging or posting on social media sites about the practice’s policies and …" at bounding box center [566, 406] width 612 height 113
click at [319, 364] on div "03" at bounding box center [296, 364] width 49 height 29
drag, startPoint x: 603, startPoint y: 448, endPoint x: 305, endPoint y: 364, distance: 309.1
click at [305, 364] on div "03 Blogging or posting on social media sites about the practice’s policies and …" at bounding box center [566, 406] width 612 height 113
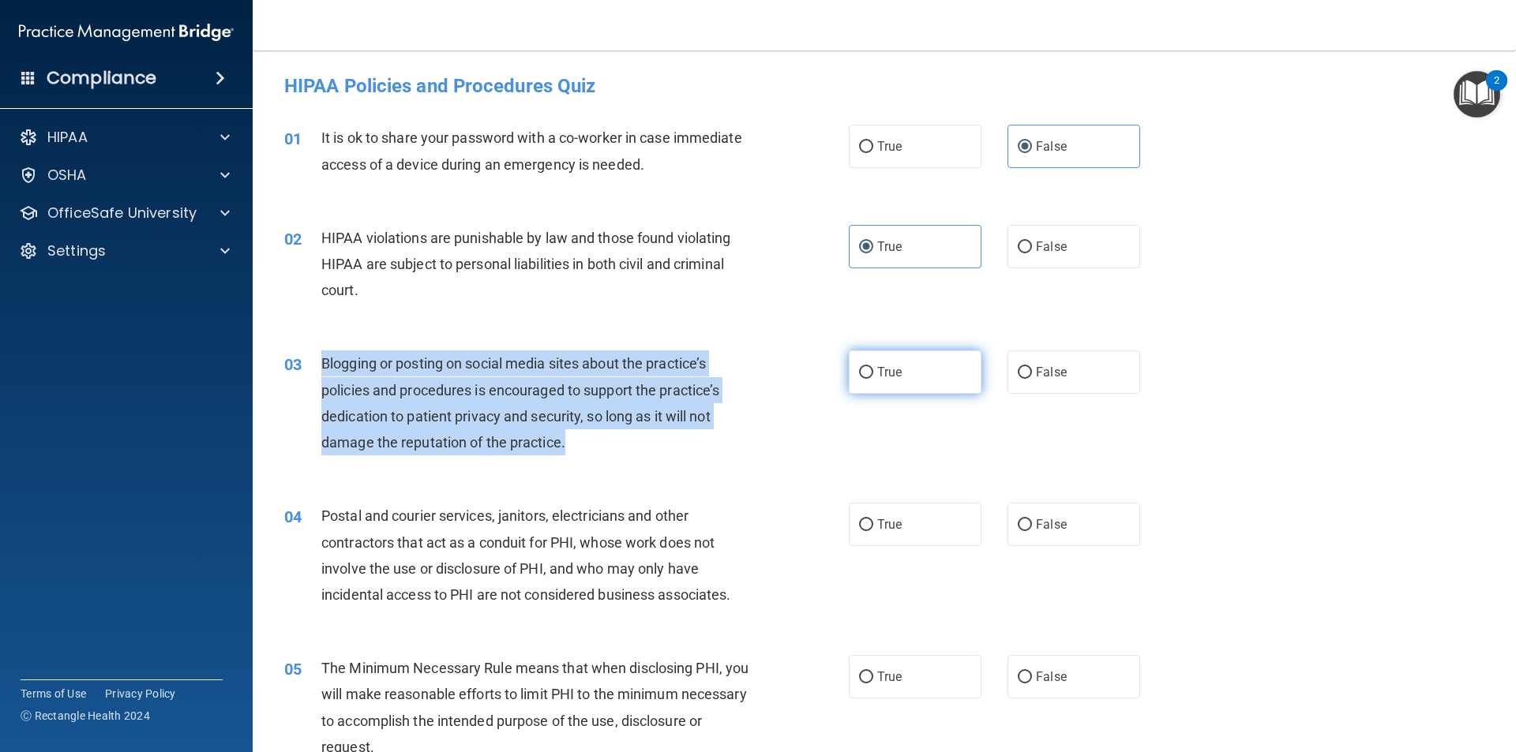
click at [859, 372] on input "True" at bounding box center [866, 373] width 14 height 12
radio input "true"
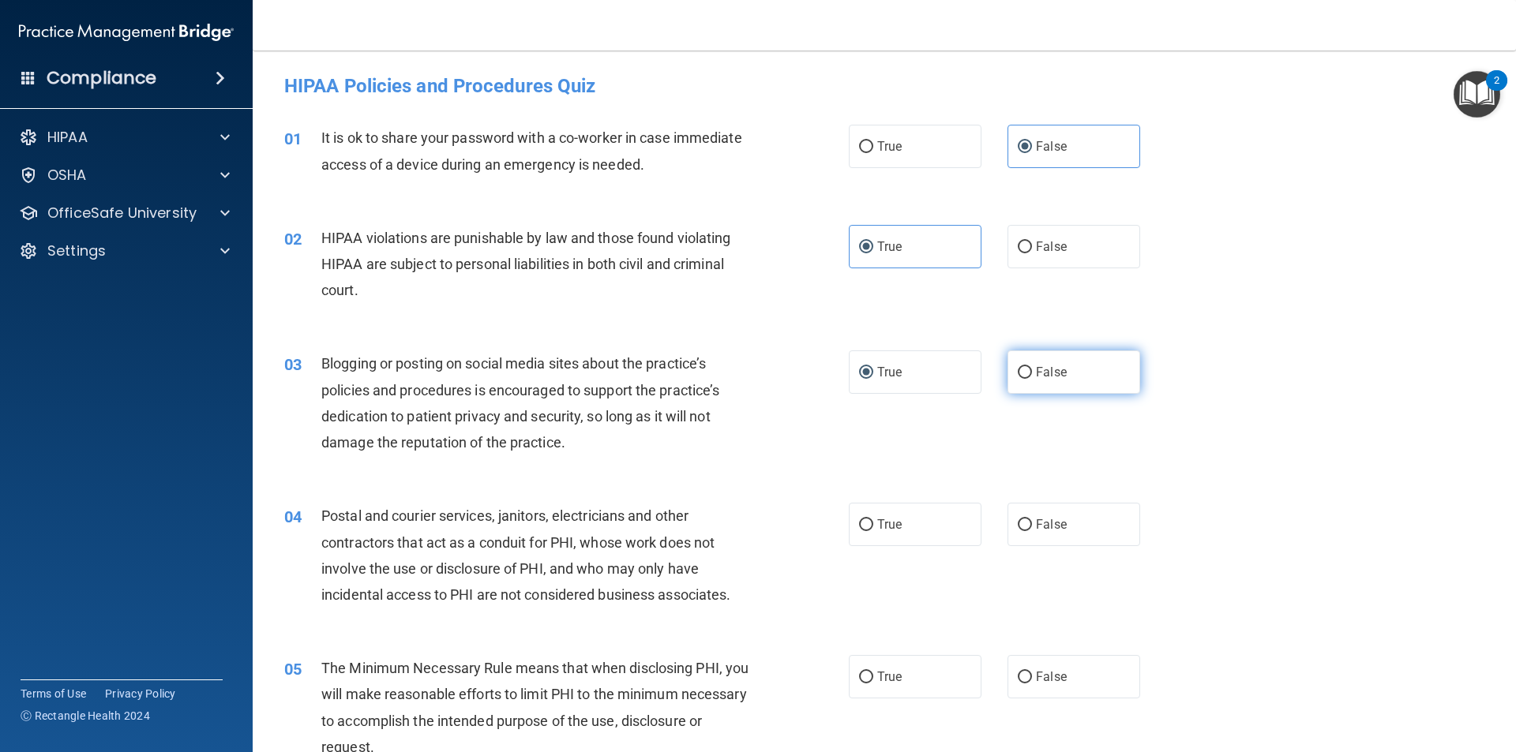
click at [1033, 384] on label "False" at bounding box center [1073, 371] width 133 height 43
click at [1032, 379] on input "False" at bounding box center [1024, 373] width 14 height 12
radio input "true"
radio input "false"
click at [861, 439] on div "03 Blogging or posting on social media sites about the practice’s policies and …" at bounding box center [566, 406] width 612 height 113
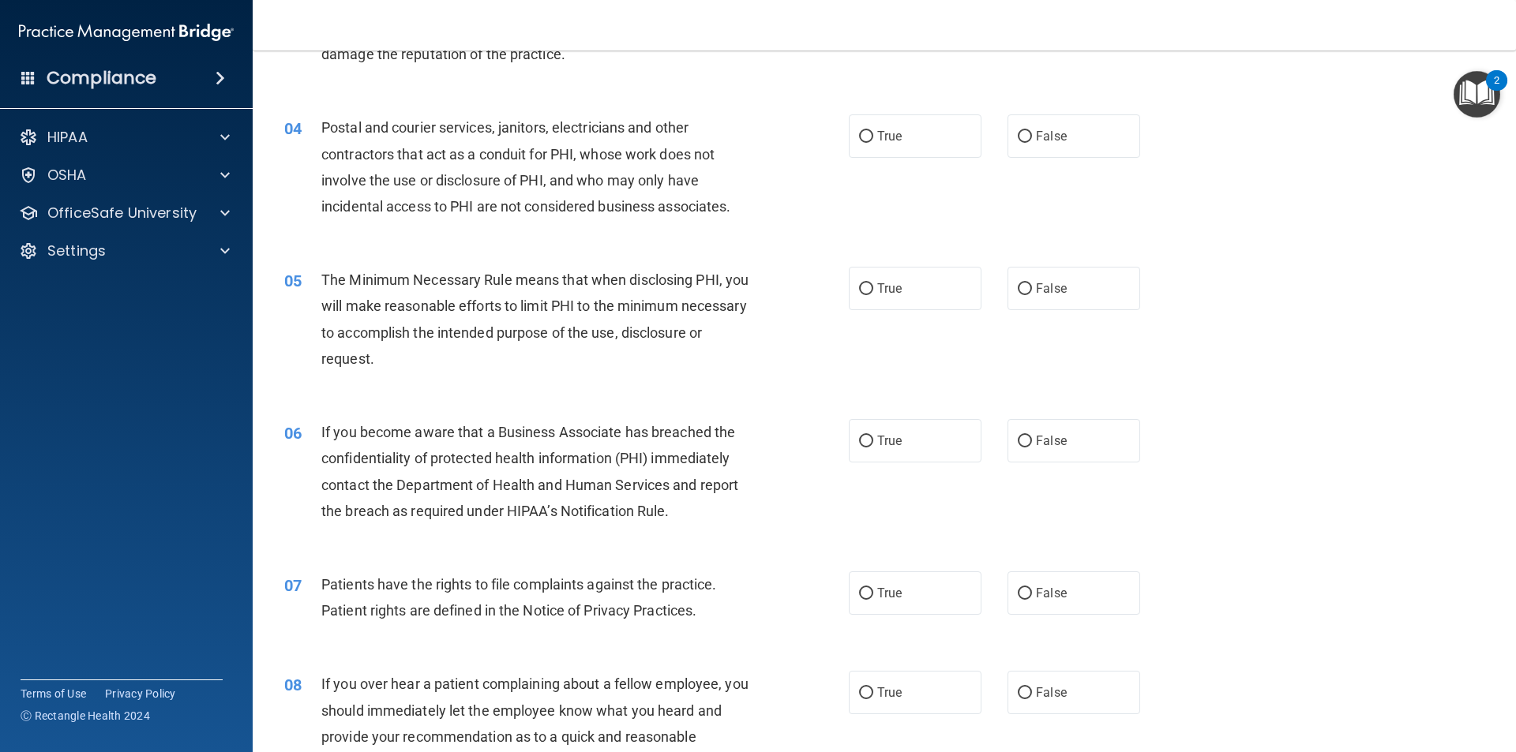
scroll to position [395, 0]
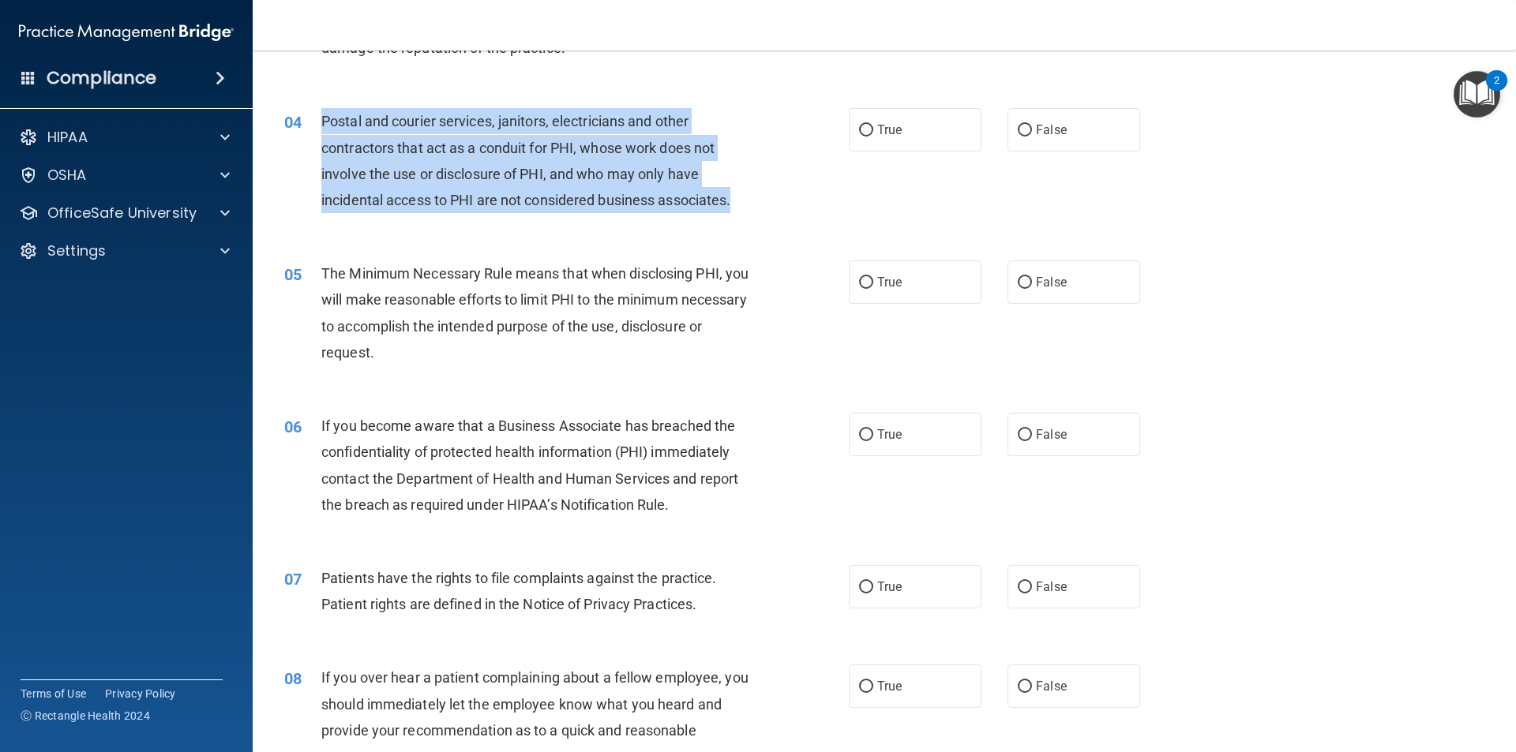
drag, startPoint x: 744, startPoint y: 197, endPoint x: 311, endPoint y: 118, distance: 440.3
click at [311, 118] on div "04 Postal and courier services, janitors, electricians and other contractors th…" at bounding box center [566, 164] width 612 height 113
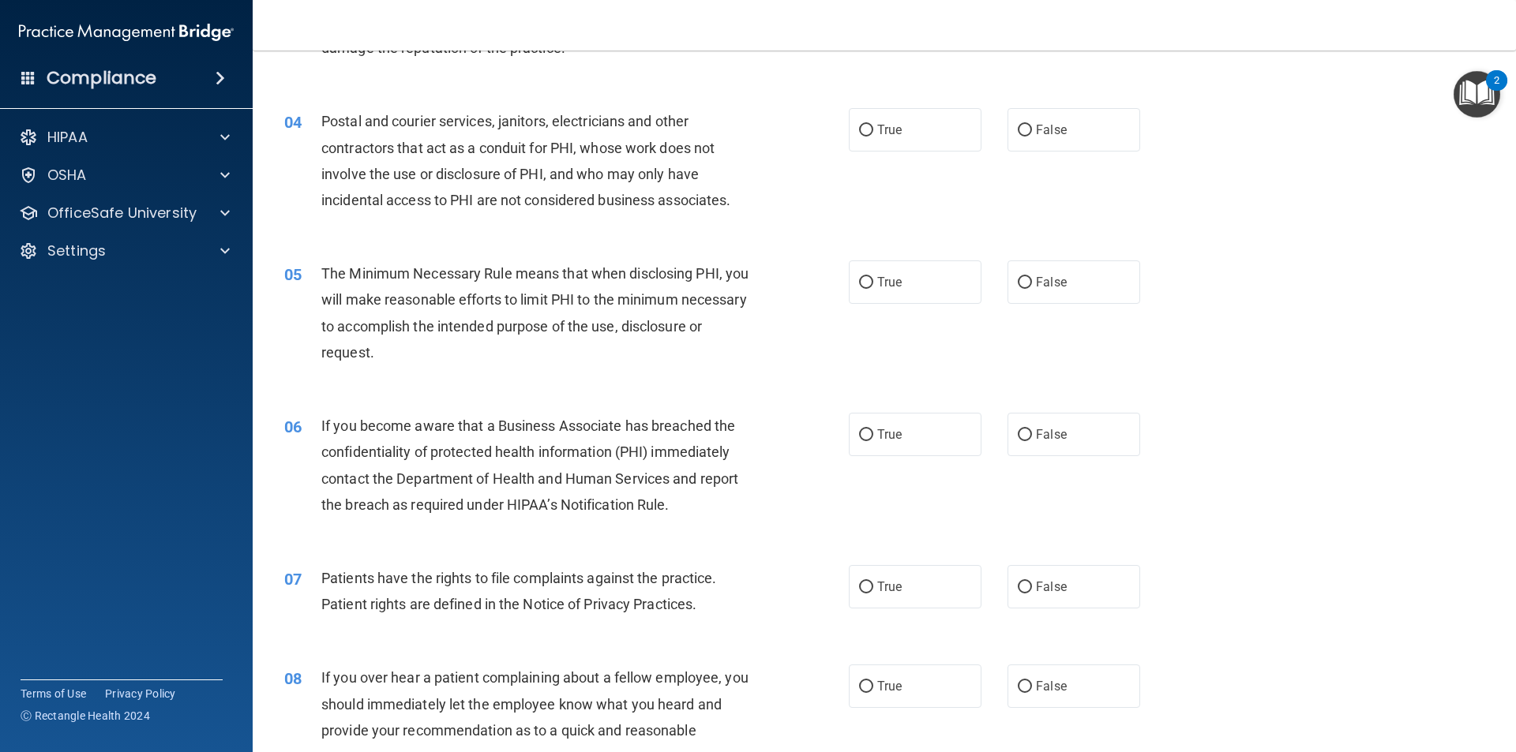
click at [966, 221] on div "04 Postal and courier services, janitors, electricians and other contractors th…" at bounding box center [883, 164] width 1223 height 152
click at [867, 136] on input "True" at bounding box center [866, 131] width 14 height 12
radio input "true"
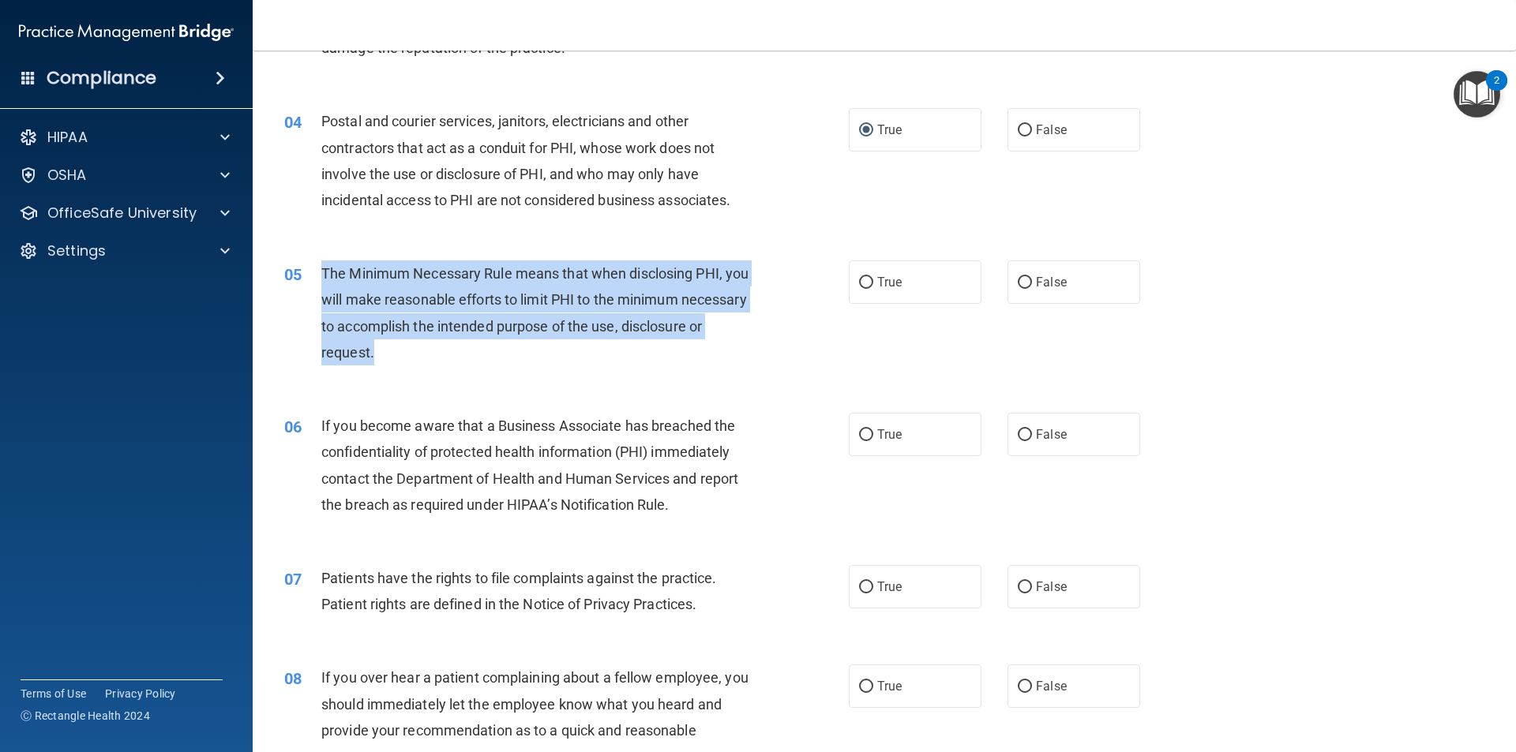
drag, startPoint x: 480, startPoint y: 364, endPoint x: 307, endPoint y: 264, distance: 199.8
click at [307, 264] on div "05 The Minimum Necessary Rule means that when disclosing PHI, you will make rea…" at bounding box center [566, 316] width 612 height 113
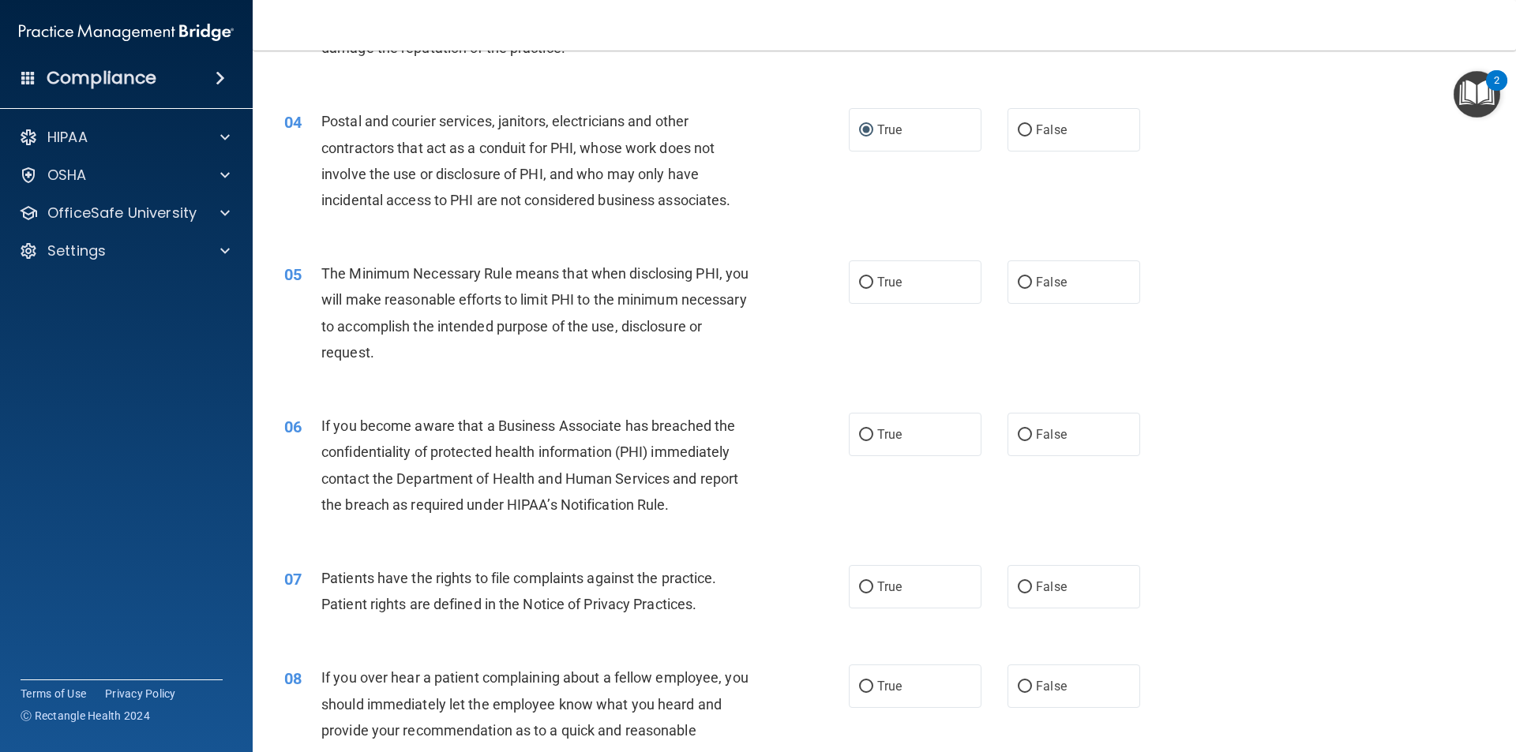
click at [830, 185] on div "04 Postal and courier services, janitors, electricians and other contractors th…" at bounding box center [566, 164] width 612 height 113
click at [897, 272] on label "True" at bounding box center [915, 281] width 133 height 43
click at [873, 277] on input "True" at bounding box center [866, 283] width 14 height 12
radio input "true"
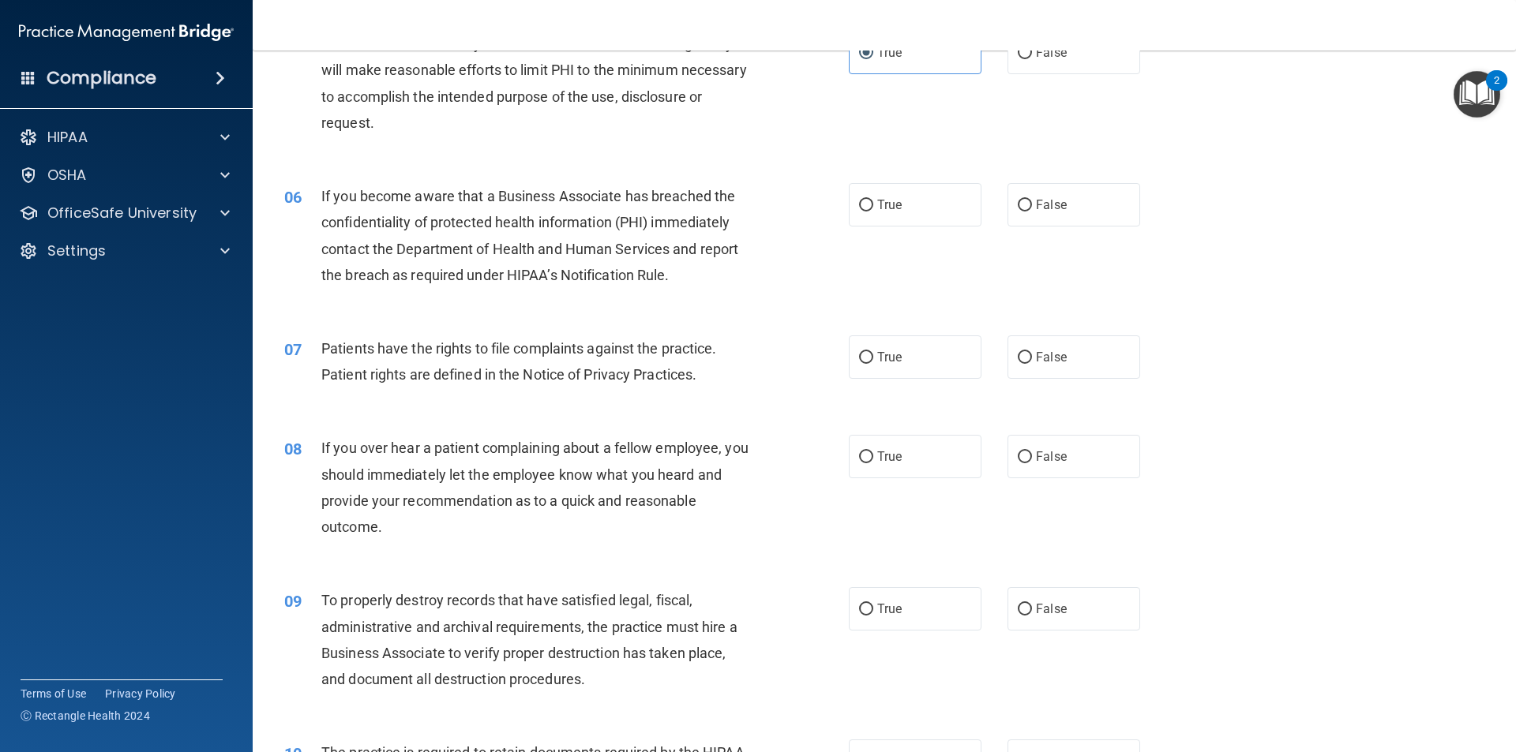
scroll to position [631, 0]
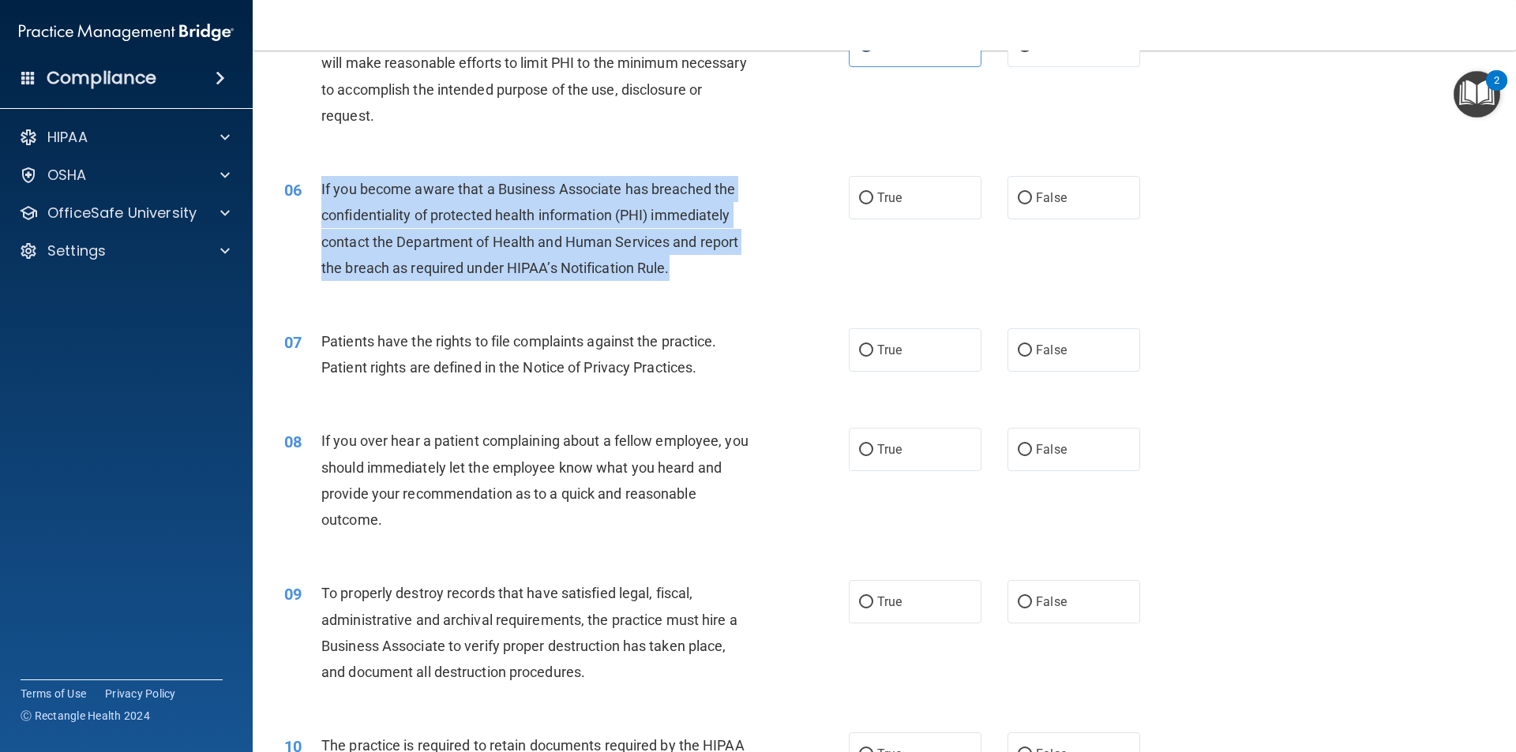
drag, startPoint x: 679, startPoint y: 263, endPoint x: 314, endPoint y: 178, distance: 374.5
click at [314, 178] on div "06 If you become aware that a Business Associate has breached the confidentiali…" at bounding box center [566, 232] width 612 height 113
drag, startPoint x: 831, startPoint y: 272, endPoint x: 882, endPoint y: 275, distance: 51.4
click at [830, 272] on div "06 If you become aware that a Business Associate has breached the confidentiali…" at bounding box center [566, 232] width 612 height 113
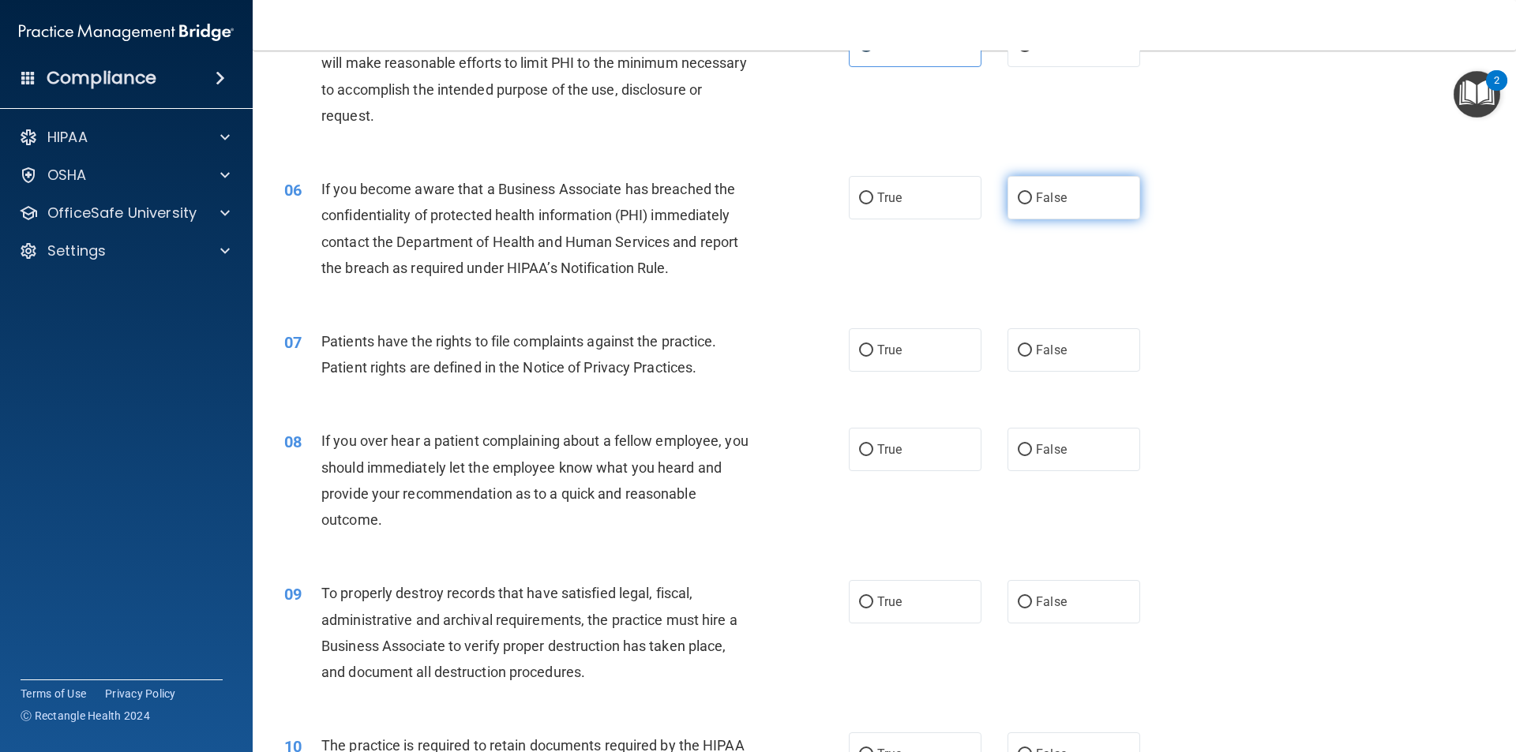
click at [1046, 182] on label "False" at bounding box center [1073, 197] width 133 height 43
click at [1032, 193] on input "False" at bounding box center [1024, 199] width 14 height 12
radio input "true"
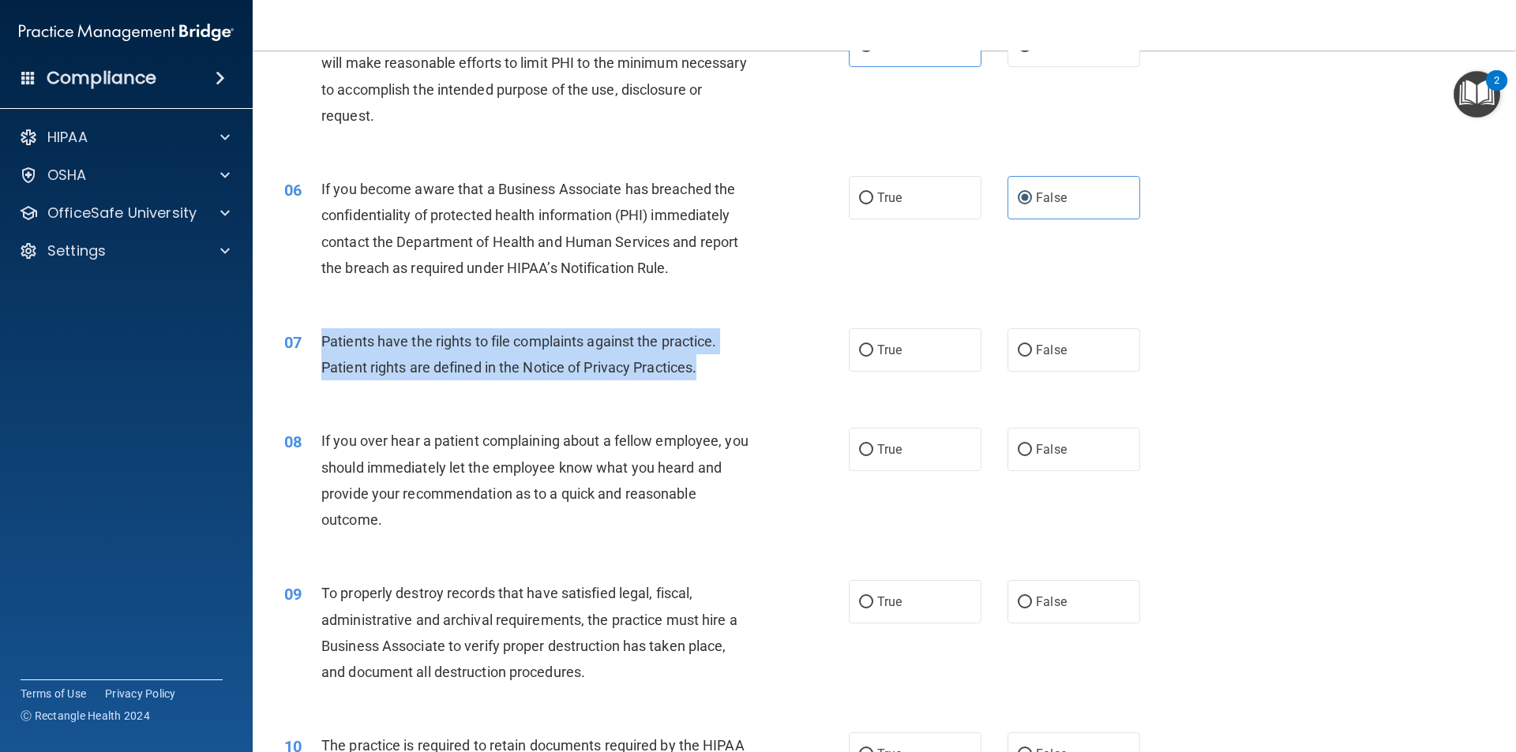
drag, startPoint x: 706, startPoint y: 367, endPoint x: 323, endPoint y: 332, distance: 384.4
click at [322, 332] on div "Patients have the rights to file complaints against the practice. Patient right…" at bounding box center [541, 354] width 441 height 52
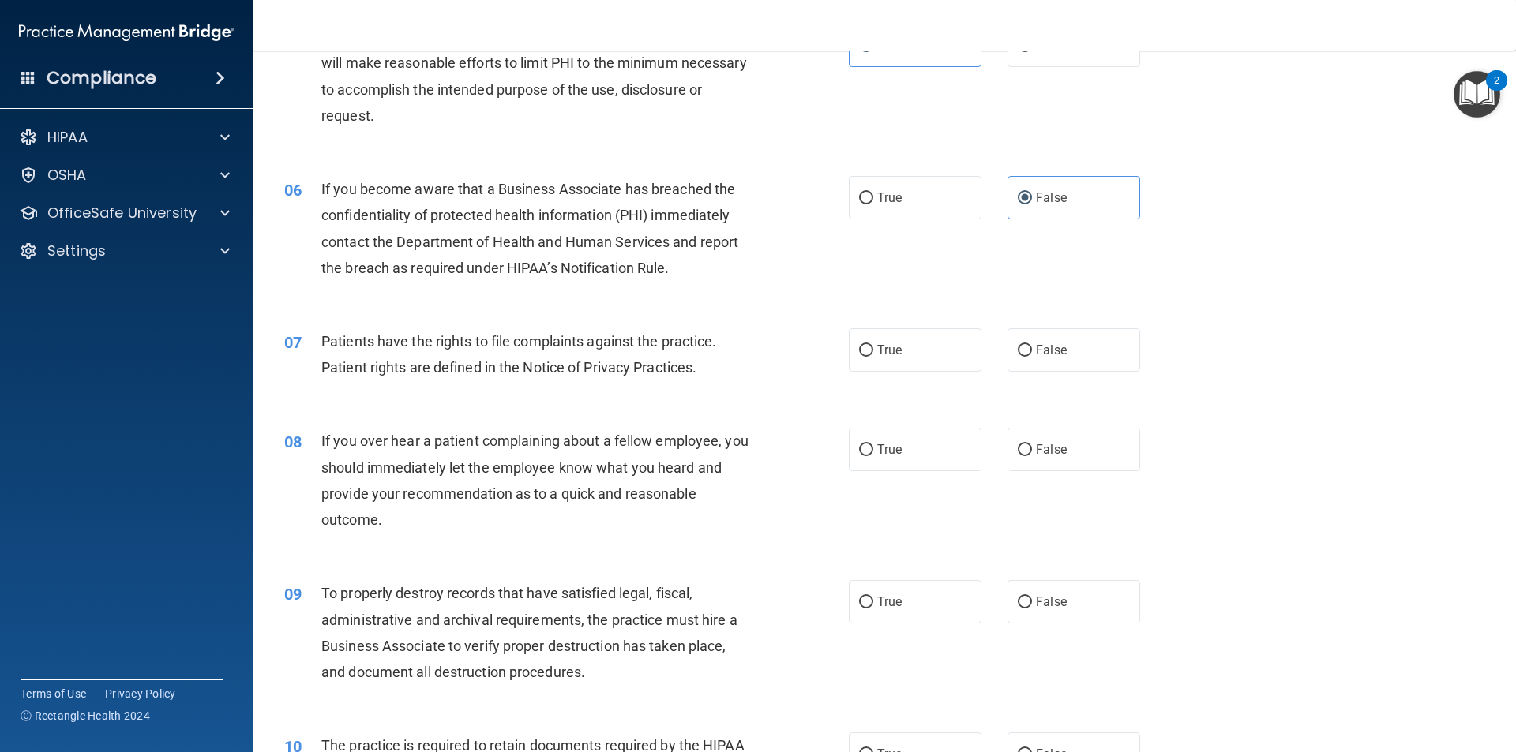
drag, startPoint x: 1337, startPoint y: 437, endPoint x: 1064, endPoint y: 413, distance: 274.2
click at [1331, 429] on div "08 If you over hear a patient complaining about a fellow employee, you should i…" at bounding box center [883, 484] width 1223 height 152
click at [877, 350] on span "True" at bounding box center [889, 350] width 24 height 15
click at [873, 350] on input "True" at bounding box center [866, 351] width 14 height 12
radio input "true"
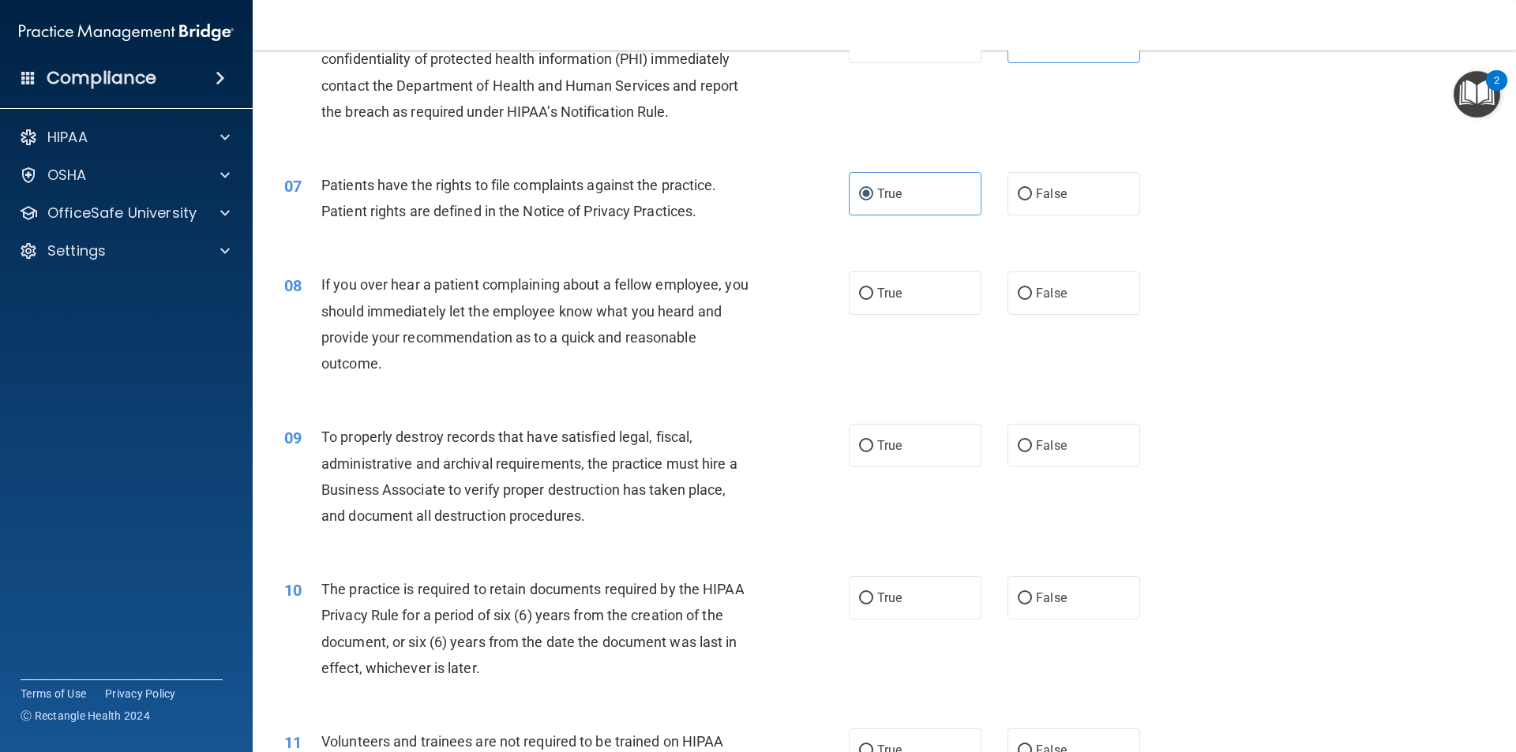
scroll to position [789, 0]
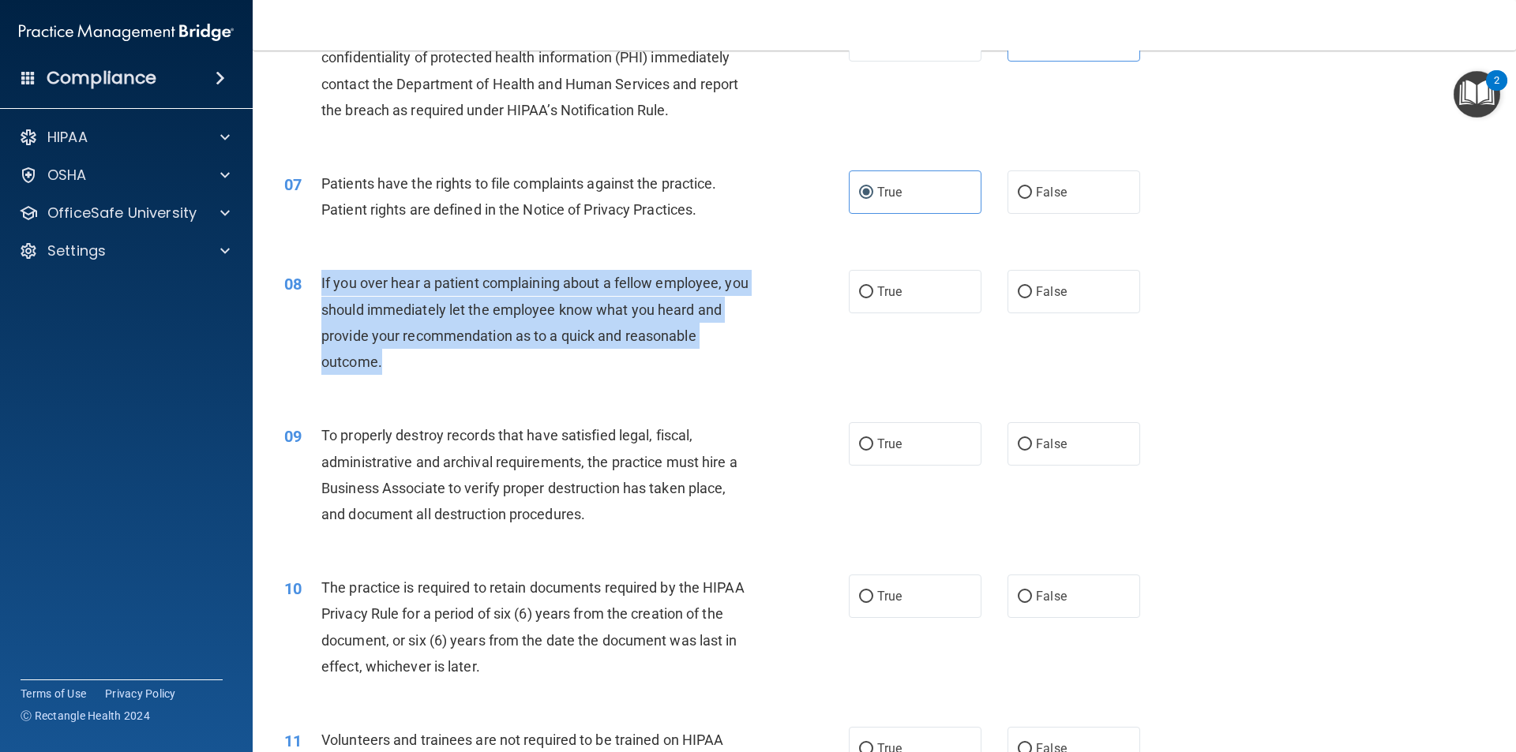
drag, startPoint x: 403, startPoint y: 363, endPoint x: 312, endPoint y: 288, distance: 117.7
click at [312, 288] on div "08 If you over hear a patient complaining about a fellow employee, you should i…" at bounding box center [566, 326] width 612 height 113
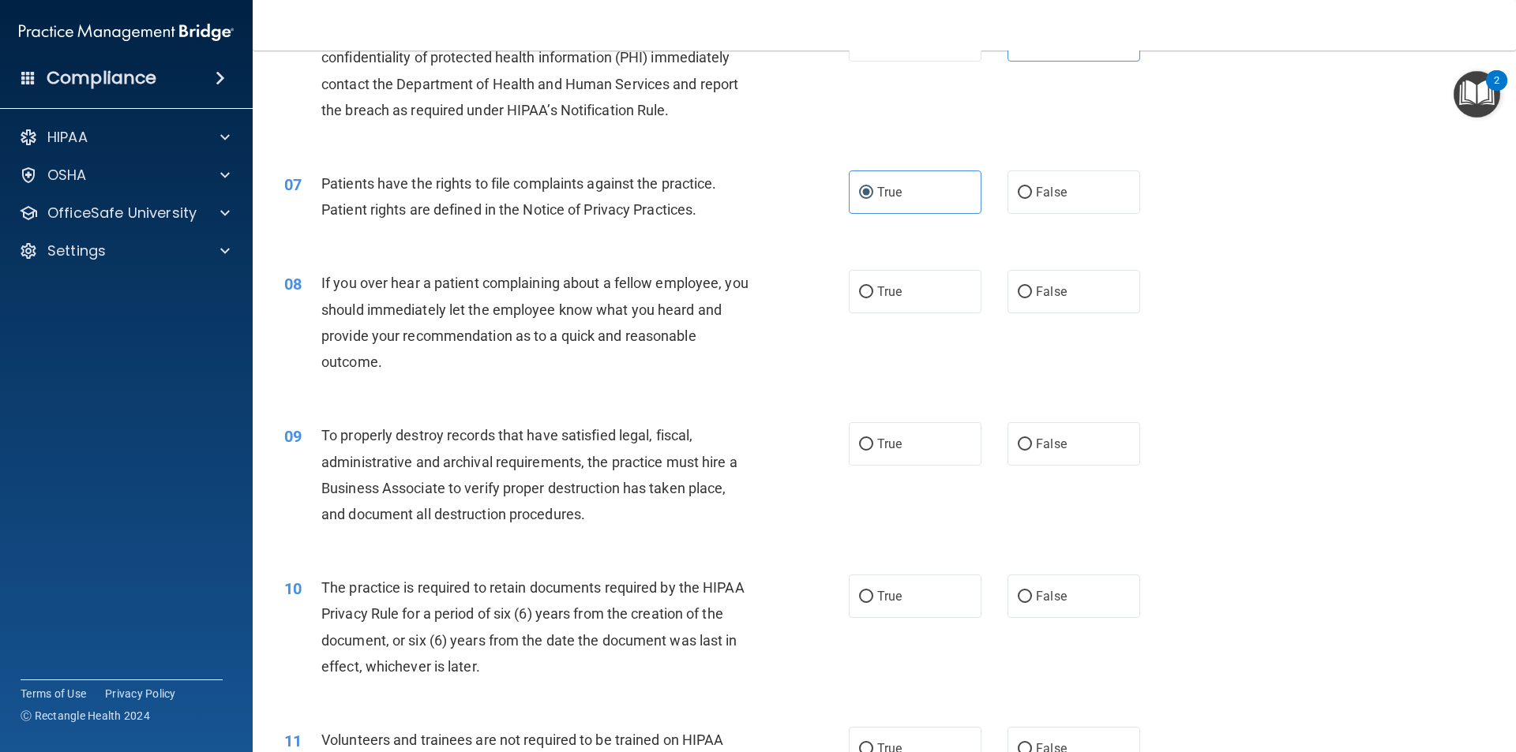
click at [917, 408] on div "09 To properly destroy records that have satisfied legal, fiscal, administrativ…" at bounding box center [883, 479] width 1223 height 152
click at [1080, 281] on label "False" at bounding box center [1073, 291] width 133 height 43
click at [1032, 287] on input "False" at bounding box center [1024, 293] width 14 height 12
radio input "true"
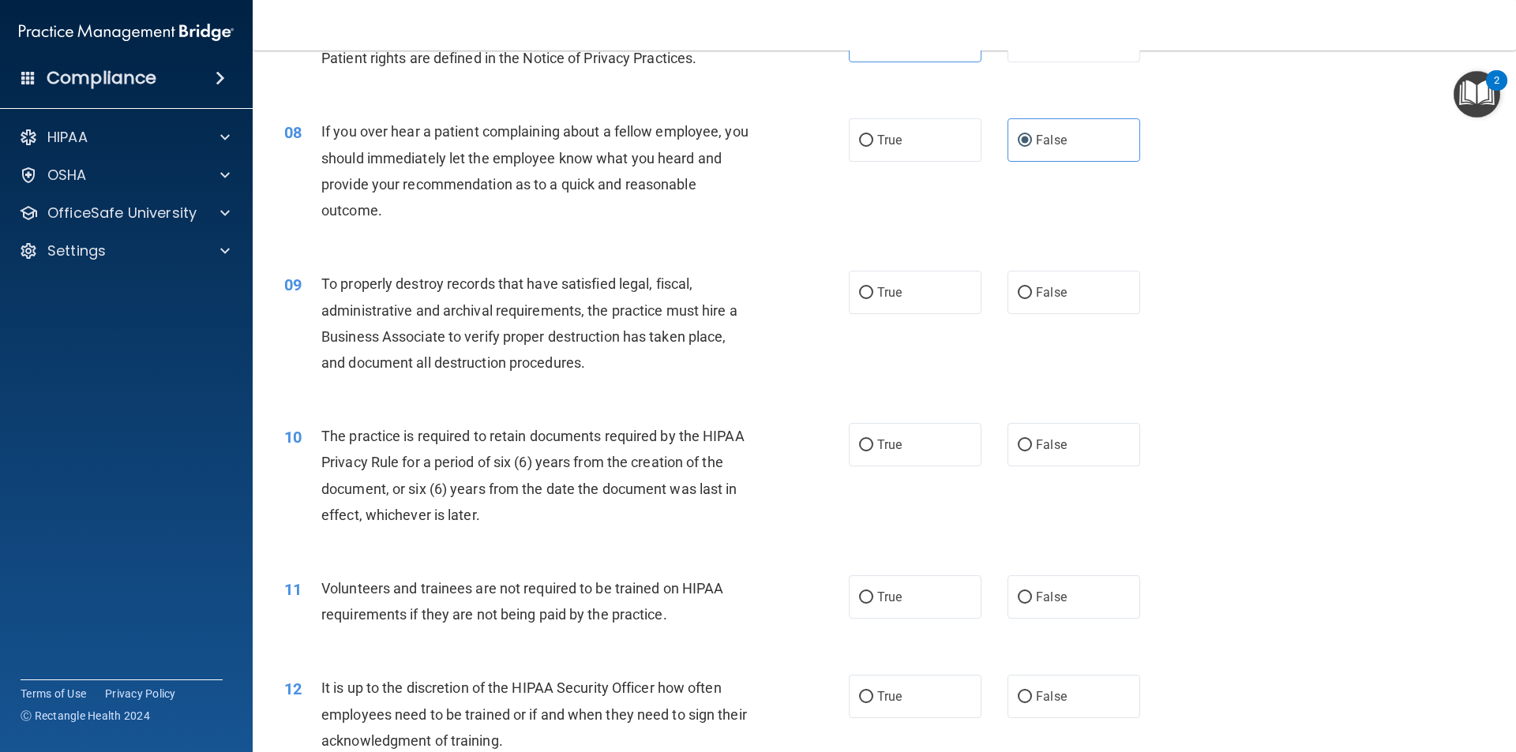
scroll to position [947, 0]
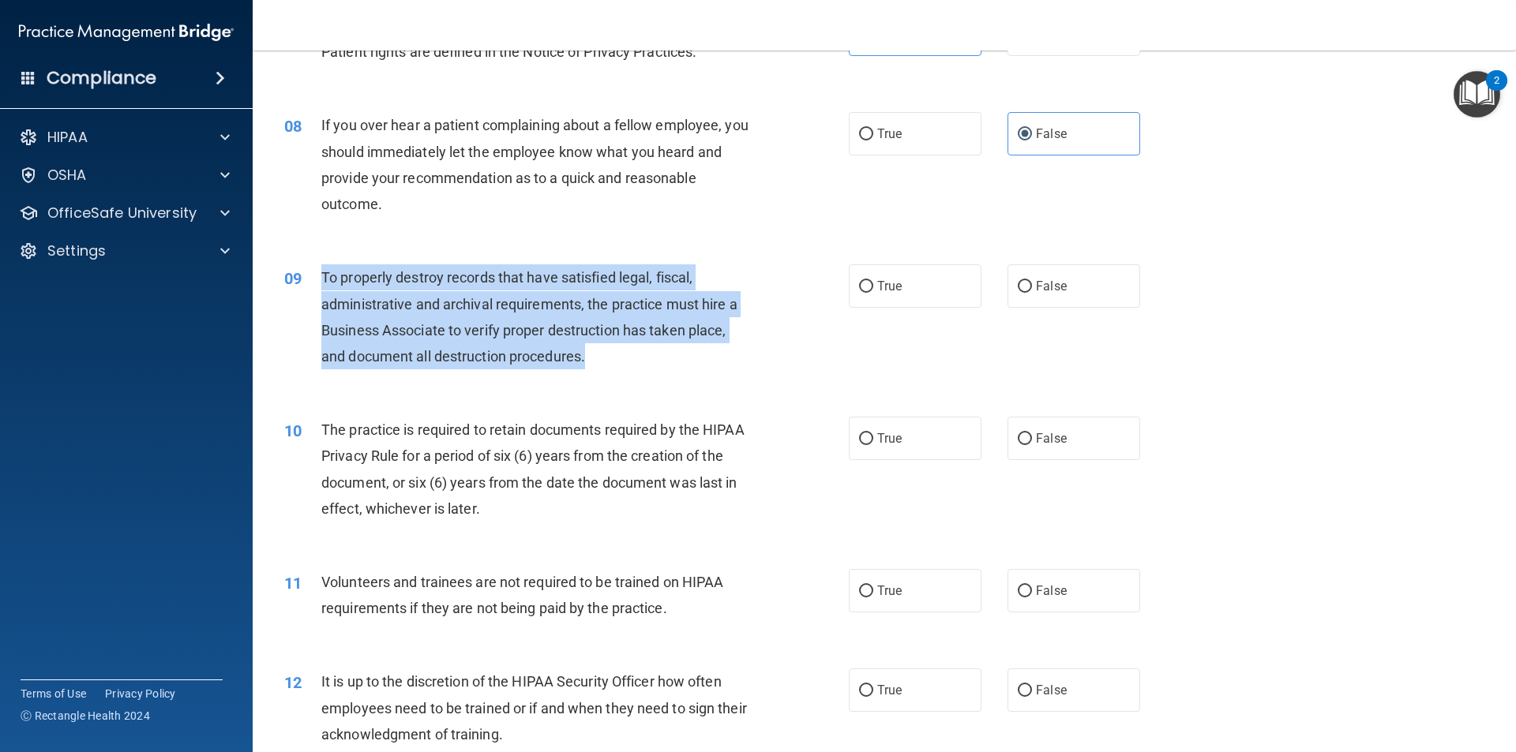
drag, startPoint x: 597, startPoint y: 358, endPoint x: 324, endPoint y: 274, distance: 285.6
click at [324, 274] on div "To properly destroy records that have satisfied legal, fiscal, administrative a…" at bounding box center [541, 316] width 441 height 105
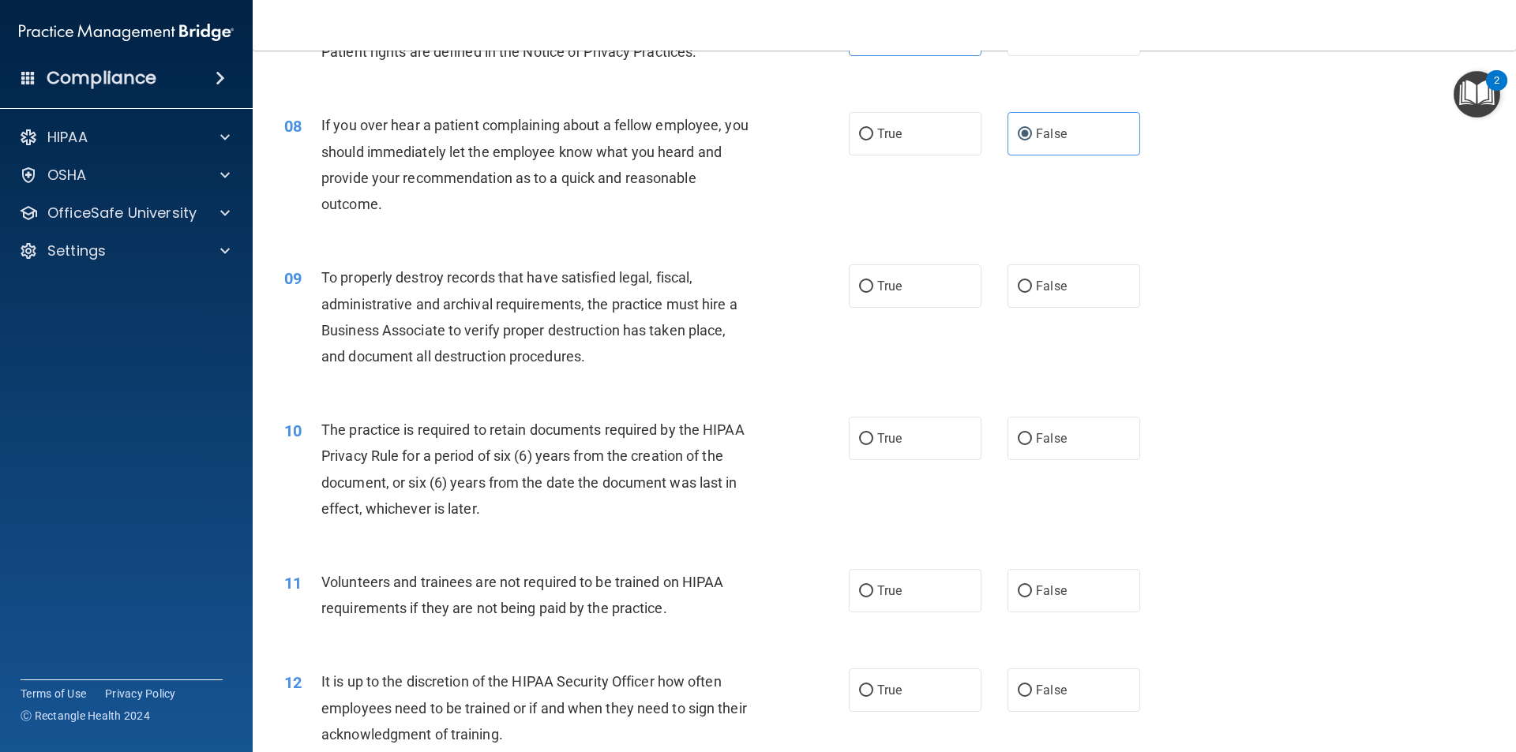
click at [1042, 388] on div "09 To properly destroy records that have satisfied legal, fiscal, administrativ…" at bounding box center [883, 321] width 1223 height 152
click at [1060, 287] on label "False" at bounding box center [1073, 285] width 133 height 43
click at [1032, 287] on input "False" at bounding box center [1024, 287] width 14 height 12
radio input "true"
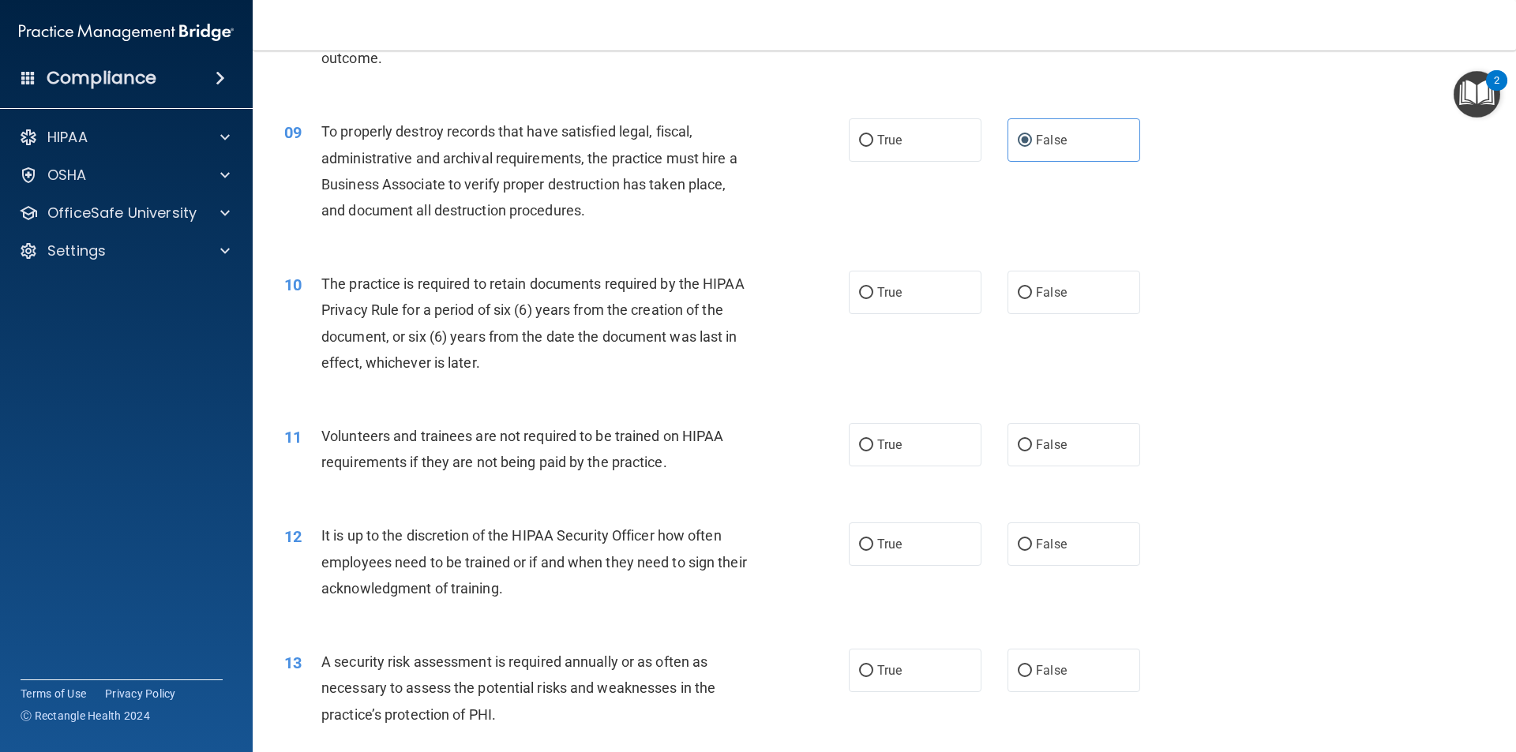
scroll to position [1105, 0]
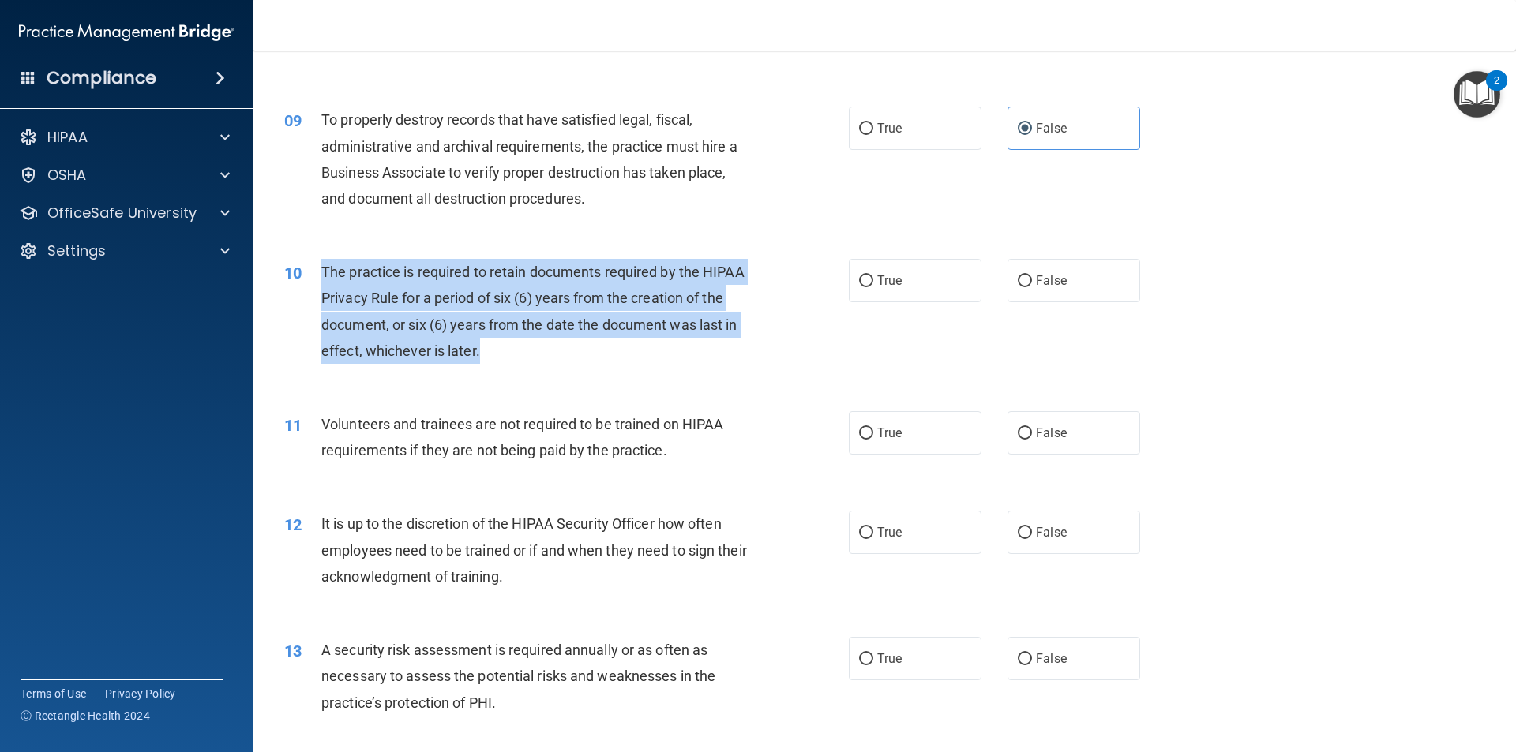
drag, startPoint x: 490, startPoint y: 357, endPoint x: 509, endPoint y: 419, distance: 65.2
click at [306, 273] on div "10 The practice is required to retain documents required by the HIPAA Privacy R…" at bounding box center [566, 315] width 612 height 113
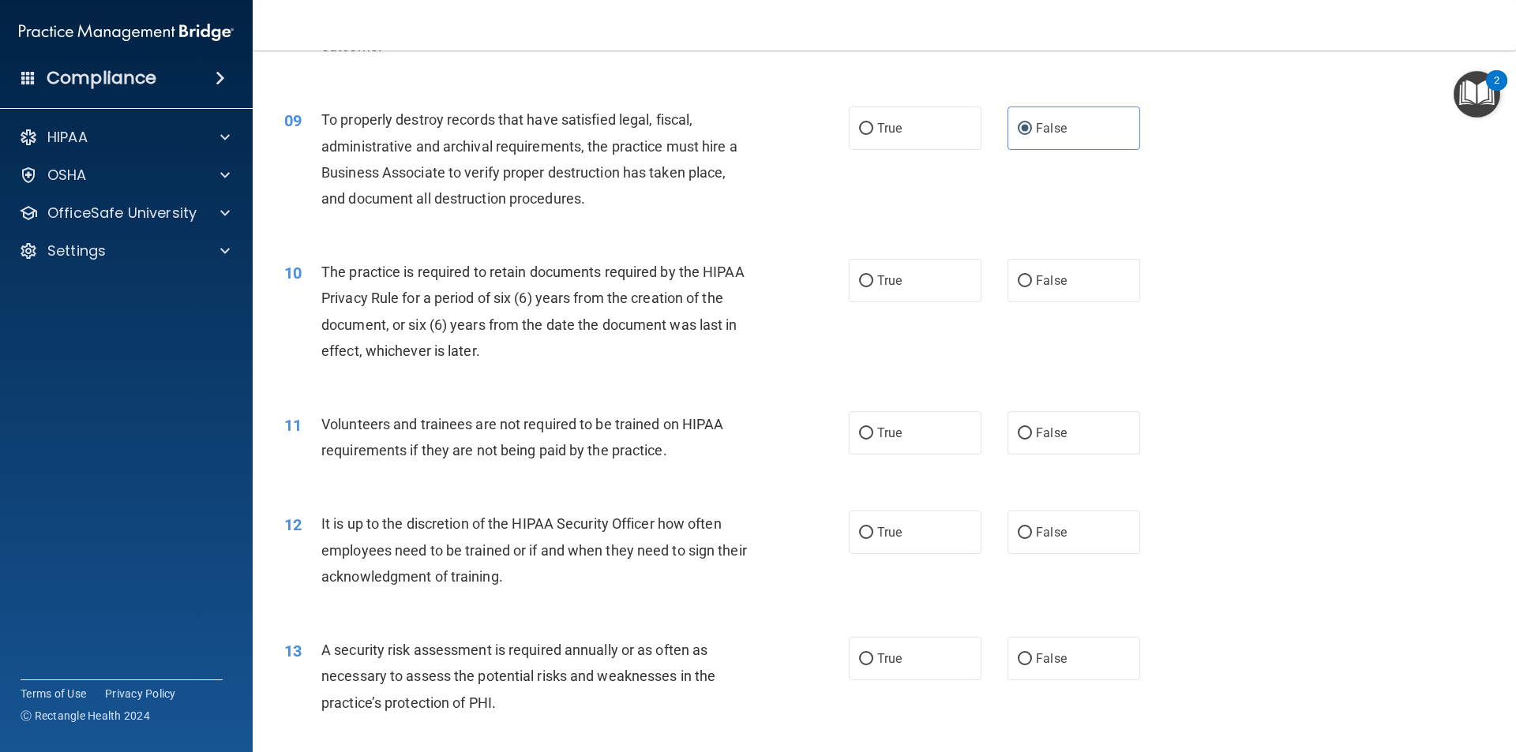
click at [662, 215] on div "09 To properly destroy records that have satisfied legal, fiscal, administrativ…" at bounding box center [566, 163] width 612 height 113
click at [920, 279] on label "True" at bounding box center [915, 280] width 133 height 43
click at [873, 279] on input "True" at bounding box center [866, 281] width 14 height 12
radio input "true"
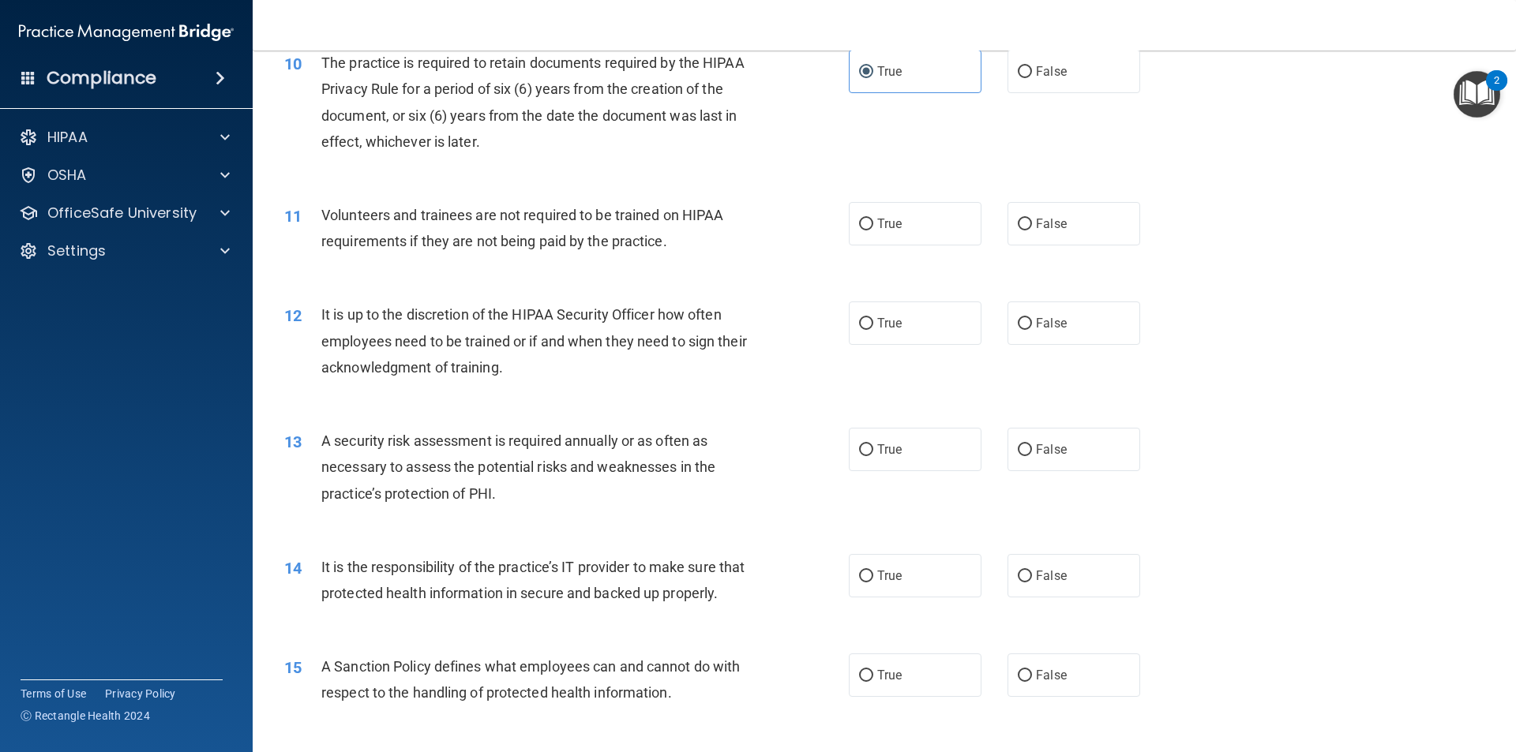
scroll to position [1316, 0]
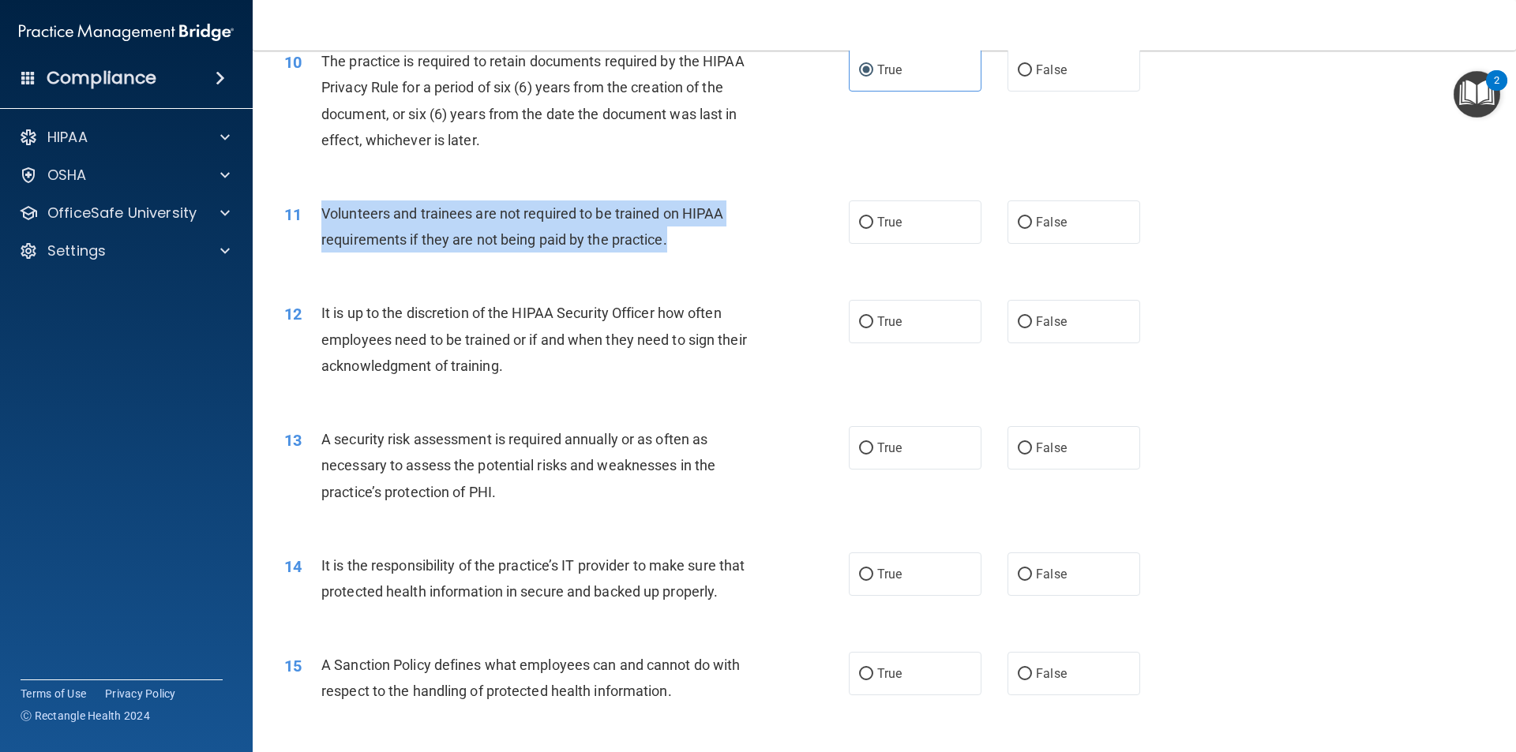
drag, startPoint x: 684, startPoint y: 234, endPoint x: 303, endPoint y: 219, distance: 381.5
click at [303, 219] on div "11 Volunteers and trainees are not required to be trained on HIPAA requirements…" at bounding box center [566, 230] width 612 height 60
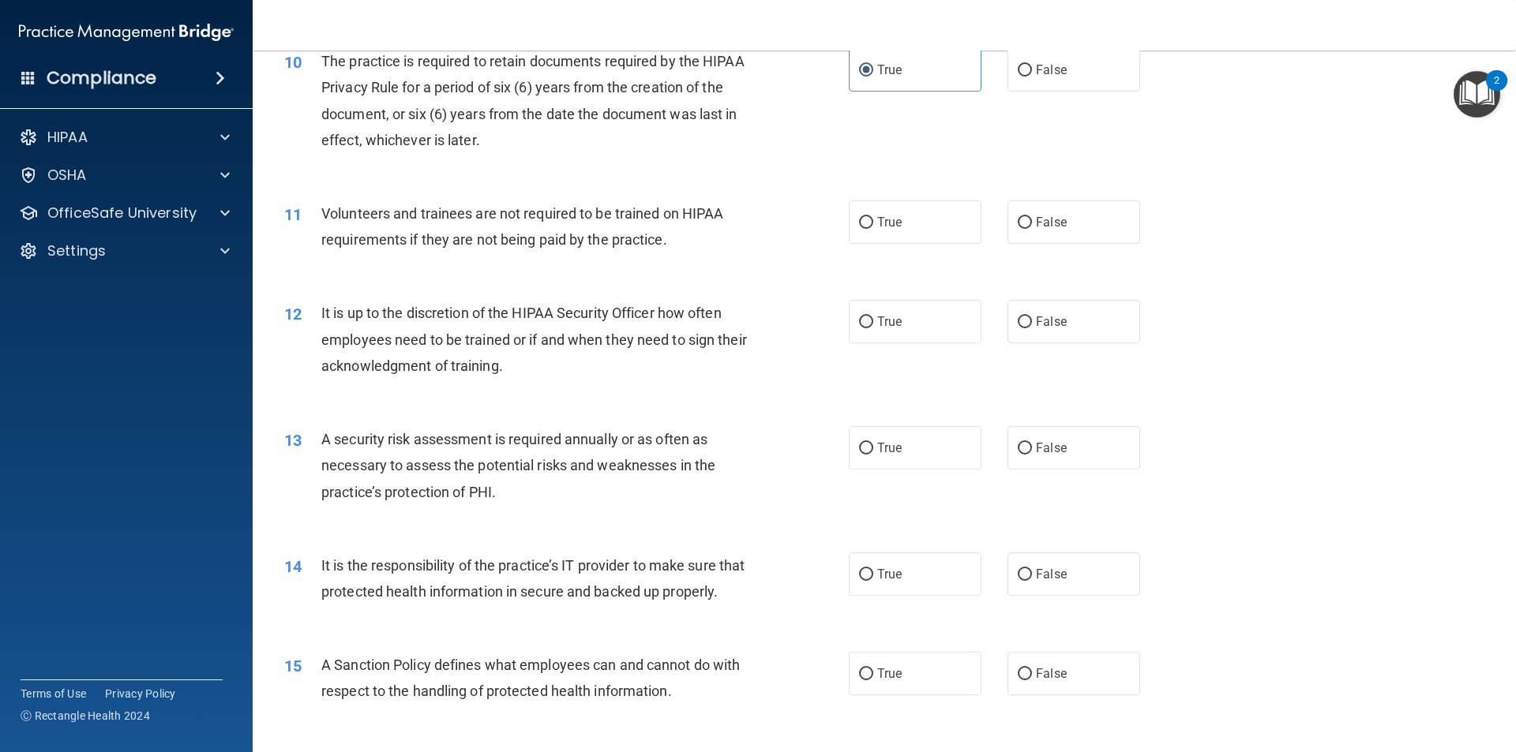
click at [762, 321] on div "12 It is up to the discretion of the HIPAA Security Officer how often employees…" at bounding box center [566, 343] width 612 height 87
click at [1068, 231] on label "False" at bounding box center [1073, 221] width 133 height 43
click at [1032, 229] on input "False" at bounding box center [1024, 223] width 14 height 12
radio input "true"
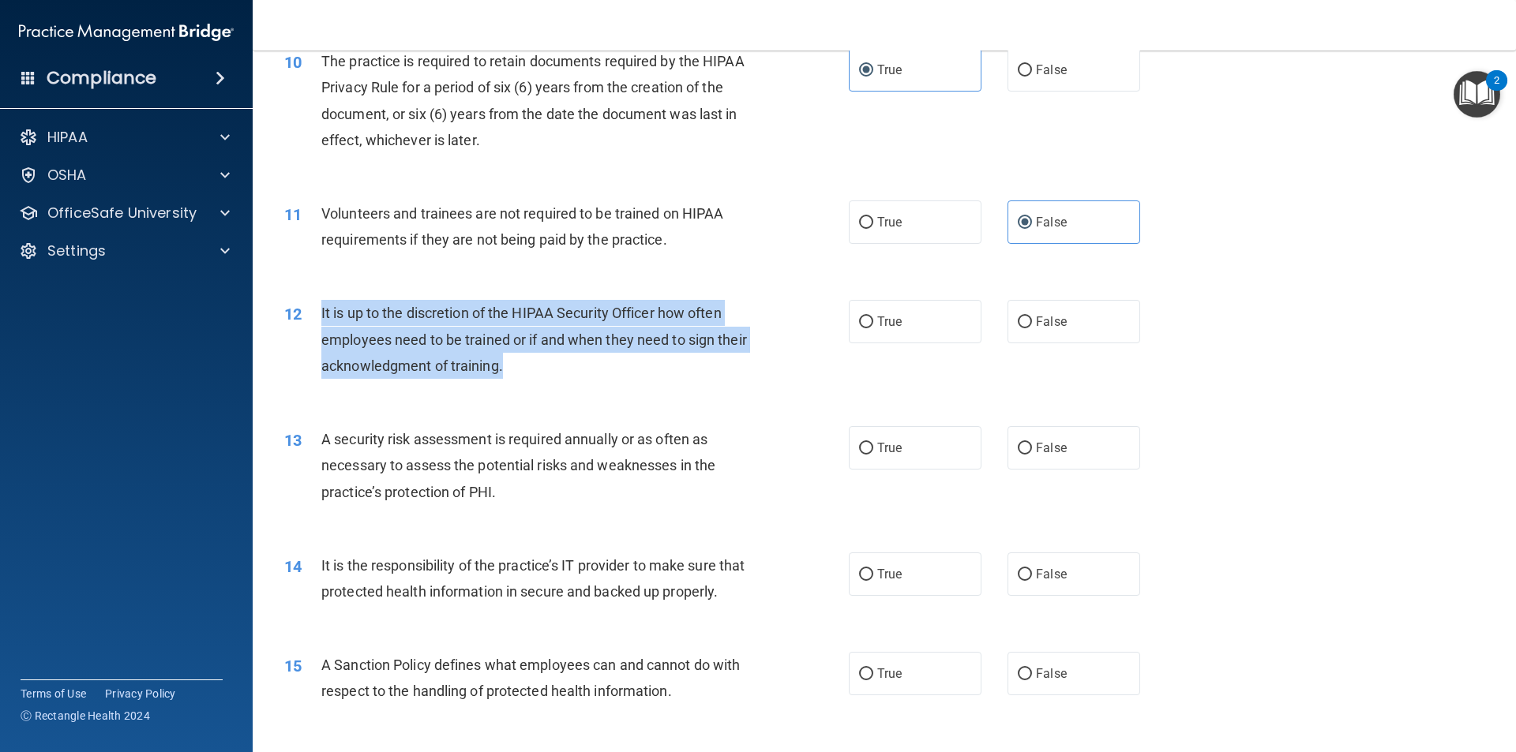
drag, startPoint x: 539, startPoint y: 364, endPoint x: 320, endPoint y: 306, distance: 226.1
click at [321, 306] on div "It is up to the discretion of the HIPAA Security Officer how often employees ne…" at bounding box center [541, 339] width 441 height 79
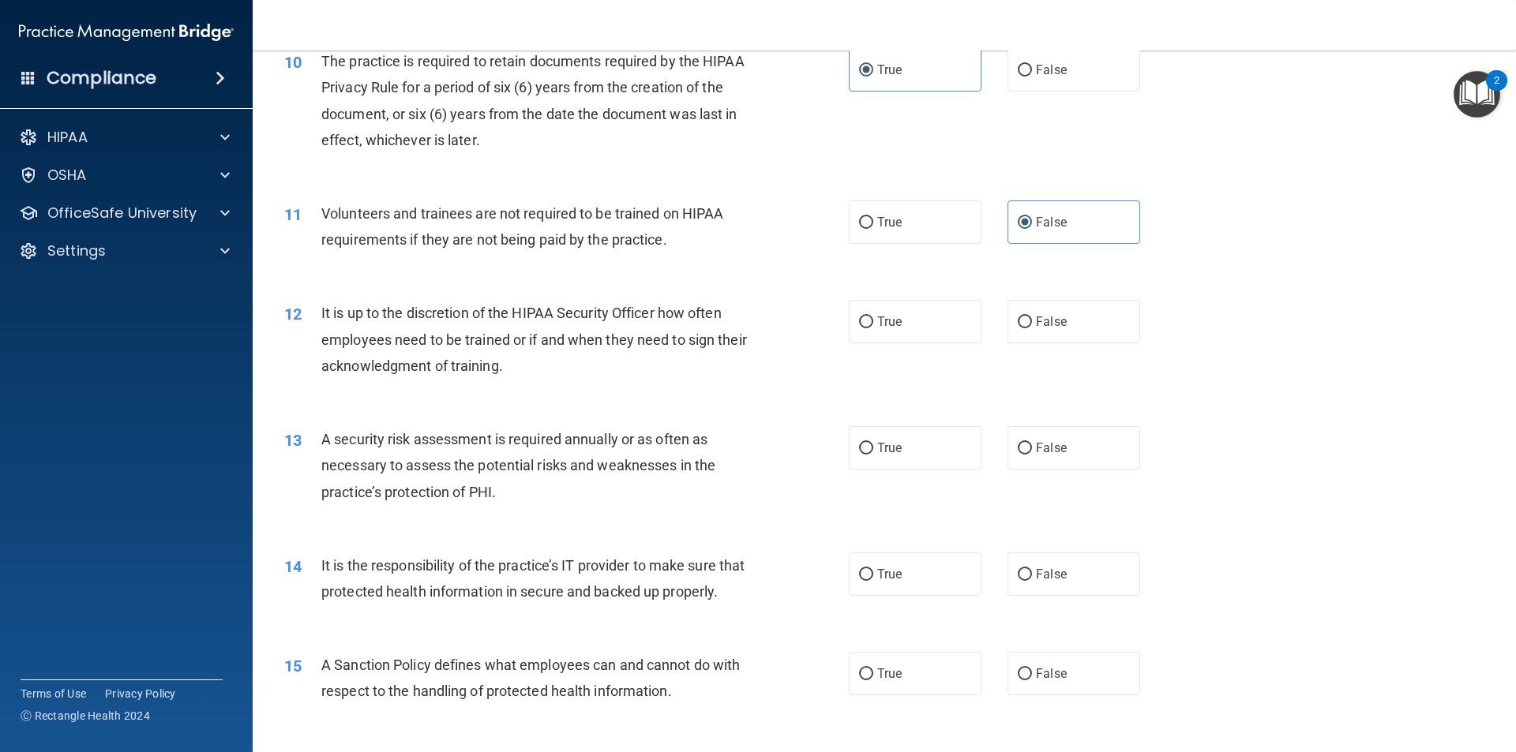
click at [987, 388] on div "12 It is up to the discretion of the HIPAA Security Officer how often employees…" at bounding box center [883, 343] width 1223 height 126
click at [1017, 326] on input "False" at bounding box center [1024, 323] width 14 height 12
radio input "true"
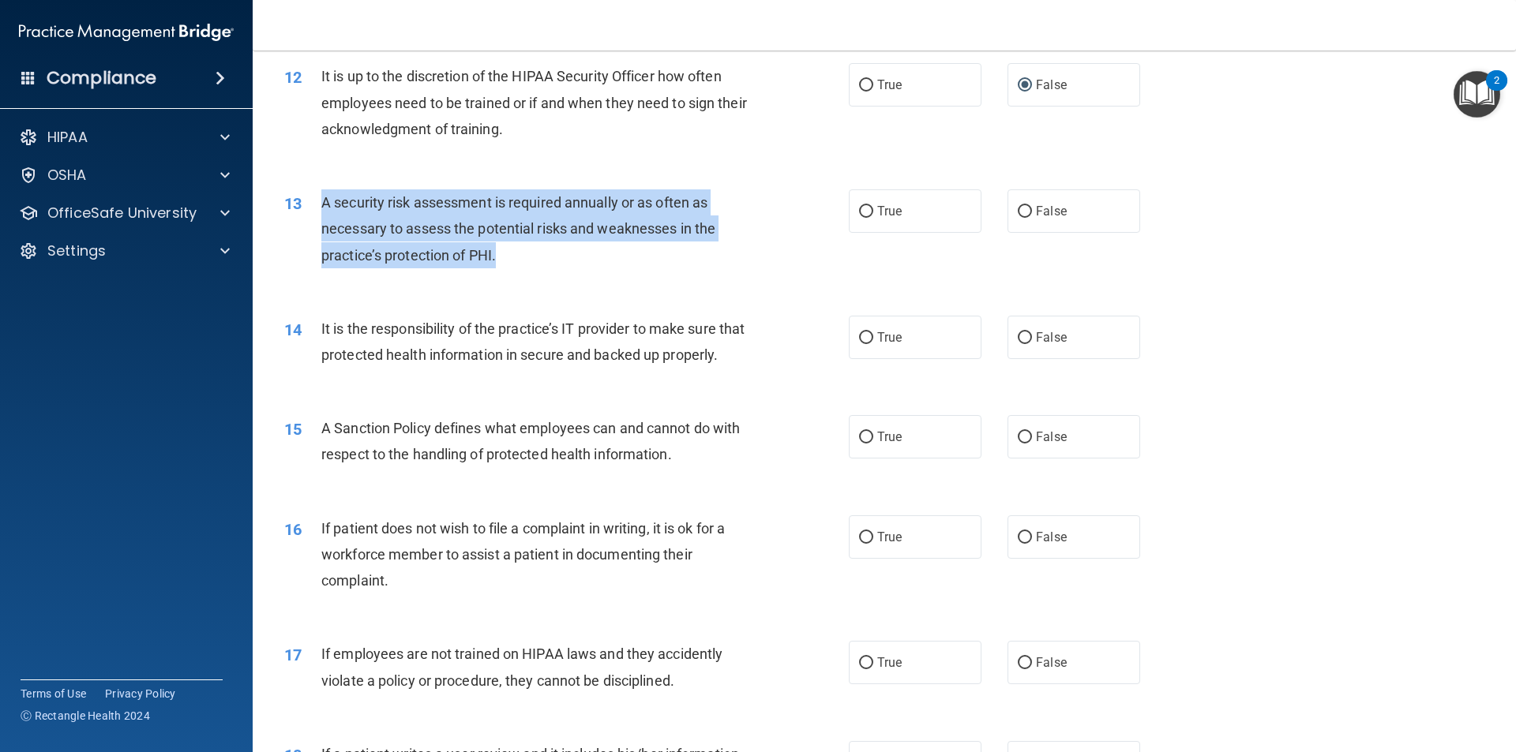
drag, startPoint x: 510, startPoint y: 258, endPoint x: 322, endPoint y: 213, distance: 193.2
click at [322, 213] on div "A security risk assessment is required annually or as often as necessary to ass…" at bounding box center [541, 228] width 441 height 79
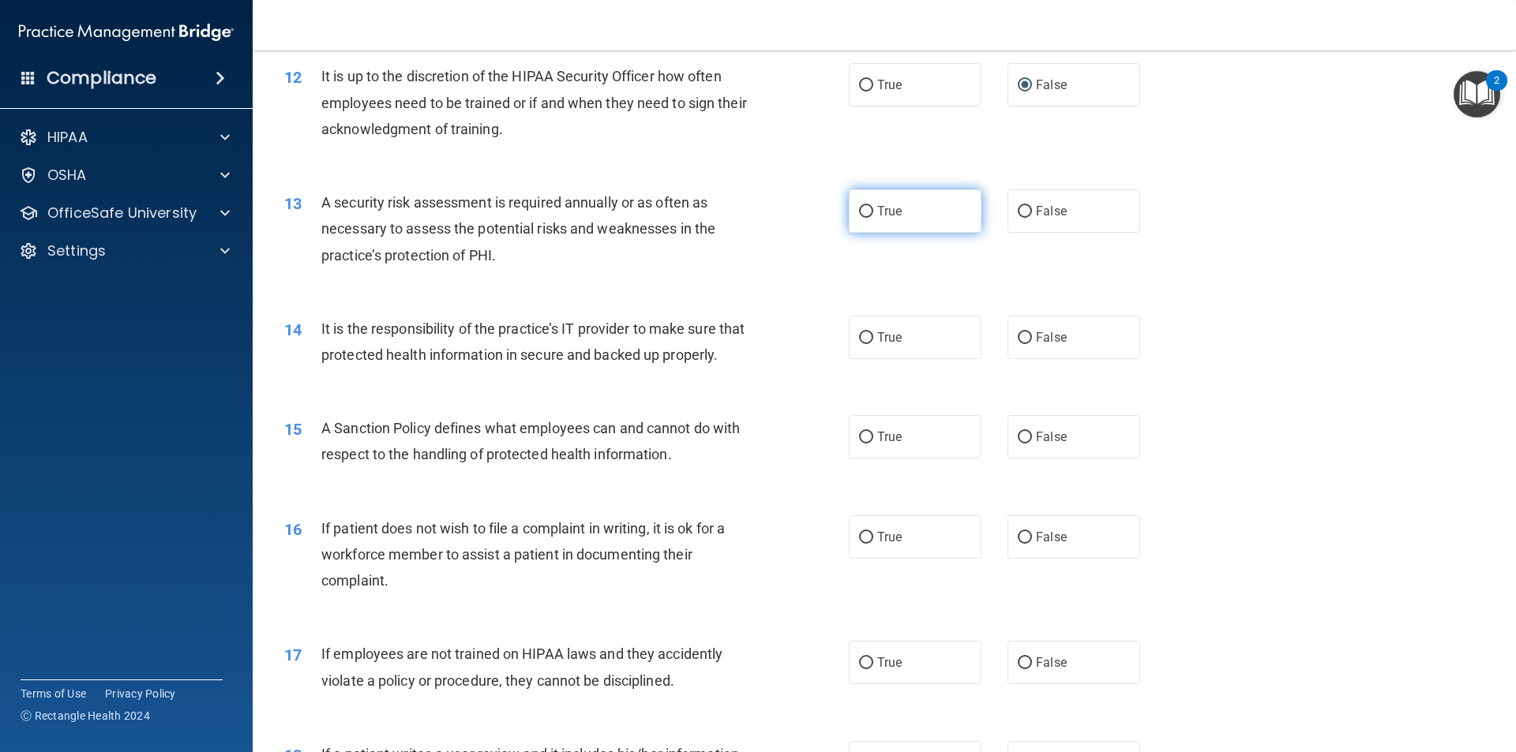
click at [907, 231] on label "True" at bounding box center [915, 210] width 133 height 43
click at [873, 218] on input "True" at bounding box center [866, 212] width 14 height 12
radio input "true"
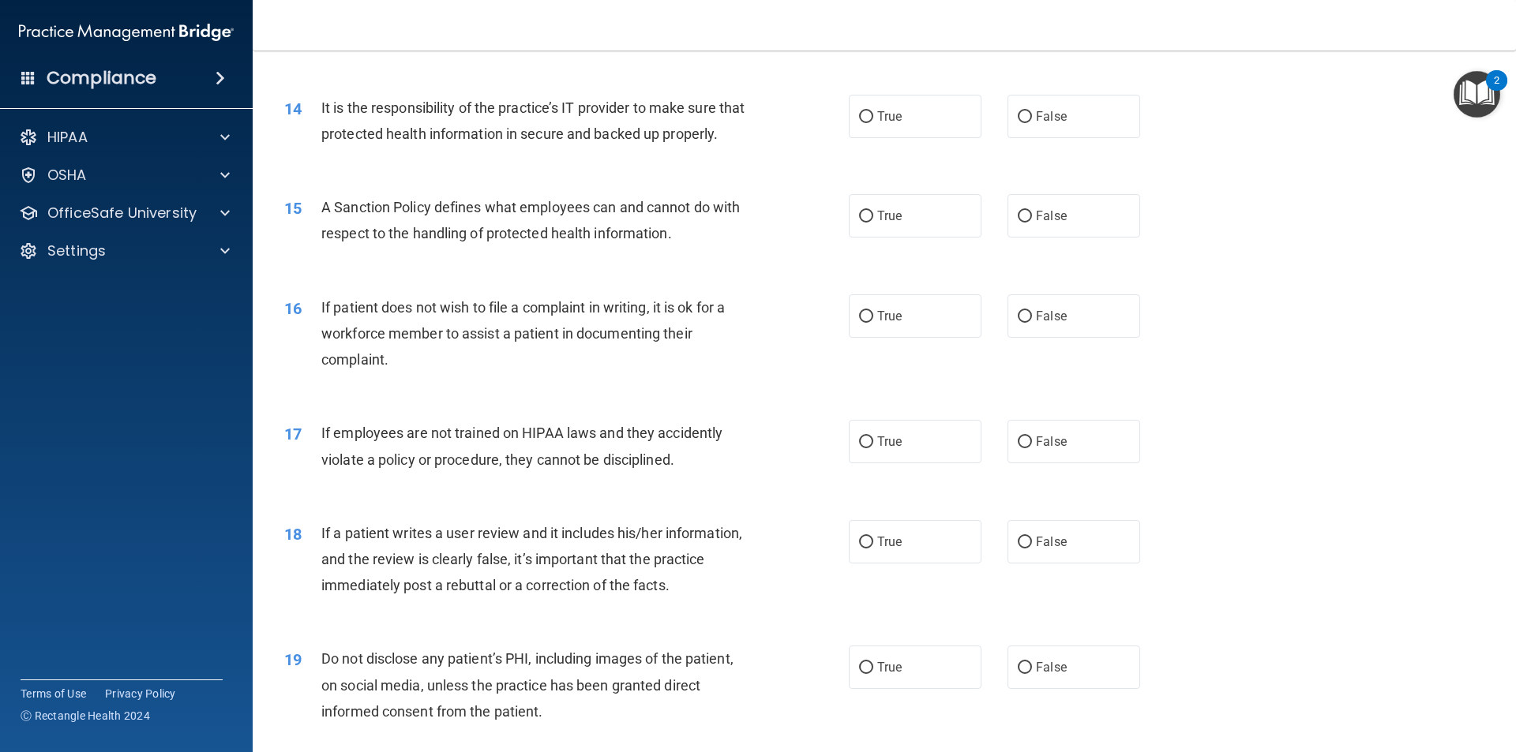
scroll to position [1789, 0]
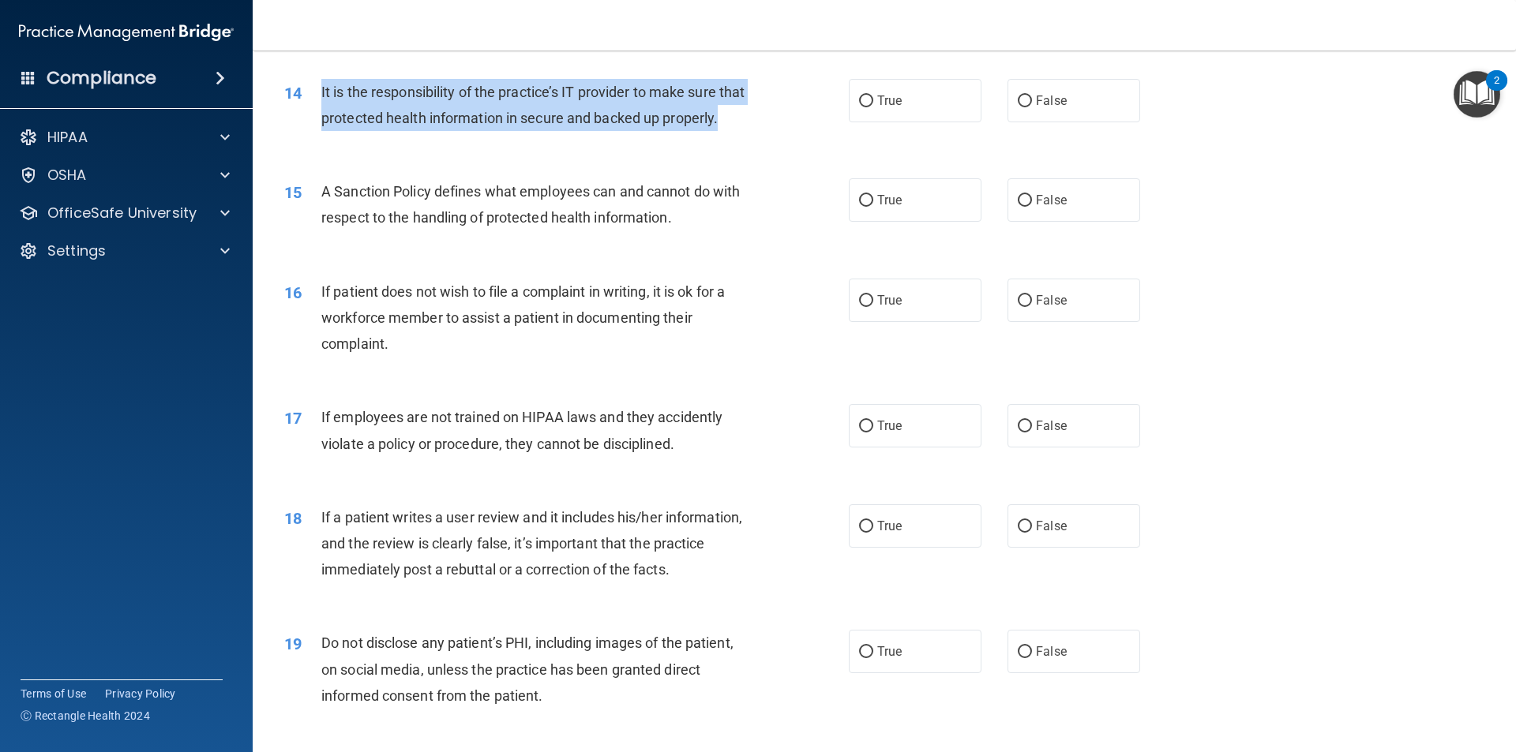
drag, startPoint x: 393, startPoint y: 147, endPoint x: 309, endPoint y: 94, distance: 99.0
click at [309, 94] on div "14 It is the responsibility of the practice’s IT provider to make sure that pro…" at bounding box center [566, 109] width 612 height 60
click at [746, 122] on div "It is the responsibility of the practice’s IT provider to make sure that protec…" at bounding box center [541, 105] width 441 height 52
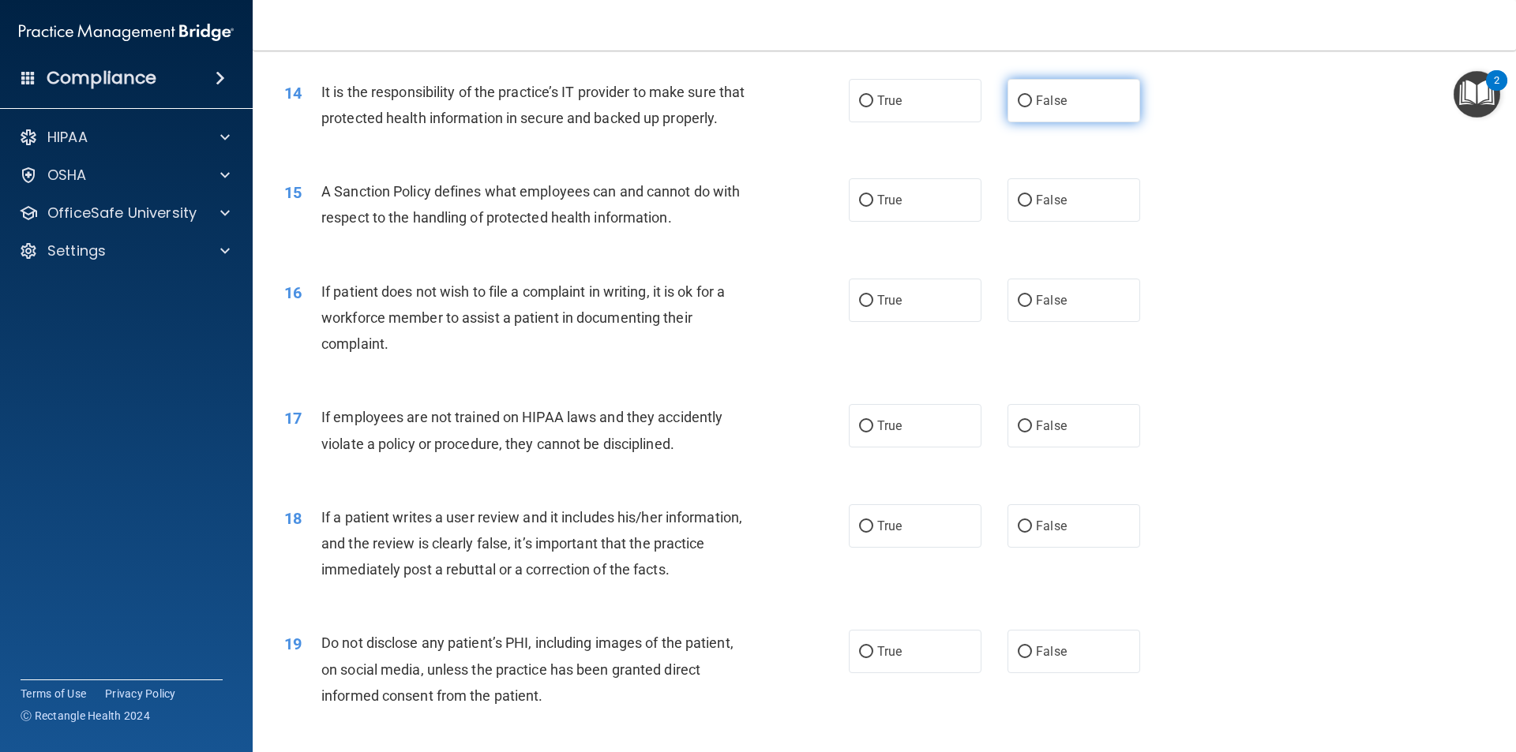
click at [1046, 114] on label "False" at bounding box center [1073, 100] width 133 height 43
click at [1032, 107] on input "False" at bounding box center [1024, 102] width 14 height 12
radio input "true"
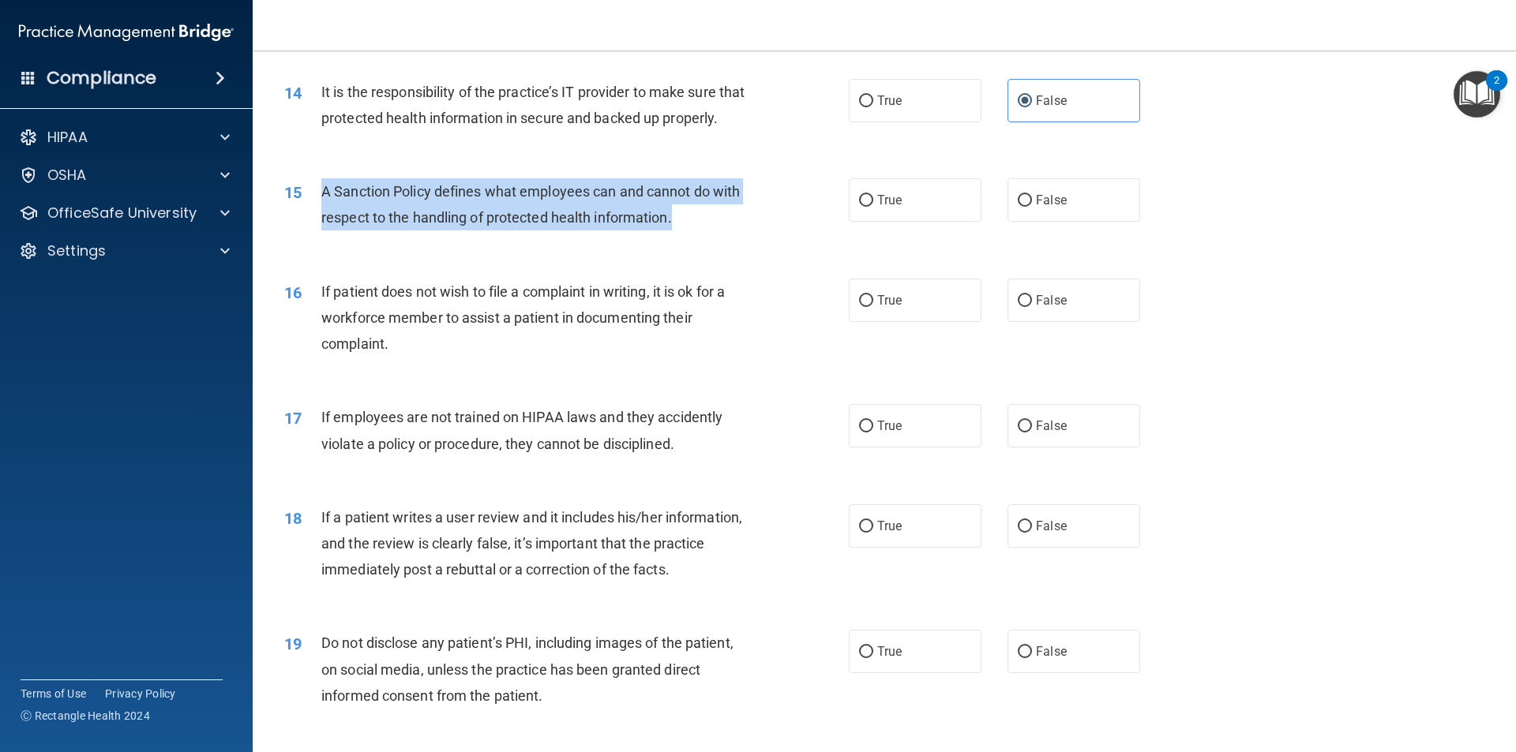
drag, startPoint x: 678, startPoint y: 242, endPoint x: 299, endPoint y: 223, distance: 379.3
click at [299, 223] on div "15 A Sanction Policy defines what employees can and cannot do with respect to t…" at bounding box center [566, 208] width 612 height 60
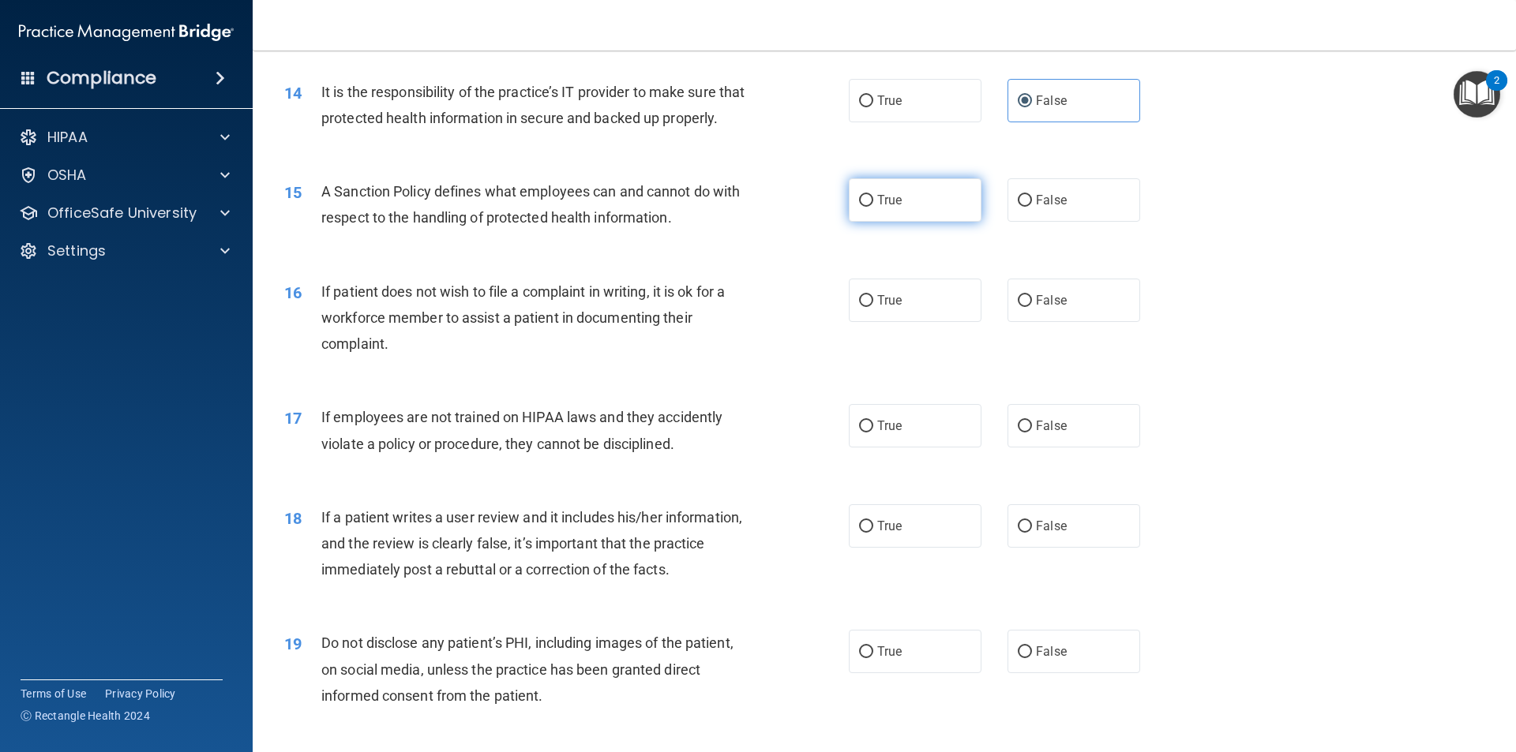
click at [909, 222] on label "True" at bounding box center [915, 199] width 133 height 43
click at [873, 207] on input "True" at bounding box center [866, 201] width 14 height 12
radio input "true"
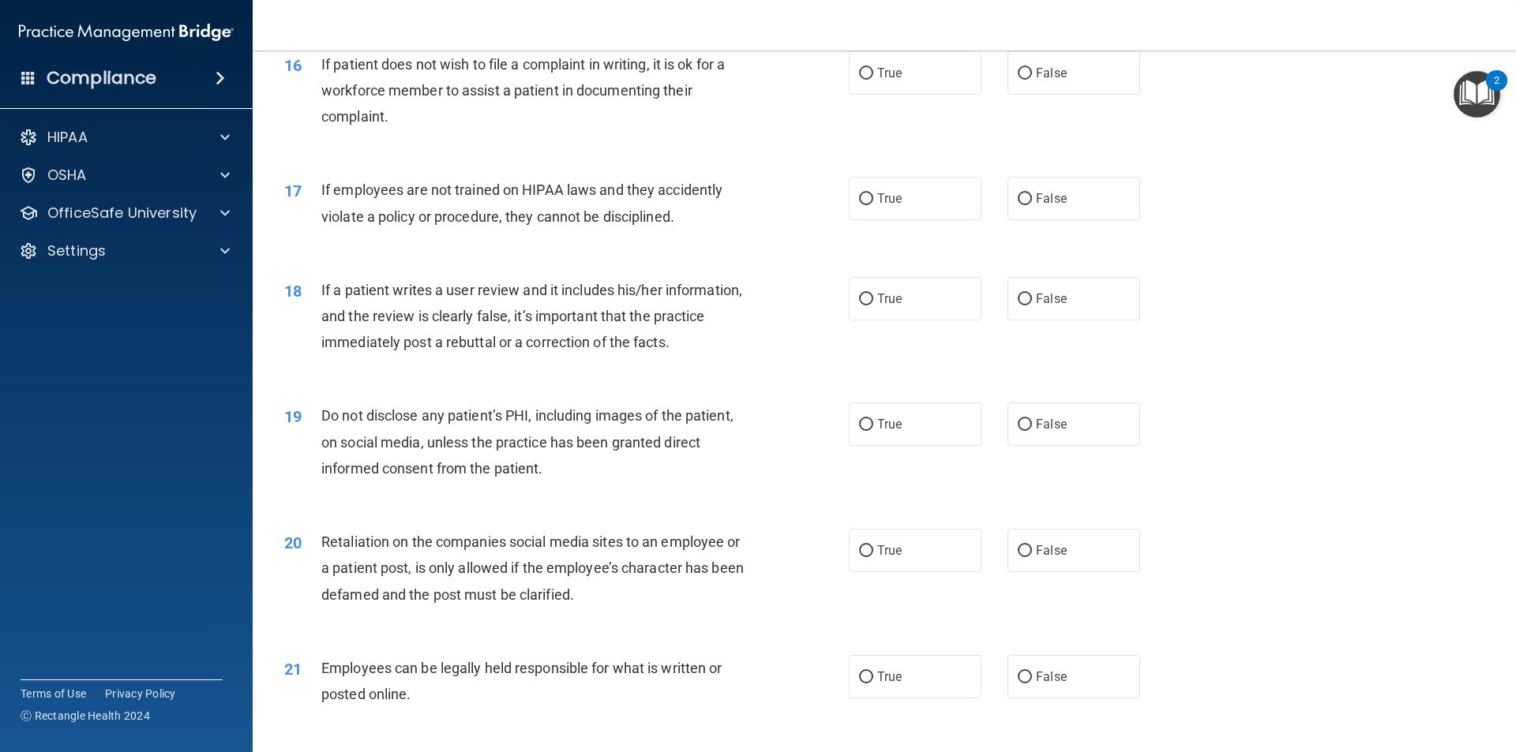
scroll to position [2026, 0]
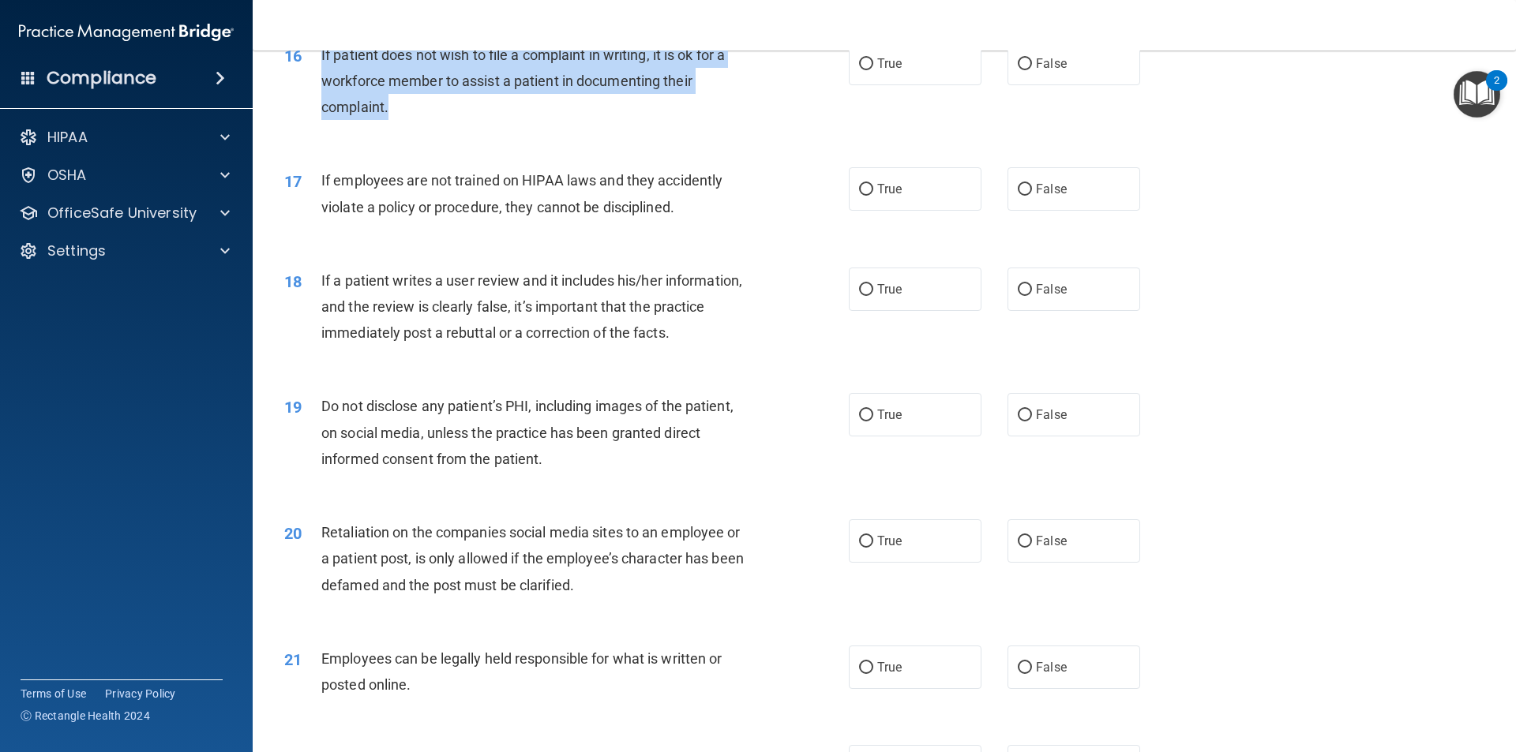
drag, startPoint x: 410, startPoint y: 140, endPoint x: 324, endPoint y: 81, distance: 104.0
click at [321, 81] on div "If patient does not wish to file a complaint in writing, it is ok for a workfor…" at bounding box center [541, 81] width 441 height 79
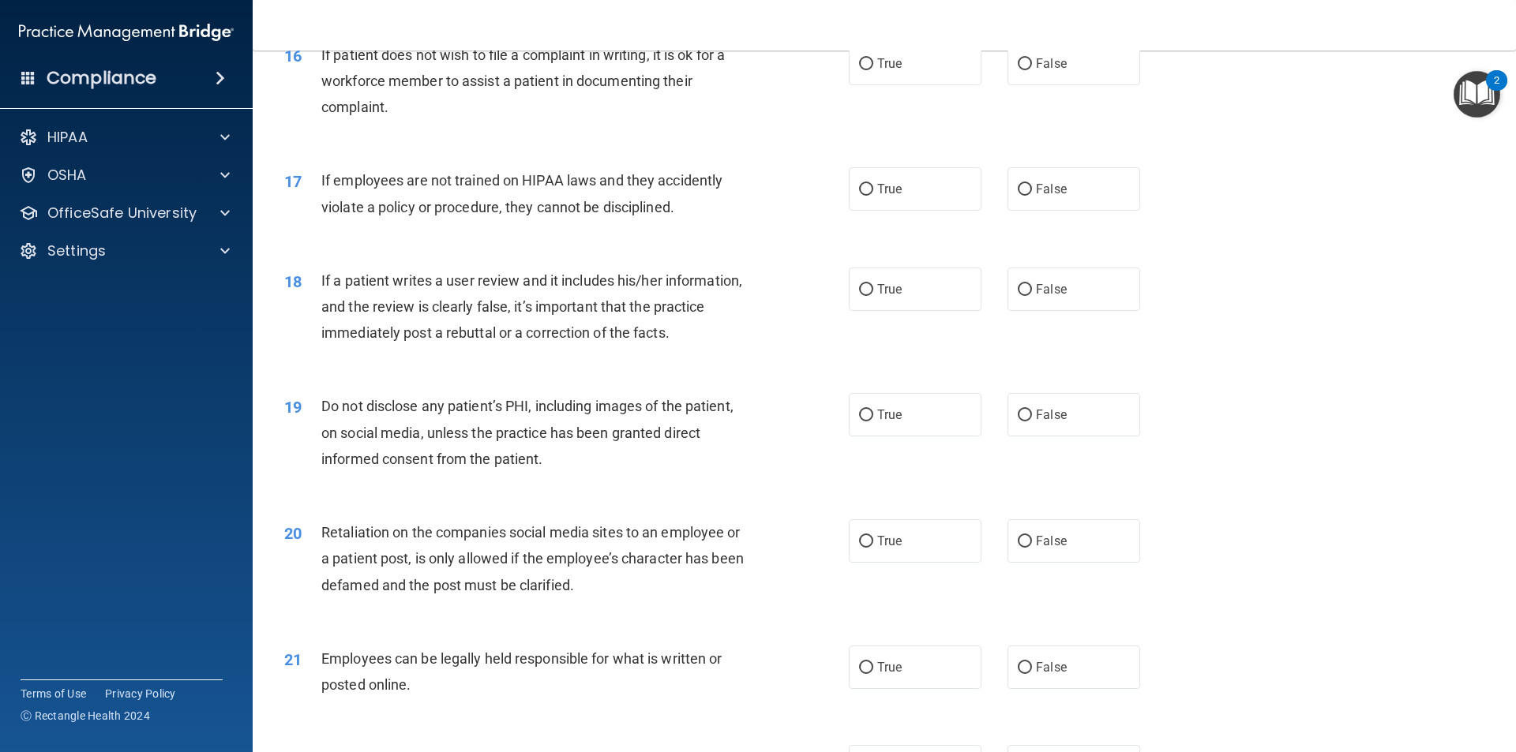
click at [508, 148] on div "16 If patient does not wish to file a complaint in writing, it is ok for a work…" at bounding box center [883, 85] width 1223 height 126
click at [394, 215] on span "If employees are not trained on HIPAA laws and they accidently violate a policy…" at bounding box center [521, 193] width 401 height 43
click at [927, 80] on label "True" at bounding box center [915, 63] width 133 height 43
click at [873, 70] on input "True" at bounding box center [866, 64] width 14 height 12
radio input "true"
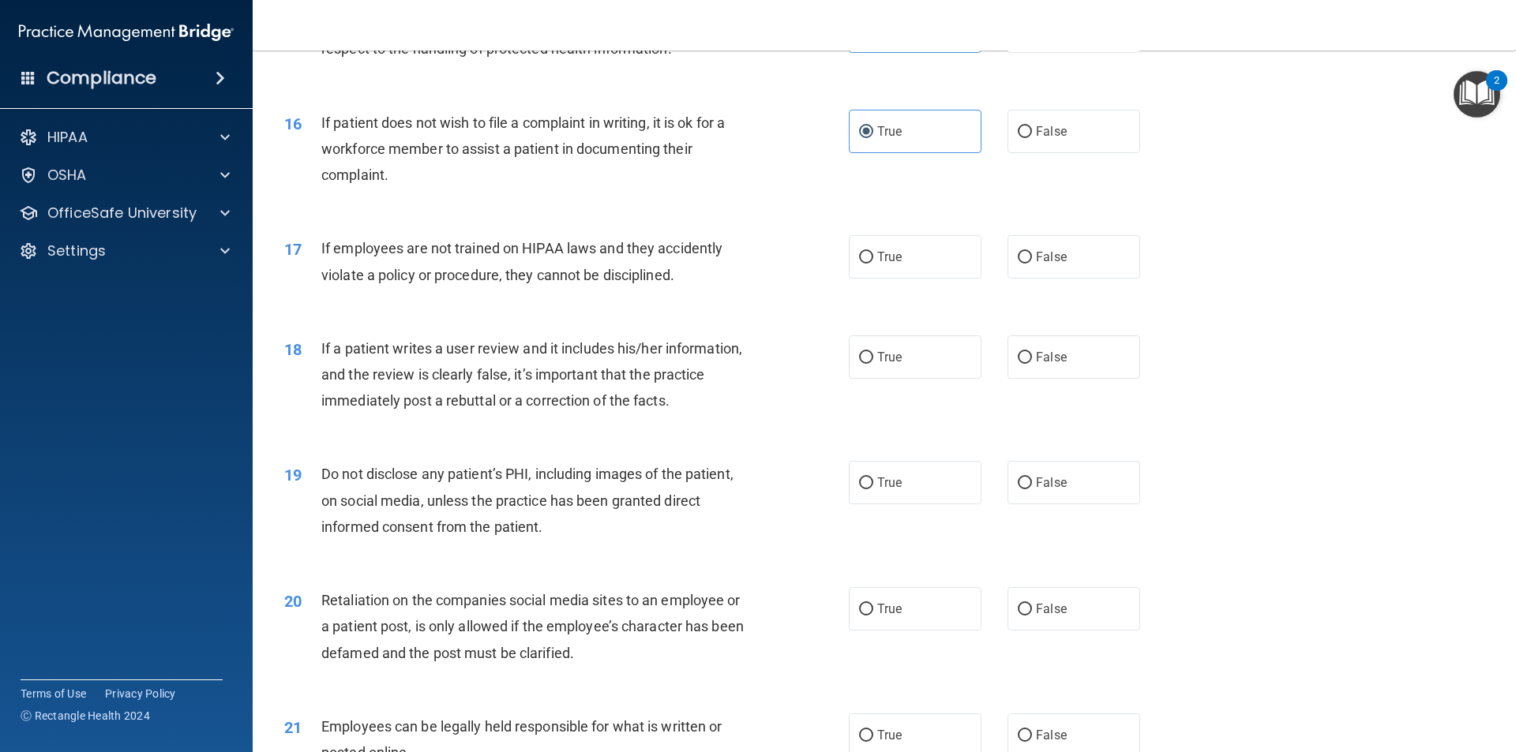
scroll to position [1868, 0]
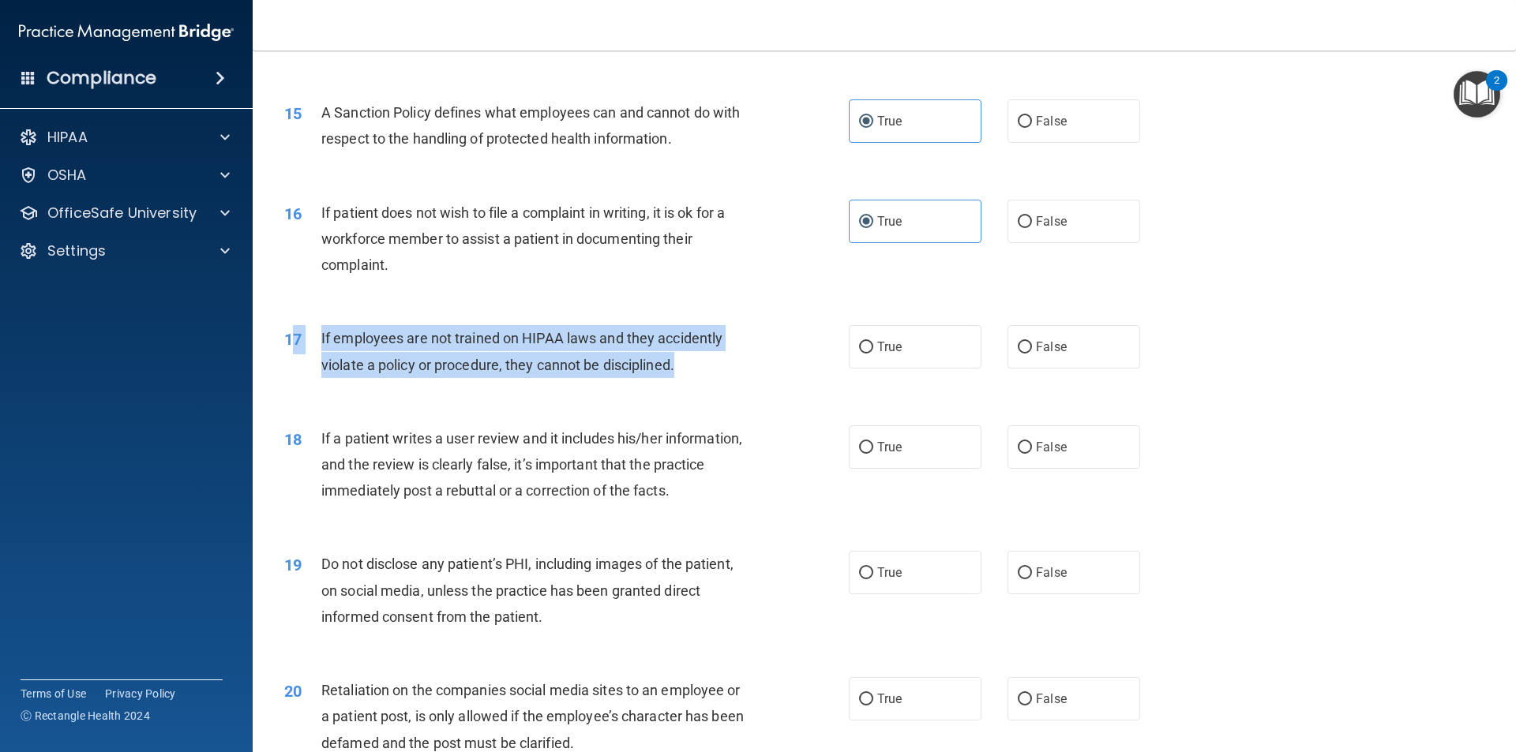
drag, startPoint x: 684, startPoint y: 402, endPoint x: 296, endPoint y: 362, distance: 390.3
click at [296, 362] on div "17 If employees are not trained on HIPAA laws and they accidently violate a pol…" at bounding box center [566, 355] width 612 height 60
click at [632, 364] on span "If employees are not trained on HIPAA laws and they accidently violate a policy…" at bounding box center [521, 351] width 401 height 43
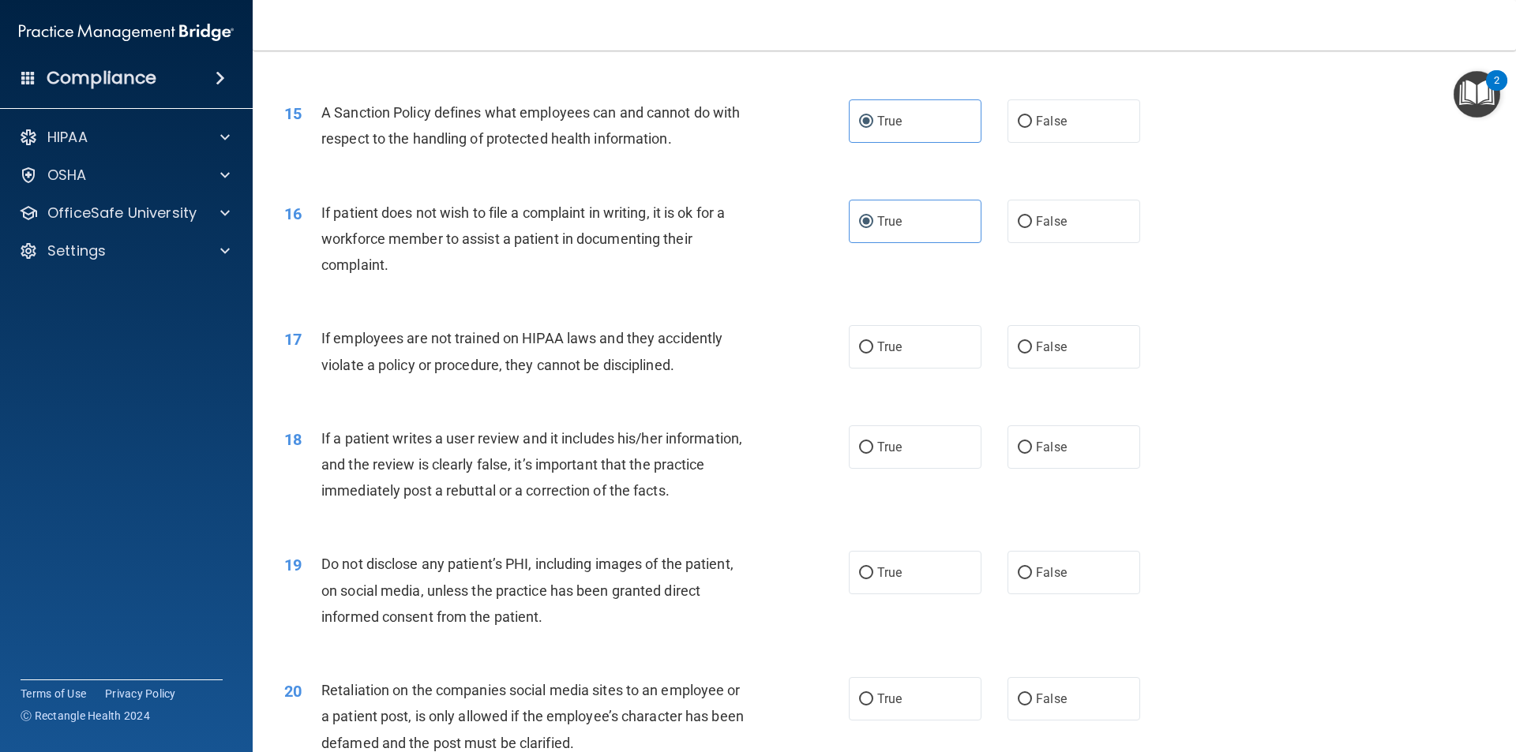
click at [671, 373] on span "If employees are not trained on HIPAA laws and they accidently violate a policy…" at bounding box center [521, 351] width 401 height 43
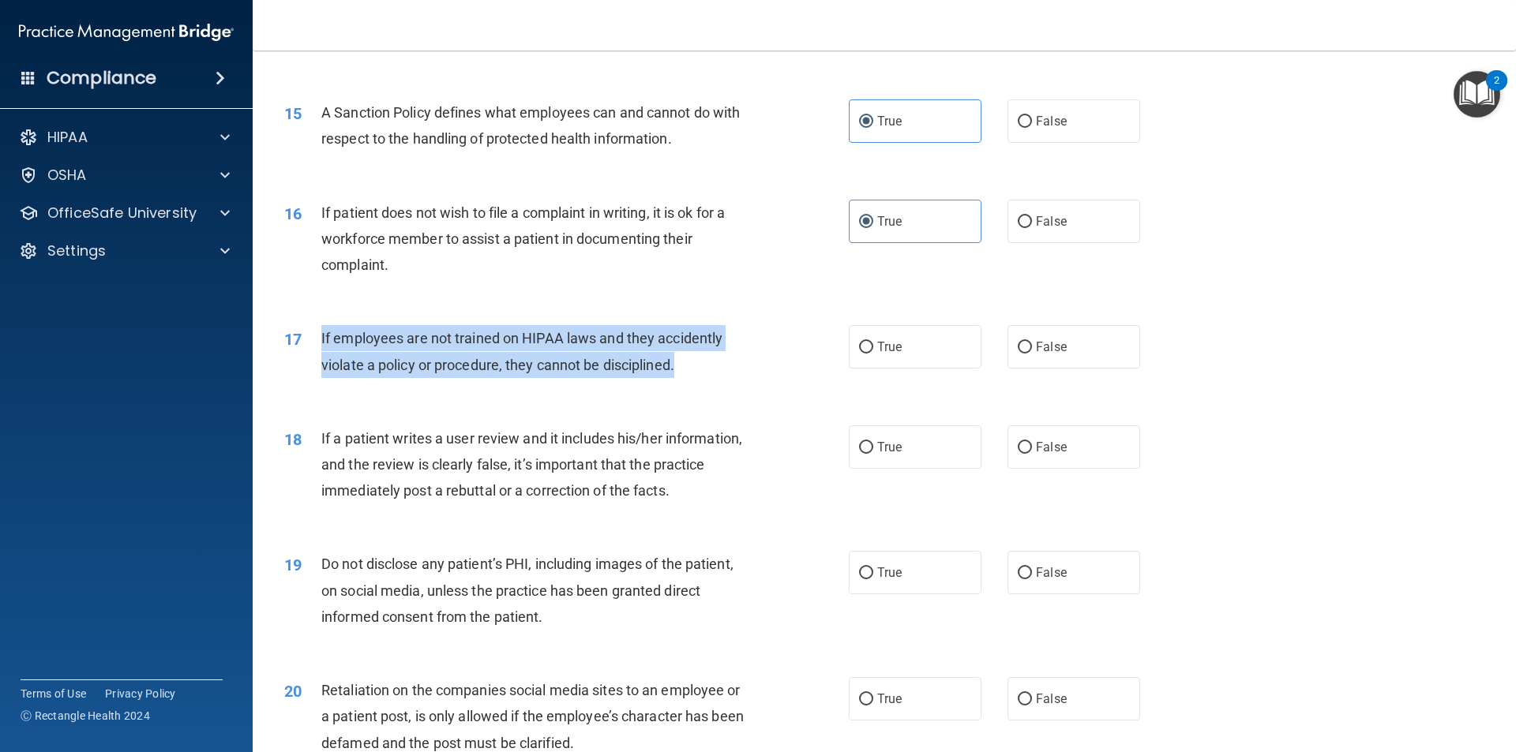
drag, startPoint x: 680, startPoint y: 392, endPoint x: 305, endPoint y: 371, distance: 375.5
click at [305, 371] on div "17 If employees are not trained on HIPAA laws and they accidently violate a pol…" at bounding box center [566, 355] width 612 height 60
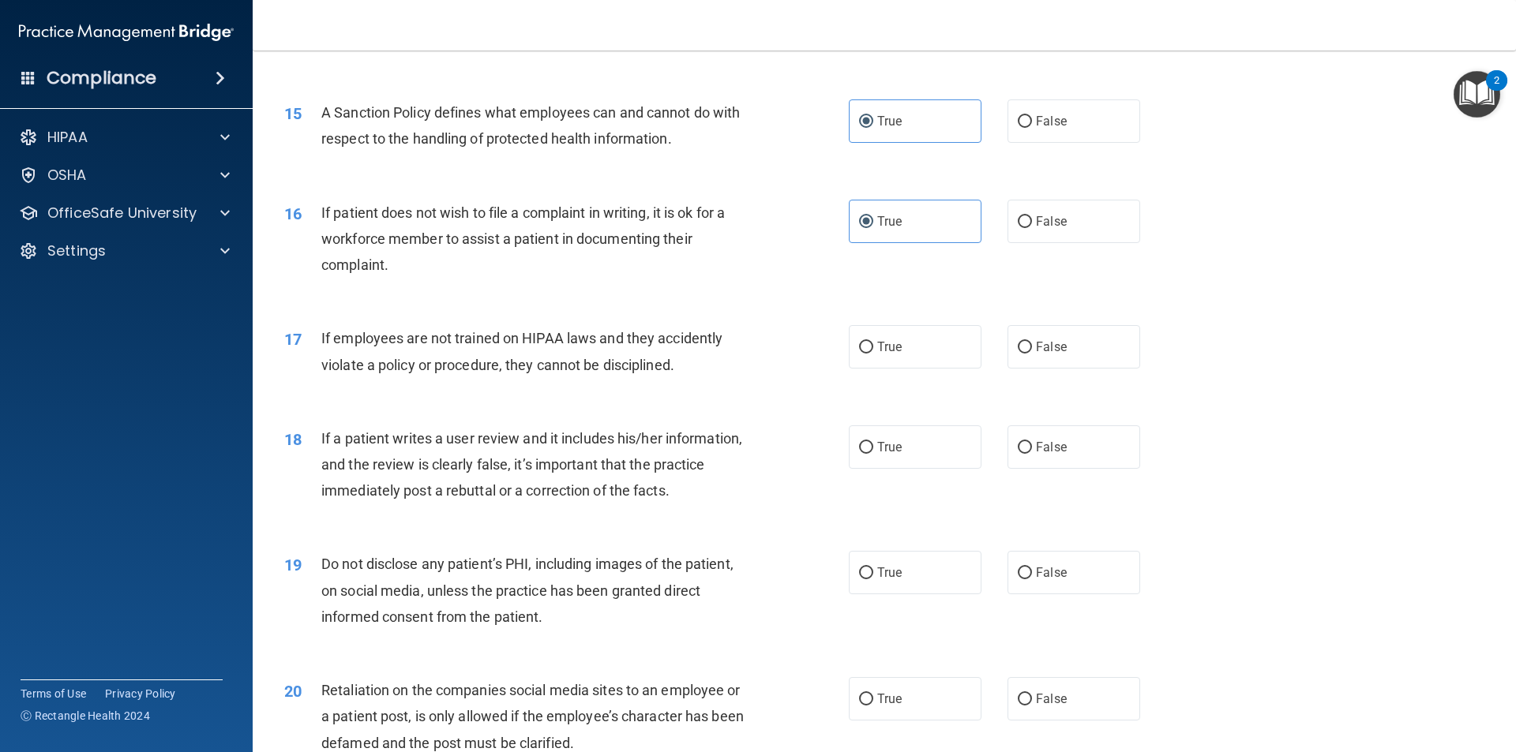
click at [680, 405] on div "17 If employees are not trained on HIPAA laws and they accidently violate a pol…" at bounding box center [883, 354] width 1223 height 99
click at [1069, 369] on label "False" at bounding box center [1073, 346] width 133 height 43
click at [1032, 354] on input "False" at bounding box center [1024, 348] width 14 height 12
radio input "true"
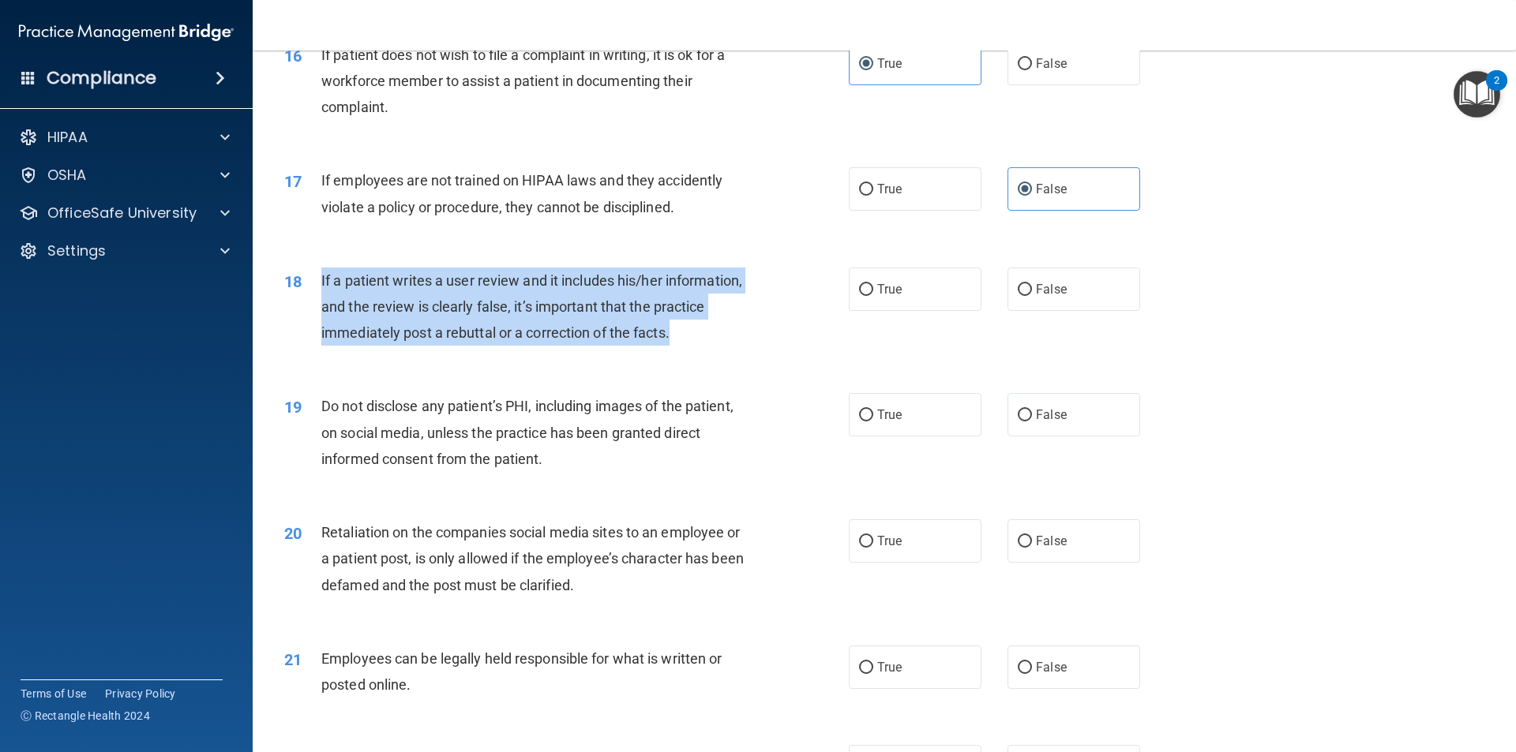
drag, startPoint x: 691, startPoint y: 360, endPoint x: 317, endPoint y: 309, distance: 377.5
click at [317, 309] on div "18 If a patient writes a user review and it includes his/her information, and t…" at bounding box center [566, 311] width 612 height 87
click at [759, 354] on div "18 If a patient writes a user review and it includes his/her information, and t…" at bounding box center [566, 311] width 612 height 87
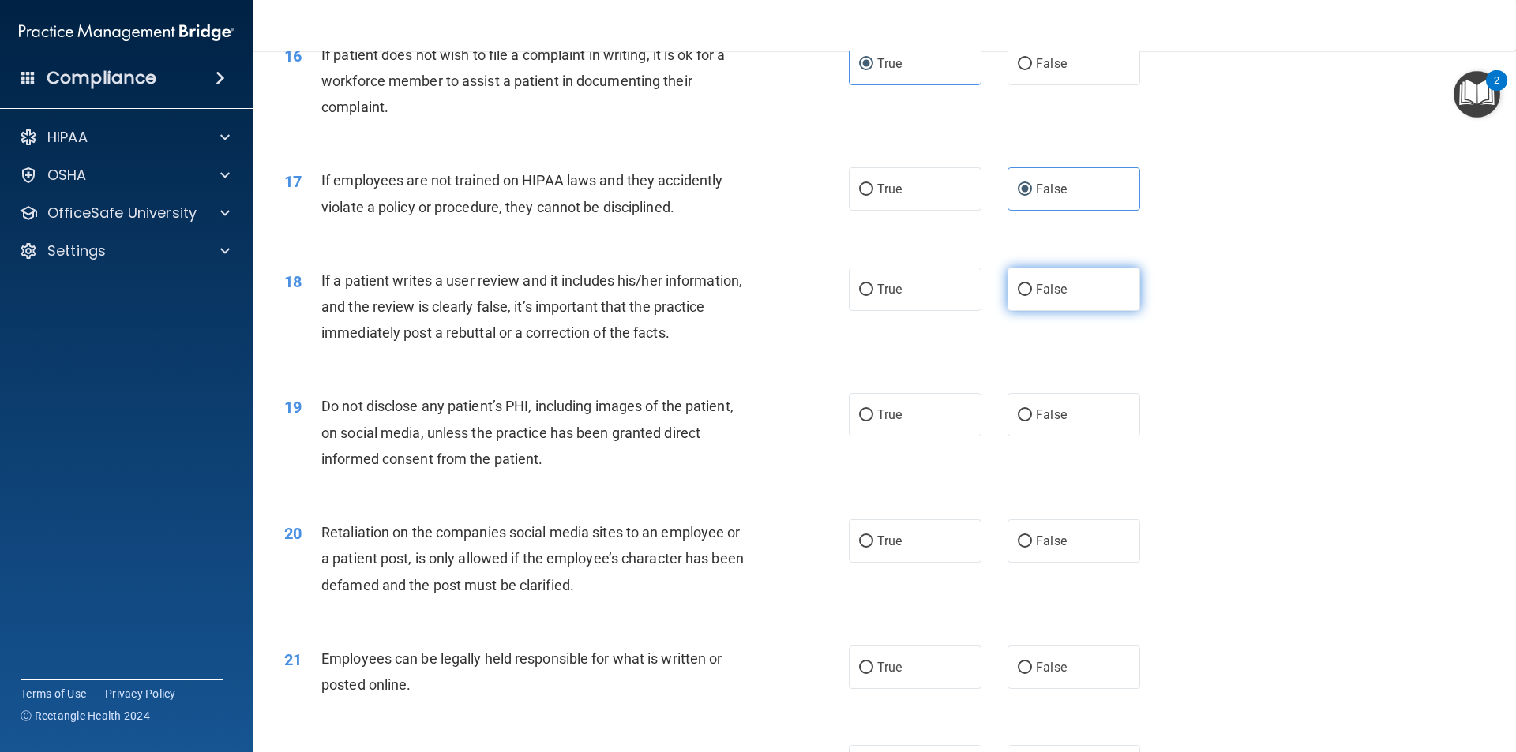
click at [1048, 297] on span "False" at bounding box center [1051, 289] width 31 height 15
click at [1032, 296] on input "False" at bounding box center [1024, 290] width 14 height 12
radio input "true"
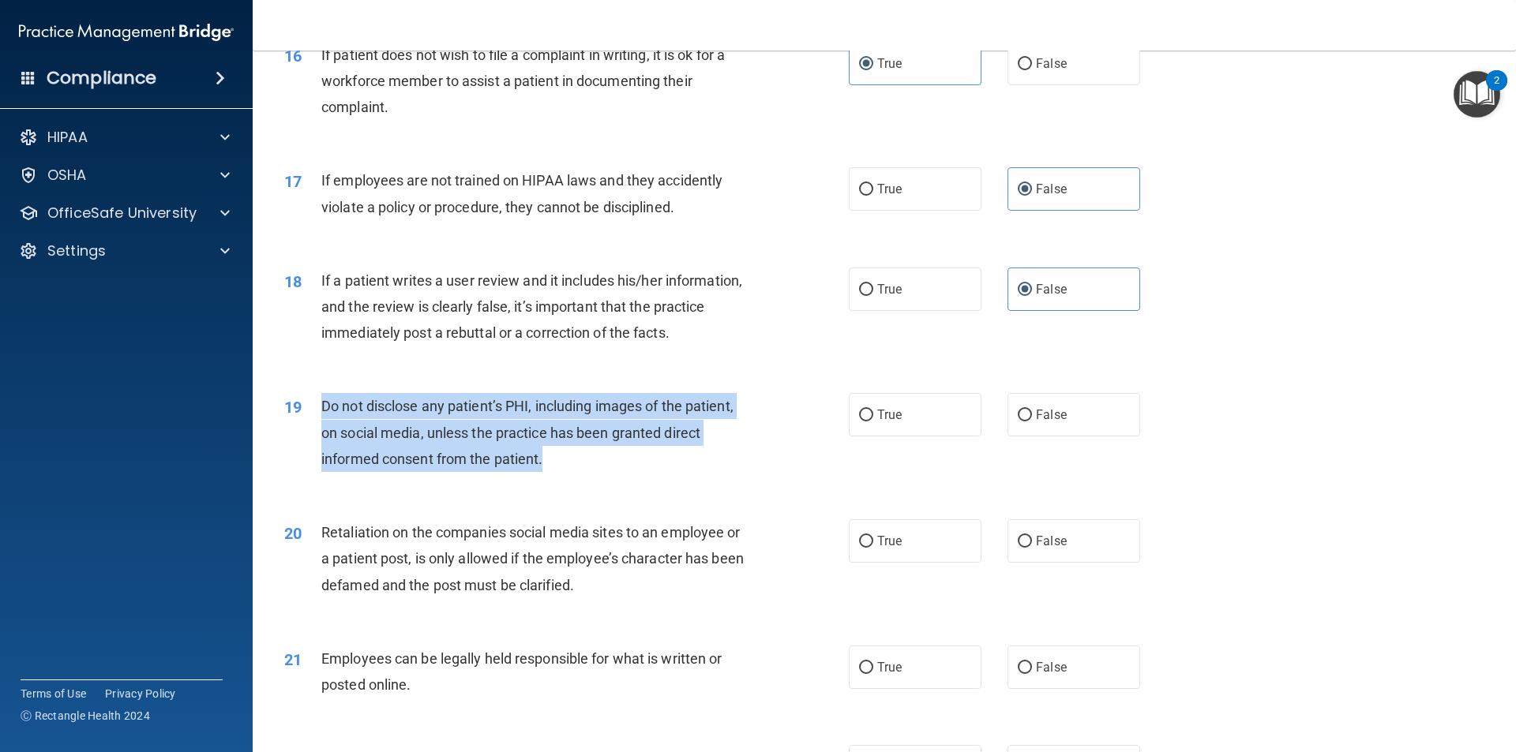
drag, startPoint x: 591, startPoint y: 485, endPoint x: 325, endPoint y: 432, distance: 271.4
click at [325, 432] on div "Do not disclose any patient’s PHI, including images of the patient, on social m…" at bounding box center [541, 432] width 441 height 79
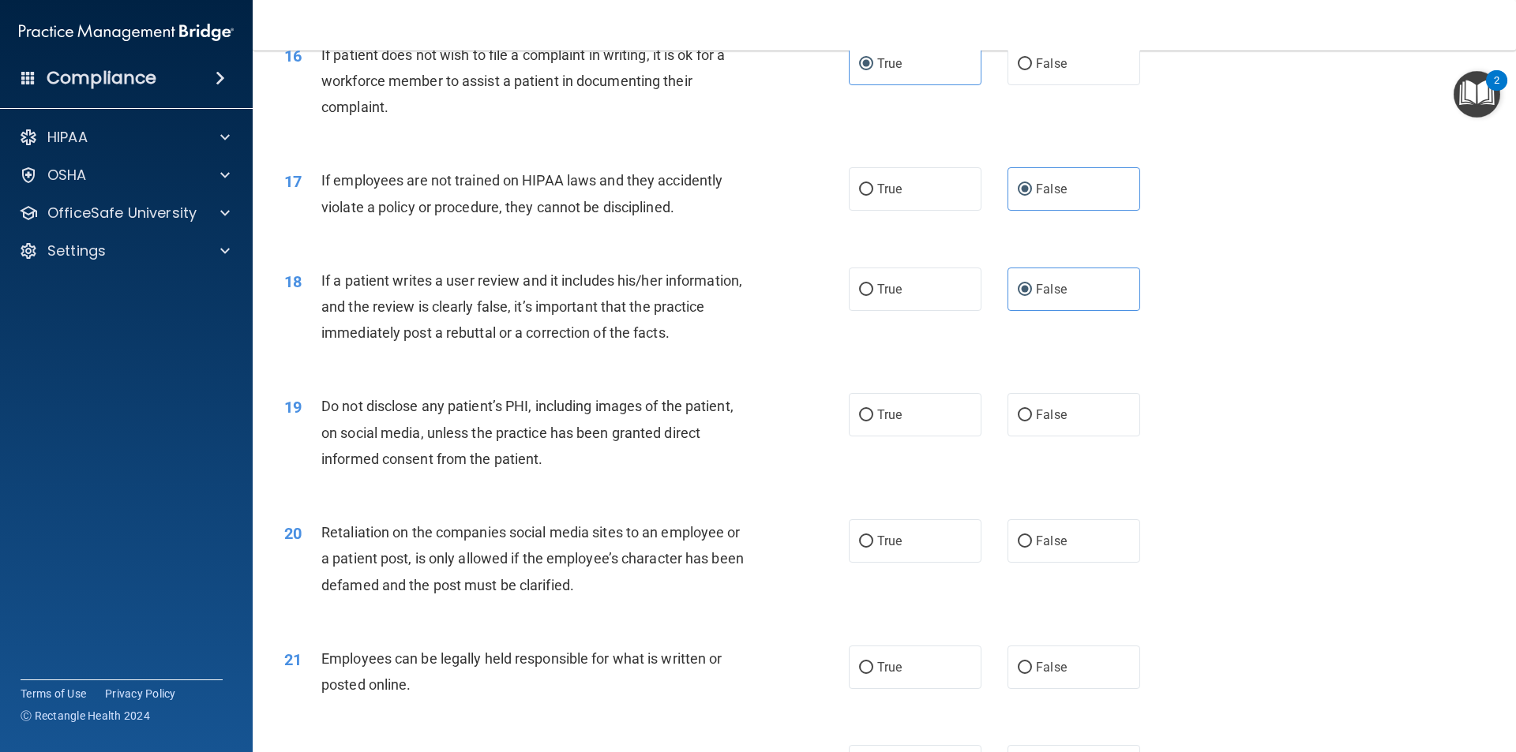
click at [1002, 374] on div "18 If a patient writes a user review and it includes his/her information, and t…" at bounding box center [883, 311] width 1223 height 126
click at [950, 436] on label "True" at bounding box center [915, 414] width 133 height 43
click at [873, 422] on input "True" at bounding box center [866, 416] width 14 height 12
radio input "true"
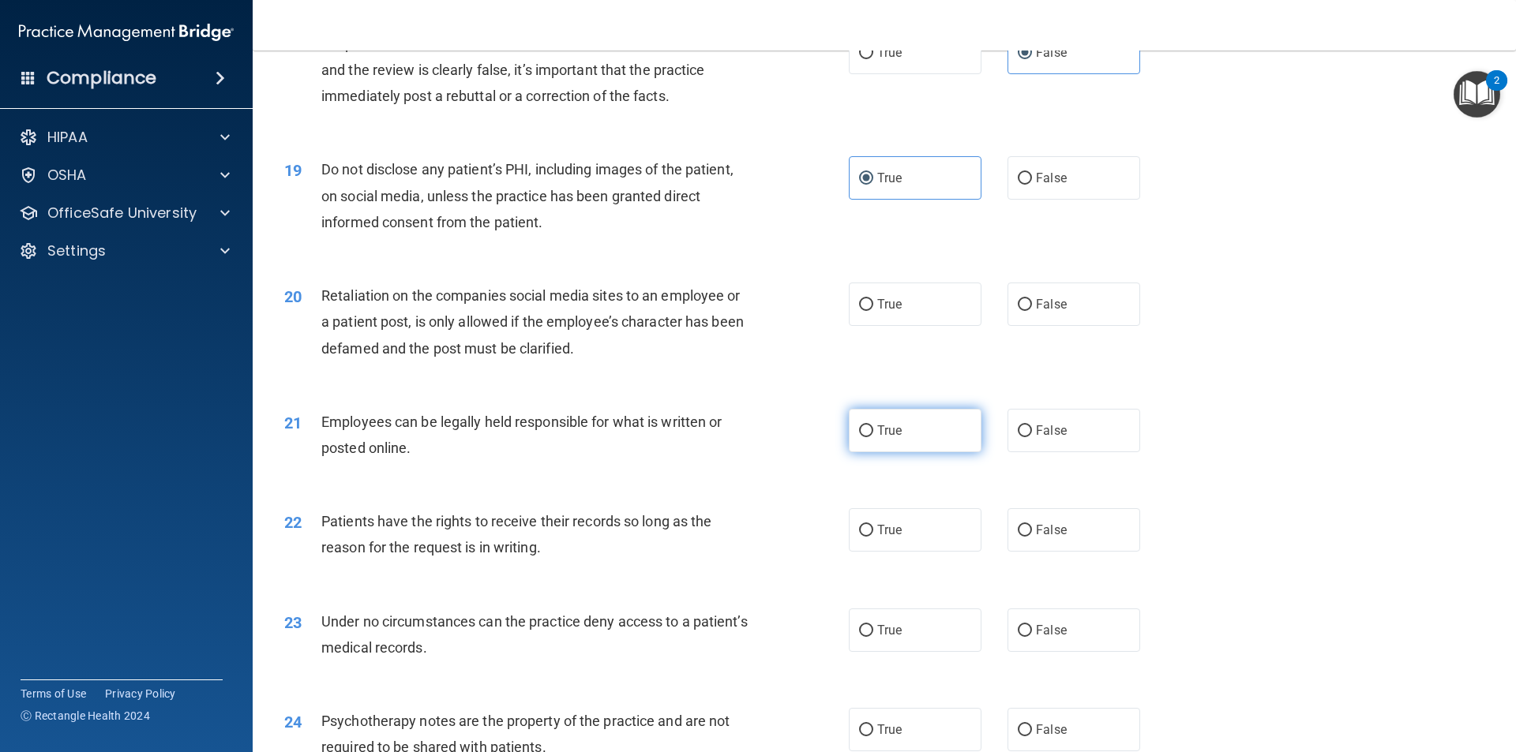
scroll to position [2421, 0]
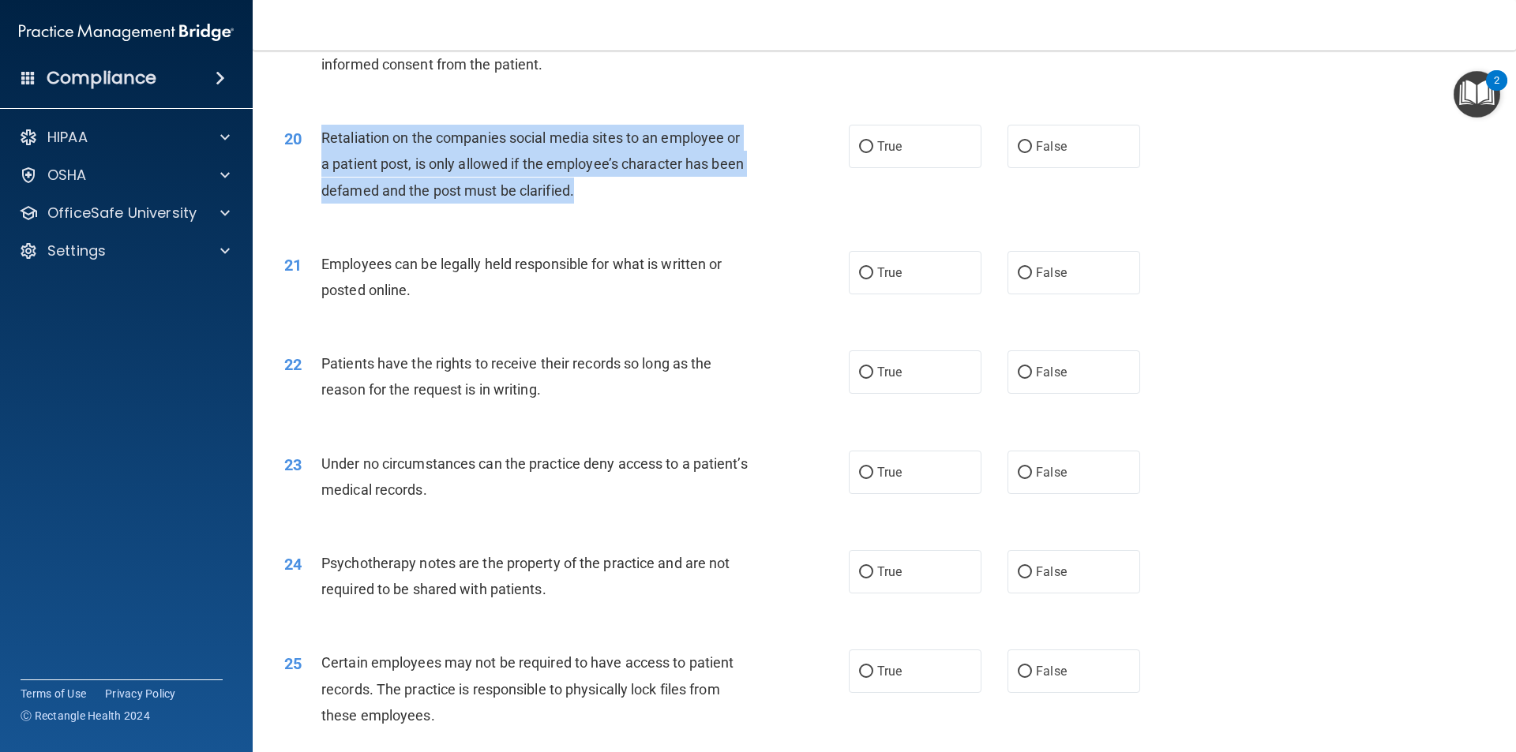
drag, startPoint x: 594, startPoint y: 223, endPoint x: 315, endPoint y: 153, distance: 287.9
click at [315, 153] on div "20 Retaliation on the companies social media sites to an employee or a patient …" at bounding box center [566, 168] width 612 height 87
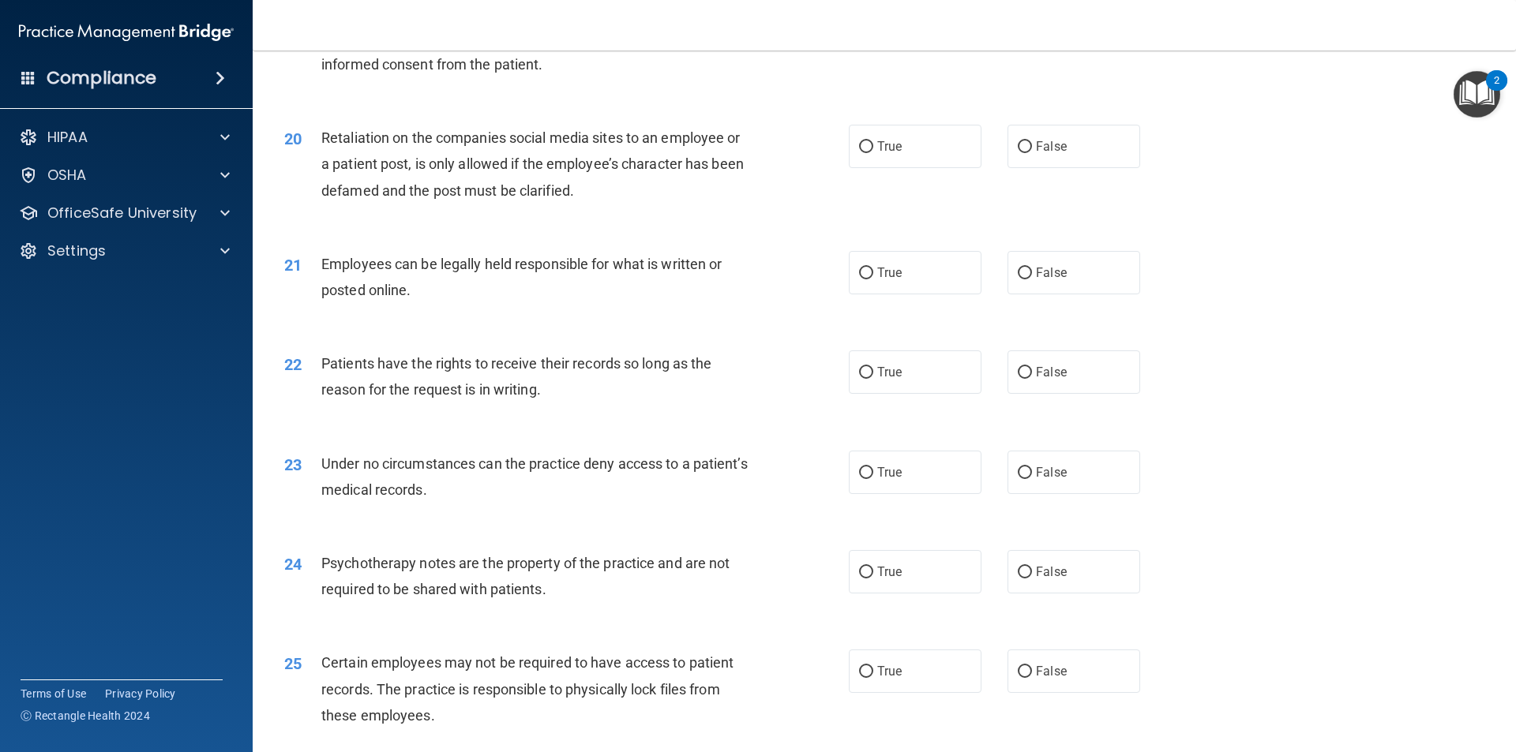
click at [882, 229] on div "20 Retaliation on the companies social media sites to an employee or a patient …" at bounding box center [883, 168] width 1223 height 126
click at [1081, 168] on label "False" at bounding box center [1073, 146] width 133 height 43
click at [1032, 153] on input "False" at bounding box center [1024, 147] width 14 height 12
radio input "true"
drag, startPoint x: 481, startPoint y: 311, endPoint x: 309, endPoint y: 292, distance: 172.3
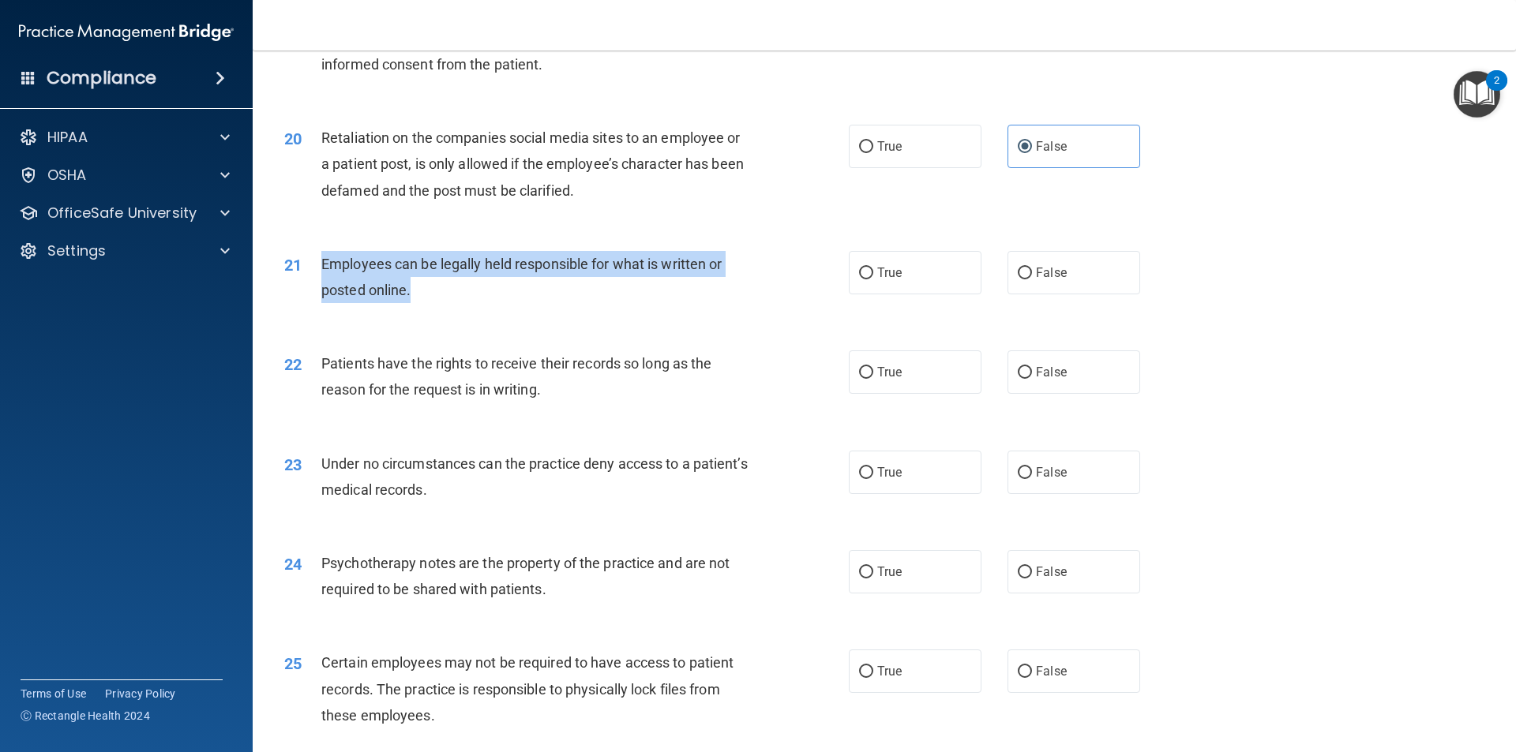
click at [309, 292] on div "21 Employees can be legally held responsible for what is written or posted onli…" at bounding box center [566, 281] width 612 height 60
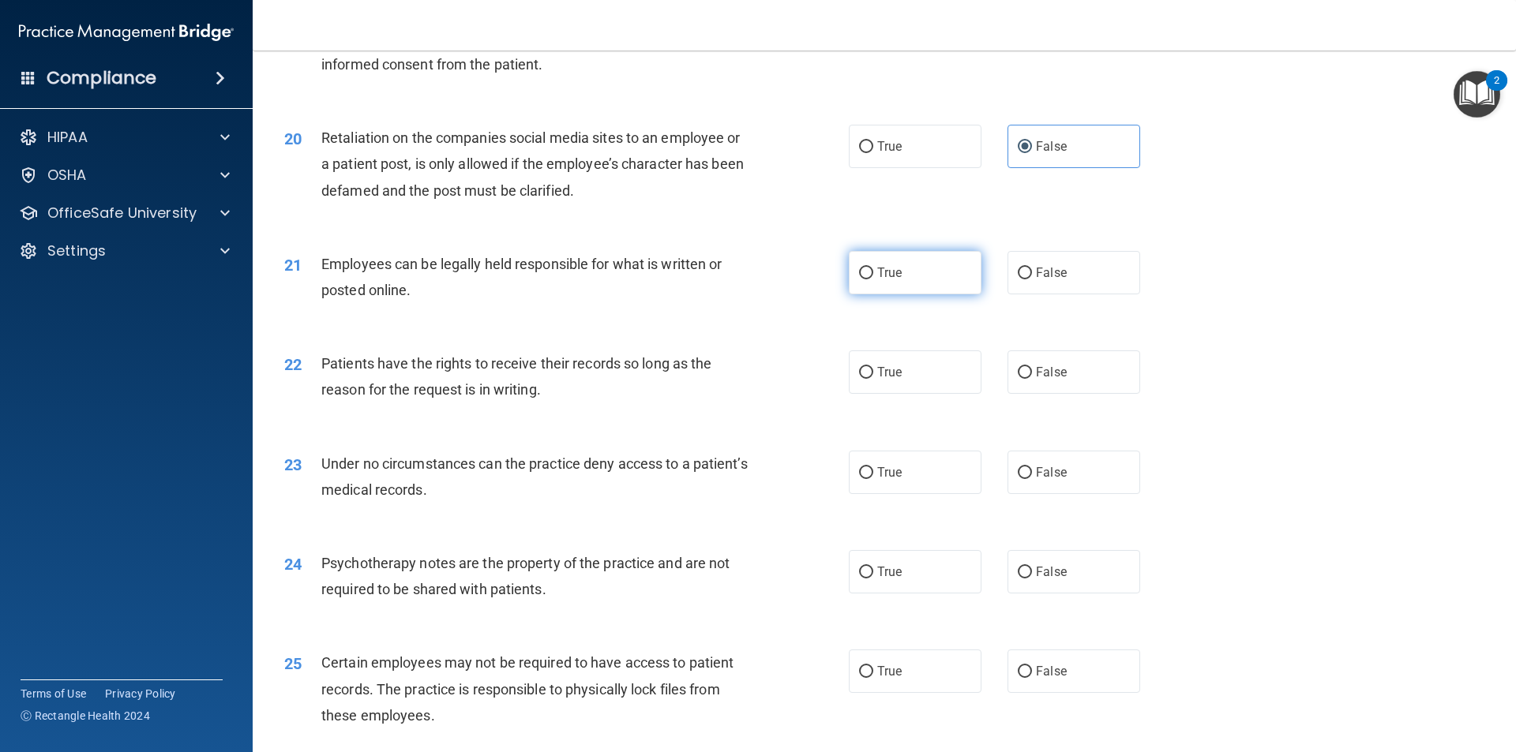
click at [933, 293] on label "True" at bounding box center [915, 272] width 133 height 43
click at [873, 279] on input "True" at bounding box center [866, 274] width 14 height 12
radio input "true"
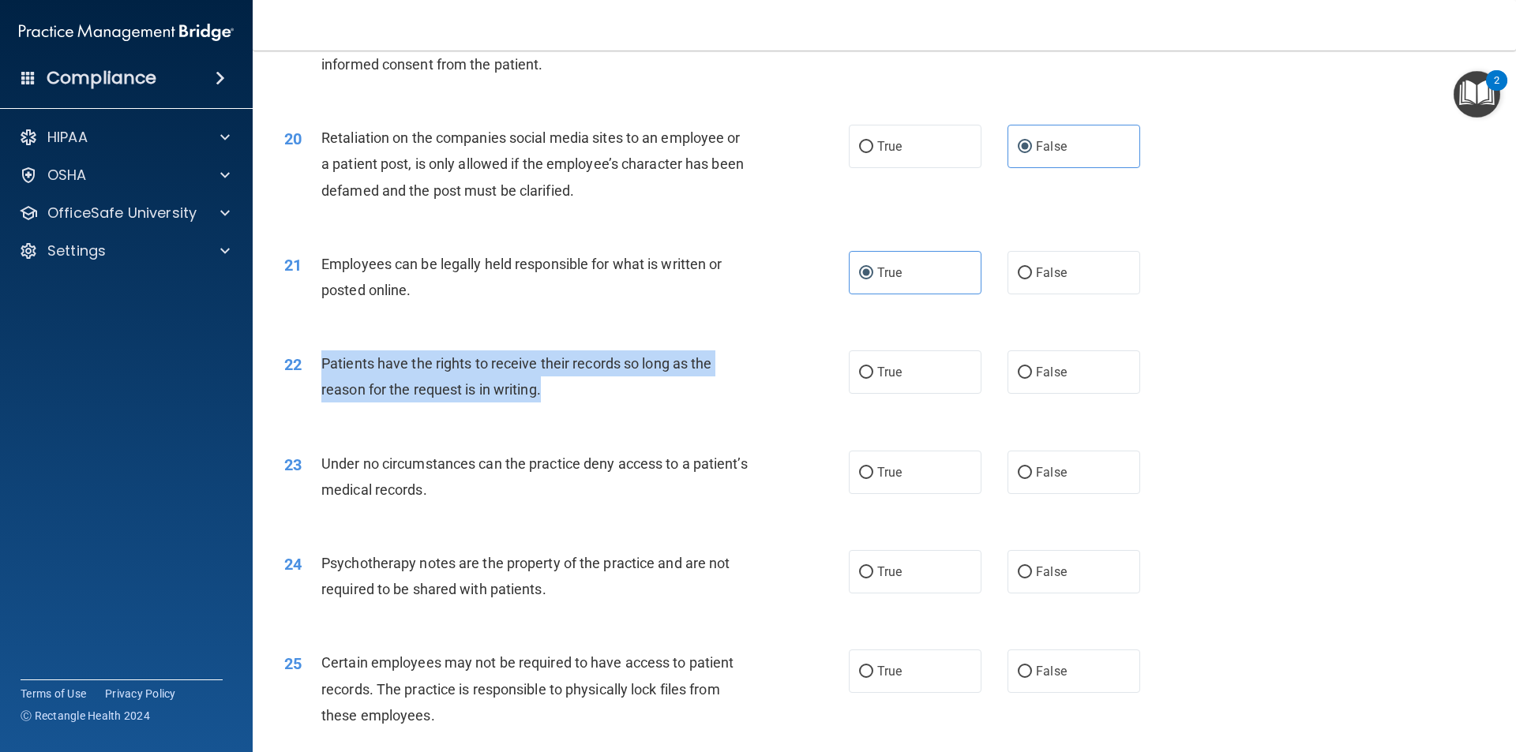
drag, startPoint x: 564, startPoint y: 421, endPoint x: 320, endPoint y: 386, distance: 246.4
click at [321, 386] on div "Patients have the rights to receive their records so long as the reason for the…" at bounding box center [541, 376] width 441 height 52
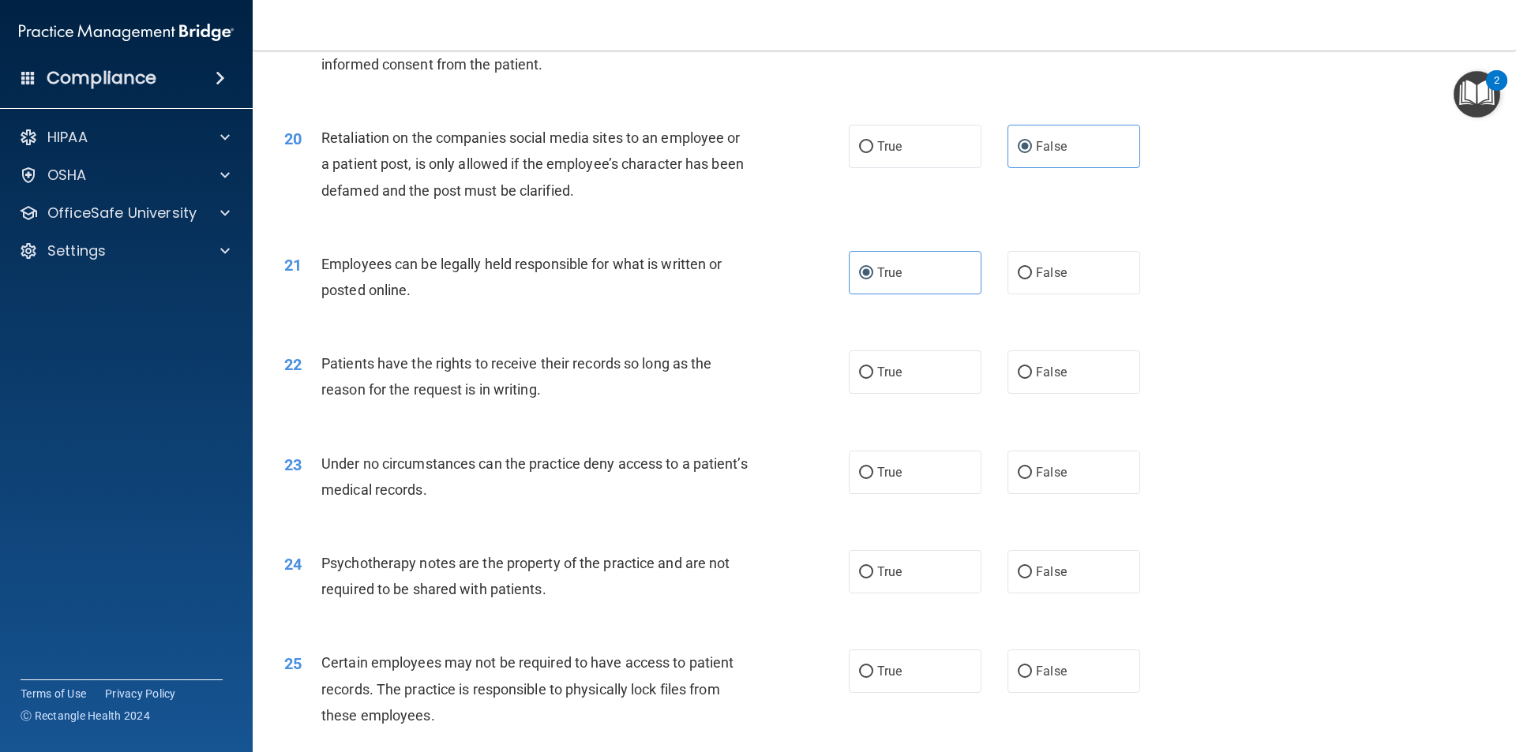
click at [599, 204] on div "Retaliation on the companies social media sites to an employee or a patient pos…" at bounding box center [541, 164] width 441 height 79
click at [732, 303] on div "Employees can be legally held responsible for what is written or posted online." at bounding box center [541, 277] width 441 height 52
click at [1095, 394] on label "False" at bounding box center [1073, 371] width 133 height 43
click at [1032, 379] on input "False" at bounding box center [1024, 373] width 14 height 12
radio input "true"
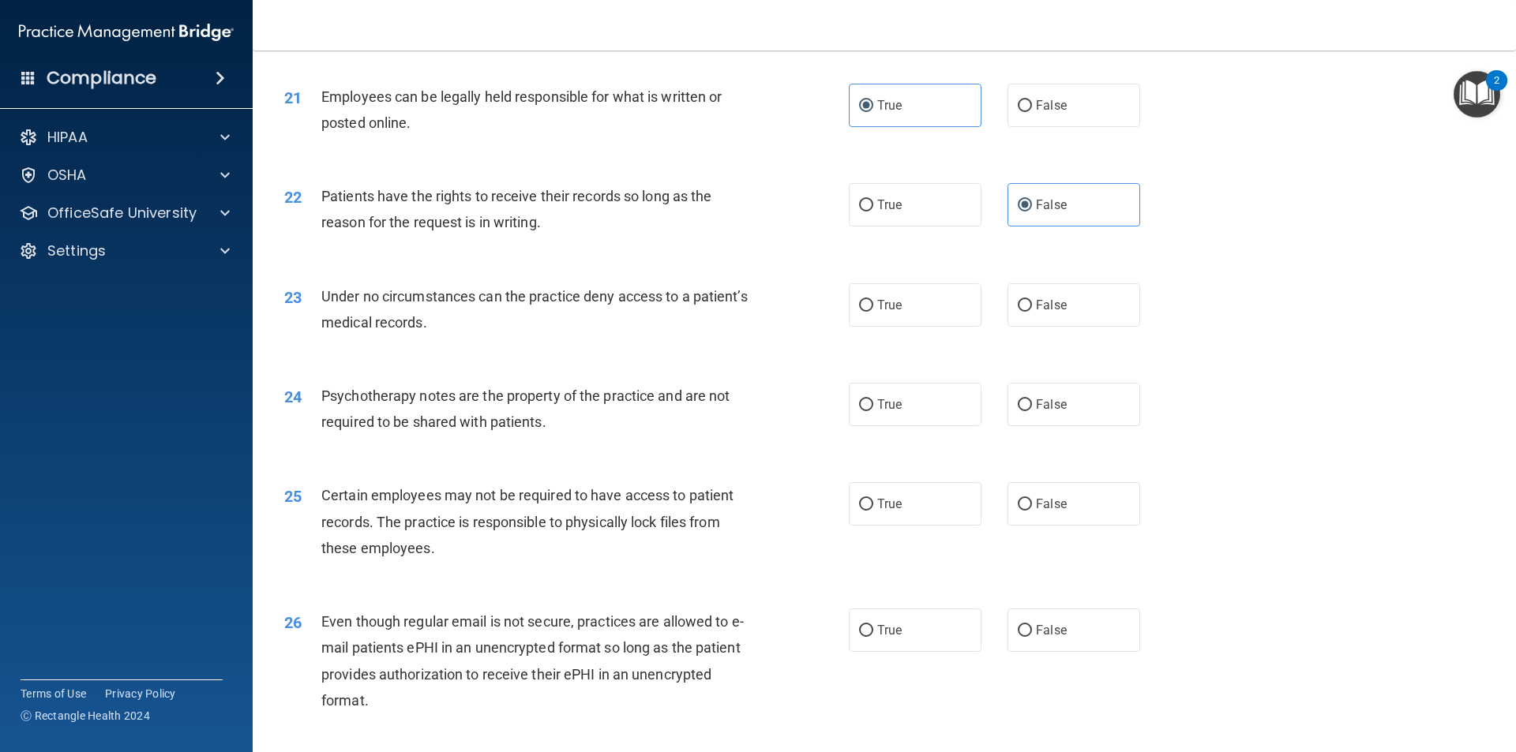
scroll to position [2579, 0]
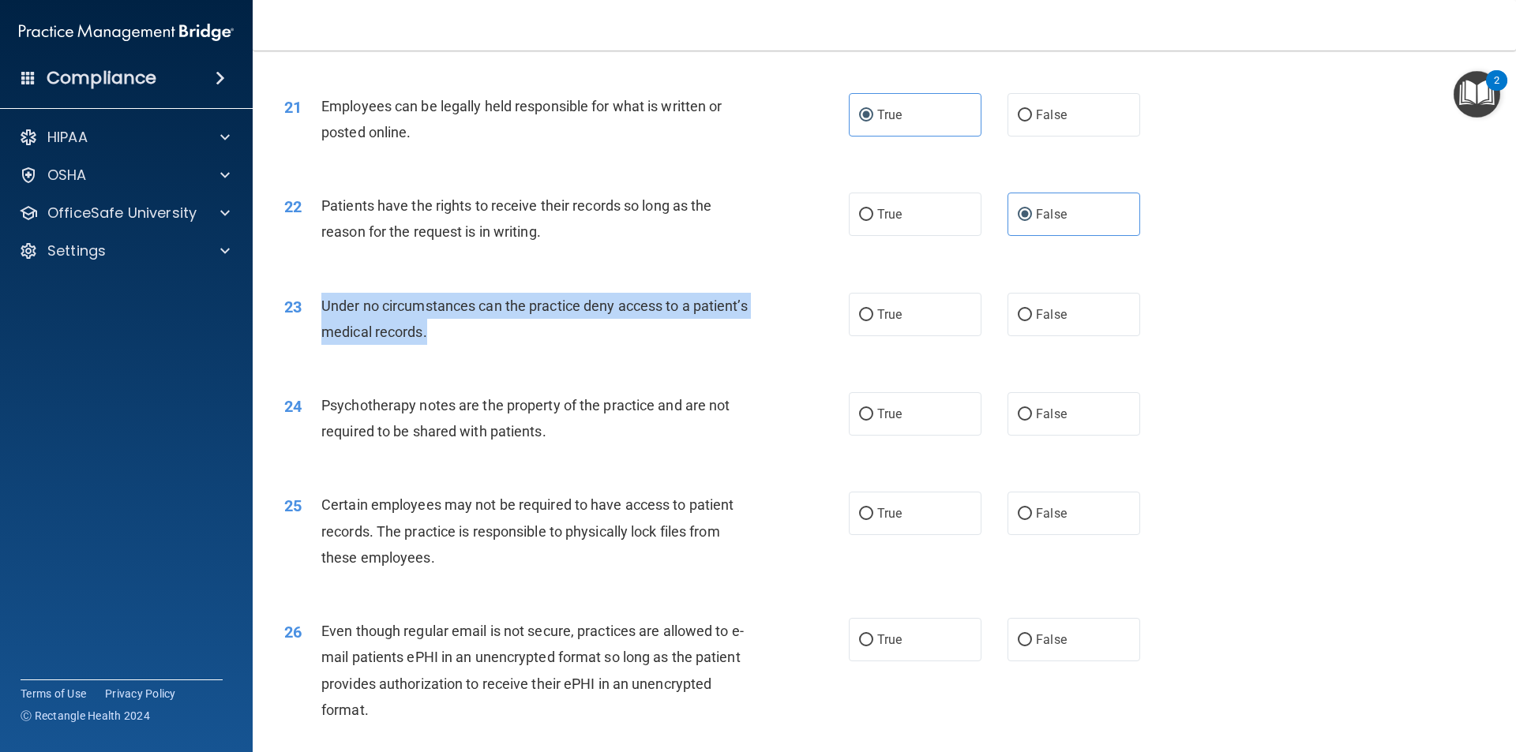
drag, startPoint x: 517, startPoint y: 361, endPoint x: 321, endPoint y: 329, distance: 198.3
click at [321, 329] on div "Under no circumstances can the practice deny access to a patient’s medical reco…" at bounding box center [541, 319] width 441 height 52
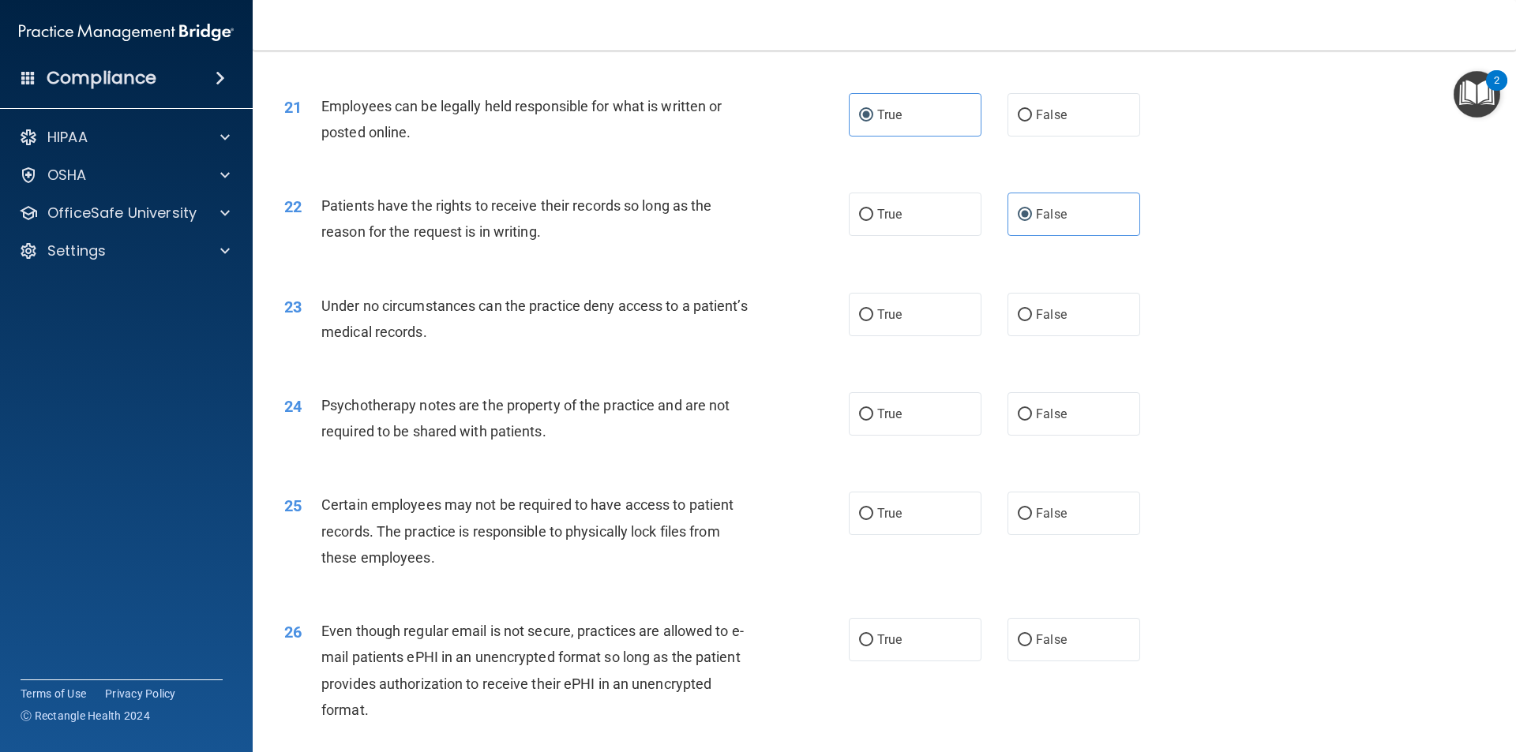
click at [977, 299] on div "23 Under no circumstances can the practice deny access to a patient’s medical r…" at bounding box center [883, 322] width 1223 height 99
click at [1055, 336] on label "False" at bounding box center [1073, 314] width 133 height 43
click at [1032, 321] on input "False" at bounding box center [1024, 315] width 14 height 12
radio input "true"
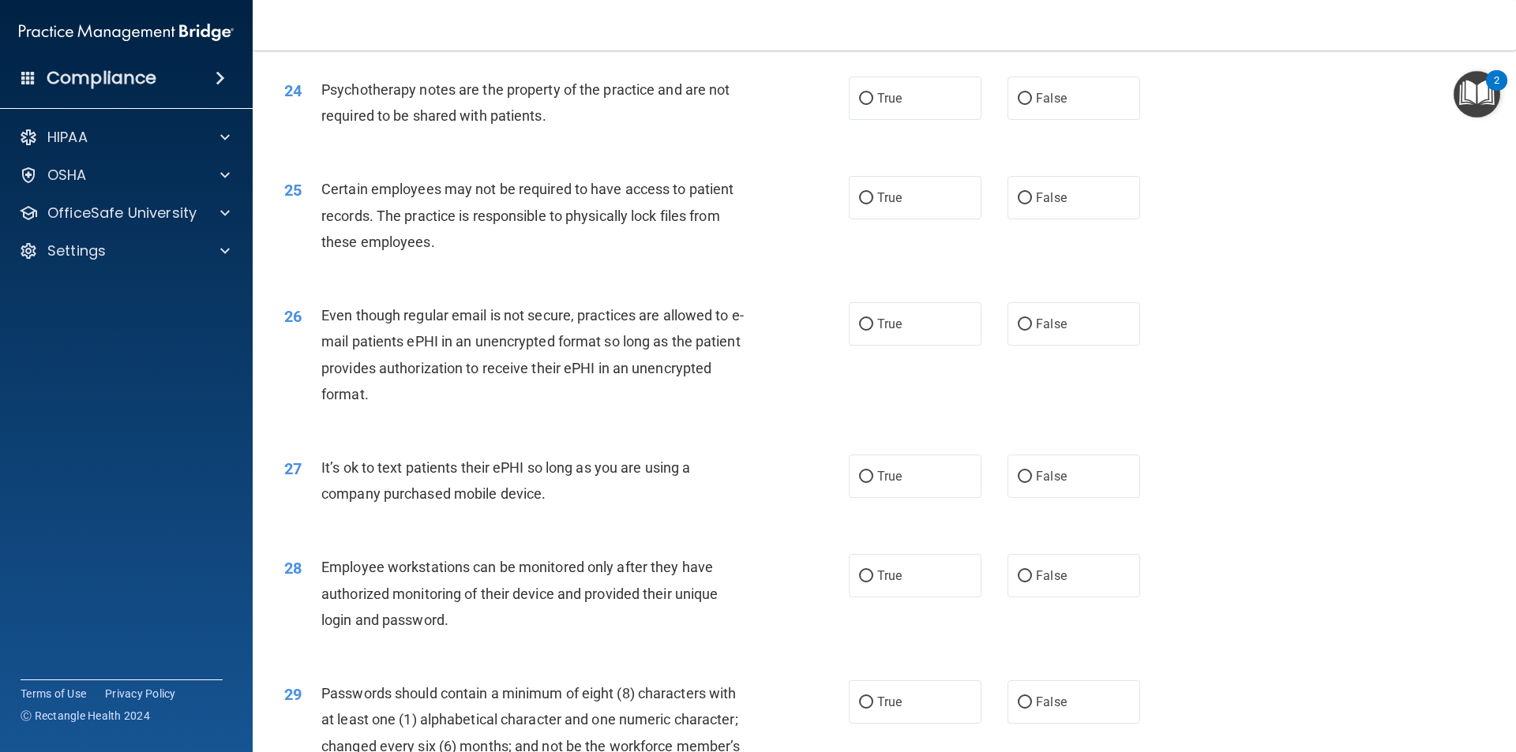
scroll to position [2737, 0]
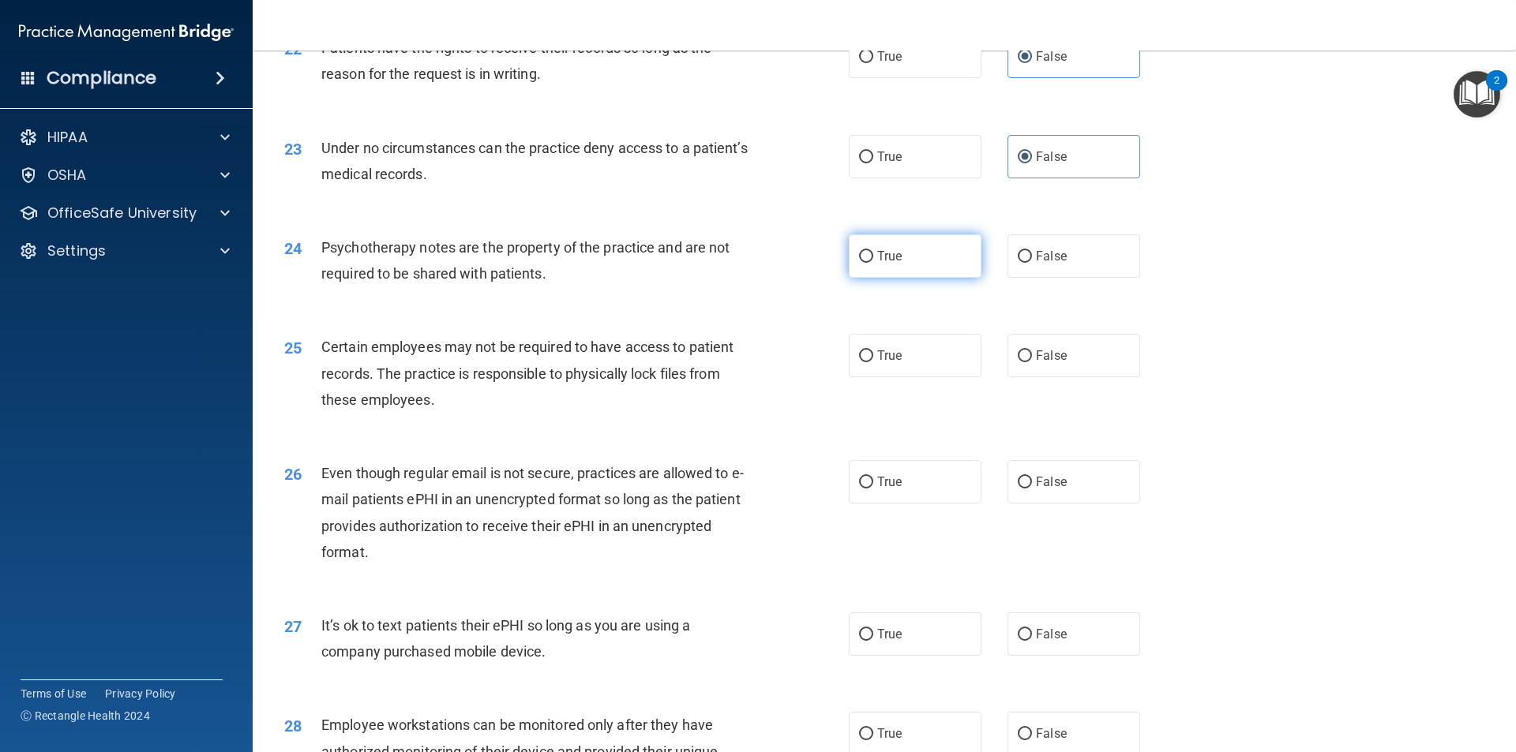
click at [944, 278] on label "True" at bounding box center [915, 255] width 133 height 43
click at [873, 263] on input "True" at bounding box center [866, 257] width 14 height 12
radio input "true"
click at [923, 377] on label "True" at bounding box center [915, 355] width 133 height 43
click at [873, 362] on input "True" at bounding box center [866, 356] width 14 height 12
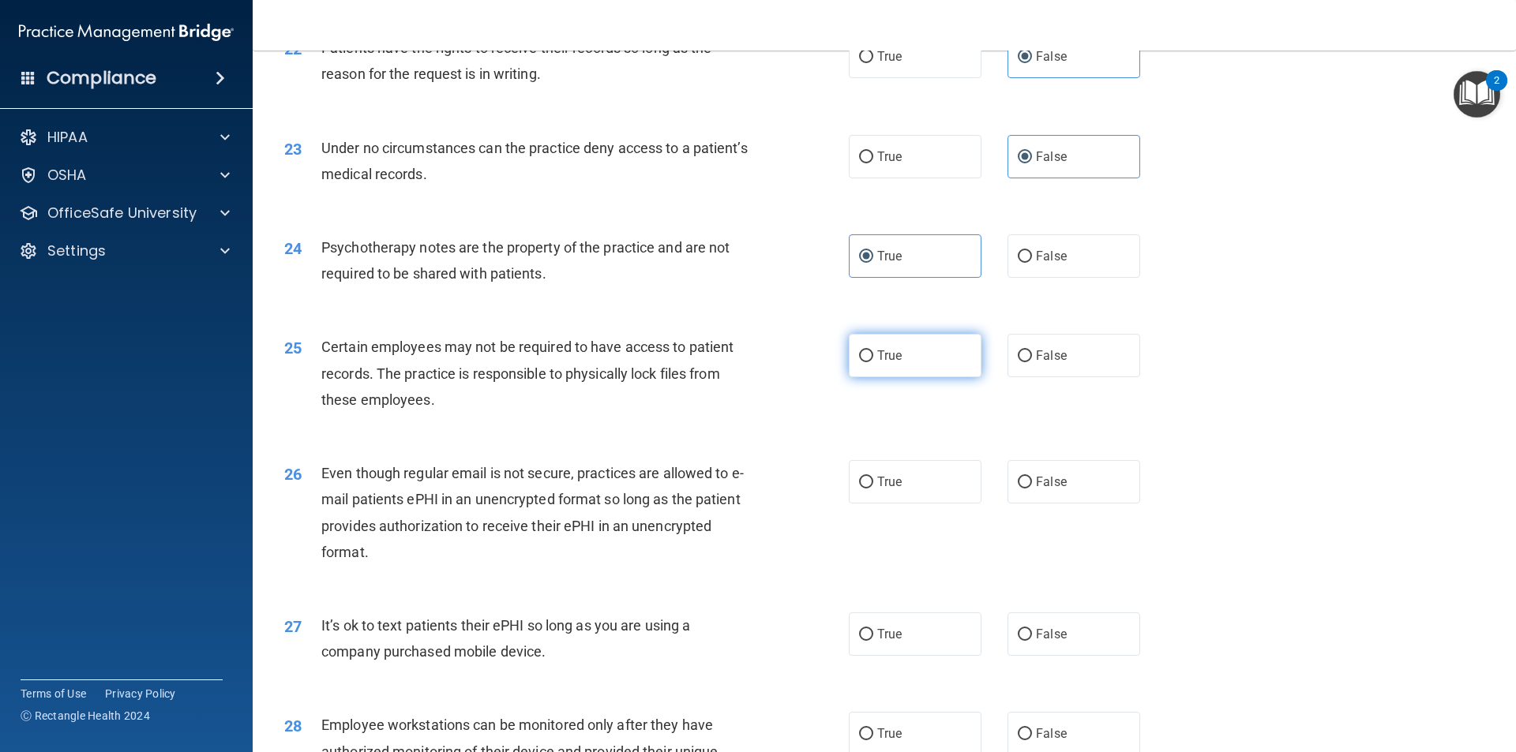
radio input "true"
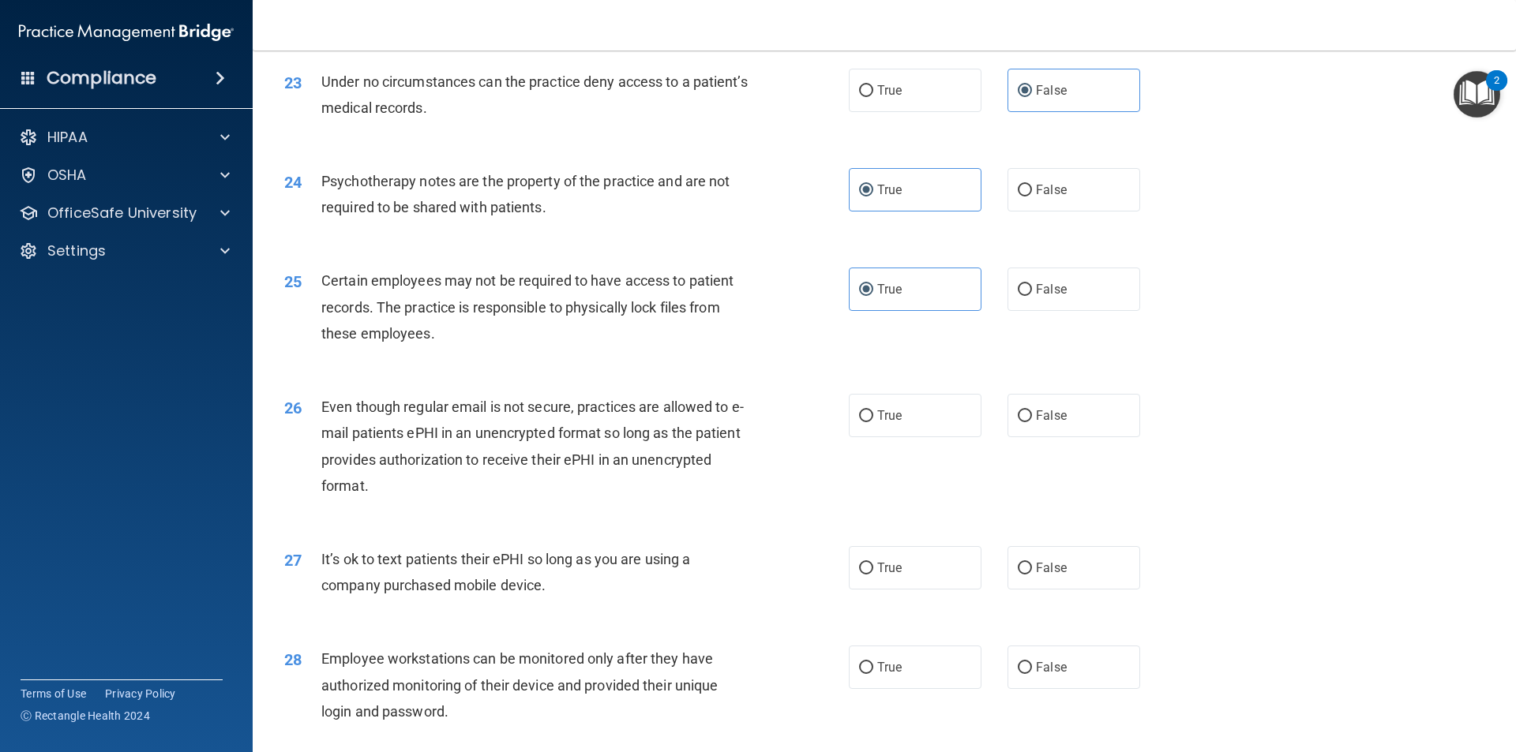
scroll to position [2894, 0]
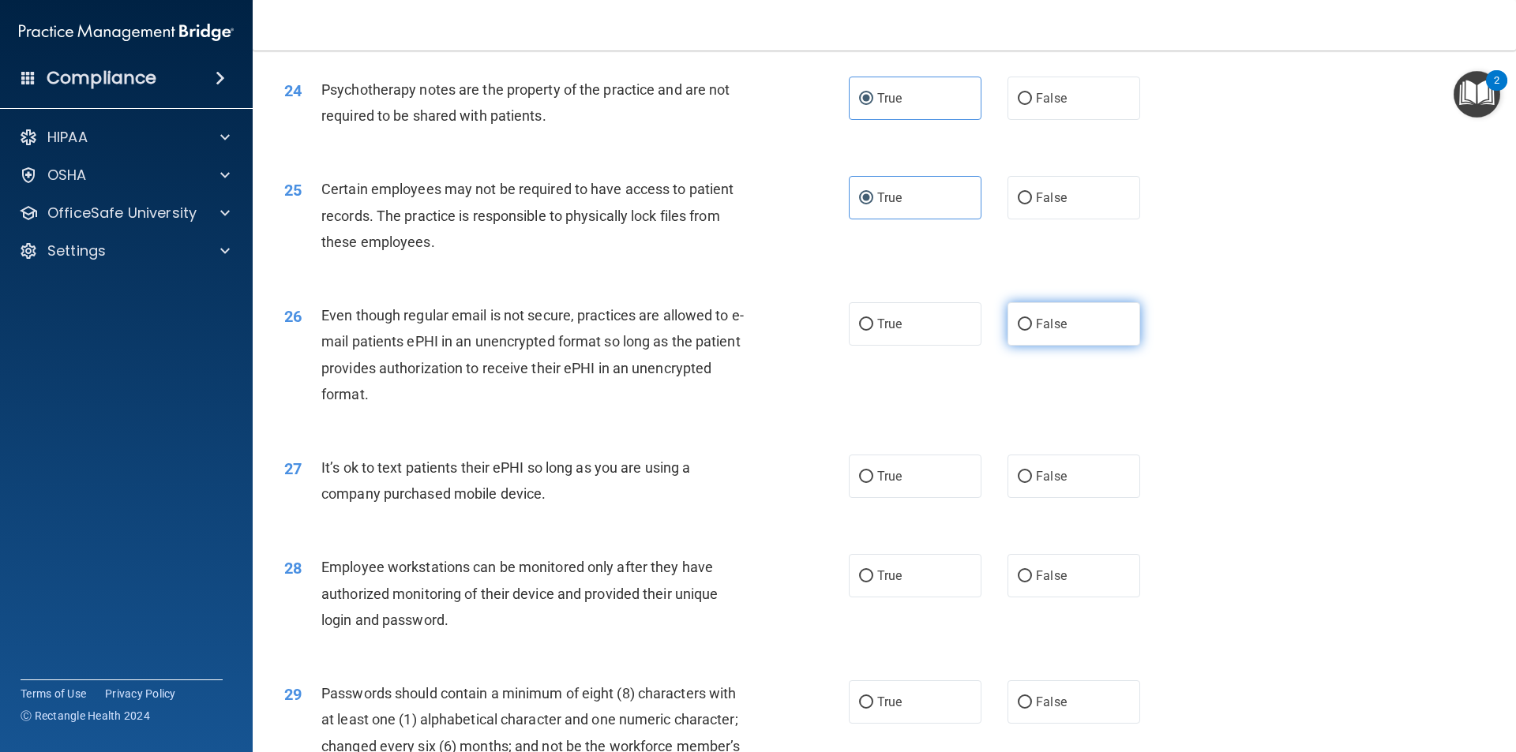
click at [1058, 332] on span "False" at bounding box center [1051, 324] width 31 height 15
click at [1032, 331] on input "False" at bounding box center [1024, 325] width 14 height 12
radio input "true"
click at [901, 498] on label "True" at bounding box center [915, 476] width 133 height 43
click at [873, 483] on input "True" at bounding box center [866, 477] width 14 height 12
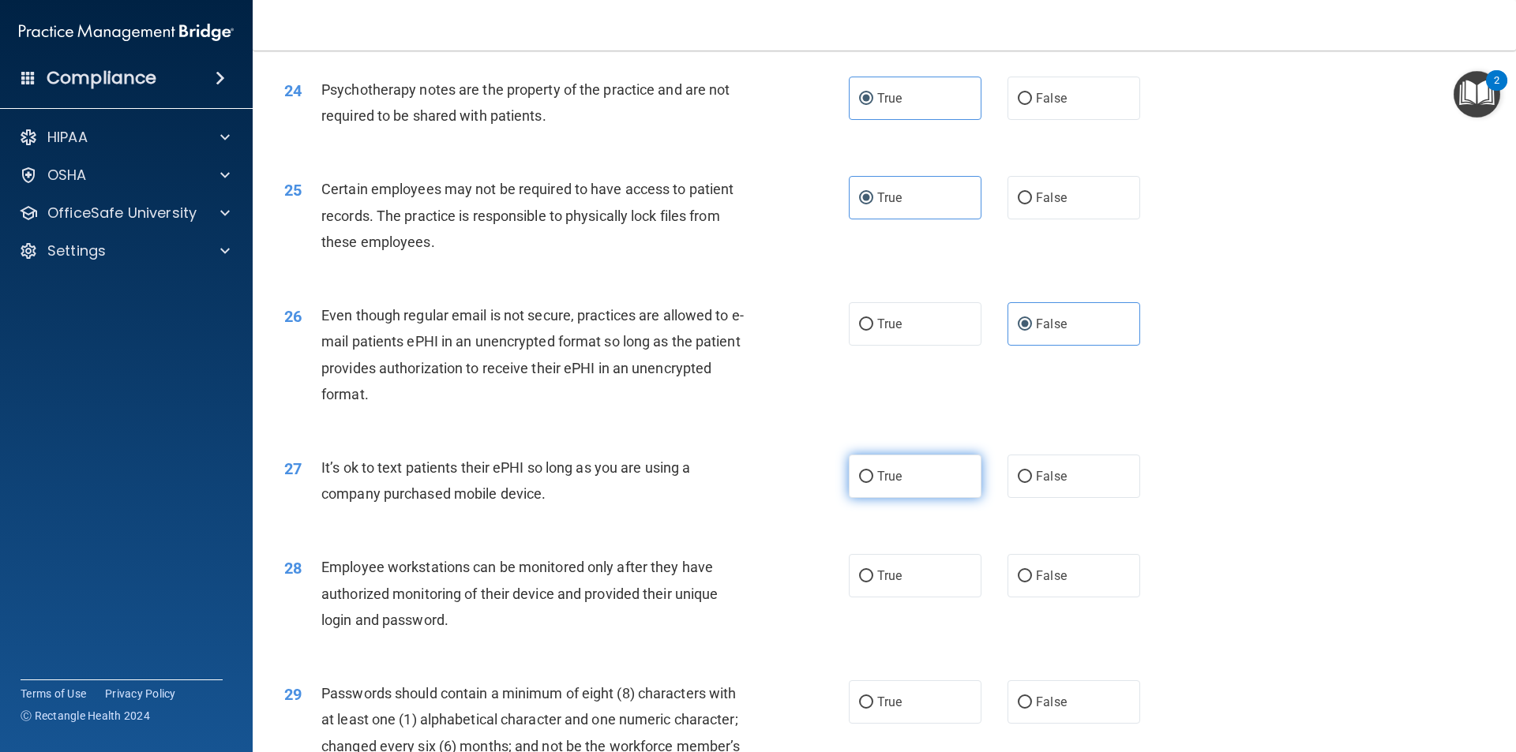
radio input "true"
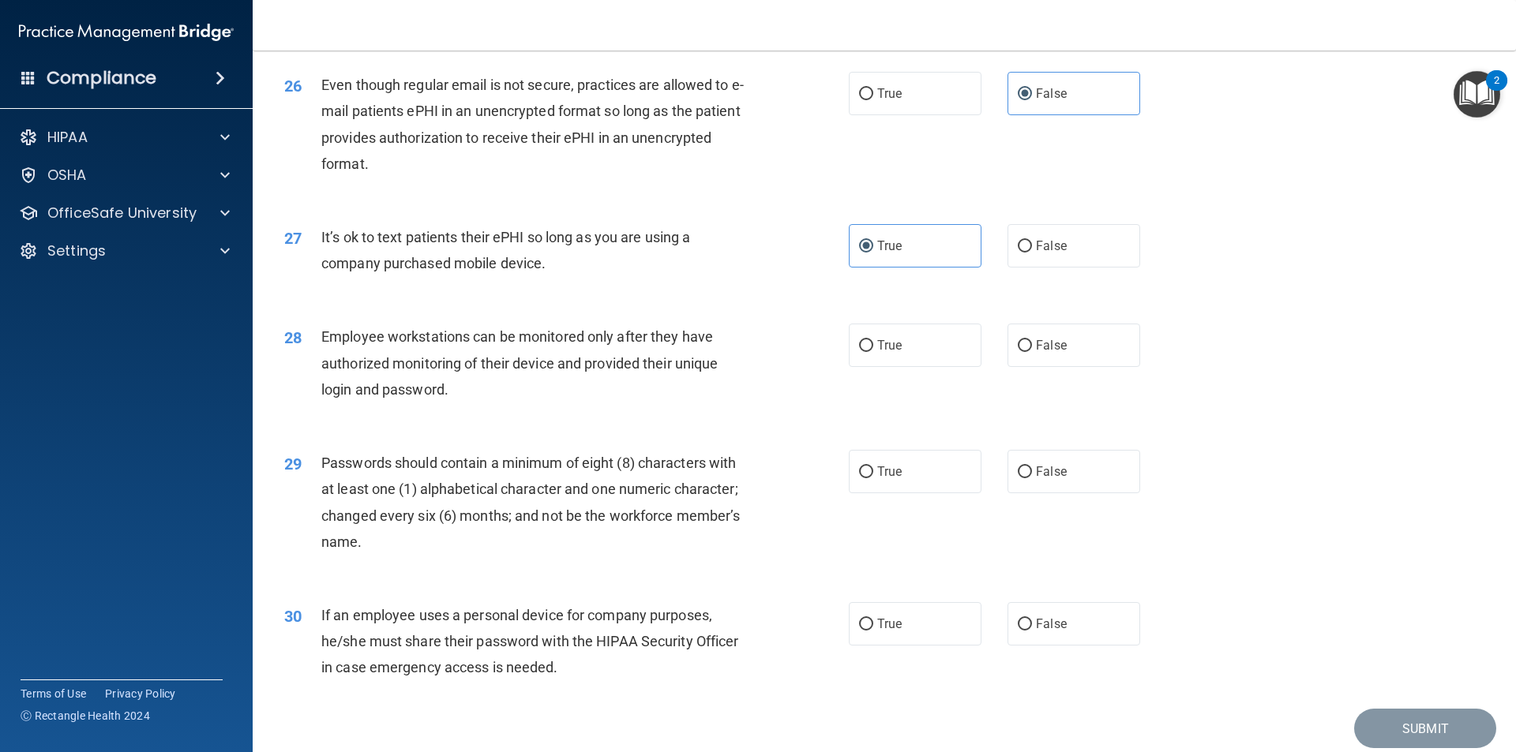
scroll to position [3131, 0]
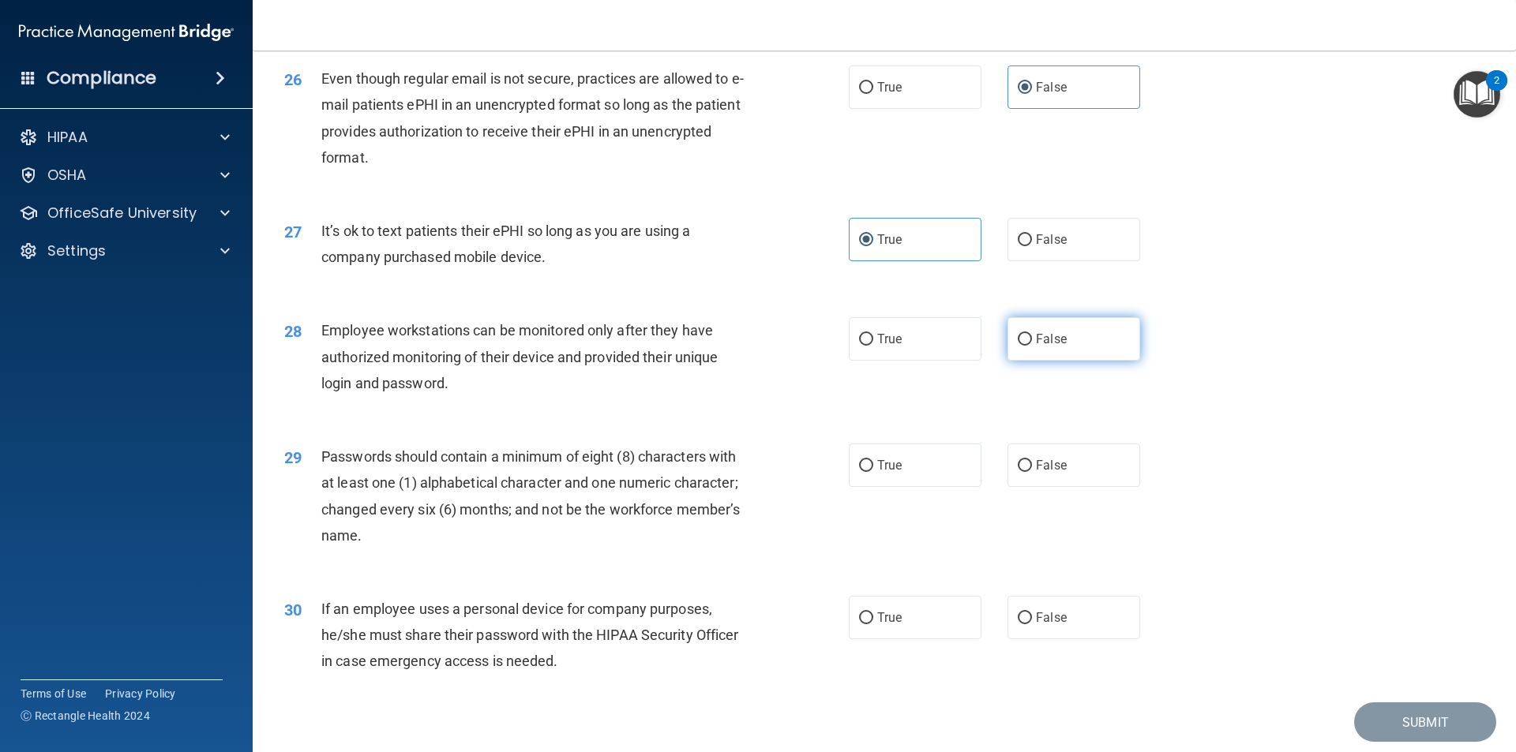
click at [1024, 346] on input "False" at bounding box center [1024, 340] width 14 height 12
radio input "true"
drag, startPoint x: 935, startPoint y: 493, endPoint x: 950, endPoint y: 518, distance: 29.0
click at [934, 487] on label "True" at bounding box center [915, 465] width 133 height 43
click at [873, 472] on input "True" at bounding box center [866, 466] width 14 height 12
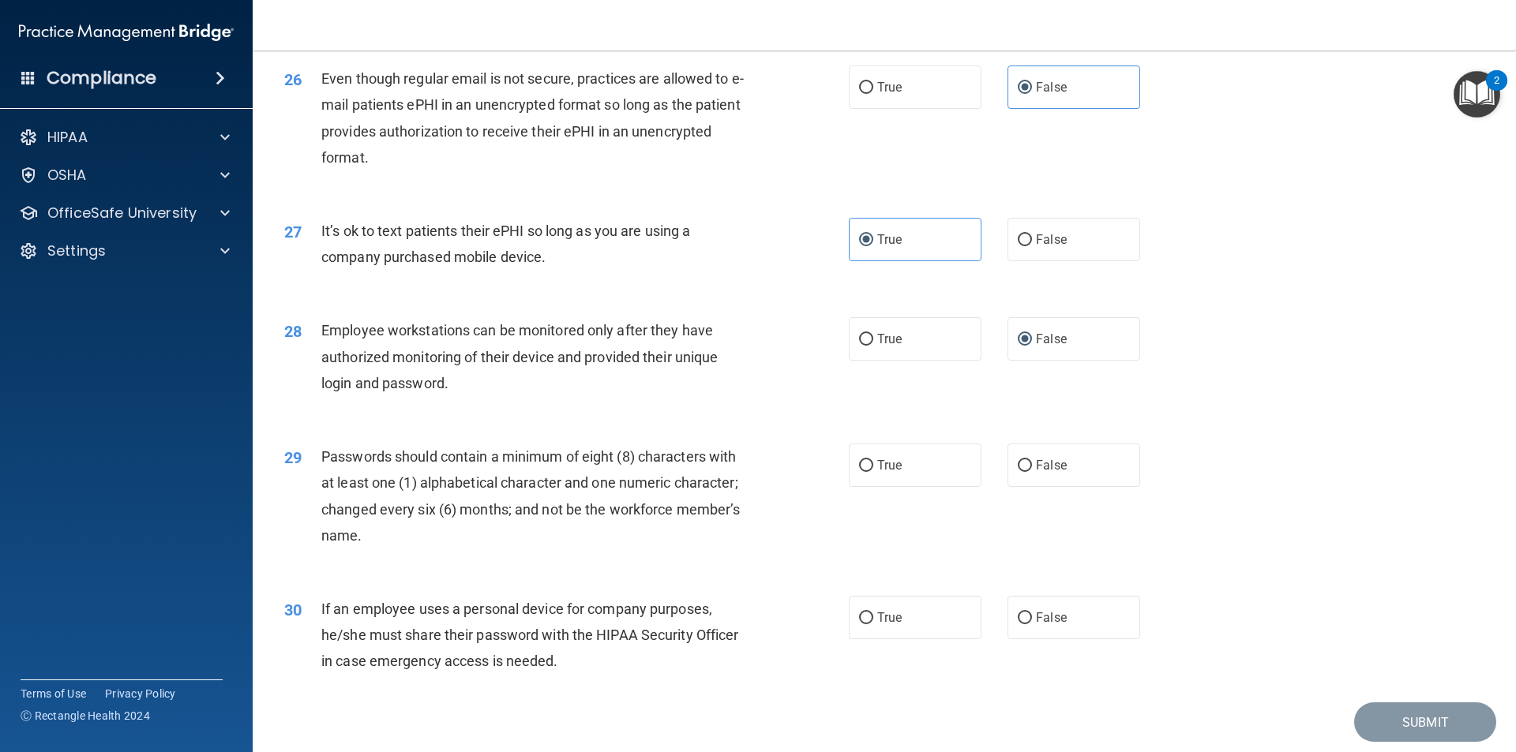
radio input "true"
click at [1058, 629] on label "False" at bounding box center [1073, 617] width 133 height 43
click at [1032, 624] on input "False" at bounding box center [1024, 619] width 14 height 12
radio input "true"
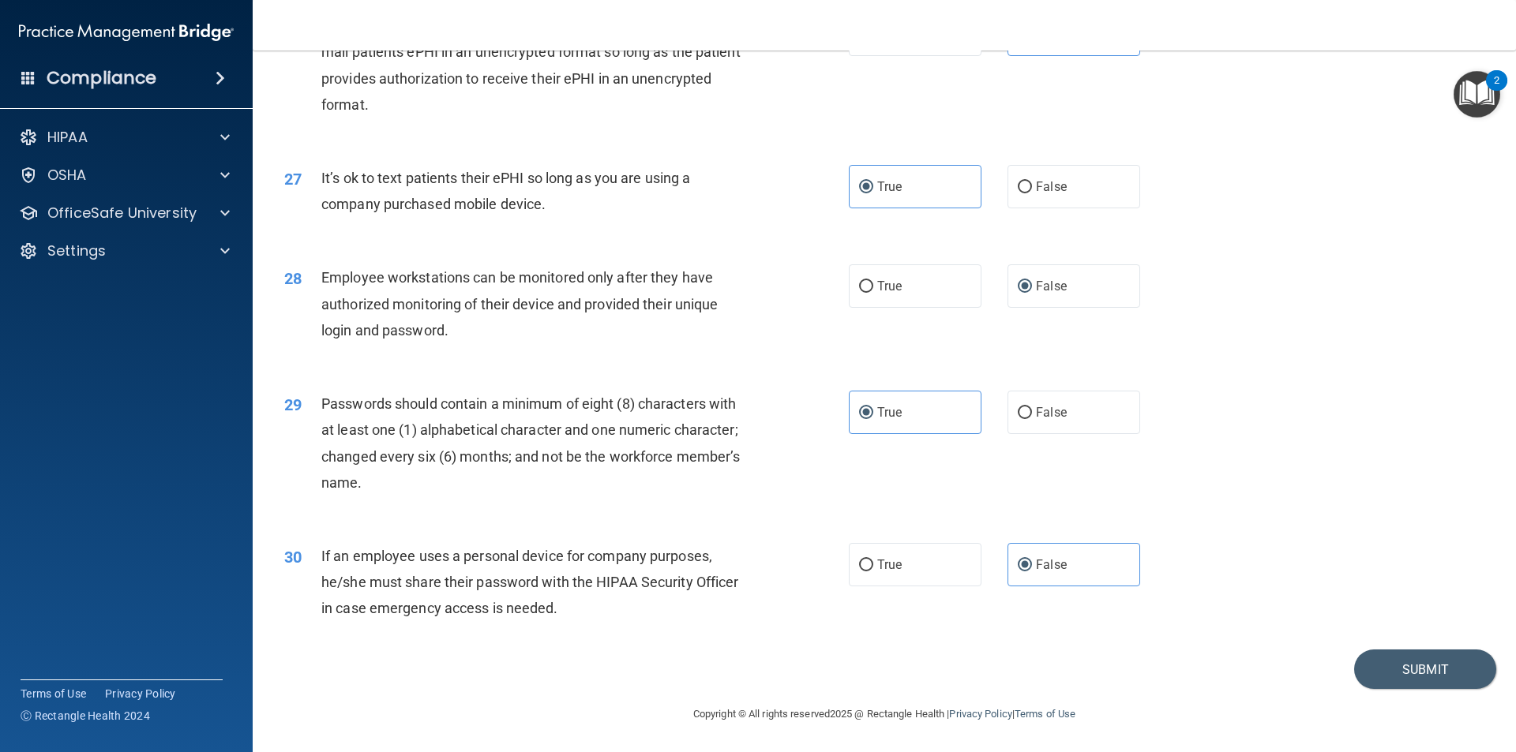
scroll to position [3210, 0]
click at [1414, 669] on button "Submit" at bounding box center [1425, 670] width 142 height 40
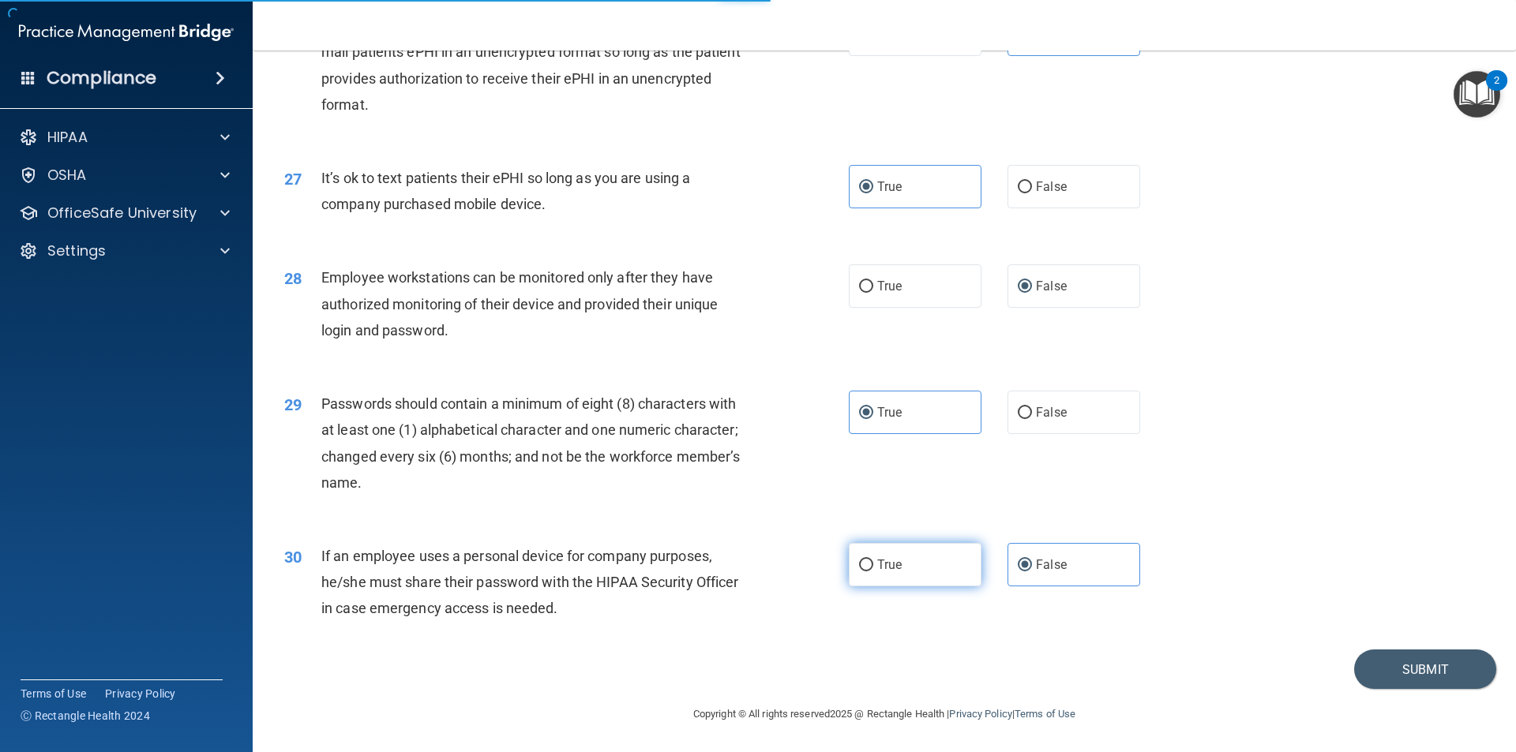
click at [882, 569] on span "True" at bounding box center [889, 564] width 24 height 15
click at [873, 569] on input "True" at bounding box center [866, 566] width 14 height 12
radio input "true"
click at [1040, 564] on span "False" at bounding box center [1051, 564] width 31 height 15
click at [1032, 564] on input "False" at bounding box center [1024, 566] width 14 height 12
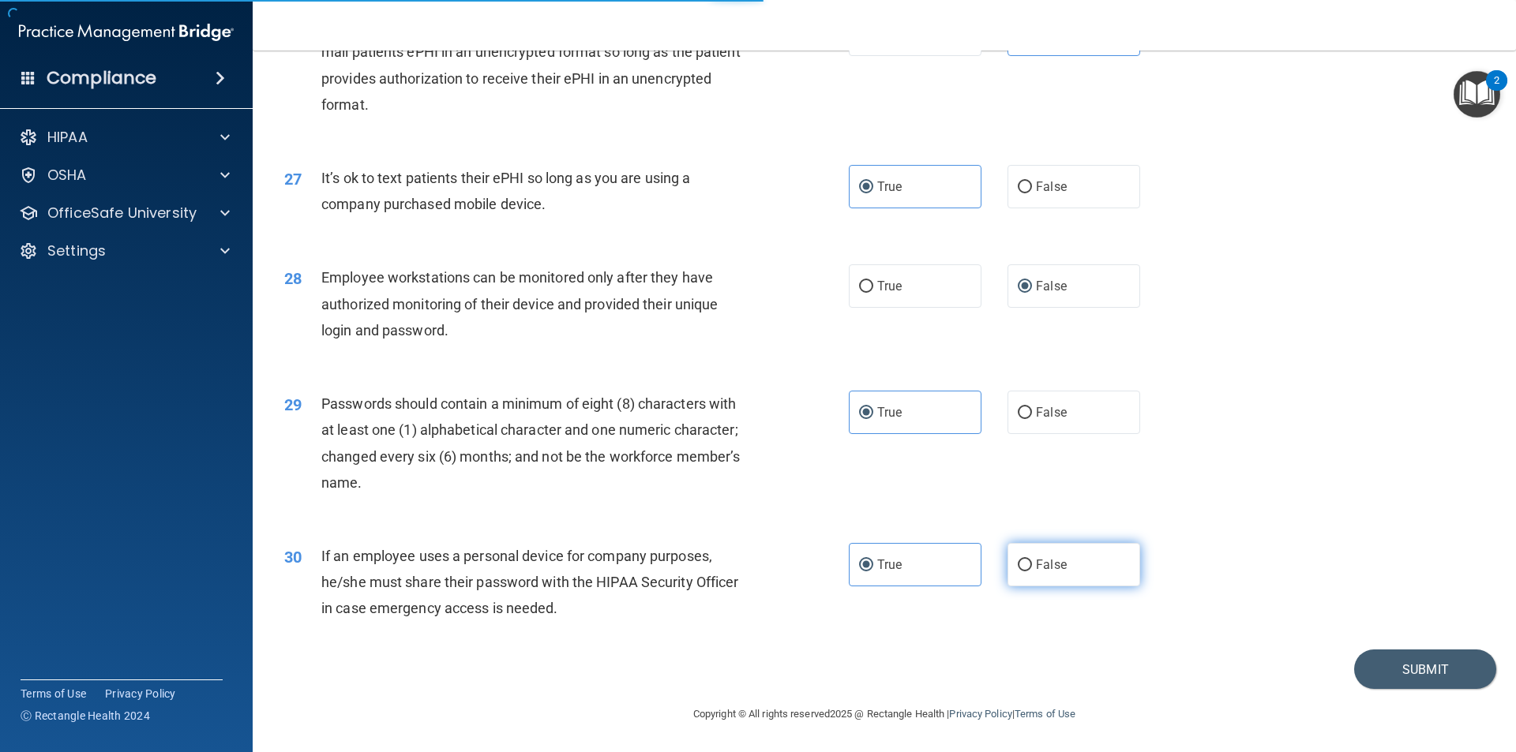
radio input "true"
radio input "false"
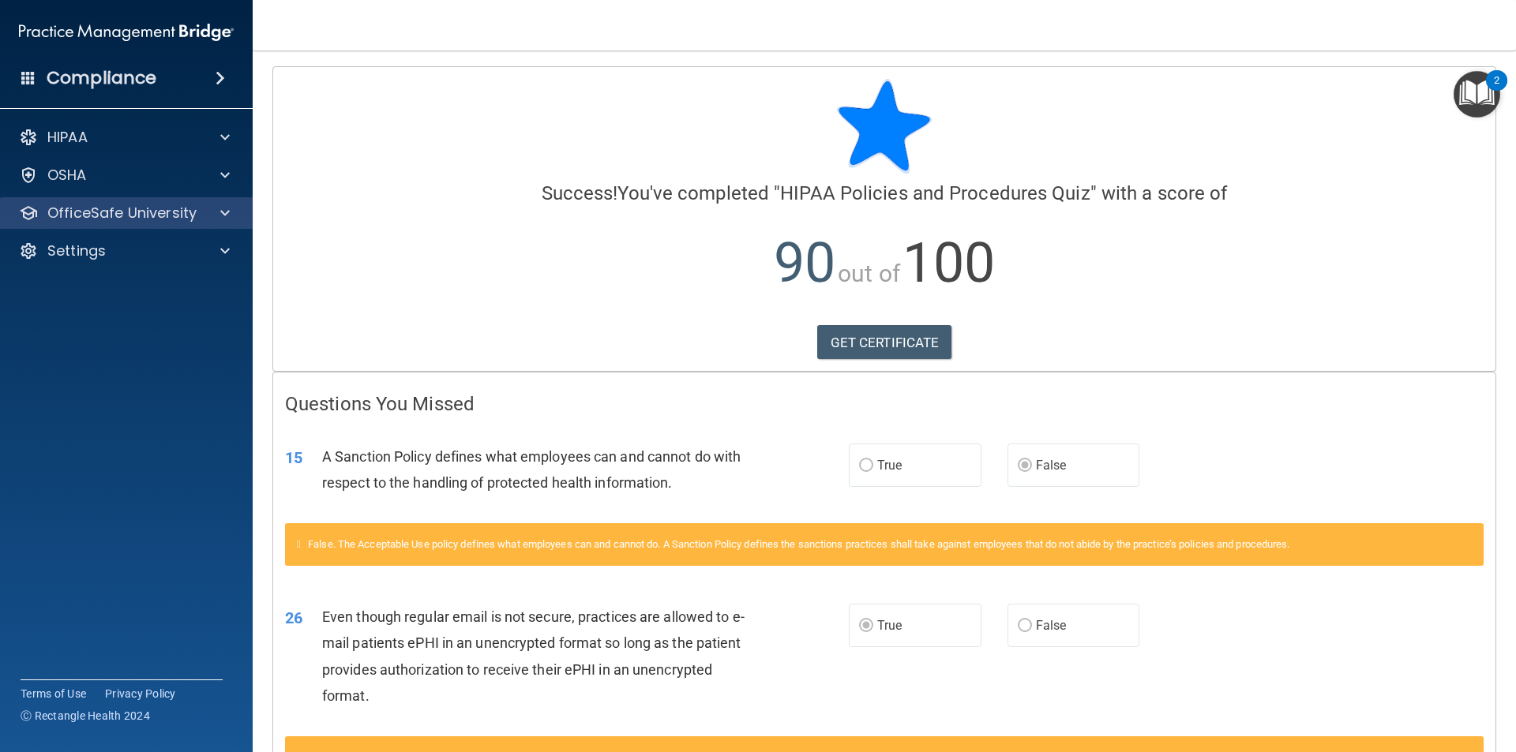
click at [103, 227] on div "OfficeSafe University" at bounding box center [126, 213] width 253 height 32
click at [222, 215] on span at bounding box center [224, 213] width 9 height 19
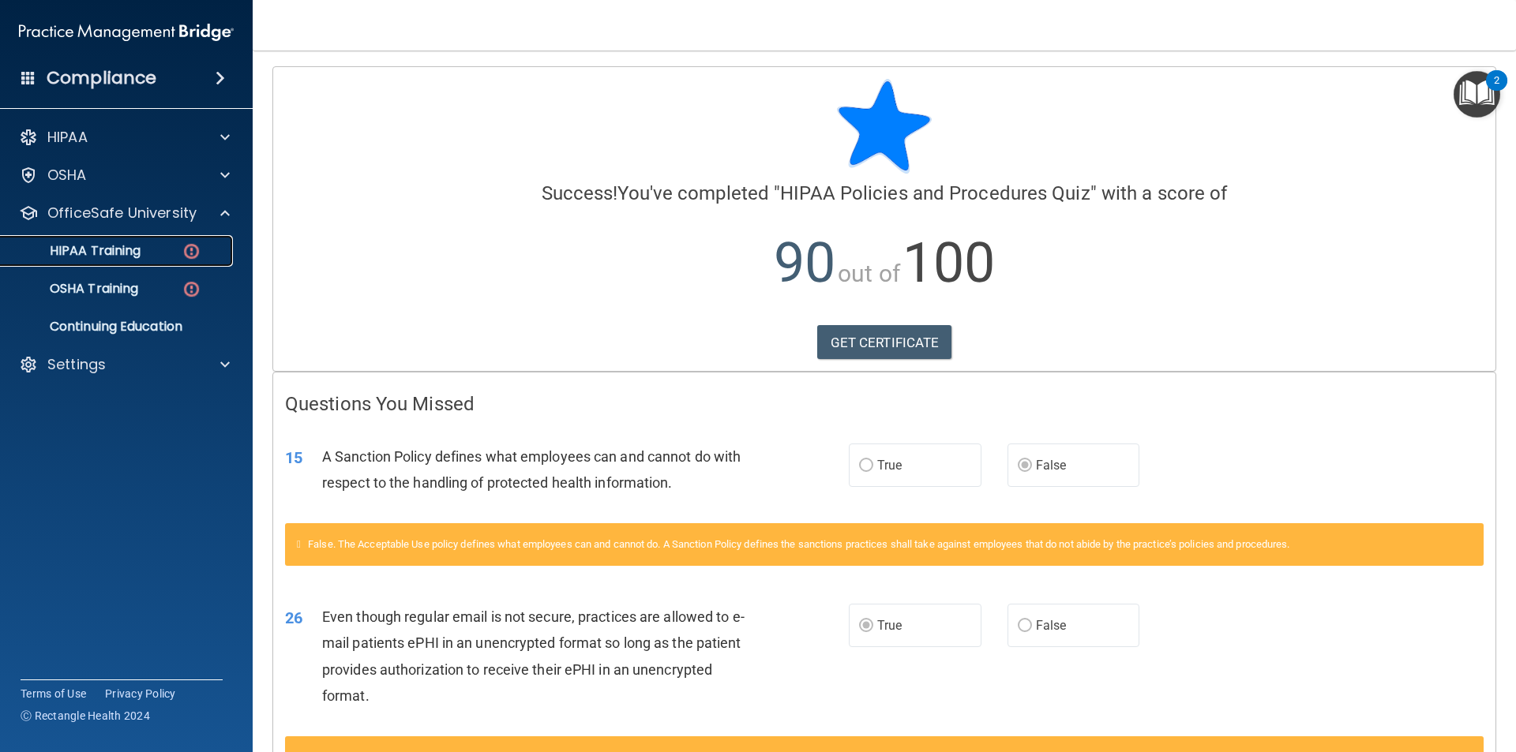
click at [183, 251] on img at bounding box center [192, 252] width 20 height 20
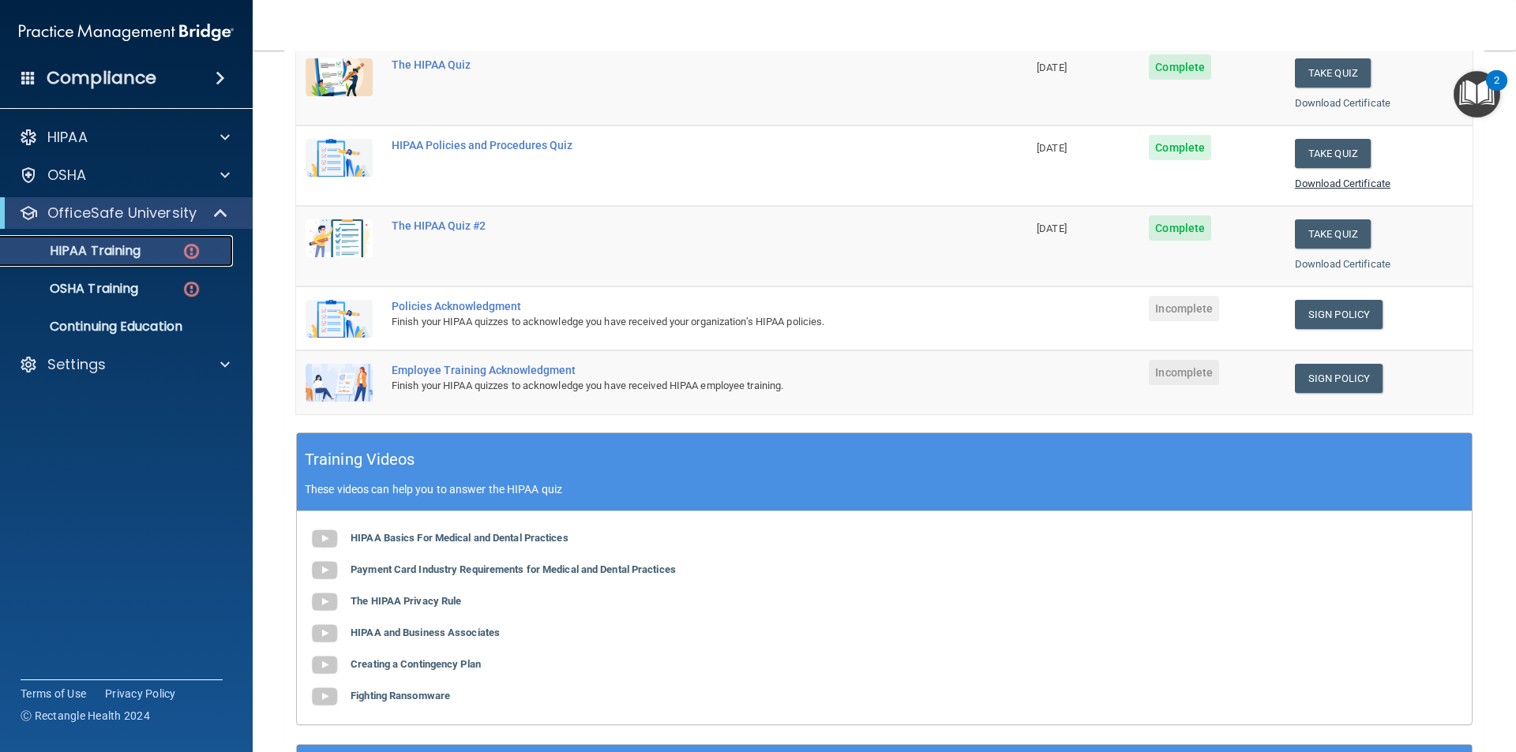
scroll to position [237, 0]
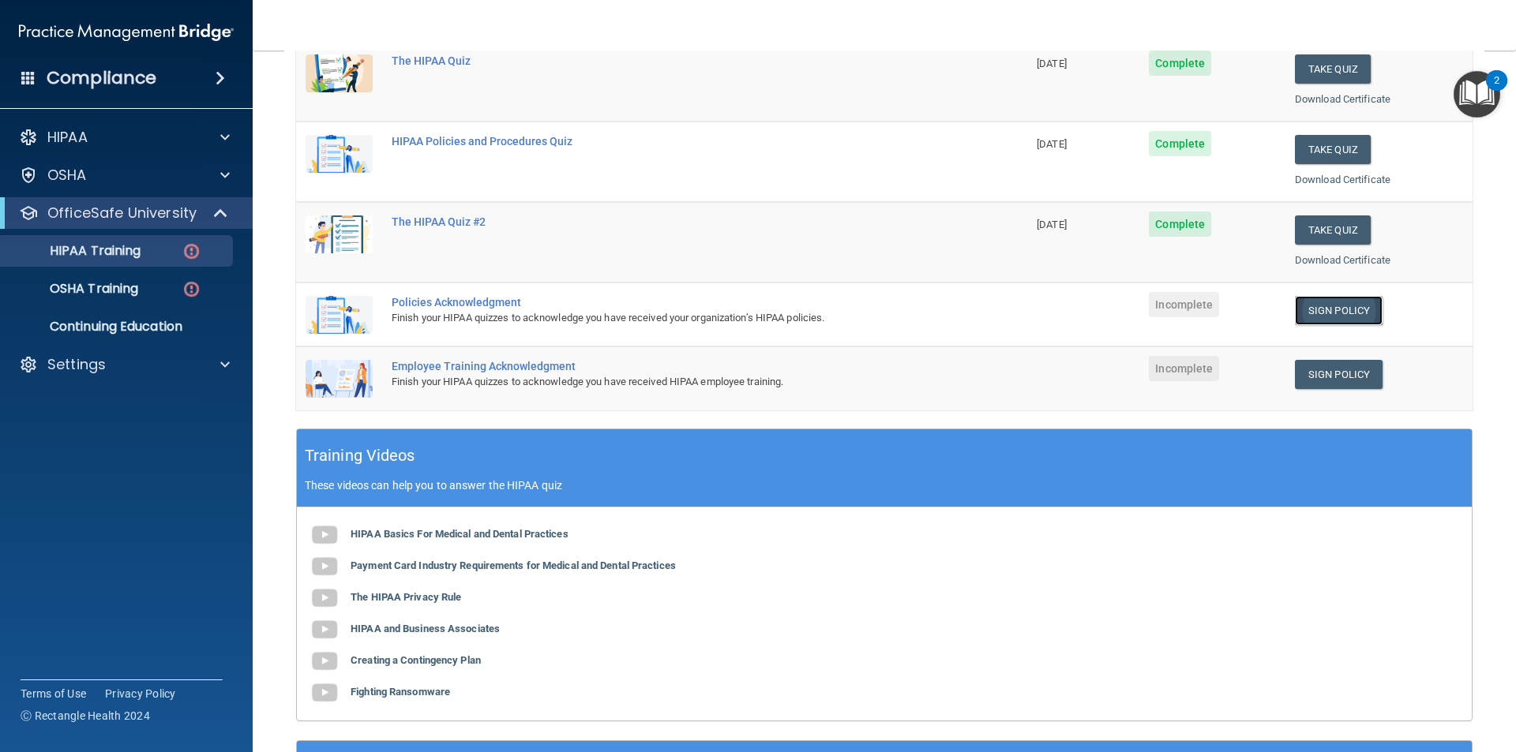
click at [1333, 317] on link "Sign Policy" at bounding box center [1338, 310] width 88 height 29
click at [1324, 379] on link "Sign Policy" at bounding box center [1338, 374] width 88 height 29
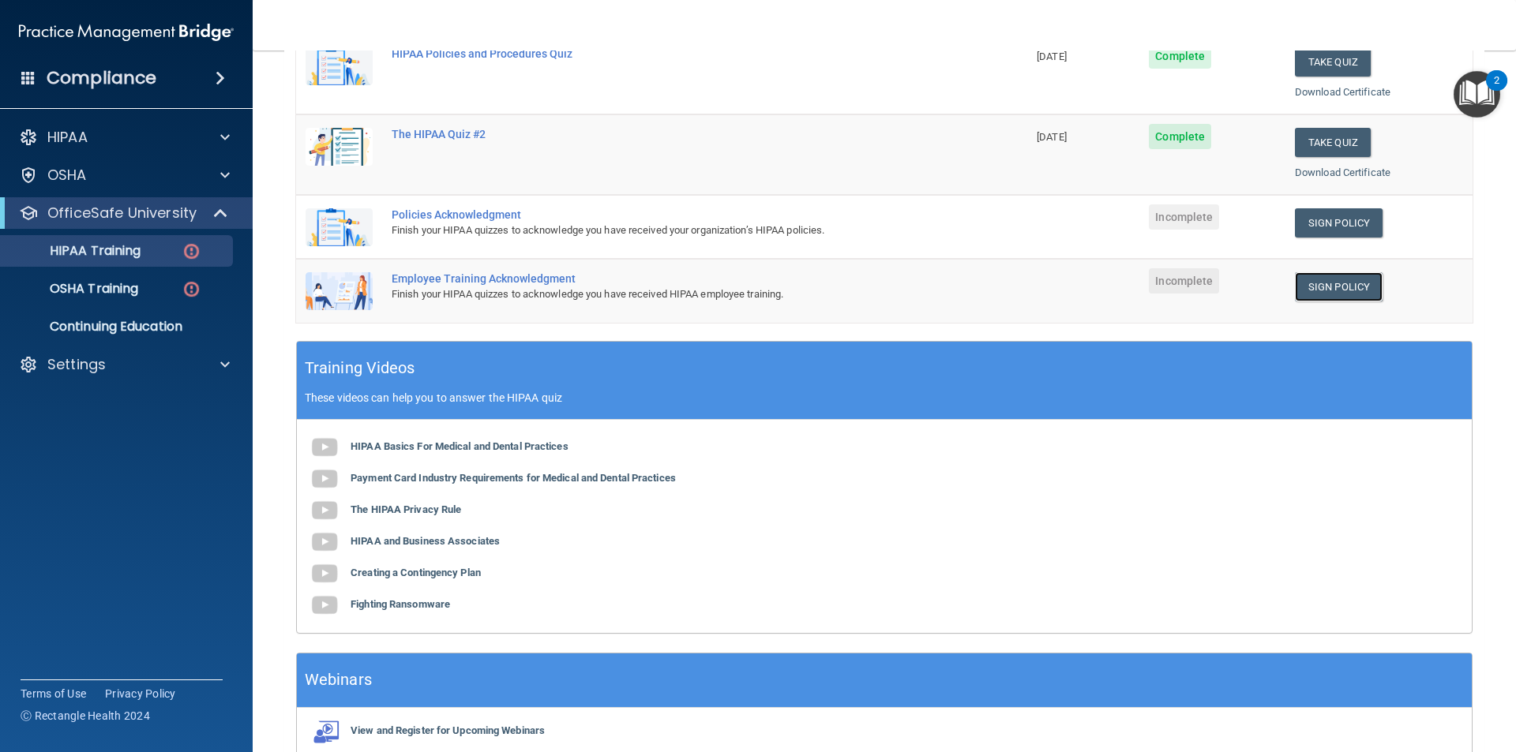
scroll to position [403, 0]
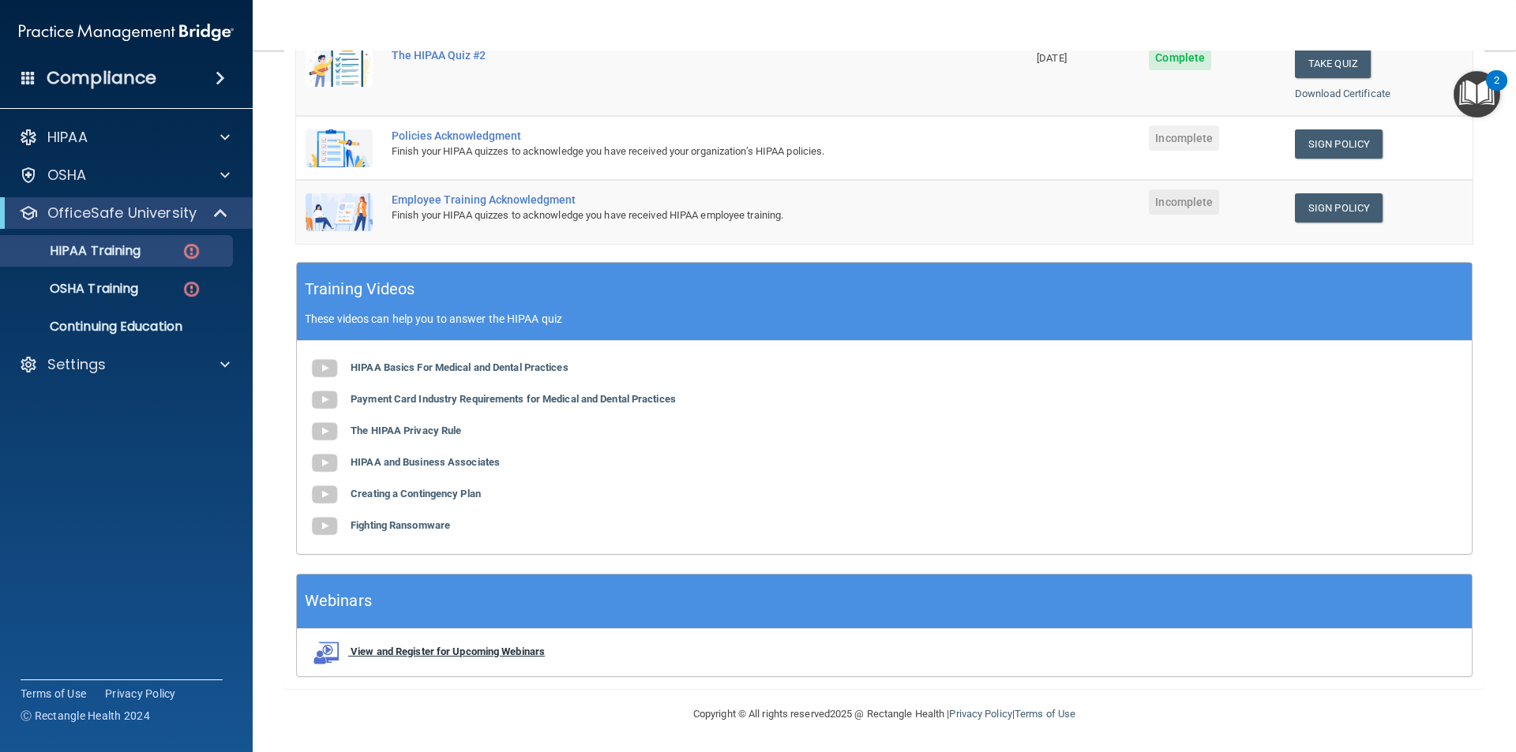
click at [474, 650] on b "View and Register for Upcoming Webinars" at bounding box center [447, 652] width 194 height 12
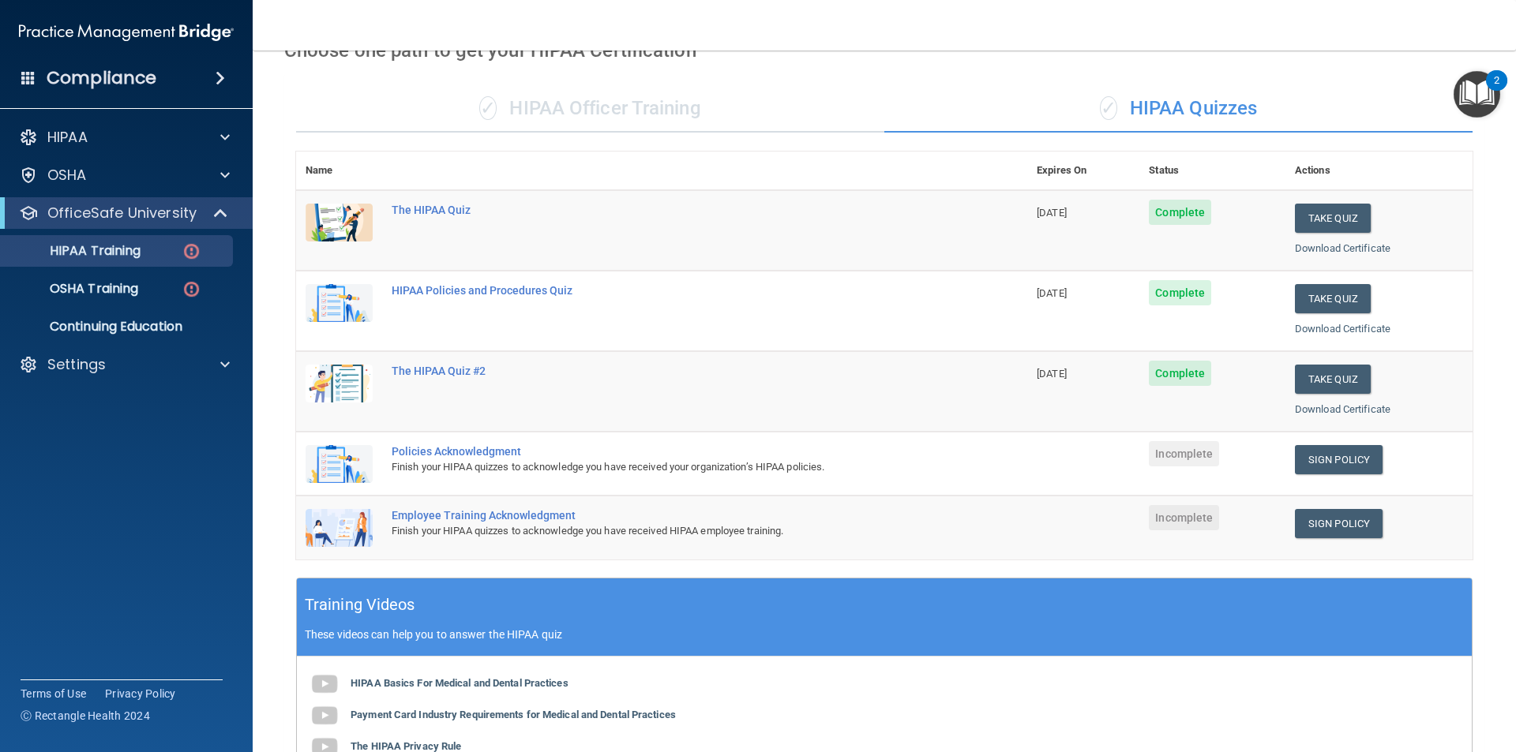
scroll to position [0, 0]
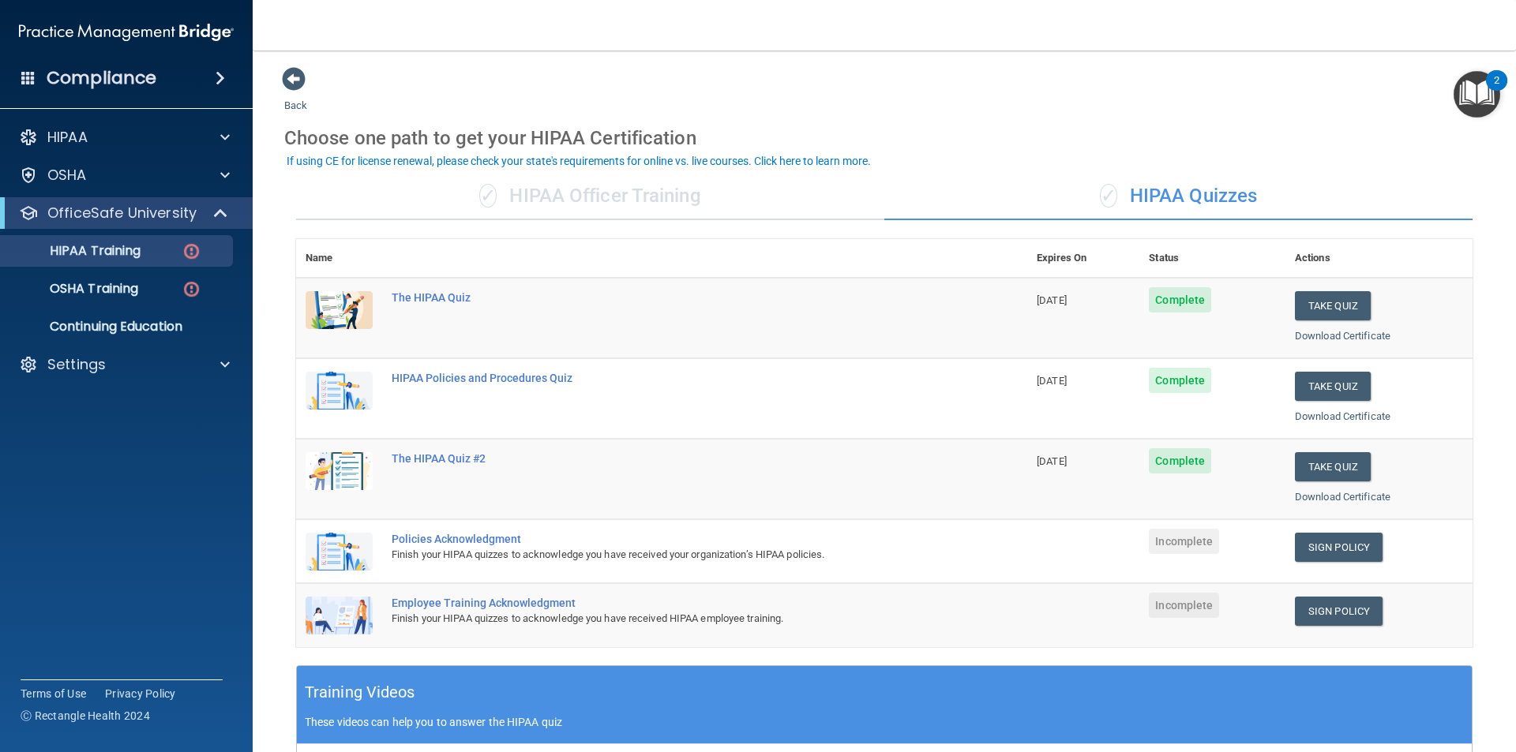
click at [560, 204] on div "✓ HIPAA Officer Training" at bounding box center [590, 196] width 588 height 47
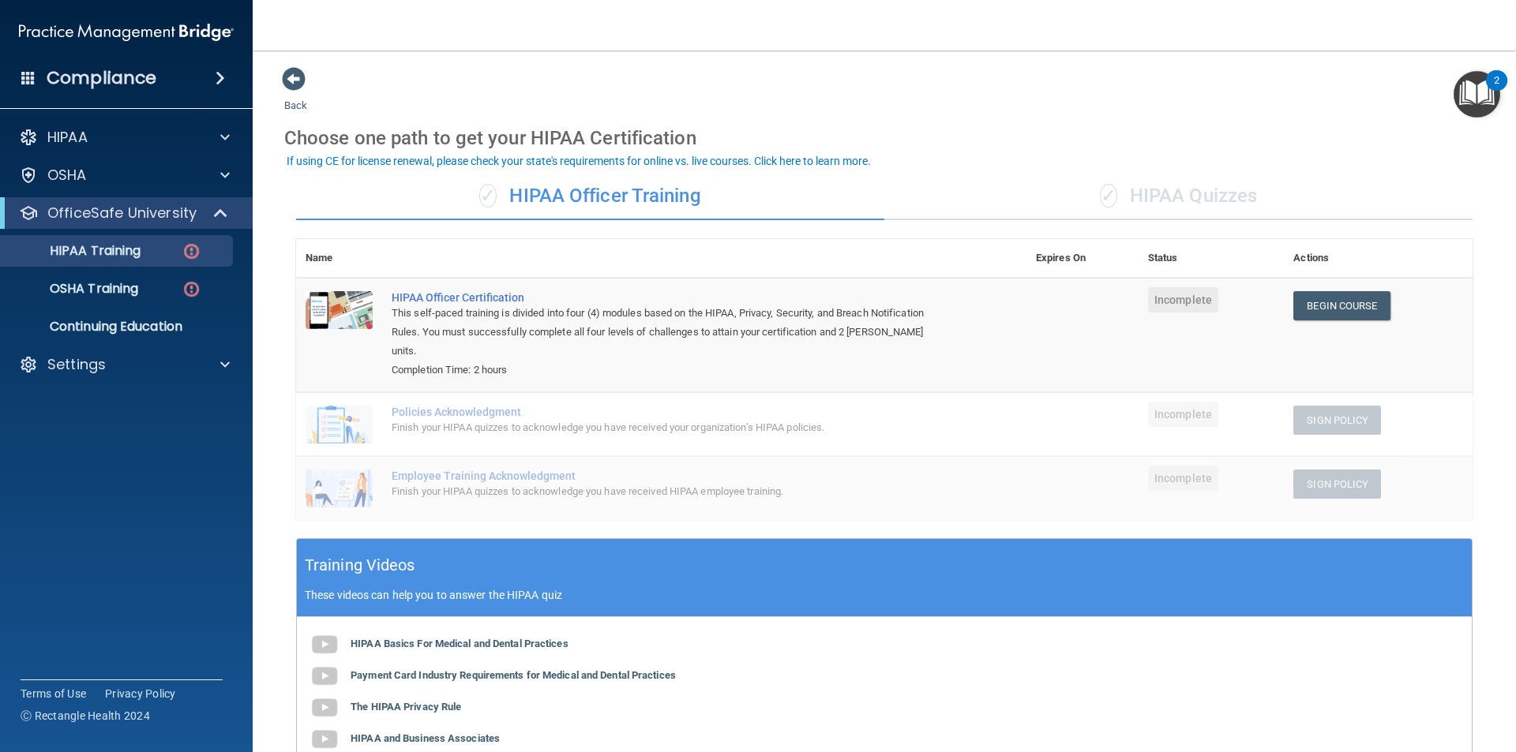
click at [1102, 201] on span "✓" at bounding box center [1108, 196] width 17 height 24
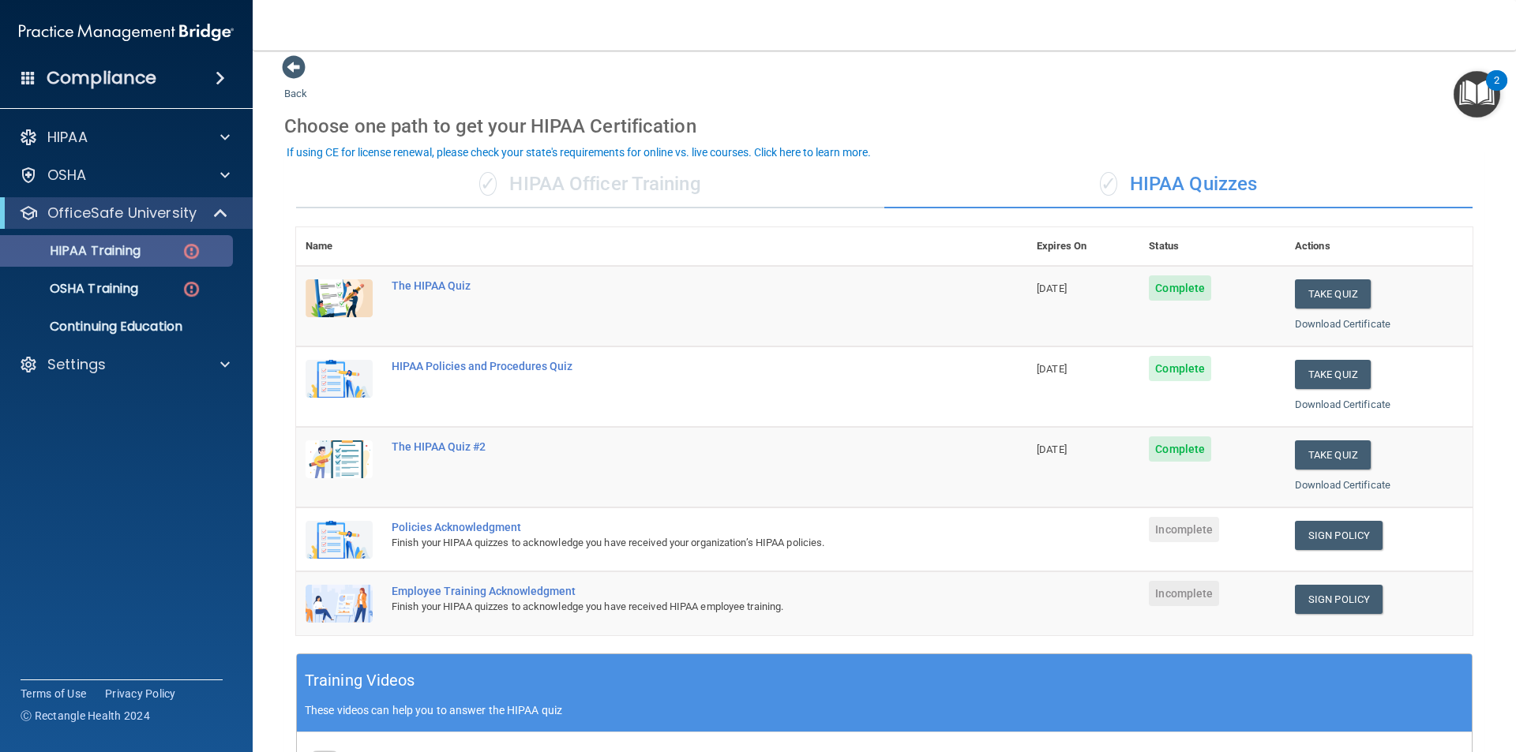
scroll to position [9, 0]
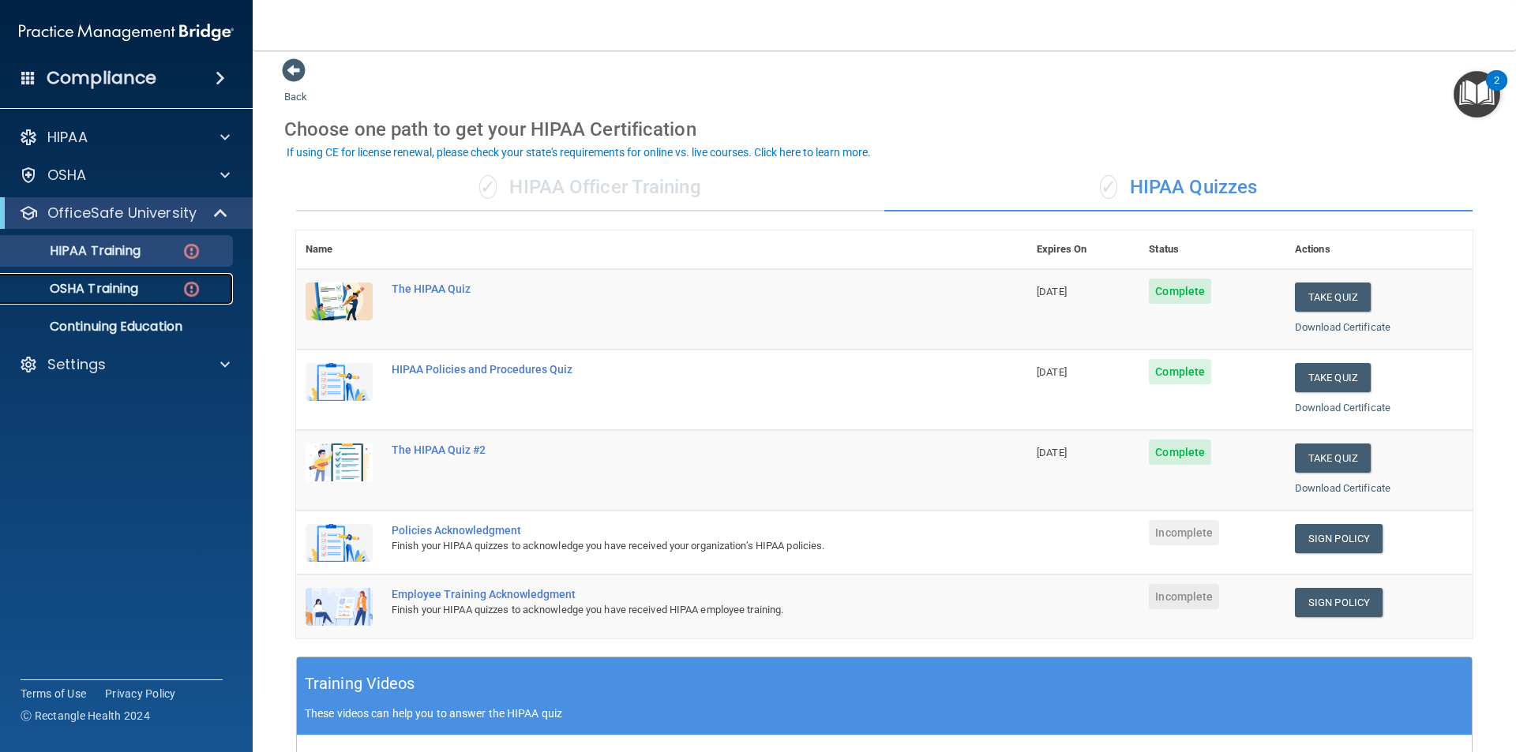
click at [143, 294] on div "OSHA Training" at bounding box center [117, 289] width 215 height 16
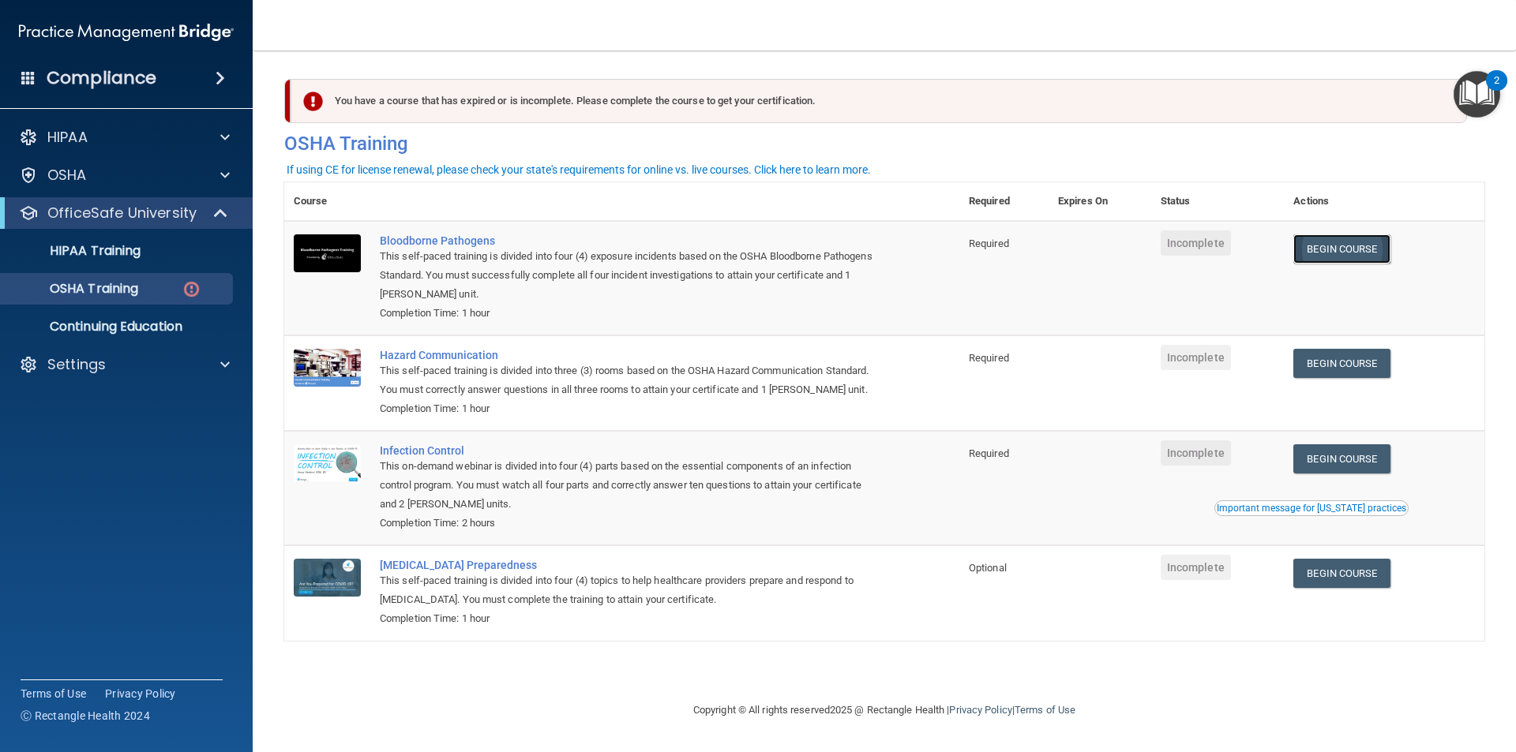
click at [1361, 243] on link "Begin Course" at bounding box center [1341, 248] width 96 height 29
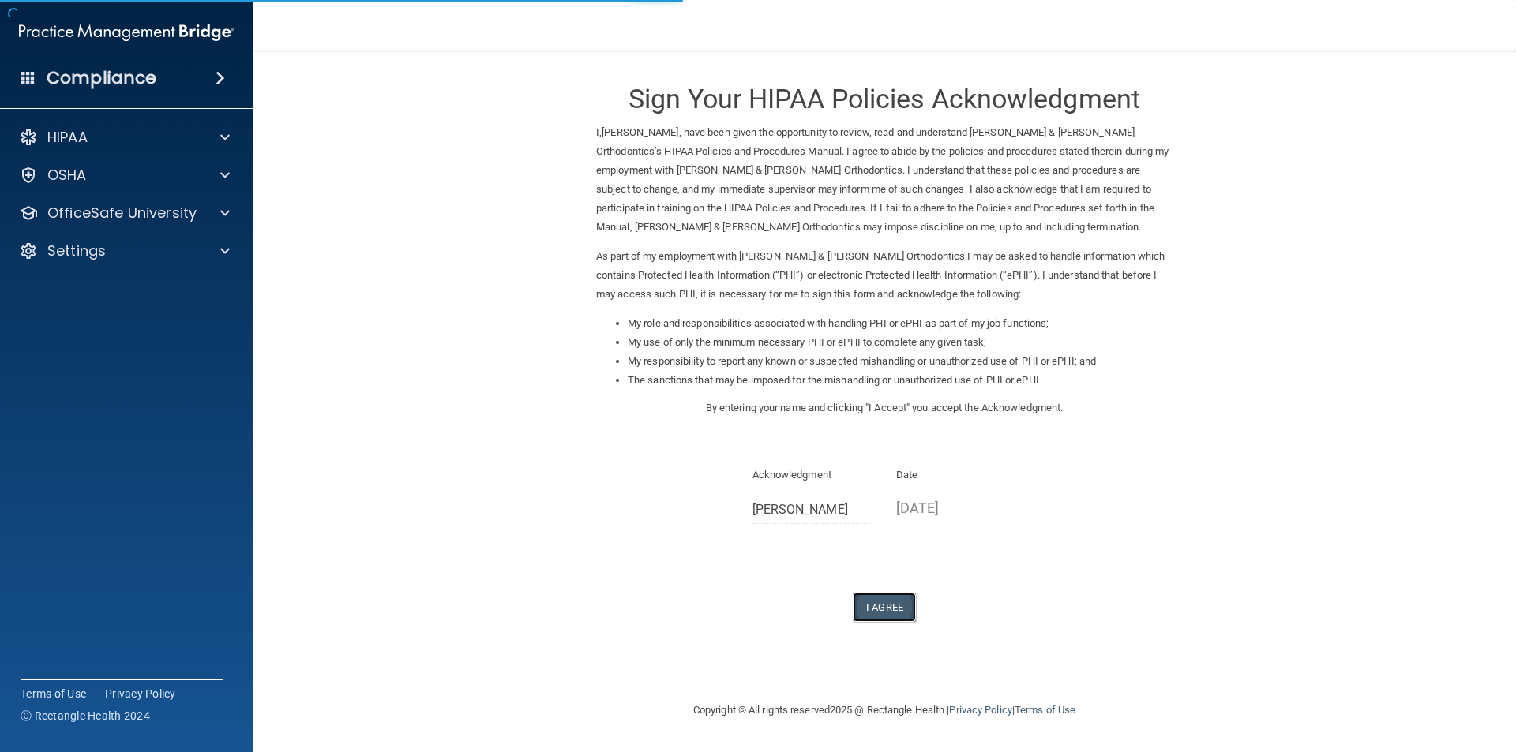
click at [871, 608] on button "I Agree" at bounding box center [883, 607] width 63 height 29
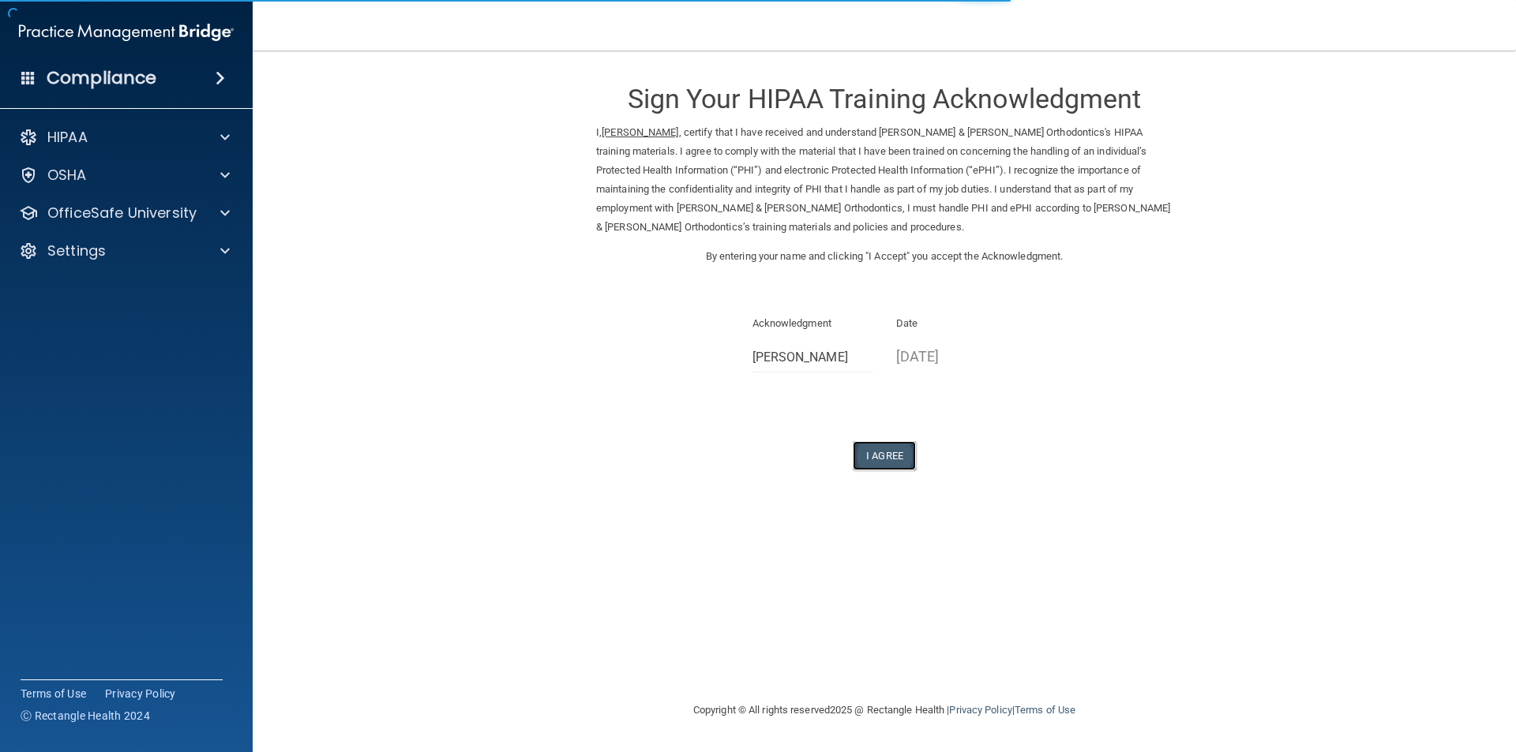
click at [869, 454] on button "I Agree" at bounding box center [883, 455] width 63 height 29
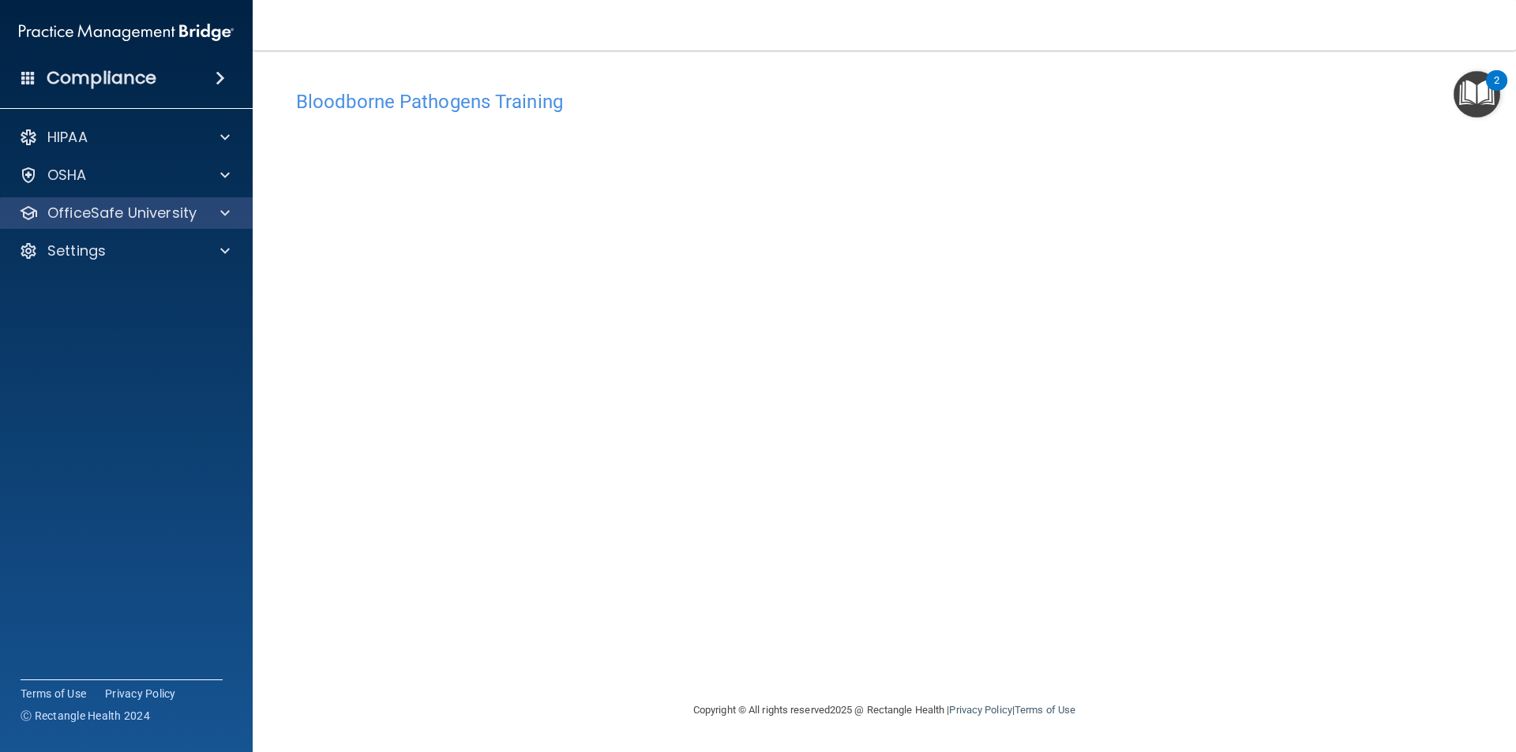
click at [232, 202] on div "OfficeSafe University" at bounding box center [126, 213] width 253 height 32
click at [221, 208] on span at bounding box center [224, 213] width 9 height 19
click at [223, 208] on span at bounding box center [224, 213] width 9 height 19
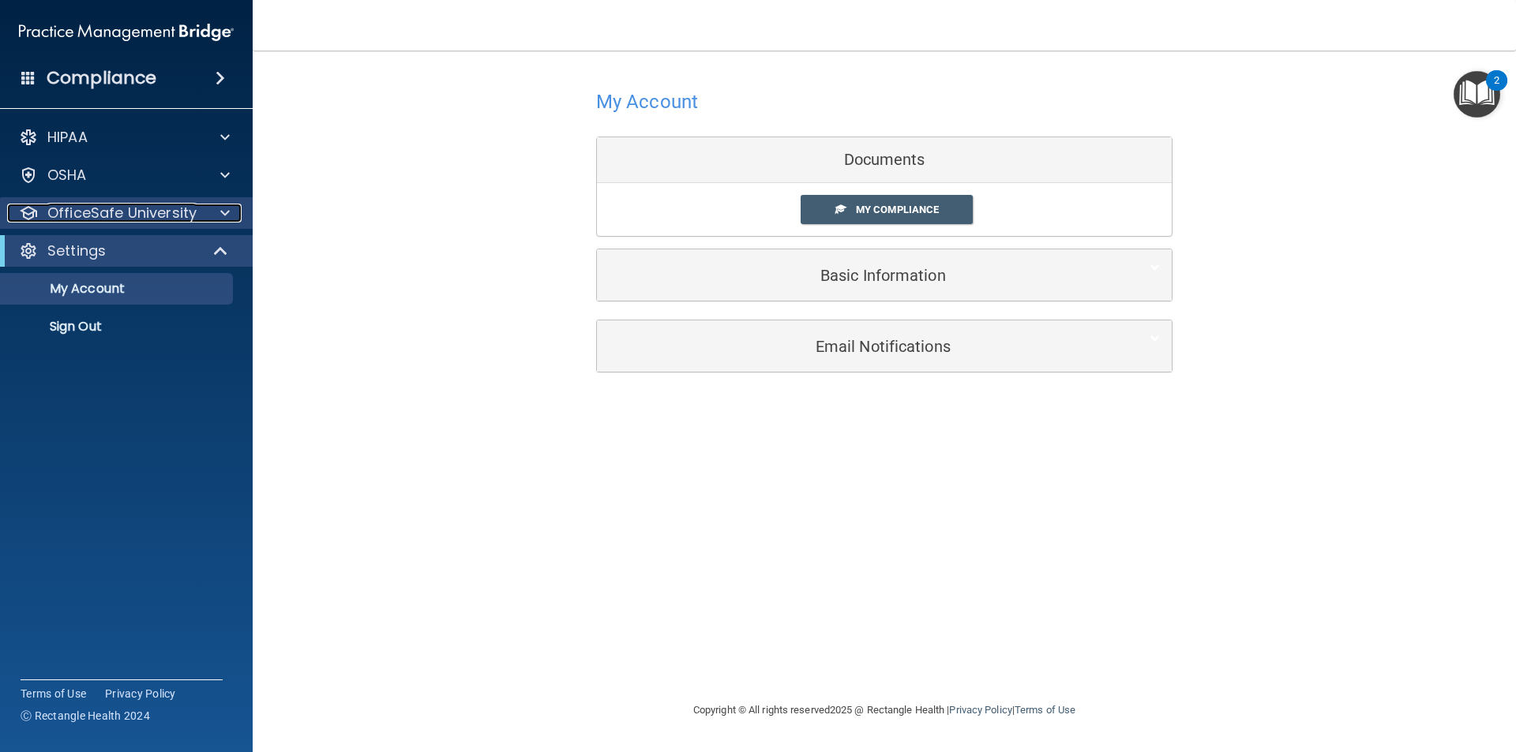
click at [230, 207] on div at bounding box center [222, 213] width 39 height 19
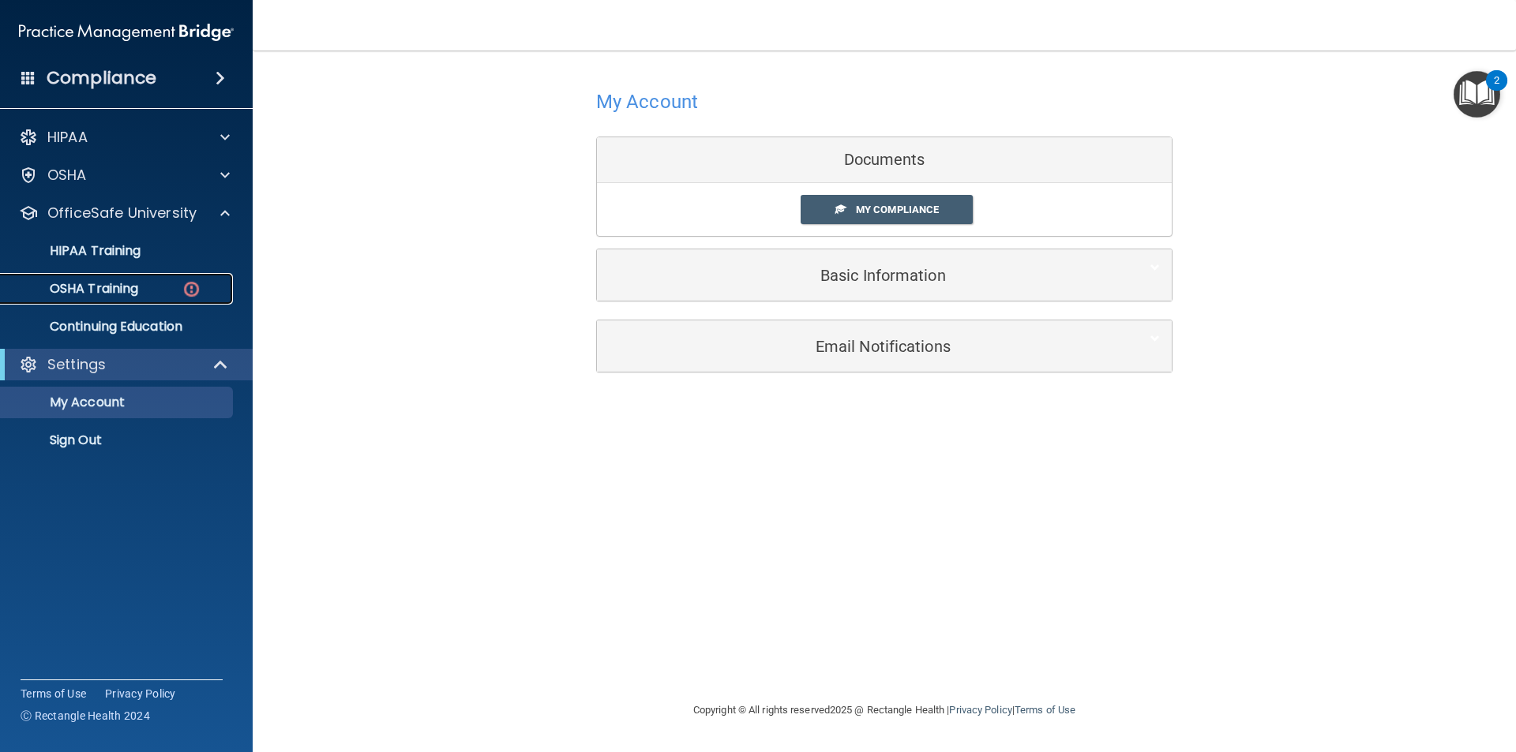
click at [195, 299] on link "OSHA Training" at bounding box center [108, 289] width 249 height 32
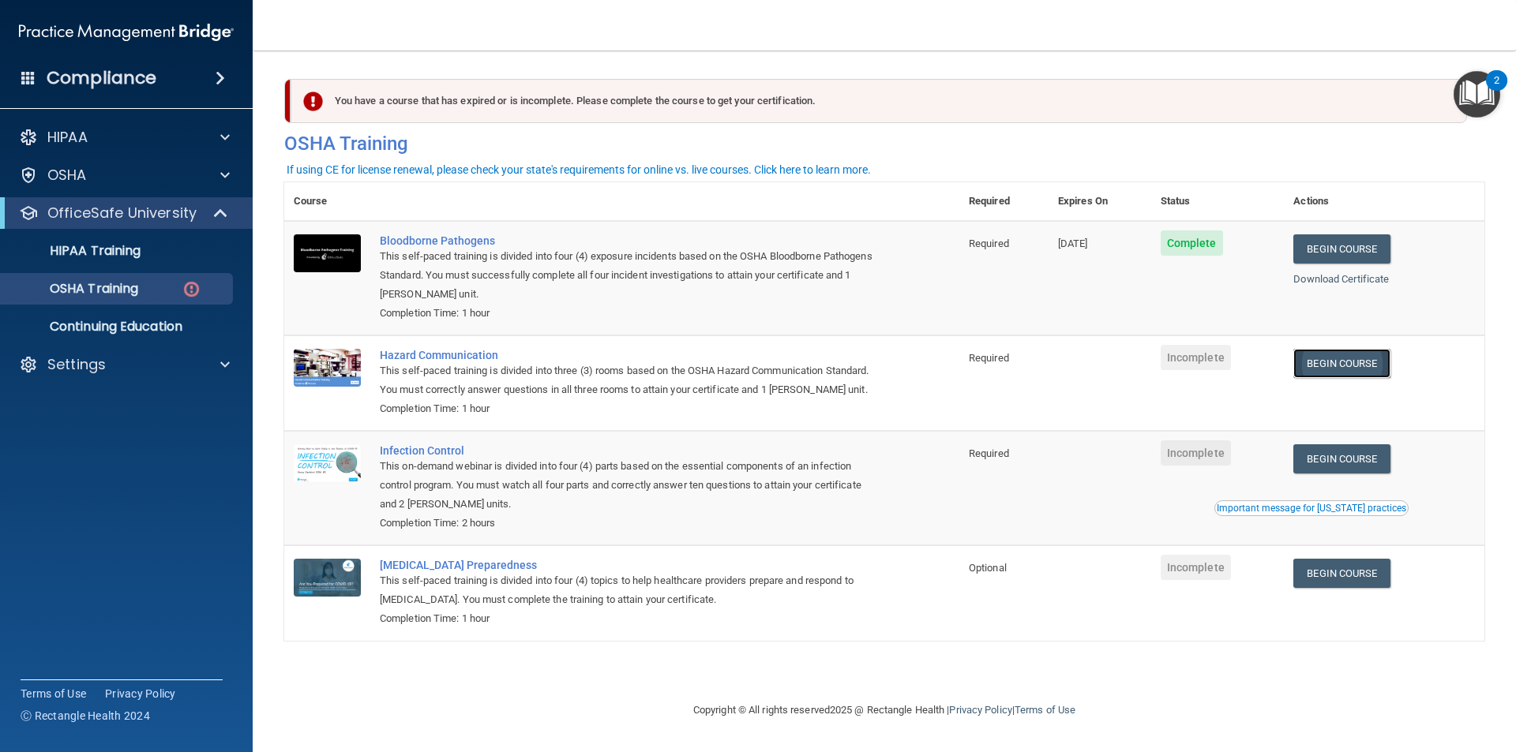
click at [1346, 362] on link "Begin Course" at bounding box center [1341, 363] width 96 height 29
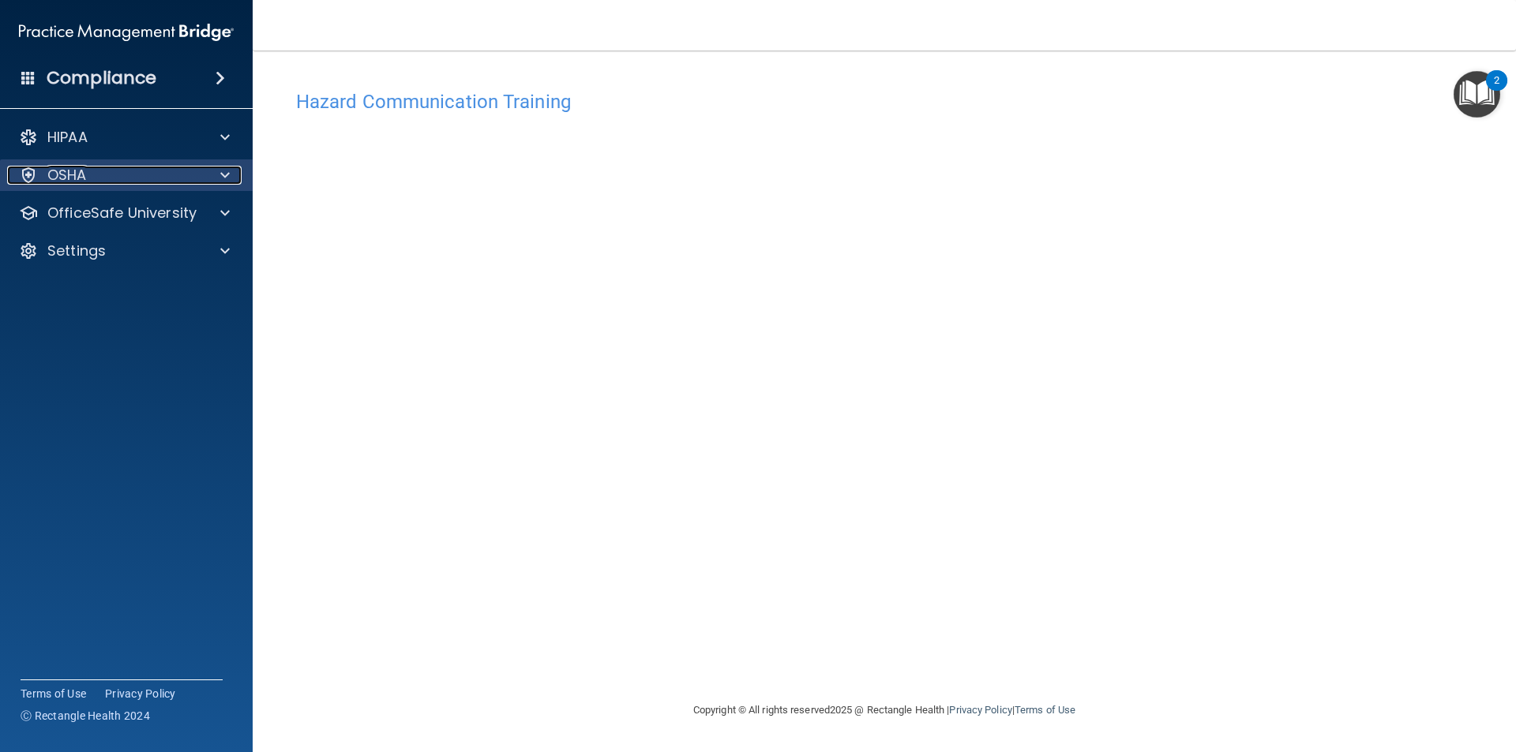
click at [97, 180] on div "OSHA" at bounding box center [105, 175] width 196 height 19
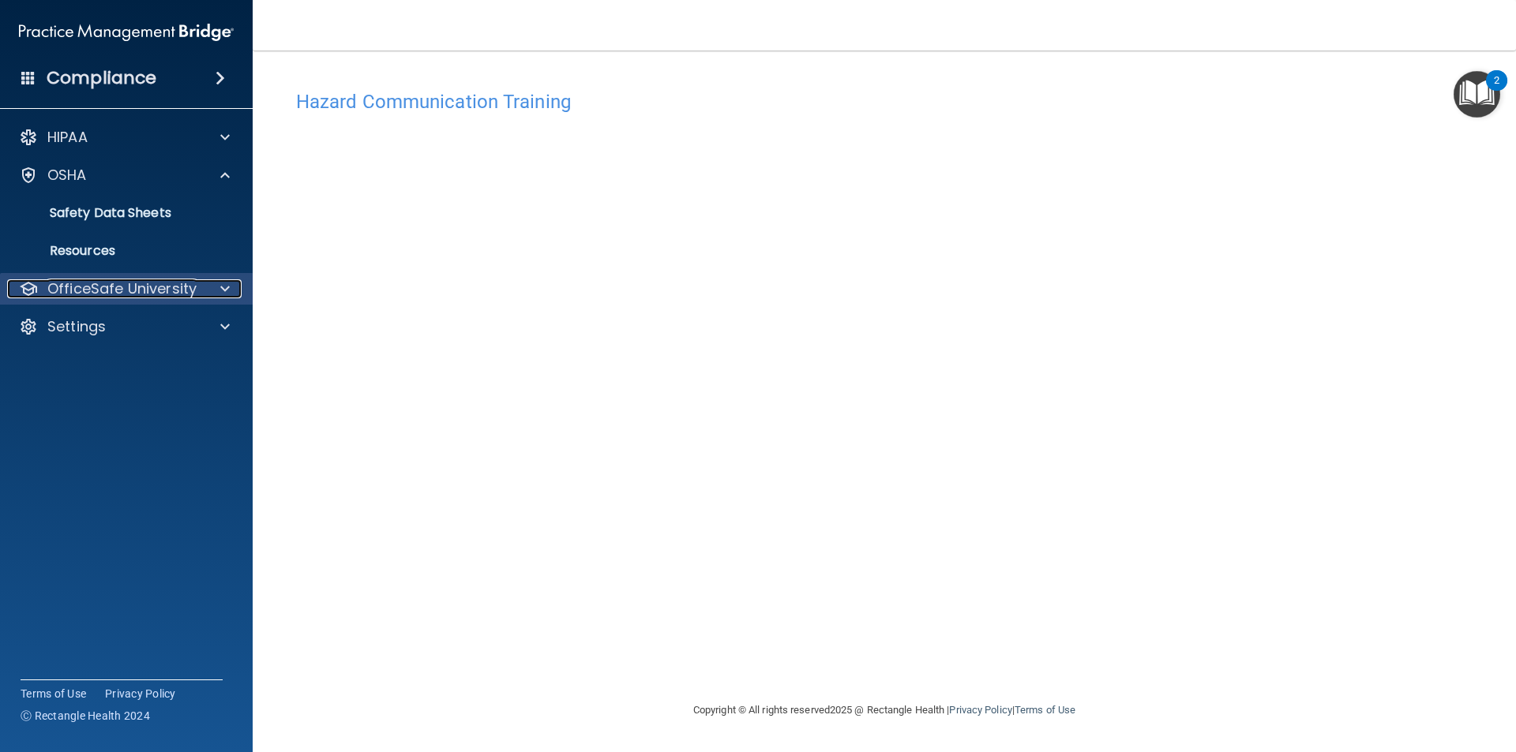
click at [159, 290] on p "OfficeSafe University" at bounding box center [121, 288] width 149 height 19
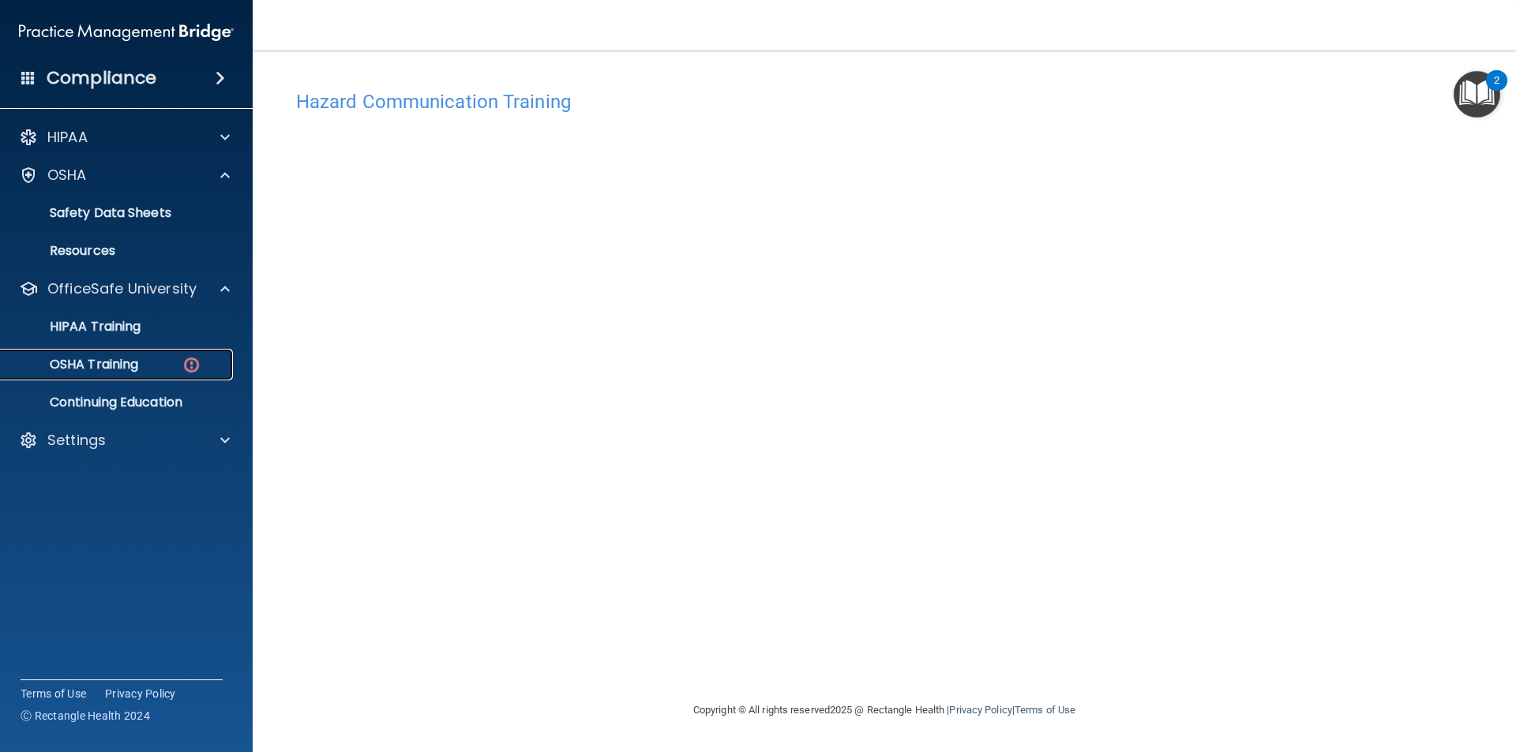
click at [152, 365] on div "OSHA Training" at bounding box center [117, 365] width 215 height 16
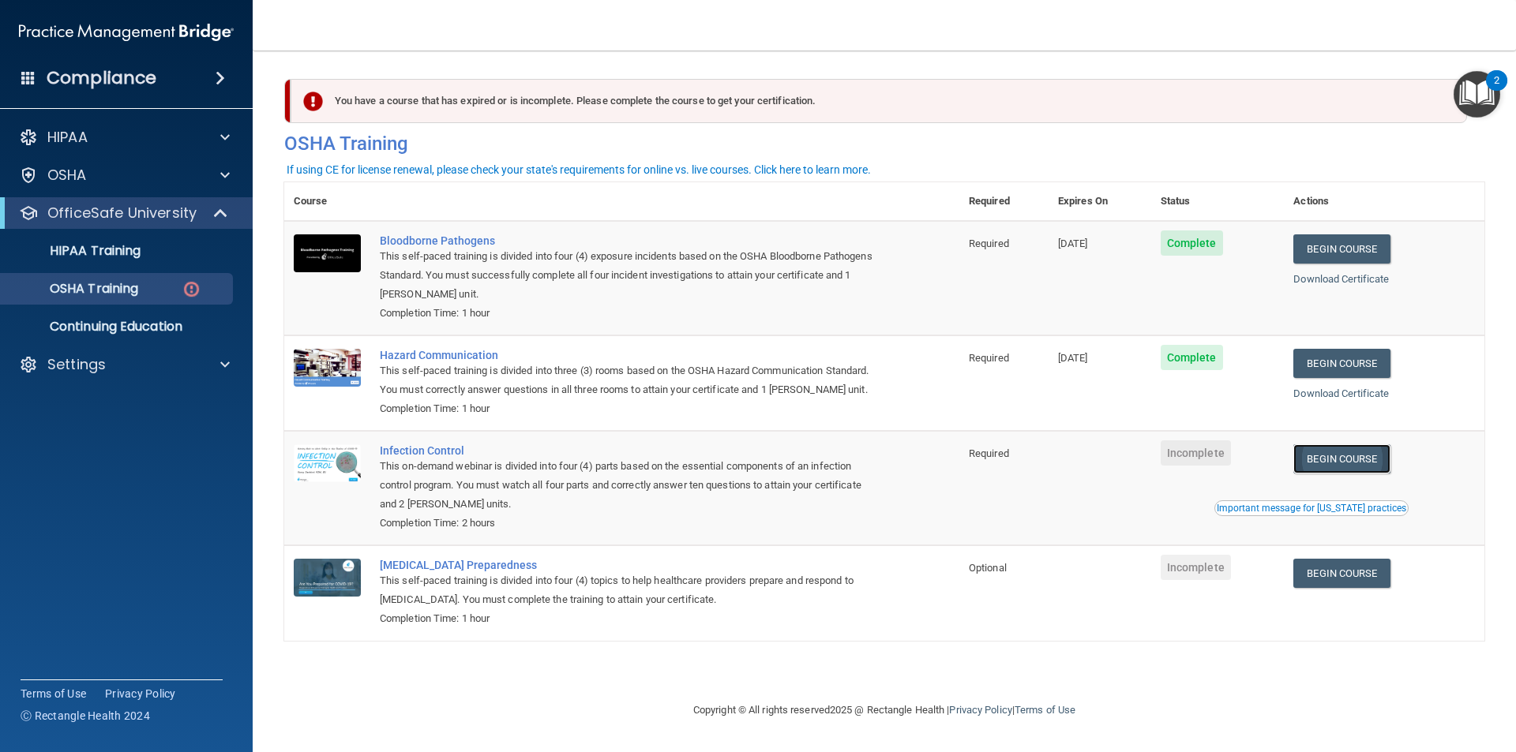
click at [1334, 470] on link "Begin Course" at bounding box center [1341, 458] width 96 height 29
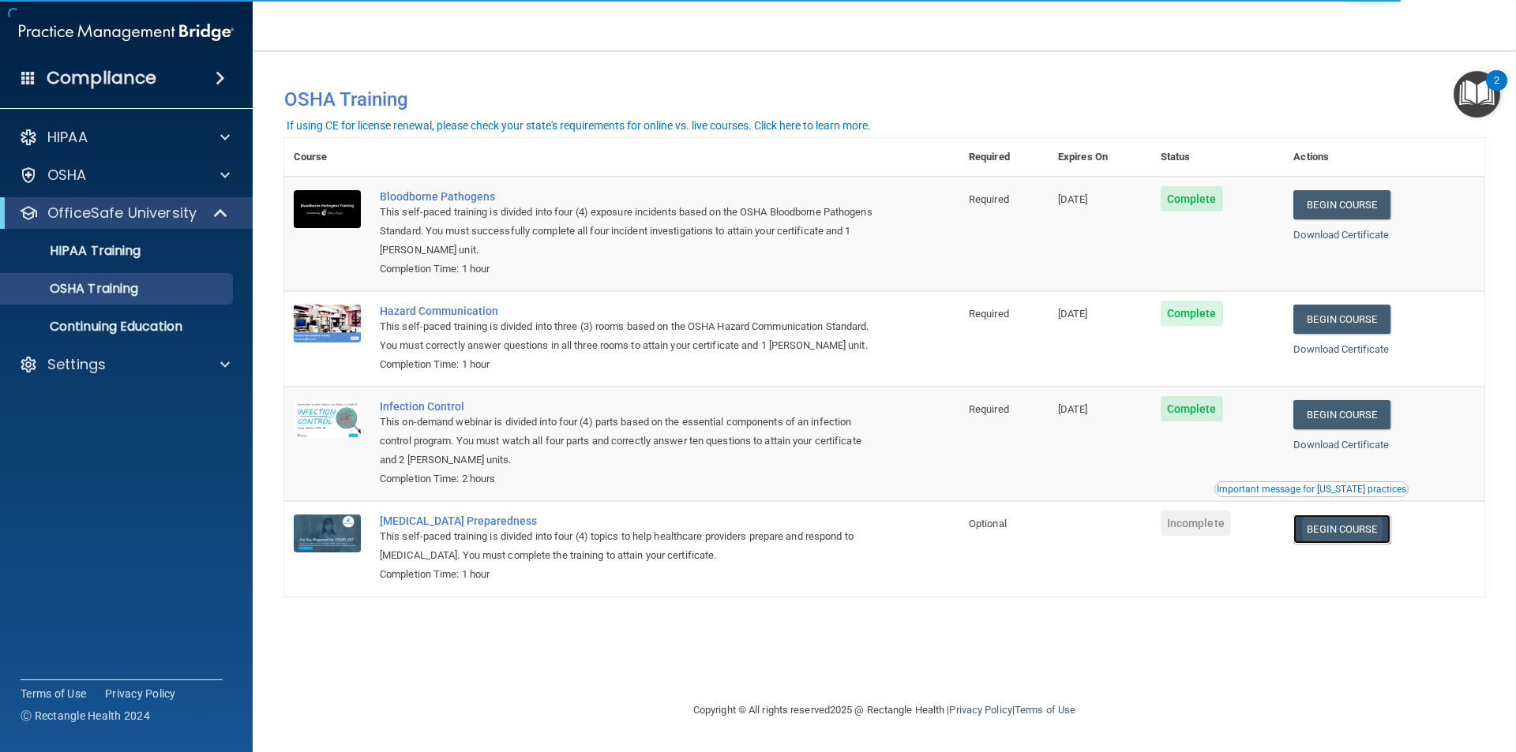
click at [1352, 535] on link "Begin Course" at bounding box center [1341, 529] width 96 height 29
